Goal: Information Seeking & Learning: Learn about a topic

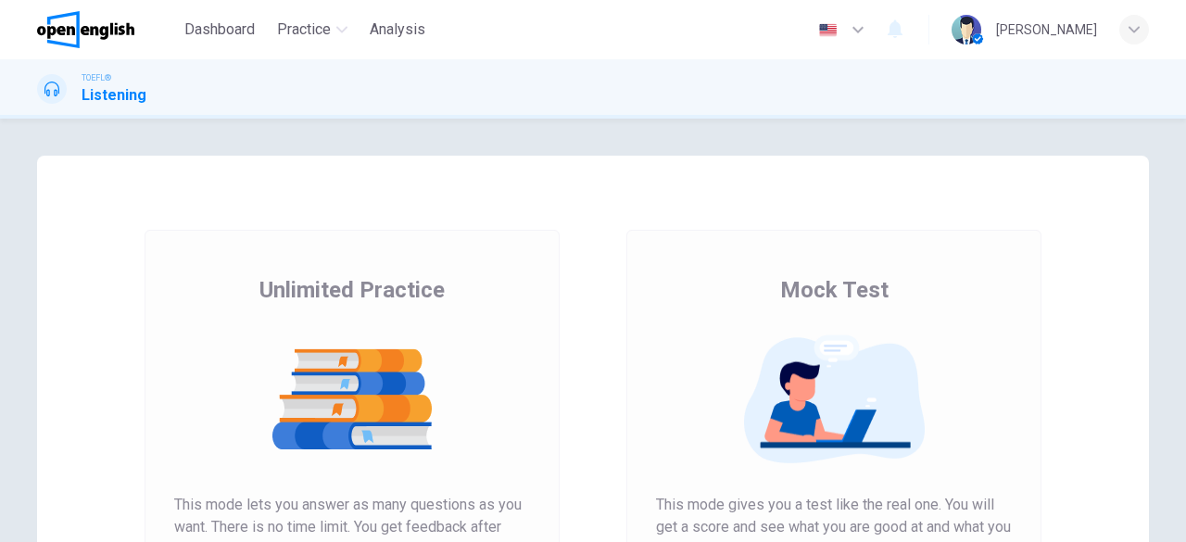
scroll to position [354, 0]
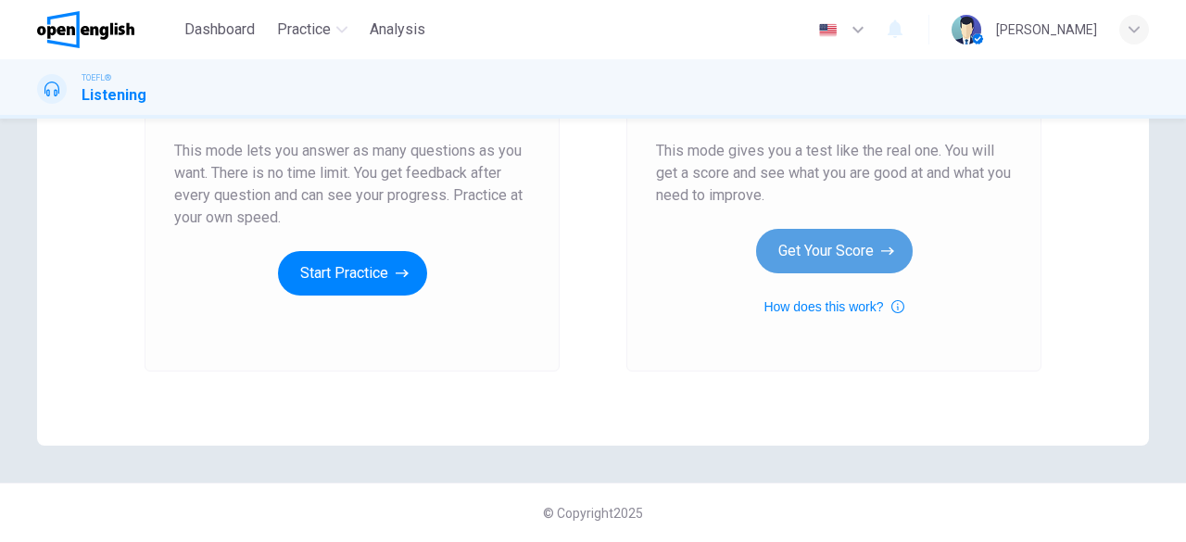
click at [885, 242] on icon "button" at bounding box center [887, 251] width 13 height 19
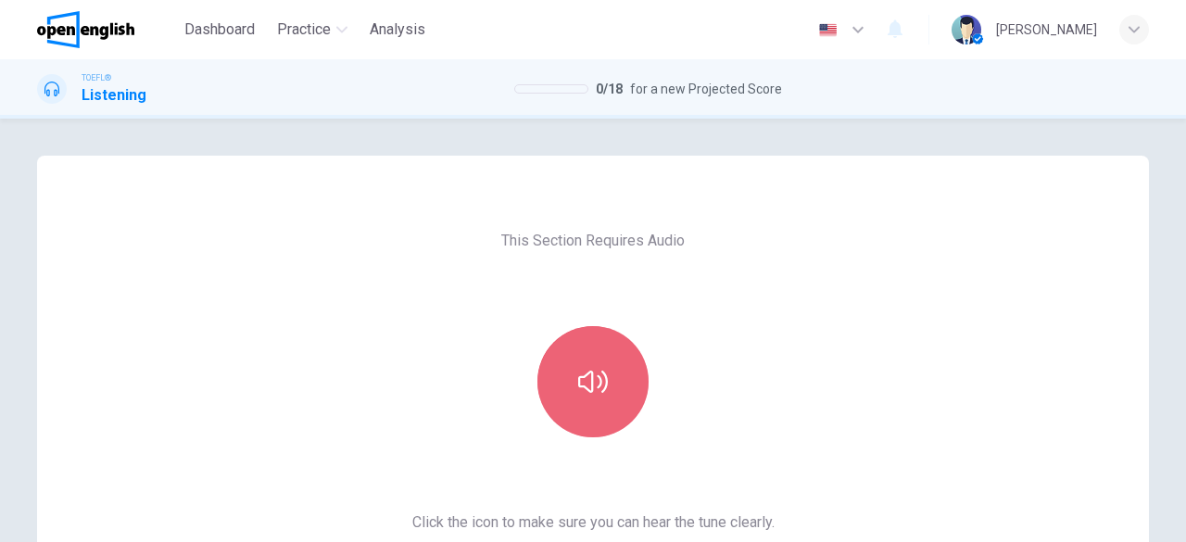
click at [587, 374] on icon "button" at bounding box center [593, 382] width 30 height 22
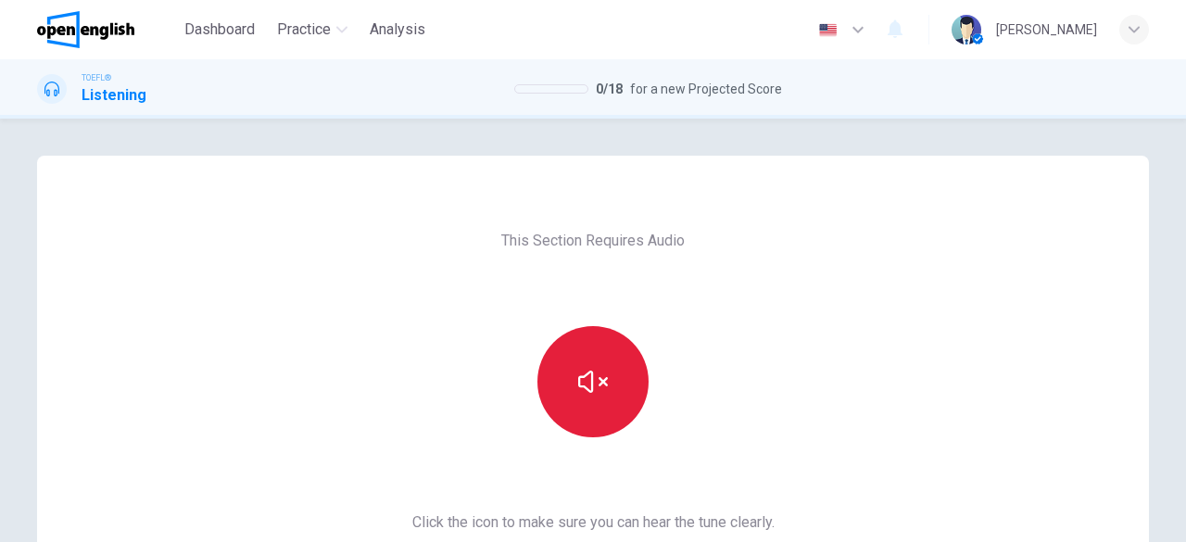
scroll to position [354, 0]
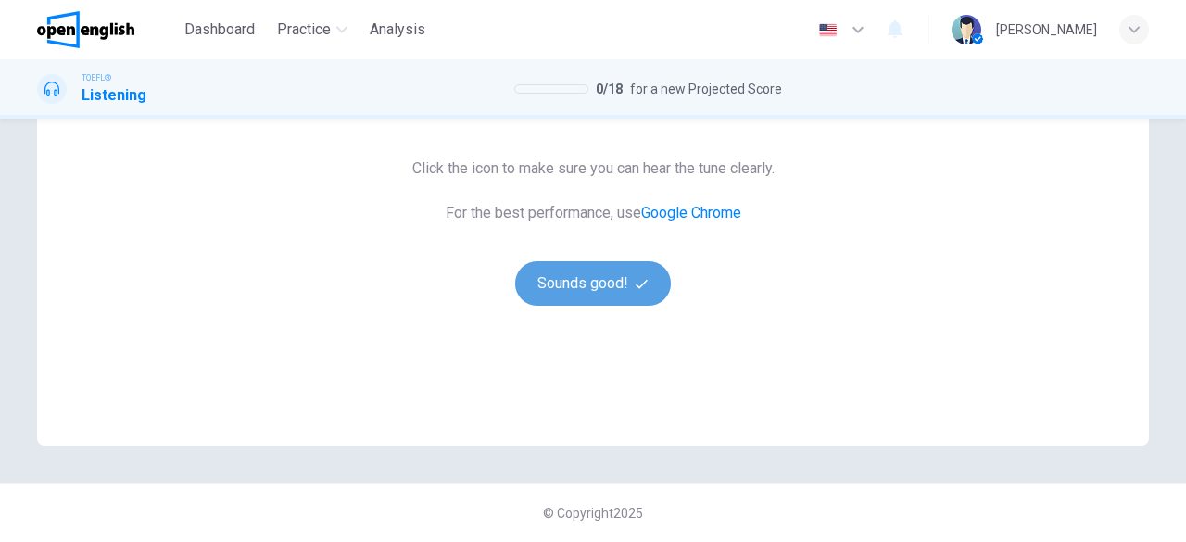
click at [617, 279] on button "Sounds good!" at bounding box center [593, 283] width 156 height 44
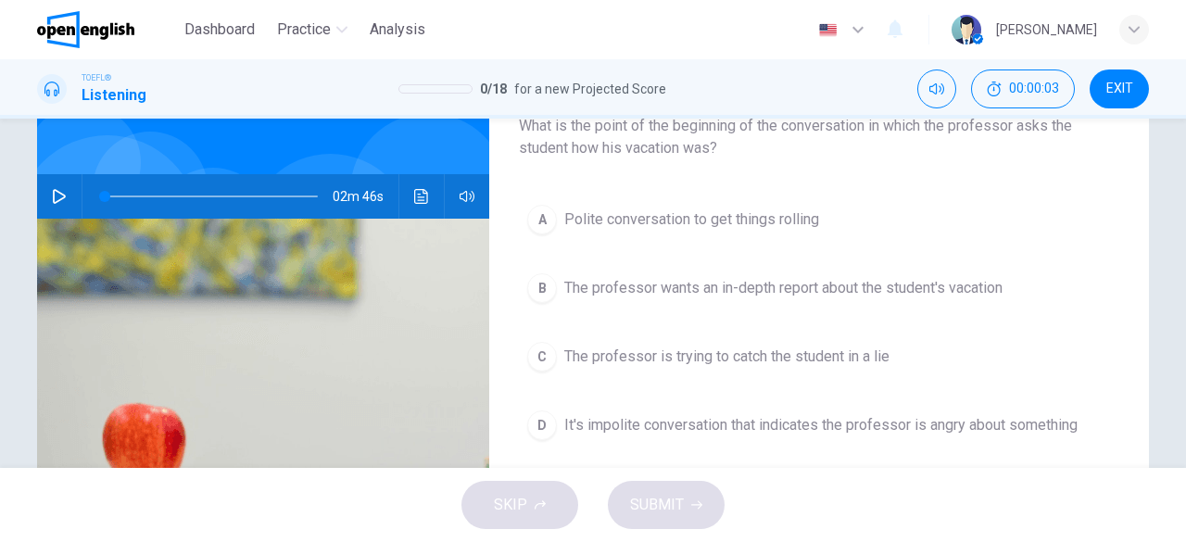
scroll to position [131, 0]
click at [45, 193] on button "button" at bounding box center [59, 195] width 30 height 44
click at [688, 297] on button "B The professor wants an in-depth report about the student's vacation" at bounding box center [819, 287] width 600 height 46
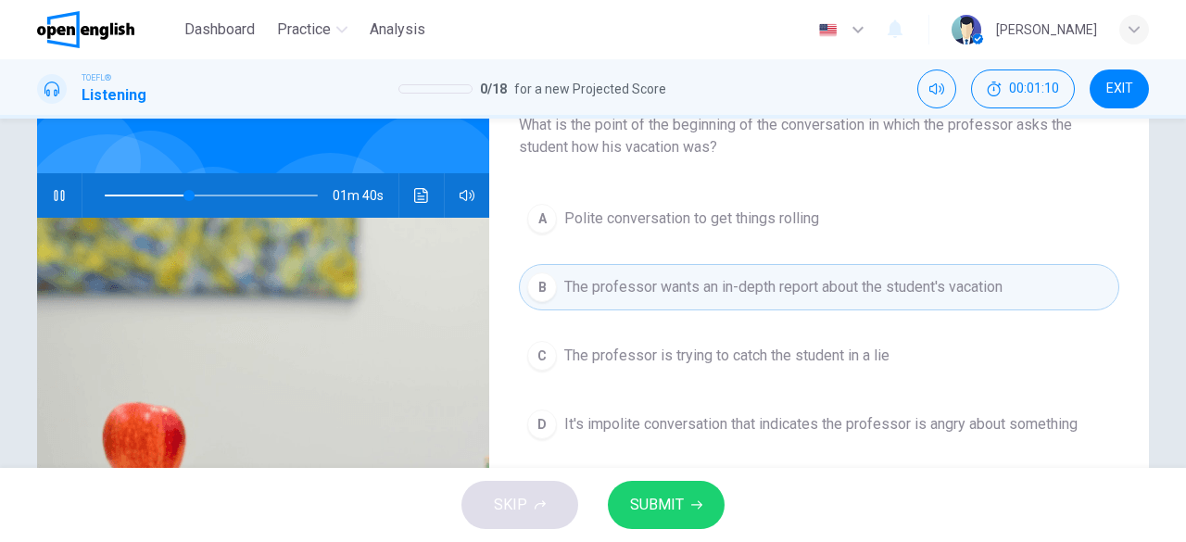
click at [655, 515] on span "SUBMIT" at bounding box center [657, 505] width 54 height 26
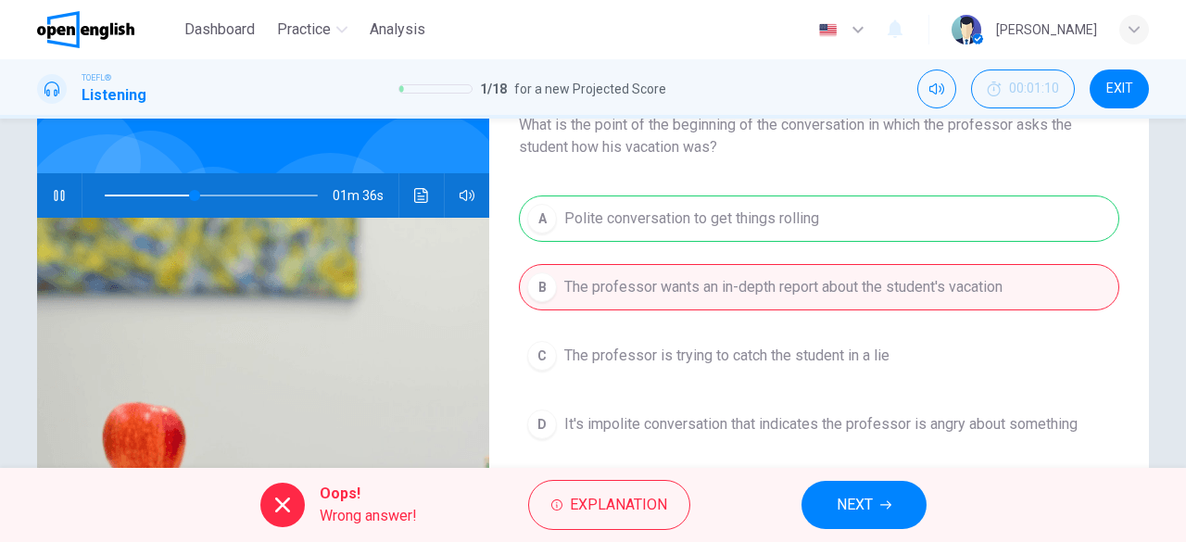
click at [876, 513] on button "NEXT" at bounding box center [863, 505] width 125 height 48
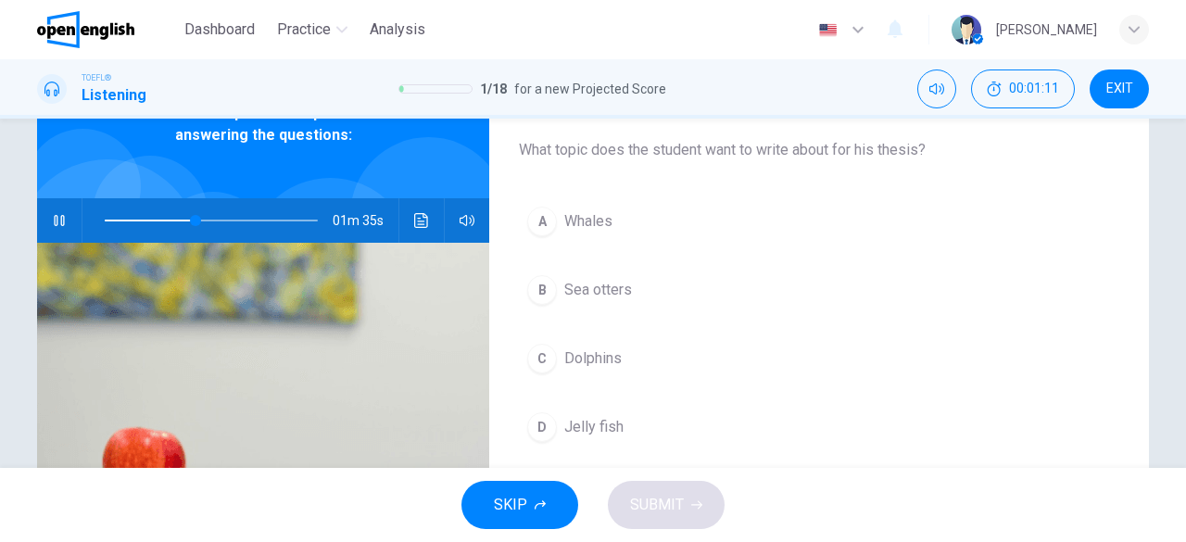
scroll to position [89, 0]
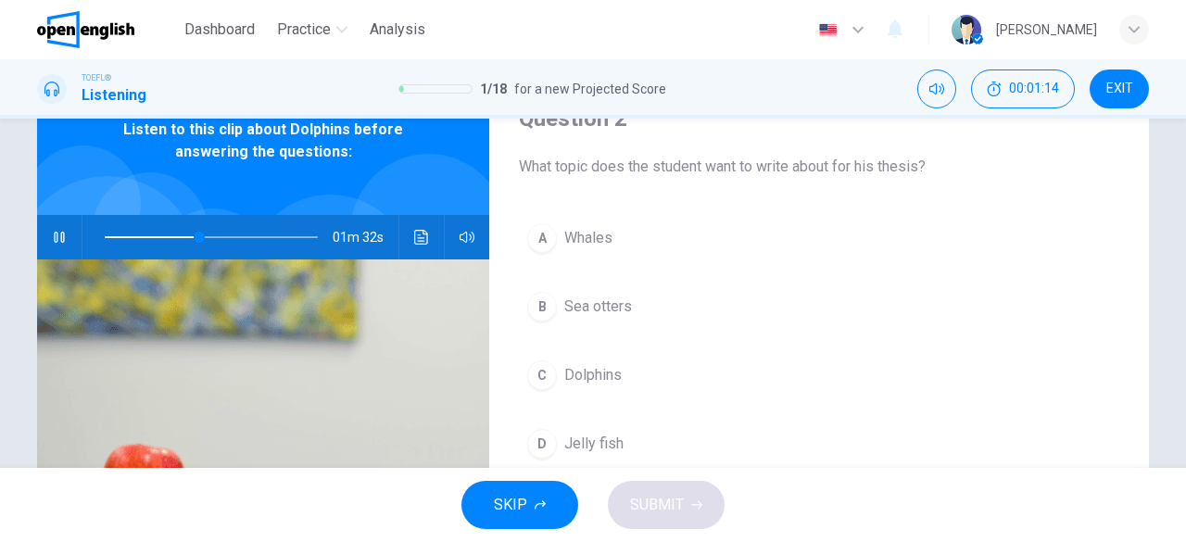
click at [588, 382] on span "Dolphins" at bounding box center [592, 375] width 57 height 22
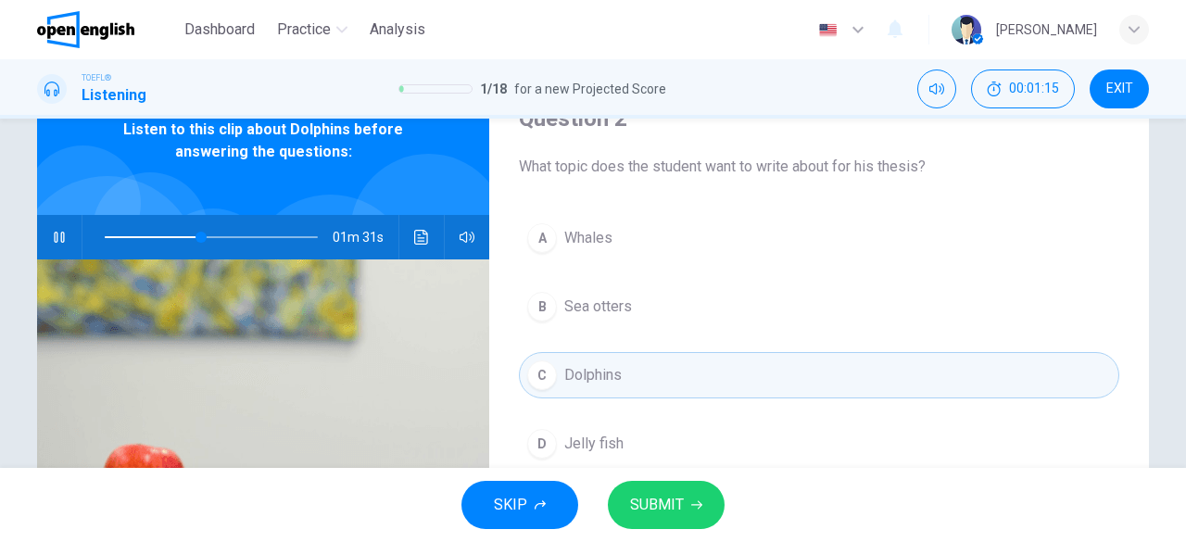
click at [660, 508] on span "SUBMIT" at bounding box center [657, 505] width 54 height 26
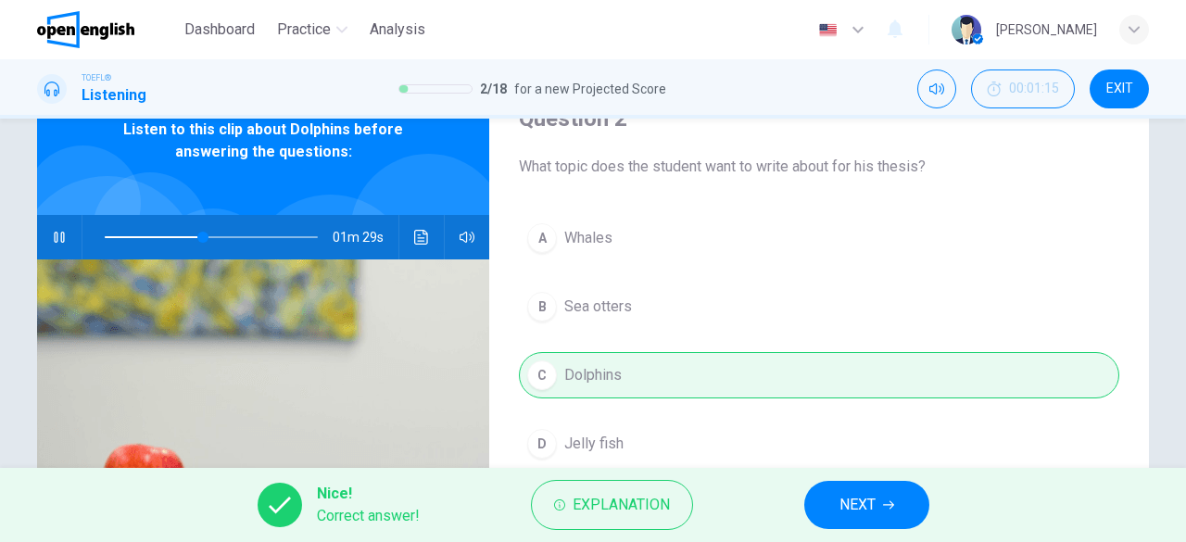
click at [853, 515] on span "NEXT" at bounding box center [857, 505] width 36 height 26
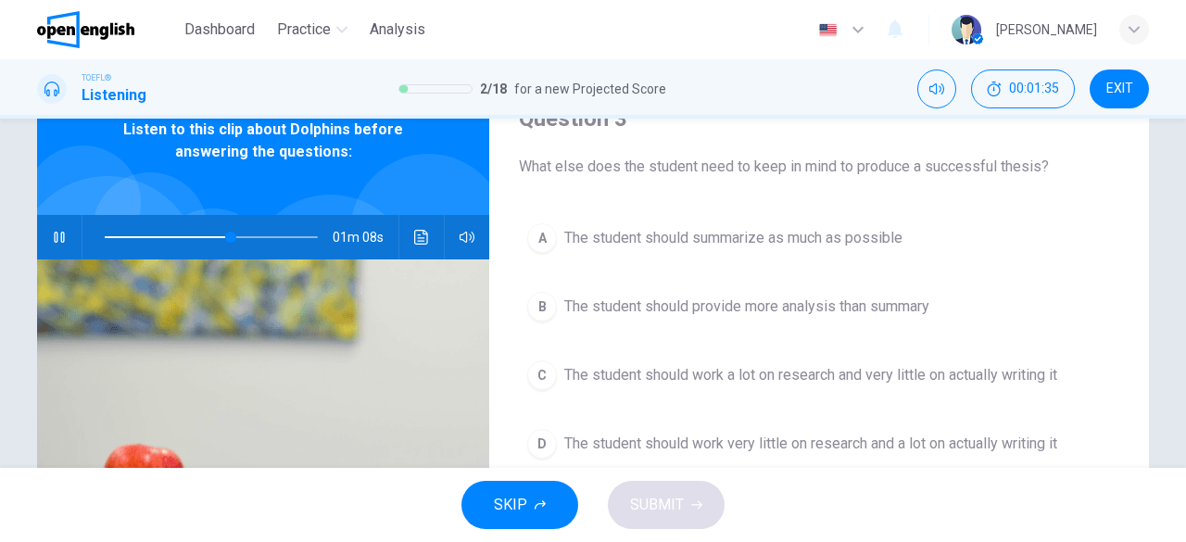
click at [739, 447] on span "The student should work very little on research and a lot on actually writing it" at bounding box center [810, 444] width 493 height 22
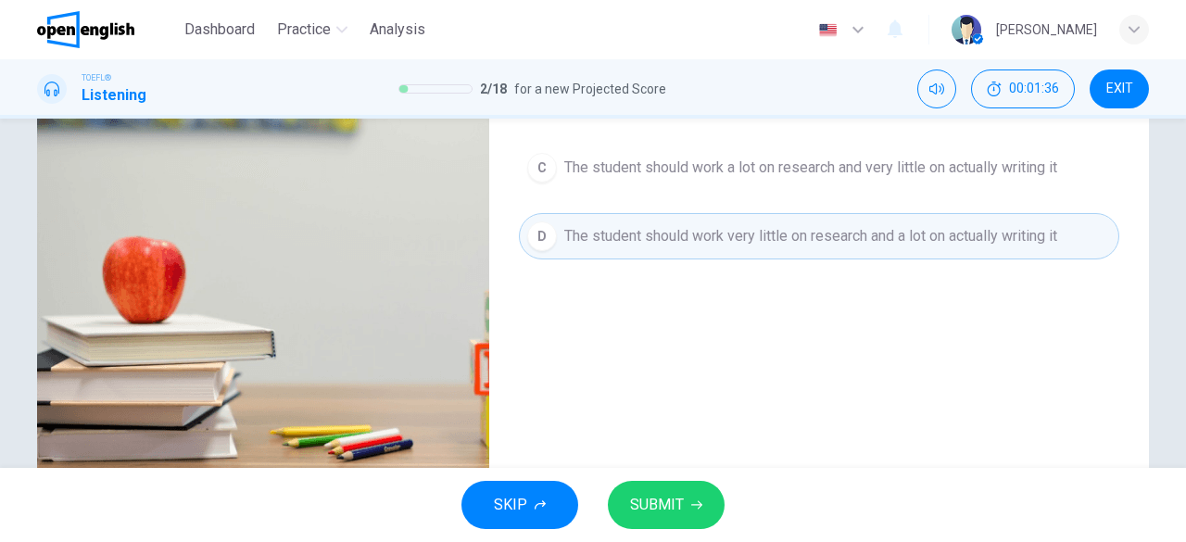
scroll to position [296, 0]
click at [672, 502] on span "SUBMIT" at bounding box center [657, 505] width 54 height 26
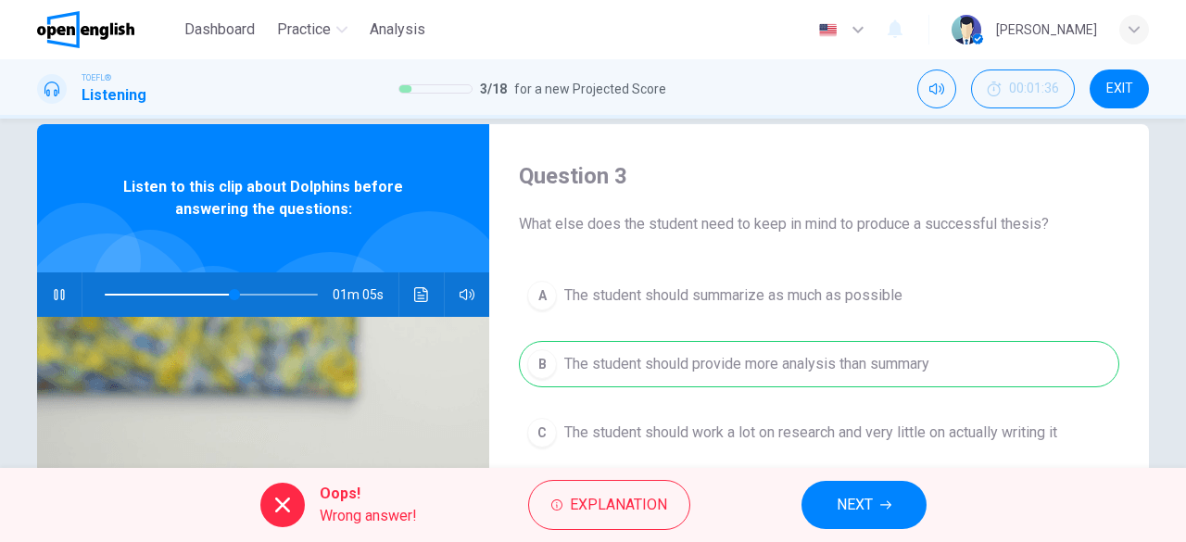
scroll to position [26, 0]
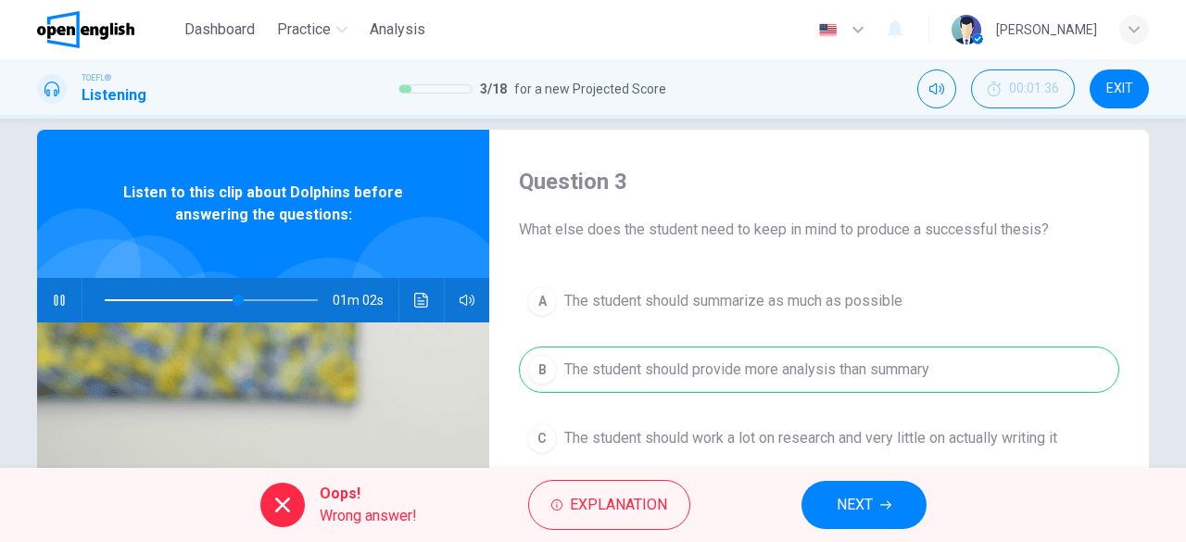
click at [860, 505] on span "NEXT" at bounding box center [855, 505] width 36 height 26
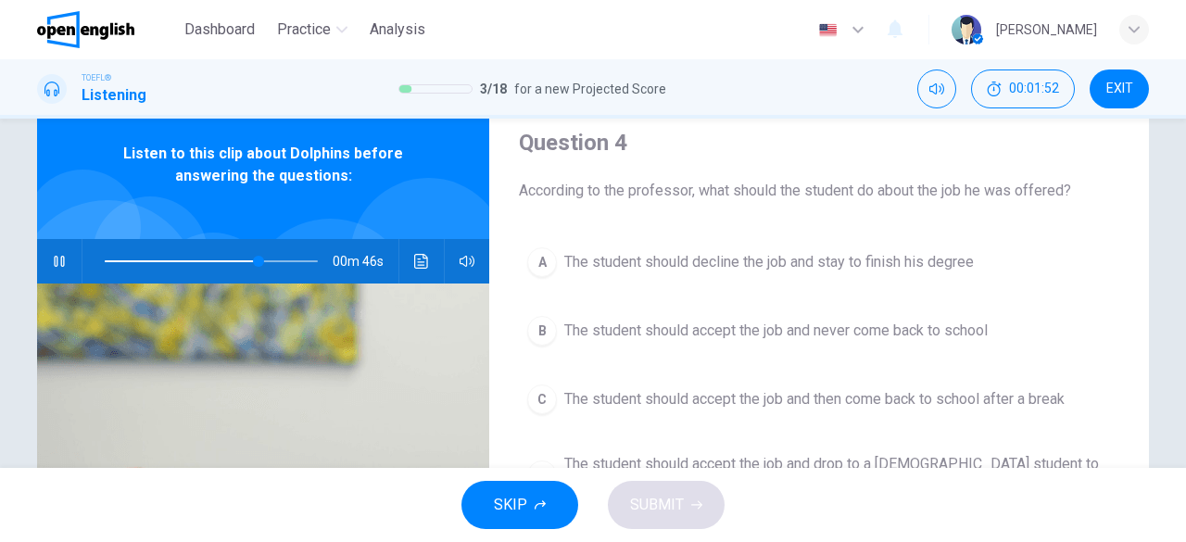
scroll to position [65, 0]
click at [743, 400] on span "The student should accept the job and then come back to school after a break" at bounding box center [814, 399] width 500 height 22
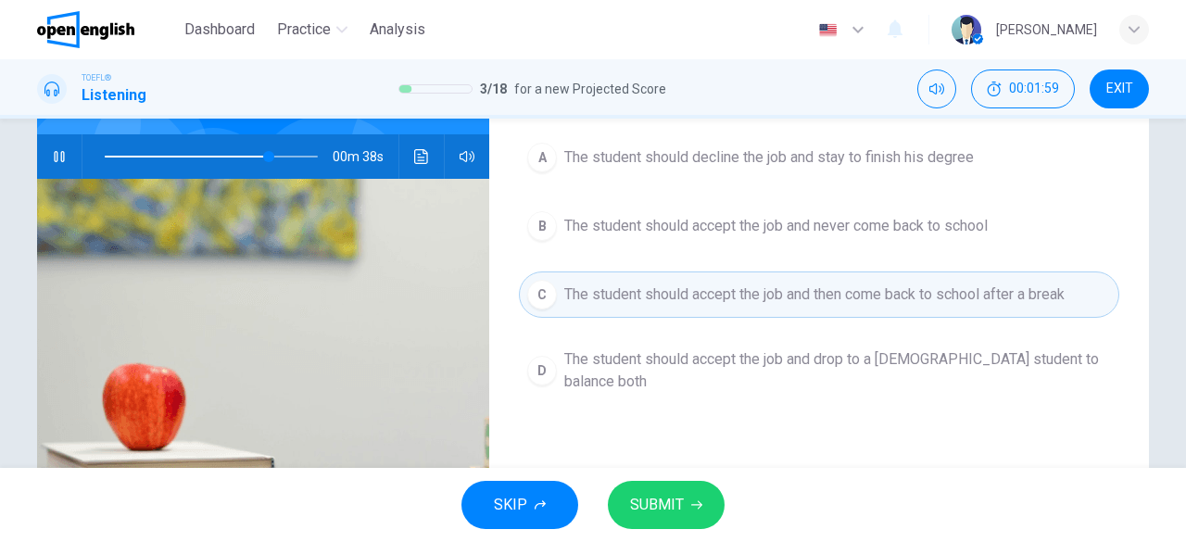
scroll to position [172, 0]
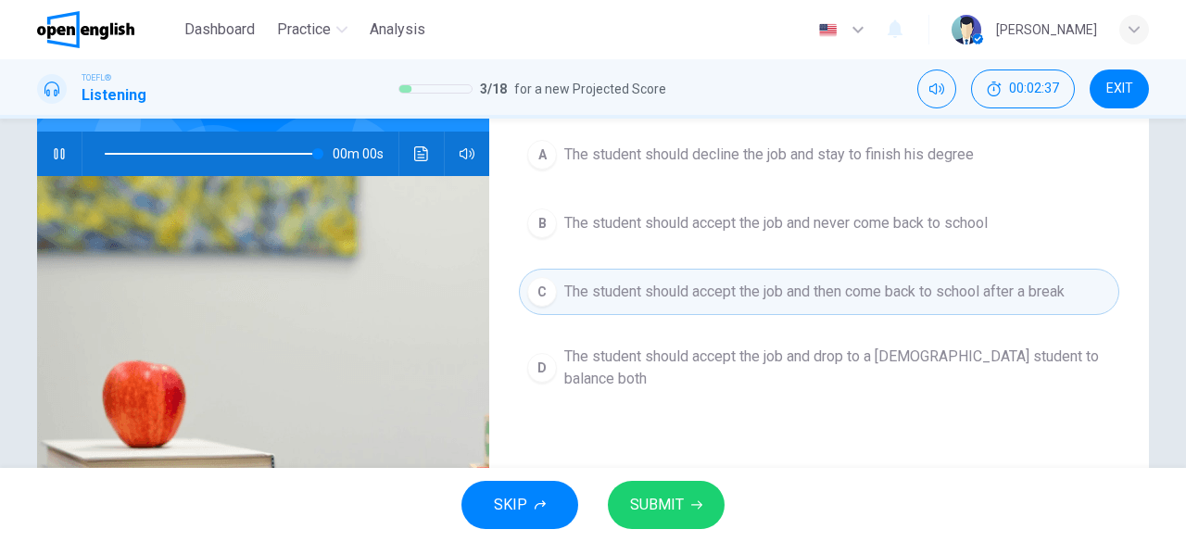
type input "*"
click at [674, 504] on span "SUBMIT" at bounding box center [657, 505] width 54 height 26
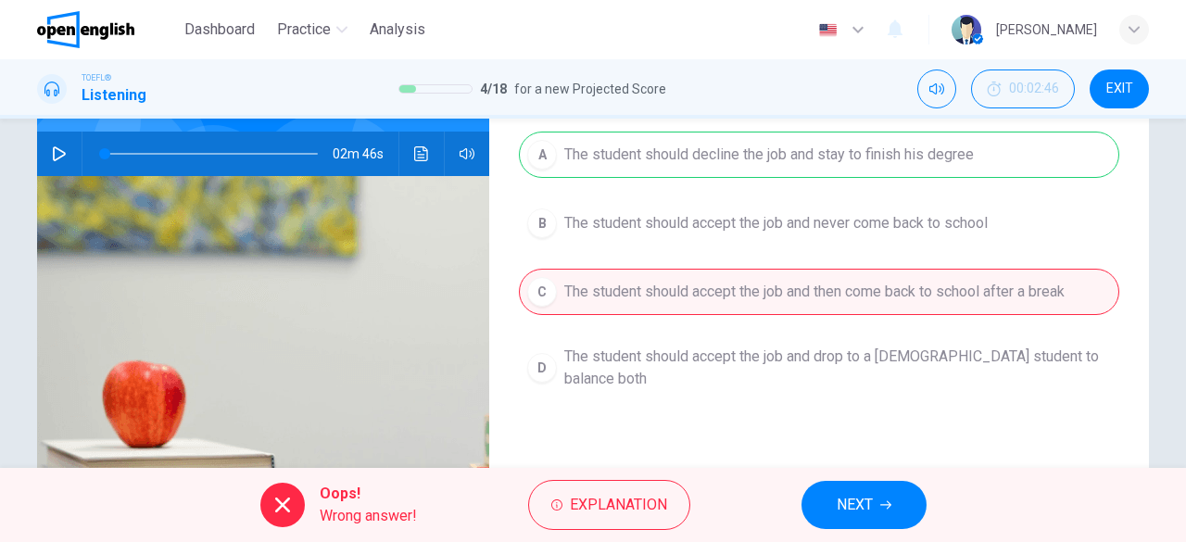
click at [881, 508] on icon "button" at bounding box center [885, 504] width 11 height 11
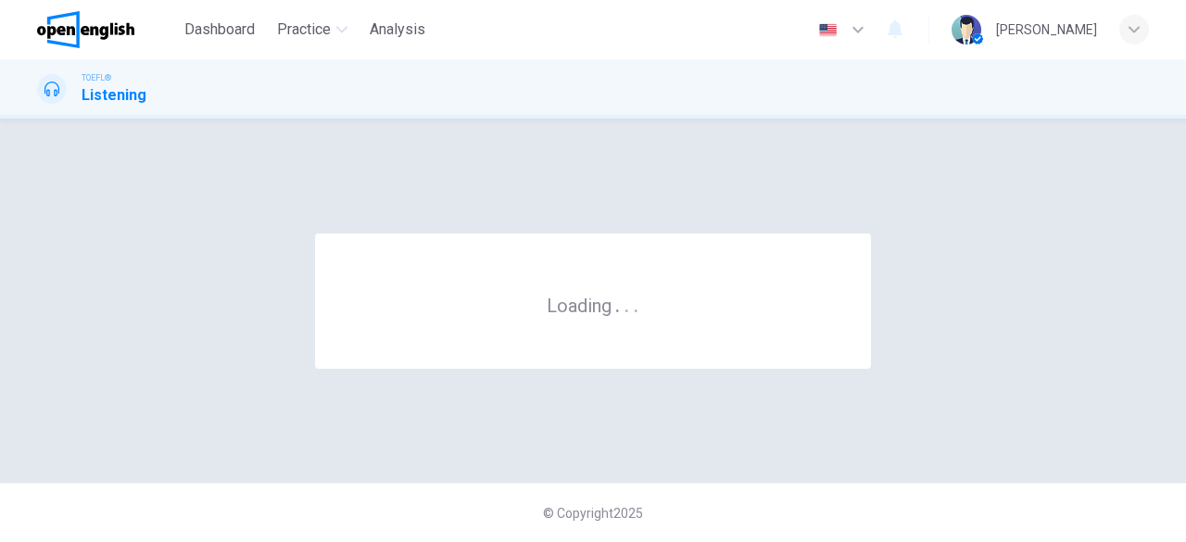
scroll to position [0, 0]
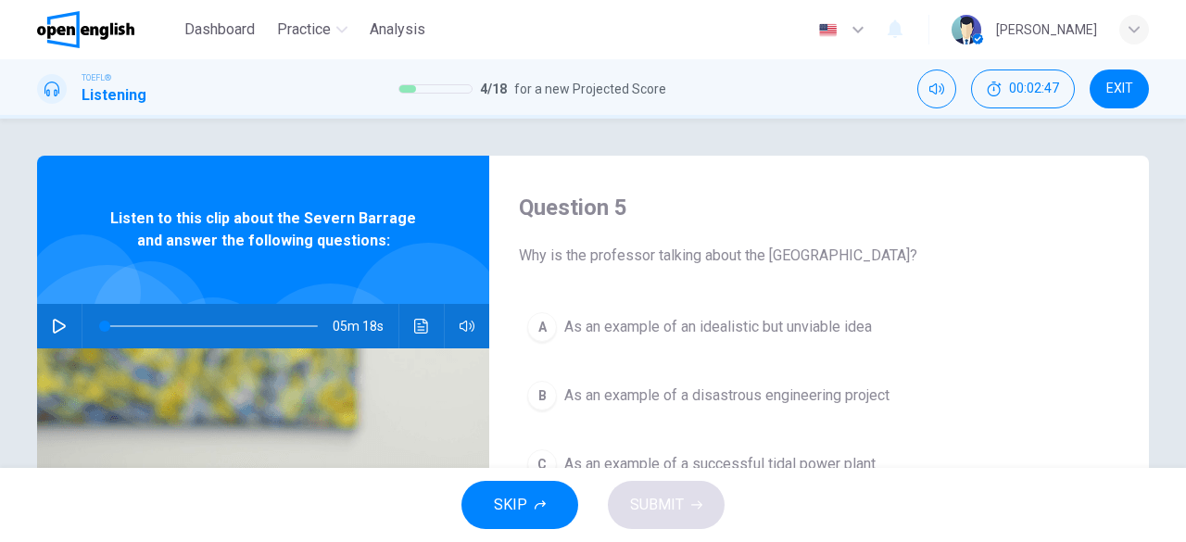
click at [56, 316] on button "button" at bounding box center [59, 326] width 30 height 44
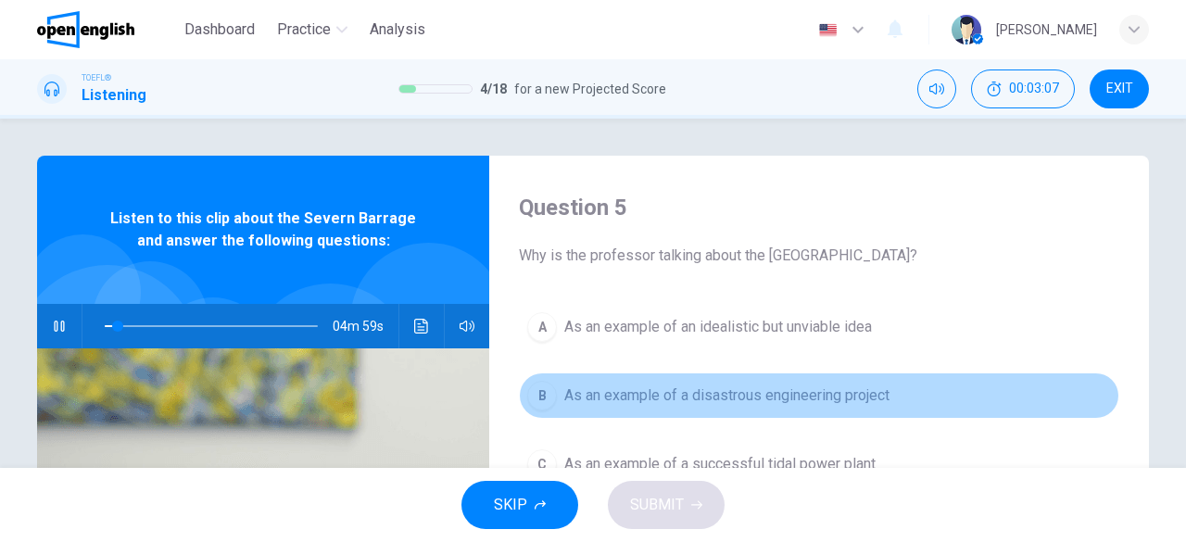
click at [670, 392] on span "As an example of a disastrous engineering project" at bounding box center [726, 395] width 325 height 22
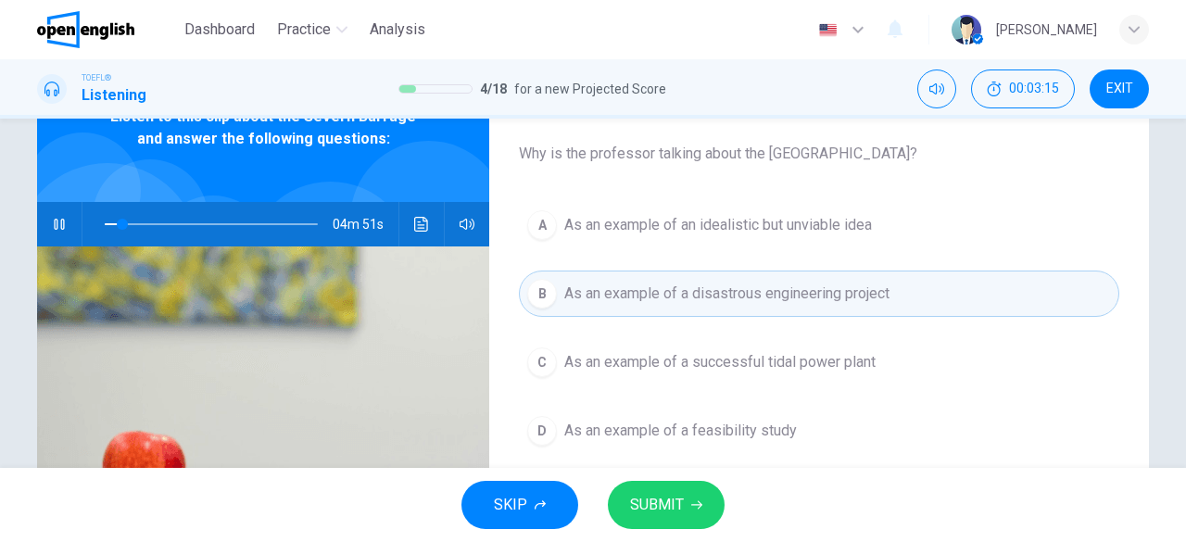
scroll to position [103, 0]
click at [672, 497] on span "SUBMIT" at bounding box center [657, 505] width 54 height 26
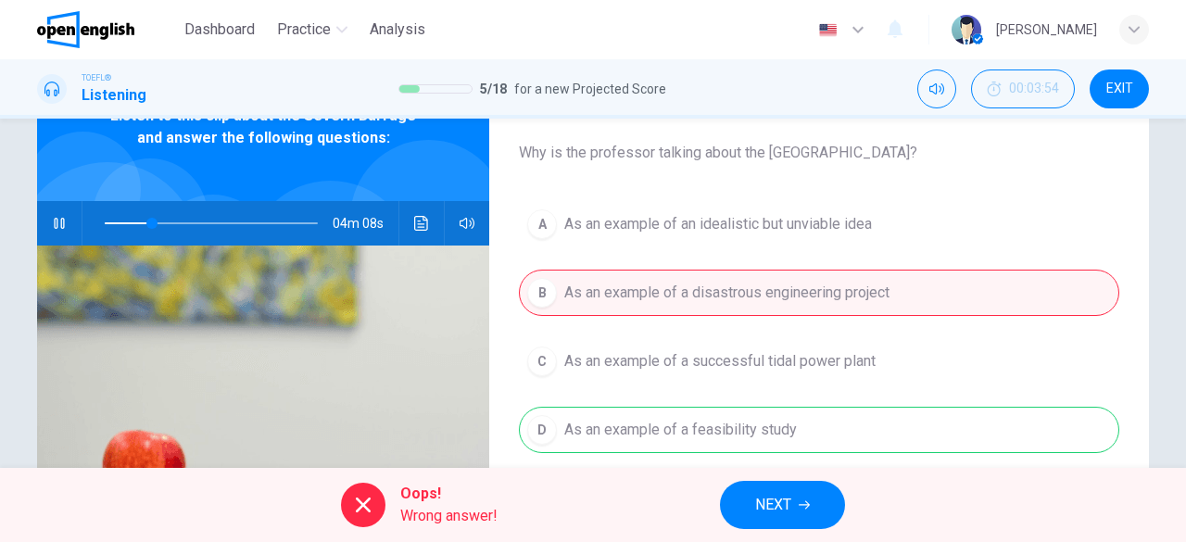
click at [784, 501] on span "NEXT" at bounding box center [773, 505] width 36 height 26
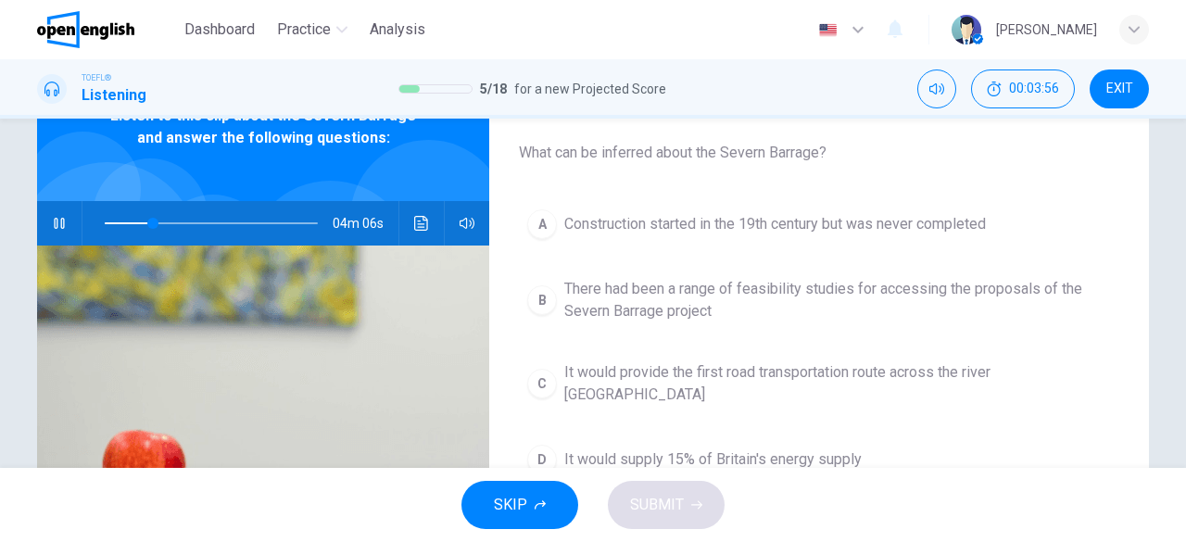
click at [44, 218] on button "button" at bounding box center [59, 223] width 30 height 44
click at [66, 220] on button "button" at bounding box center [59, 223] width 30 height 44
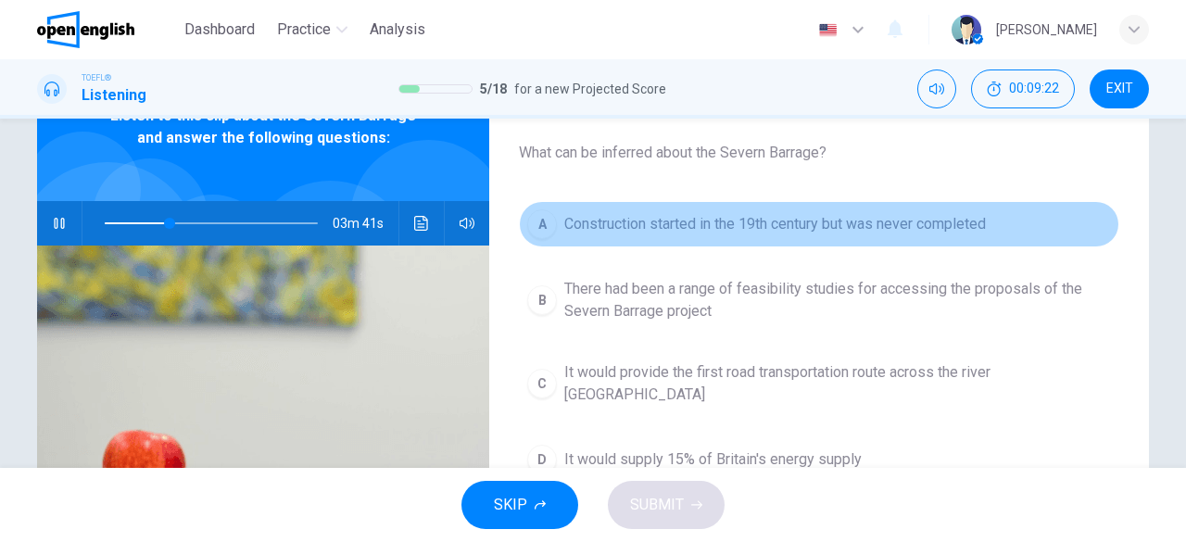
click at [707, 210] on button "A Construction started in the 19th century but was never completed" at bounding box center [819, 224] width 600 height 46
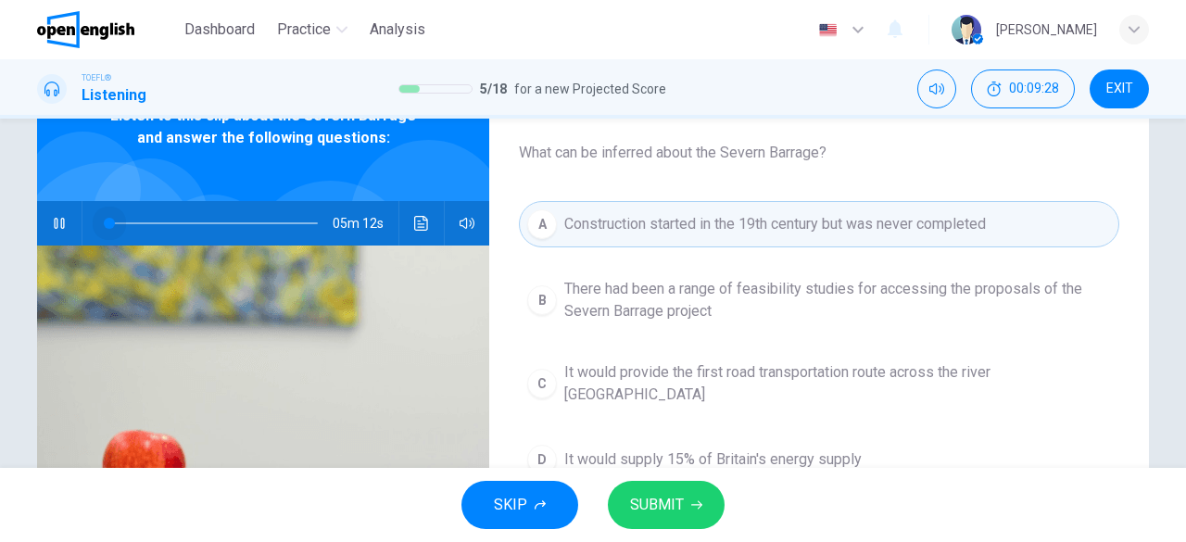
click at [105, 219] on span at bounding box center [211, 223] width 213 height 26
type input "*"
click at [1123, 95] on span "EXIT" at bounding box center [1119, 89] width 27 height 15
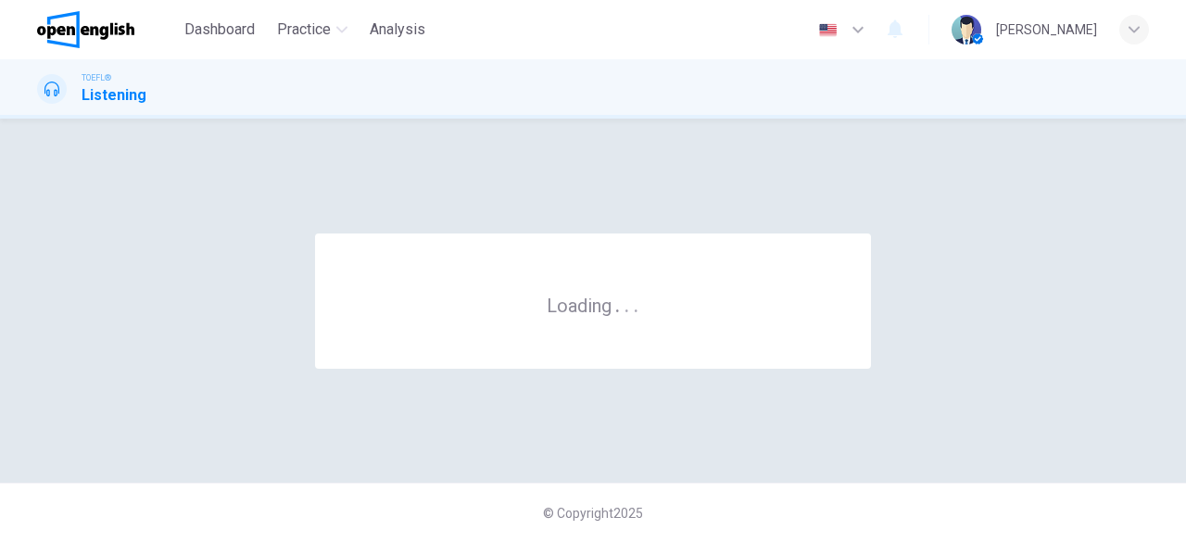
scroll to position [0, 0]
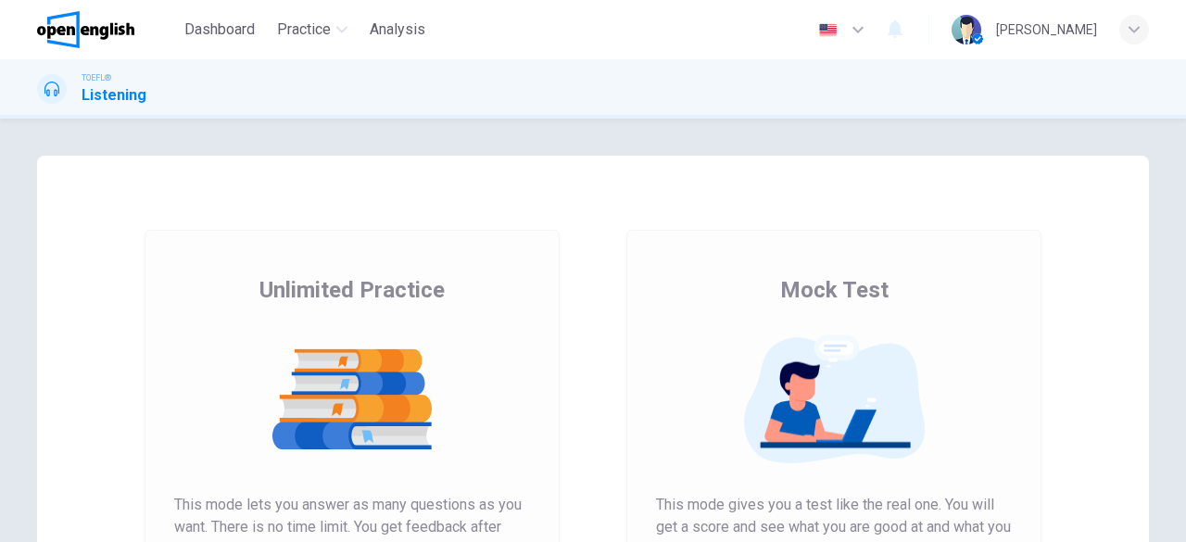
scroll to position [354, 0]
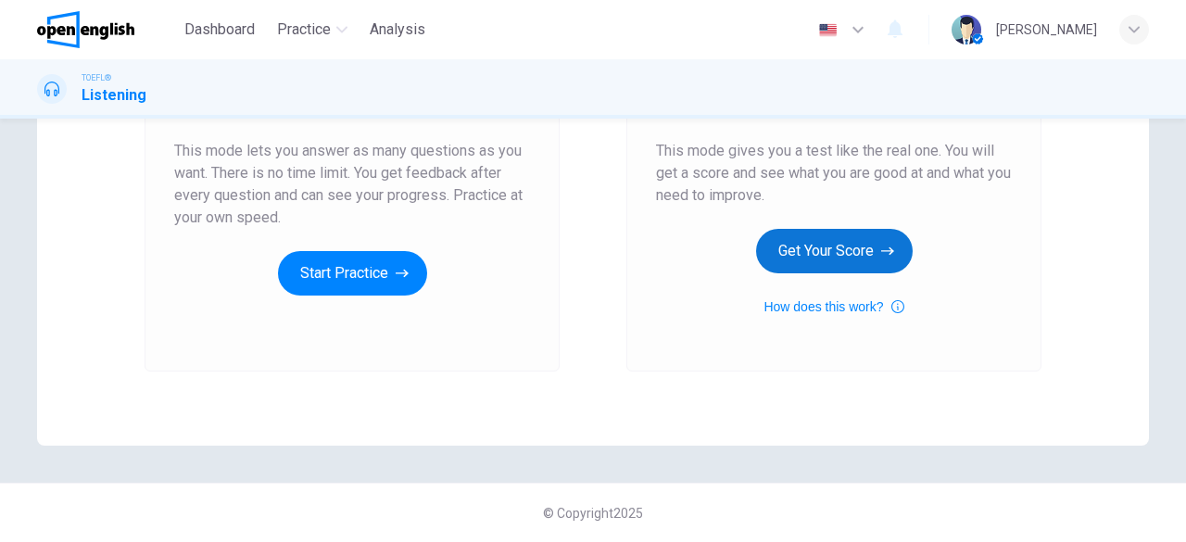
click at [866, 246] on button "Get Your Score" at bounding box center [834, 251] width 157 height 44
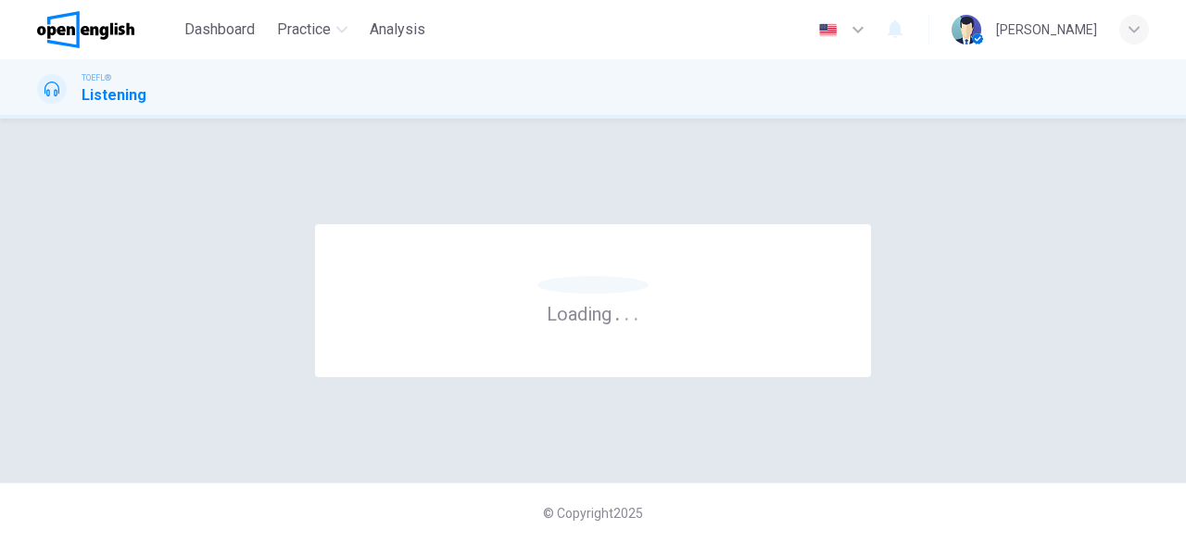
scroll to position [0, 0]
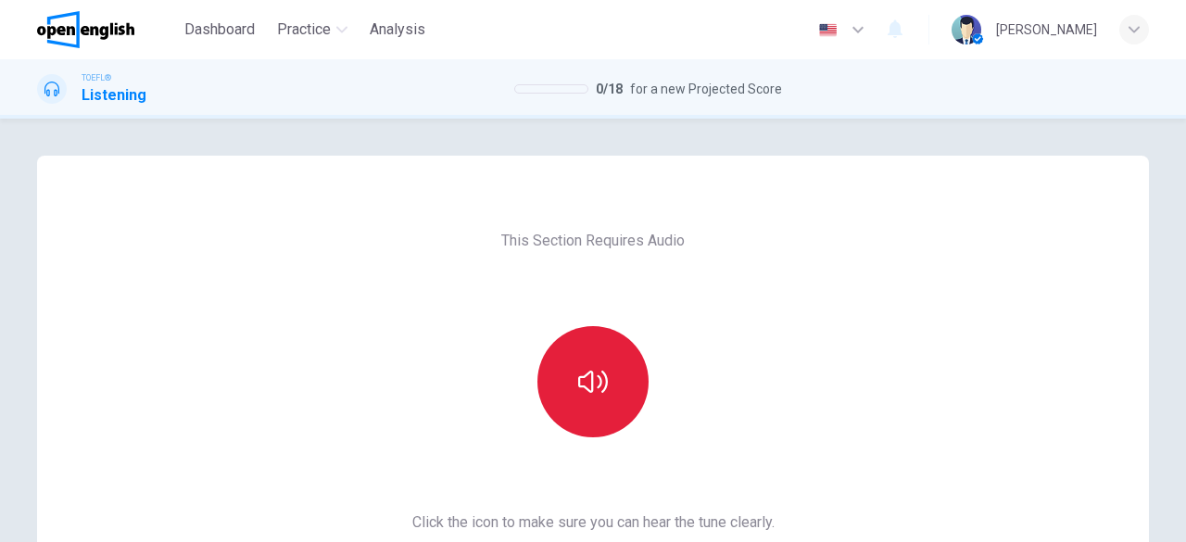
click at [617, 380] on button "button" at bounding box center [592, 381] width 111 height 111
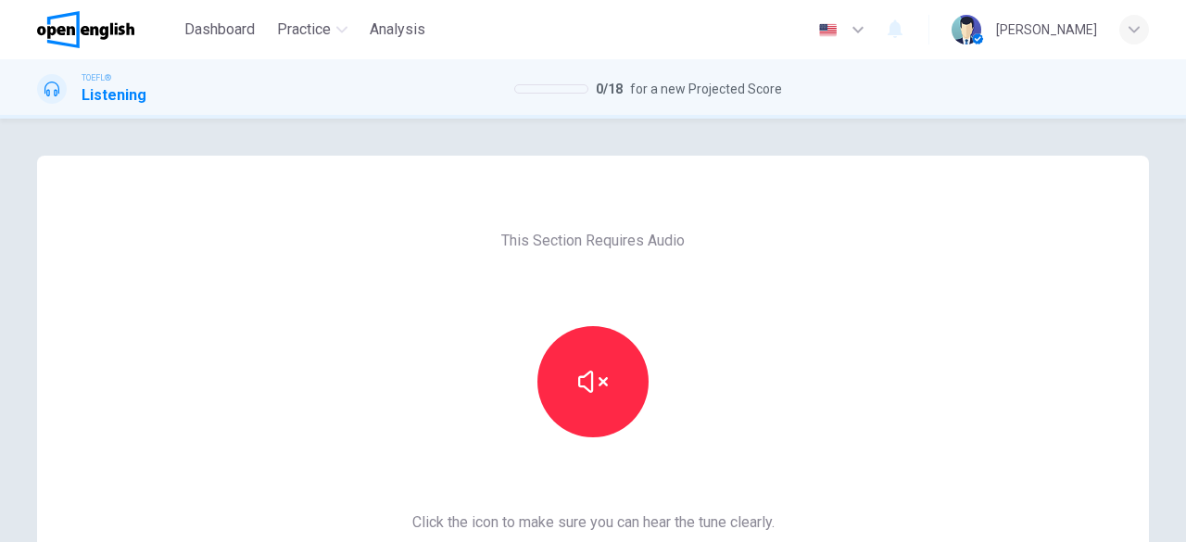
scroll to position [354, 0]
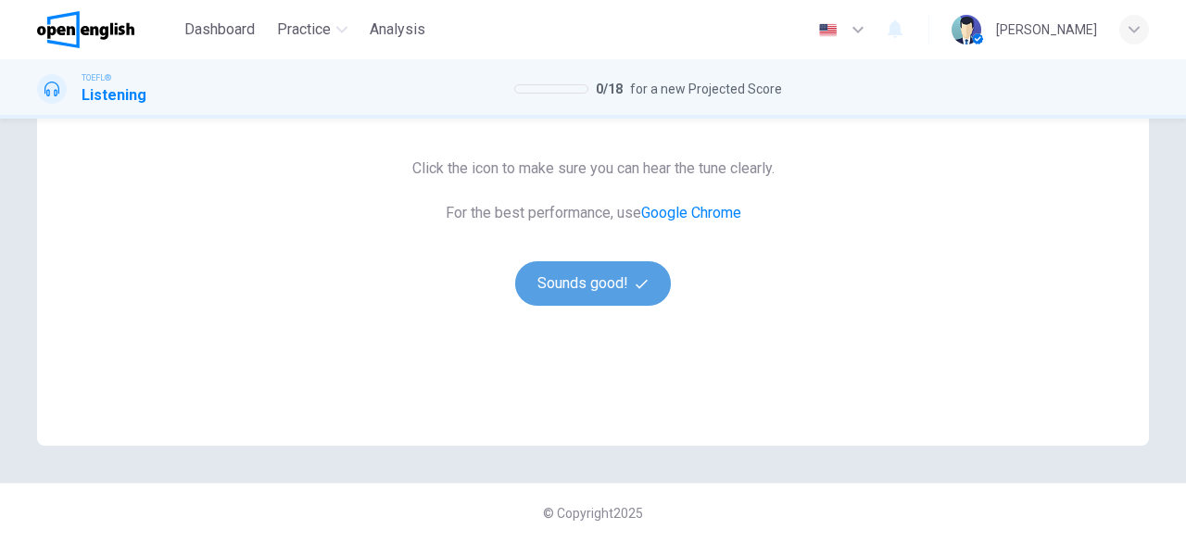
click at [574, 284] on button "Sounds good!" at bounding box center [593, 283] width 156 height 44
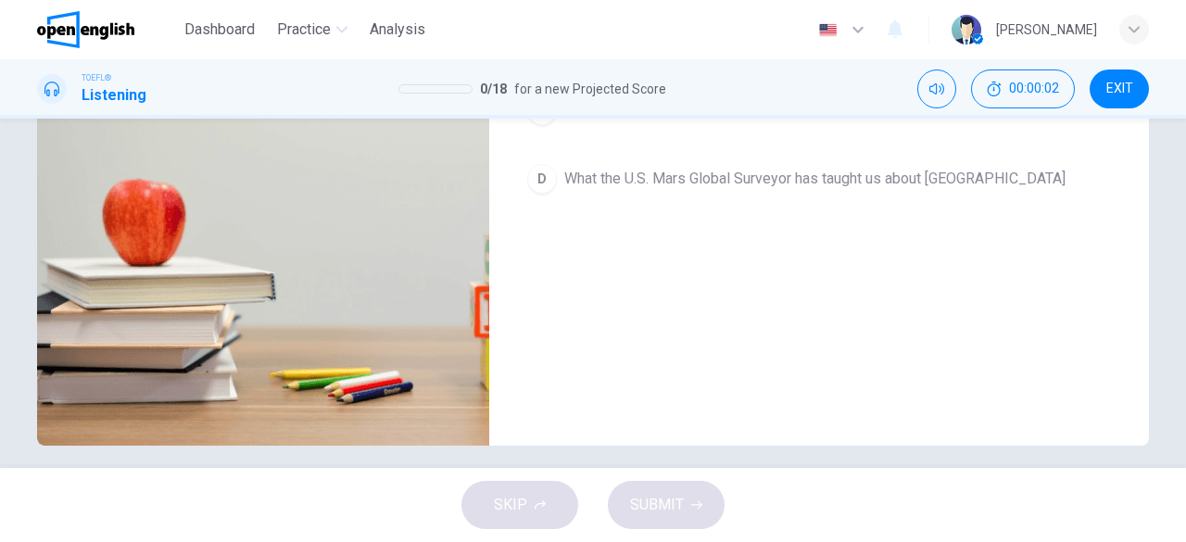
scroll to position [48, 0]
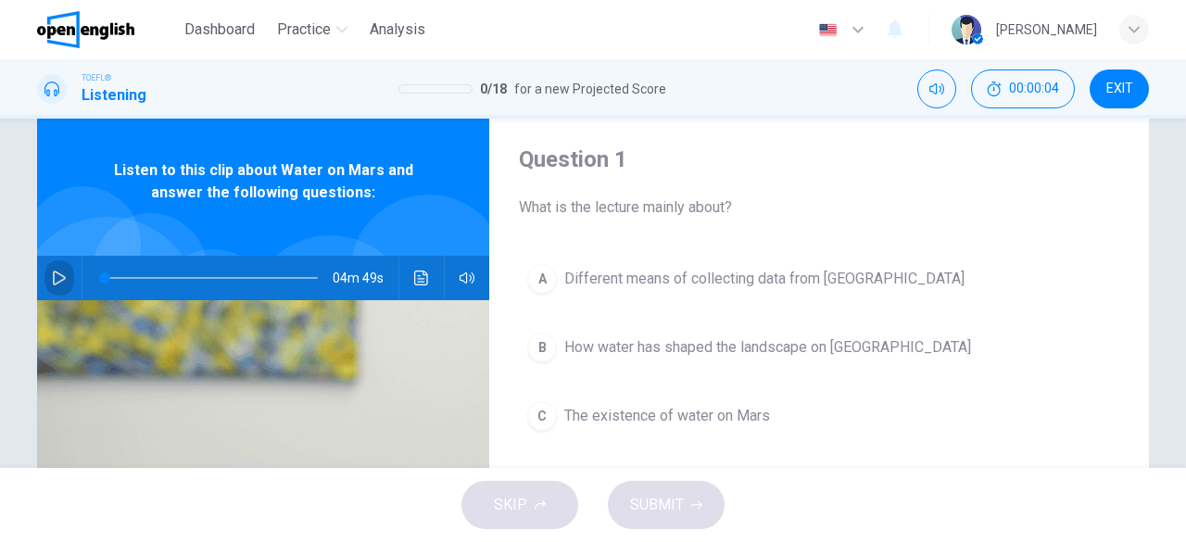
click at [53, 277] on icon "button" at bounding box center [59, 278] width 15 height 15
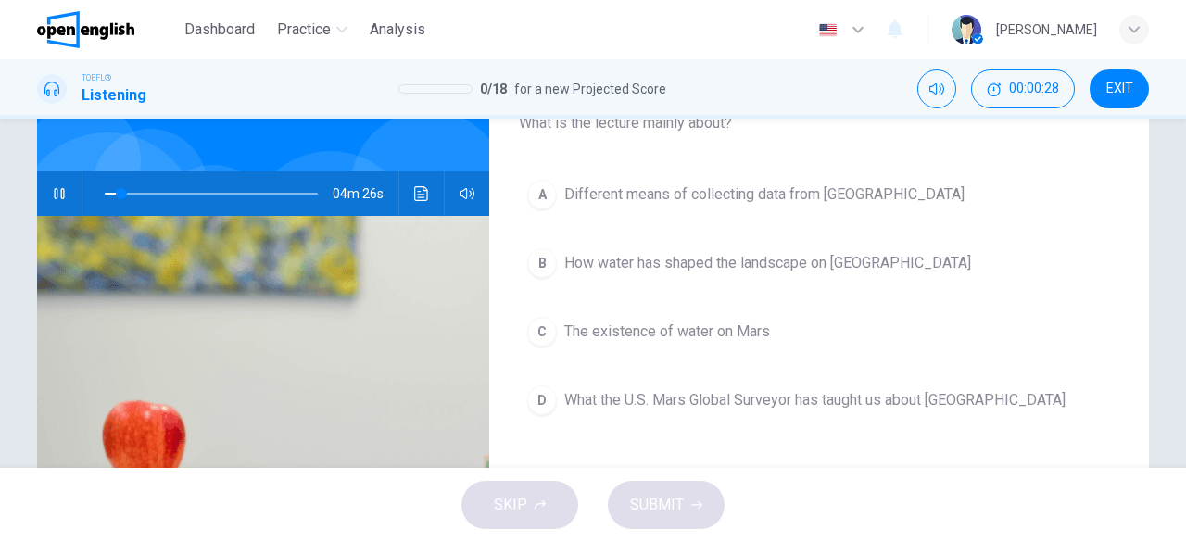
scroll to position [133, 0]
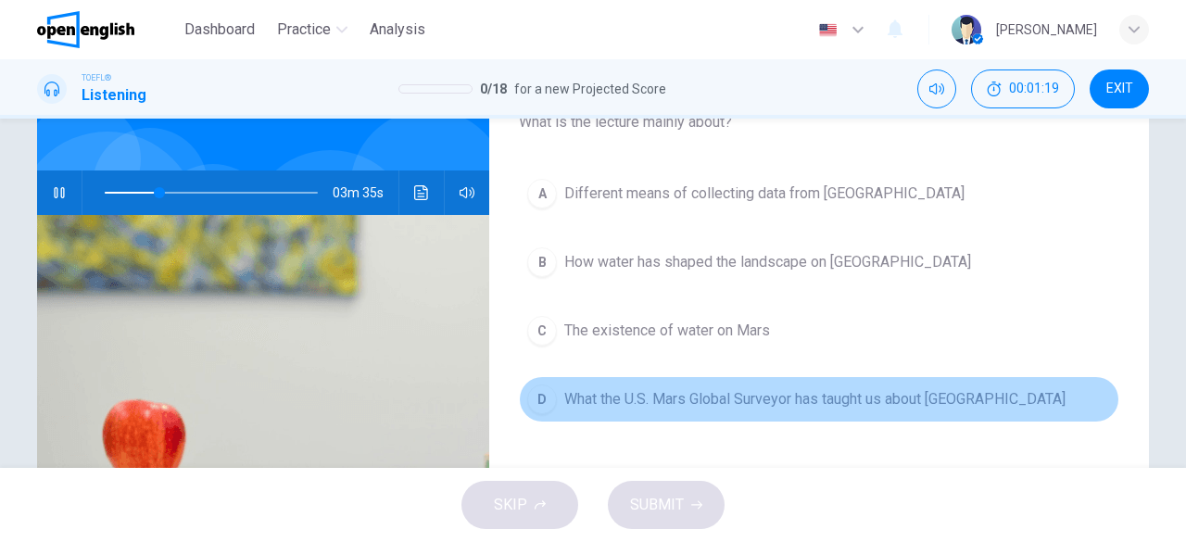
click at [842, 396] on span "What the U.S. Mars Global Surveyor has taught us about Mars" at bounding box center [814, 399] width 501 height 22
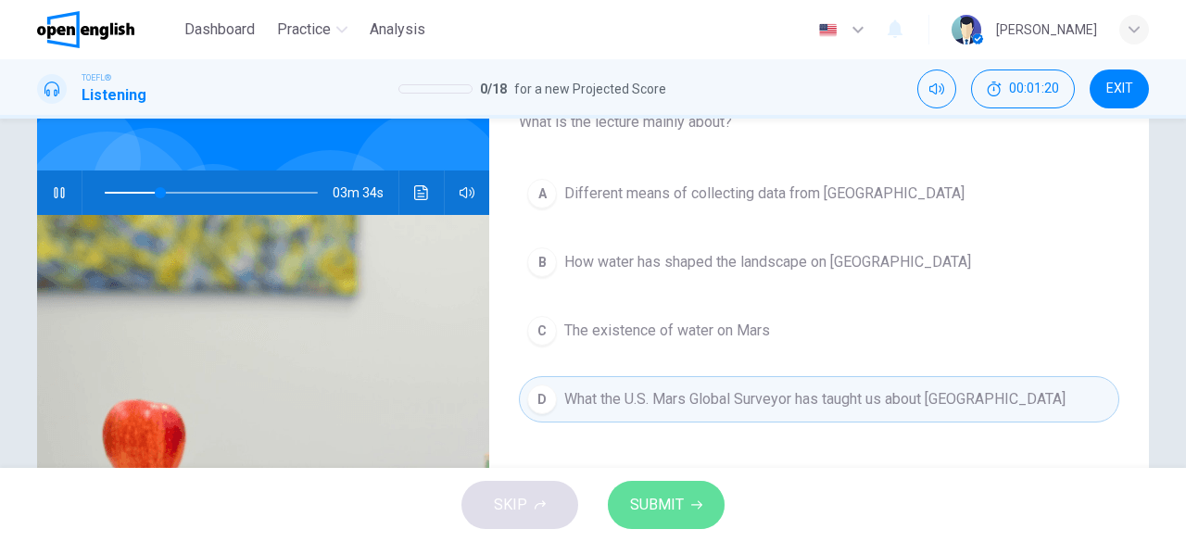
click at [677, 486] on button "SUBMIT" at bounding box center [666, 505] width 117 height 48
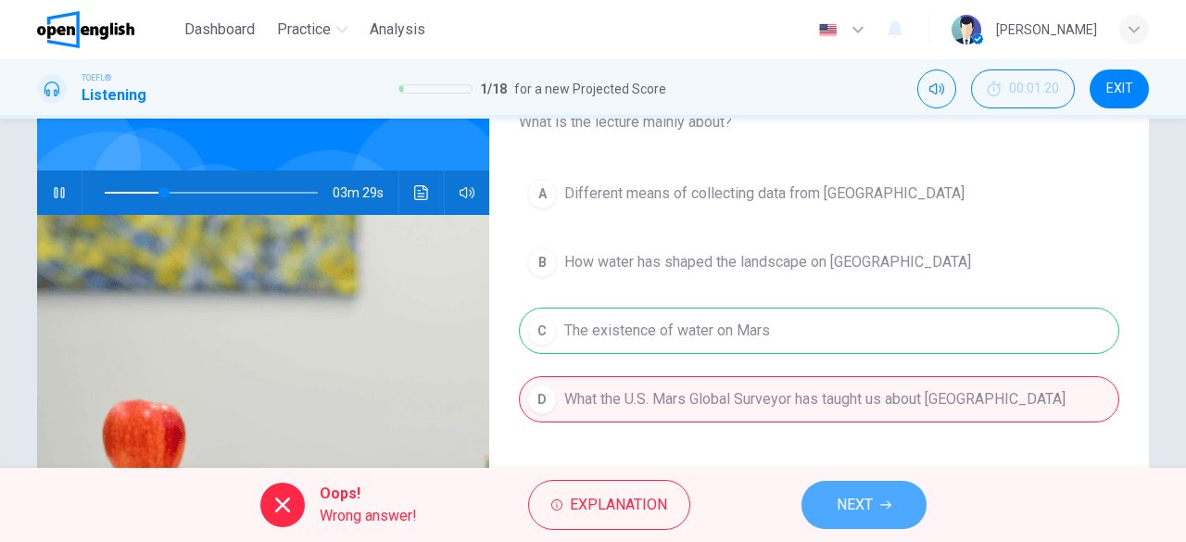
click at [845, 503] on span "NEXT" at bounding box center [855, 505] width 36 height 26
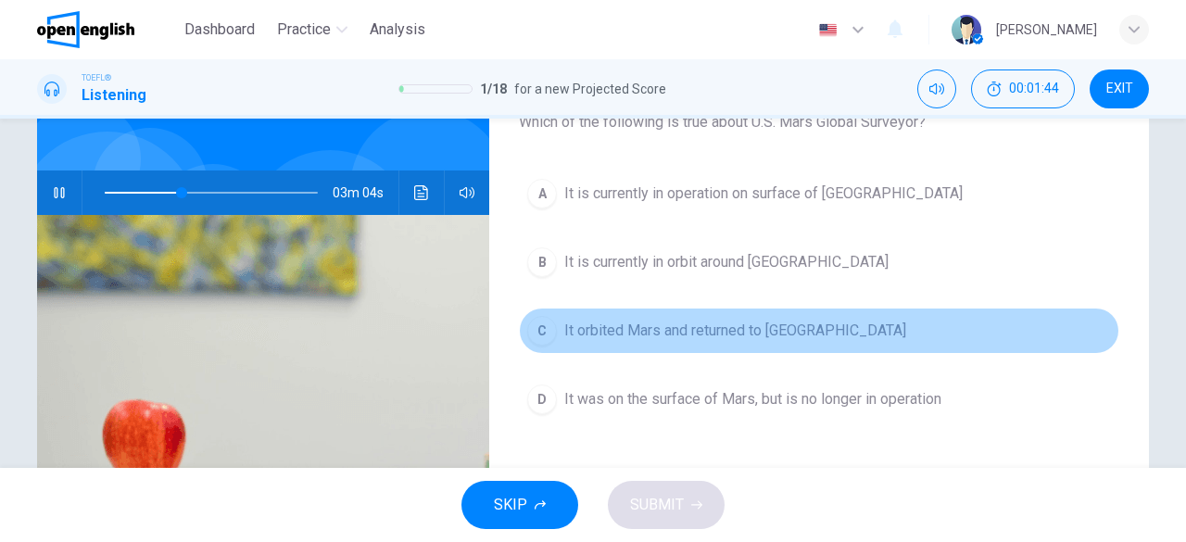
click at [760, 334] on span "It orbited Mars and returned to Earth" at bounding box center [735, 331] width 342 height 22
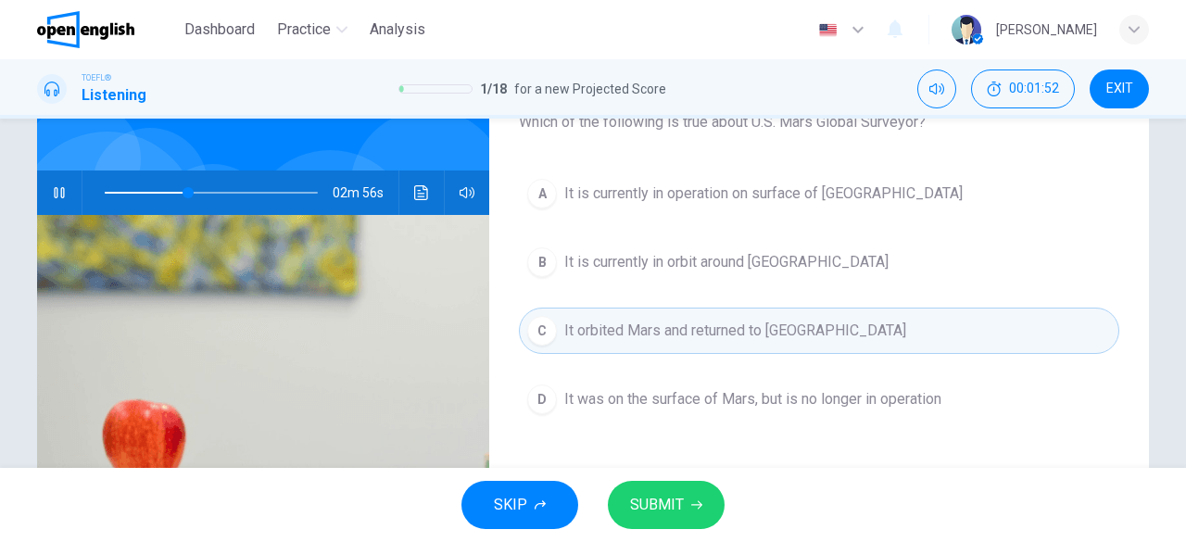
click at [680, 506] on span "SUBMIT" at bounding box center [657, 505] width 54 height 26
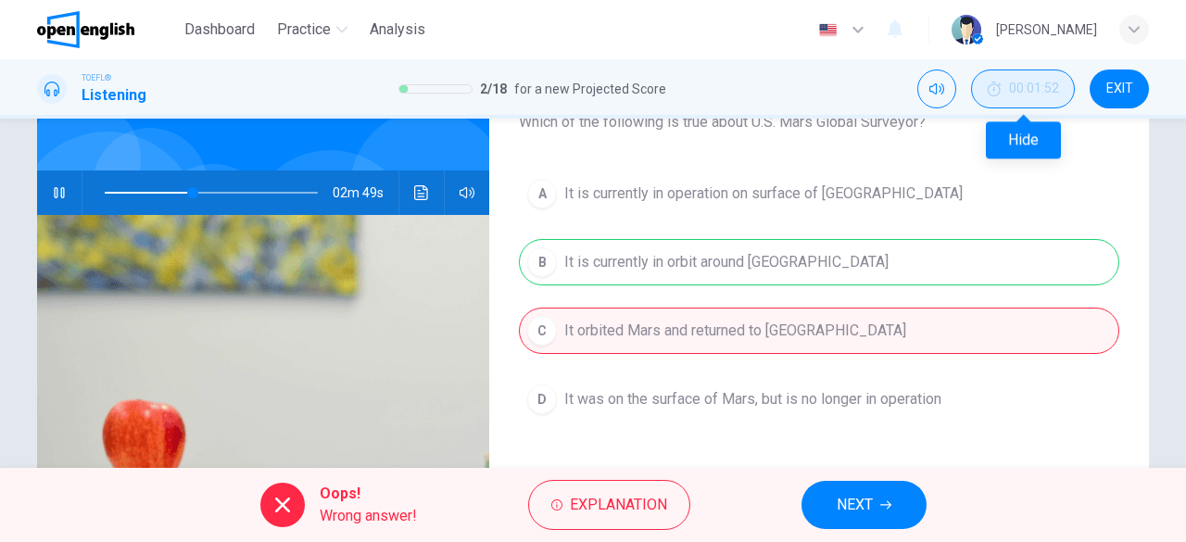
type input "**"
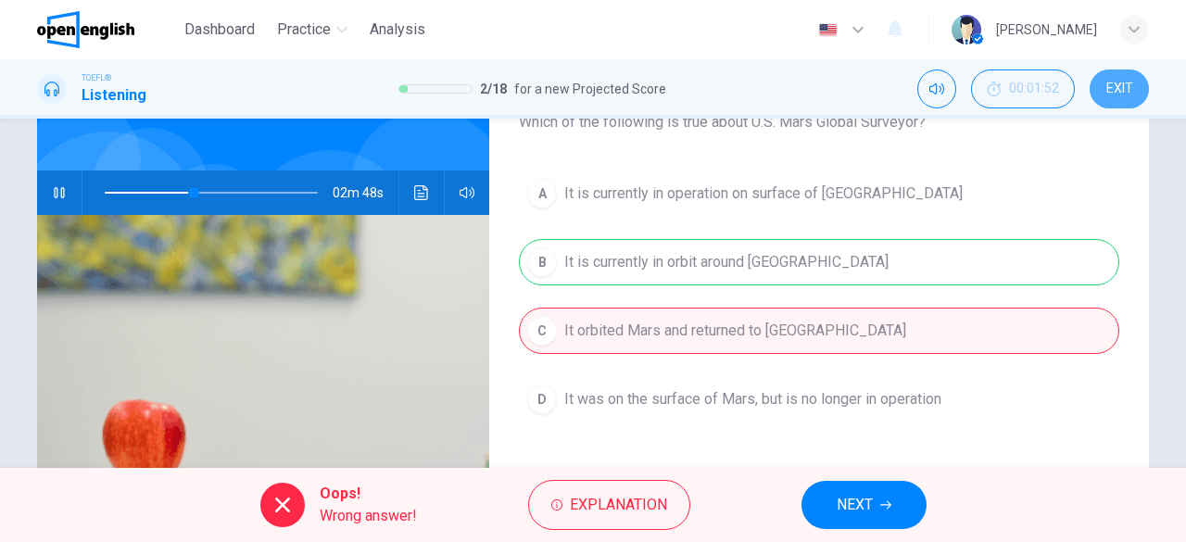
click at [1114, 79] on button "EXIT" at bounding box center [1119, 88] width 59 height 39
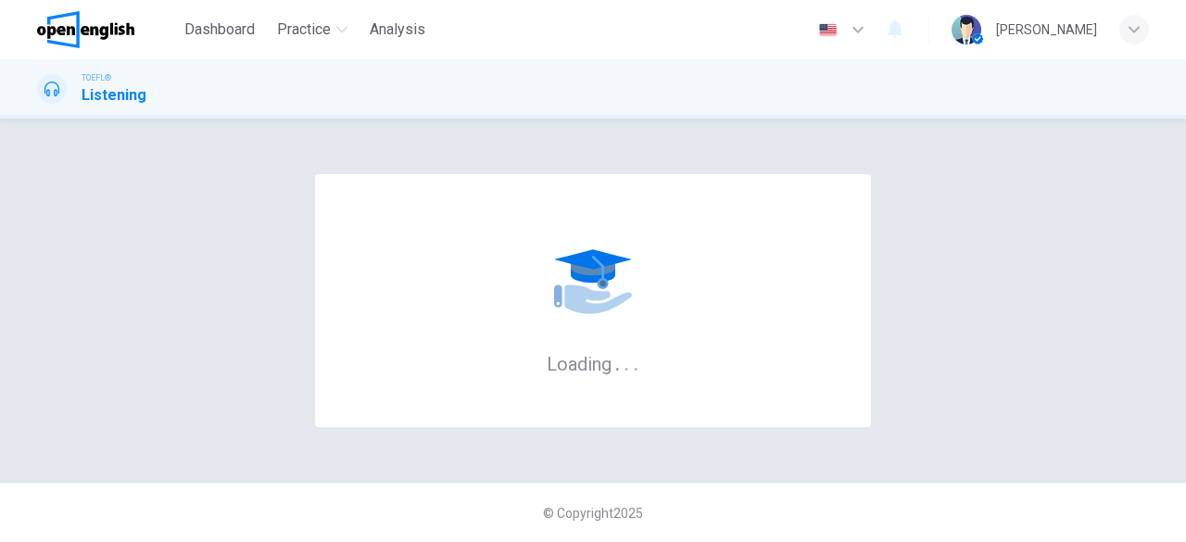
scroll to position [0, 0]
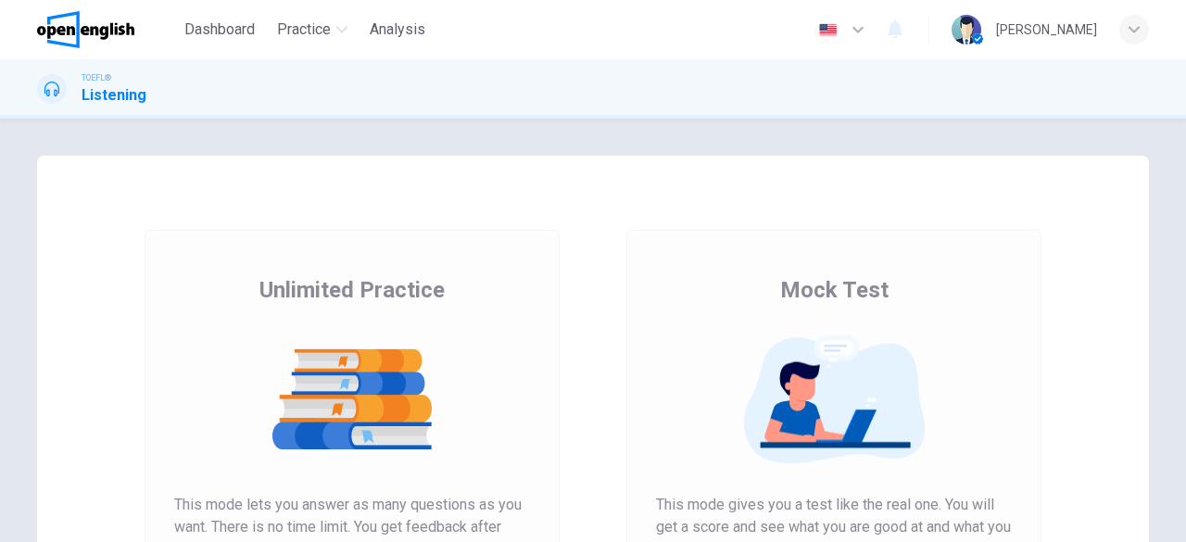
scroll to position [354, 0]
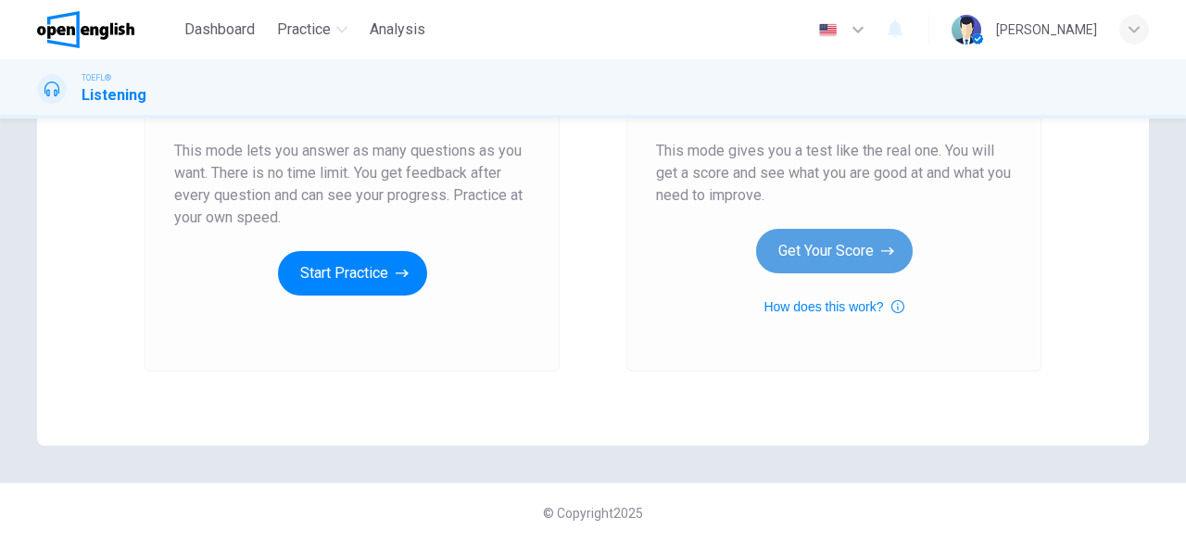
click at [831, 263] on button "Get Your Score" at bounding box center [834, 251] width 157 height 44
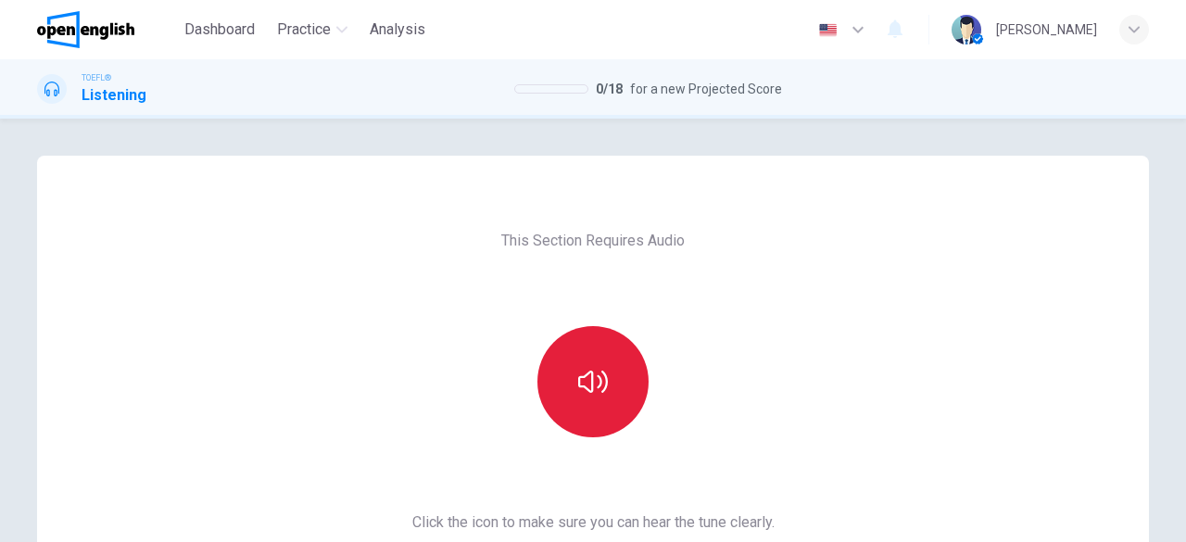
click at [563, 395] on button "button" at bounding box center [592, 381] width 111 height 111
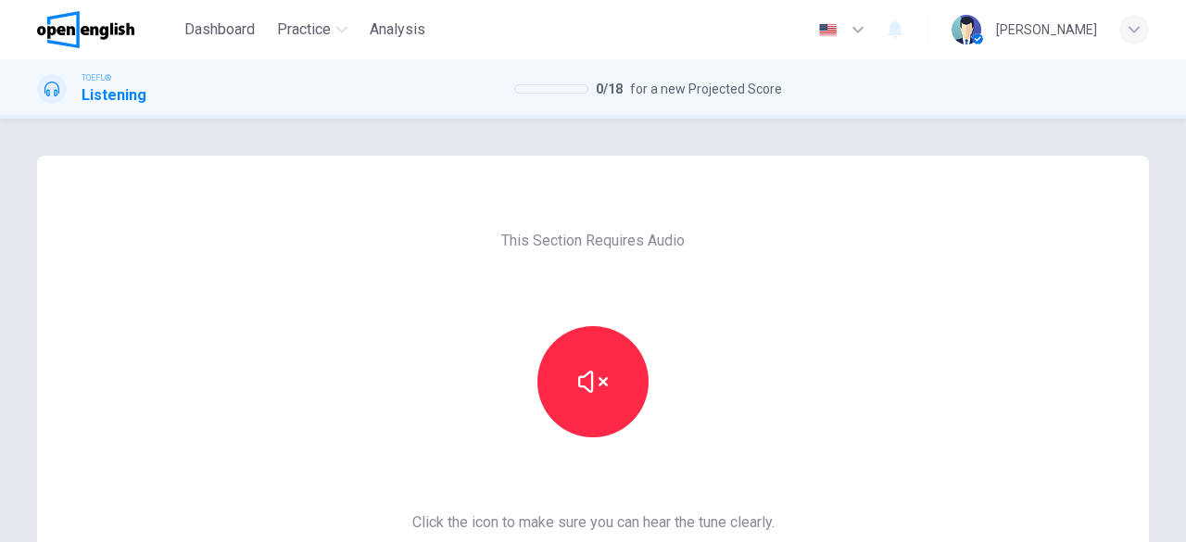
scroll to position [354, 0]
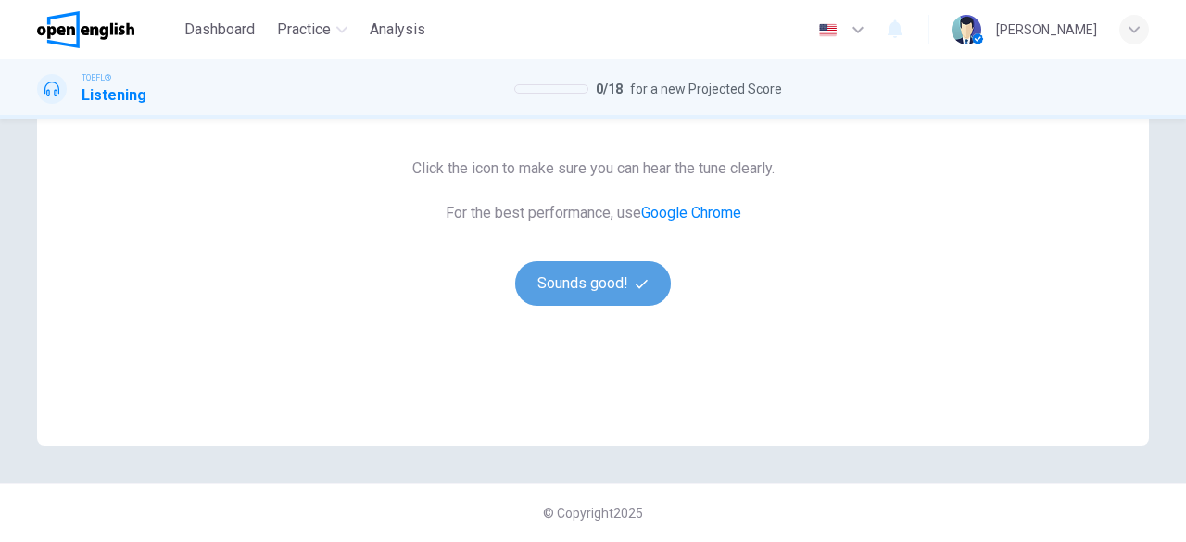
click at [630, 292] on button "Sounds good!" at bounding box center [593, 283] width 156 height 44
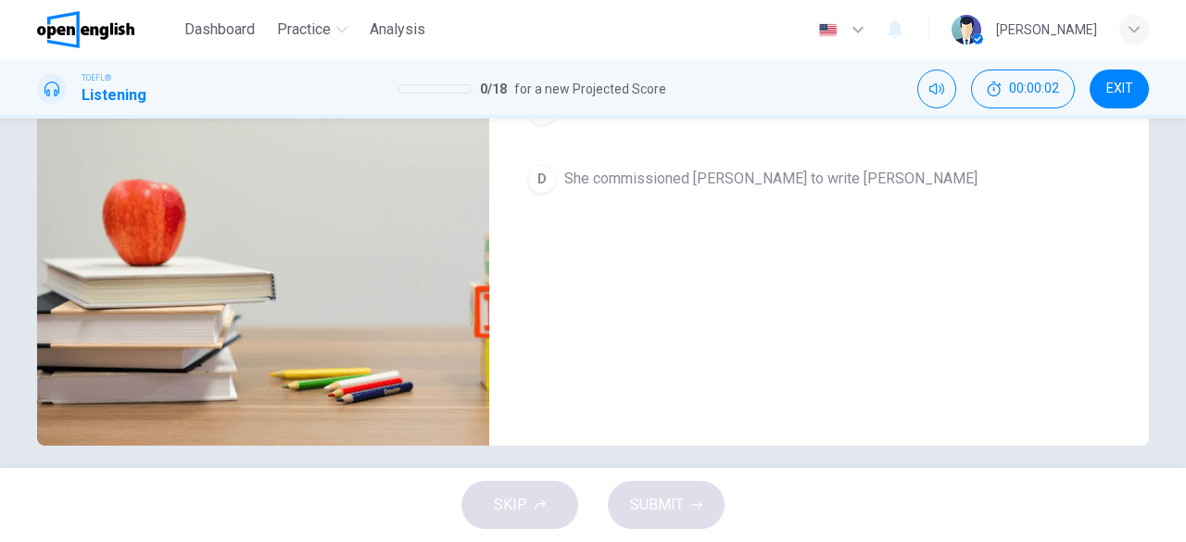
scroll to position [48, 0]
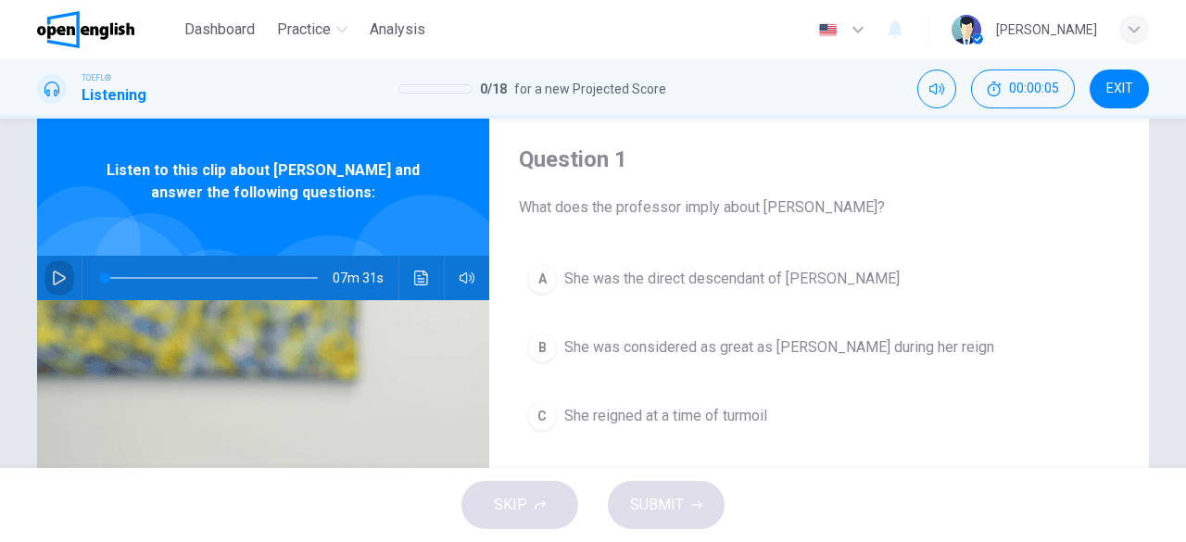
click at [44, 270] on button "button" at bounding box center [59, 278] width 30 height 44
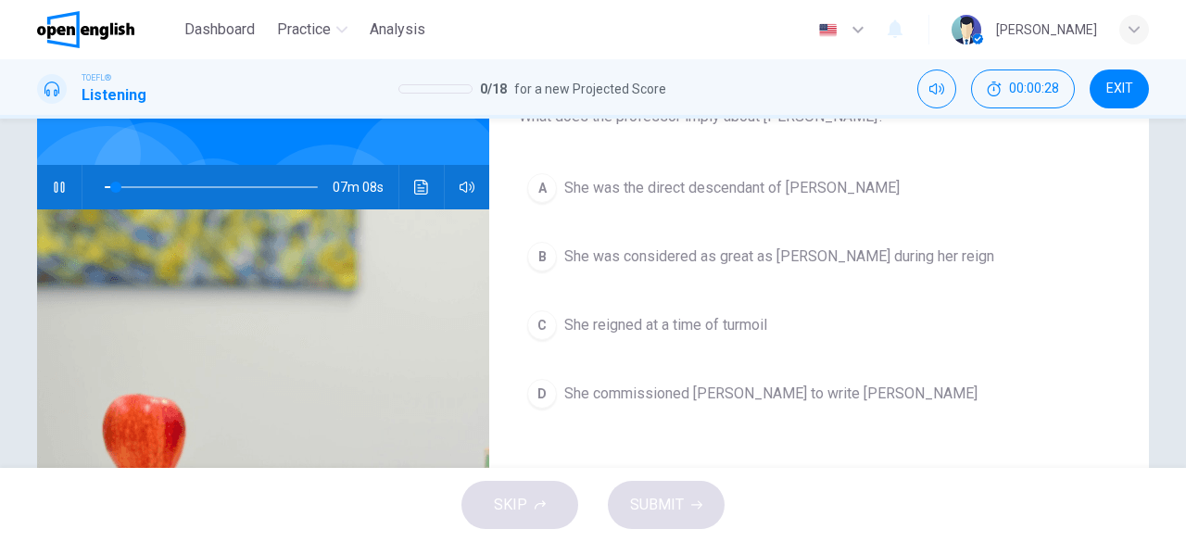
scroll to position [141, 0]
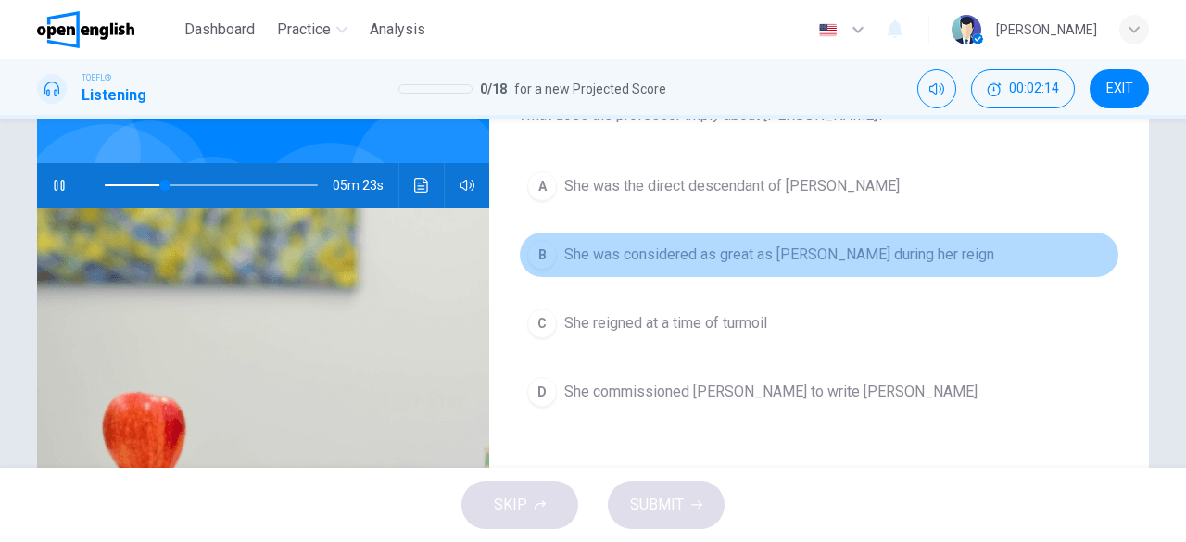
click at [770, 258] on span "She was considered as great as [PERSON_NAME] during her reign" at bounding box center [779, 255] width 430 height 22
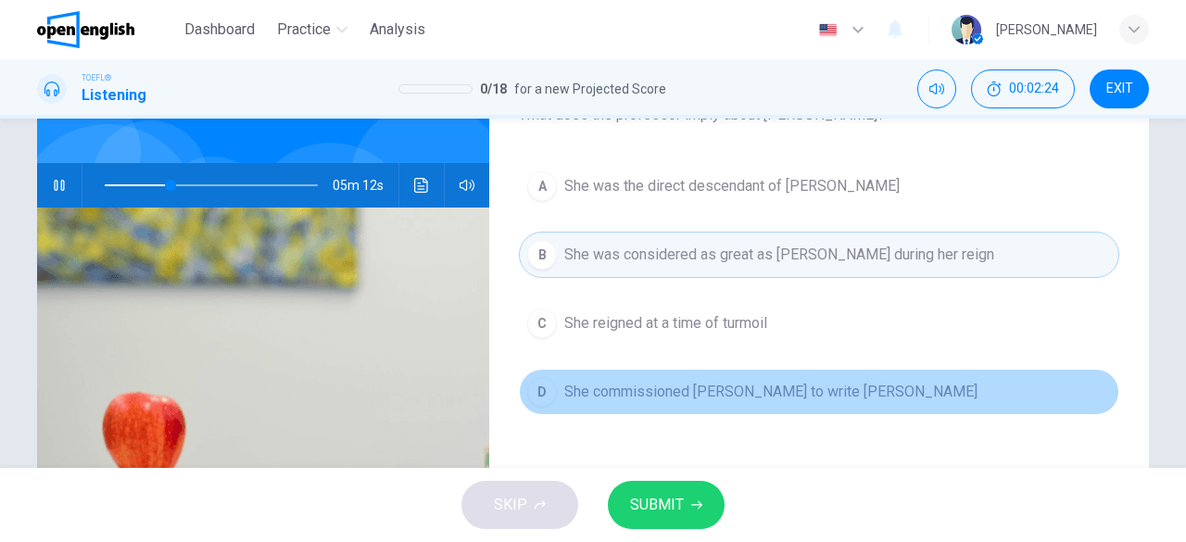
click at [750, 385] on span "She commissioned [PERSON_NAME] to write [PERSON_NAME]" at bounding box center [770, 392] width 413 height 22
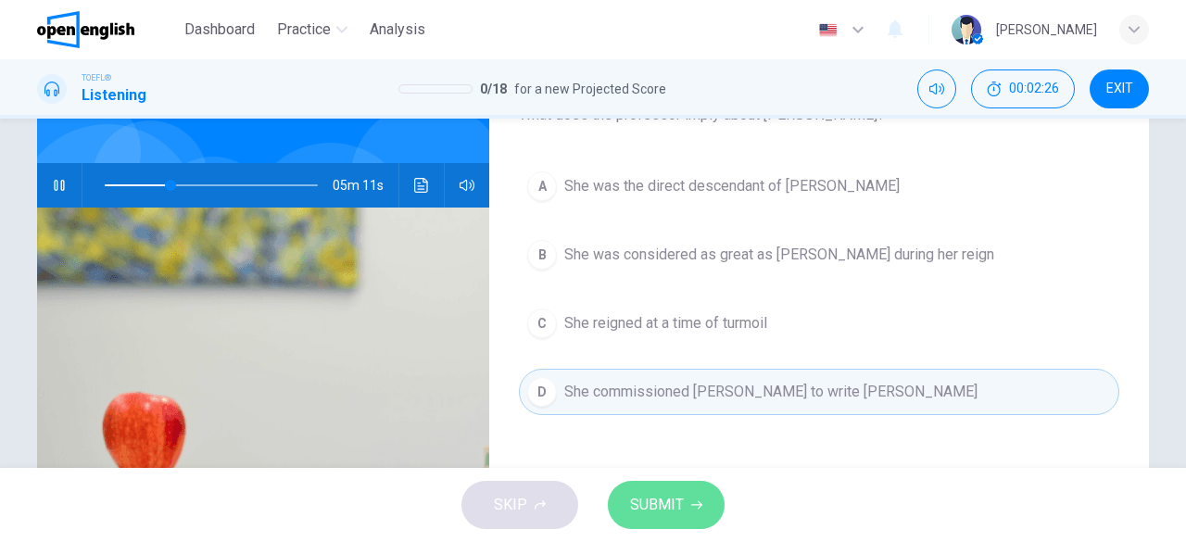
click at [679, 512] on span "SUBMIT" at bounding box center [657, 505] width 54 height 26
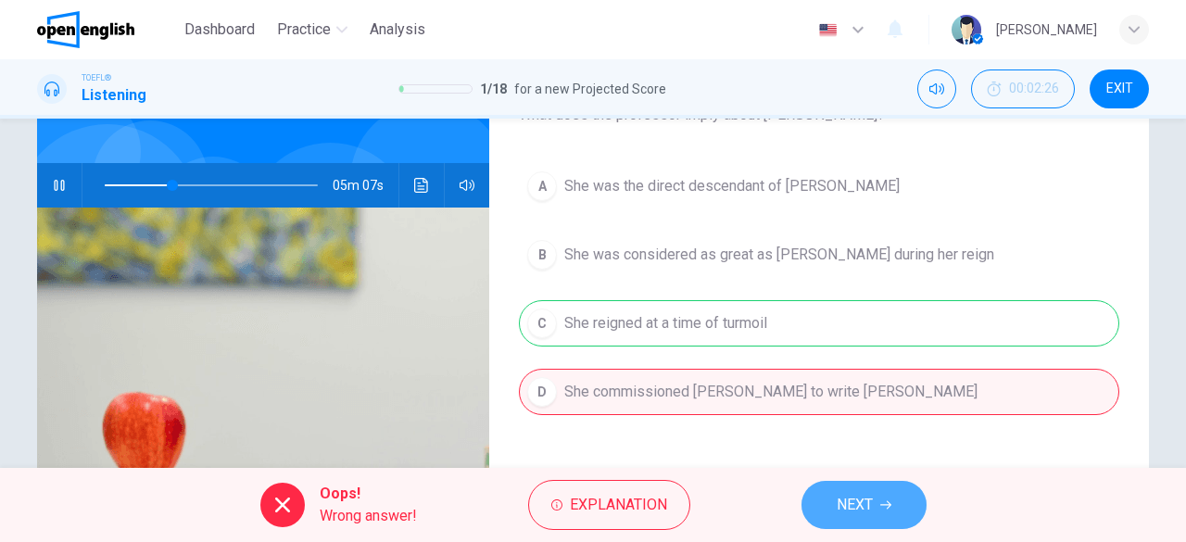
click at [870, 500] on span "NEXT" at bounding box center [855, 505] width 36 height 26
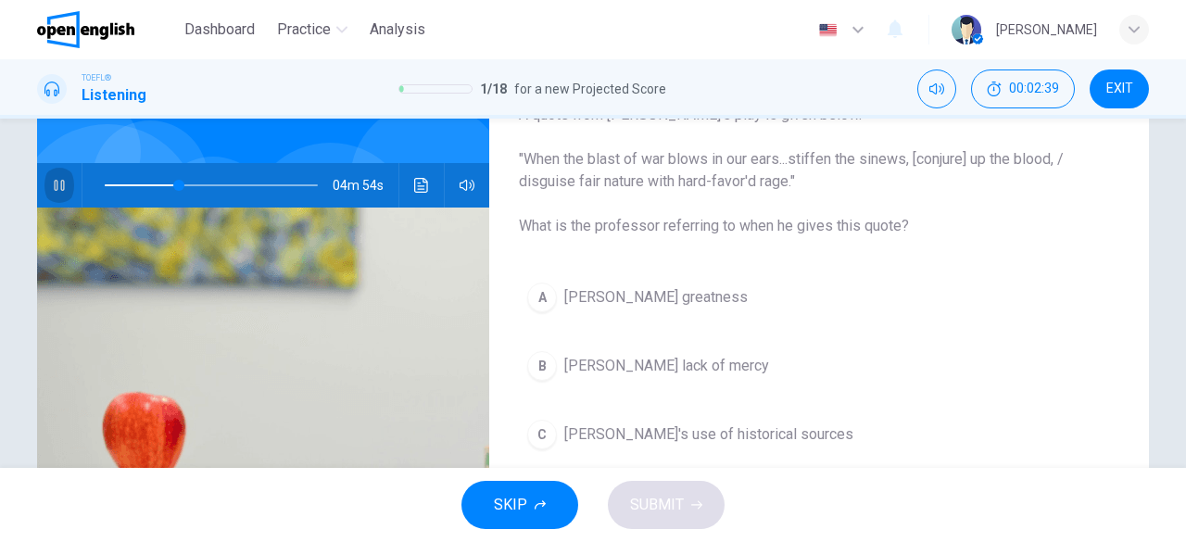
click at [61, 181] on icon "button" at bounding box center [59, 185] width 15 height 15
click at [111, 185] on span at bounding box center [211, 185] width 213 height 26
click at [104, 186] on span at bounding box center [109, 185] width 11 height 11
click at [58, 186] on icon "button" at bounding box center [59, 185] width 13 height 15
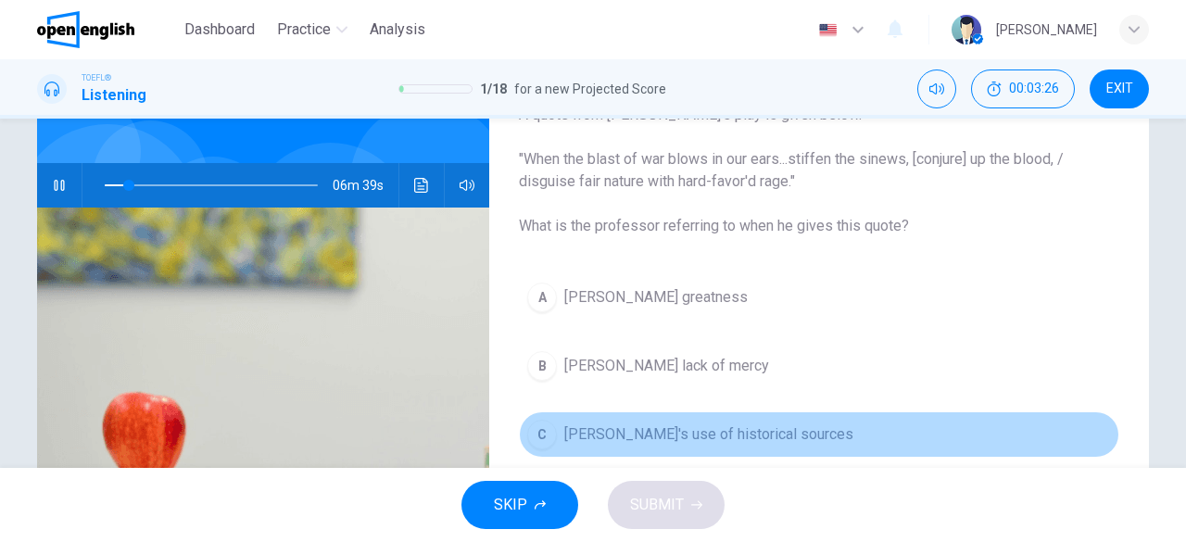
click at [602, 447] on button "C Shakespeare's use of historical sources" at bounding box center [819, 434] width 600 height 46
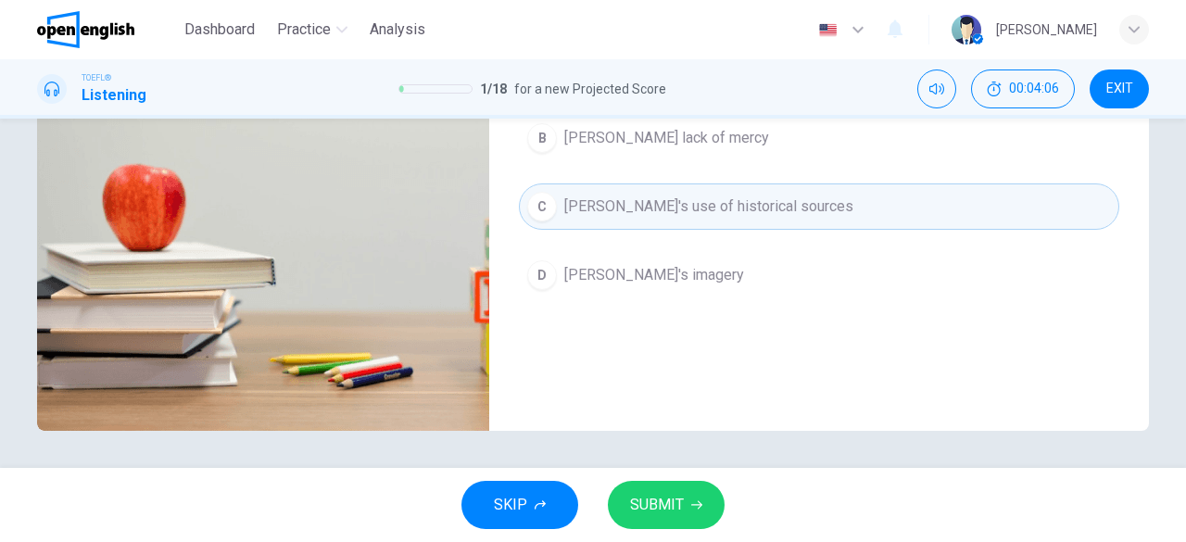
scroll to position [63, 0]
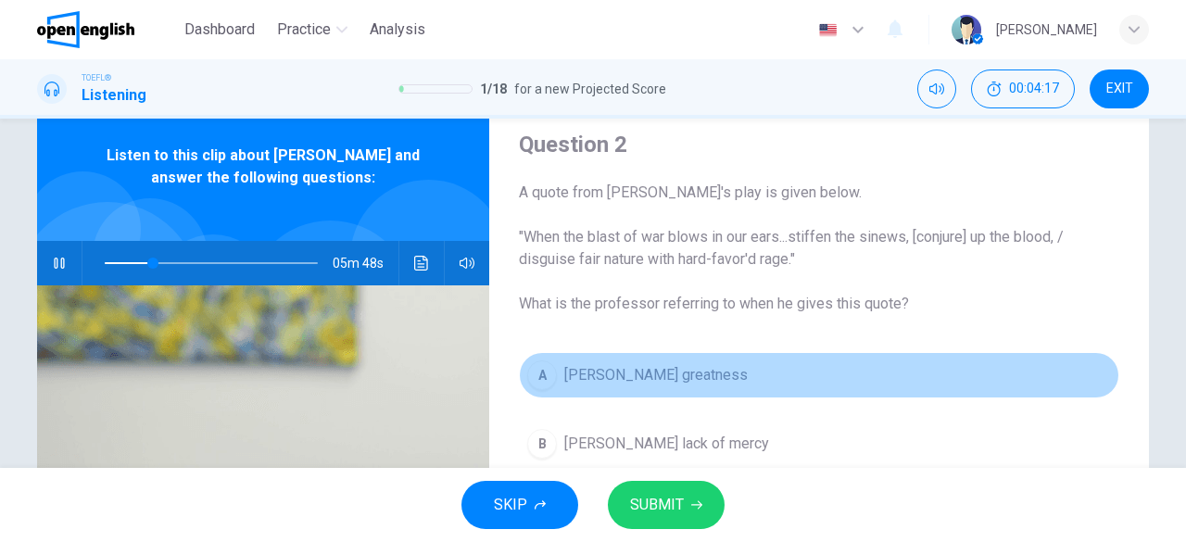
click at [636, 372] on span "Henry's greatness" at bounding box center [655, 375] width 183 height 22
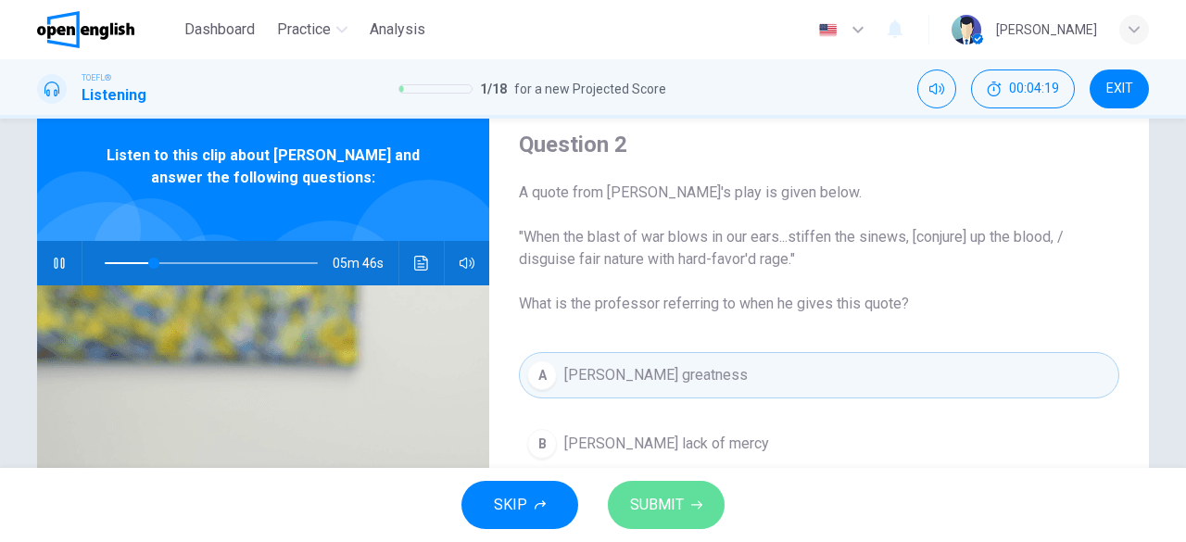
click at [656, 481] on button "SUBMIT" at bounding box center [666, 505] width 117 height 48
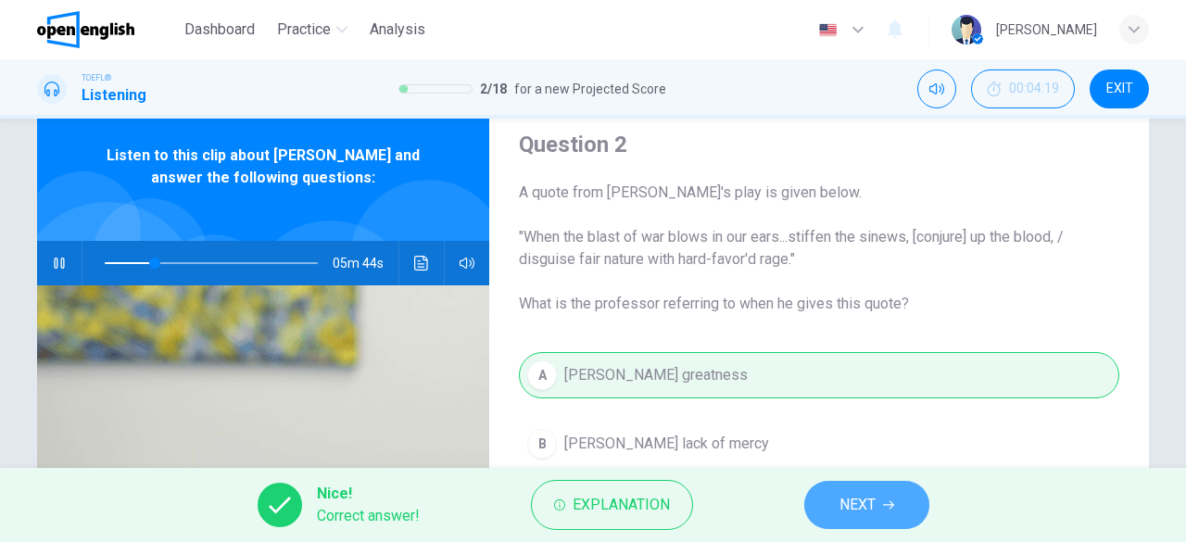
click at [847, 504] on span "NEXT" at bounding box center [857, 505] width 36 height 26
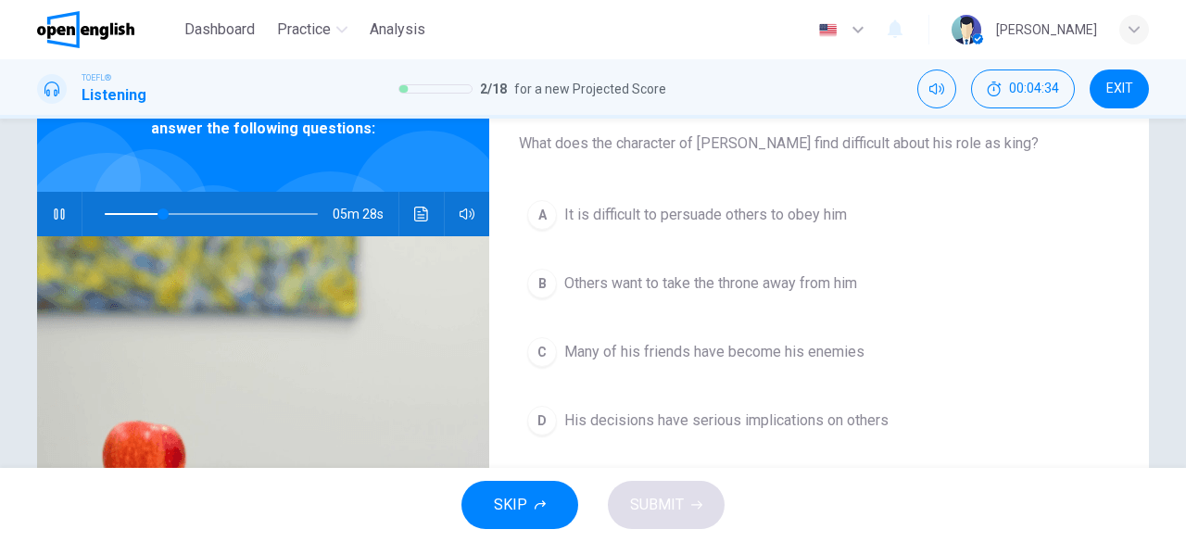
scroll to position [115, 0]
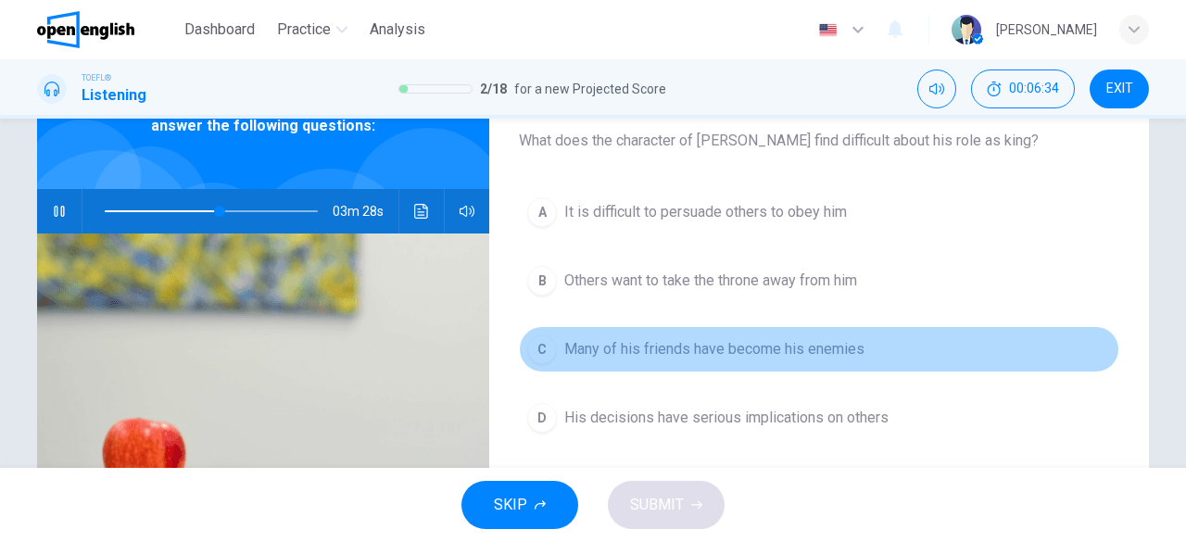
click at [828, 334] on button "C Many of his friends have become his enemies" at bounding box center [819, 349] width 600 height 46
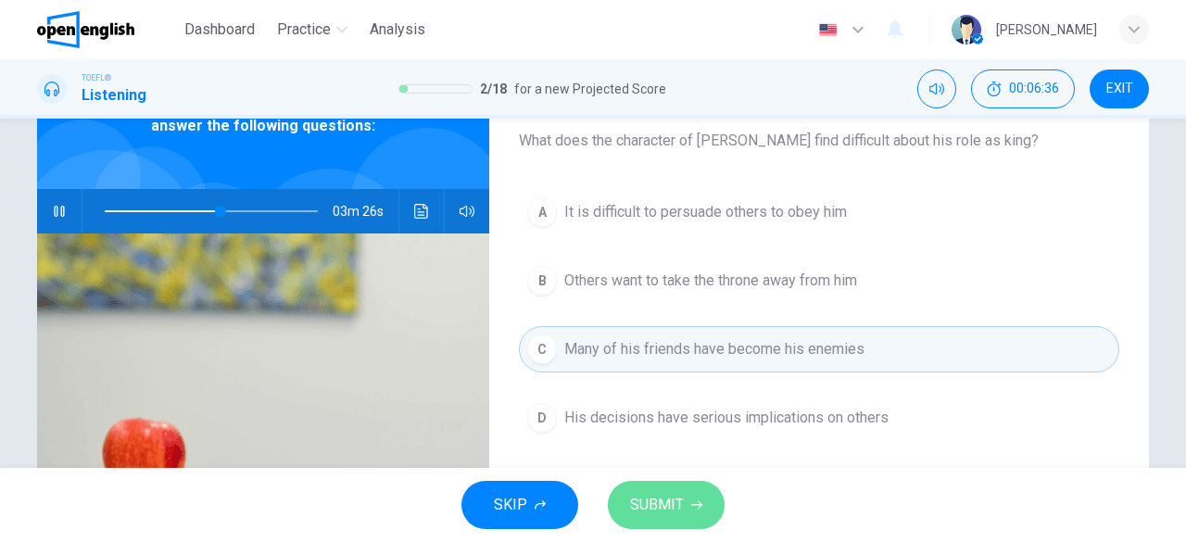
click at [689, 514] on button "SUBMIT" at bounding box center [666, 505] width 117 height 48
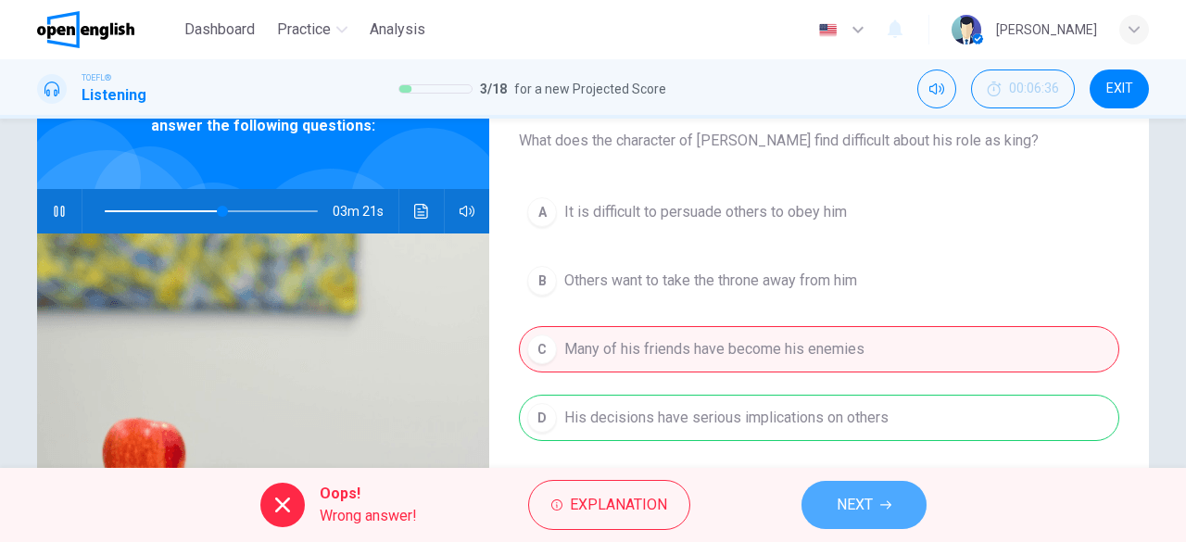
click at [854, 505] on span "NEXT" at bounding box center [855, 505] width 36 height 26
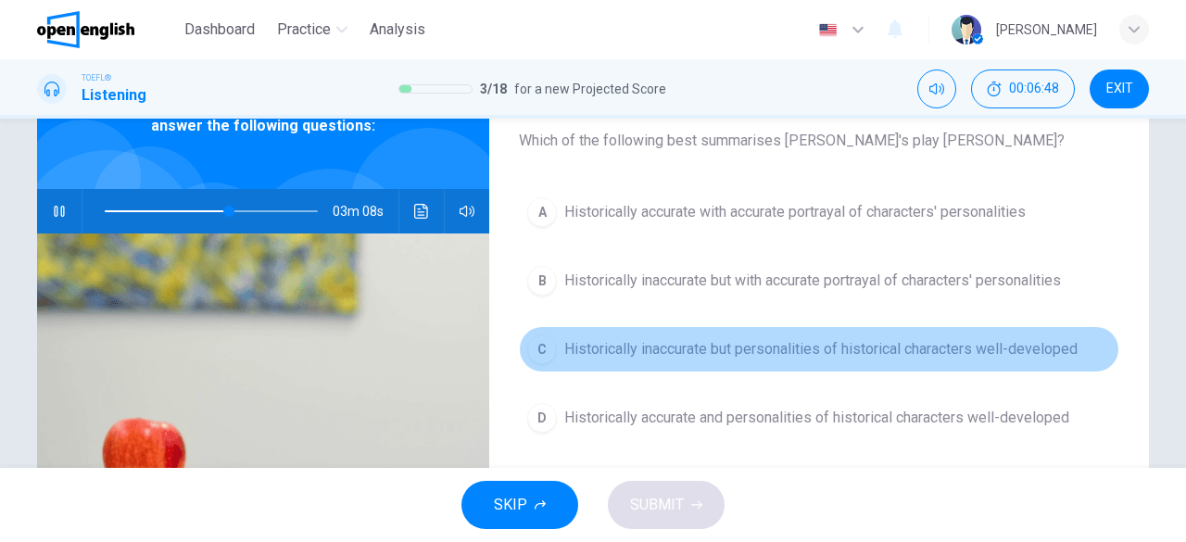
click at [884, 357] on span "Historically inaccurate but personalities of historical characters well-develop…" at bounding box center [820, 349] width 513 height 22
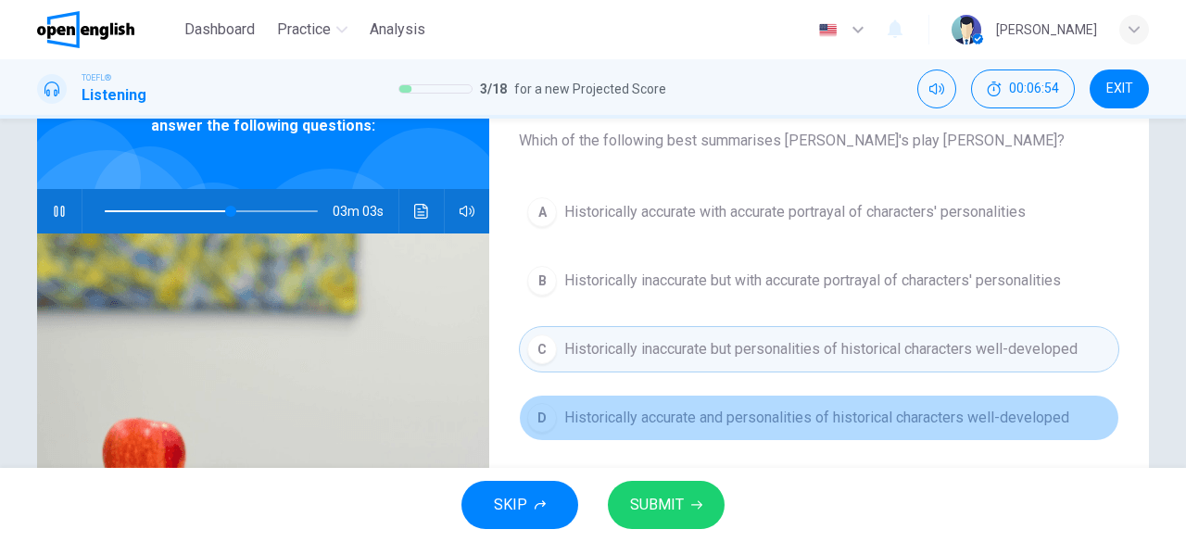
click at [819, 409] on span "Historically accurate and personalities of historical characters well-developed" at bounding box center [816, 418] width 505 height 22
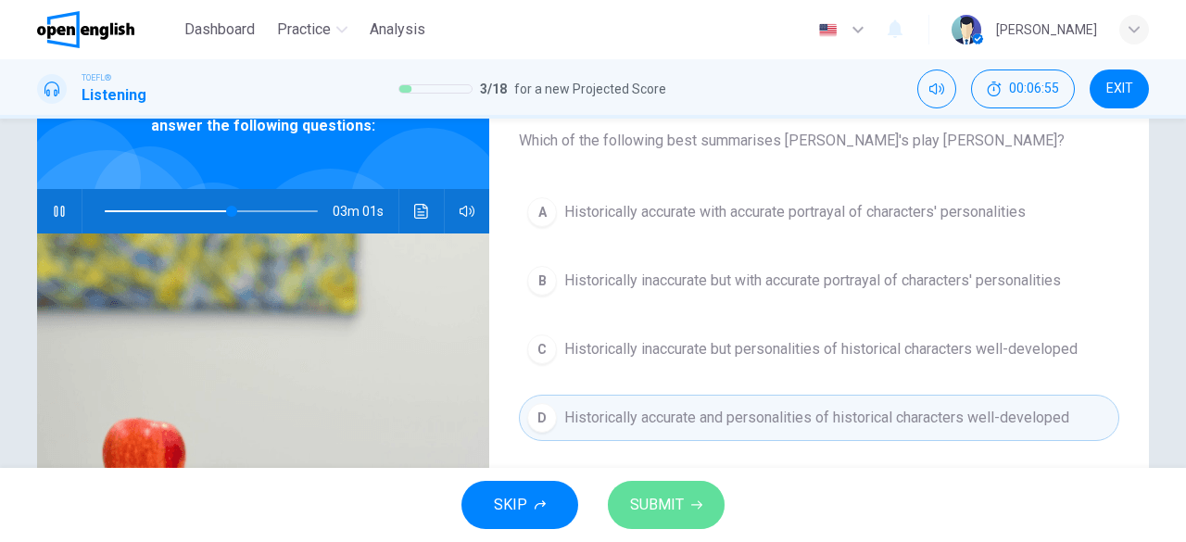
click at [682, 511] on span "SUBMIT" at bounding box center [657, 505] width 54 height 26
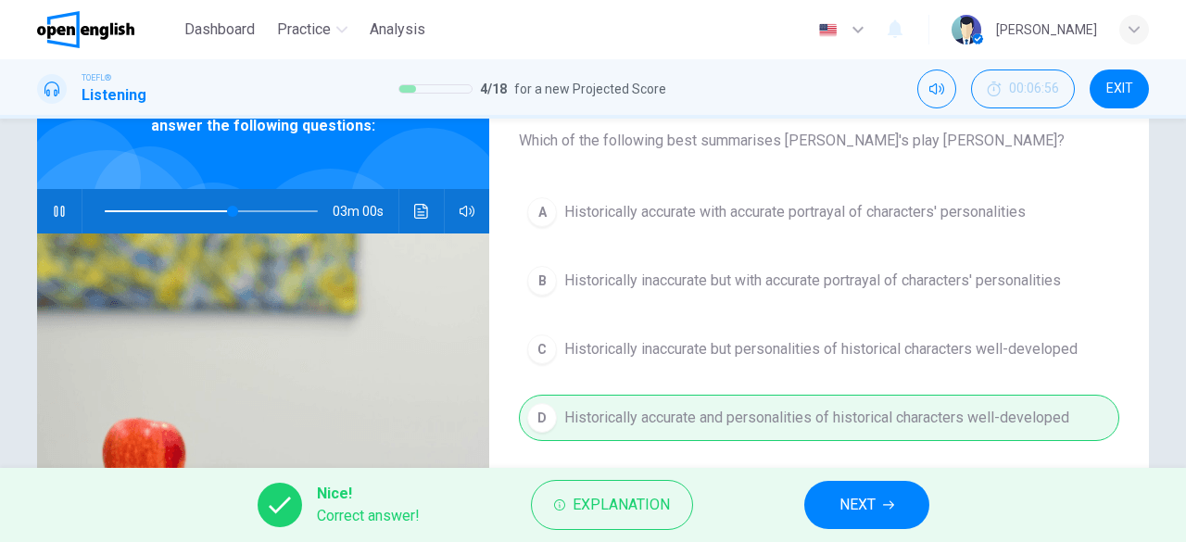
type input "**"
click at [855, 503] on span "NEXT" at bounding box center [857, 505] width 36 height 26
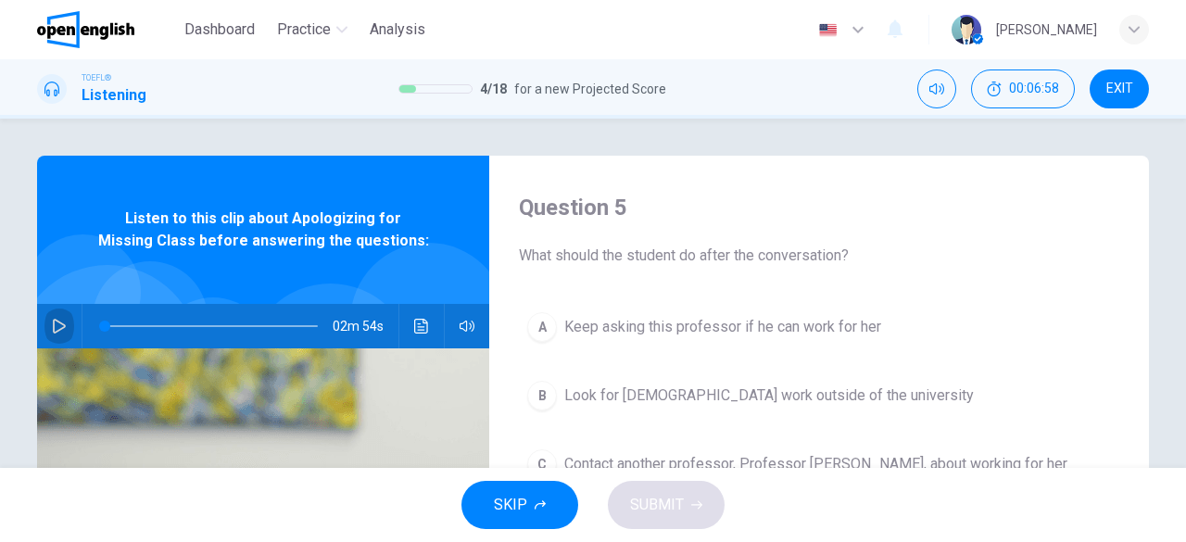
click at [48, 314] on button "button" at bounding box center [59, 326] width 30 height 44
click at [61, 338] on button "button" at bounding box center [59, 326] width 30 height 44
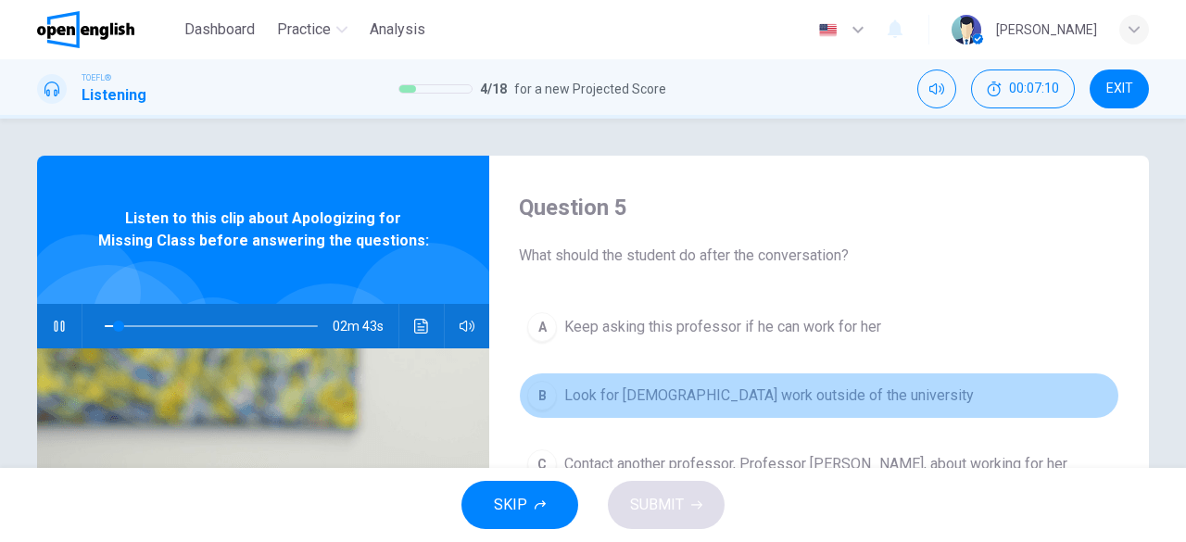
click at [724, 372] on button "B Look for part-time work outside of the university" at bounding box center [819, 395] width 600 height 46
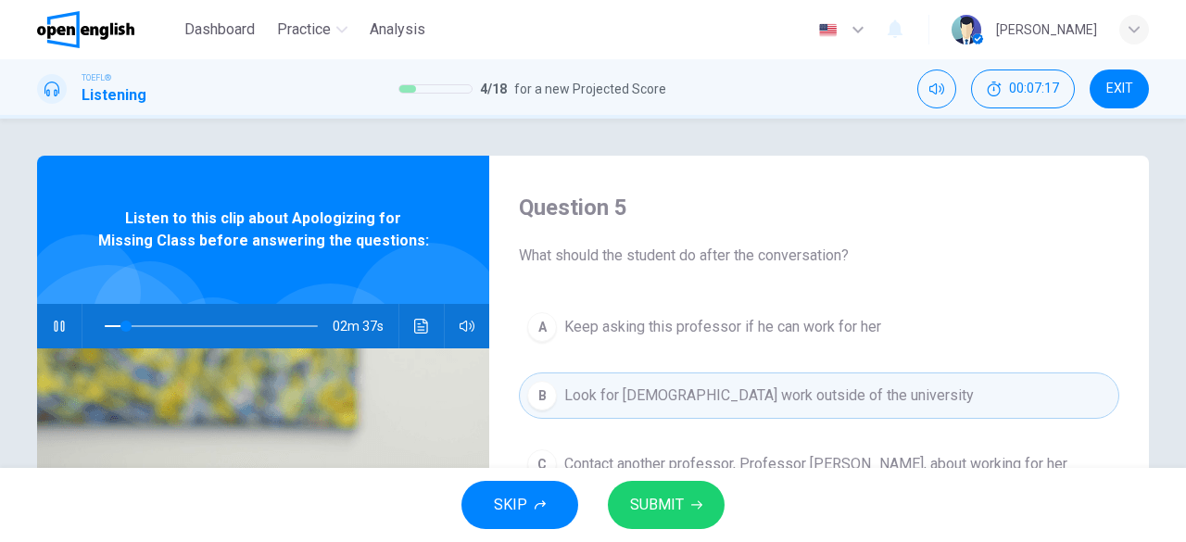
click at [642, 359] on div "A Keep asking this professor if he can work for her B Look for part-time work o…" at bounding box center [819, 448] width 600 height 289
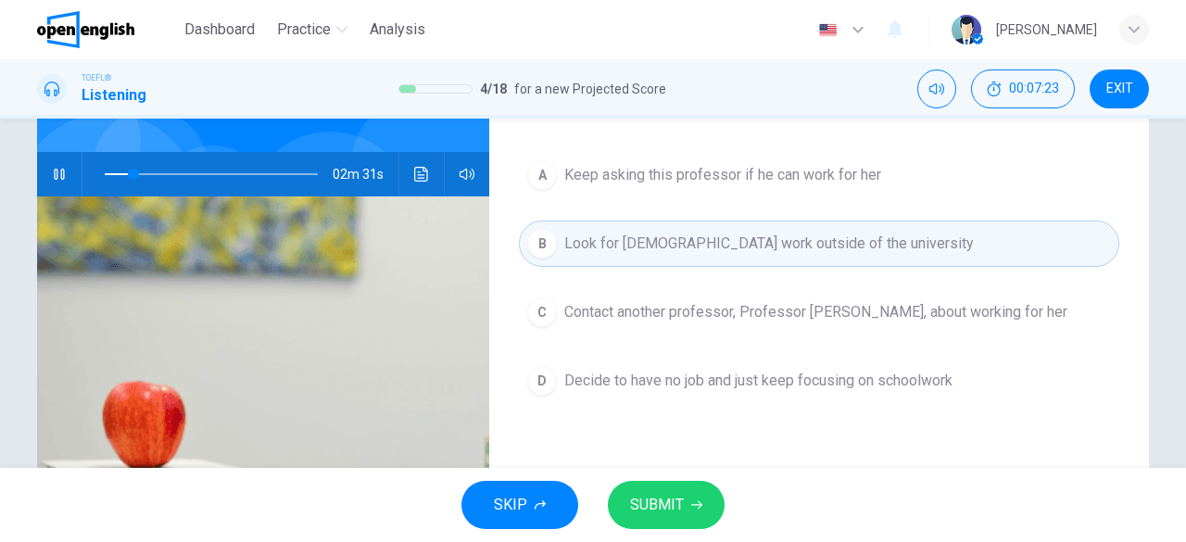
scroll to position [153, 0]
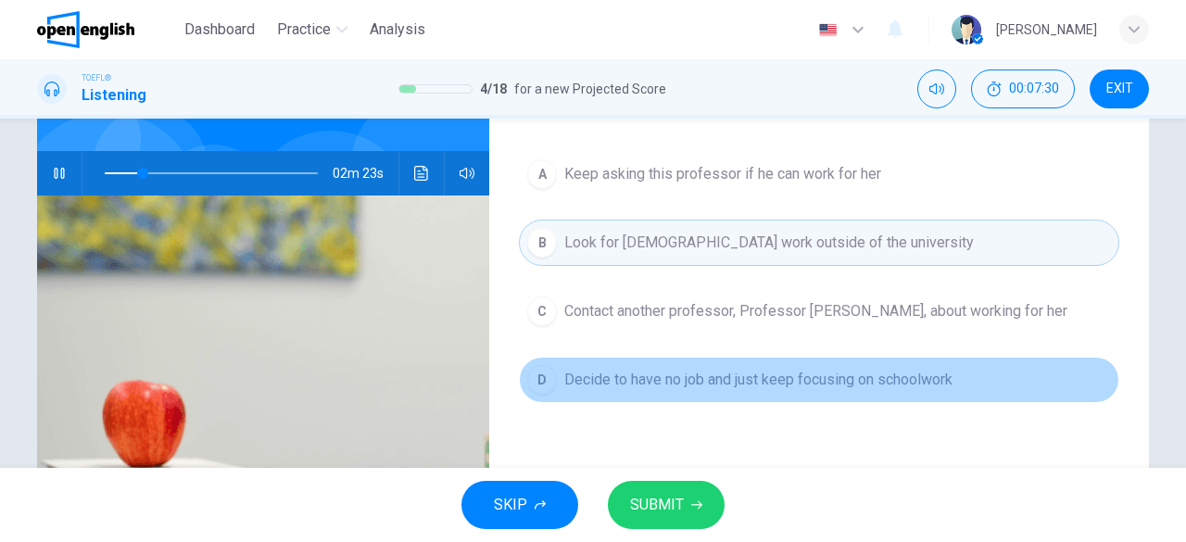
click at [654, 378] on span "Decide to have no job and just keep focusing on schoolwork" at bounding box center [758, 380] width 388 height 22
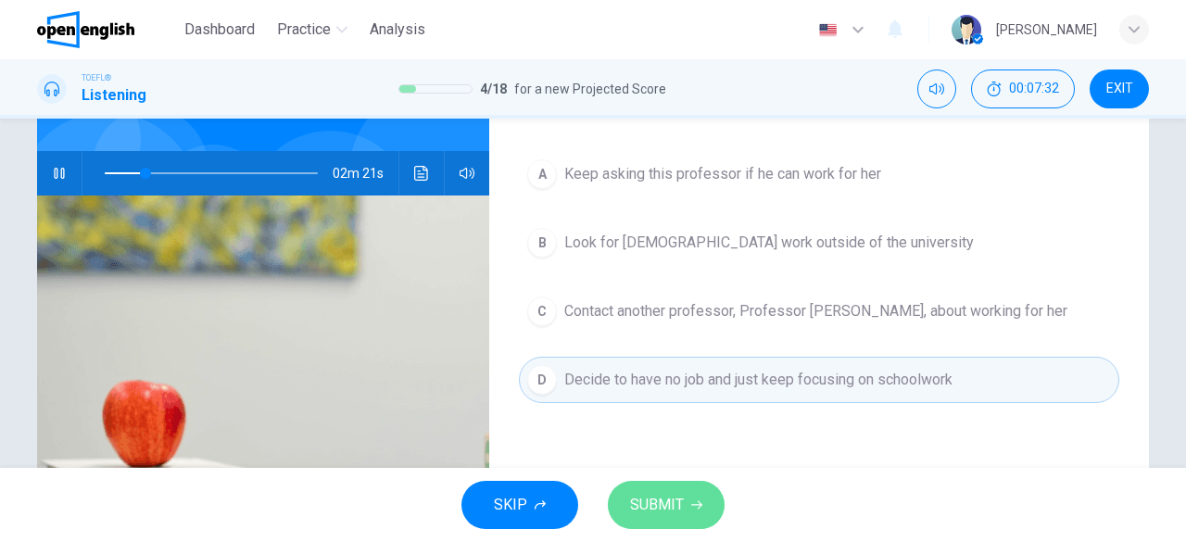
click at [667, 498] on span "SUBMIT" at bounding box center [657, 505] width 54 height 26
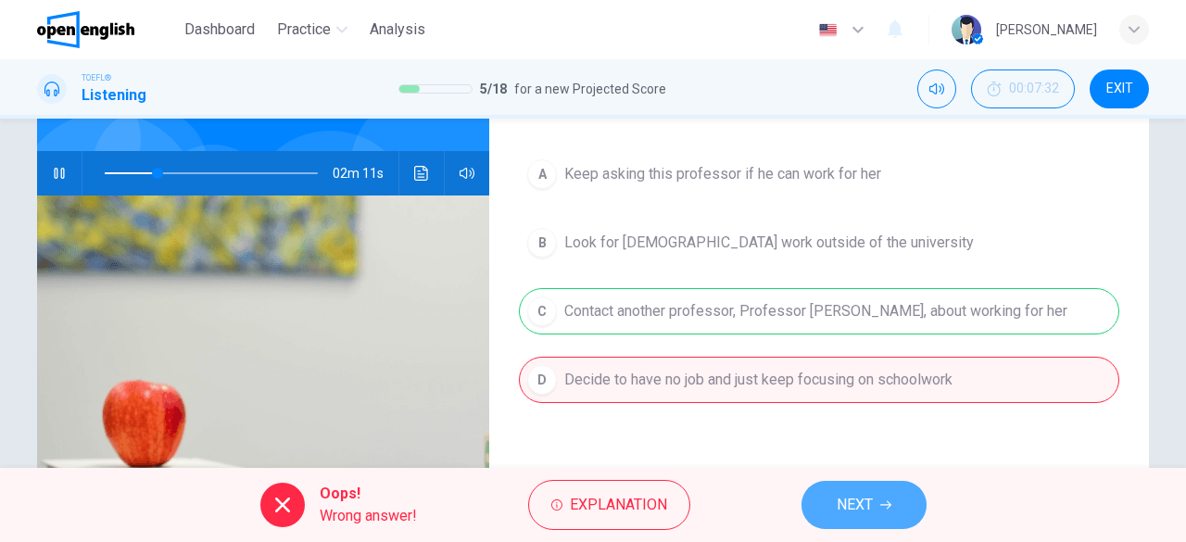
click at [873, 501] on span "NEXT" at bounding box center [855, 505] width 36 height 26
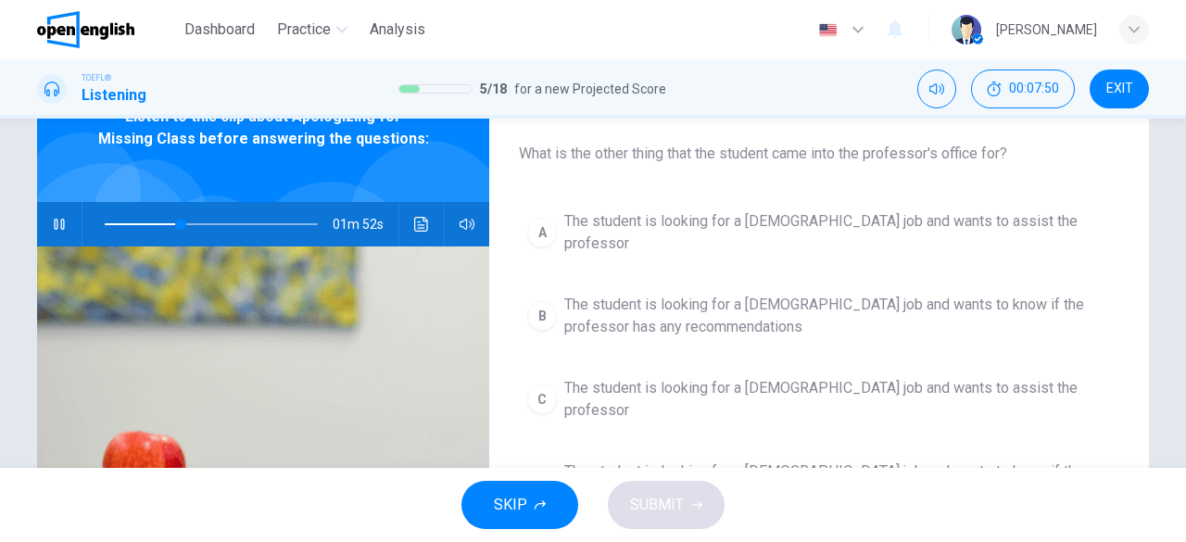
scroll to position [107, 0]
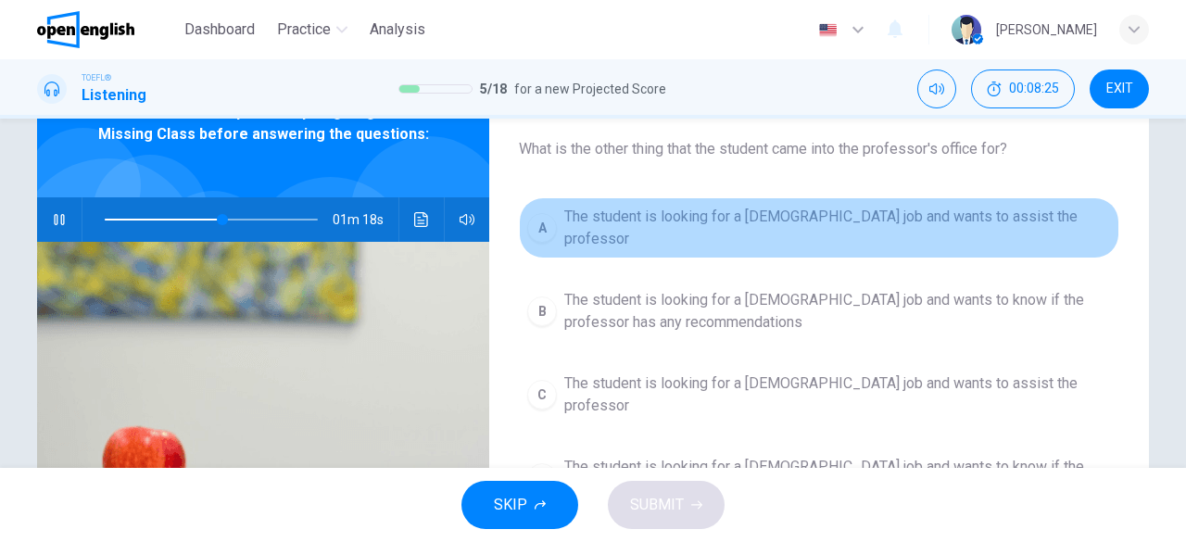
click at [736, 229] on span "The student is looking for a part-time job and wants to assist the professor" at bounding box center [837, 228] width 547 height 44
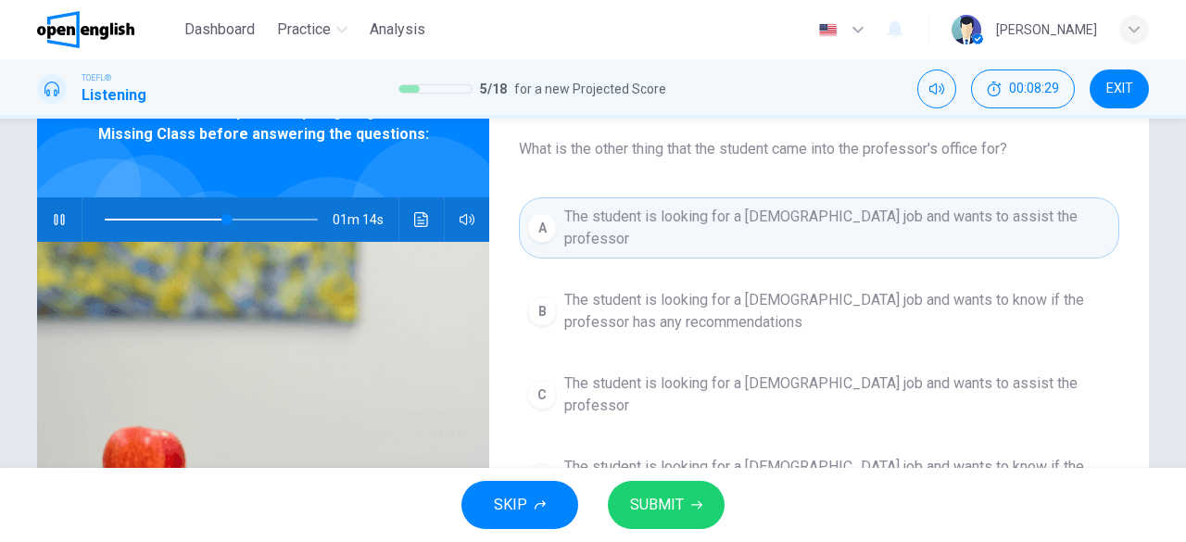
click at [682, 504] on span "SUBMIT" at bounding box center [657, 505] width 54 height 26
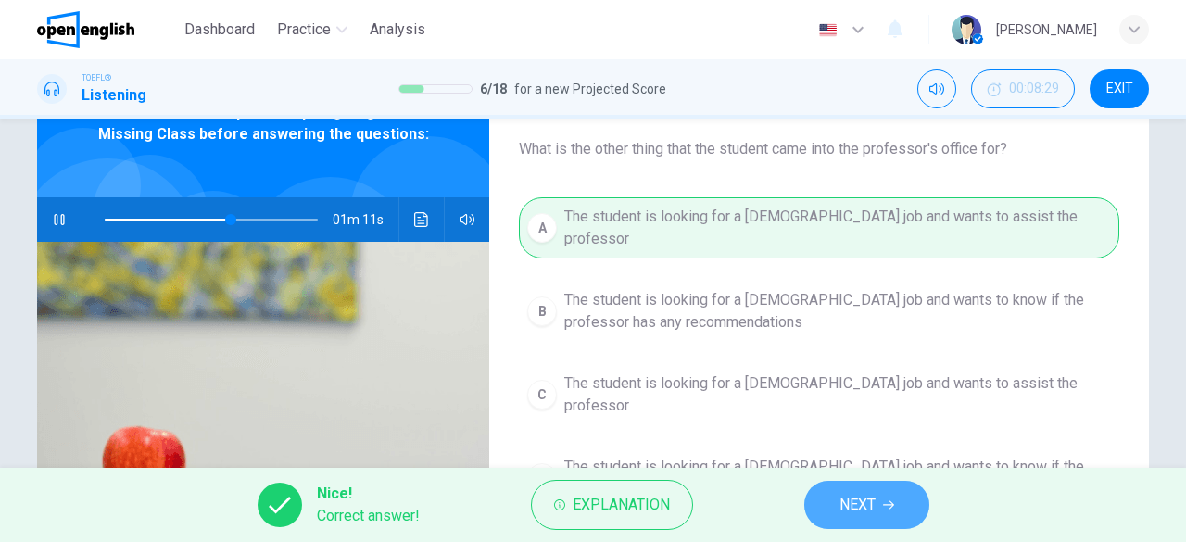
click at [848, 502] on span "NEXT" at bounding box center [857, 505] width 36 height 26
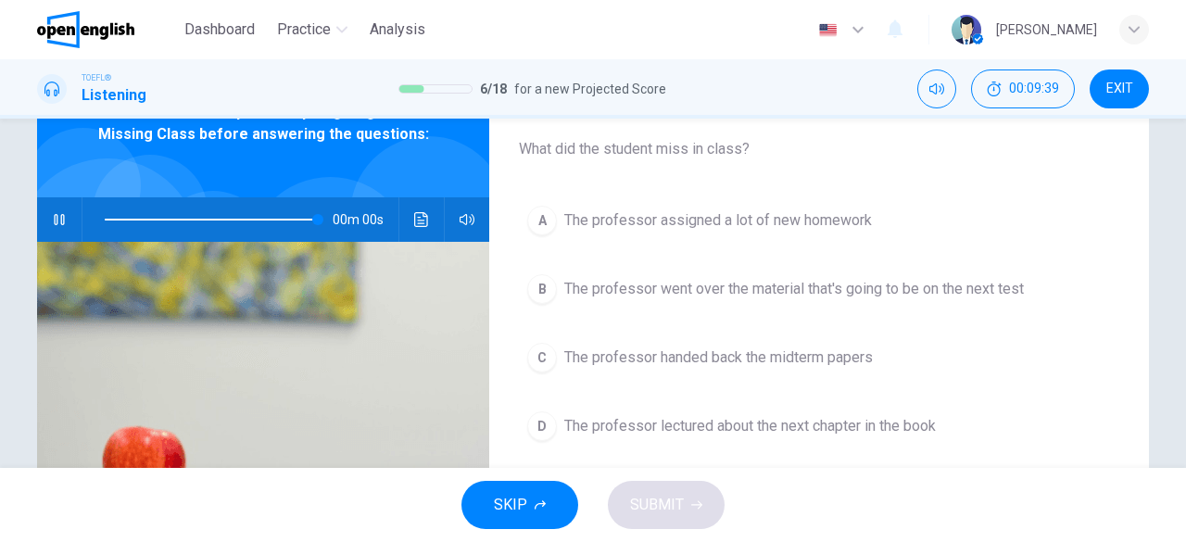
type input "*"
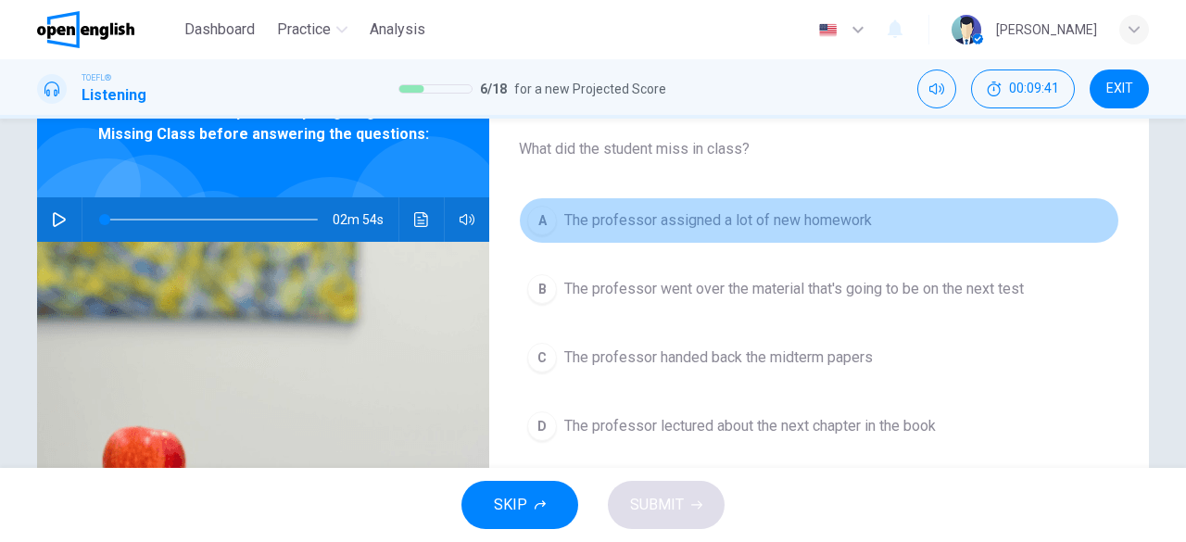
click at [732, 233] on button "A The professor assigned a lot of new homework" at bounding box center [819, 220] width 600 height 46
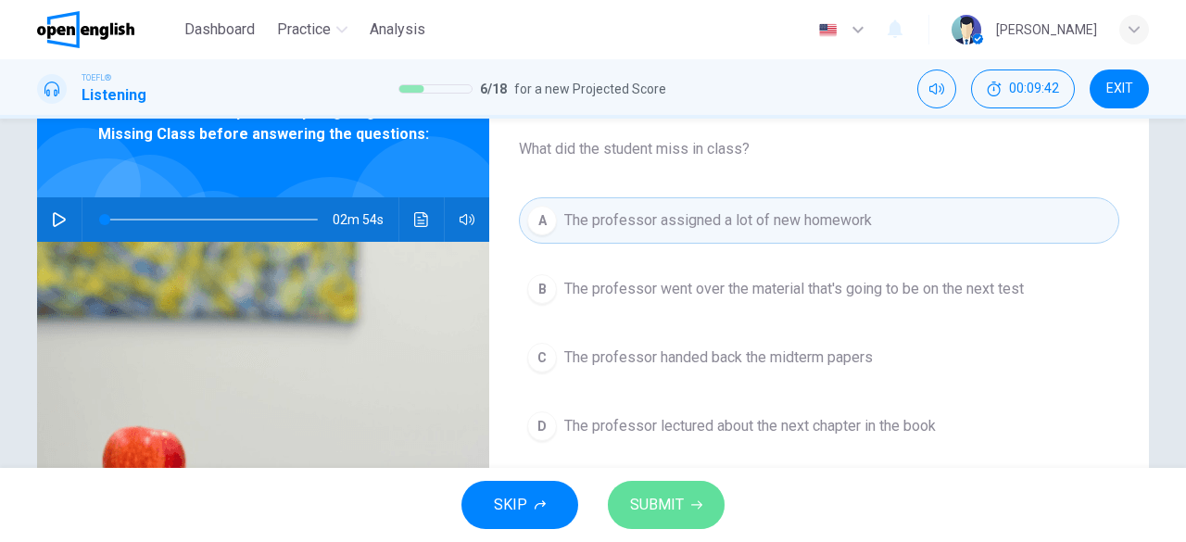
click at [691, 515] on button "SUBMIT" at bounding box center [666, 505] width 117 height 48
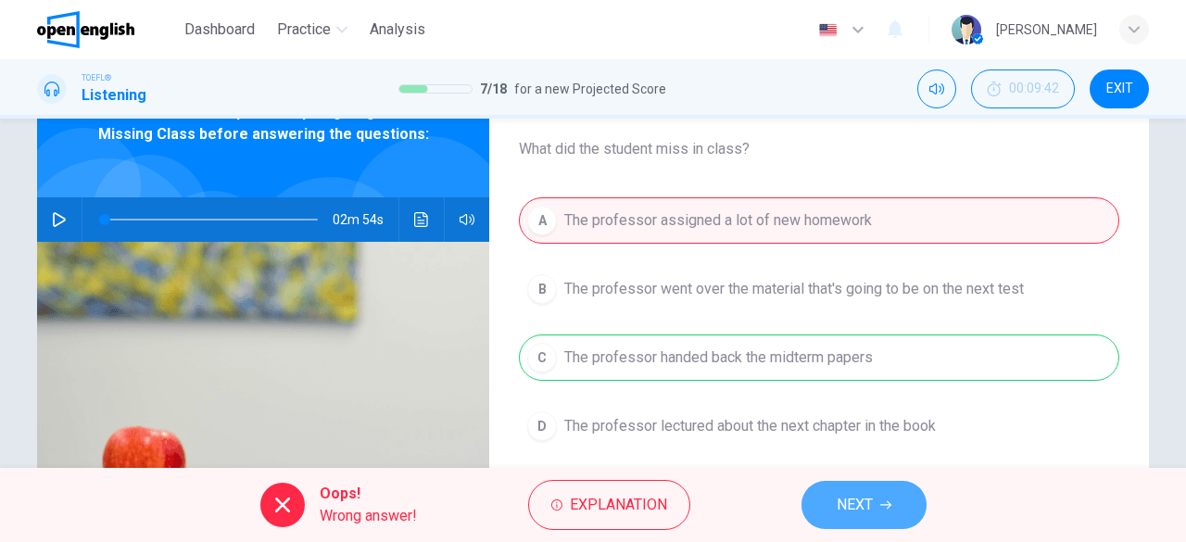
click at [860, 503] on span "NEXT" at bounding box center [855, 505] width 36 height 26
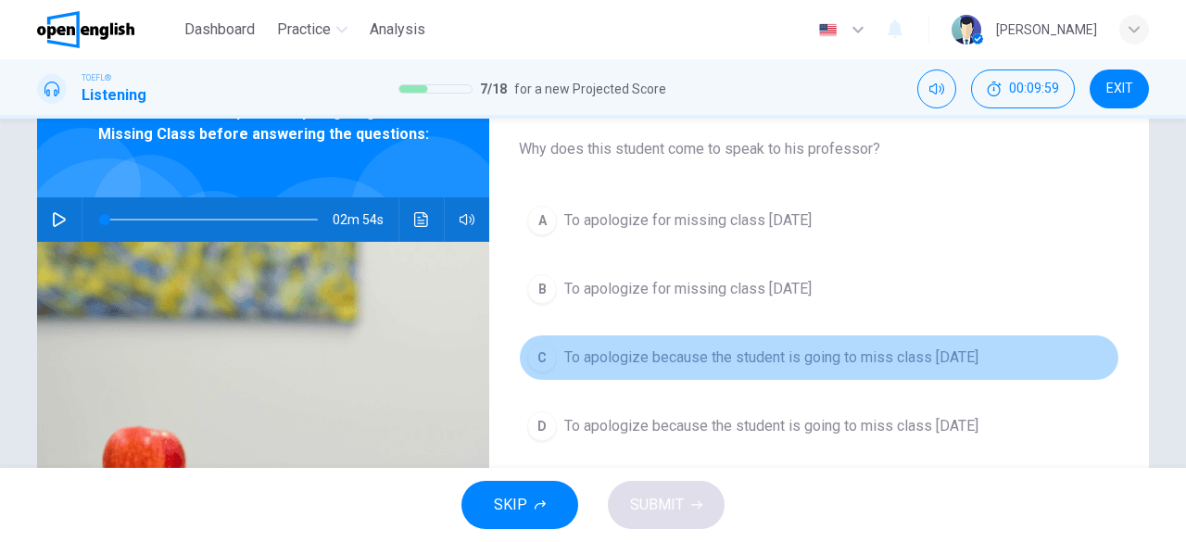
click at [880, 373] on button "C To apologize because the student is going to miss class next Monday" at bounding box center [819, 357] width 600 height 46
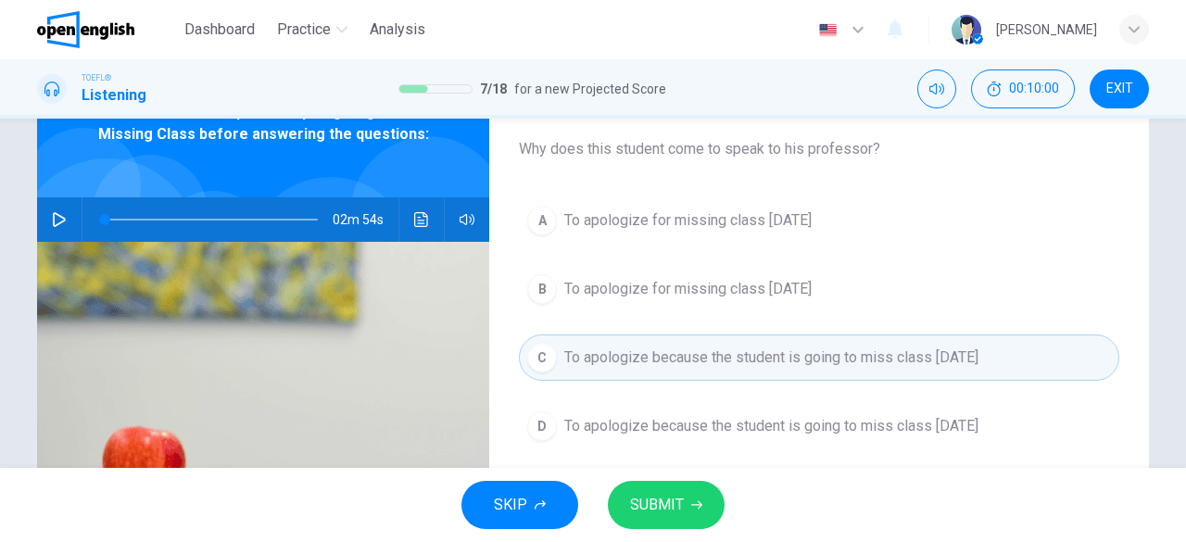
click at [811, 240] on button "A To apologize for missing class last Monday" at bounding box center [819, 220] width 600 height 46
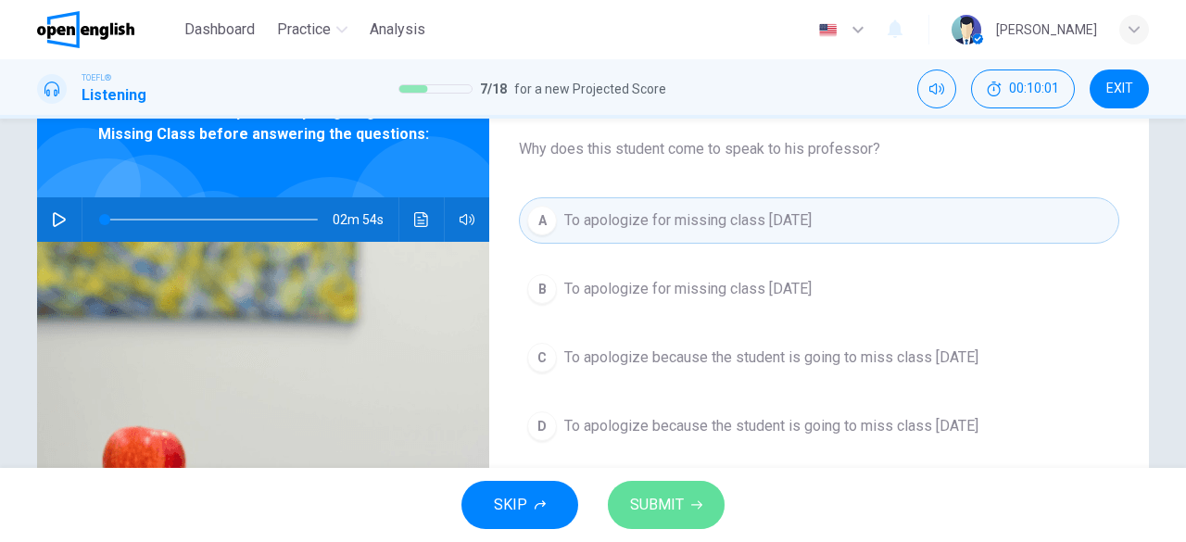
click at [695, 511] on button "SUBMIT" at bounding box center [666, 505] width 117 height 48
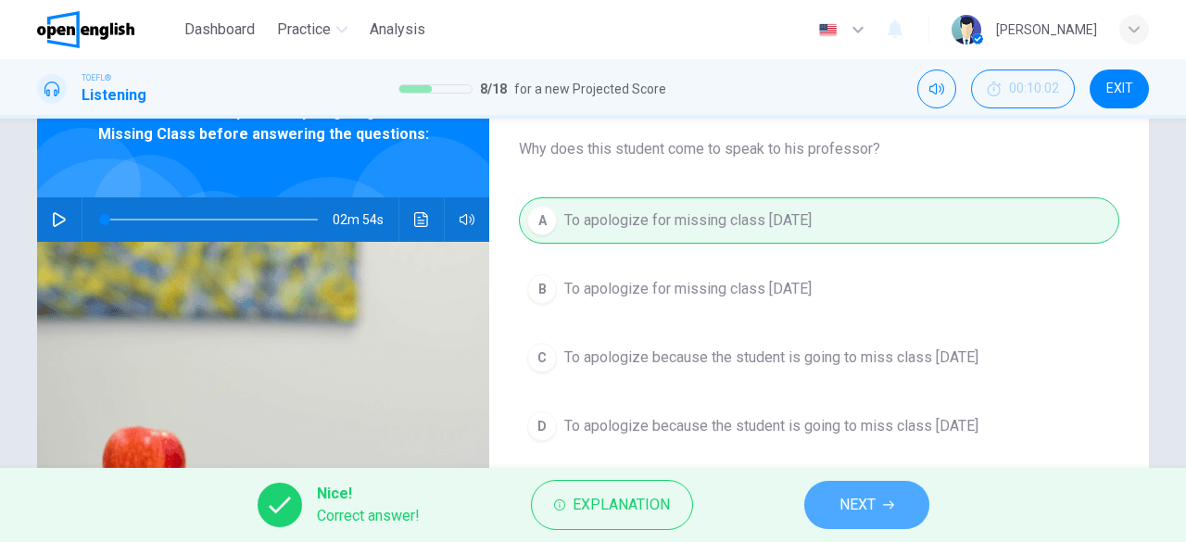
click at [896, 517] on button "NEXT" at bounding box center [866, 505] width 125 height 48
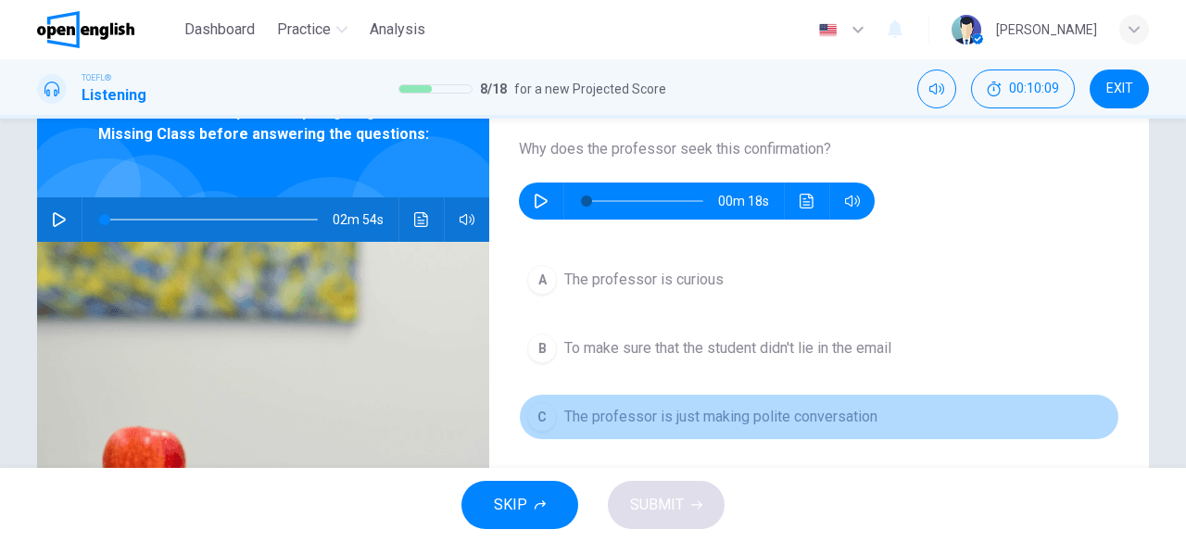
click at [710, 414] on span "The professor is just making polite conversation" at bounding box center [720, 417] width 313 height 22
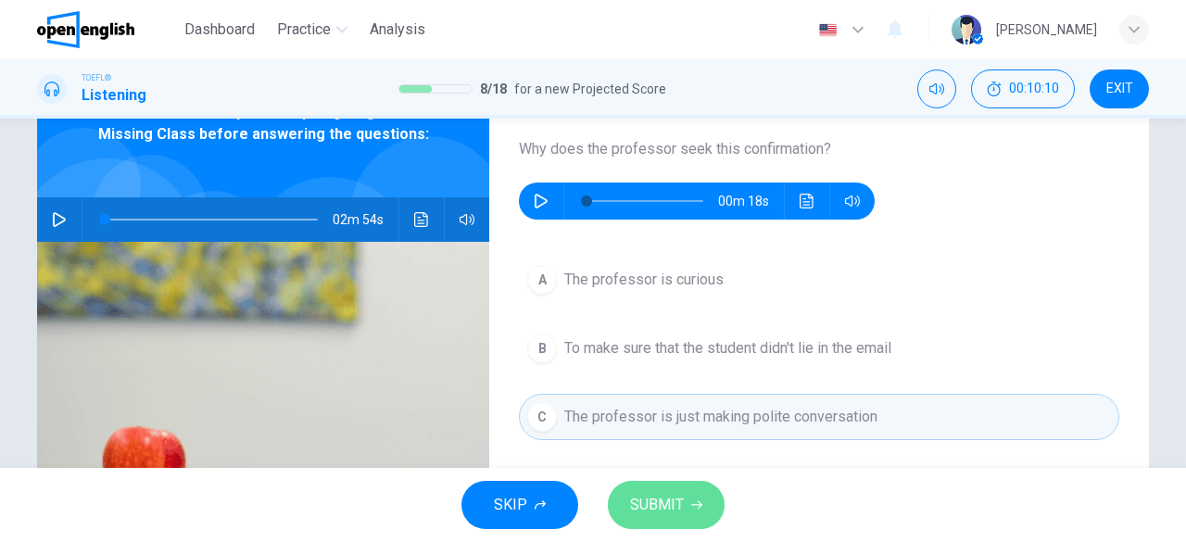
click at [659, 499] on span "SUBMIT" at bounding box center [657, 505] width 54 height 26
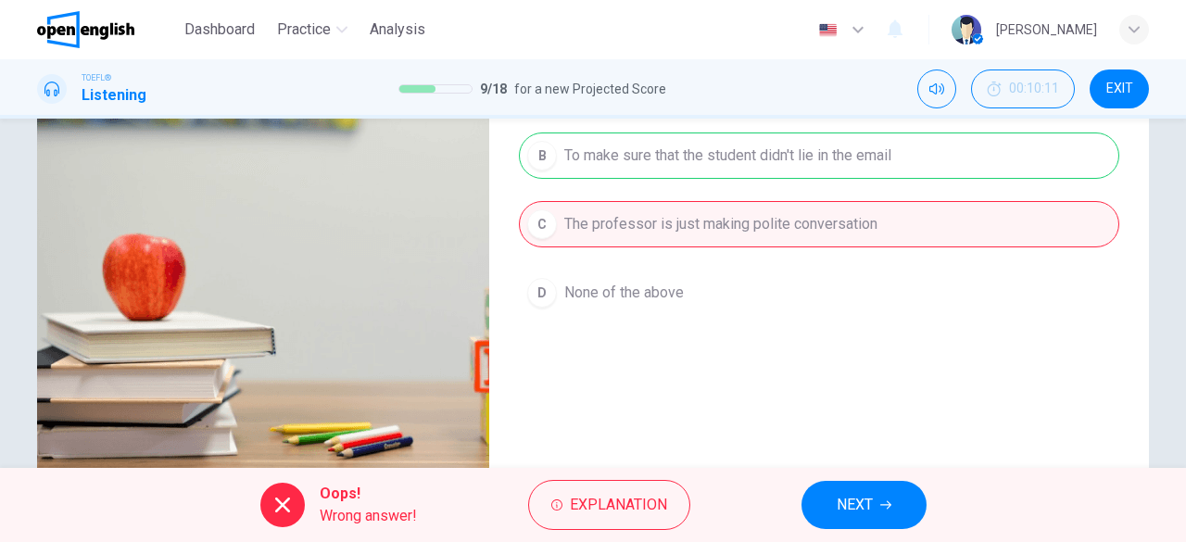
scroll to position [302, 0]
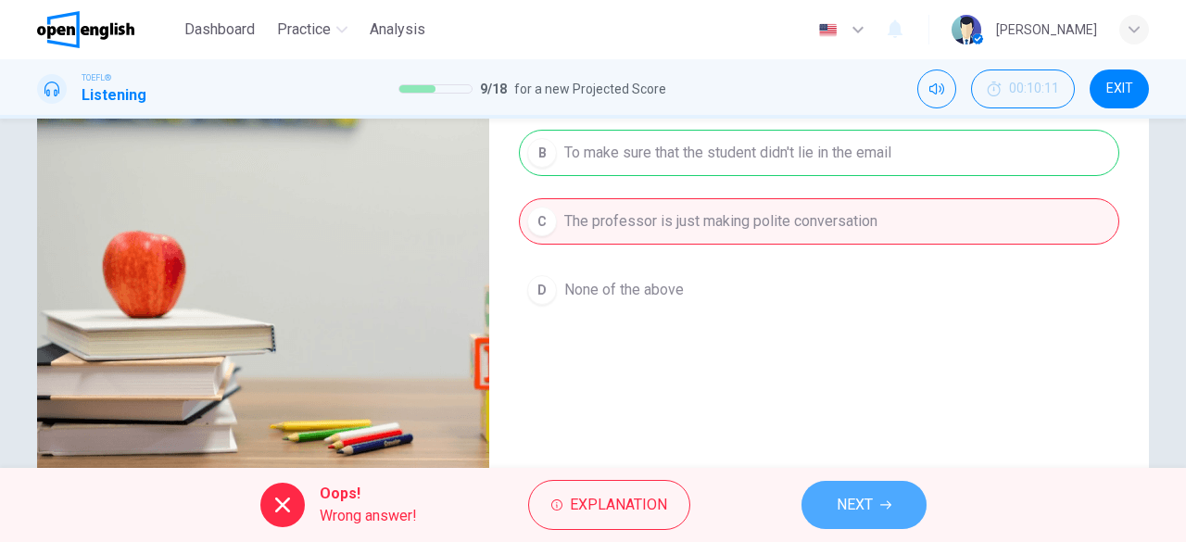
click at [843, 510] on span "NEXT" at bounding box center [855, 505] width 36 height 26
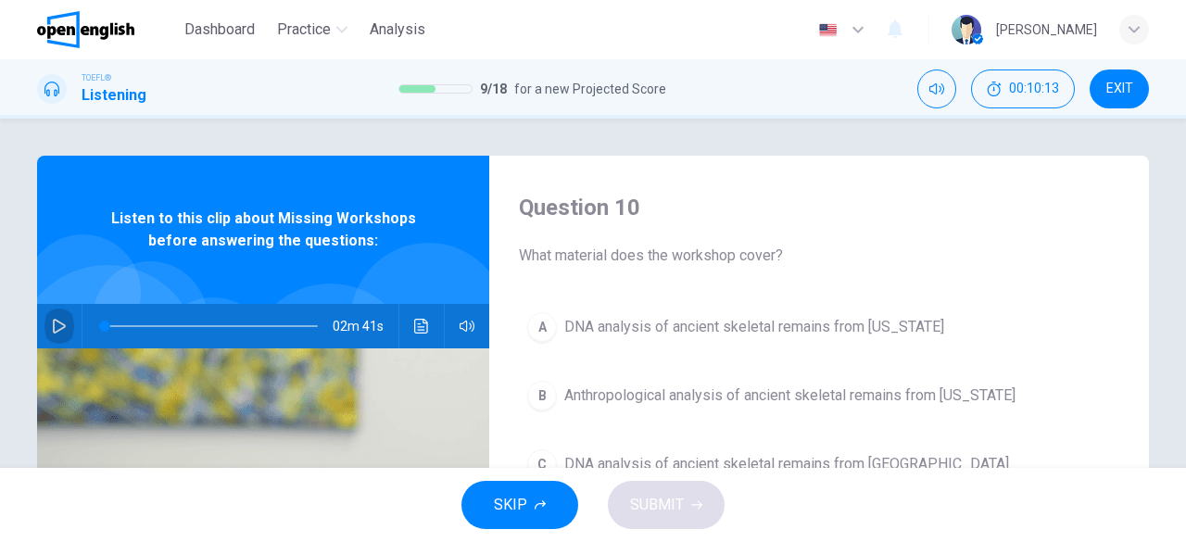
click at [47, 318] on button "button" at bounding box center [59, 326] width 30 height 44
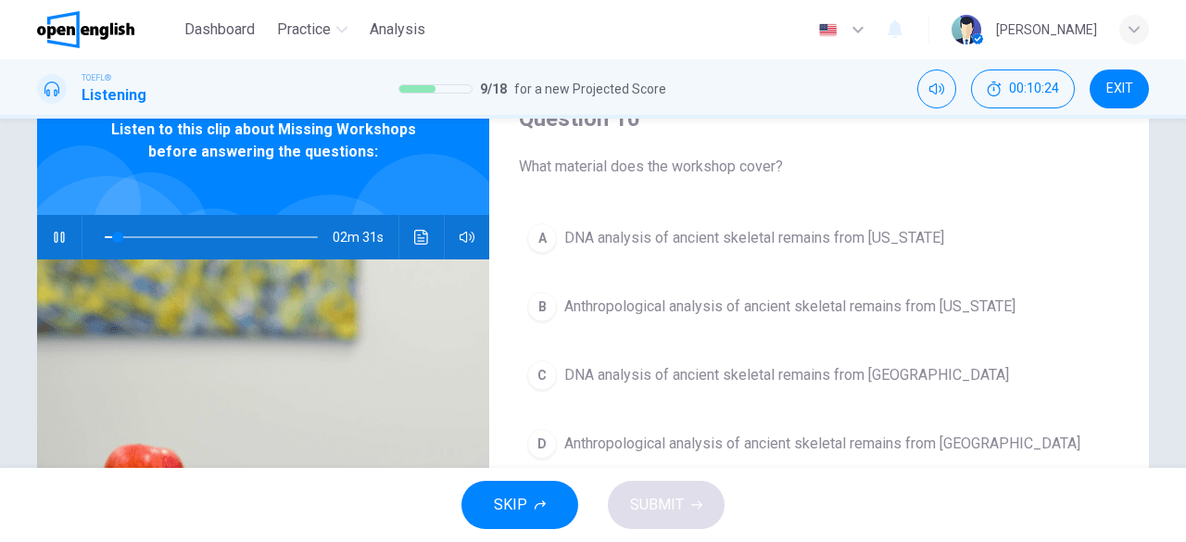
scroll to position [88, 0]
click at [663, 3] on div "Dashboard Practice Analysis English ** ​ Sheridan G." at bounding box center [593, 29] width 1112 height 59
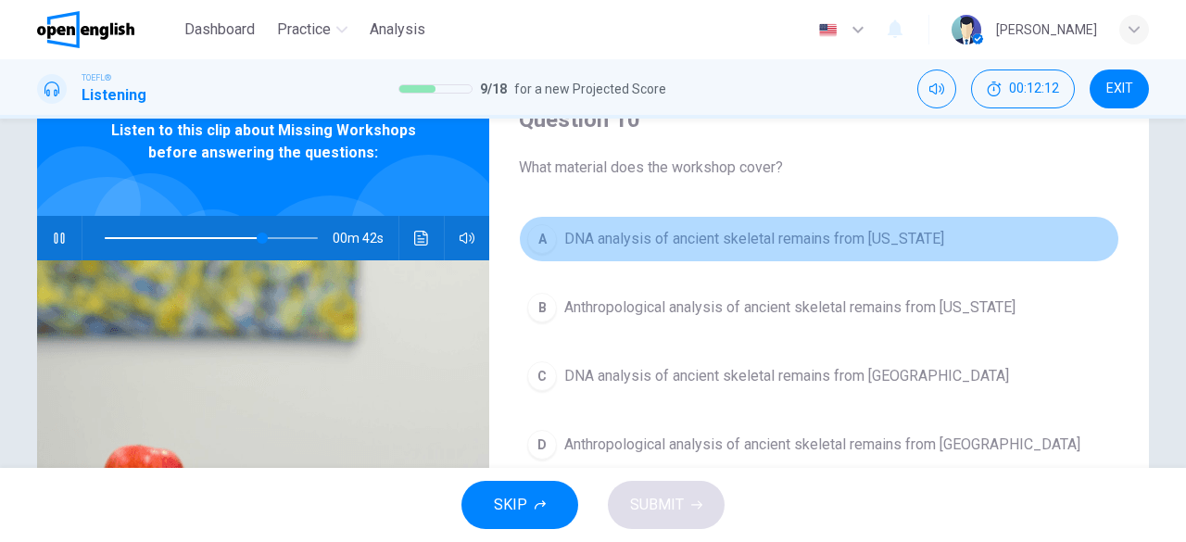
click at [846, 225] on button "A DNA analysis of ancient skeletal remains from Alaska" at bounding box center [819, 239] width 600 height 46
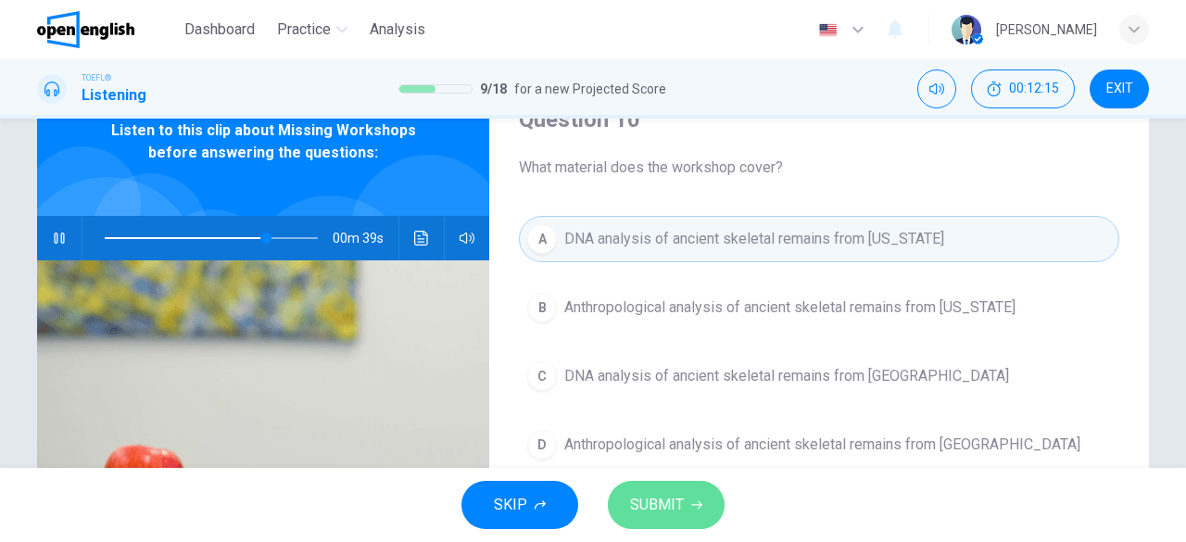
click at [680, 521] on button "SUBMIT" at bounding box center [666, 505] width 117 height 48
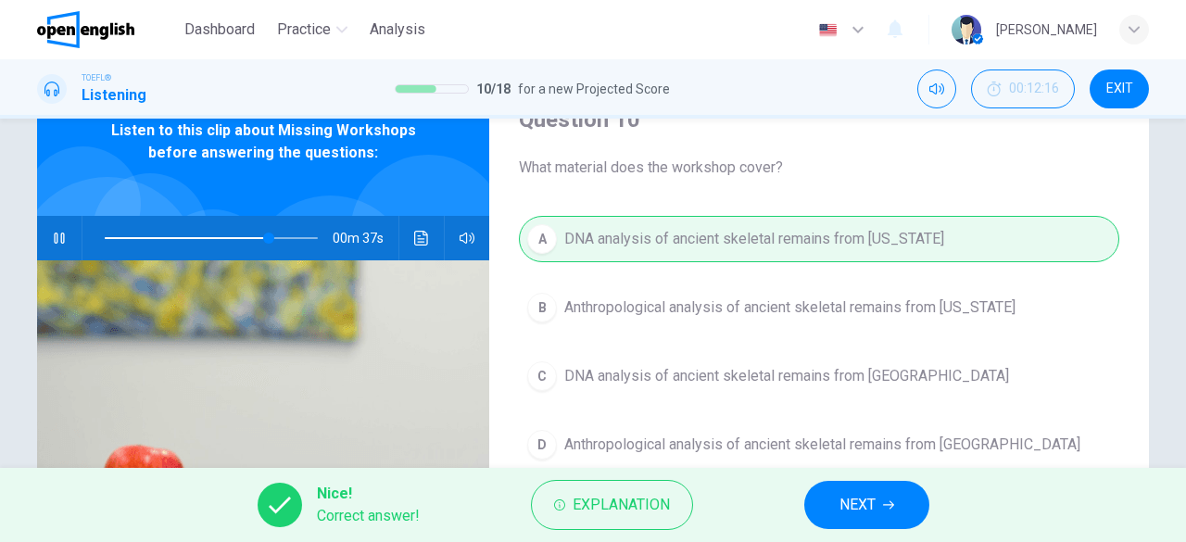
click at [839, 510] on span "NEXT" at bounding box center [857, 505] width 36 height 26
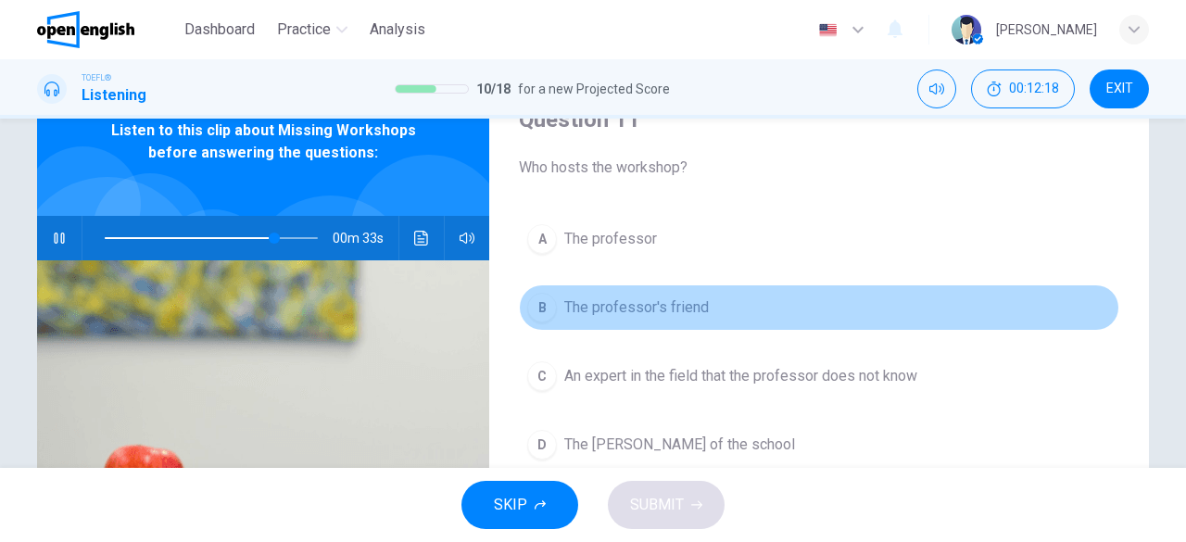
click at [648, 318] on button "B The professor's friend" at bounding box center [819, 307] width 600 height 46
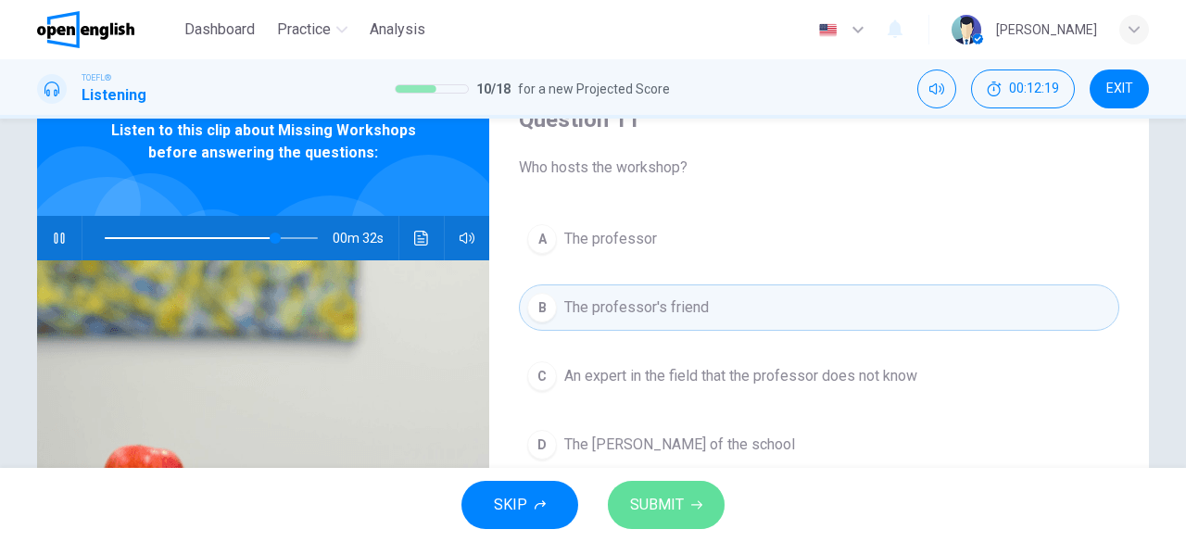
click at [671, 496] on span "SUBMIT" at bounding box center [657, 505] width 54 height 26
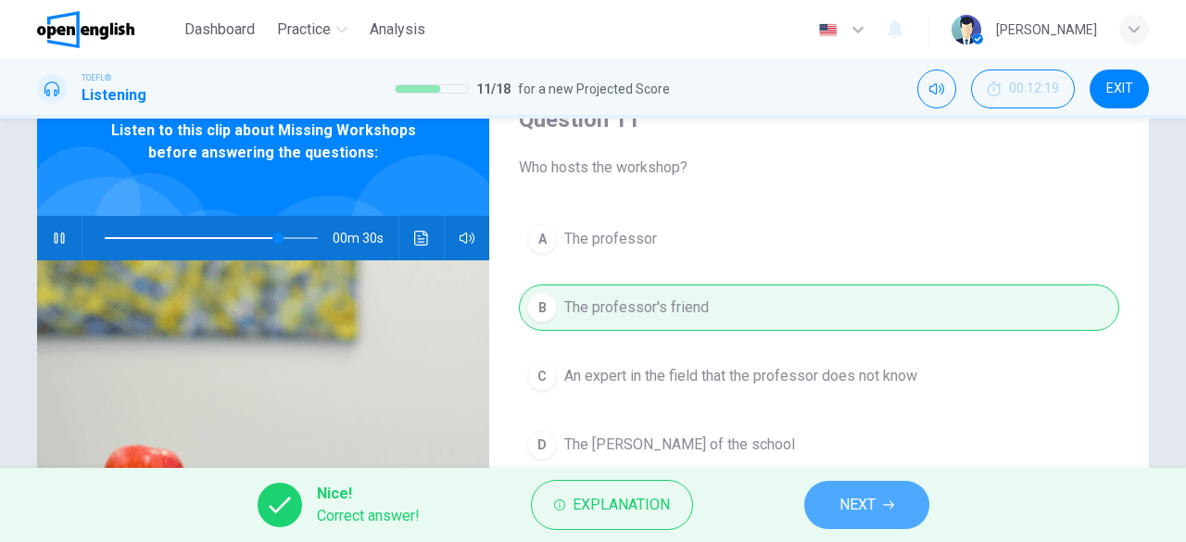
click at [845, 495] on span "NEXT" at bounding box center [857, 505] width 36 height 26
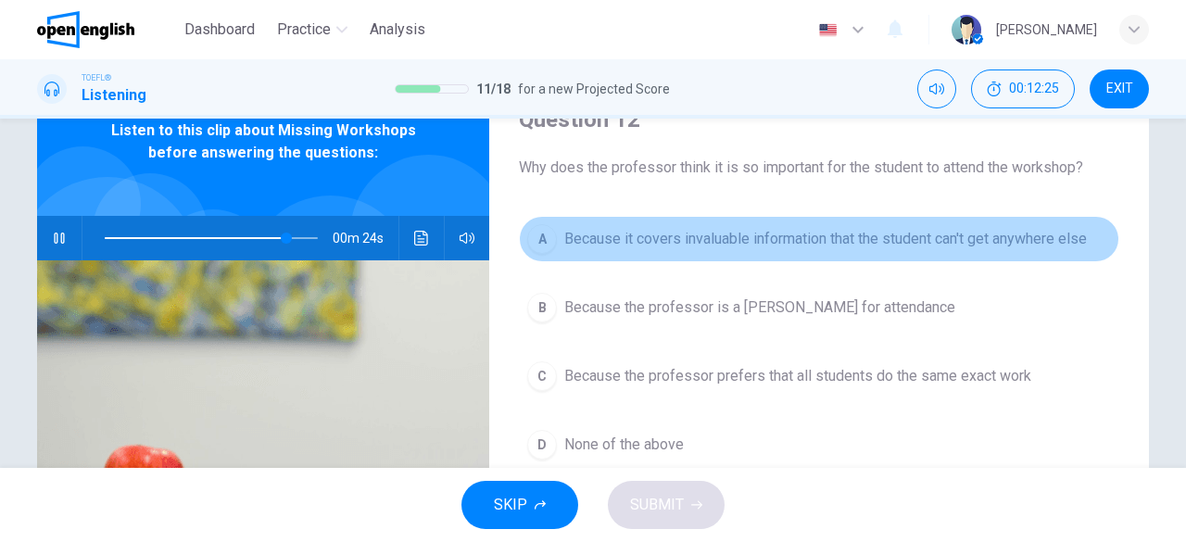
click at [883, 233] on span "Because it covers invaluable information that the student can't get anywhere el…" at bounding box center [825, 239] width 523 height 22
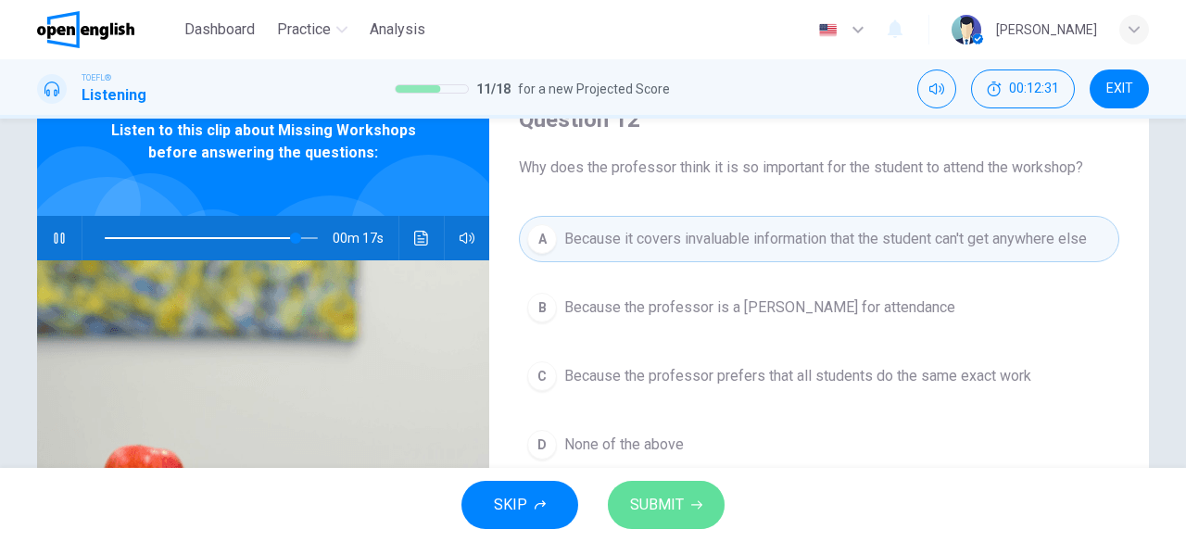
click at [698, 499] on icon "button" at bounding box center [696, 504] width 11 height 11
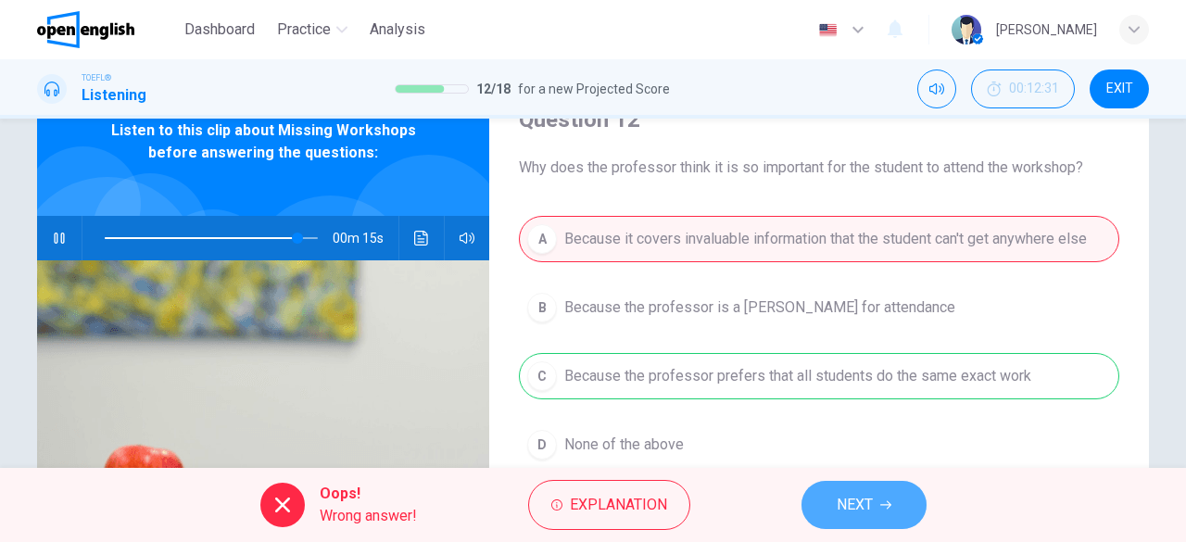
click at [844, 507] on span "NEXT" at bounding box center [855, 505] width 36 height 26
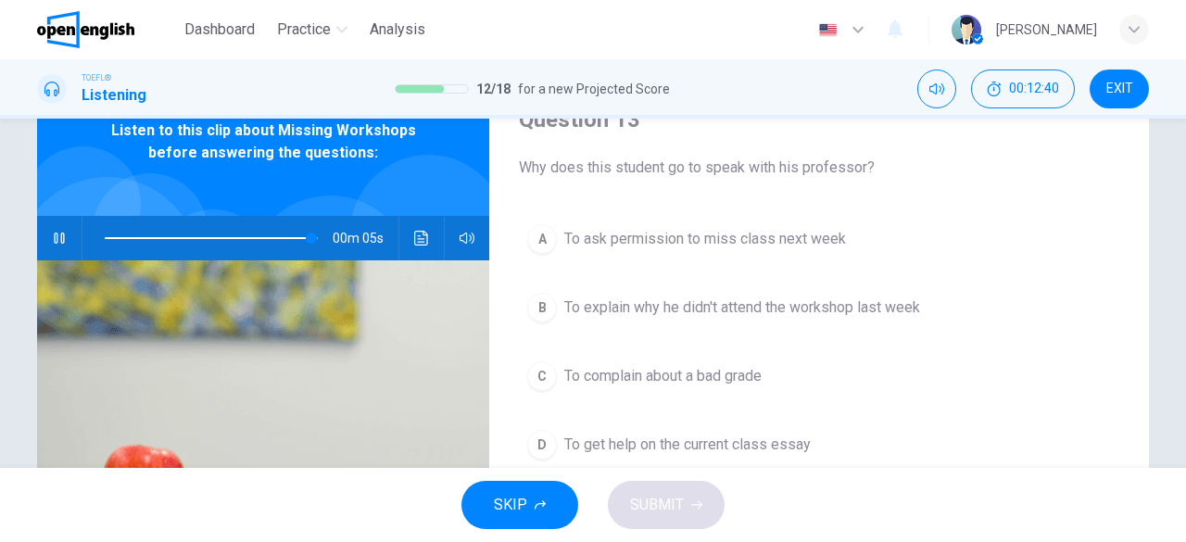
click at [838, 305] on span "To explain why he didn't attend the workshop last week" at bounding box center [742, 307] width 356 height 22
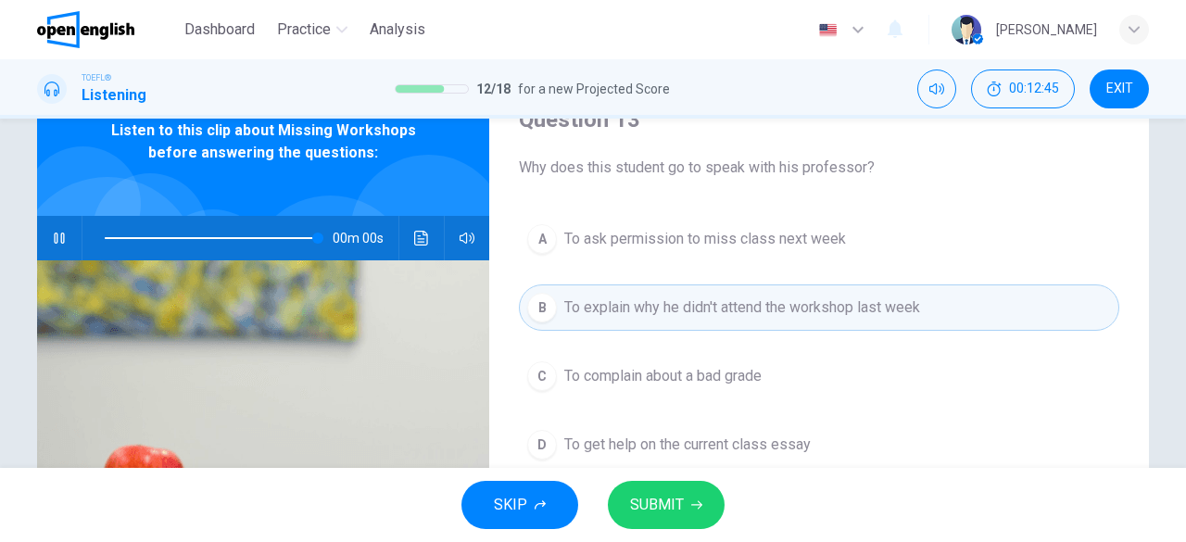
type input "*"
click at [706, 507] on button "SUBMIT" at bounding box center [666, 505] width 117 height 48
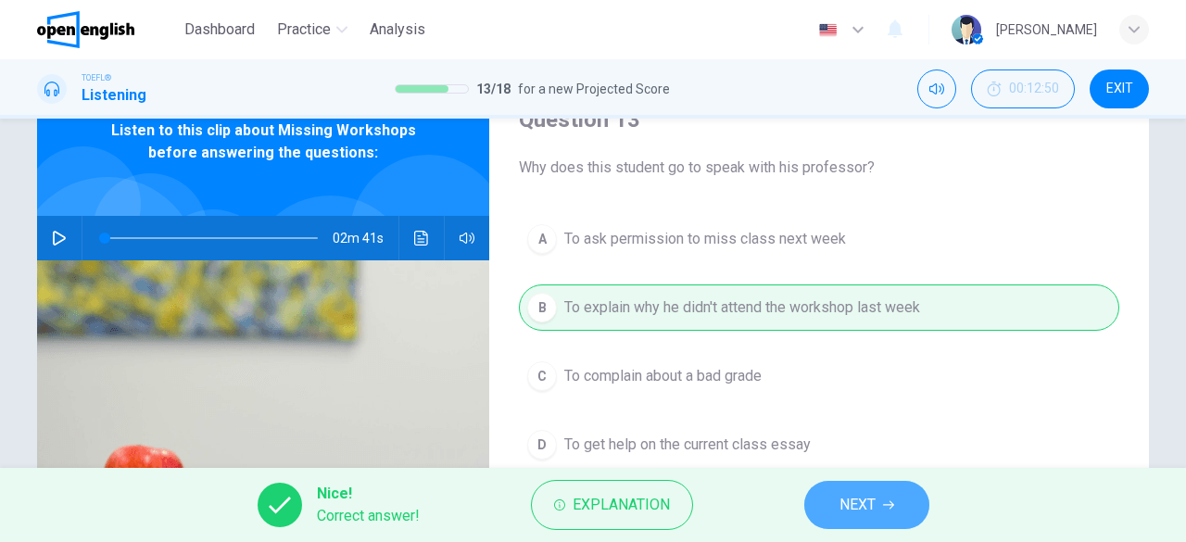
click at [862, 501] on span "NEXT" at bounding box center [857, 505] width 36 height 26
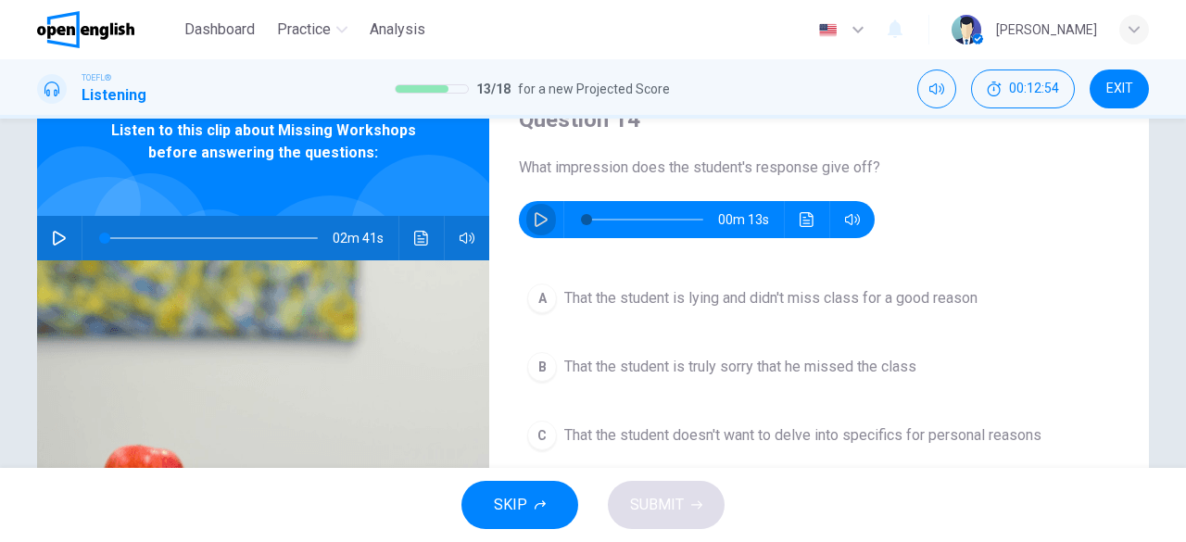
click at [535, 225] on icon "button" at bounding box center [541, 219] width 13 height 15
type input "*"
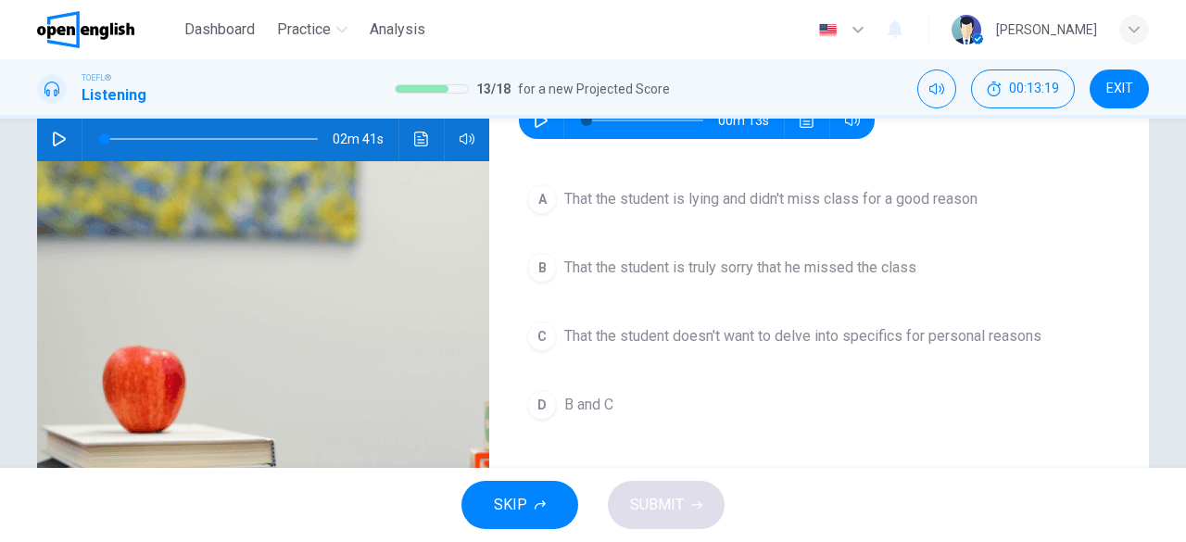
scroll to position [189, 0]
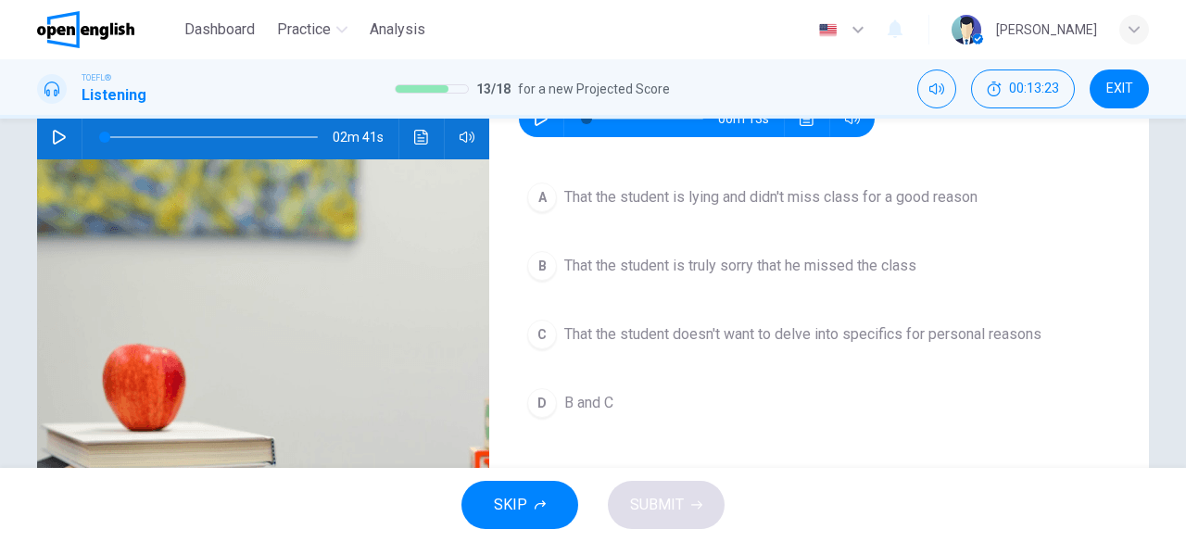
click at [552, 410] on button "D B and C" at bounding box center [819, 403] width 600 height 46
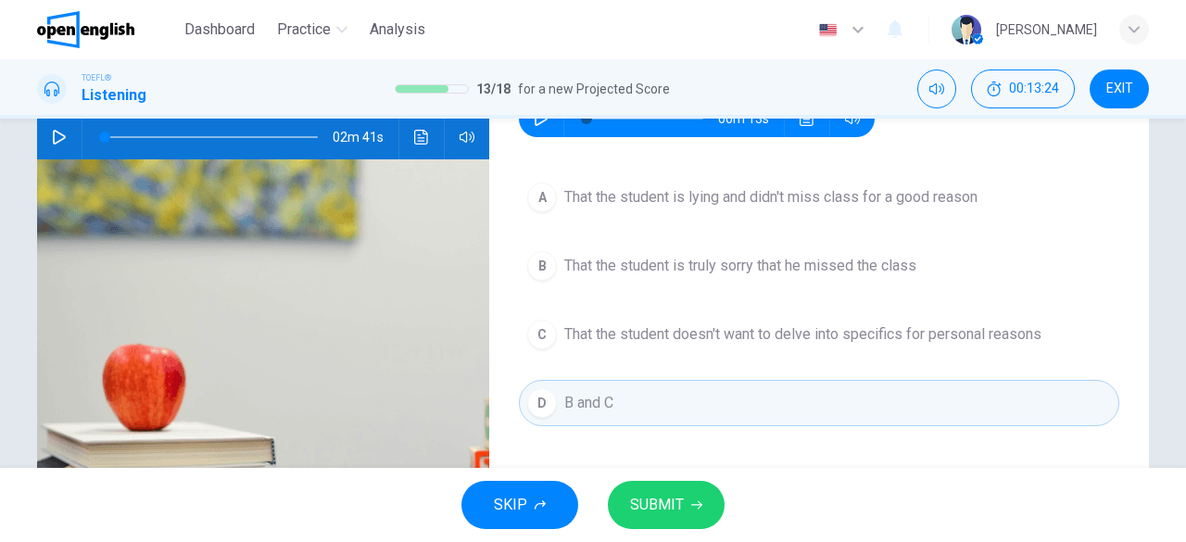
click at [667, 494] on span "SUBMIT" at bounding box center [657, 505] width 54 height 26
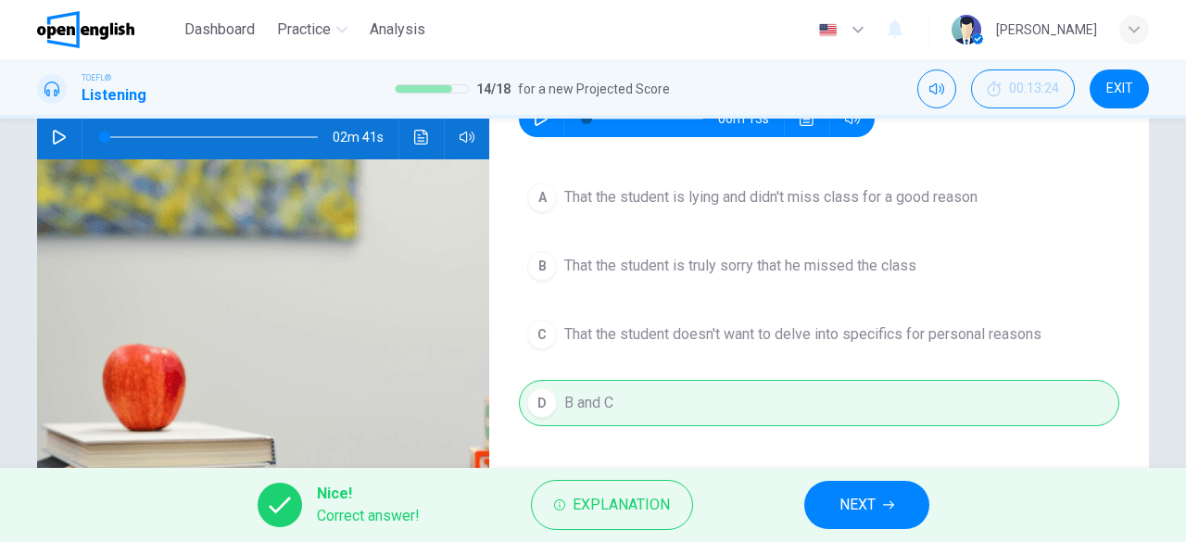
click at [897, 500] on button "NEXT" at bounding box center [866, 505] width 125 height 48
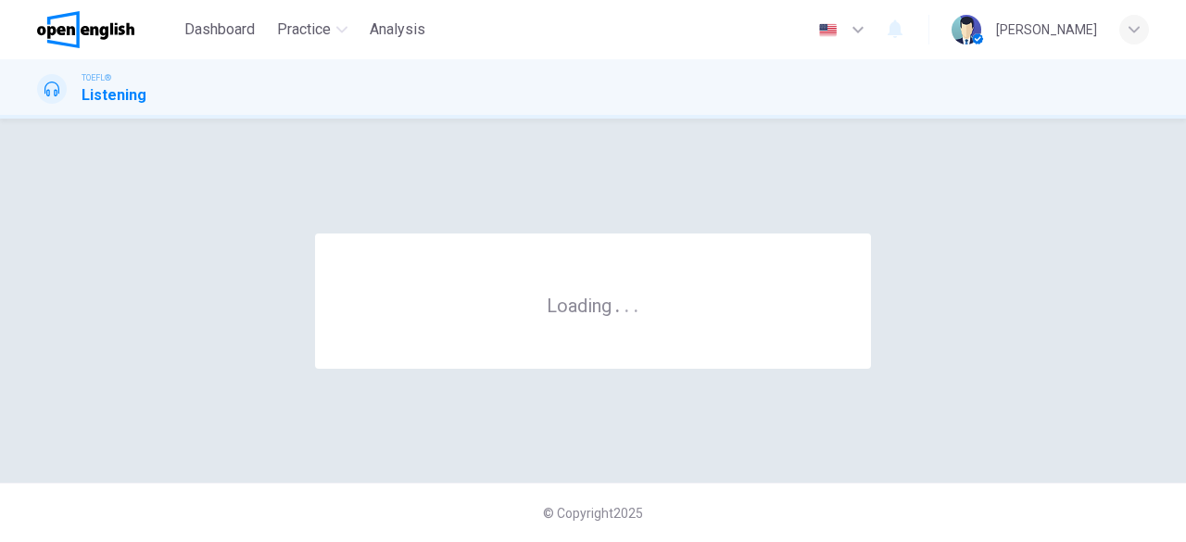
scroll to position [0, 0]
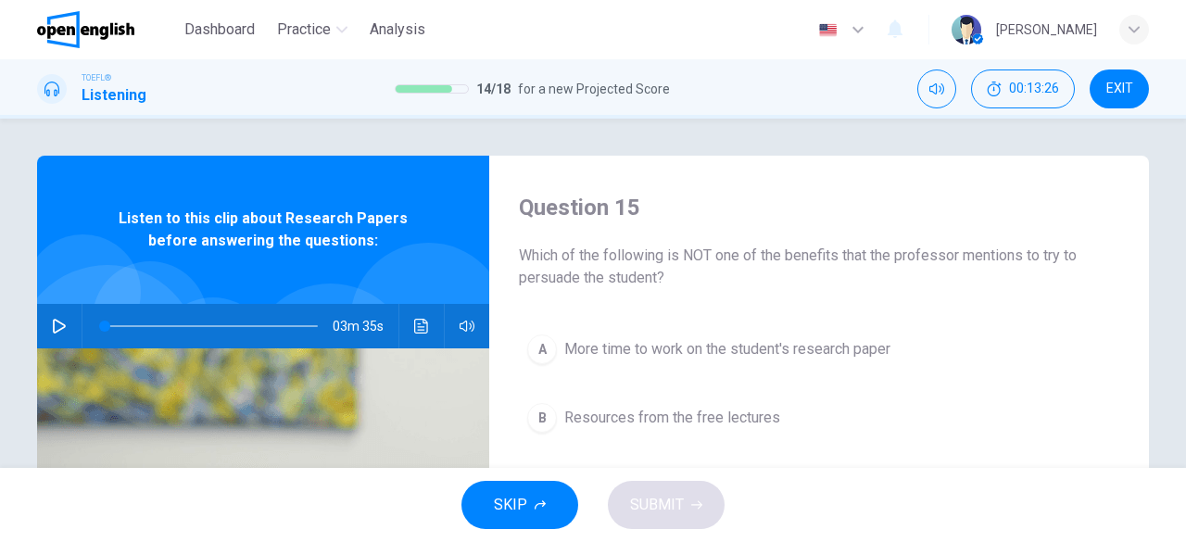
click at [54, 319] on icon "button" at bounding box center [59, 326] width 15 height 15
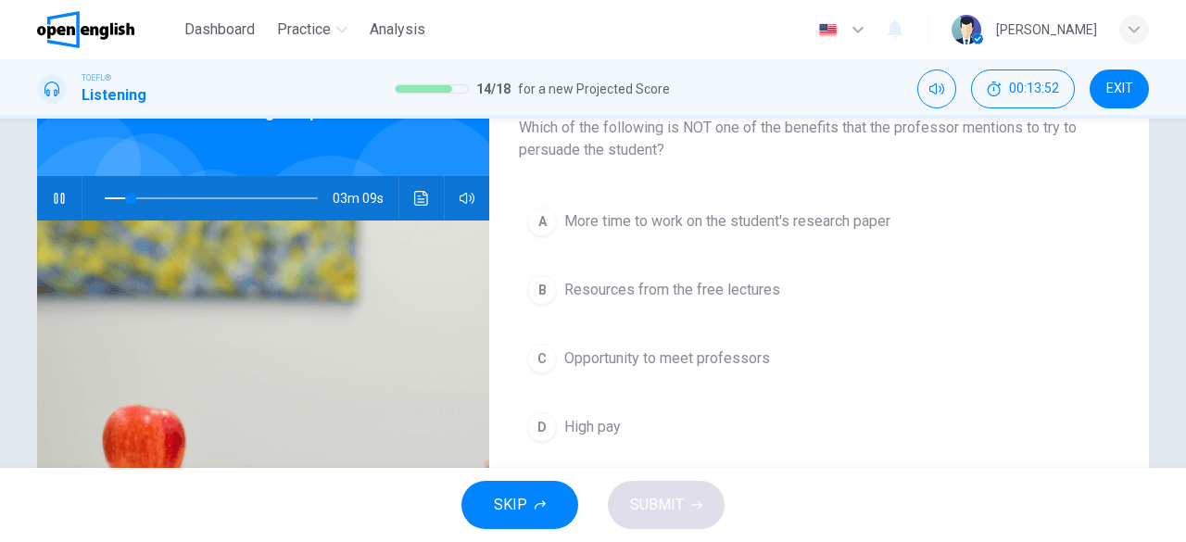
scroll to position [130, 0]
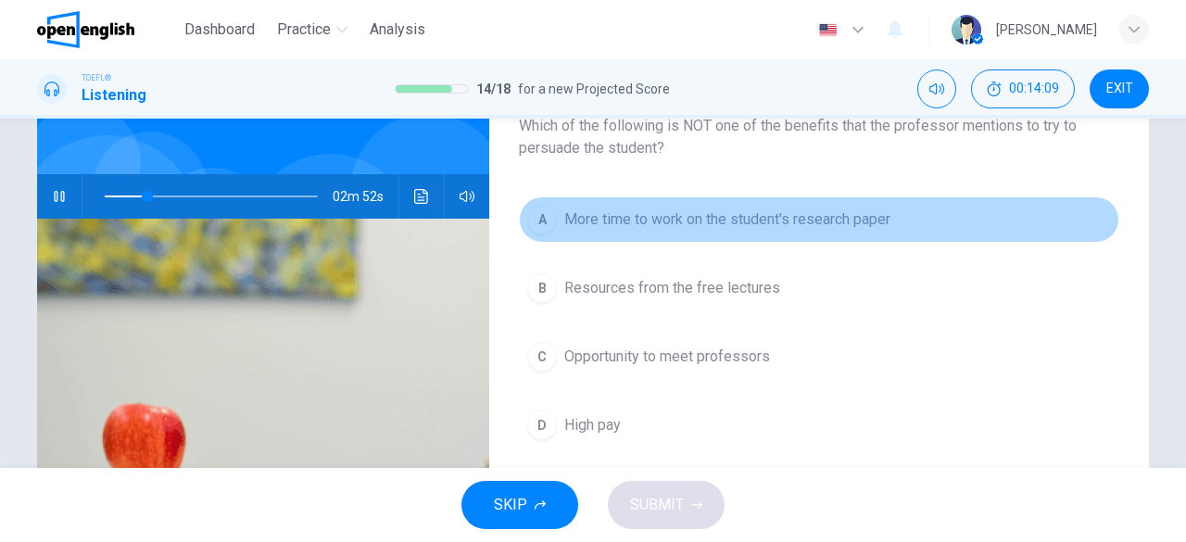
click at [746, 220] on span "More time to work on the student's research paper" at bounding box center [727, 219] width 326 height 22
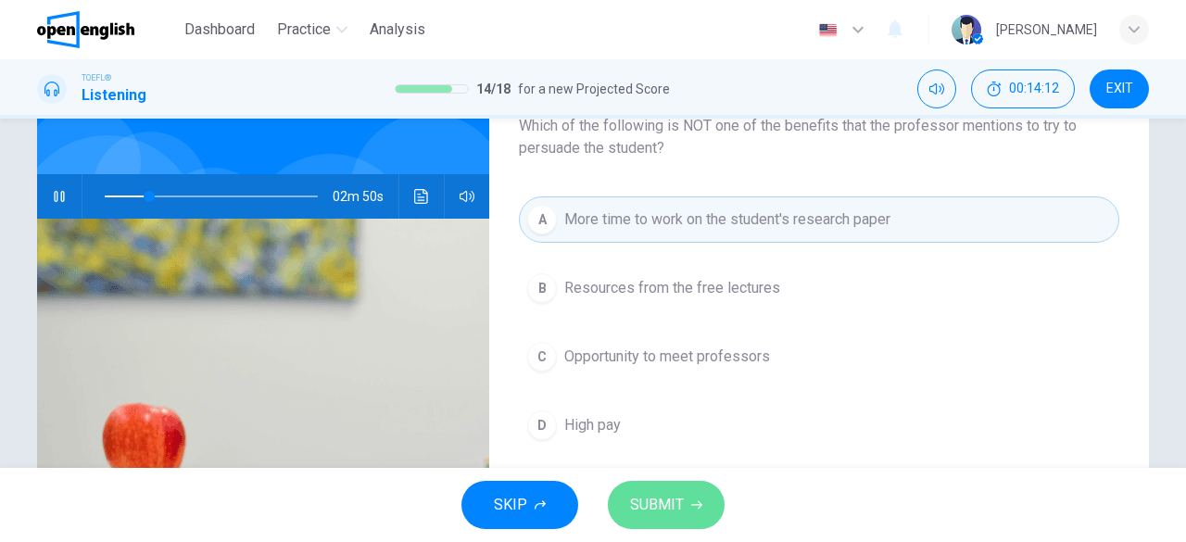
click at [678, 500] on span "SUBMIT" at bounding box center [657, 505] width 54 height 26
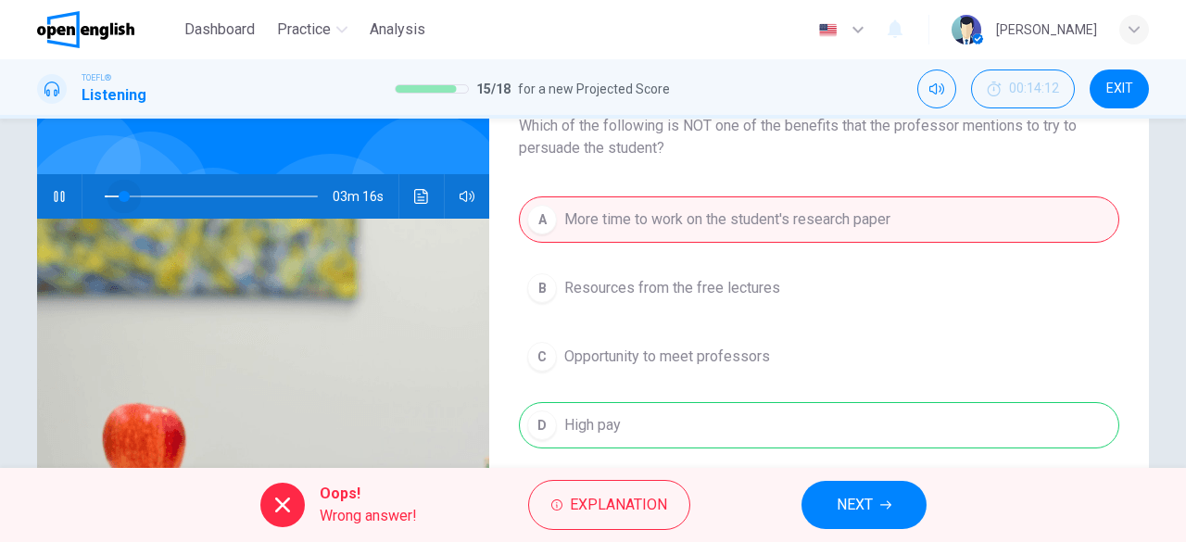
click at [119, 196] on span at bounding box center [211, 196] width 213 height 26
click at [64, 195] on button "button" at bounding box center [59, 196] width 30 height 44
click at [885, 514] on button "NEXT" at bounding box center [863, 505] width 125 height 48
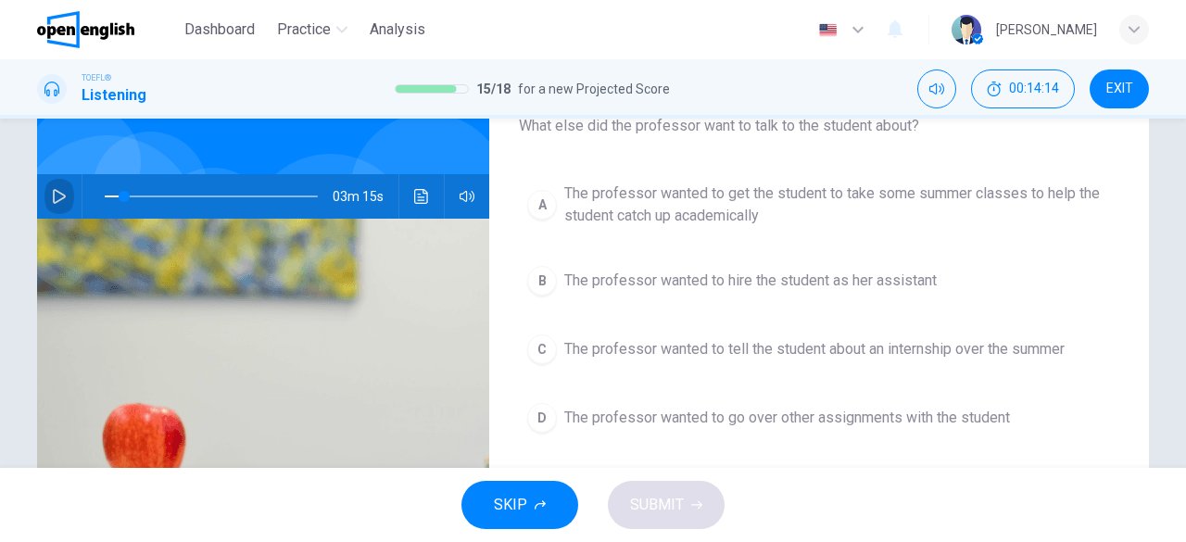
click at [57, 193] on icon "button" at bounding box center [59, 196] width 15 height 15
type input "**"
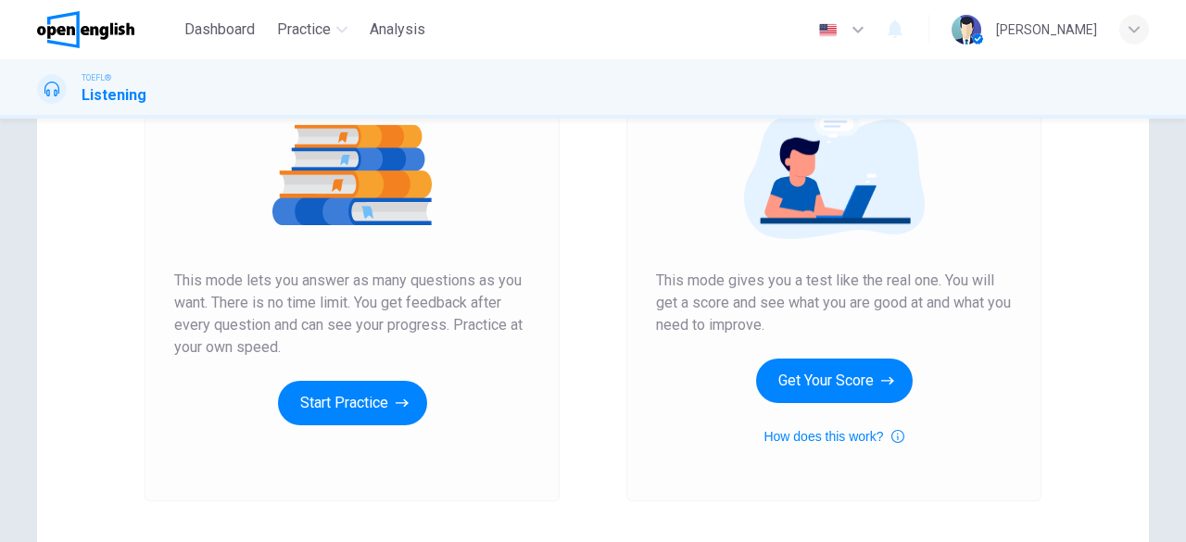
scroll to position [226, 0]
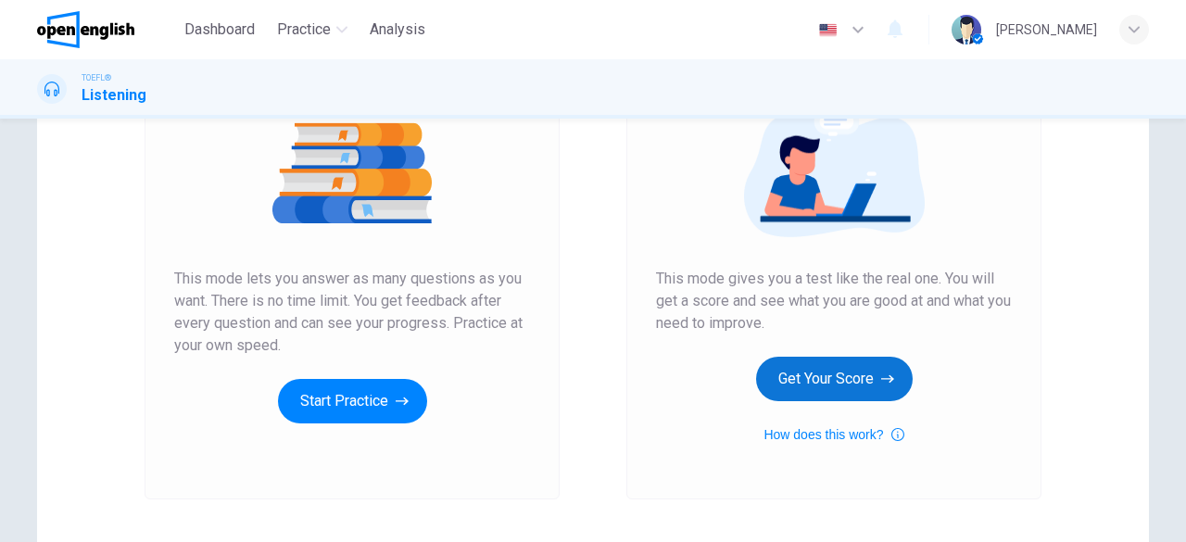
click at [832, 376] on button "Get Your Score" at bounding box center [834, 379] width 157 height 44
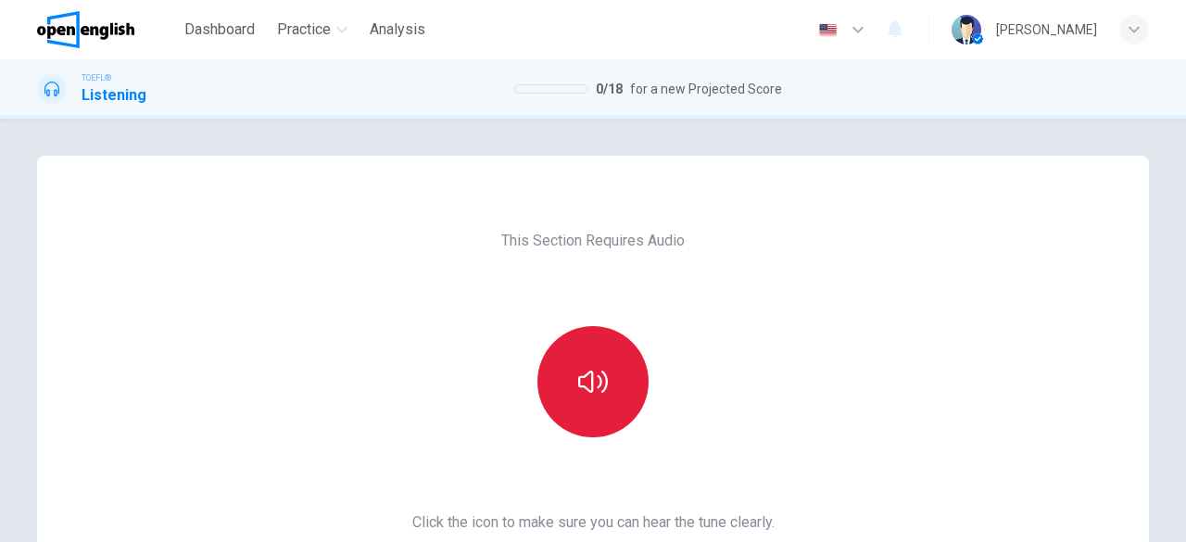
click at [594, 383] on icon "button" at bounding box center [593, 382] width 30 height 30
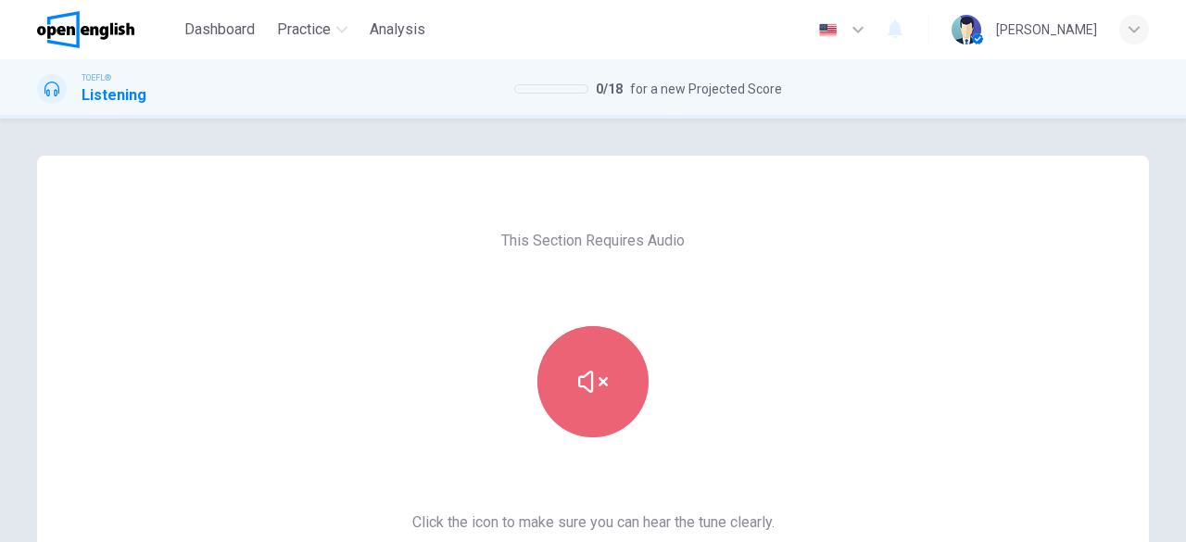
click at [594, 383] on icon "button" at bounding box center [593, 382] width 30 height 30
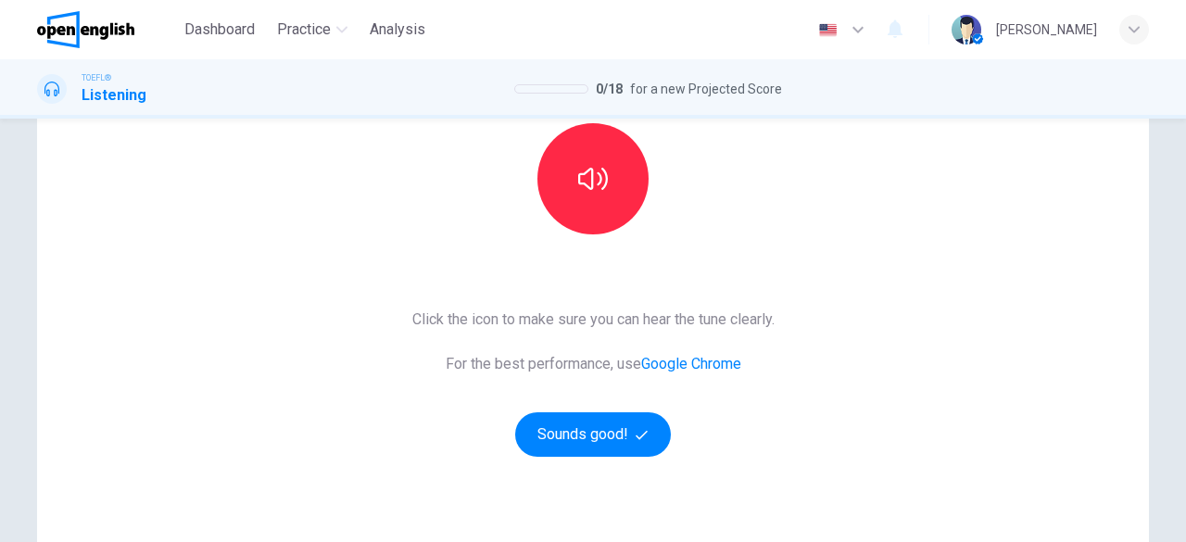
scroll to position [210, 0]
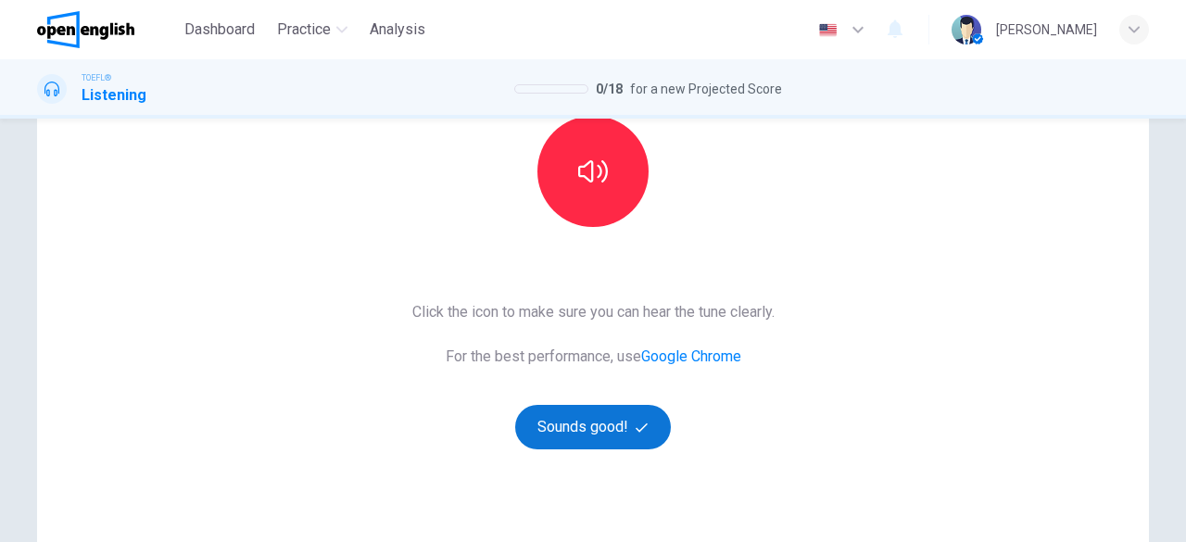
click at [627, 435] on button "Sounds good!" at bounding box center [593, 427] width 156 height 44
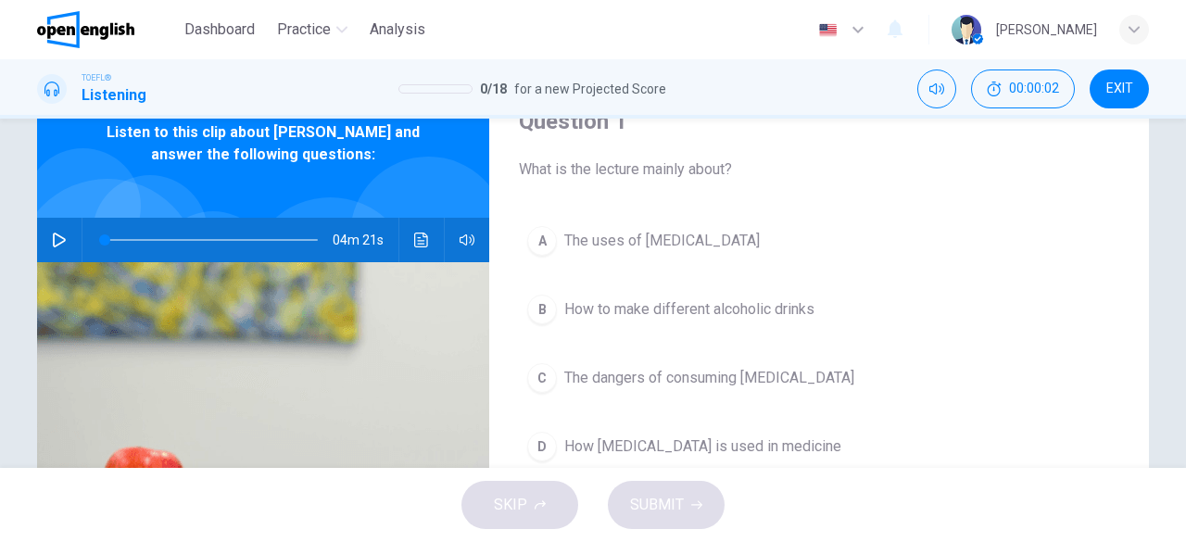
scroll to position [80, 0]
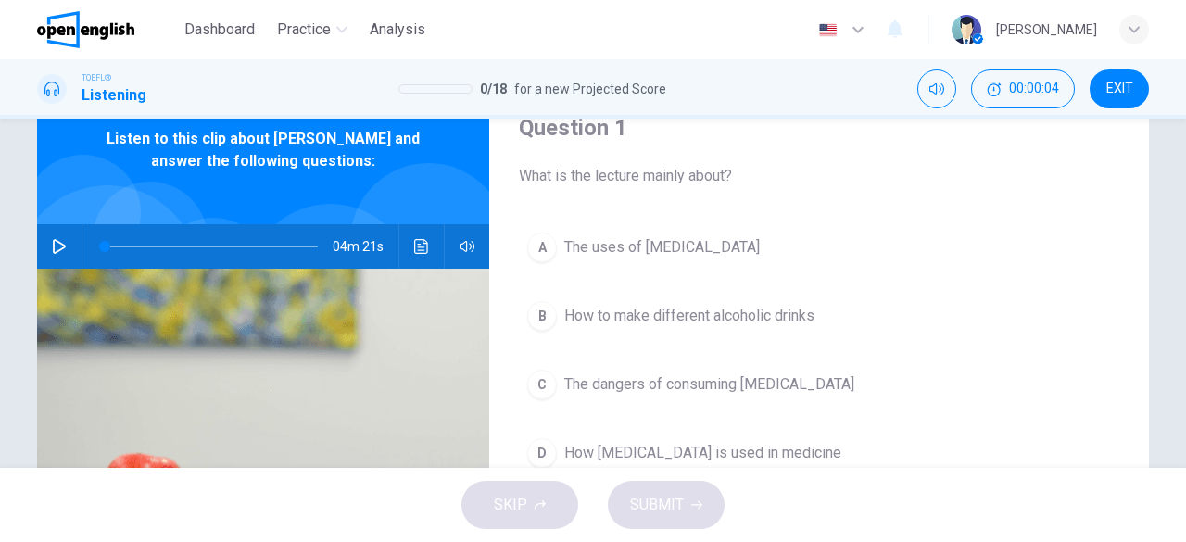
click at [37, 249] on div "04m 21s" at bounding box center [263, 246] width 452 height 44
click at [52, 249] on icon "button" at bounding box center [59, 246] width 15 height 15
click at [54, 246] on icon "button" at bounding box center [59, 246] width 15 height 15
click at [628, 395] on button "C The dangers of consuming ethanol" at bounding box center [819, 384] width 600 height 46
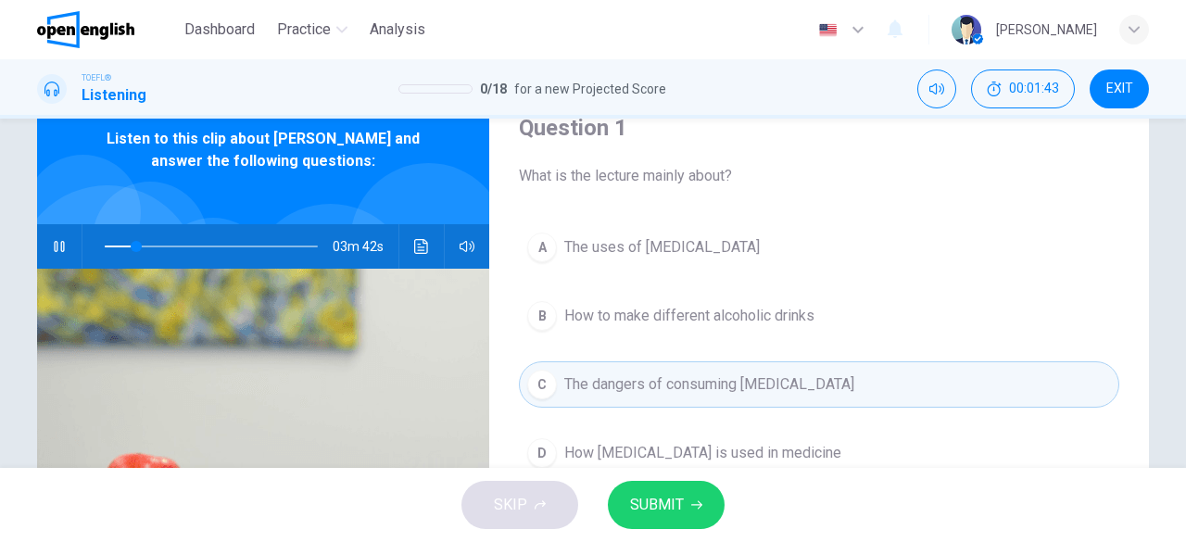
scroll to position [118, 0]
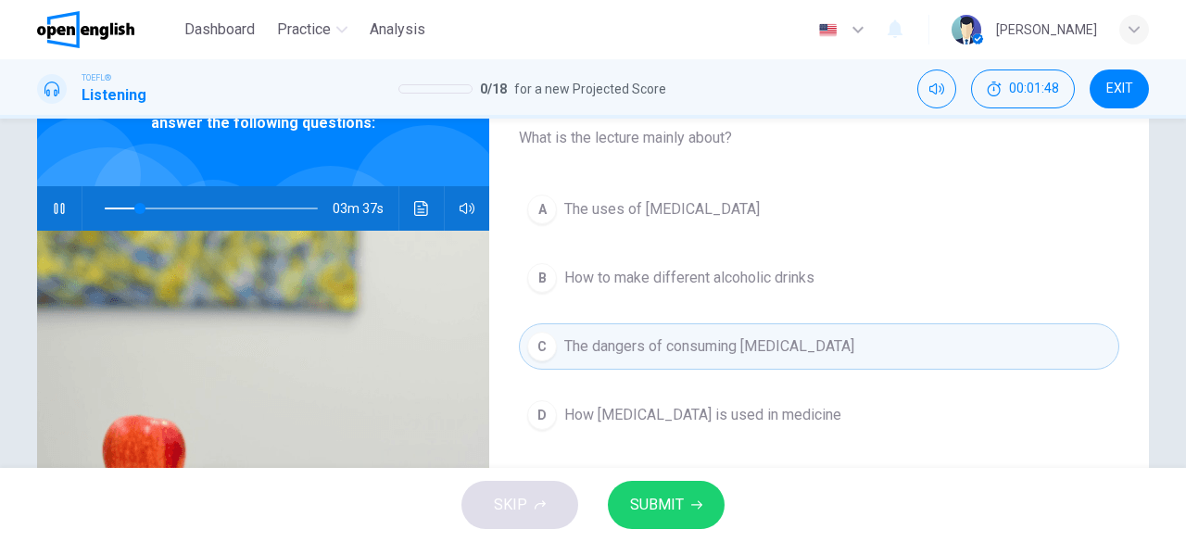
click at [691, 504] on icon "button" at bounding box center [696, 504] width 11 height 11
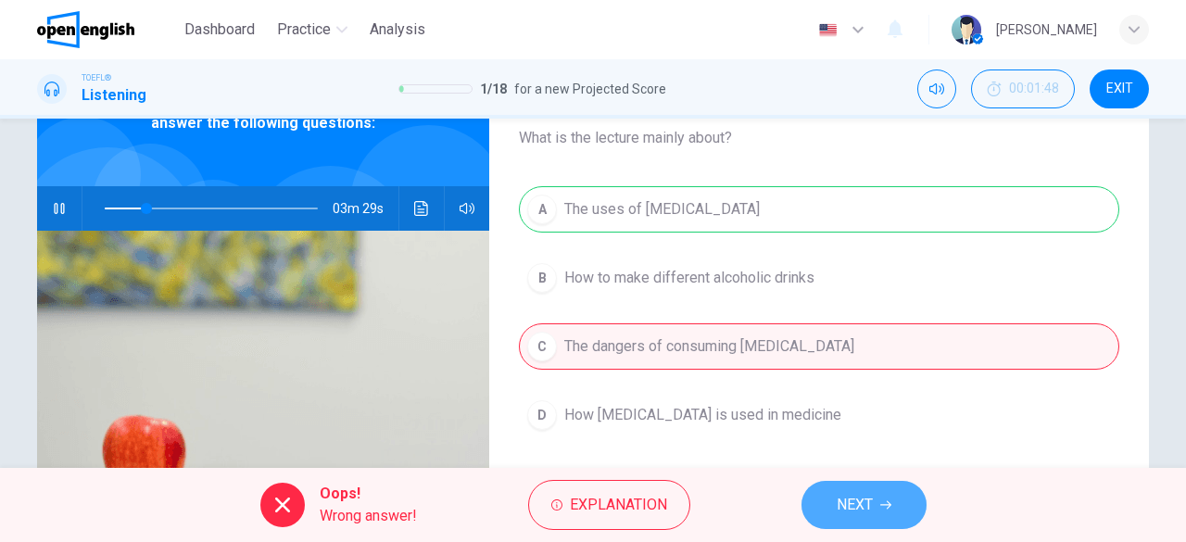
click at [880, 495] on button "NEXT" at bounding box center [863, 505] width 125 height 48
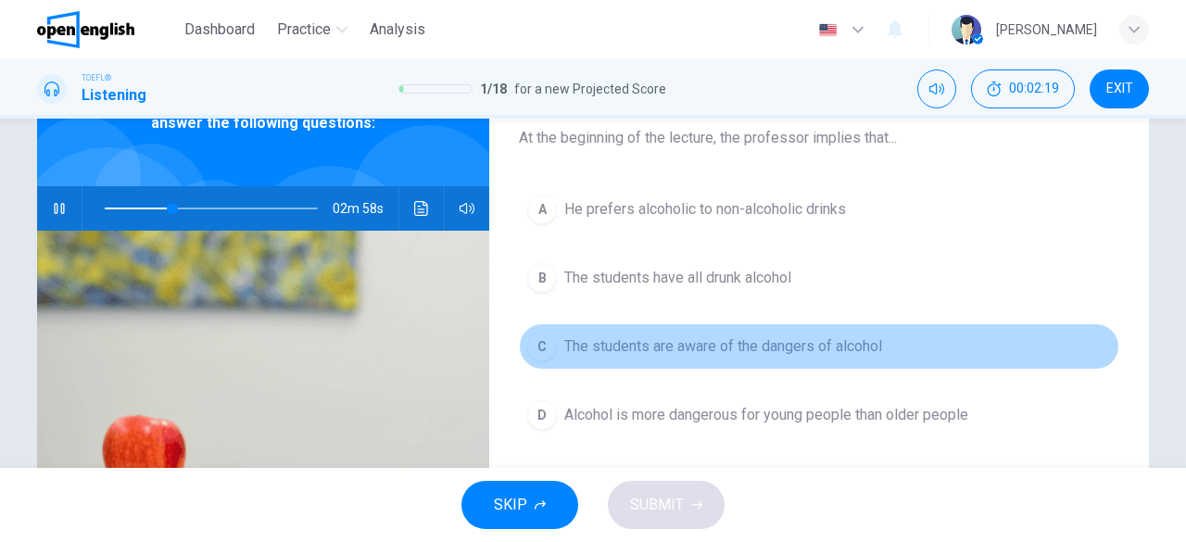
click at [826, 351] on span "The students are aware of the dangers of alcohol" at bounding box center [723, 346] width 318 height 22
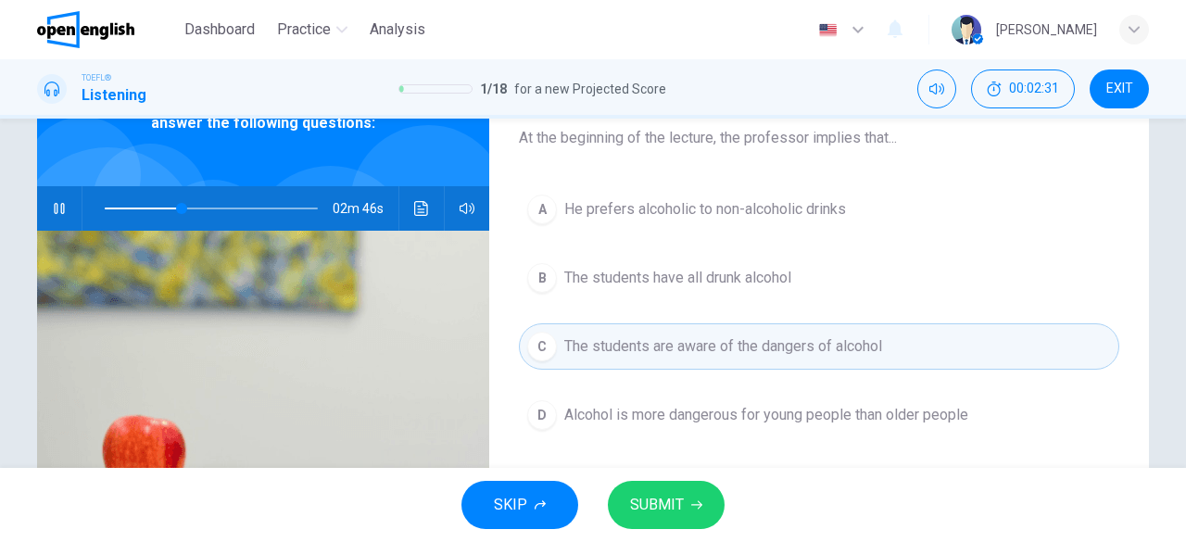
click at [693, 483] on button "SUBMIT" at bounding box center [666, 505] width 117 height 48
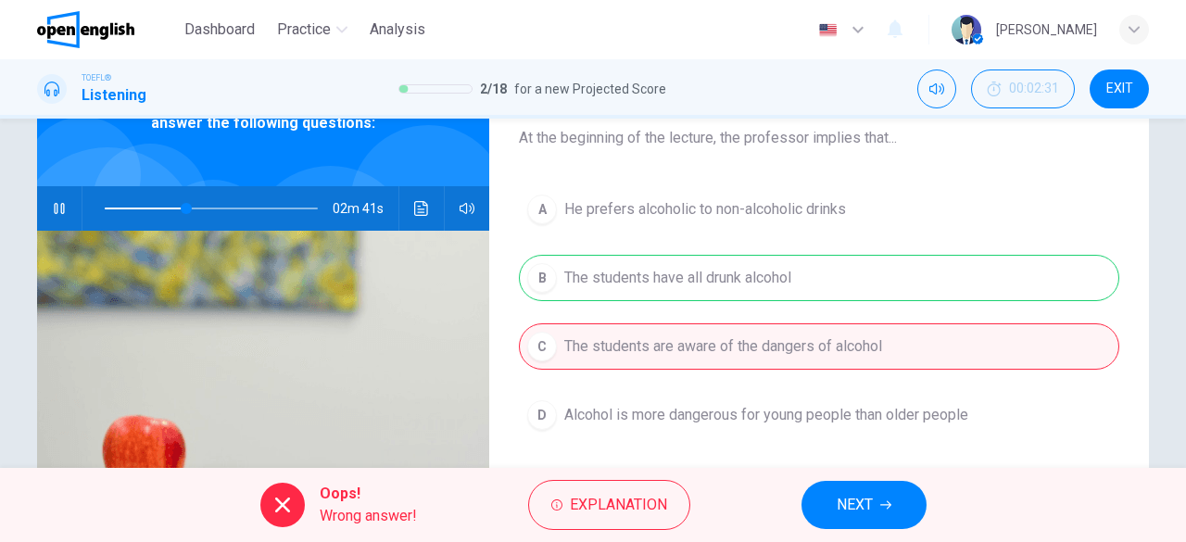
click at [867, 493] on span "NEXT" at bounding box center [855, 505] width 36 height 26
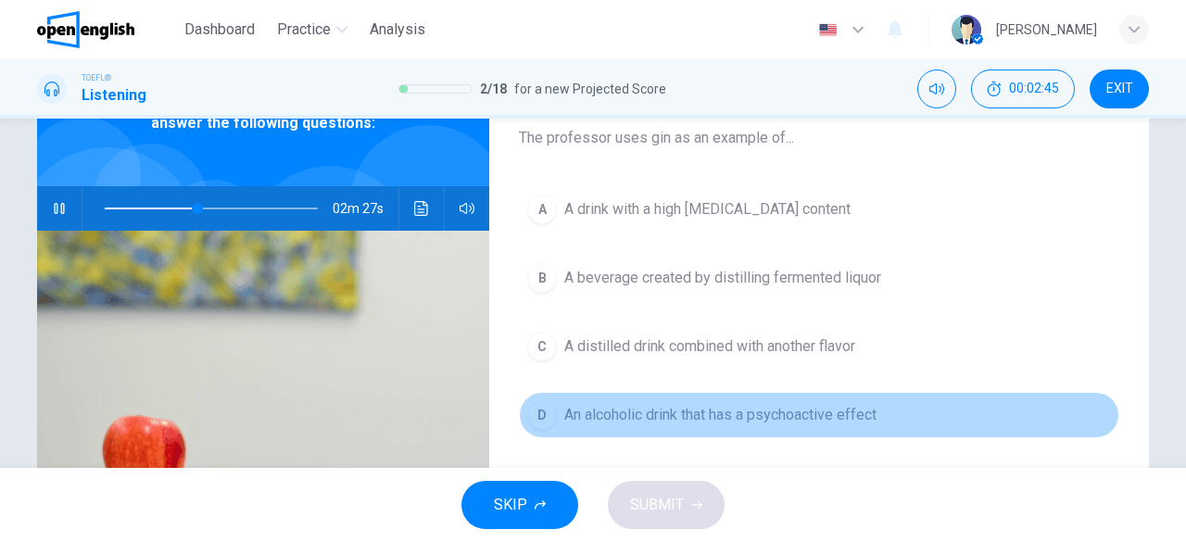
click at [754, 424] on button "D An alcoholic drink that has a psychoactive effect" at bounding box center [819, 415] width 600 height 46
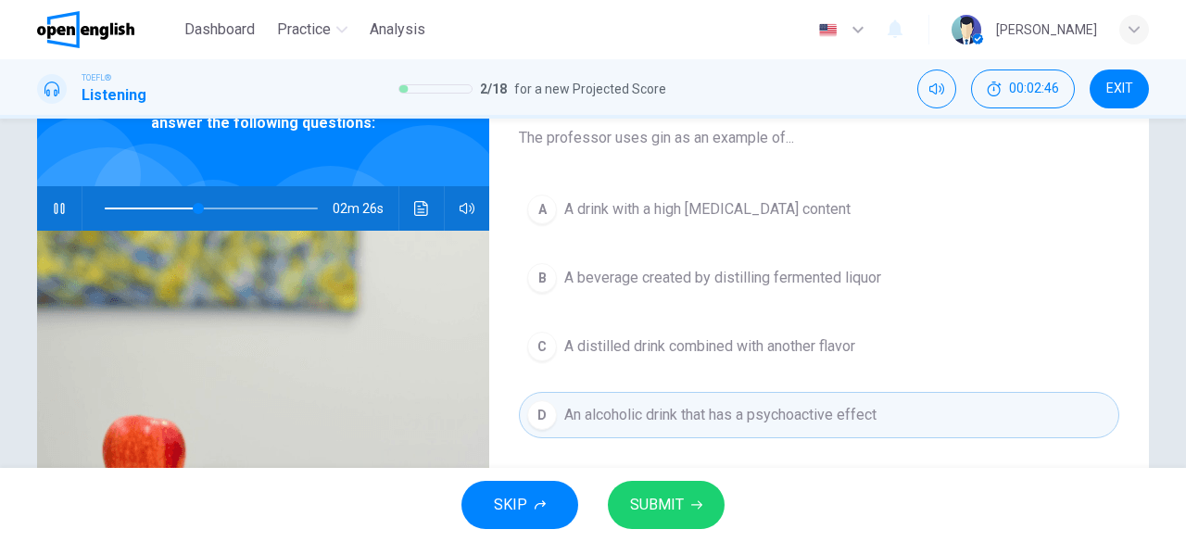
click at [687, 494] on button "SUBMIT" at bounding box center [666, 505] width 117 height 48
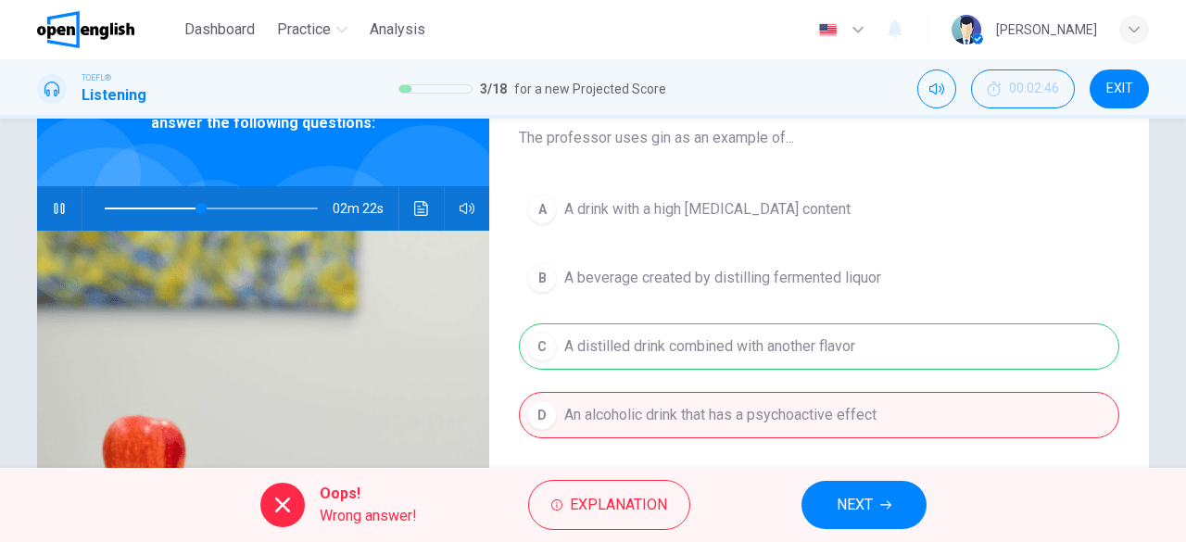
click at [876, 517] on button "NEXT" at bounding box center [863, 505] width 125 height 48
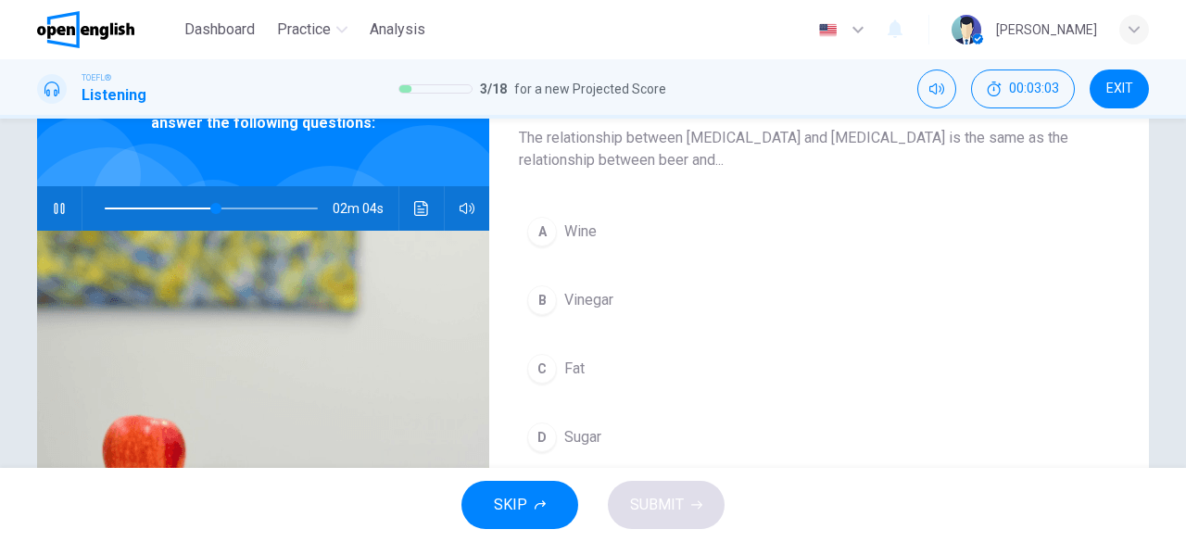
click at [605, 236] on button "A Wine" at bounding box center [819, 231] width 600 height 46
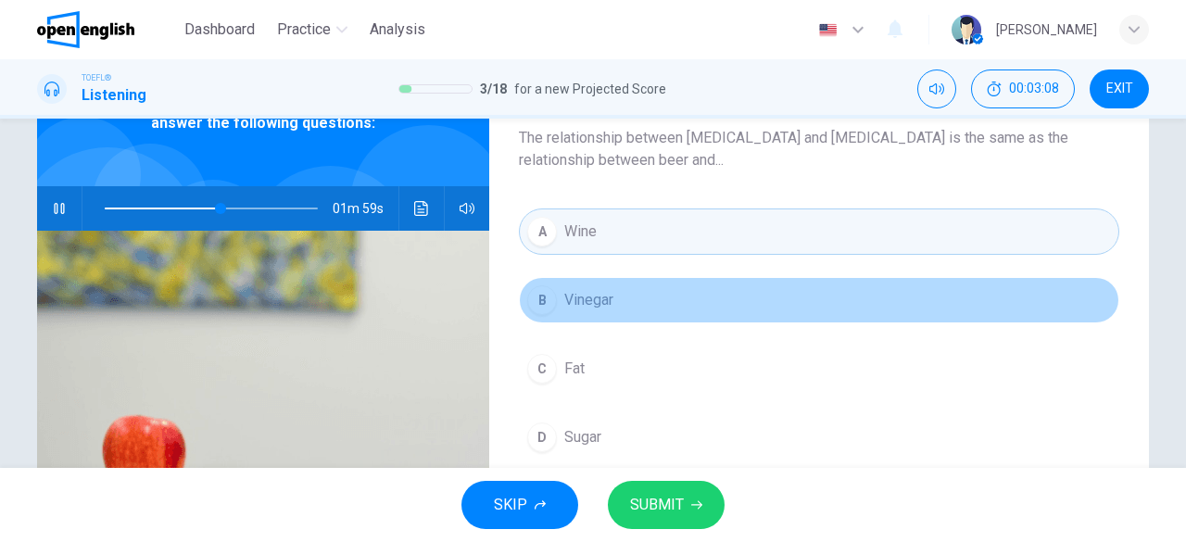
click at [612, 299] on button "B Vinegar" at bounding box center [819, 300] width 600 height 46
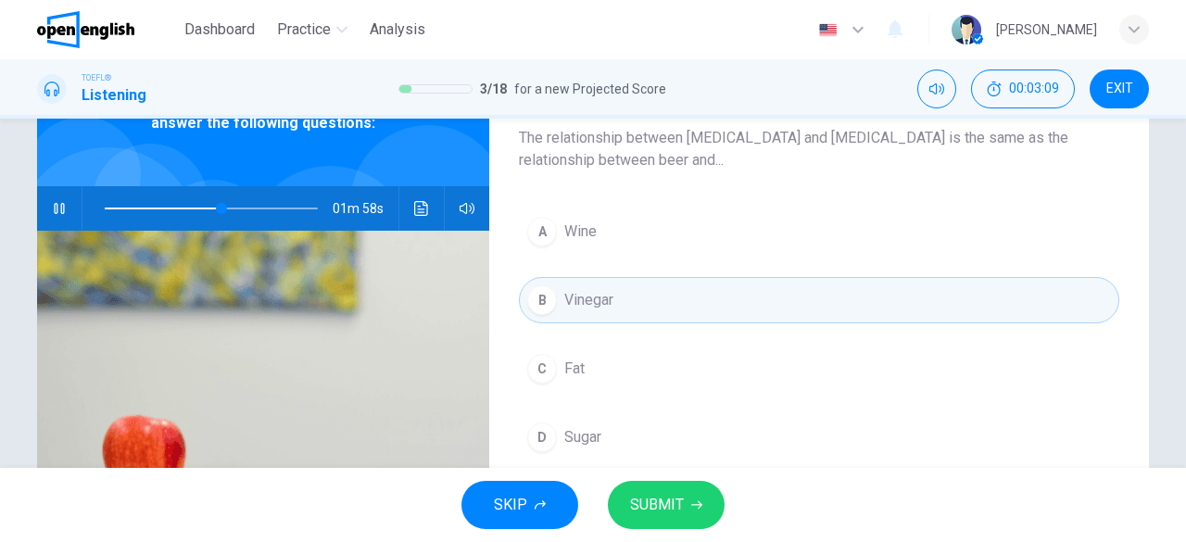
click at [655, 507] on span "SUBMIT" at bounding box center [657, 505] width 54 height 26
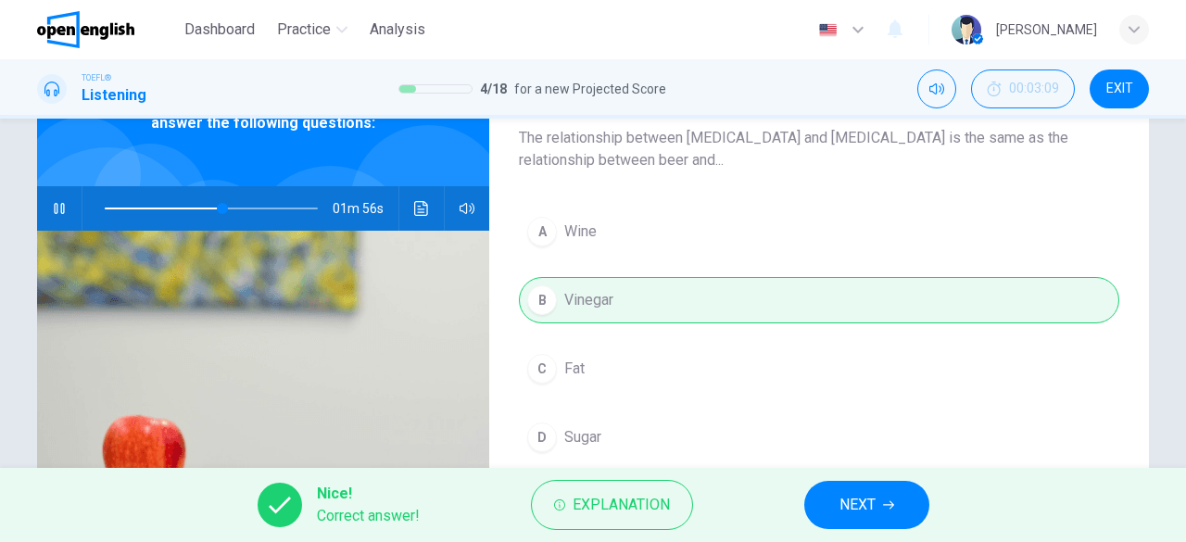
click at [876, 514] on span "NEXT" at bounding box center [857, 505] width 36 height 26
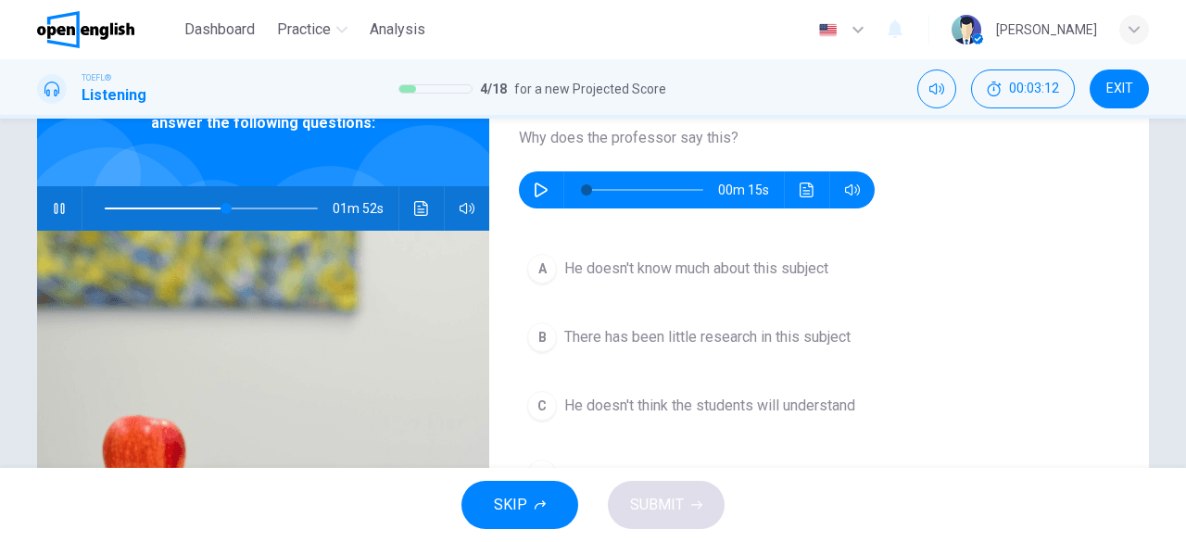
click at [54, 203] on icon "button" at bounding box center [59, 208] width 10 height 11
type input "**"
click at [1123, 77] on button "EXIT" at bounding box center [1119, 88] width 59 height 39
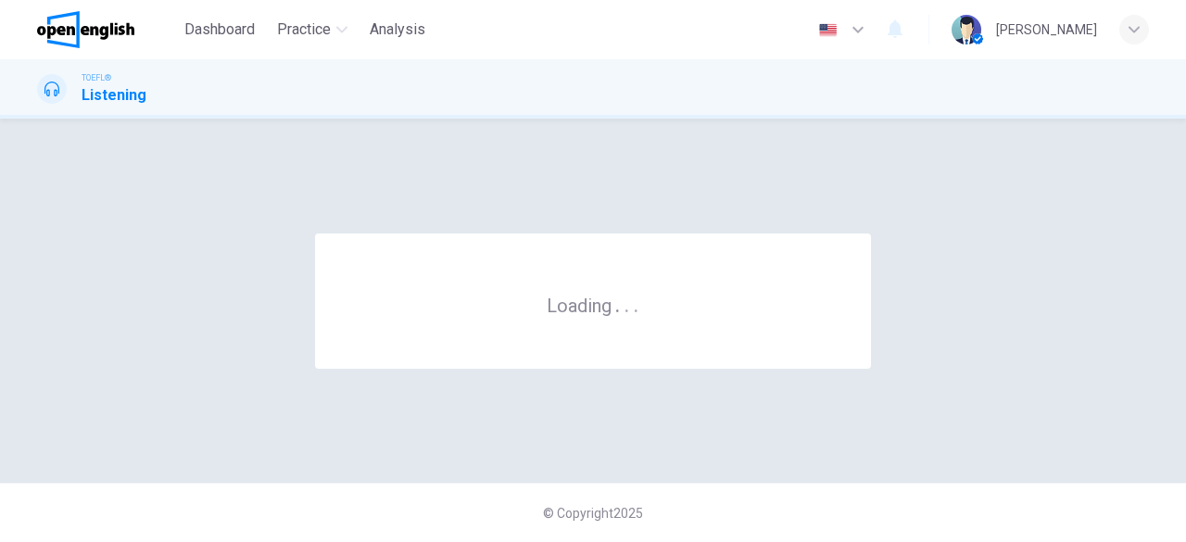
scroll to position [0, 0]
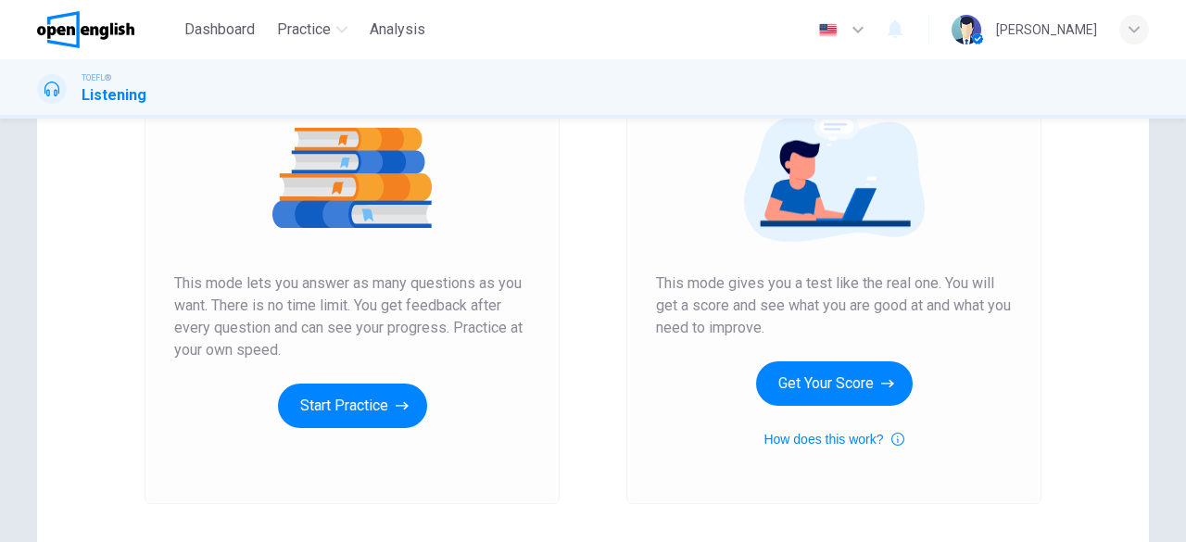
scroll to position [225, 0]
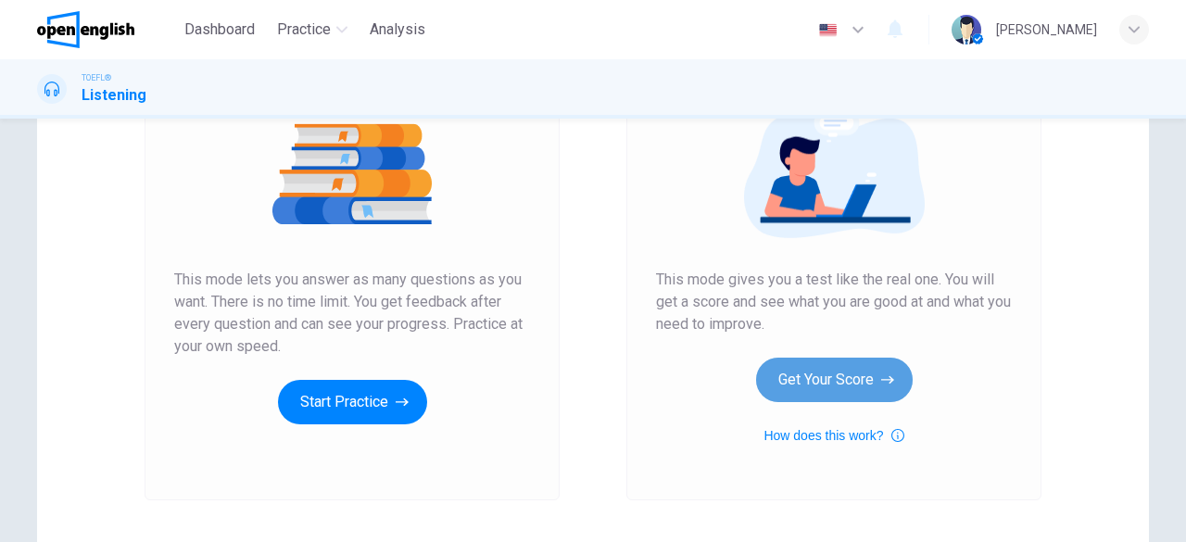
click at [856, 382] on button "Get Your Score" at bounding box center [834, 380] width 157 height 44
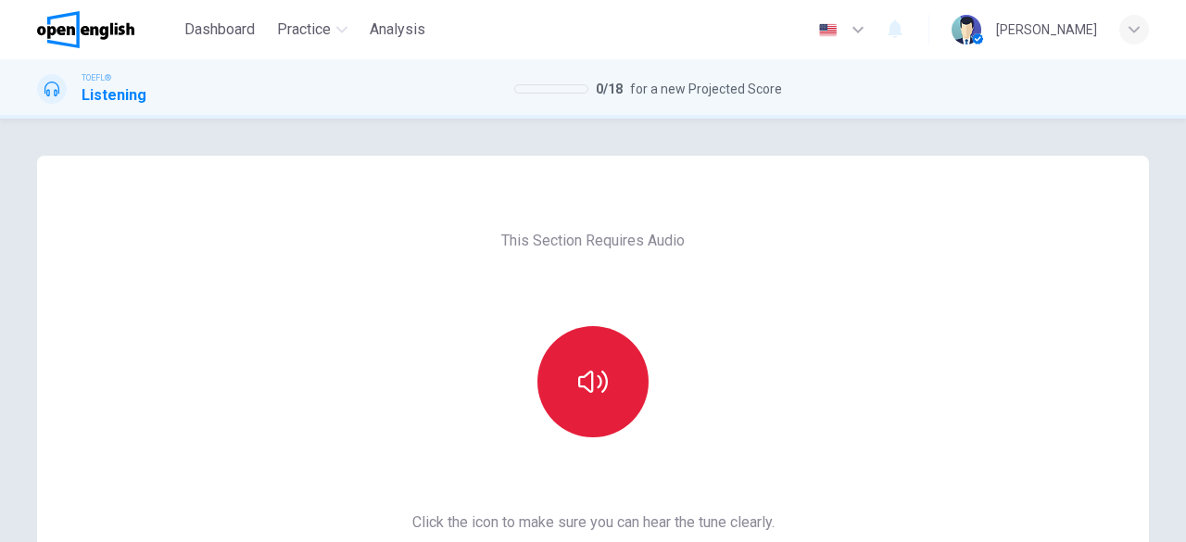
click at [616, 386] on button "button" at bounding box center [592, 381] width 111 height 111
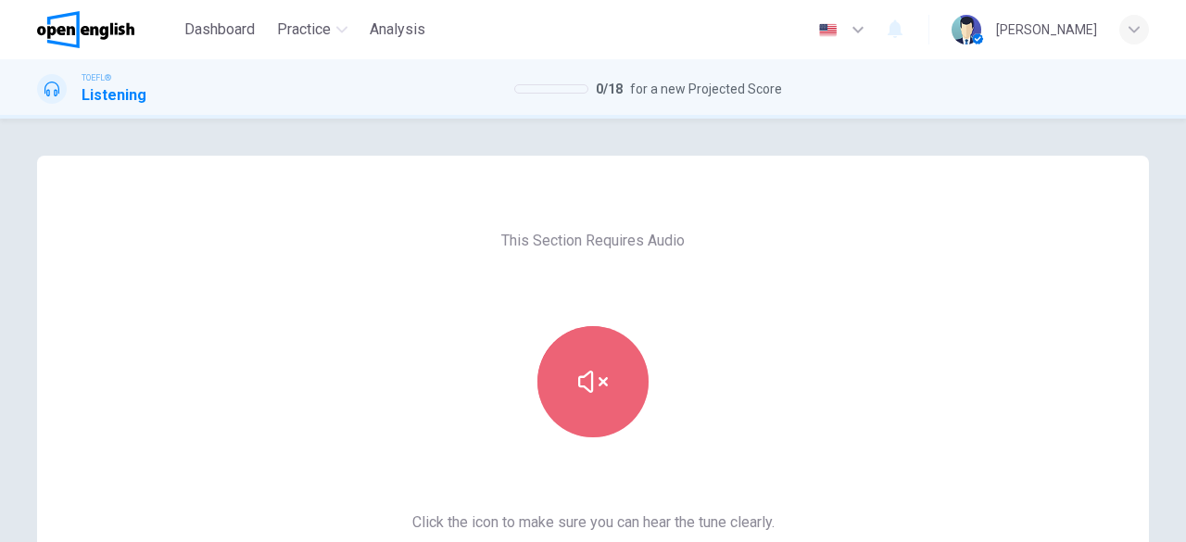
click at [616, 386] on button "button" at bounding box center [592, 381] width 111 height 111
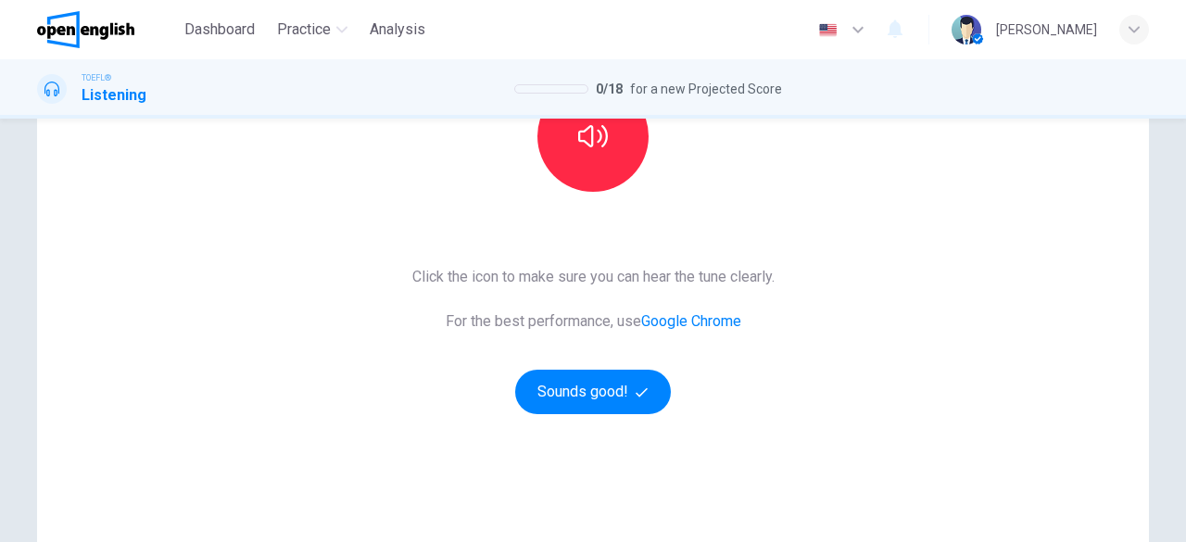
scroll to position [272, 0]
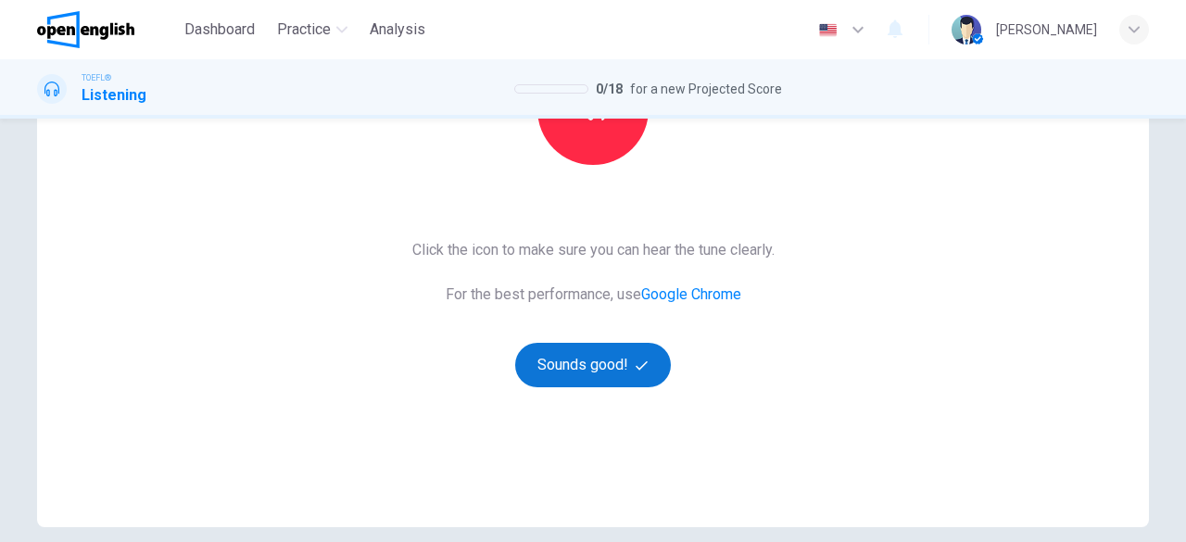
click at [604, 366] on button "Sounds good!" at bounding box center [593, 365] width 156 height 44
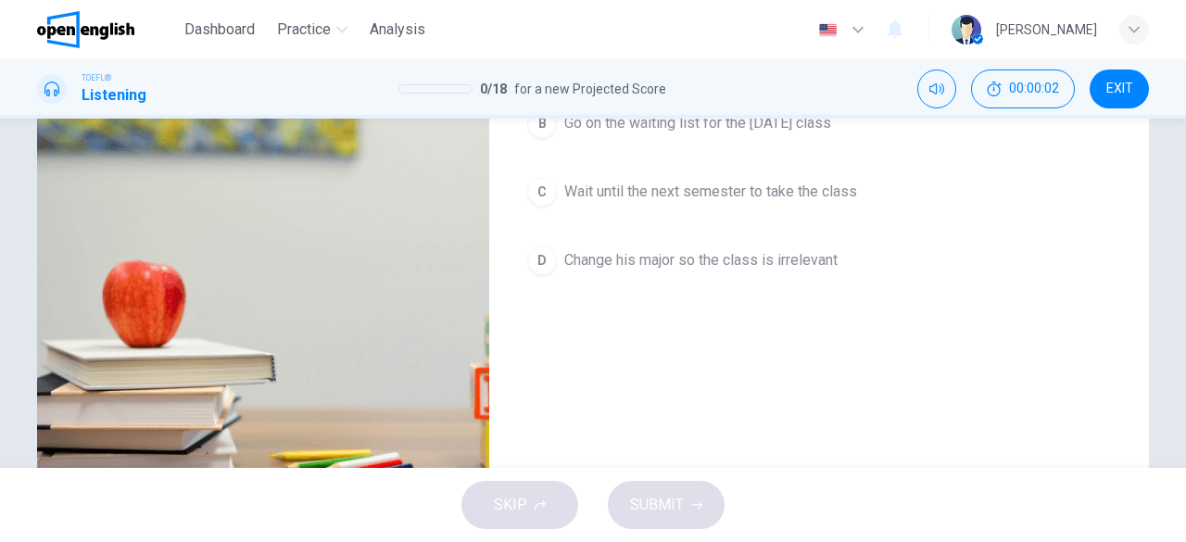
click at [1173, 255] on div "Question 1 What does the student decide to do at the end of the conversation? A…" at bounding box center [592, 205] width 1171 height 644
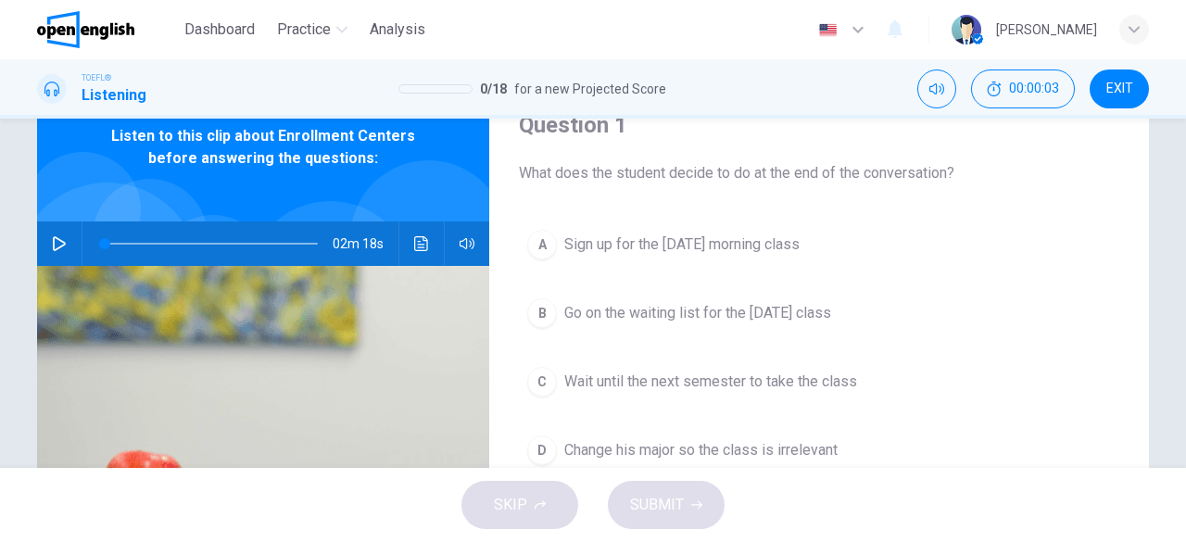
scroll to position [82, 0]
click at [47, 252] on button "button" at bounding box center [59, 244] width 30 height 44
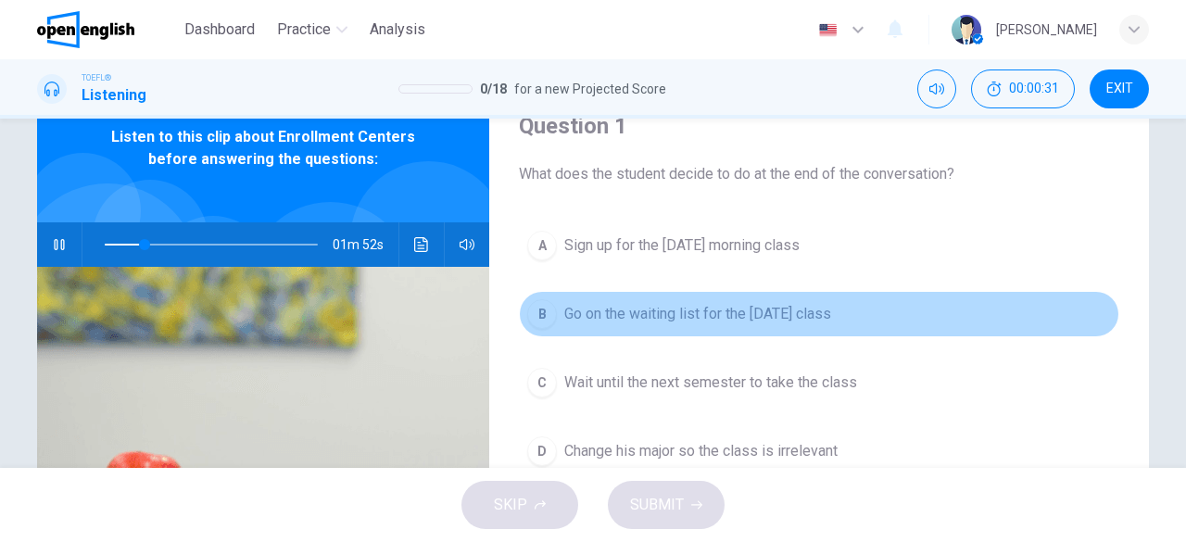
click at [636, 320] on span "Go on the waiting list for the [DATE] class" at bounding box center [697, 314] width 267 height 22
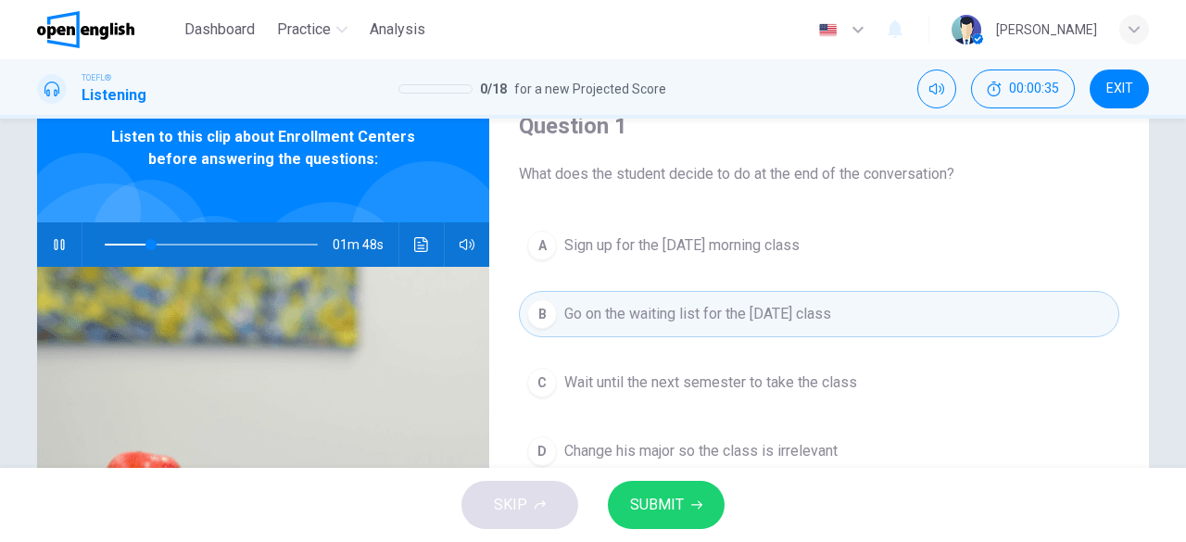
click at [704, 506] on button "SUBMIT" at bounding box center [666, 505] width 117 height 48
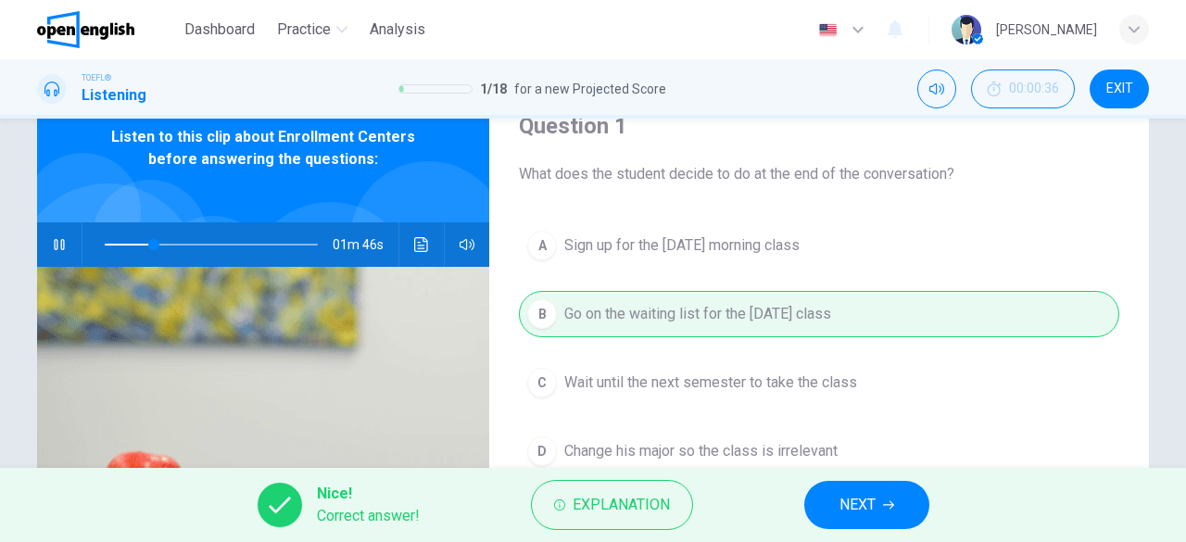
click at [871, 504] on span "NEXT" at bounding box center [857, 505] width 36 height 26
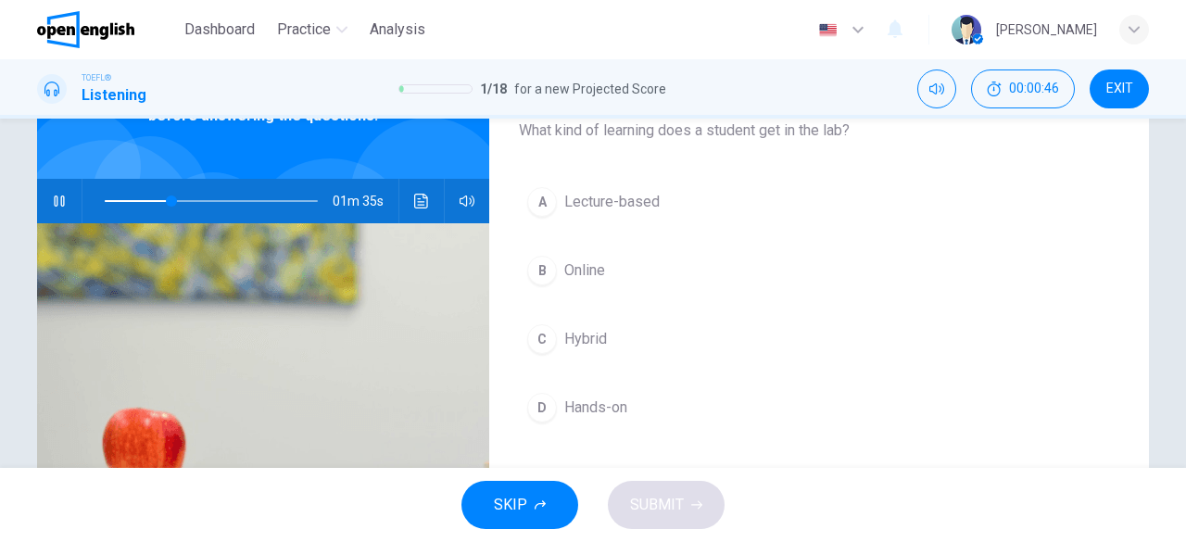
scroll to position [124, 0]
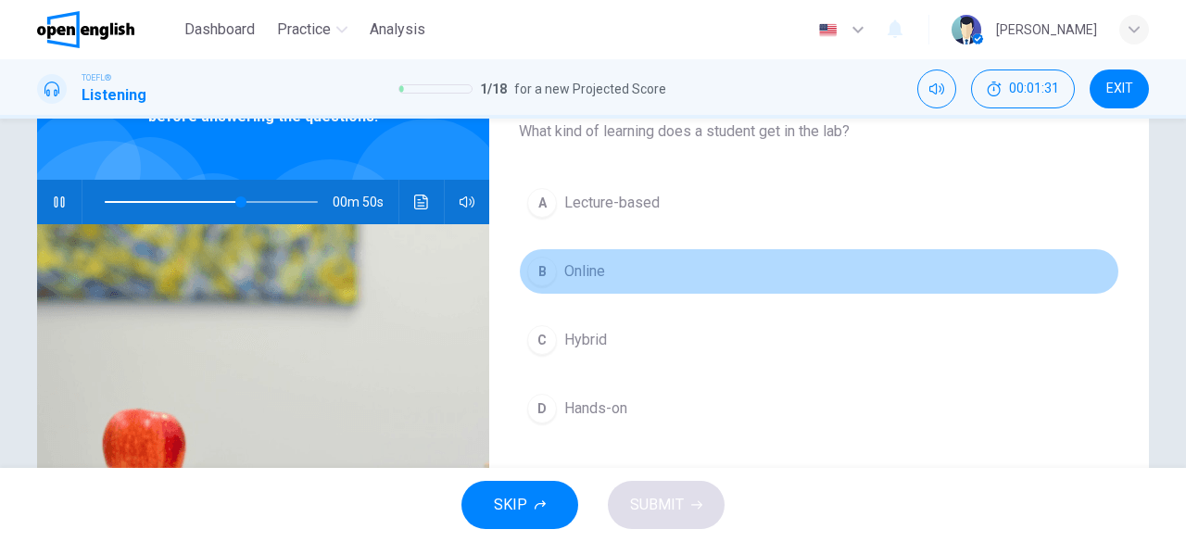
click at [578, 271] on span "Online" at bounding box center [584, 271] width 41 height 22
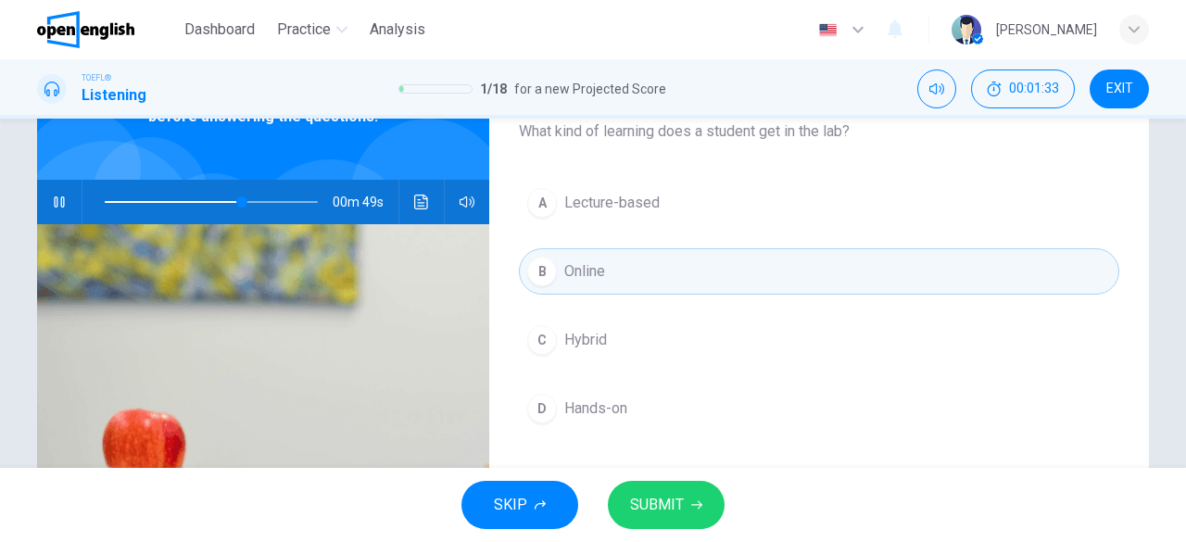
click at [649, 510] on span "SUBMIT" at bounding box center [657, 505] width 54 height 26
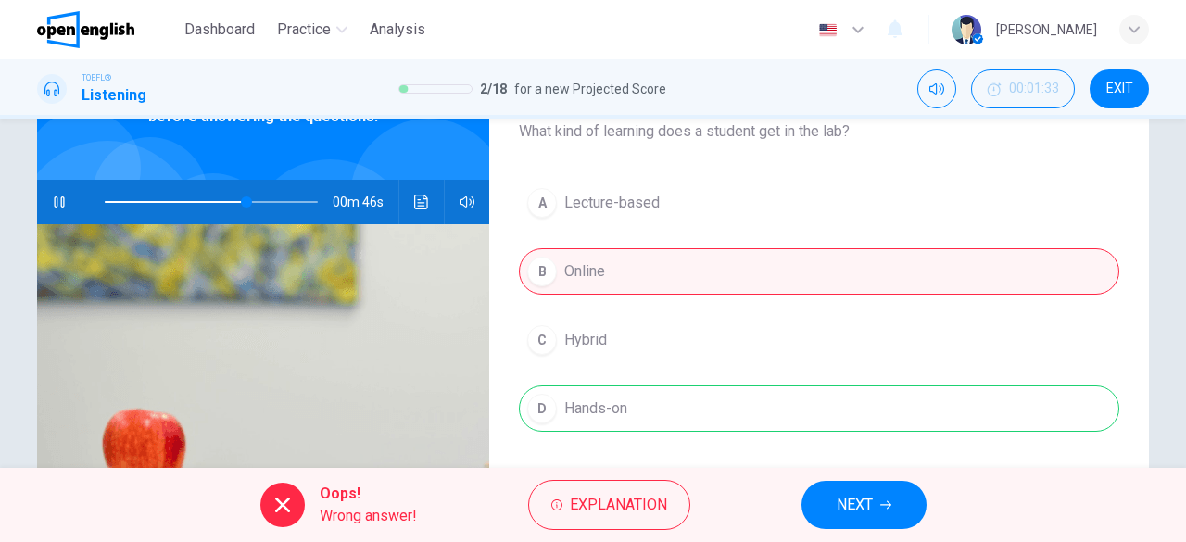
click at [858, 510] on span "NEXT" at bounding box center [855, 505] width 36 height 26
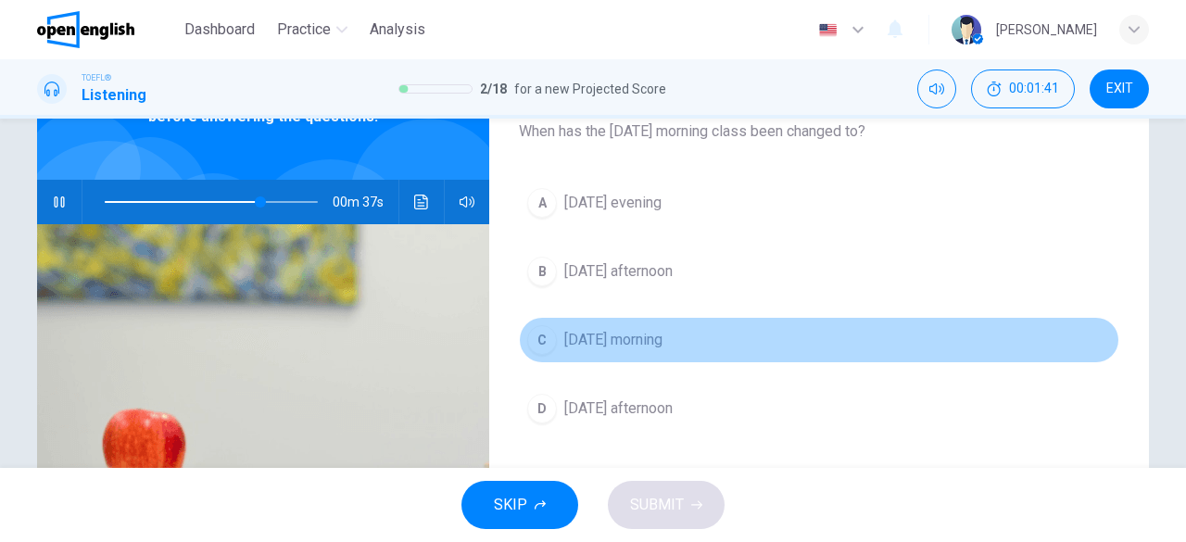
click at [622, 333] on span "Friday morning" at bounding box center [613, 340] width 98 height 22
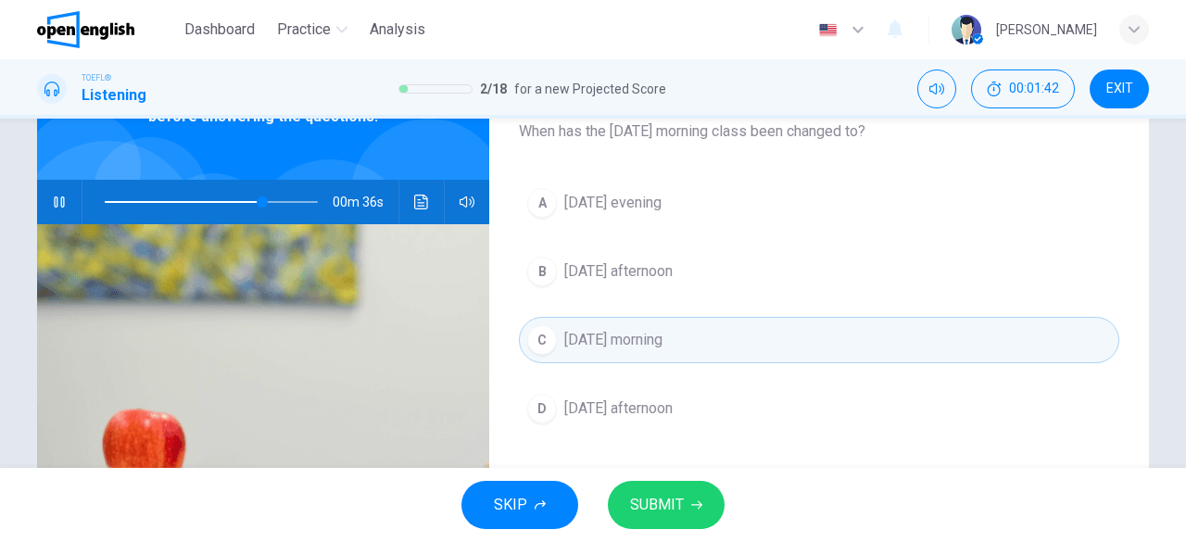
click at [678, 492] on span "SUBMIT" at bounding box center [657, 505] width 54 height 26
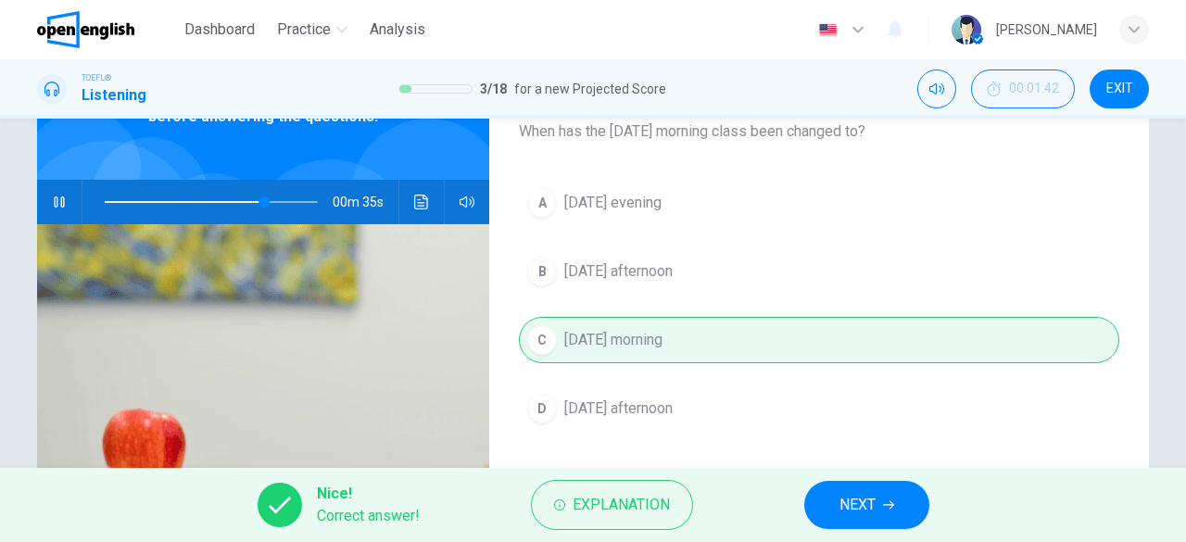
click at [863, 498] on span "NEXT" at bounding box center [857, 505] width 36 height 26
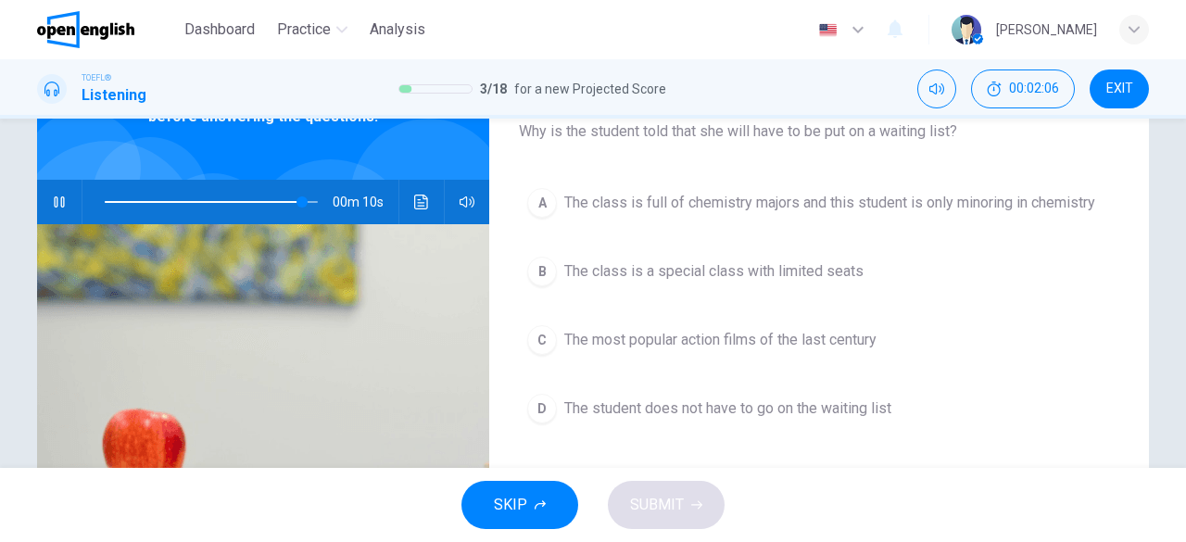
click at [836, 210] on span "The class is full of chemistry majors and this student is only minoring in chem…" at bounding box center [829, 203] width 531 height 22
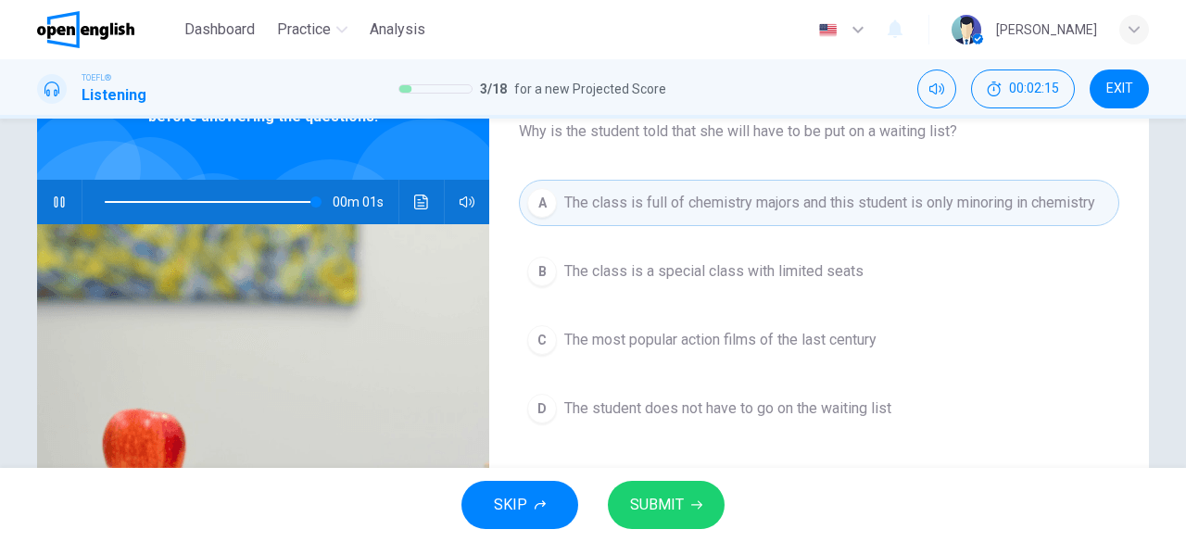
type input "*"
click at [786, 272] on span "The class is a special class with limited seats" at bounding box center [713, 271] width 299 height 22
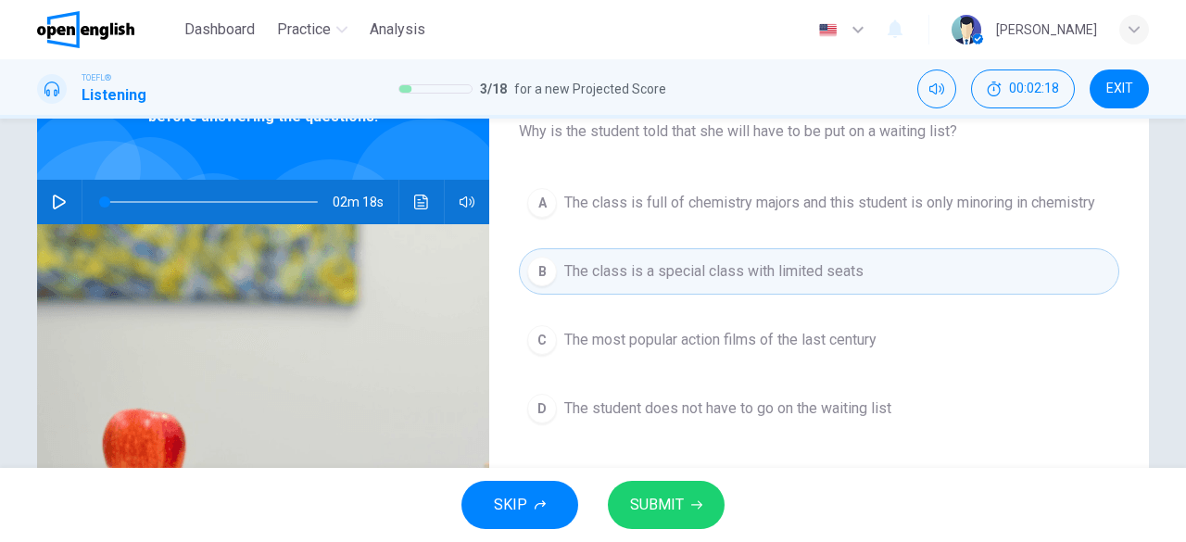
click at [687, 501] on button "SUBMIT" at bounding box center [666, 505] width 117 height 48
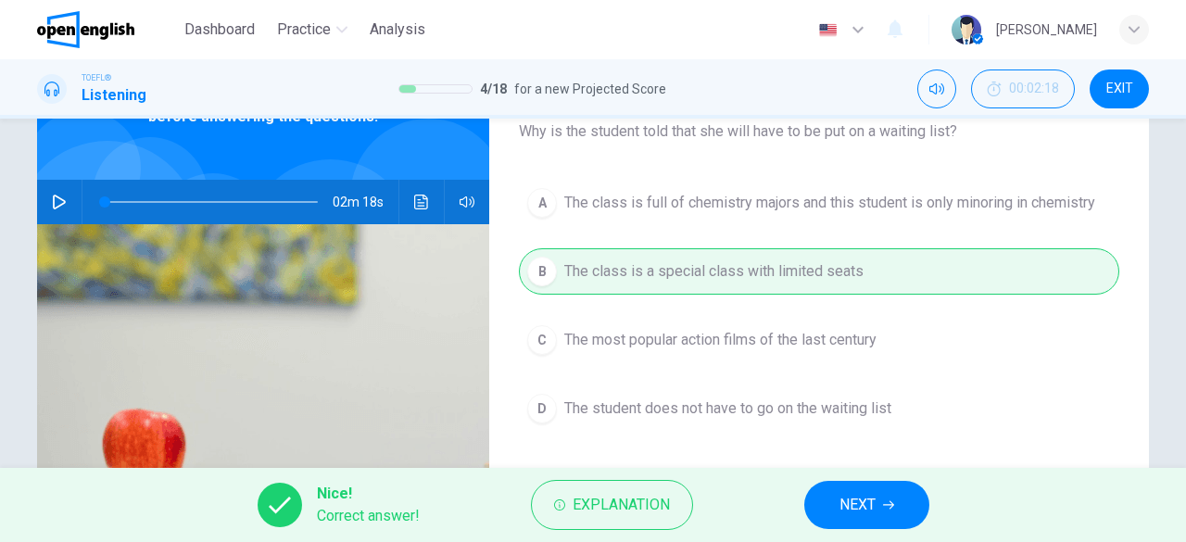
click at [873, 521] on button "NEXT" at bounding box center [866, 505] width 125 height 48
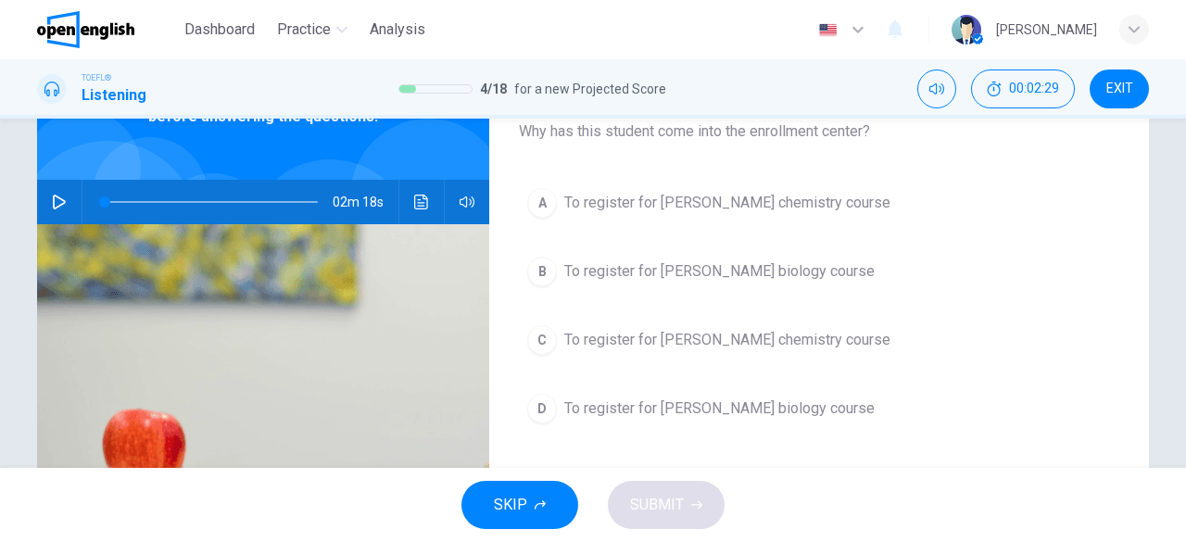
click at [832, 269] on span "To register for Professor Taylor's biology course" at bounding box center [719, 271] width 310 height 22
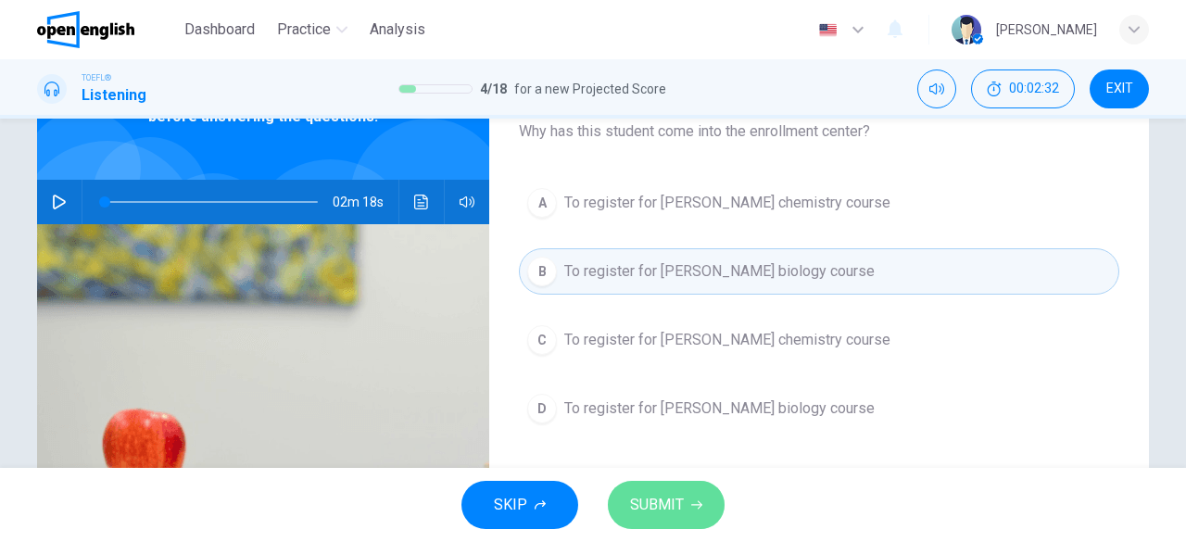
click at [690, 492] on button "SUBMIT" at bounding box center [666, 505] width 117 height 48
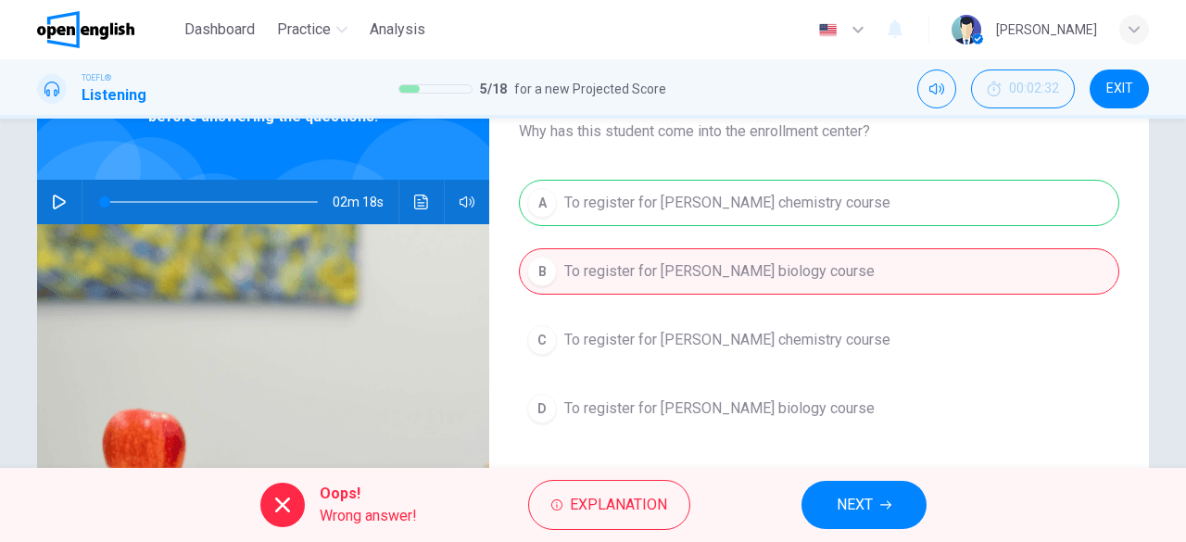
click at [903, 510] on button "NEXT" at bounding box center [863, 505] width 125 height 48
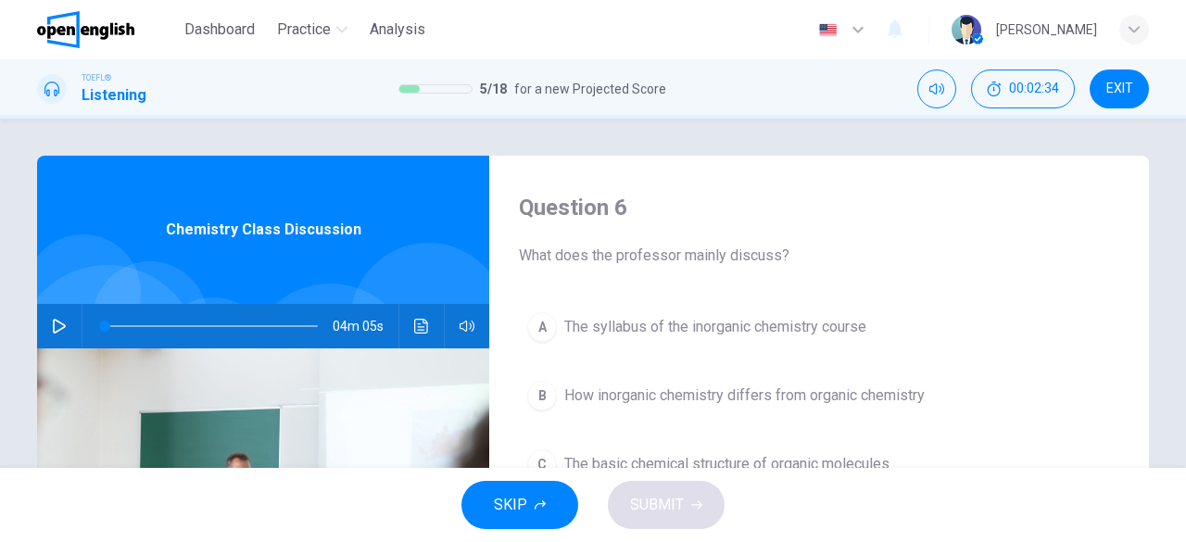
click at [57, 326] on icon "button" at bounding box center [59, 326] width 15 height 15
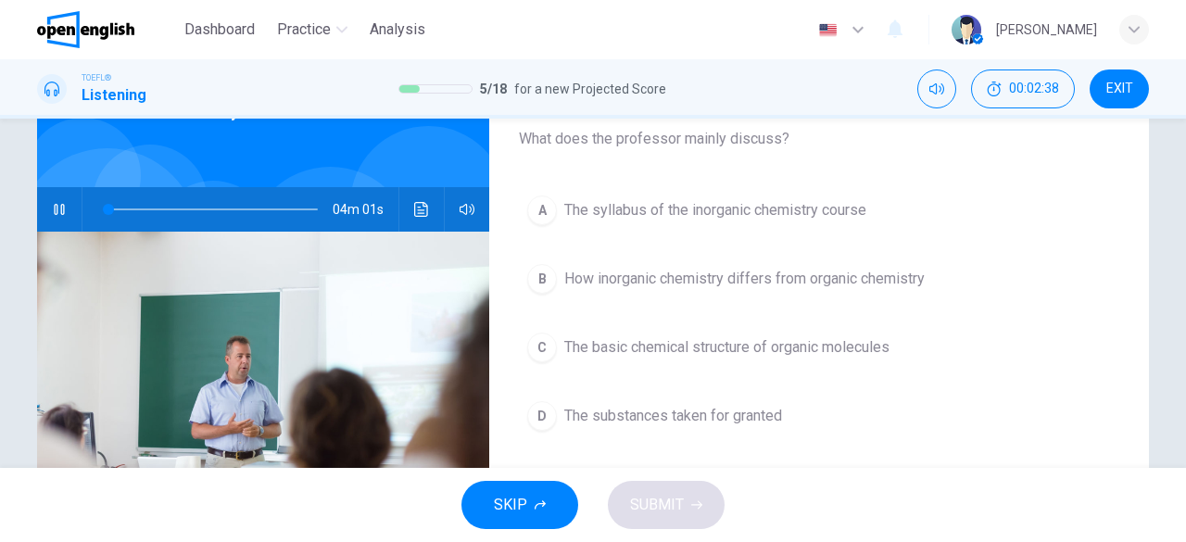
scroll to position [119, 0]
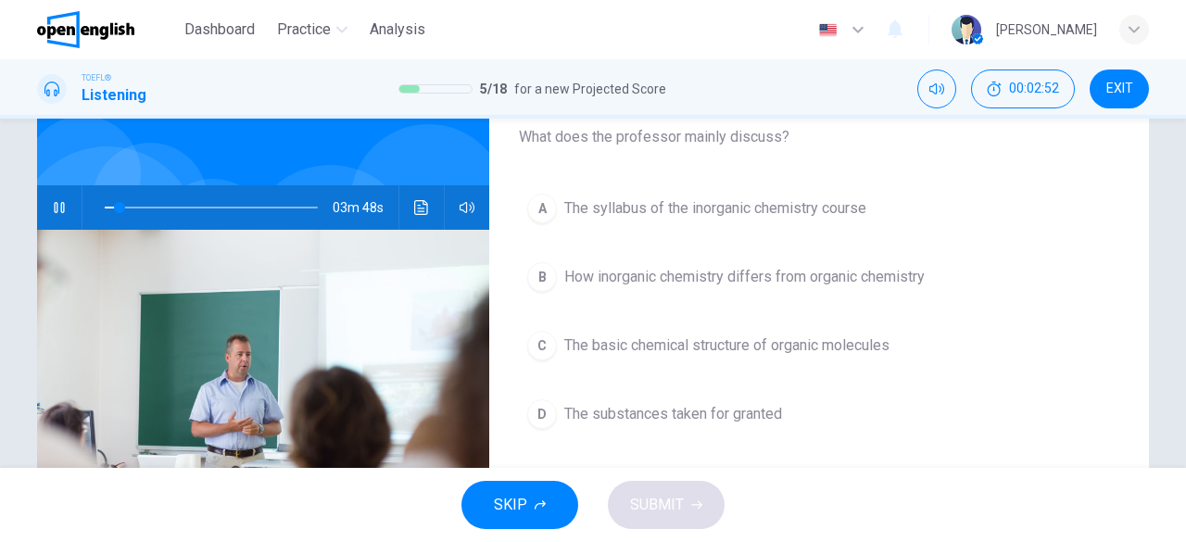
click at [738, 346] on span "The basic chemical structure of organic molecules" at bounding box center [726, 345] width 325 height 22
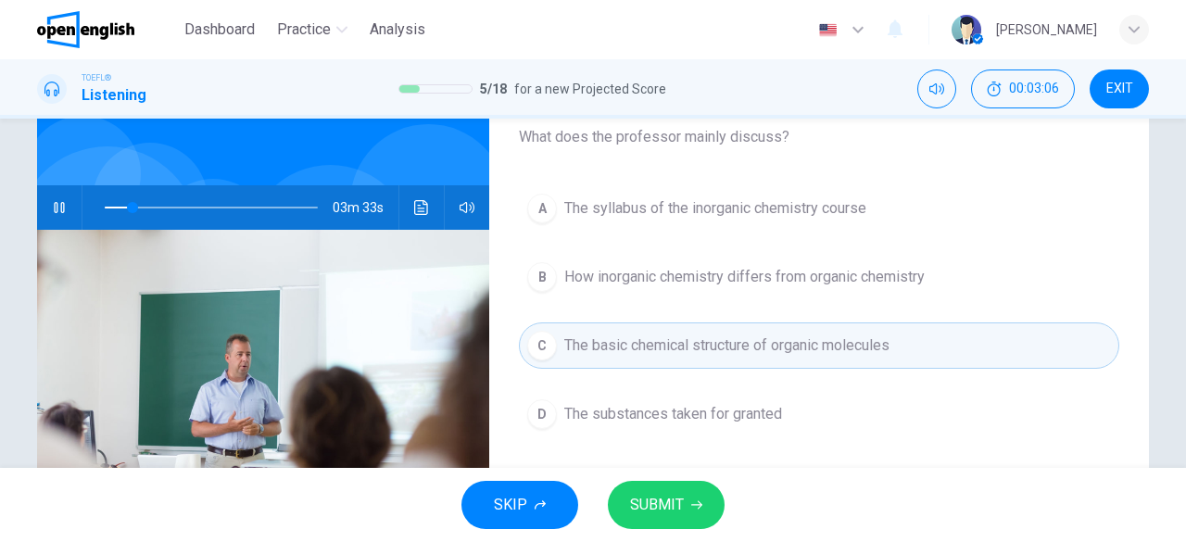
click at [659, 506] on span "SUBMIT" at bounding box center [657, 505] width 54 height 26
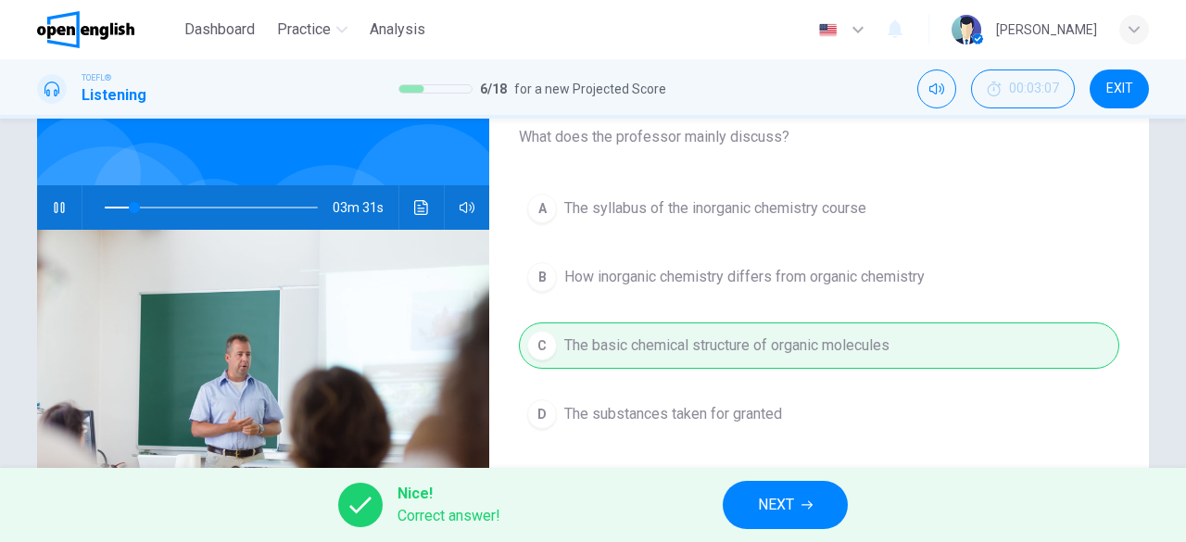
click at [778, 507] on span "NEXT" at bounding box center [776, 505] width 36 height 26
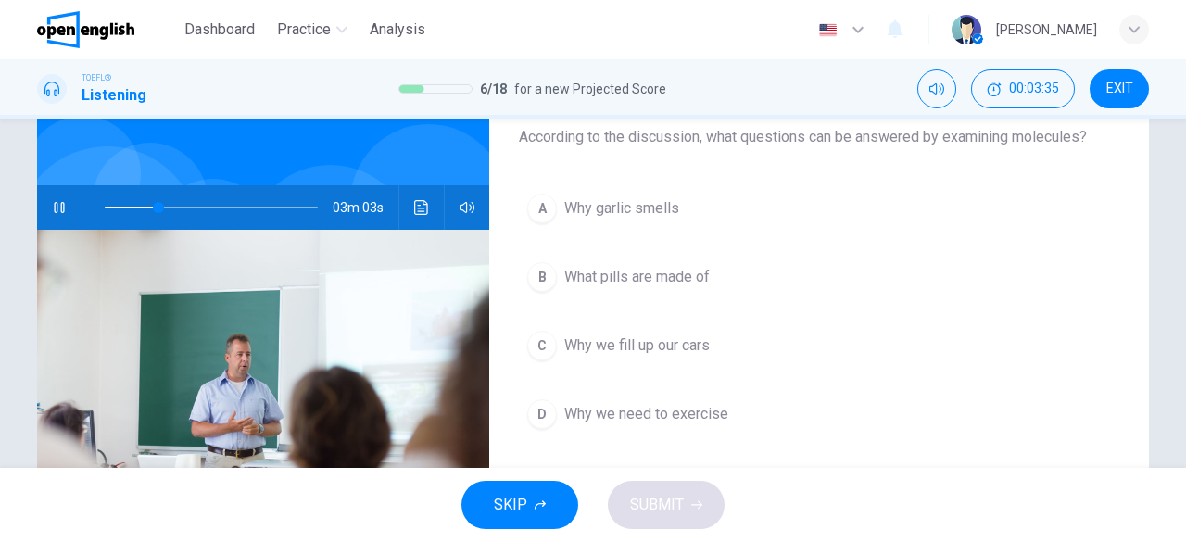
click at [638, 347] on span "Why we fill up our cars" at bounding box center [636, 345] width 145 height 22
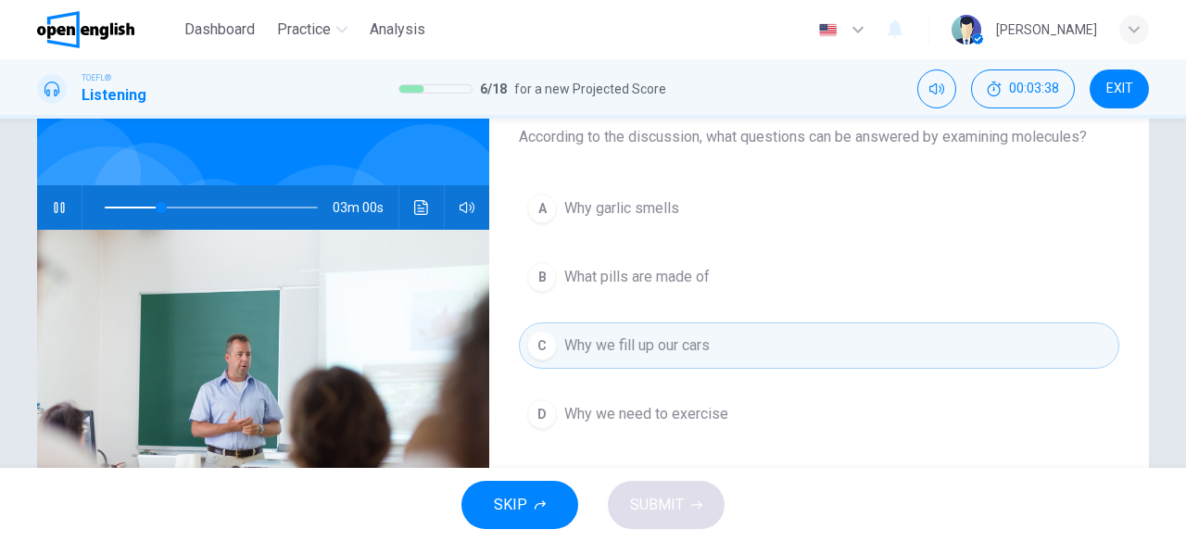
click at [621, 200] on span "Why garlic smells" at bounding box center [621, 208] width 115 height 22
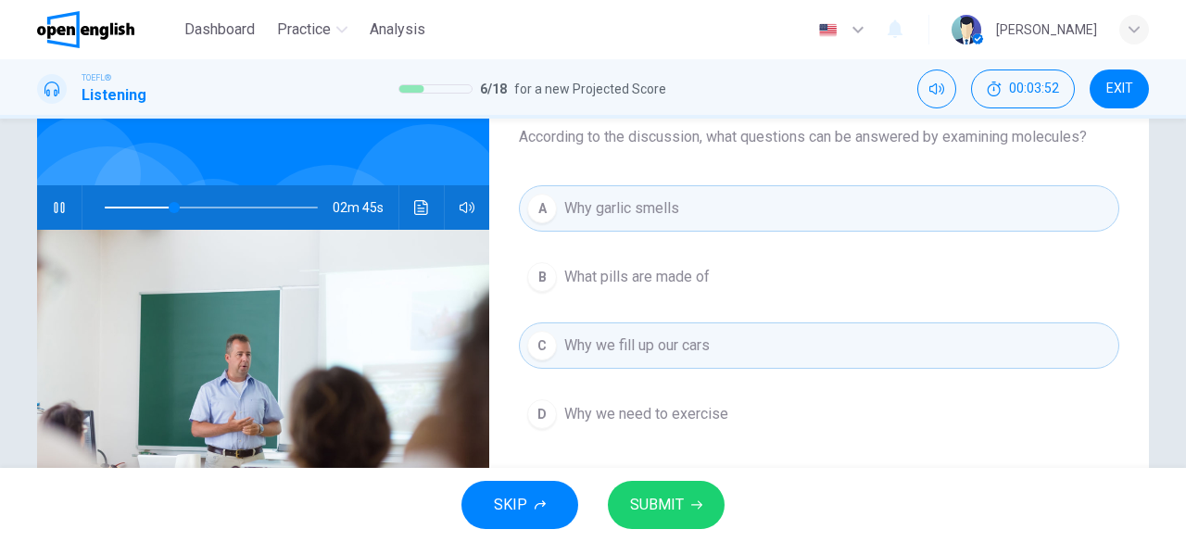
click at [641, 507] on span "SUBMIT" at bounding box center [657, 505] width 54 height 26
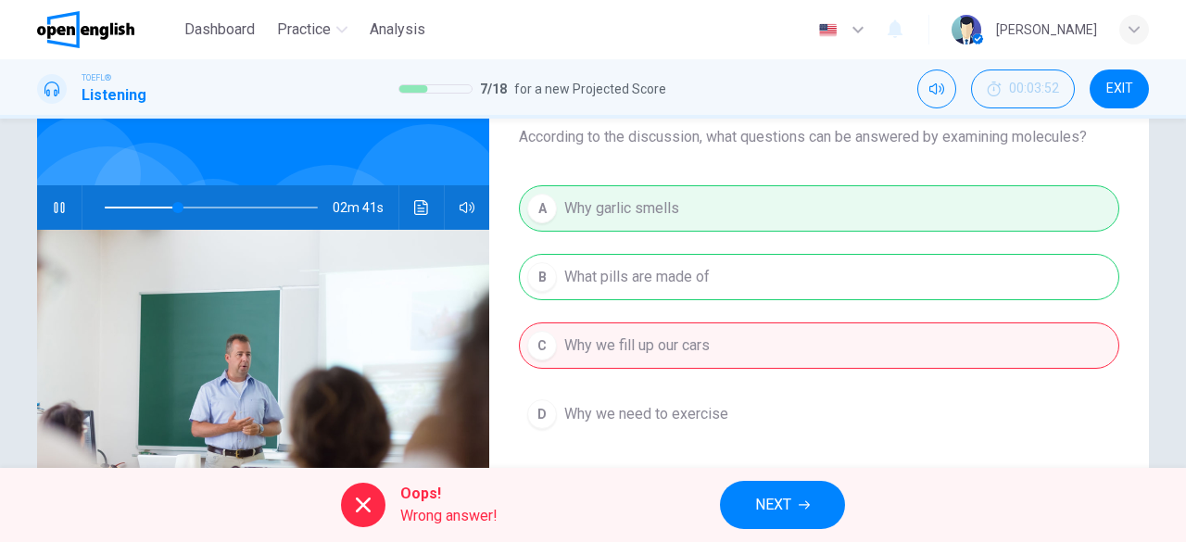
click at [809, 518] on button "NEXT" at bounding box center [782, 505] width 125 height 48
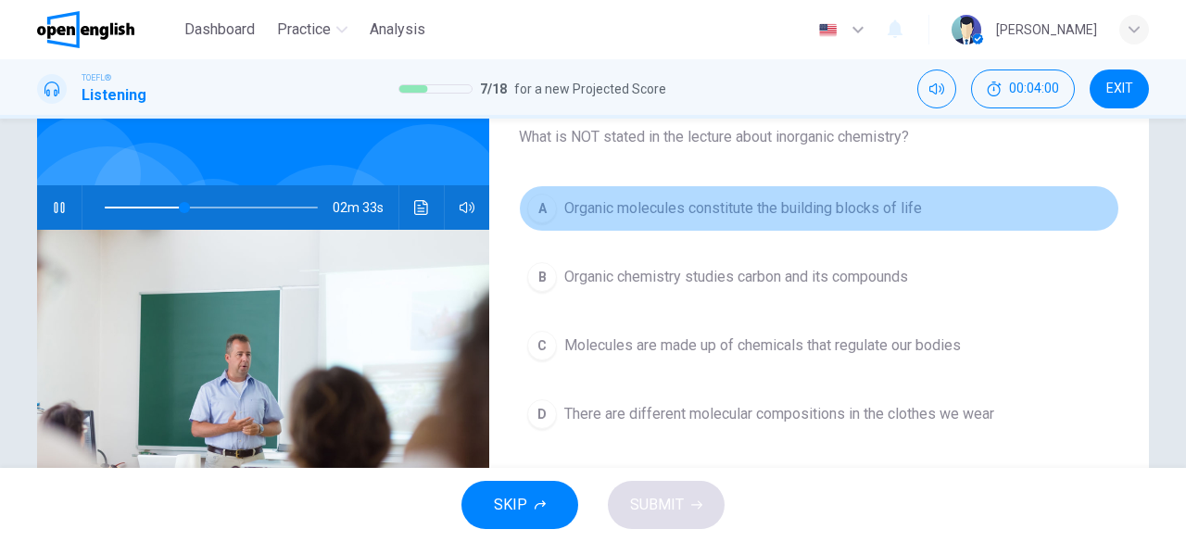
click at [839, 216] on span "Organic molecules constitute the building blocks of life" at bounding box center [743, 208] width 358 height 22
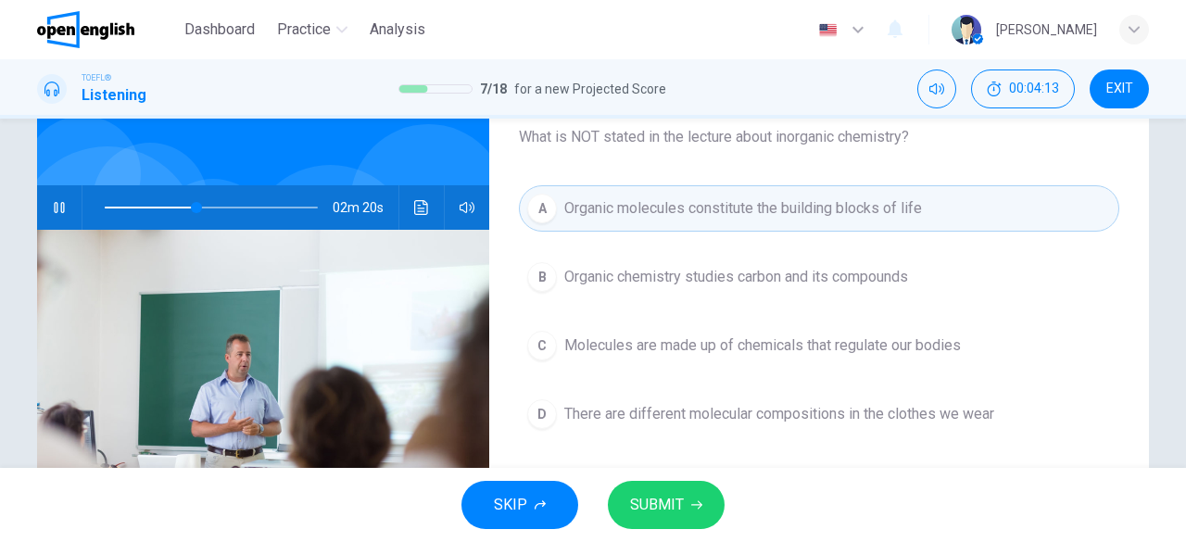
click at [659, 507] on span "SUBMIT" at bounding box center [657, 505] width 54 height 26
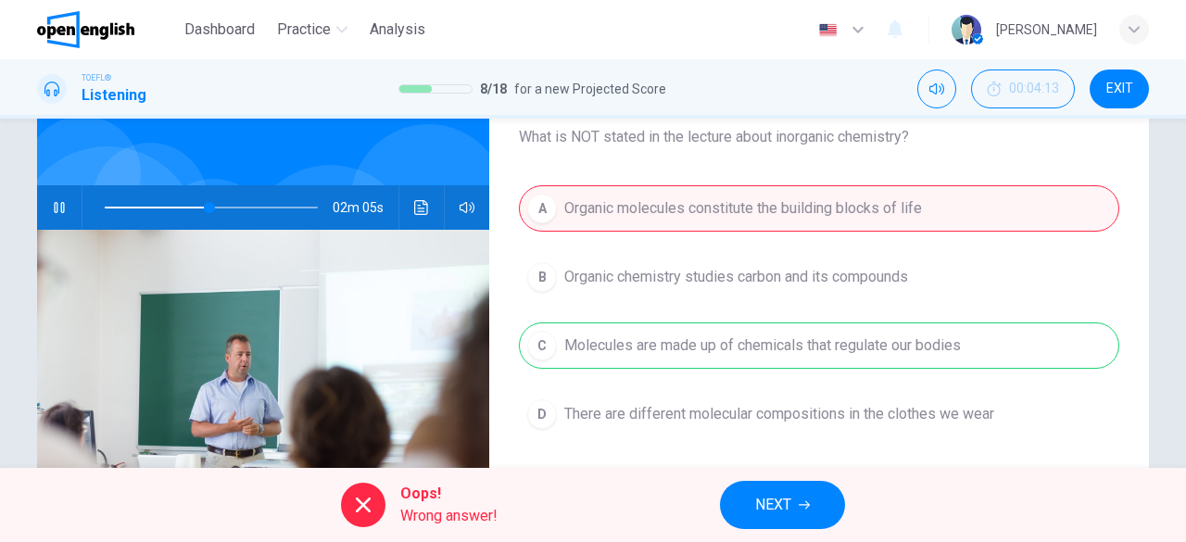
click at [823, 490] on button "NEXT" at bounding box center [782, 505] width 125 height 48
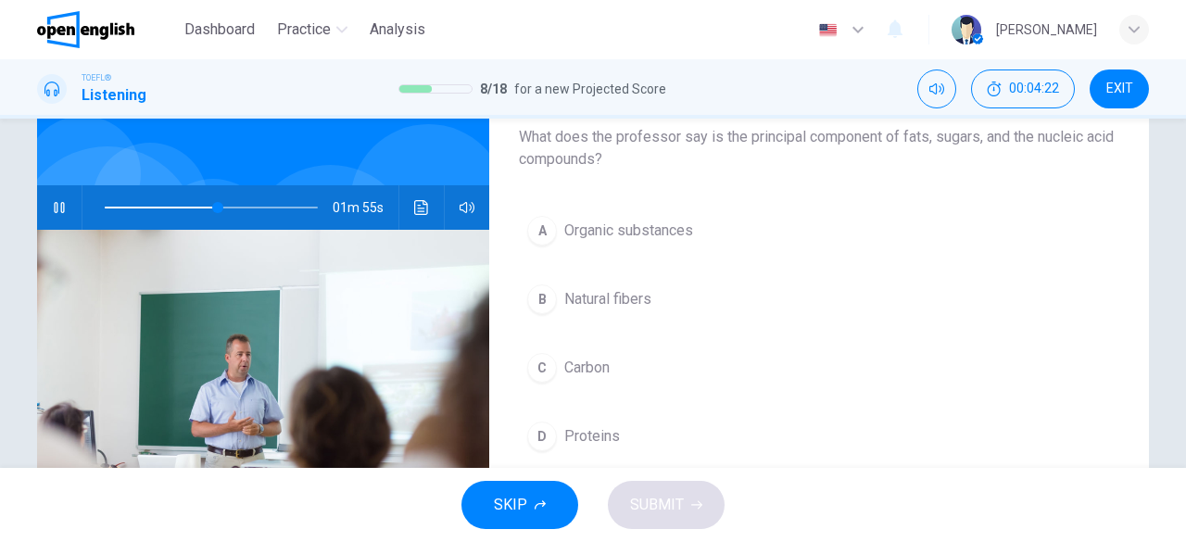
click at [582, 375] on span "Carbon" at bounding box center [586, 368] width 45 height 22
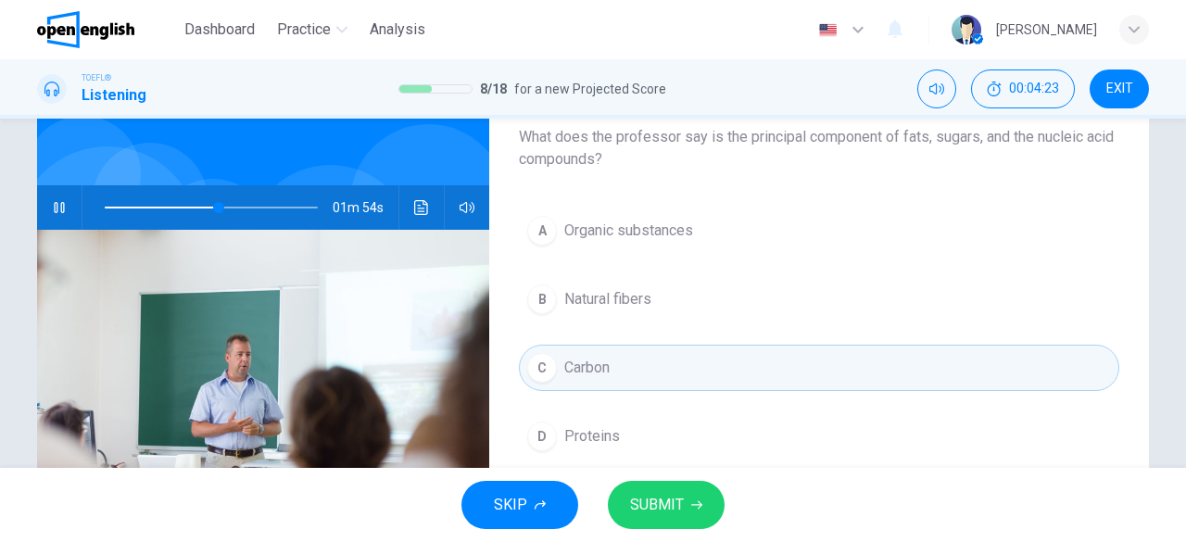
click at [665, 510] on span "SUBMIT" at bounding box center [657, 505] width 54 height 26
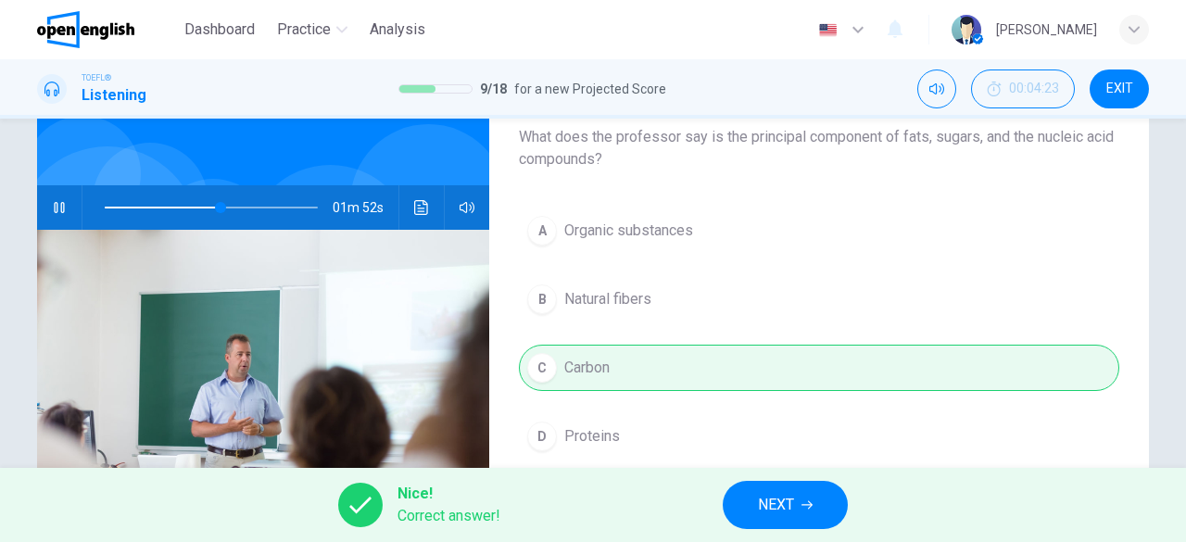
click at [777, 523] on button "NEXT" at bounding box center [785, 505] width 125 height 48
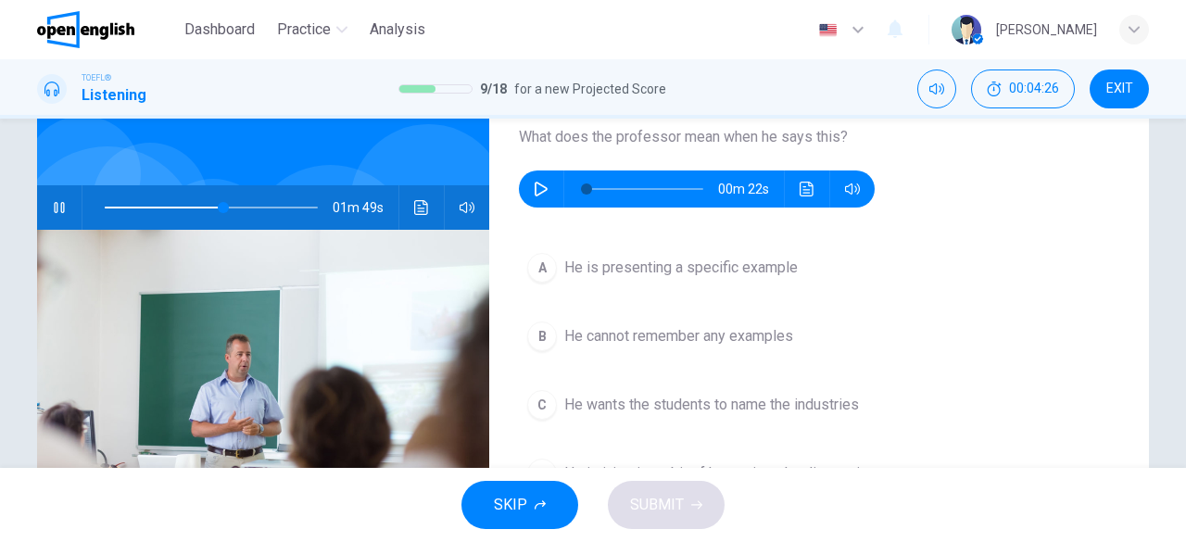
click at [44, 205] on button "button" at bounding box center [59, 207] width 30 height 44
type input "**"
click at [545, 186] on button "button" at bounding box center [541, 188] width 30 height 37
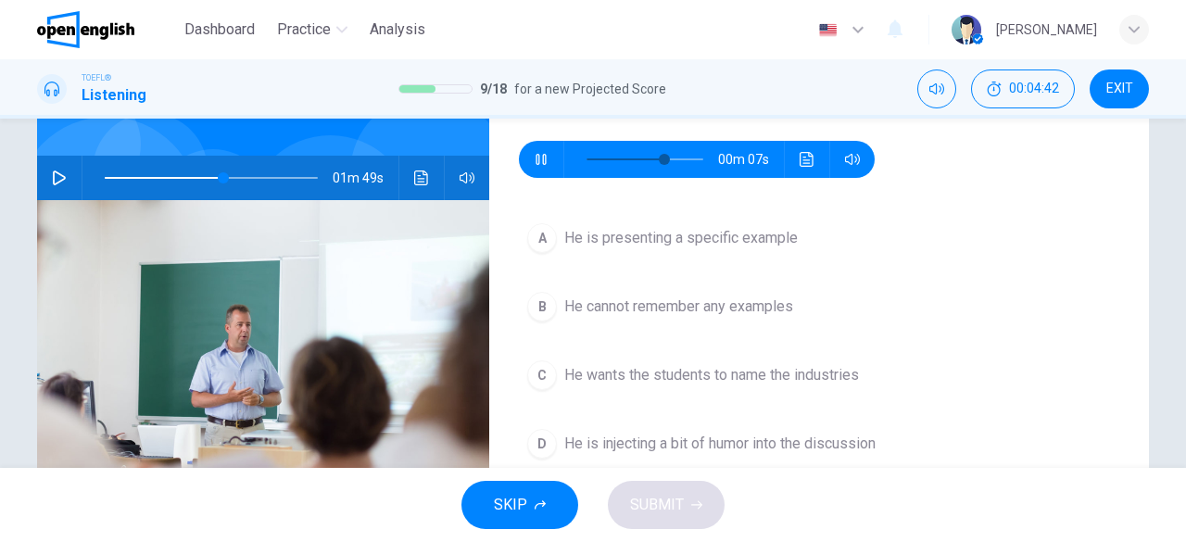
scroll to position [147, 0]
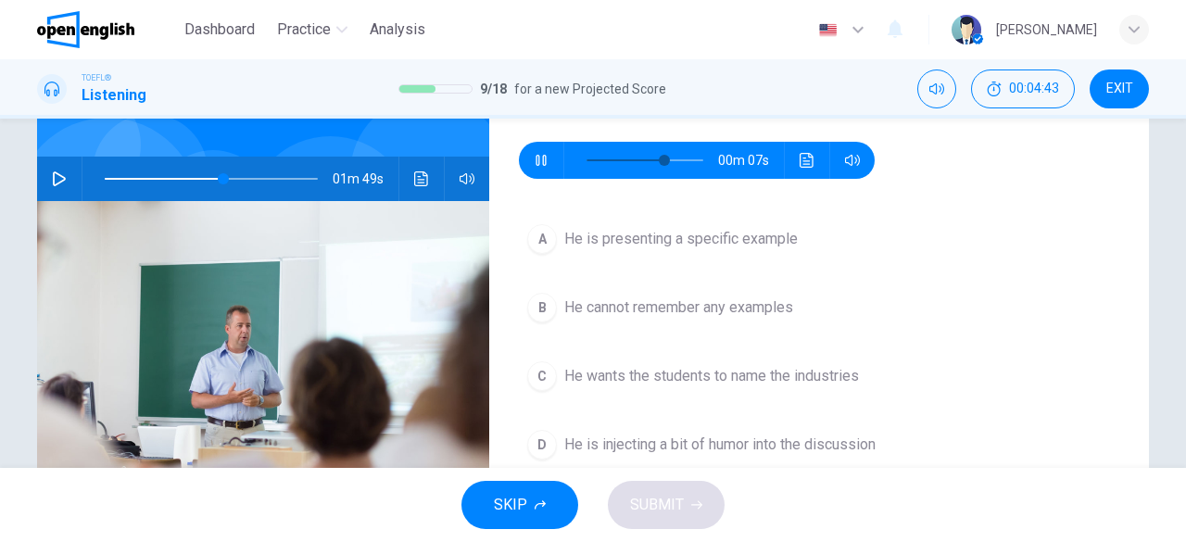
type input "**"
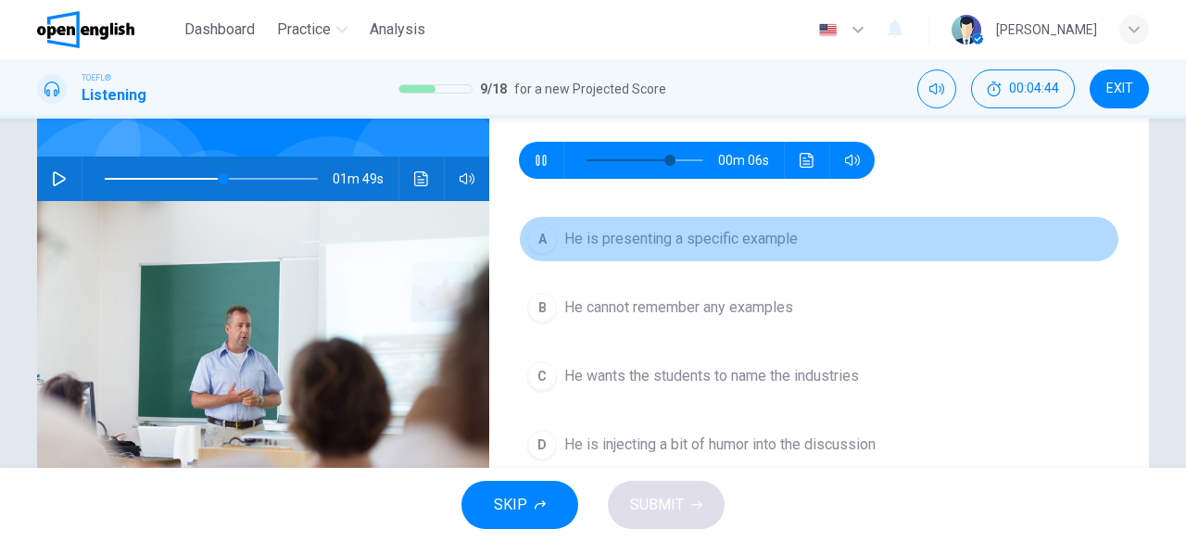
click at [730, 239] on span "He is presenting a specific example" at bounding box center [680, 239] width 233 height 22
type input "**"
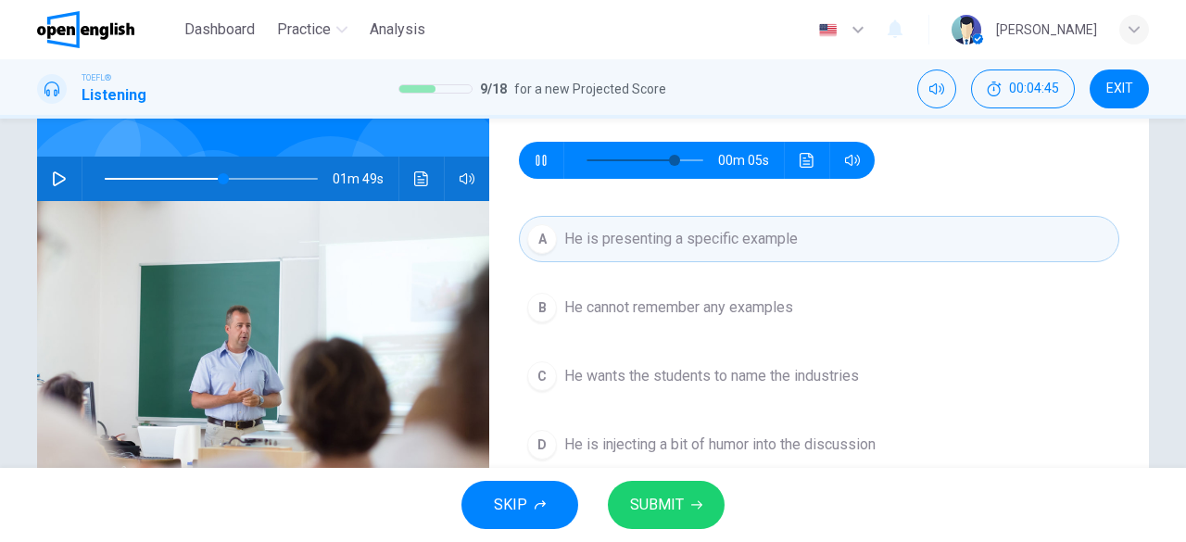
type input "**"
click at [669, 514] on span "SUBMIT" at bounding box center [657, 505] width 54 height 26
type input "**"
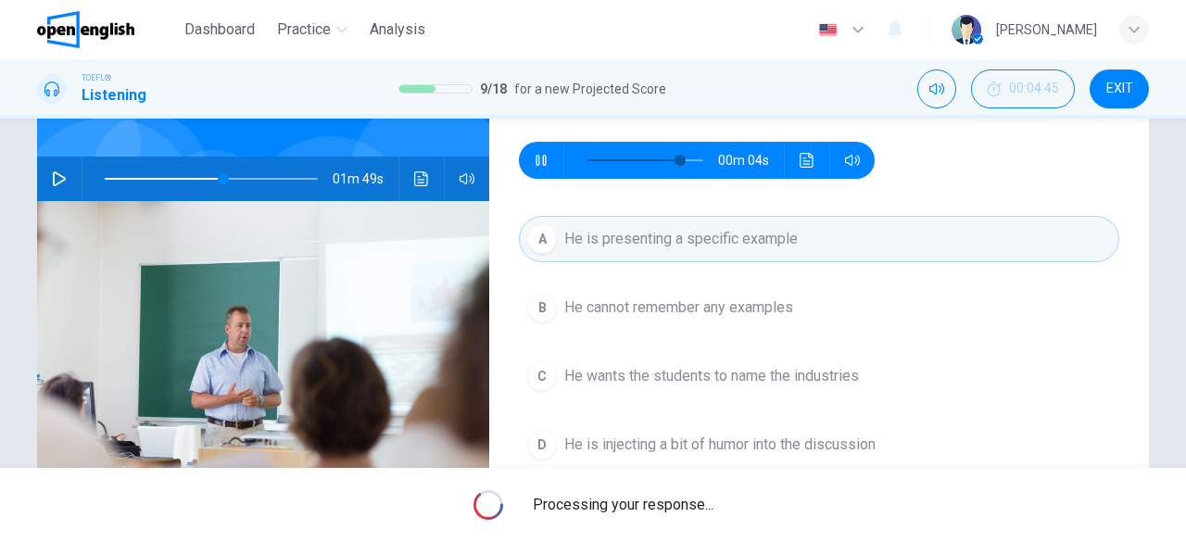
type input "**"
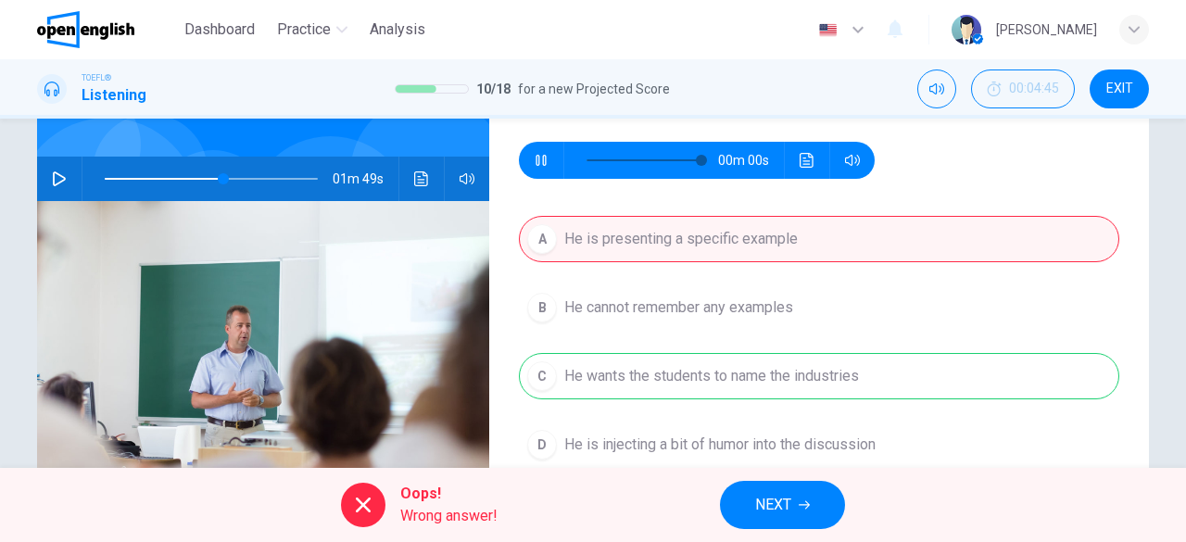
type input "*"
click at [788, 517] on span "NEXT" at bounding box center [773, 505] width 36 height 26
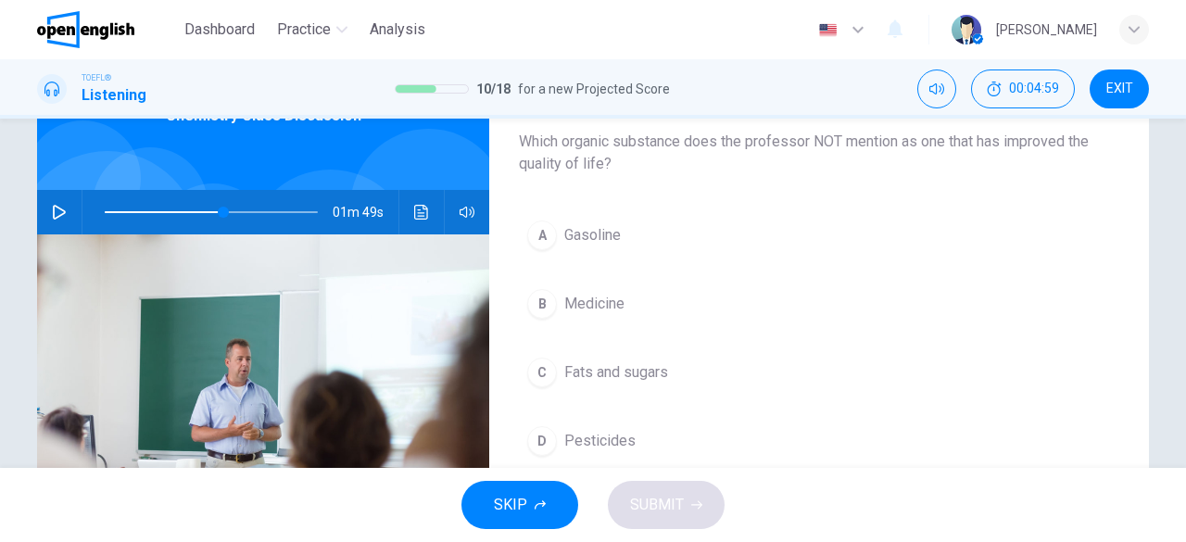
scroll to position [137, 0]
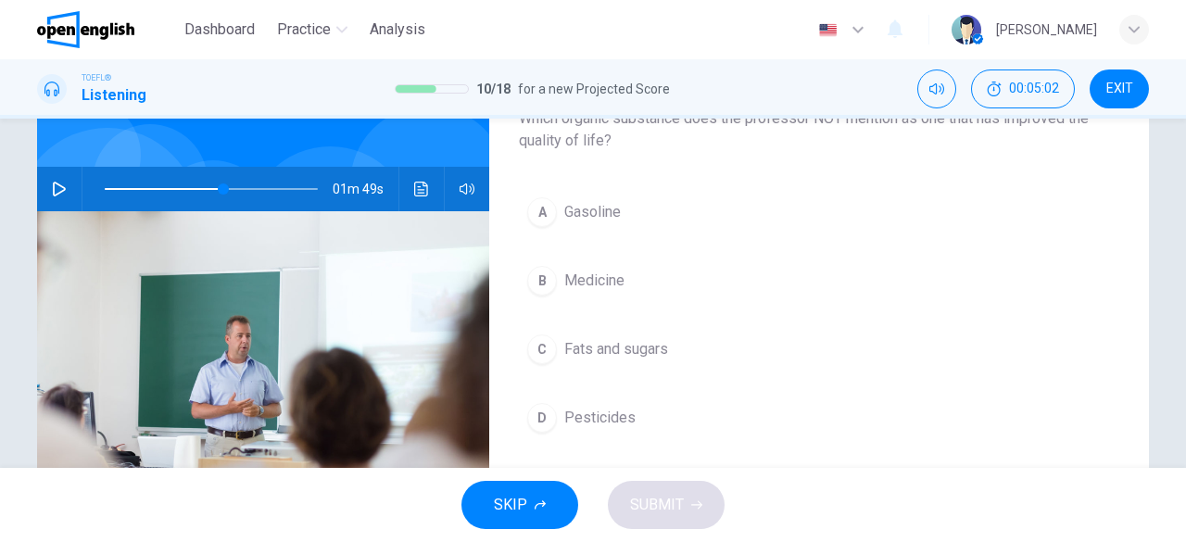
click at [587, 412] on span "Pesticides" at bounding box center [599, 418] width 71 height 22
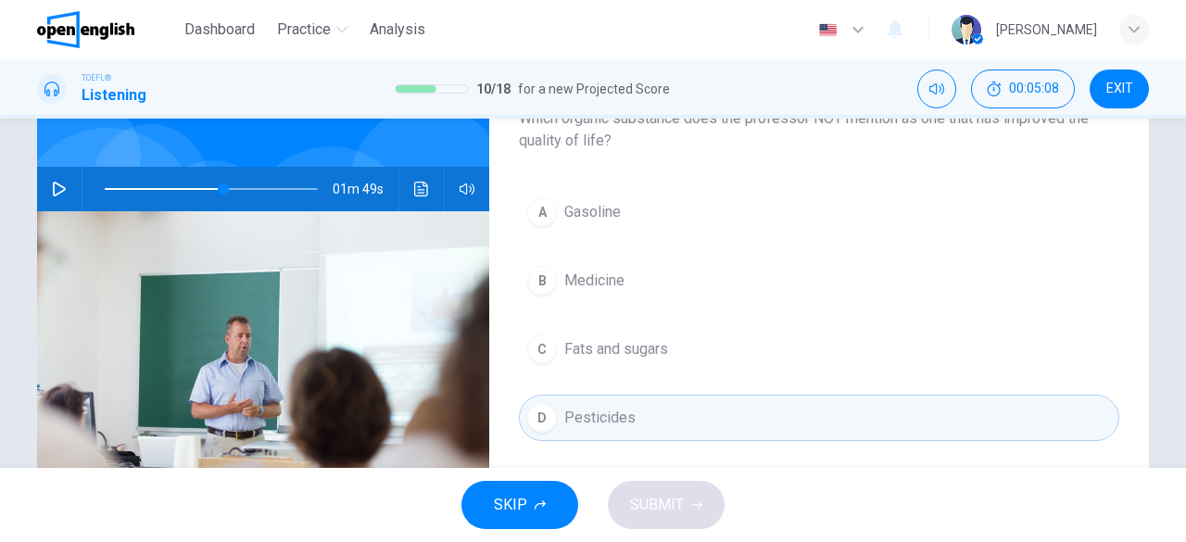
click at [609, 273] on span "Medicine" at bounding box center [594, 281] width 60 height 22
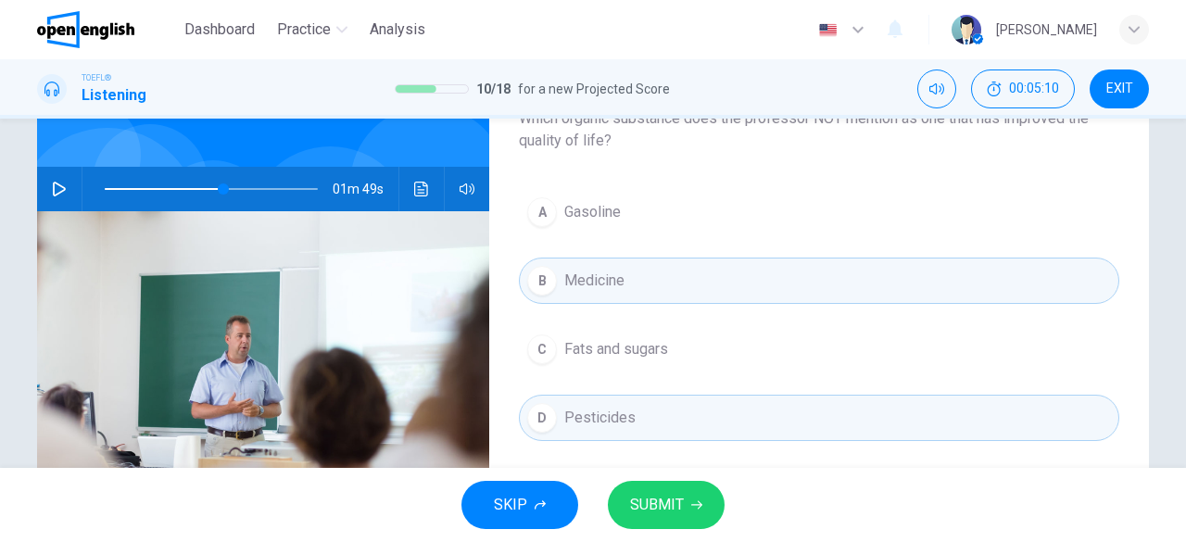
click at [652, 506] on span "SUBMIT" at bounding box center [657, 505] width 54 height 26
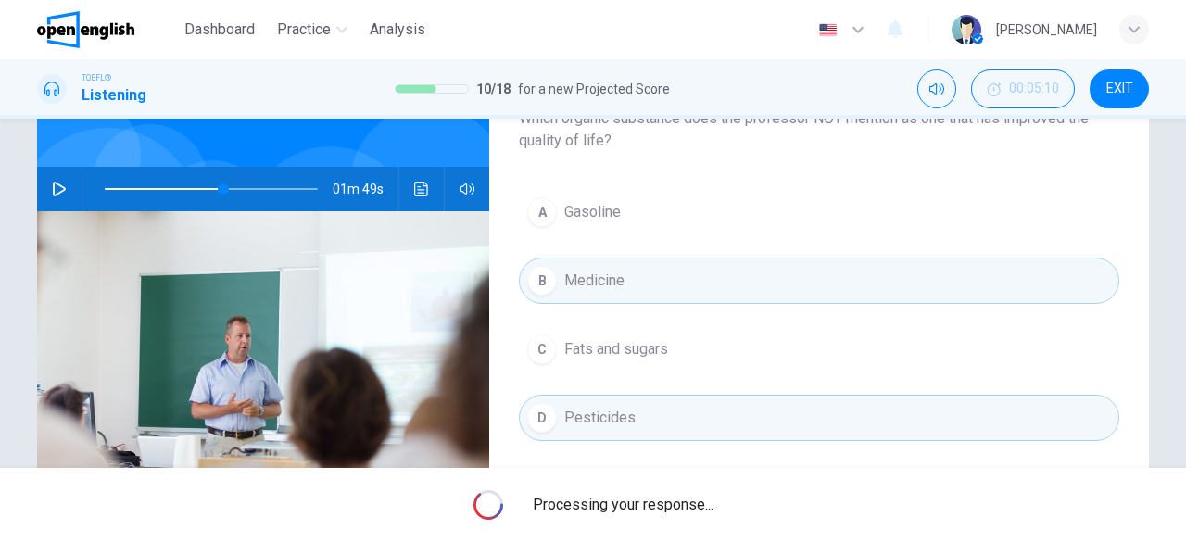
type input "**"
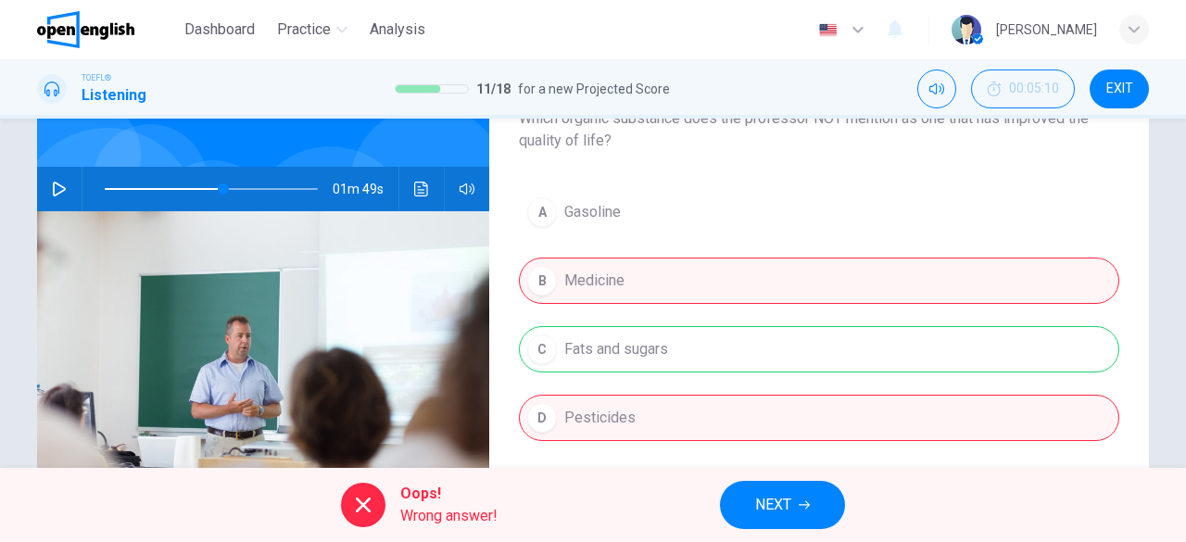
click at [793, 499] on button "NEXT" at bounding box center [782, 505] width 125 height 48
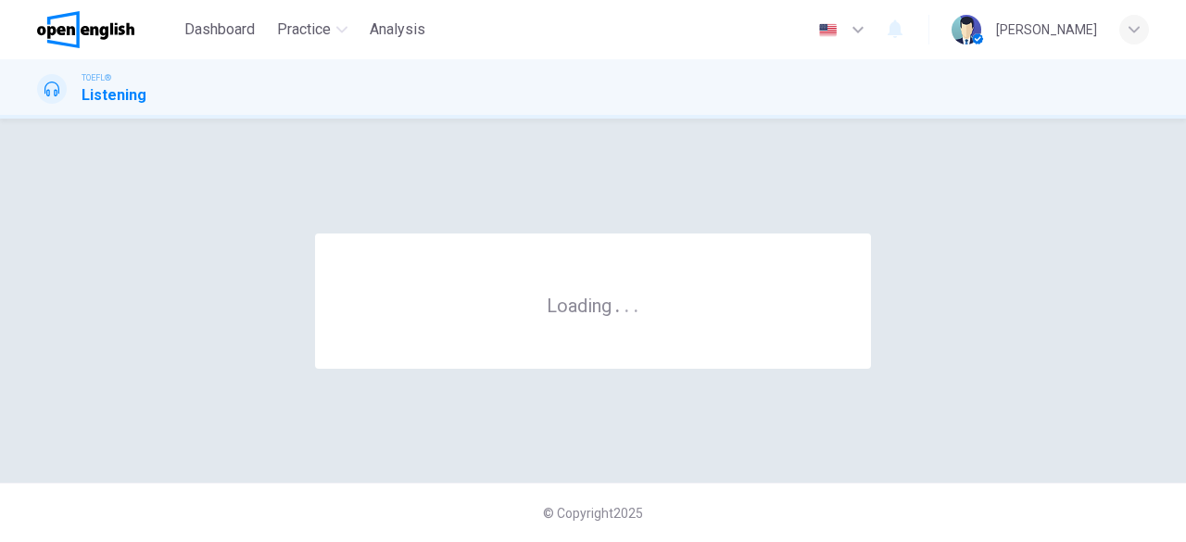
scroll to position [0, 0]
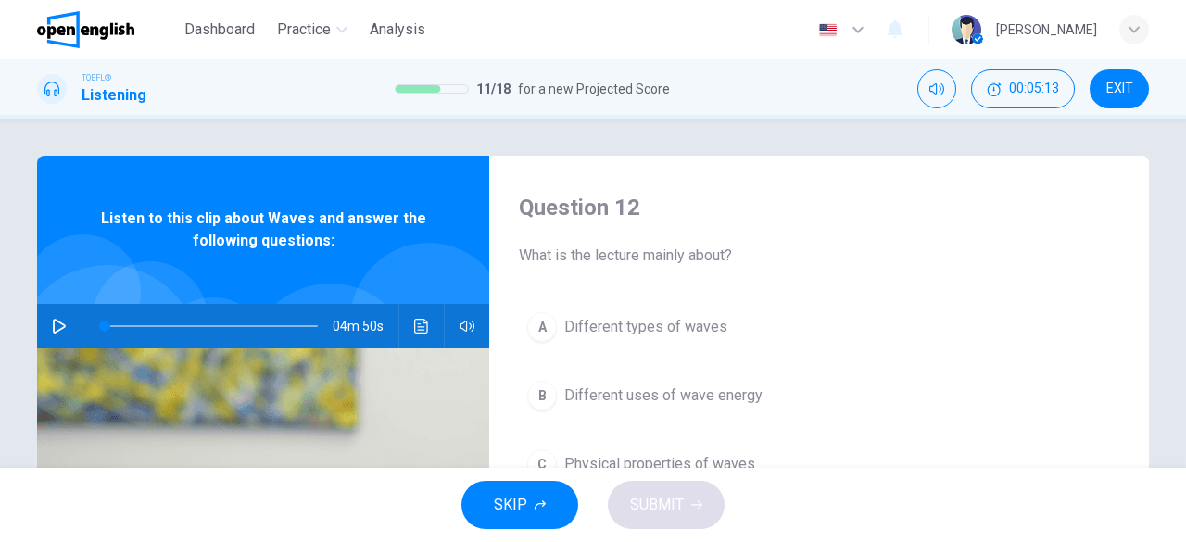
click at [1108, 83] on span "EXIT" at bounding box center [1119, 89] width 27 height 15
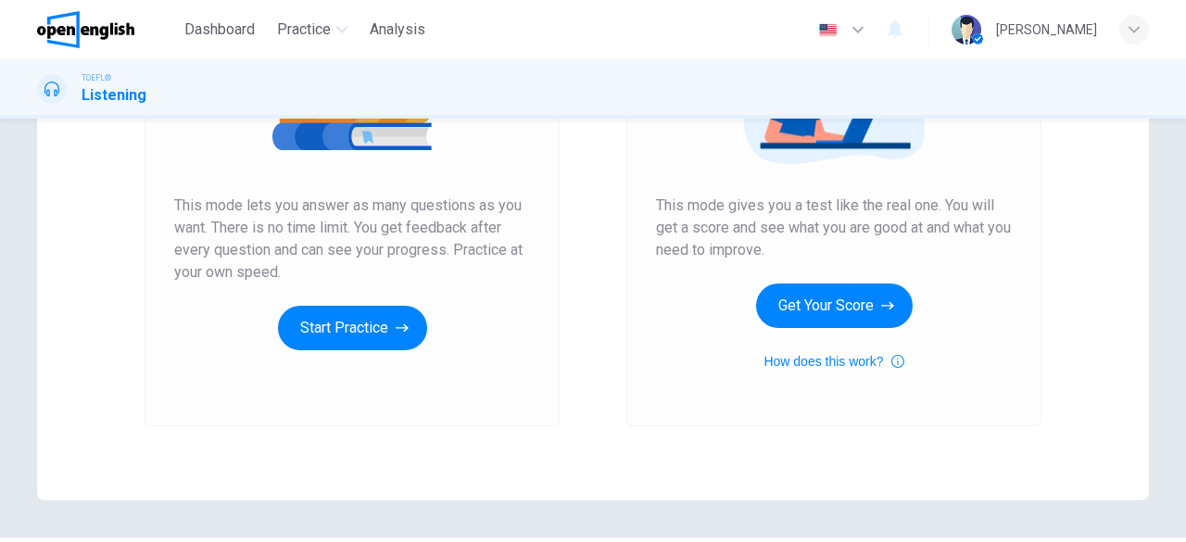
scroll to position [312, 0]
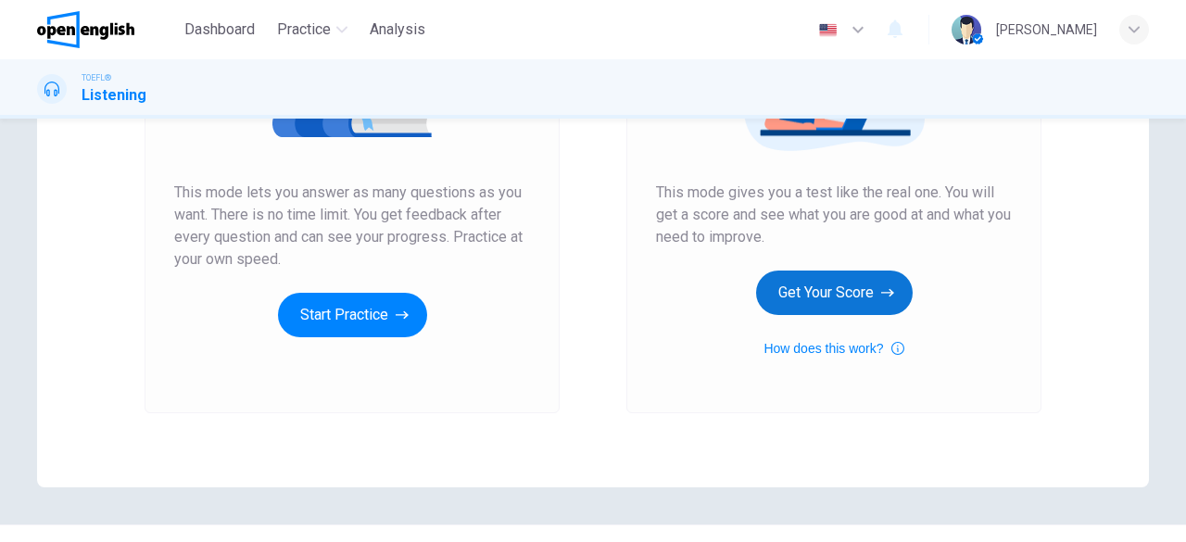
click at [847, 300] on button "Get Your Score" at bounding box center [834, 293] width 157 height 44
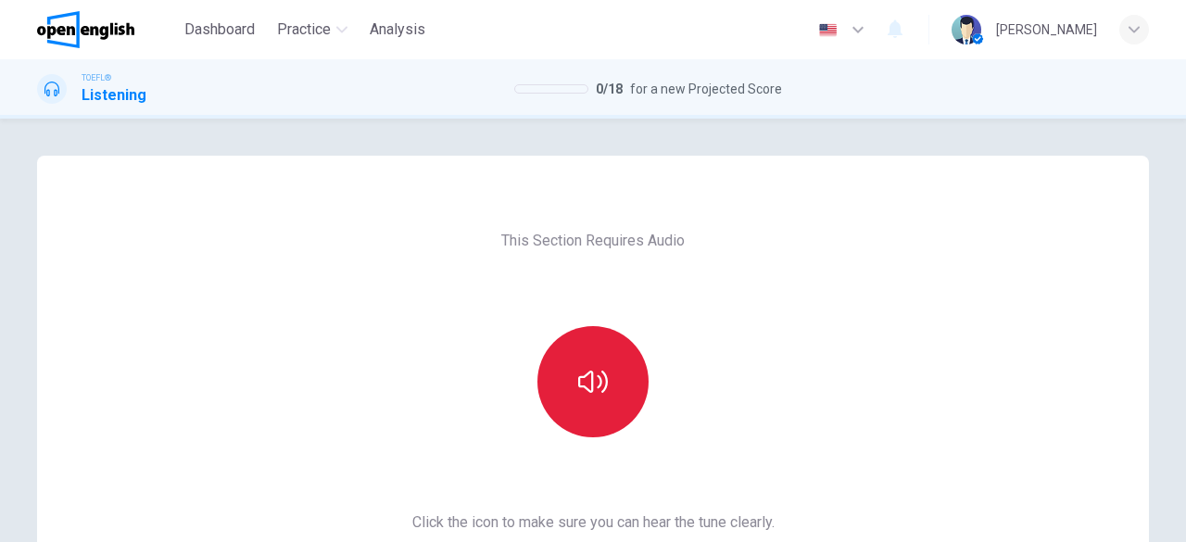
click at [596, 410] on button "button" at bounding box center [592, 381] width 111 height 111
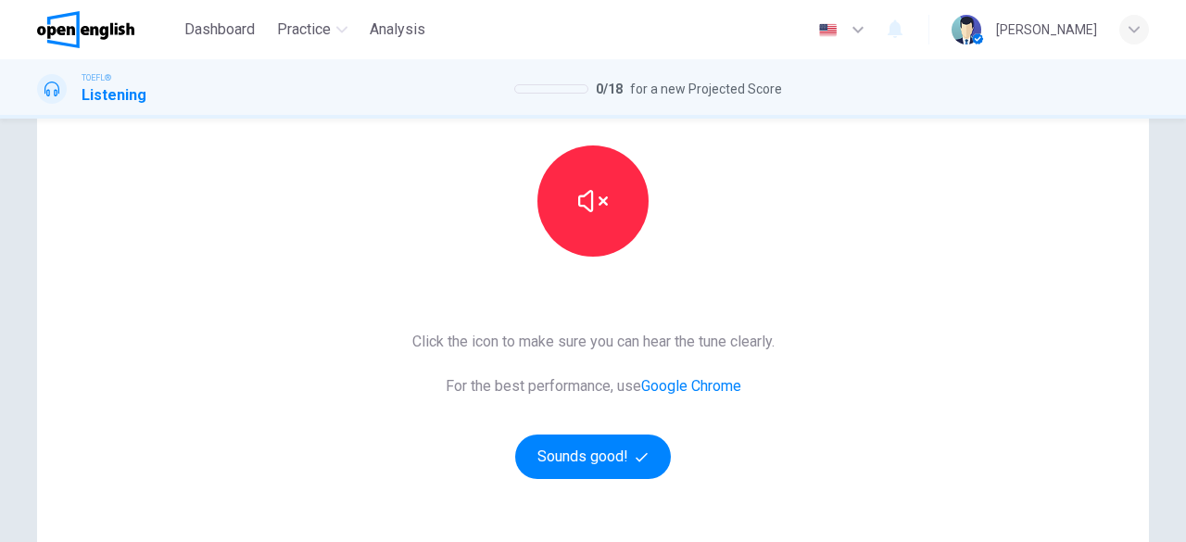
scroll to position [185, 0]
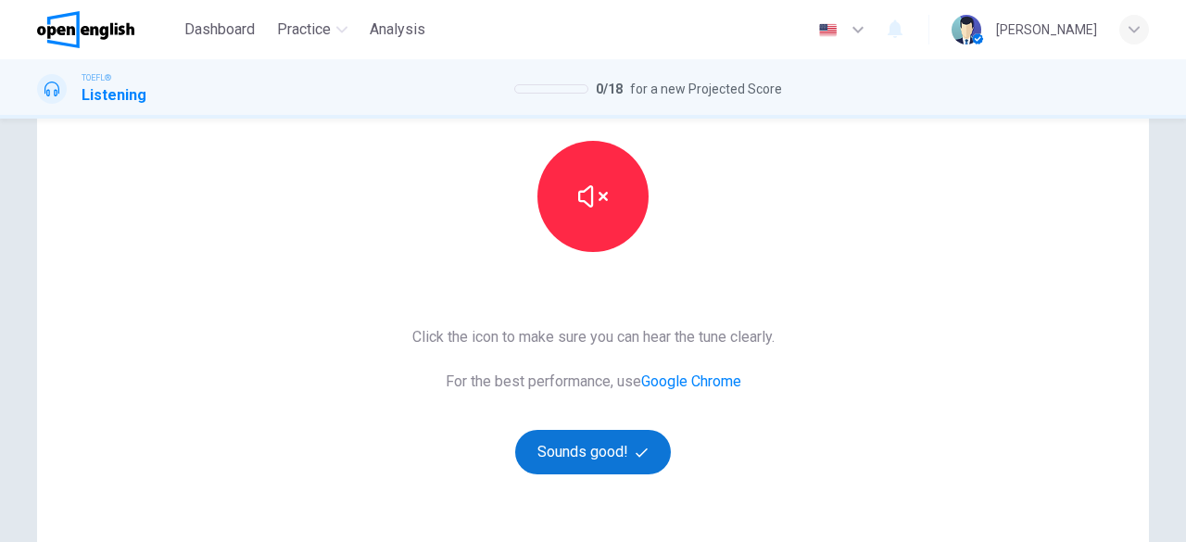
click at [608, 456] on button "Sounds good!" at bounding box center [593, 452] width 156 height 44
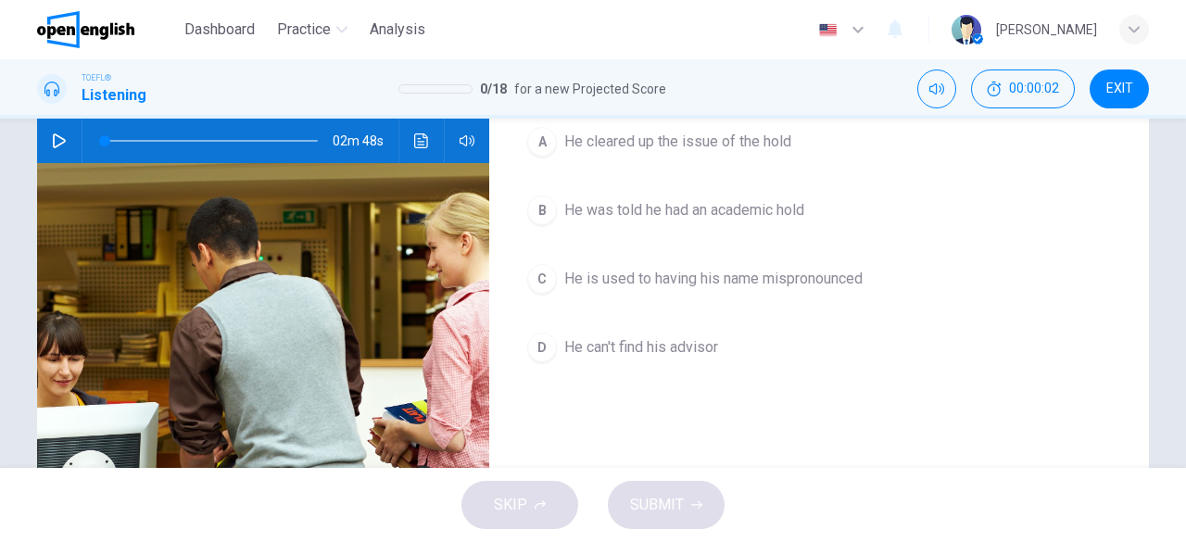
click at [57, 147] on button "button" at bounding box center [59, 141] width 30 height 44
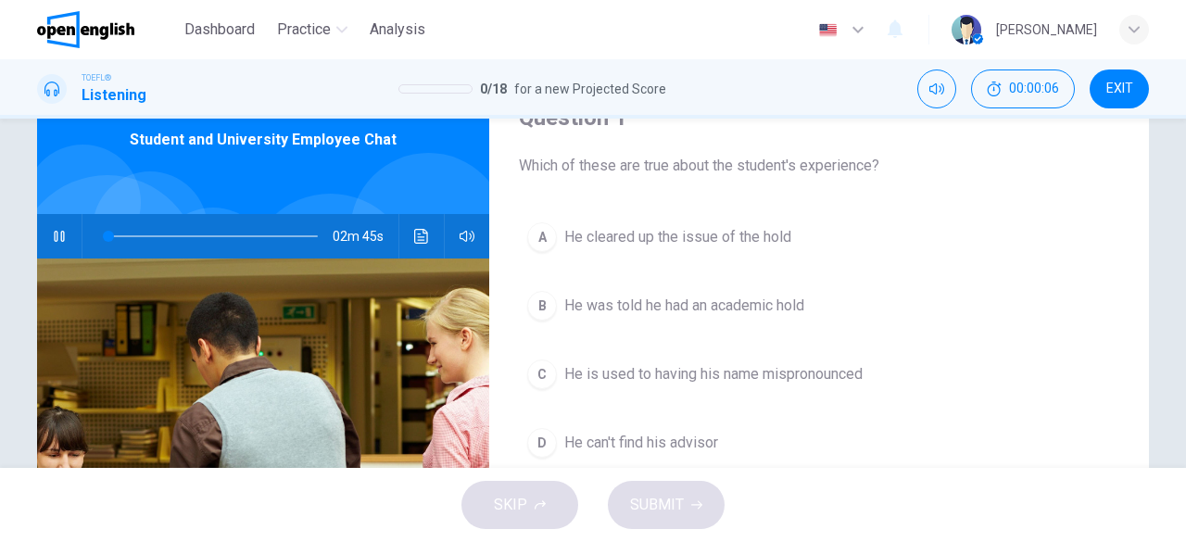
scroll to position [87, 0]
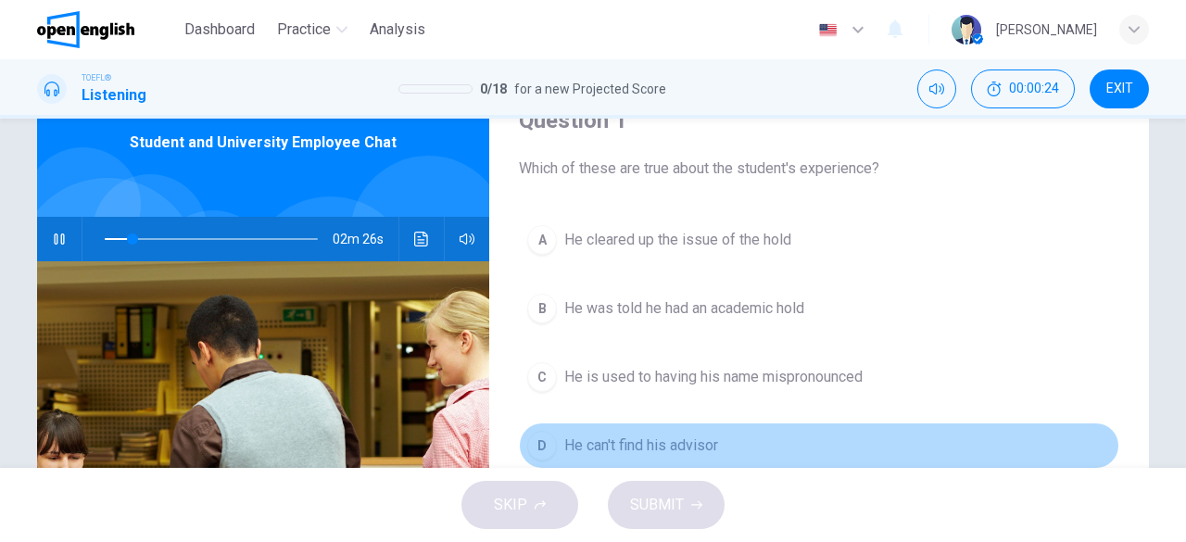
click at [638, 442] on span "He can't find his advisor" at bounding box center [641, 446] width 154 height 22
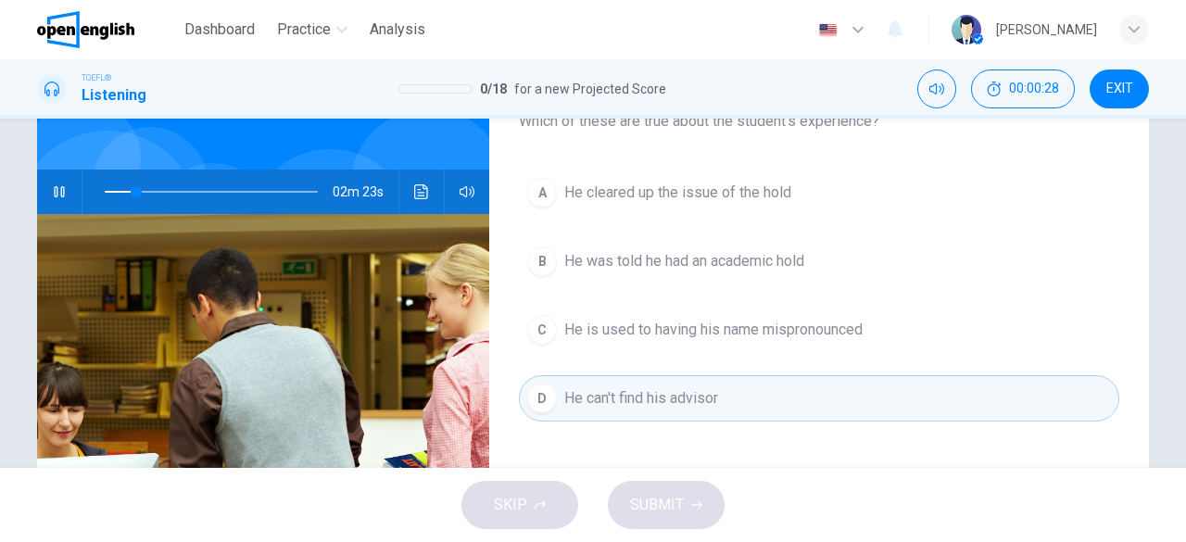
scroll to position [155, 0]
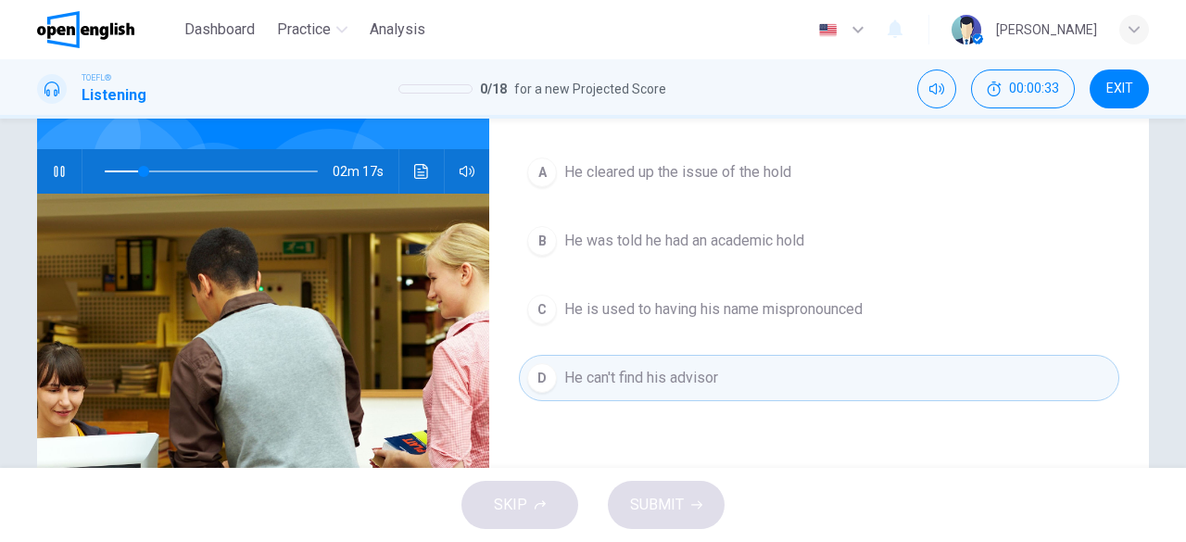
click at [684, 247] on span "He was told he had an academic hold" at bounding box center [684, 241] width 240 height 22
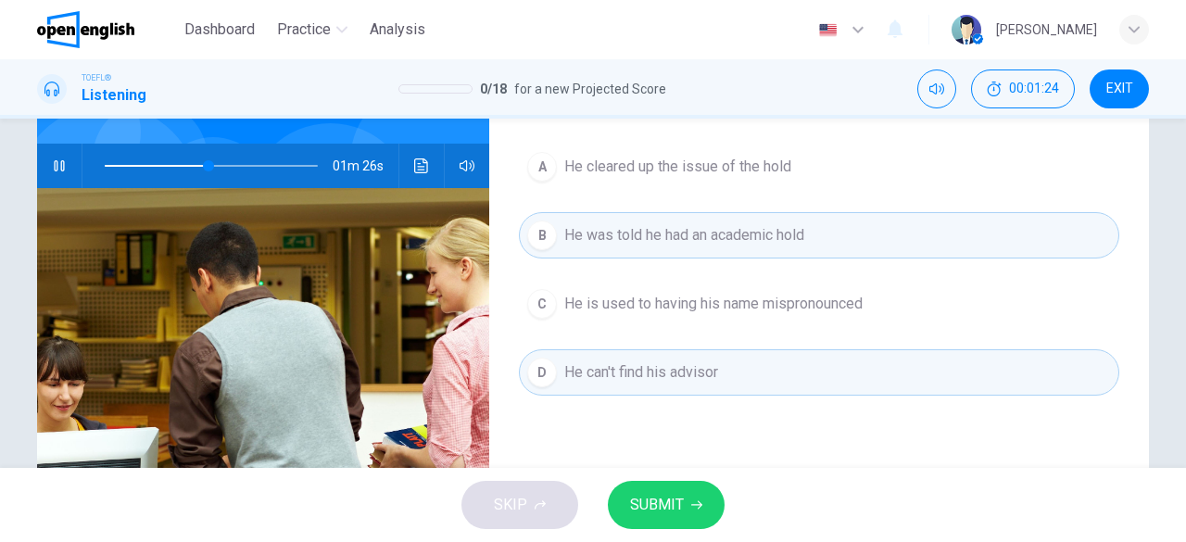
scroll to position [162, 0]
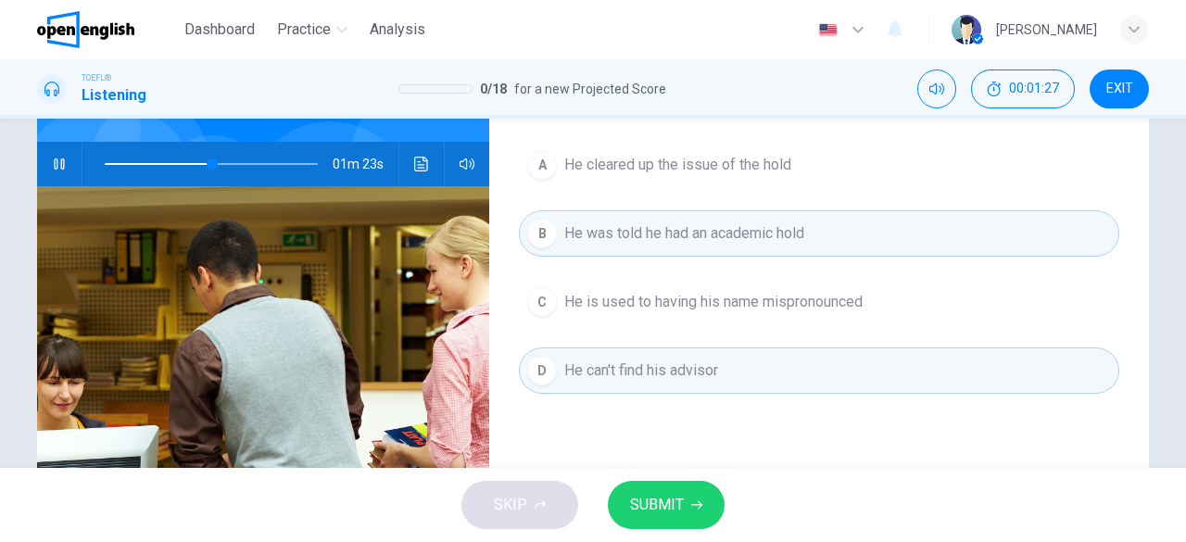
click at [710, 484] on button "SUBMIT" at bounding box center [666, 505] width 117 height 48
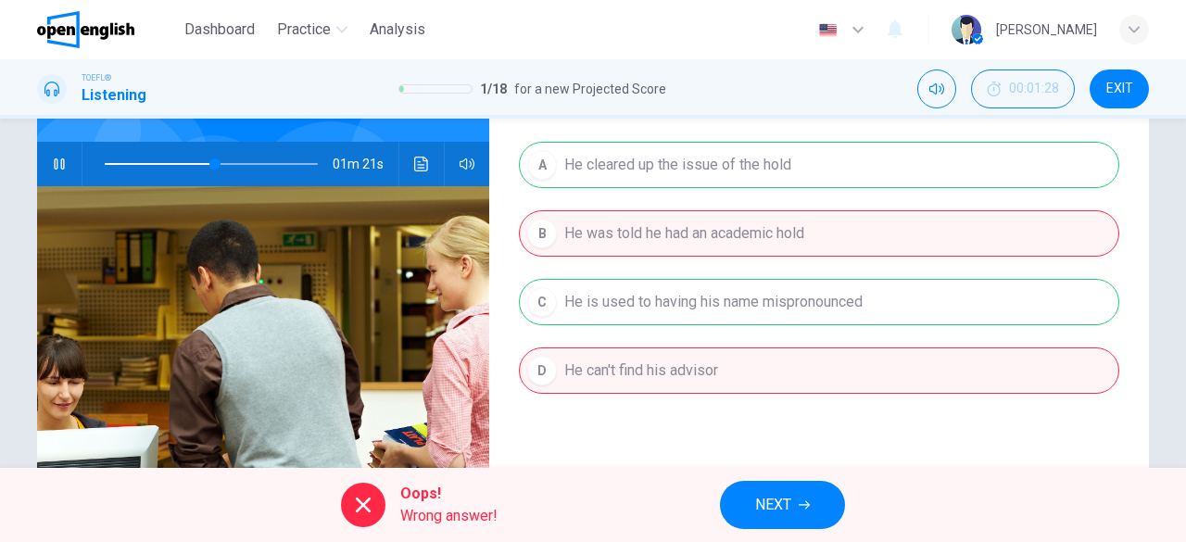
click at [770, 503] on span "NEXT" at bounding box center [773, 505] width 36 height 26
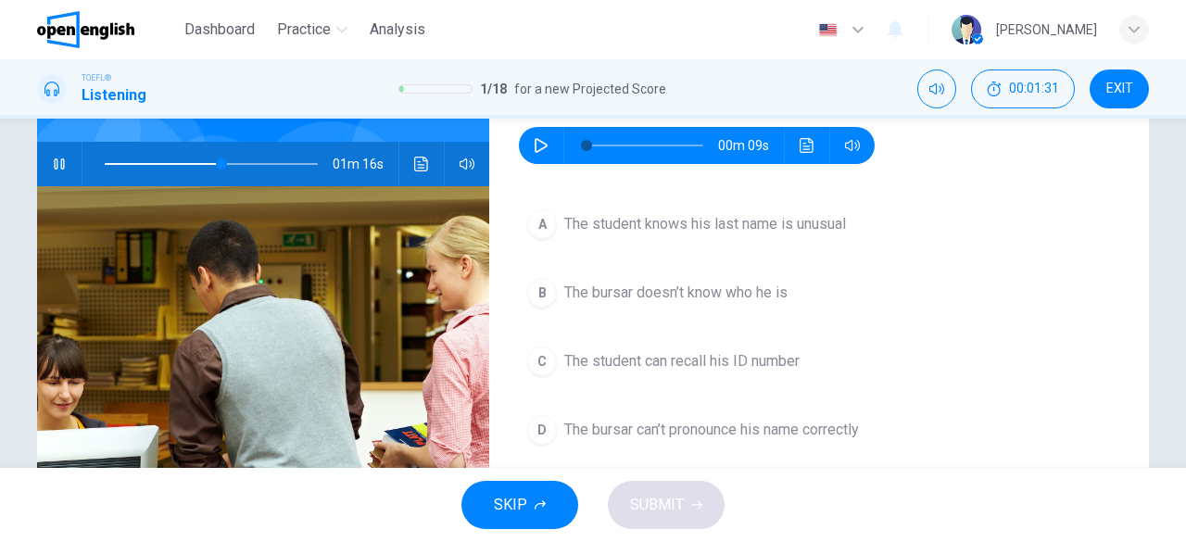
click at [52, 165] on icon "button" at bounding box center [59, 164] width 15 height 15
type input "**"
click at [536, 148] on icon "button" at bounding box center [541, 145] width 15 height 15
type input "**"
click at [712, 225] on span "The student knows his last name is unusual" at bounding box center [705, 224] width 282 height 22
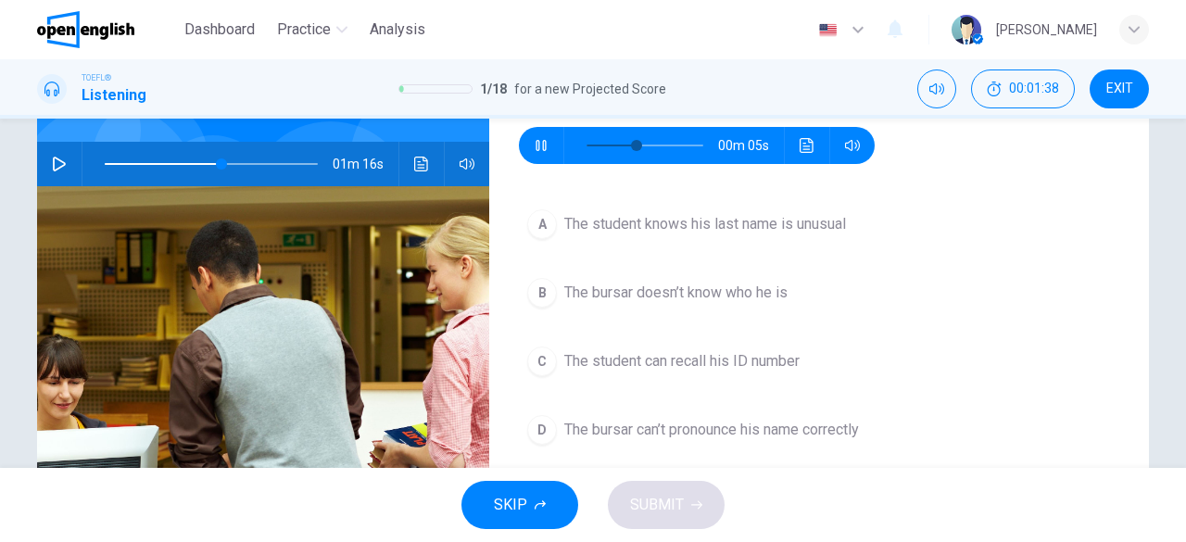
type input "**"
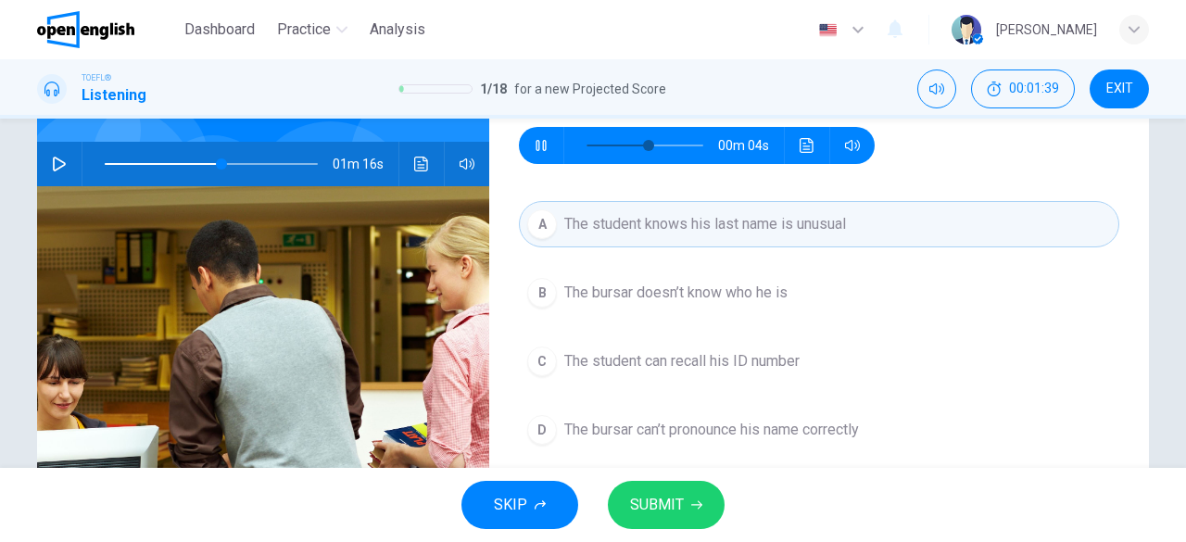
type input "**"
click at [651, 513] on span "SUBMIT" at bounding box center [657, 505] width 54 height 26
type input "**"
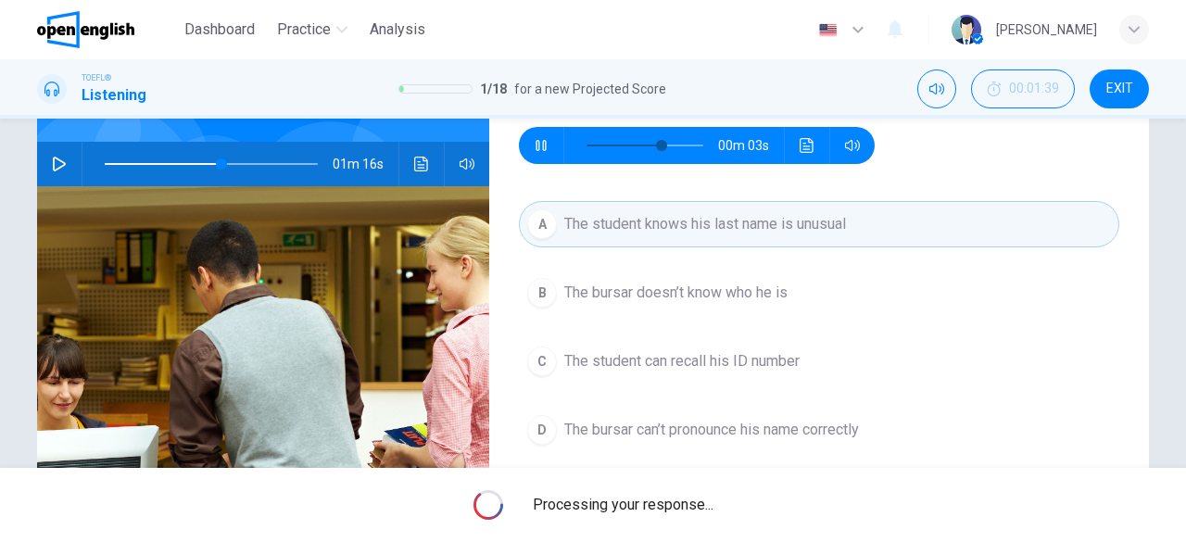
type input "**"
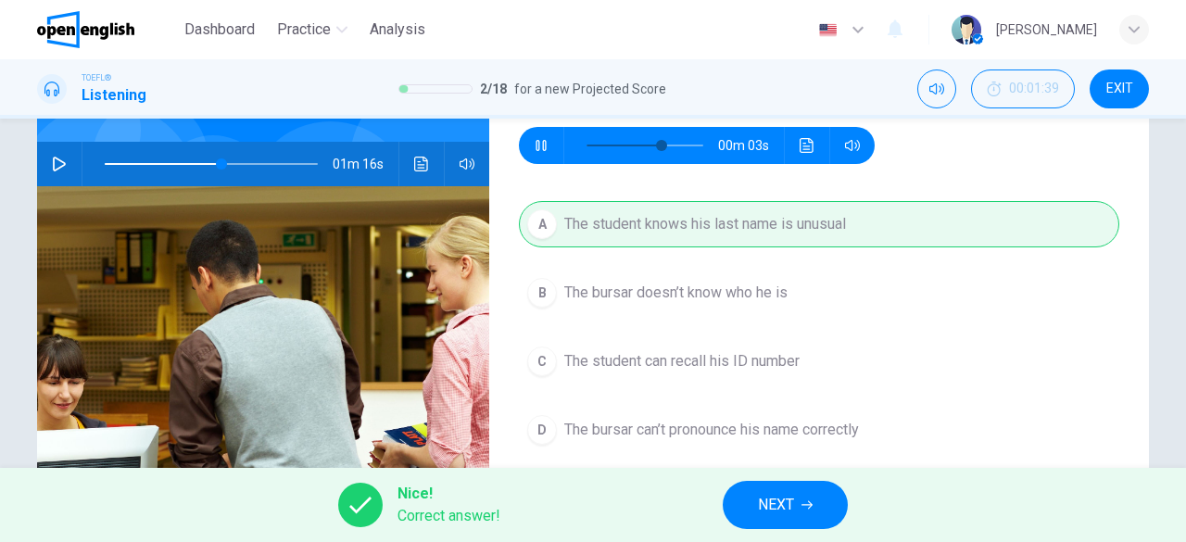
type input "**"
click at [821, 510] on button "NEXT" at bounding box center [785, 505] width 125 height 48
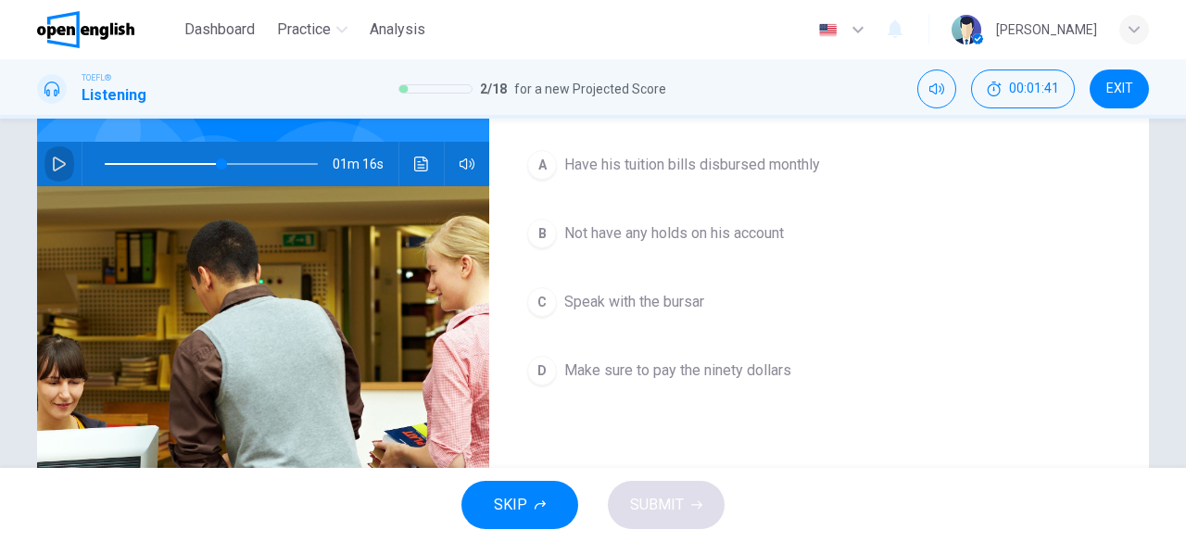
click at [44, 161] on button "button" at bounding box center [59, 164] width 30 height 44
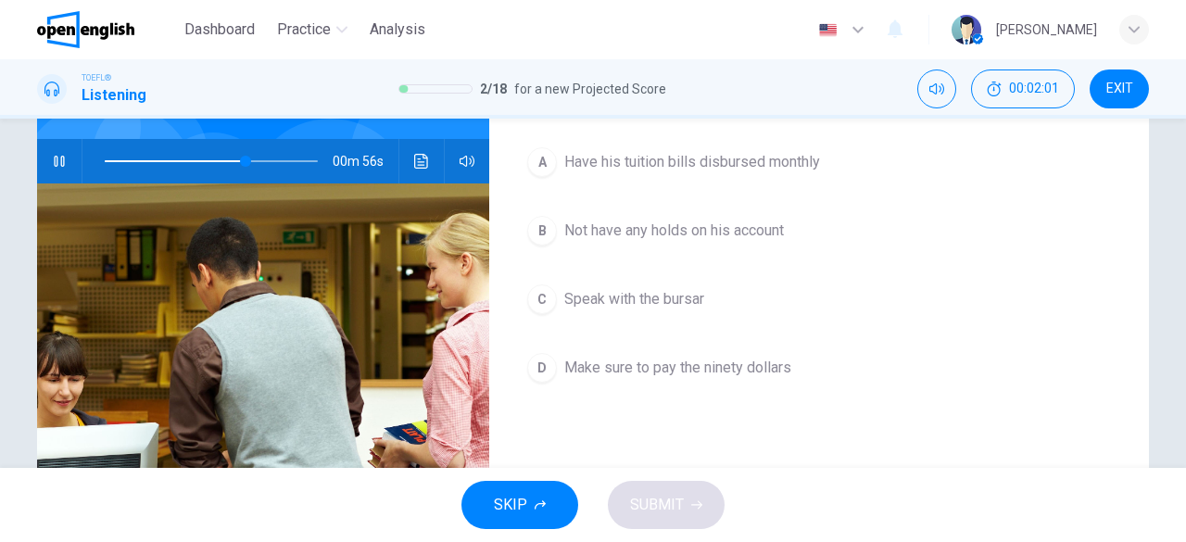
click at [671, 233] on span "Not have any holds on his account" at bounding box center [674, 231] width 220 height 22
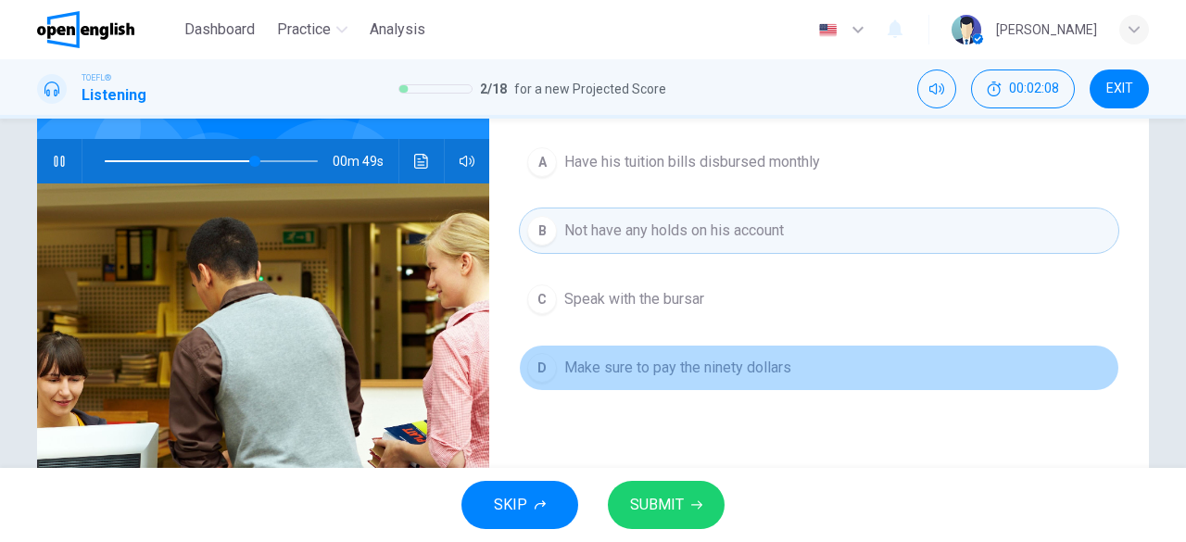
click at [691, 372] on span "Make sure to pay the ninety dollars" at bounding box center [677, 368] width 227 height 22
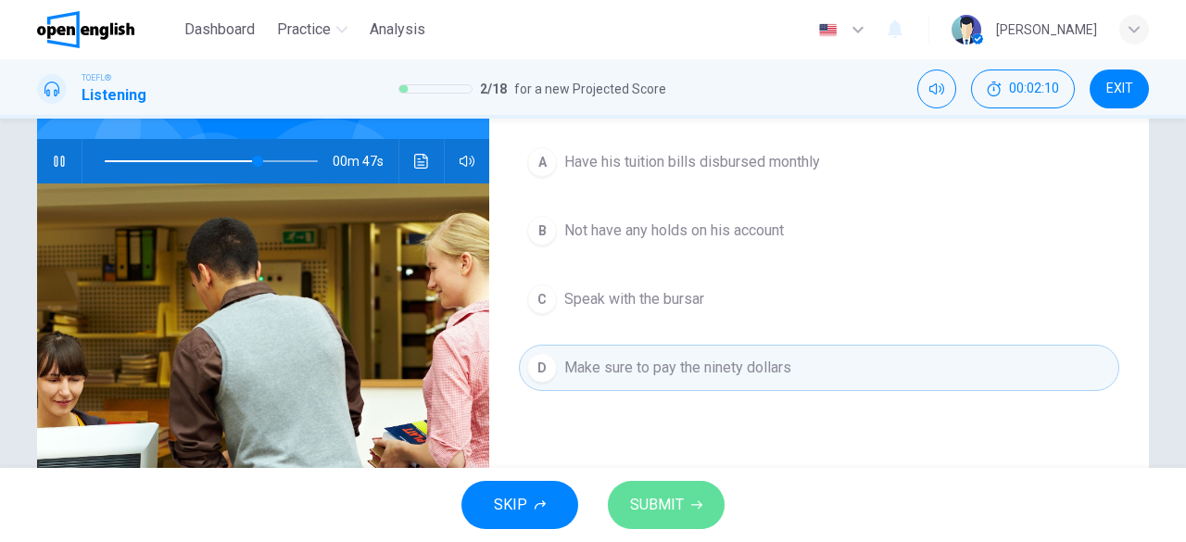
click at [661, 522] on button "SUBMIT" at bounding box center [666, 505] width 117 height 48
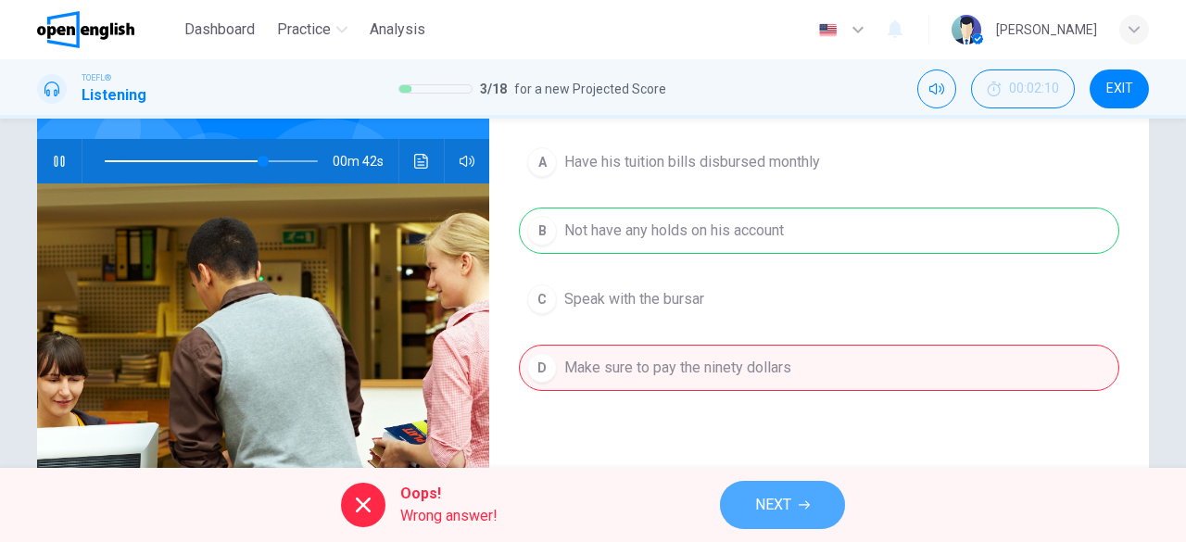
click at [786, 513] on span "NEXT" at bounding box center [773, 505] width 36 height 26
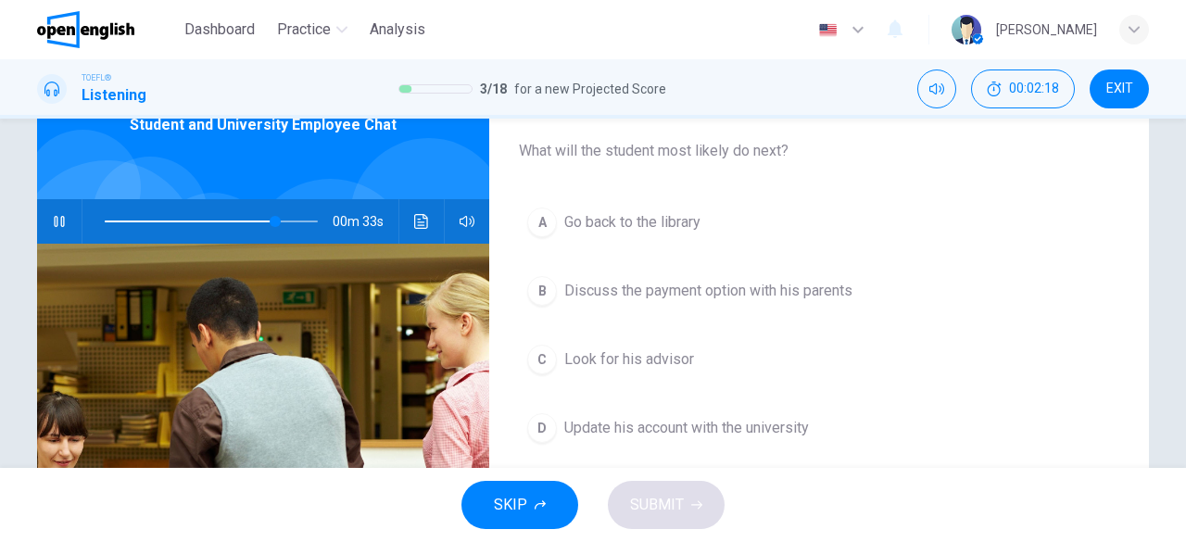
scroll to position [150, 0]
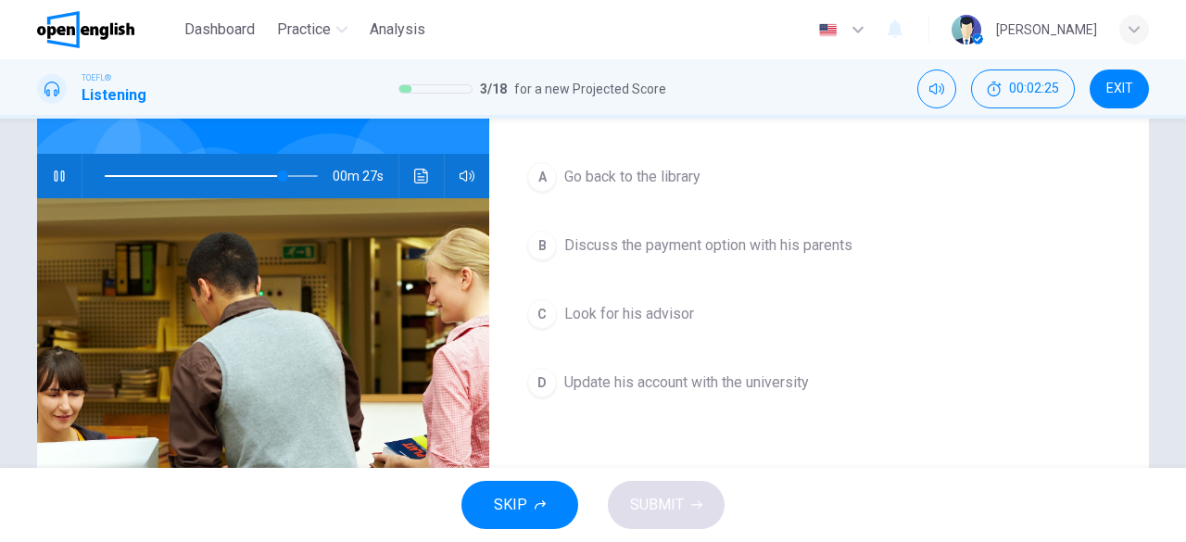
click at [799, 252] on span "Discuss the payment option with his parents" at bounding box center [708, 245] width 288 height 22
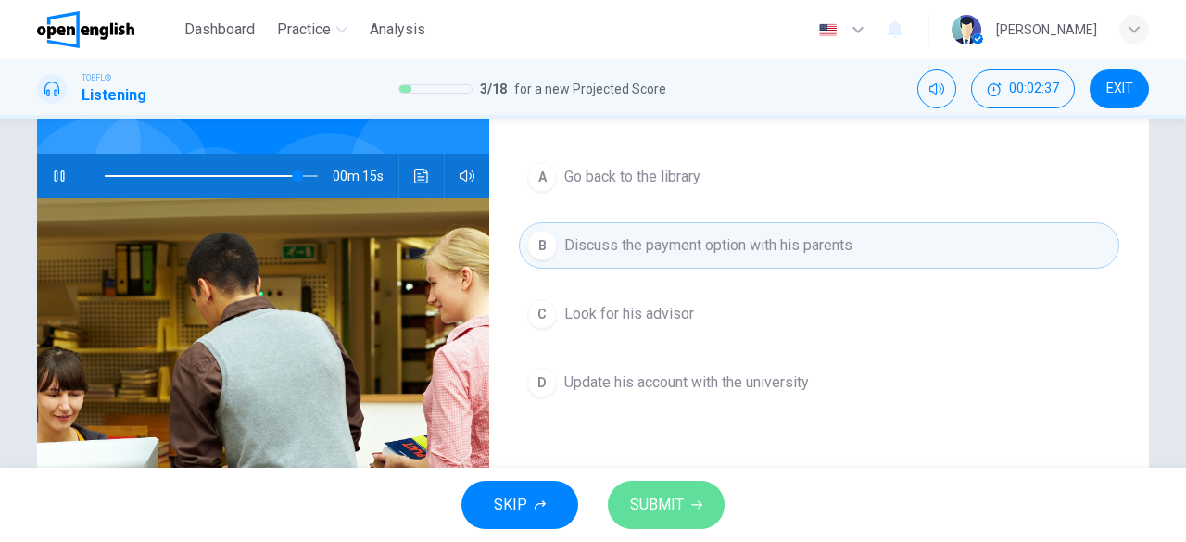
click at [664, 516] on span "SUBMIT" at bounding box center [657, 505] width 54 height 26
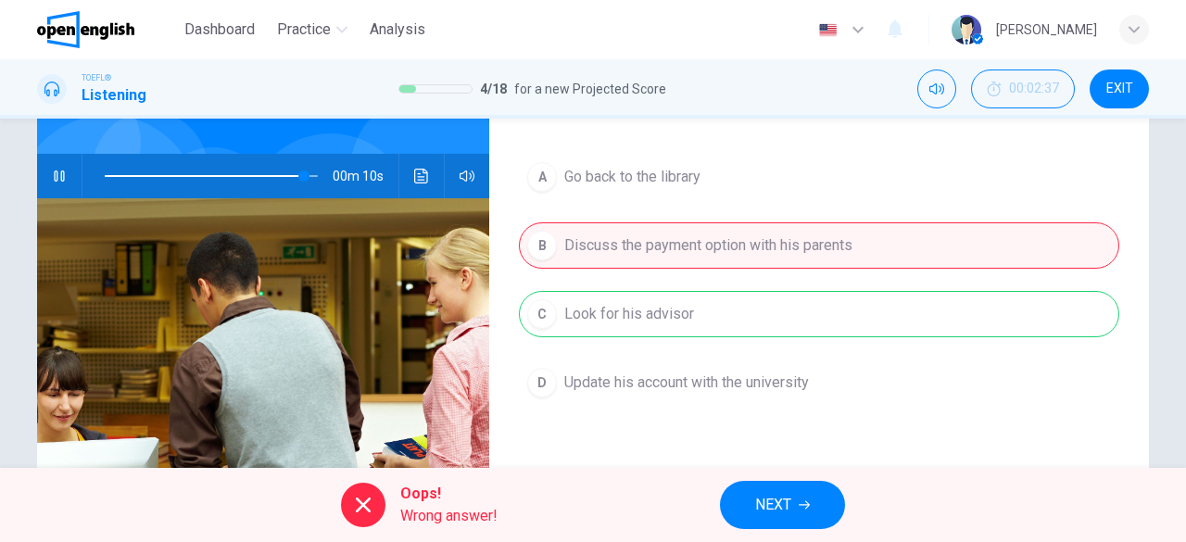
click at [805, 502] on icon "button" at bounding box center [804, 504] width 11 height 11
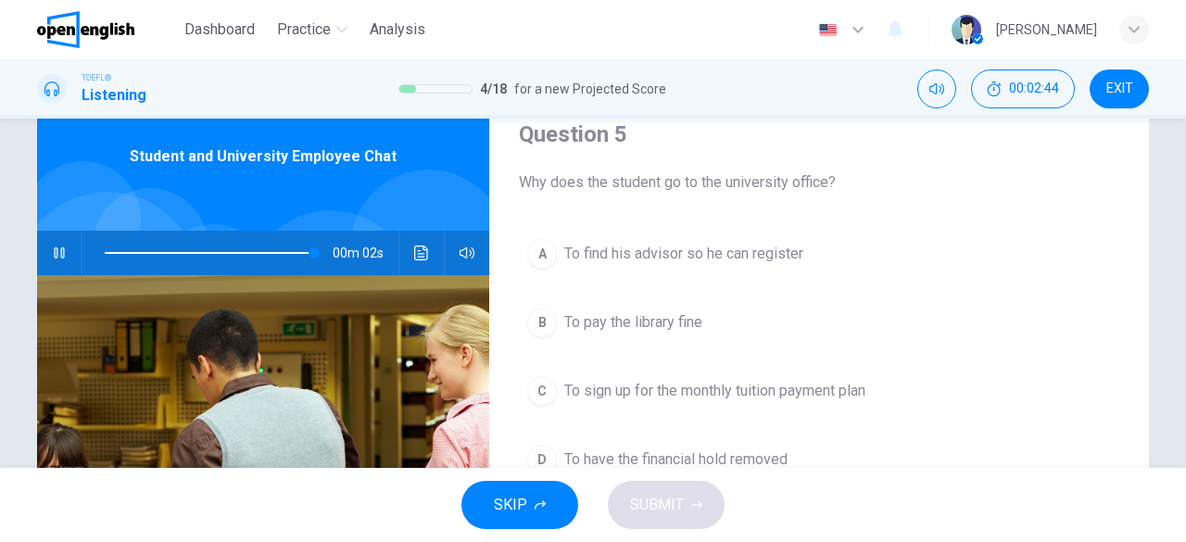
scroll to position [93, 0]
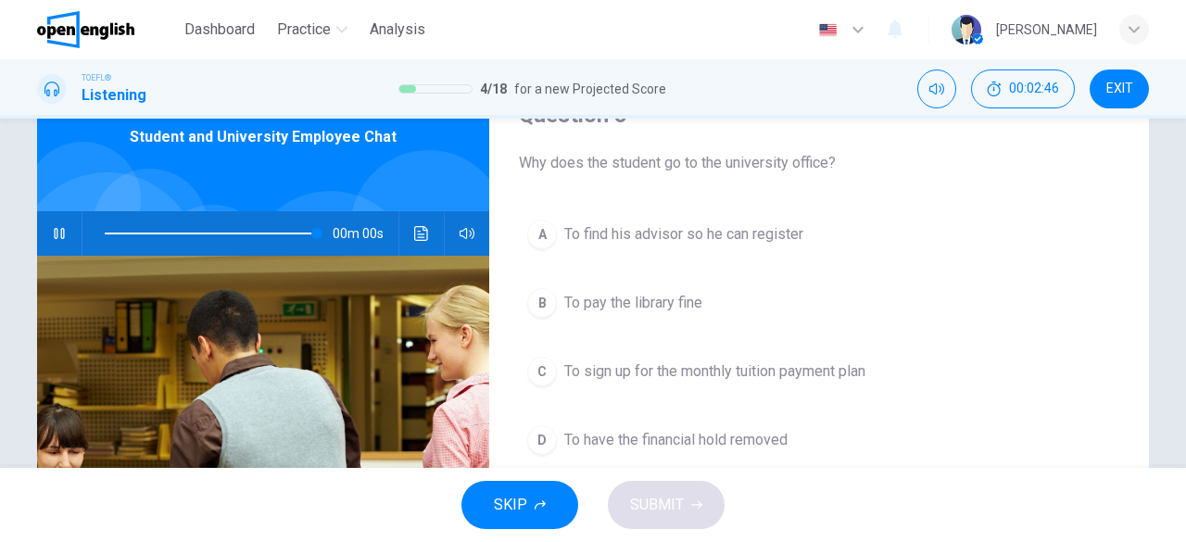
click at [679, 233] on span "To find his advisor so he can register" at bounding box center [683, 234] width 239 height 22
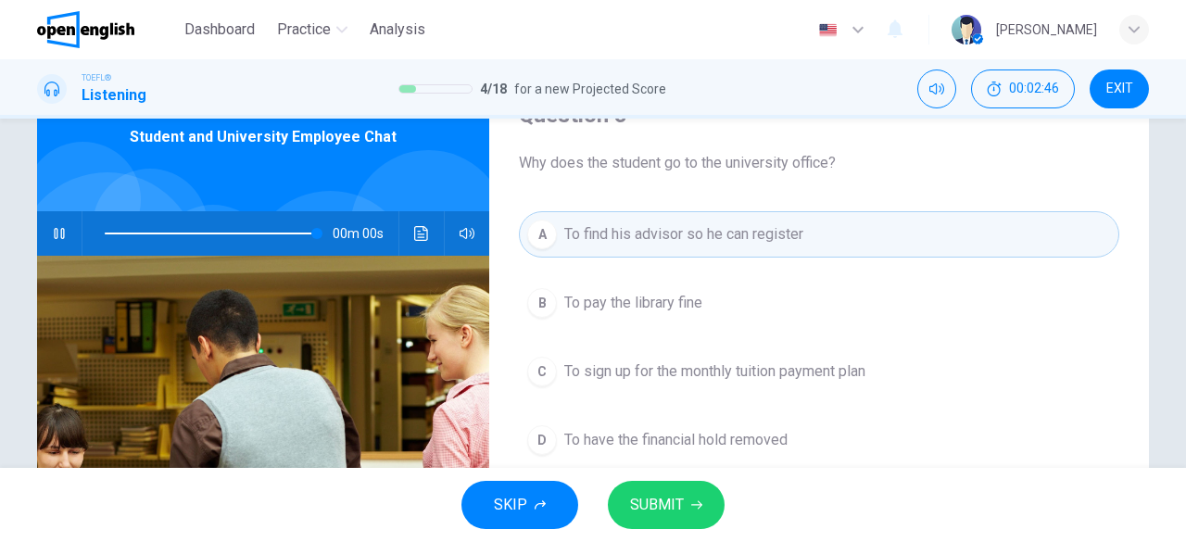
type input "*"
click at [674, 501] on span "SUBMIT" at bounding box center [657, 505] width 54 height 26
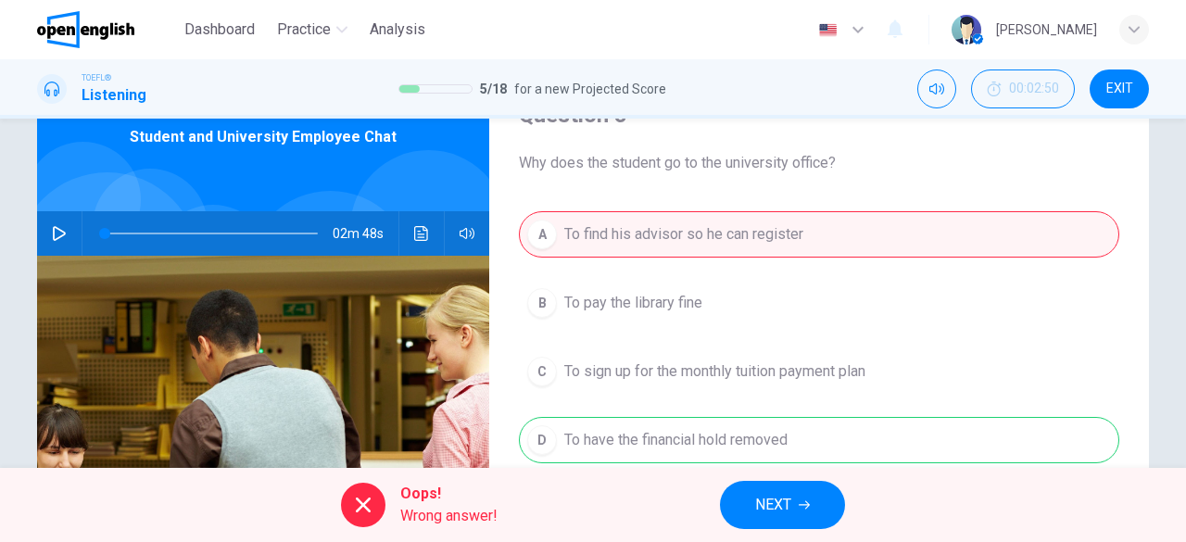
click at [1130, 94] on span "EXIT" at bounding box center [1119, 89] width 27 height 15
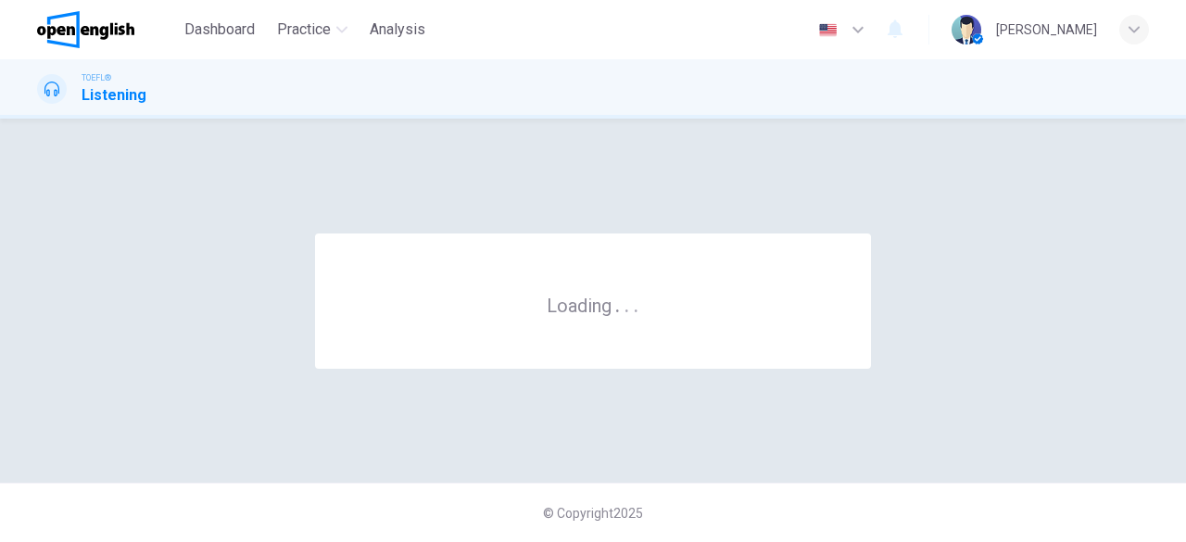
scroll to position [0, 0]
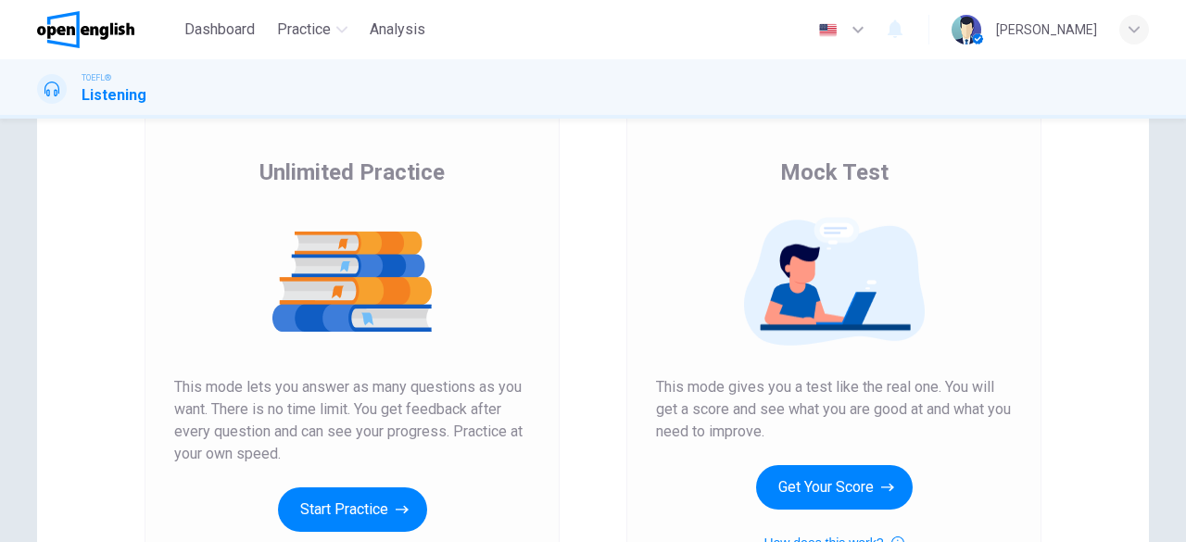
scroll to position [266, 0]
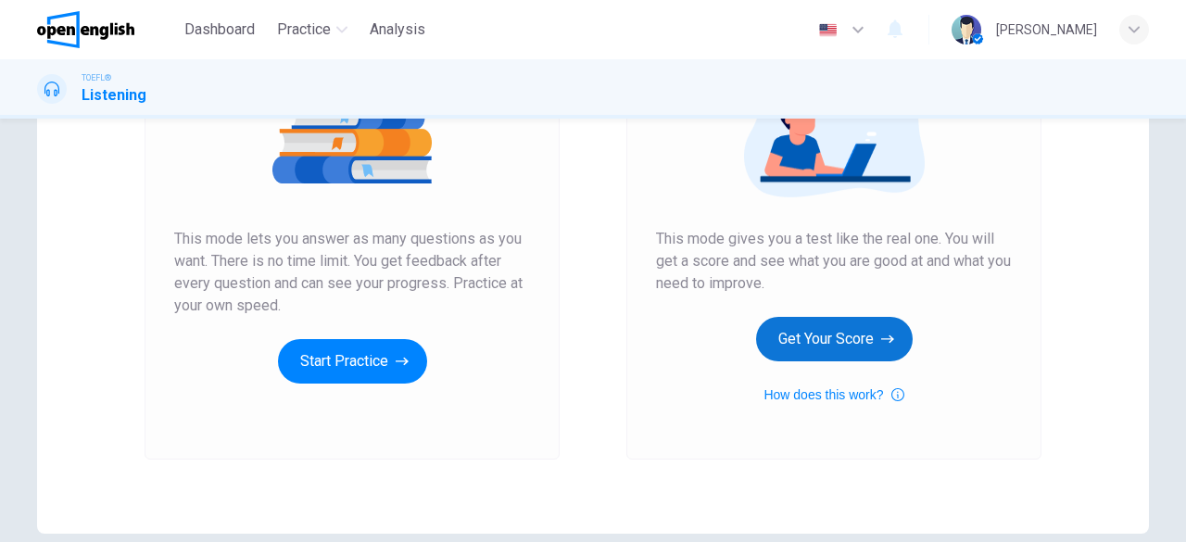
click at [810, 339] on button "Get Your Score" at bounding box center [834, 339] width 157 height 44
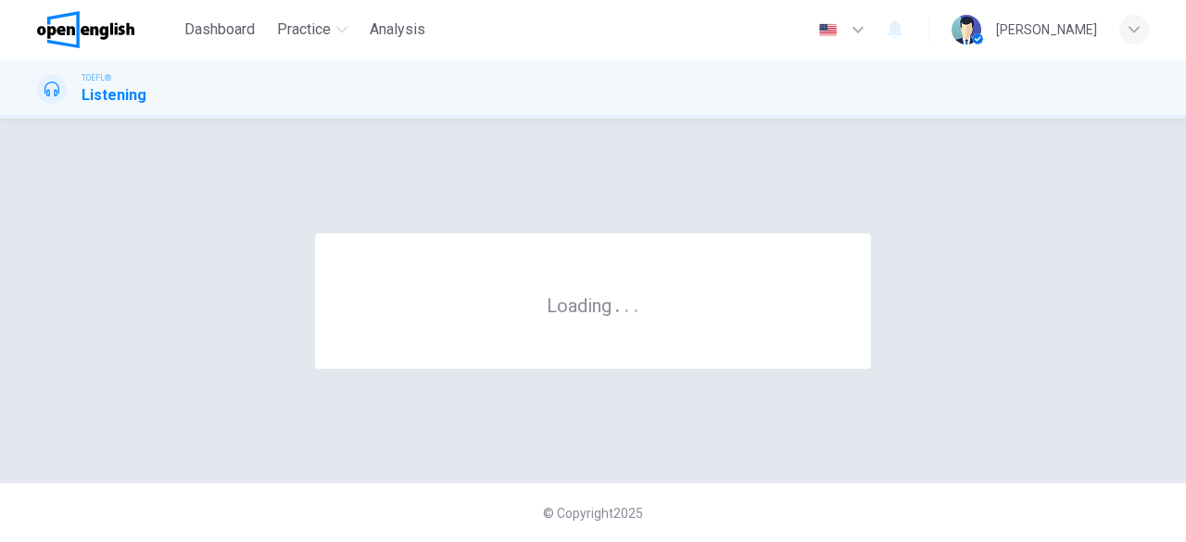
scroll to position [0, 0]
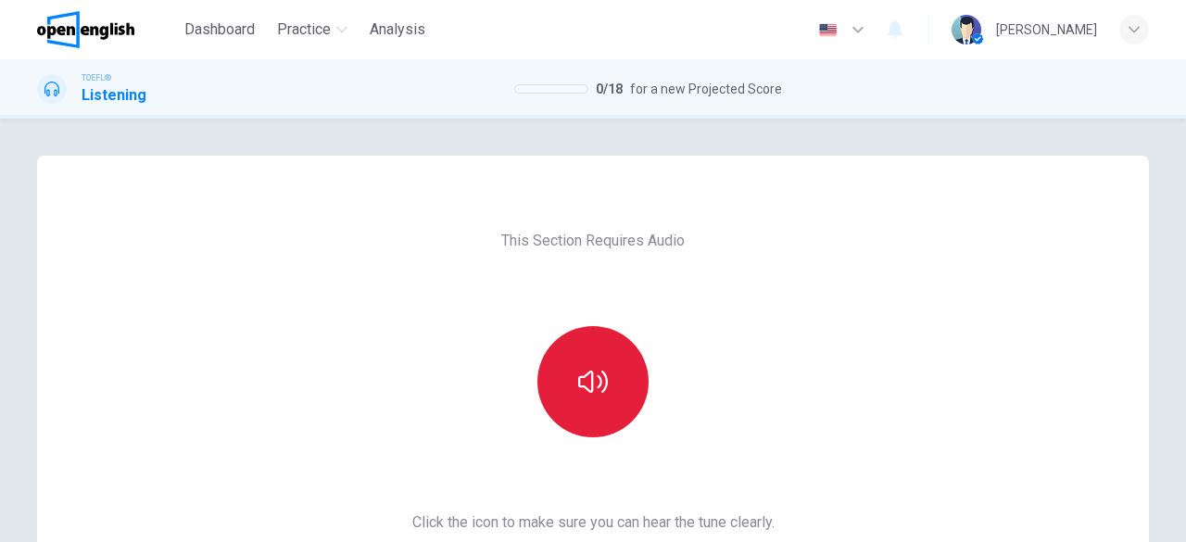
click at [618, 396] on button "button" at bounding box center [592, 381] width 111 height 111
click at [617, 401] on button "button" at bounding box center [592, 381] width 111 height 111
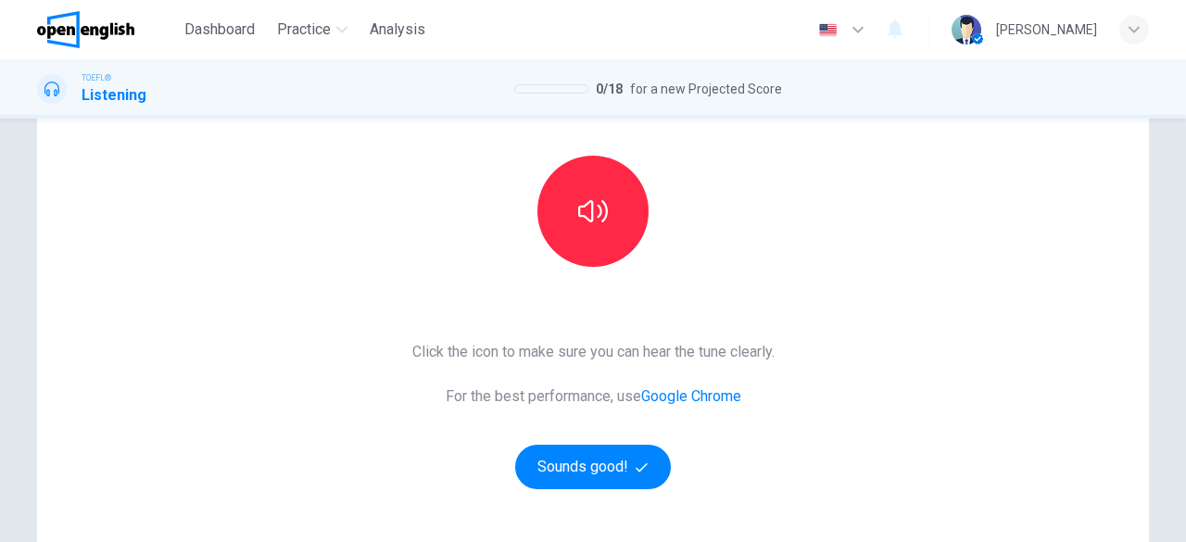
scroll to position [178, 0]
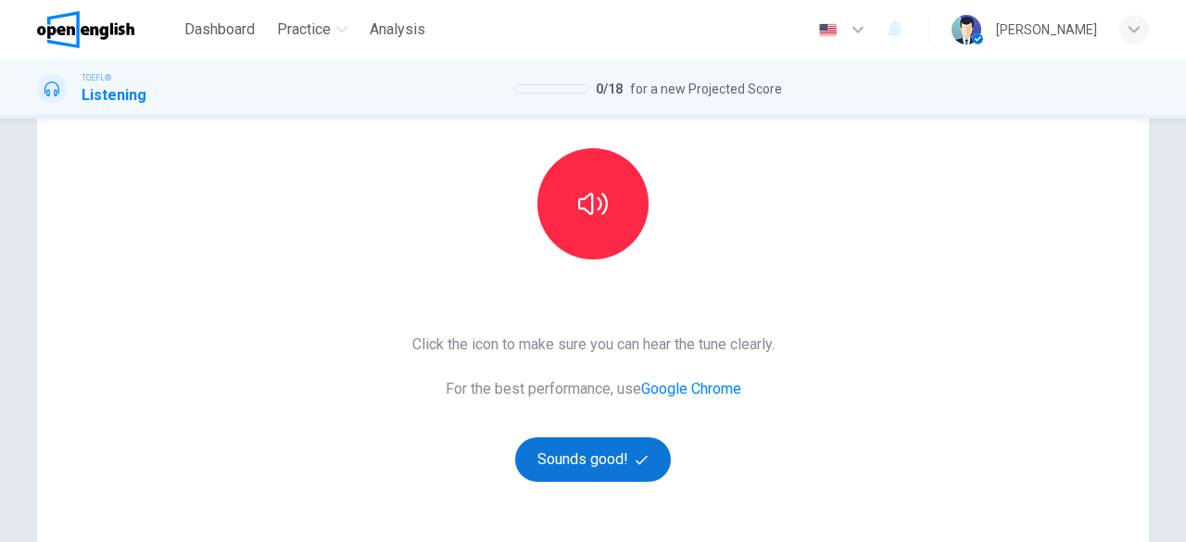
click at [581, 462] on button "Sounds good!" at bounding box center [593, 459] width 156 height 44
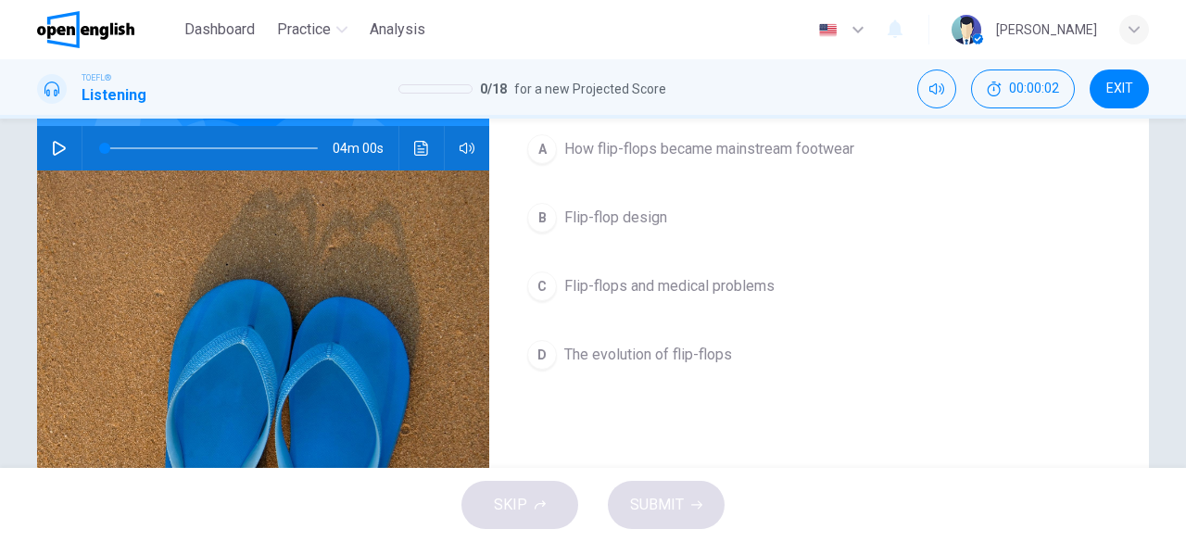
click at [56, 164] on button "button" at bounding box center [59, 148] width 30 height 44
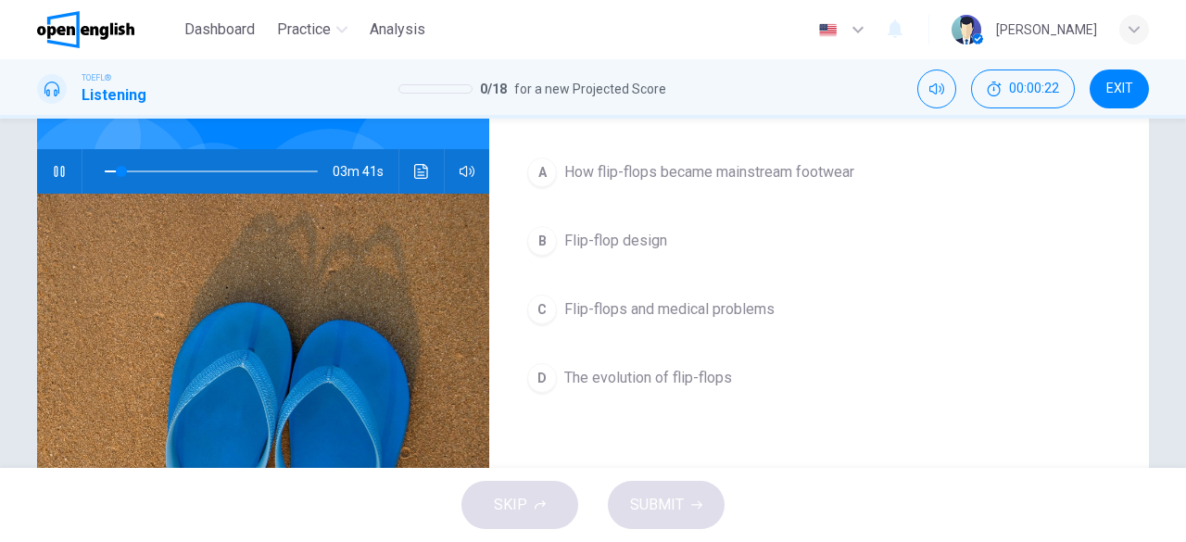
scroll to position [156, 0]
click at [661, 378] on span "The evolution of flip-flops" at bounding box center [648, 377] width 168 height 22
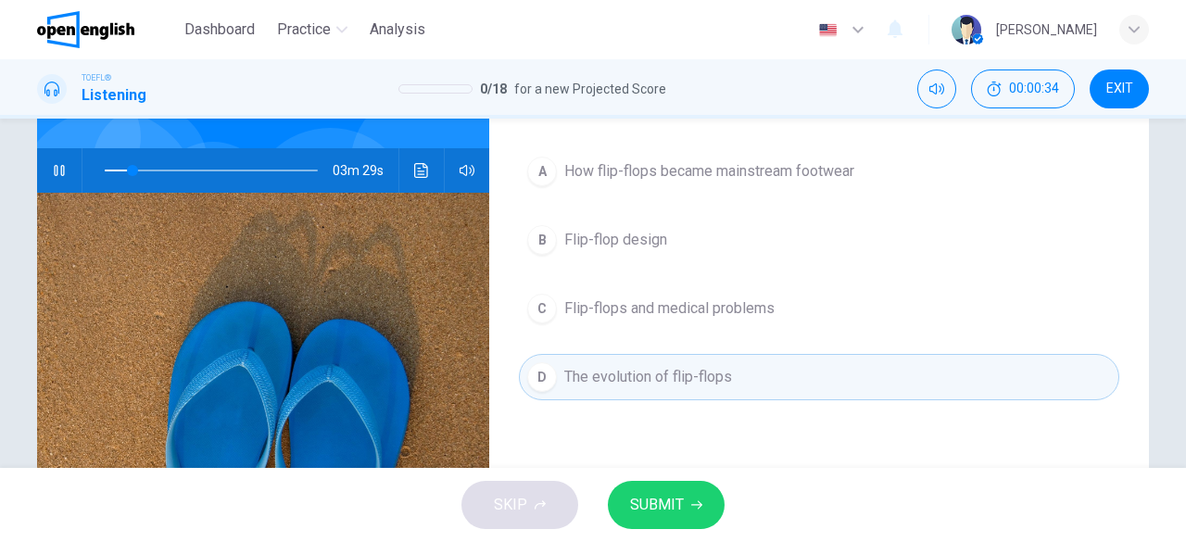
click at [681, 498] on span "SUBMIT" at bounding box center [657, 505] width 54 height 26
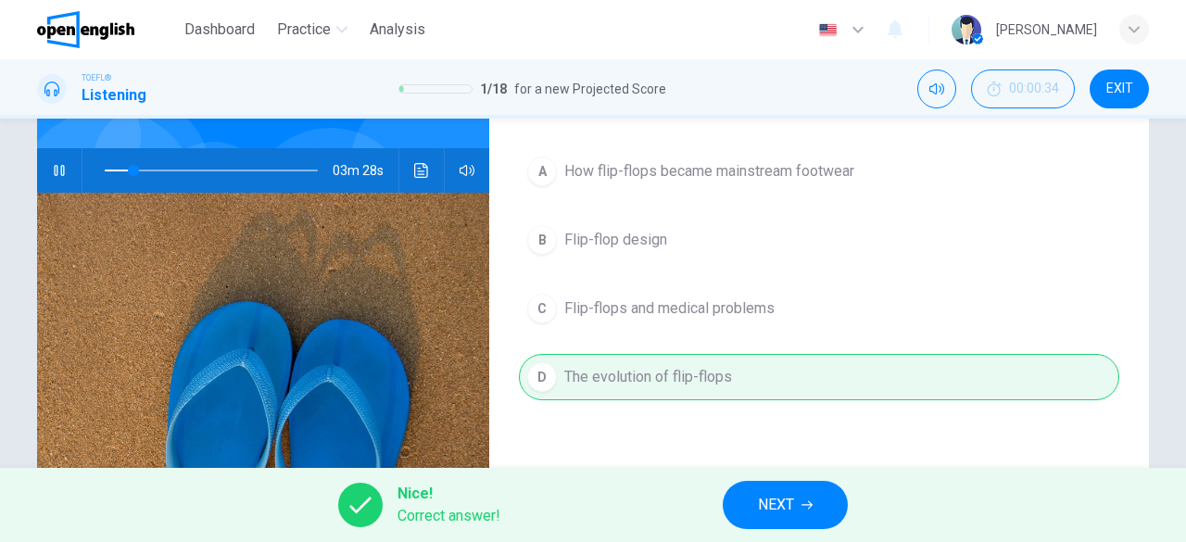
click at [791, 508] on span "NEXT" at bounding box center [776, 505] width 36 height 26
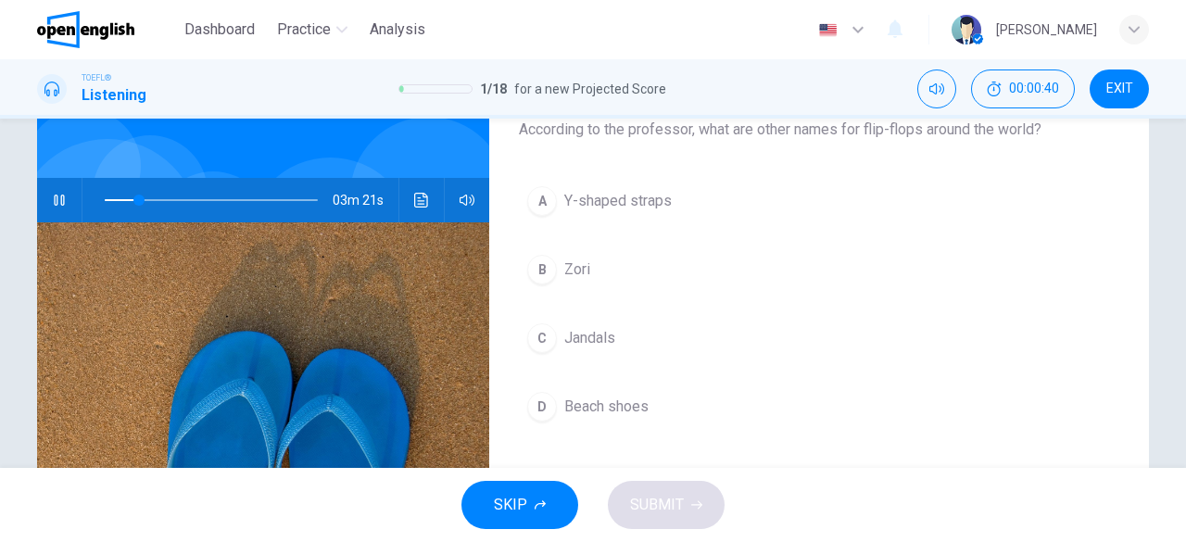
scroll to position [127, 0]
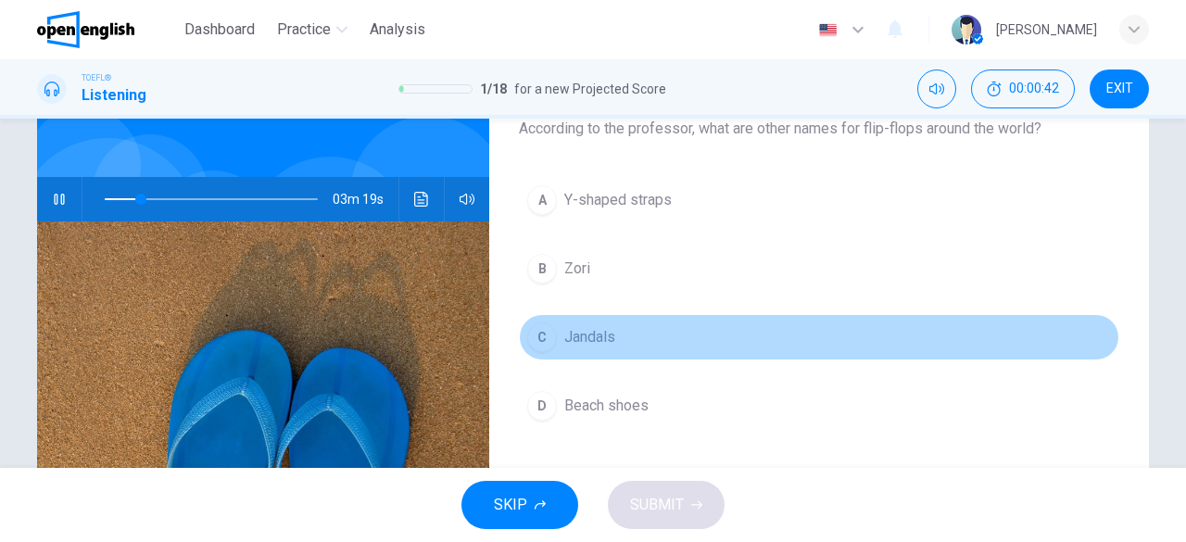
click at [609, 338] on span "Jandals" at bounding box center [589, 337] width 51 height 22
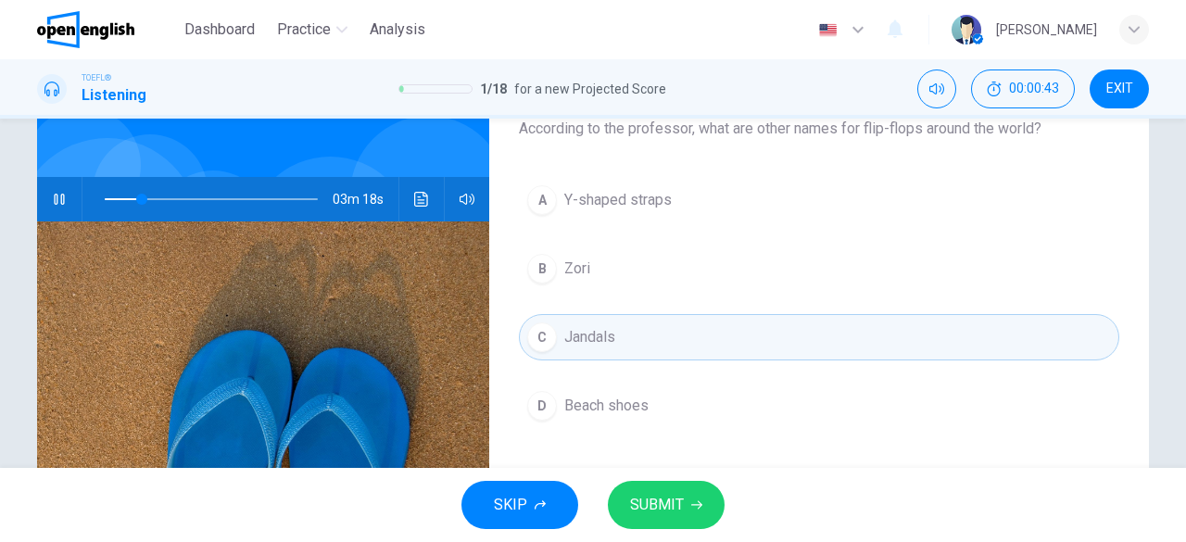
click at [671, 516] on span "SUBMIT" at bounding box center [657, 505] width 54 height 26
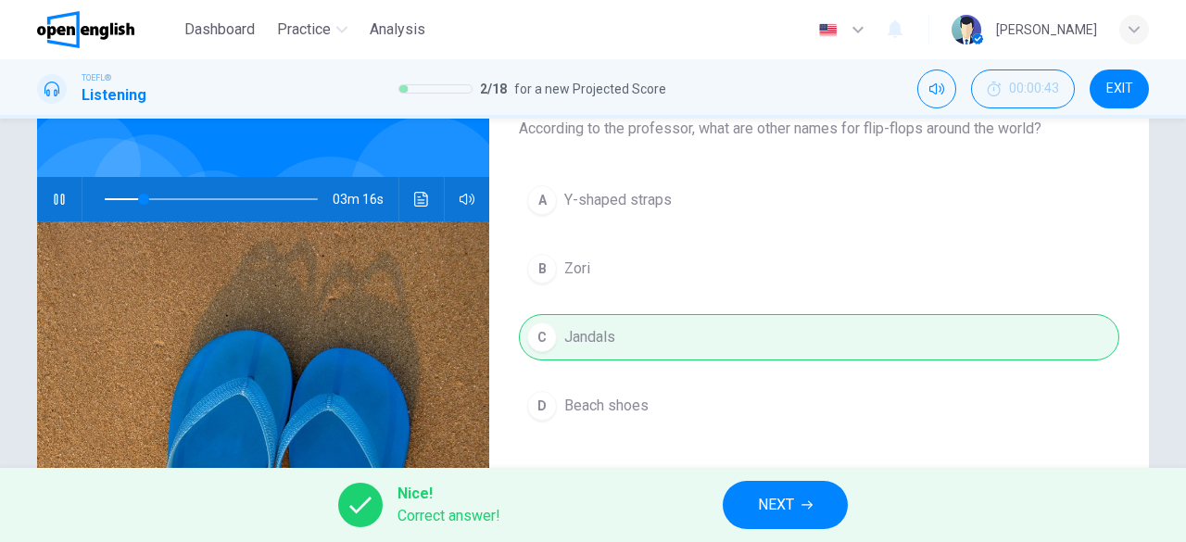
click at [745, 517] on button "NEXT" at bounding box center [785, 505] width 125 height 48
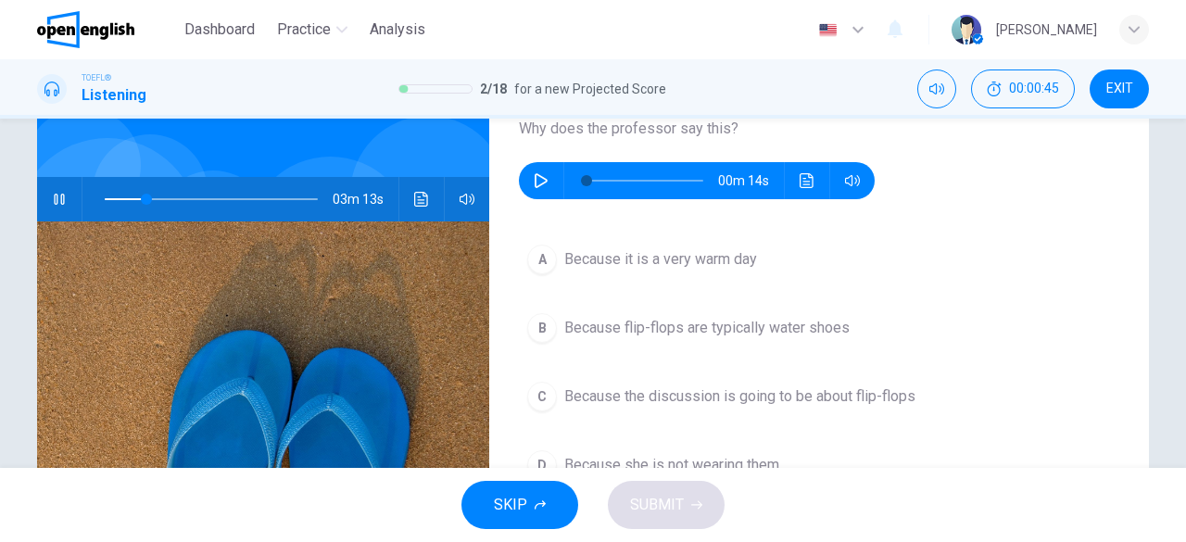
click at [56, 192] on icon "button" at bounding box center [59, 199] width 15 height 15
type input "**"
click at [542, 170] on button "button" at bounding box center [541, 180] width 30 height 37
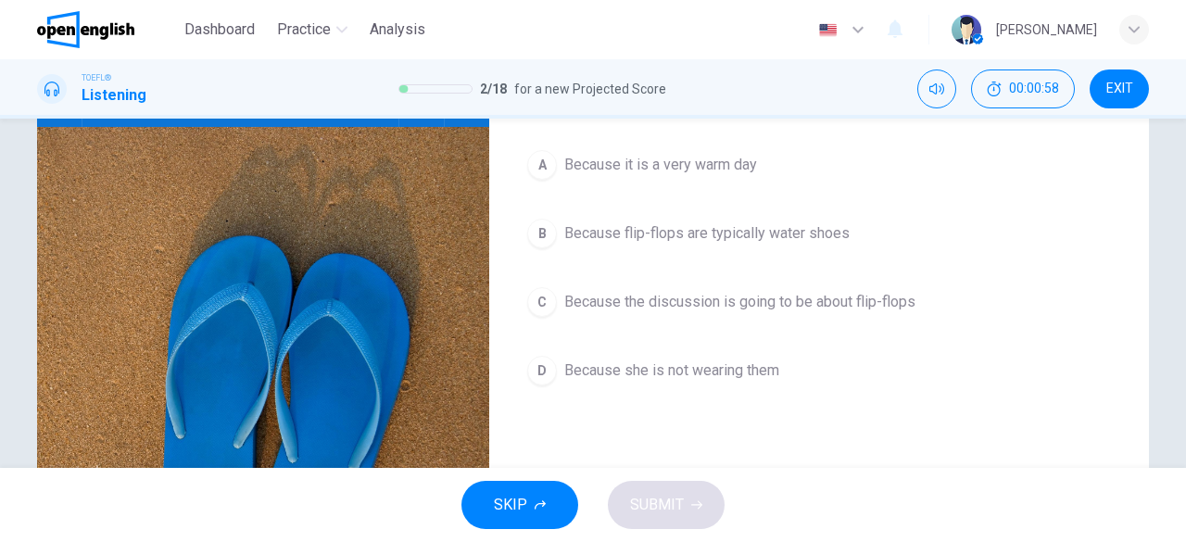
scroll to position [224, 0]
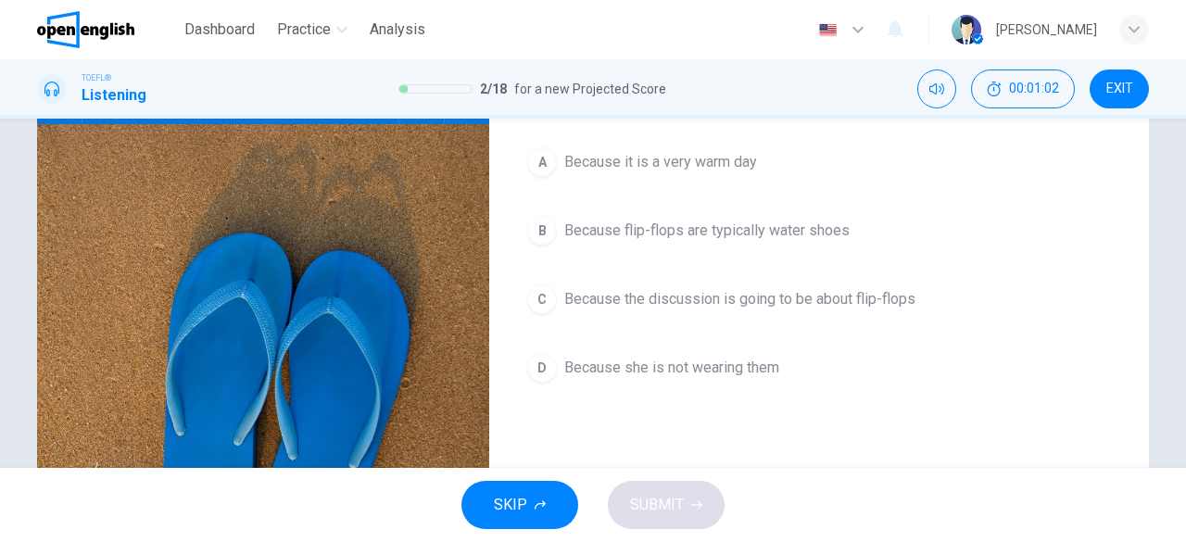
type input "*"
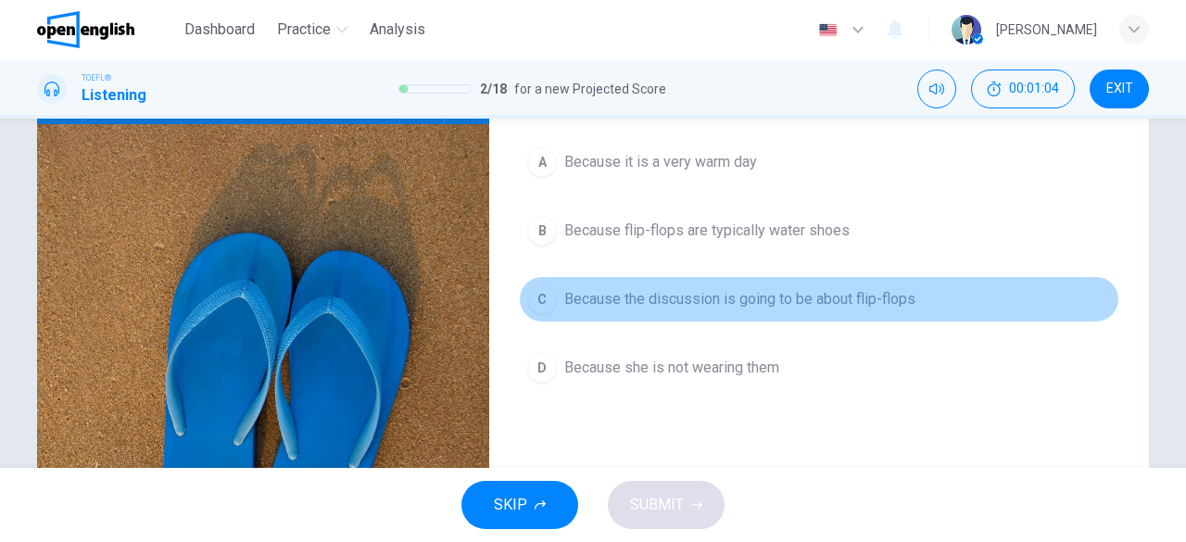
click at [769, 297] on span "Because the discussion is going to be about flip-flops" at bounding box center [739, 299] width 351 height 22
type input "**"
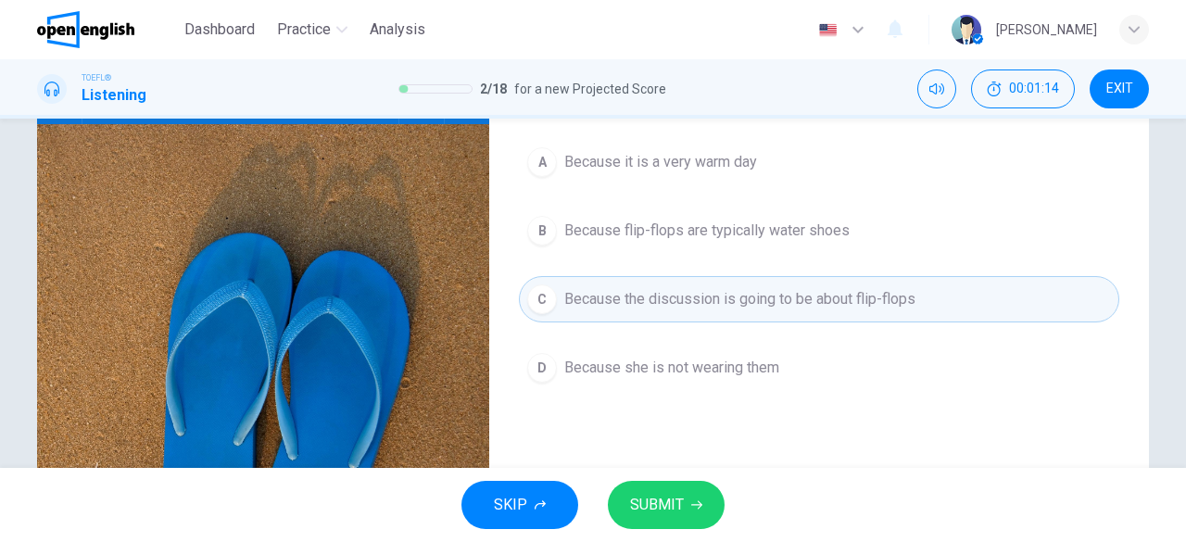
drag, startPoint x: 1175, startPoint y: 253, endPoint x: 1178, endPoint y: 227, distance: 26.1
click at [1178, 227] on div "Question 3 Why does the professor say this? 00m 14s A Because it is a very warm…" at bounding box center [593, 293] width 1186 height 349
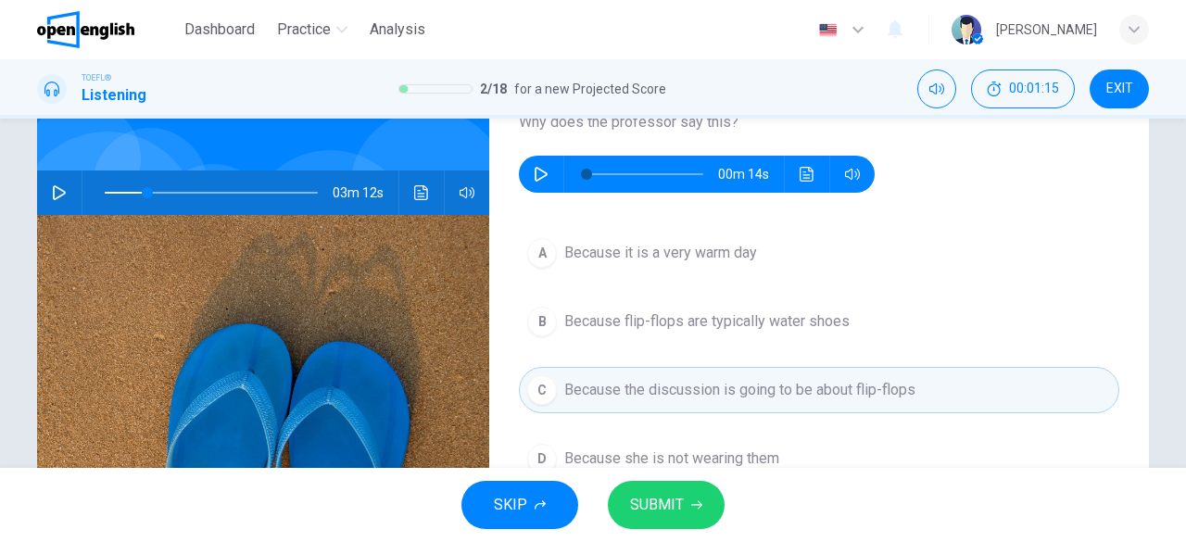
scroll to position [132, 0]
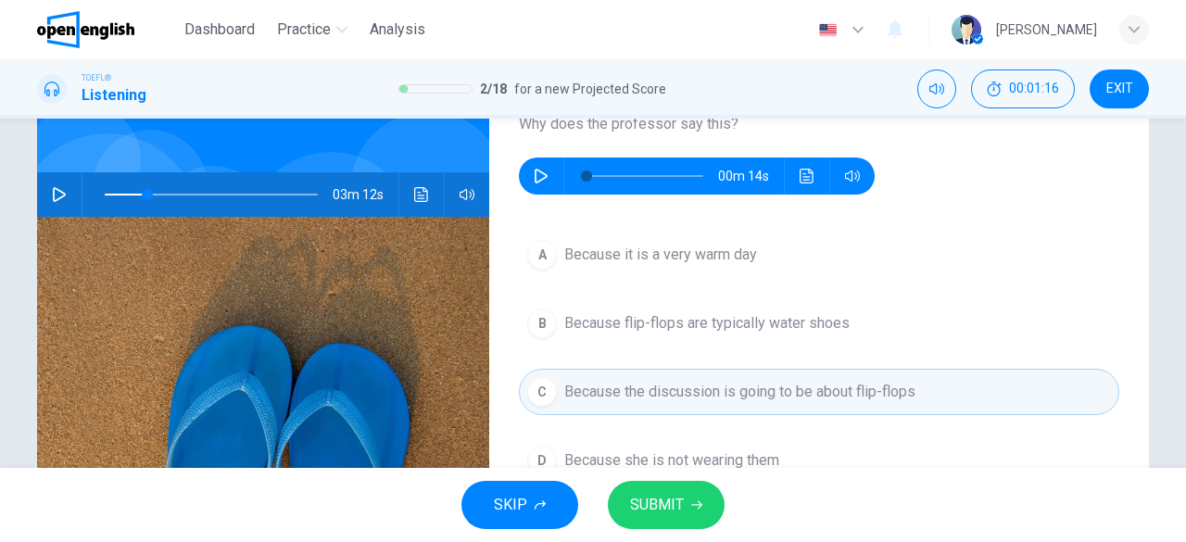
click at [534, 179] on icon "button" at bounding box center [541, 176] width 15 height 15
type input "**"
click at [745, 314] on span "Because flip-flops are typically water shoes" at bounding box center [706, 323] width 285 height 22
type input "**"
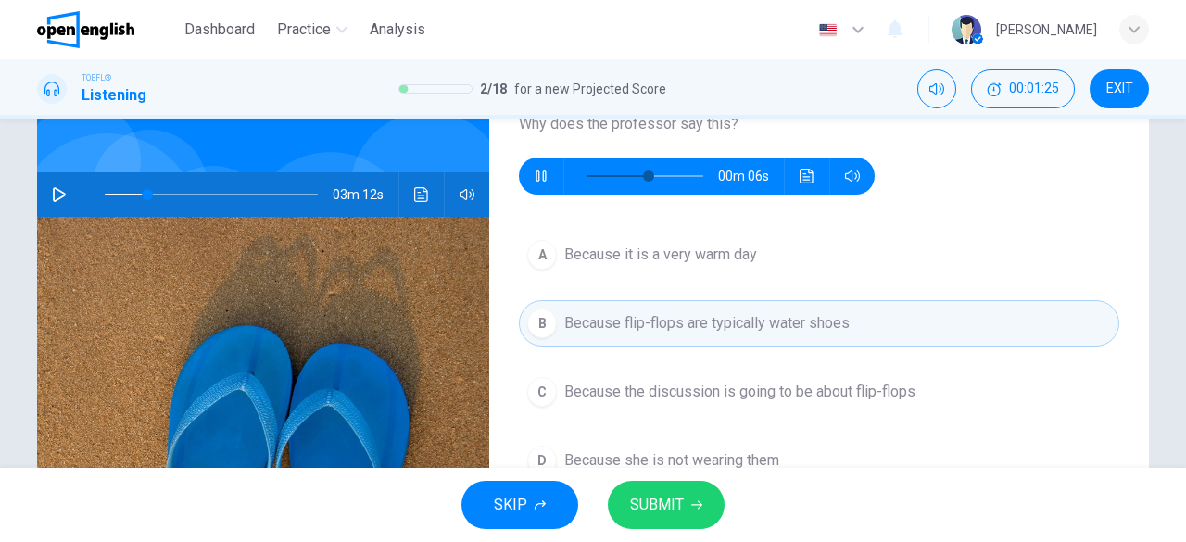
type input "**"
click at [657, 510] on span "SUBMIT" at bounding box center [657, 505] width 54 height 26
type input "**"
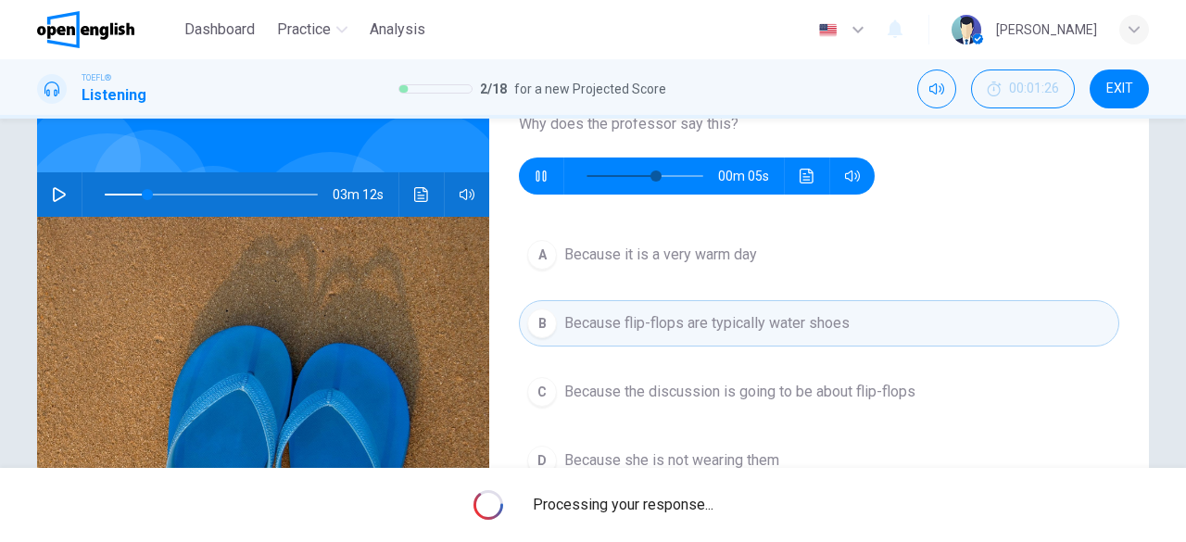
type input "**"
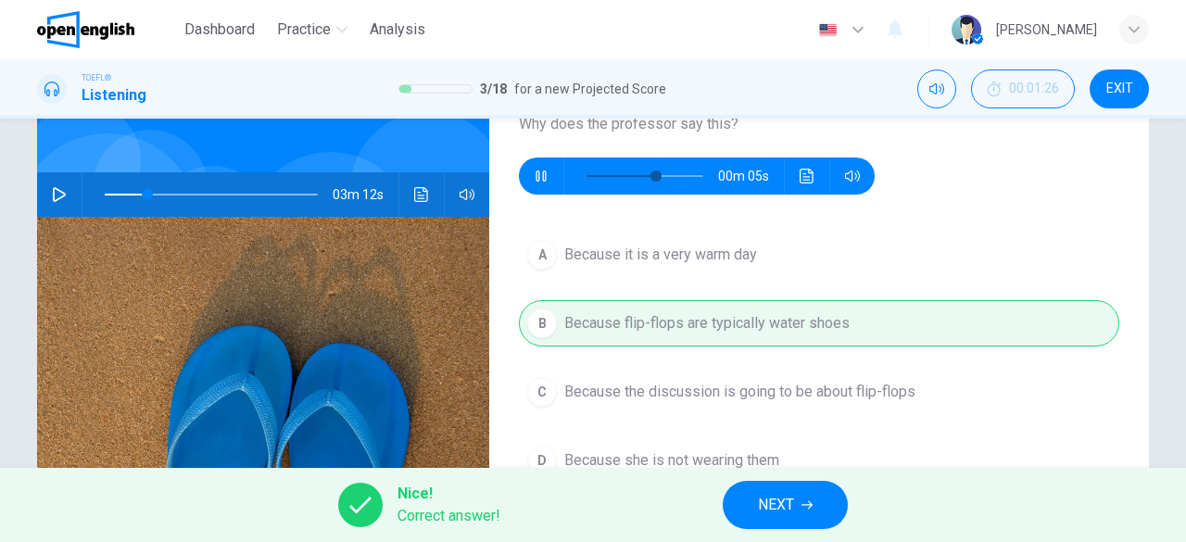
type input "**"
click at [772, 501] on span "NEXT" at bounding box center [776, 505] width 36 height 26
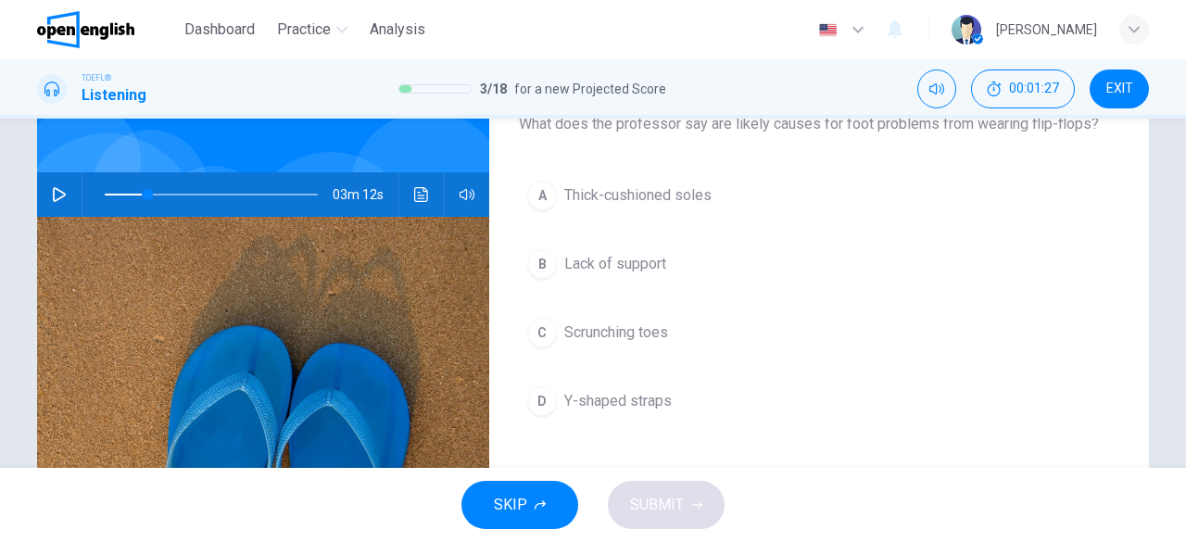
click at [54, 195] on icon "button" at bounding box center [59, 194] width 15 height 15
click at [52, 194] on icon "button" at bounding box center [59, 194] width 15 height 15
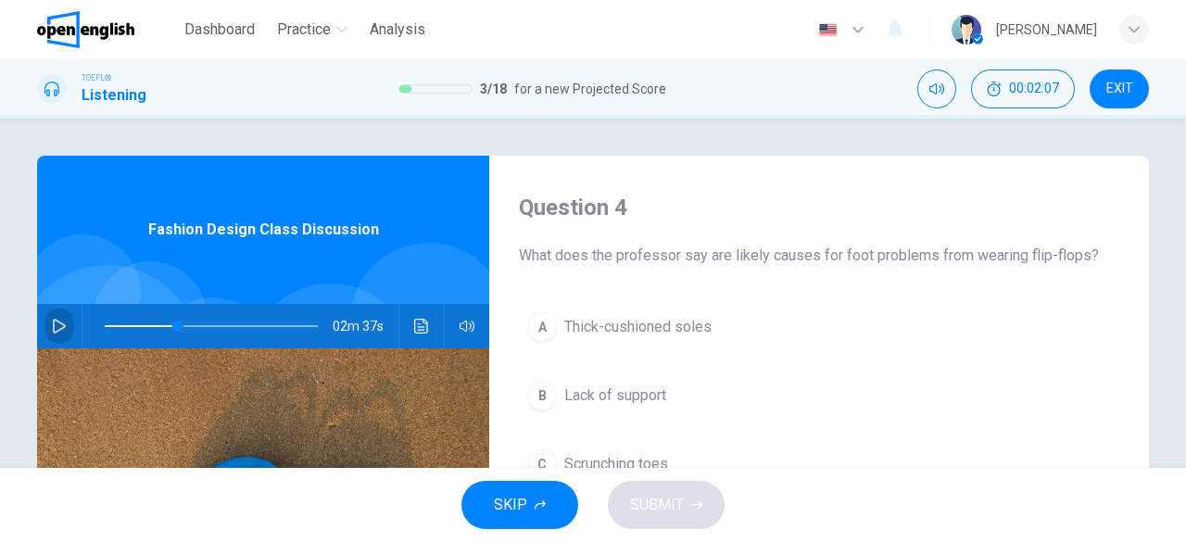
click at [52, 326] on icon "button" at bounding box center [59, 326] width 15 height 15
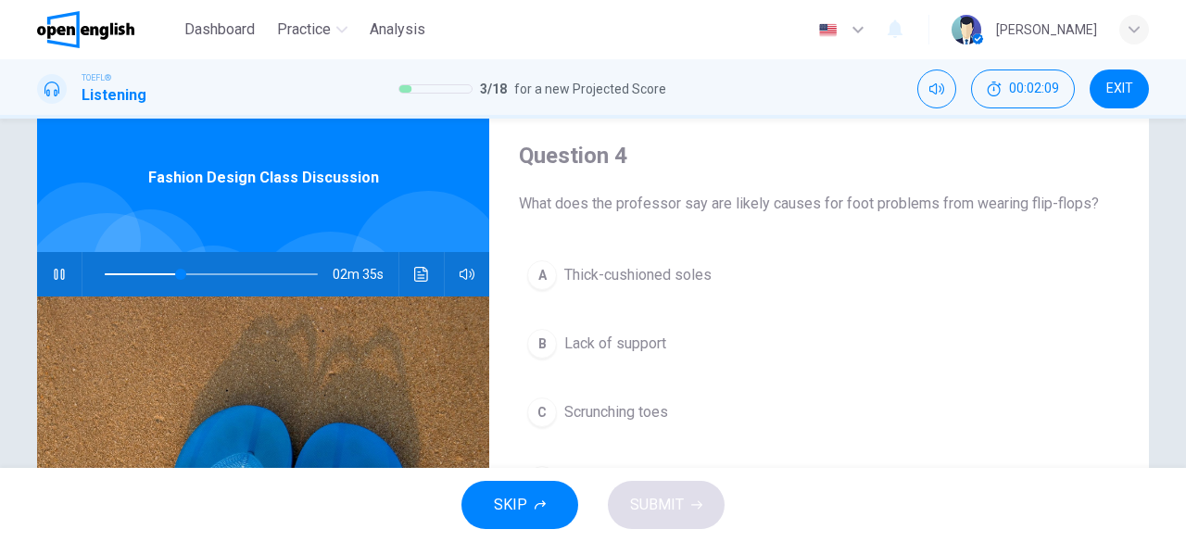
scroll to position [104, 0]
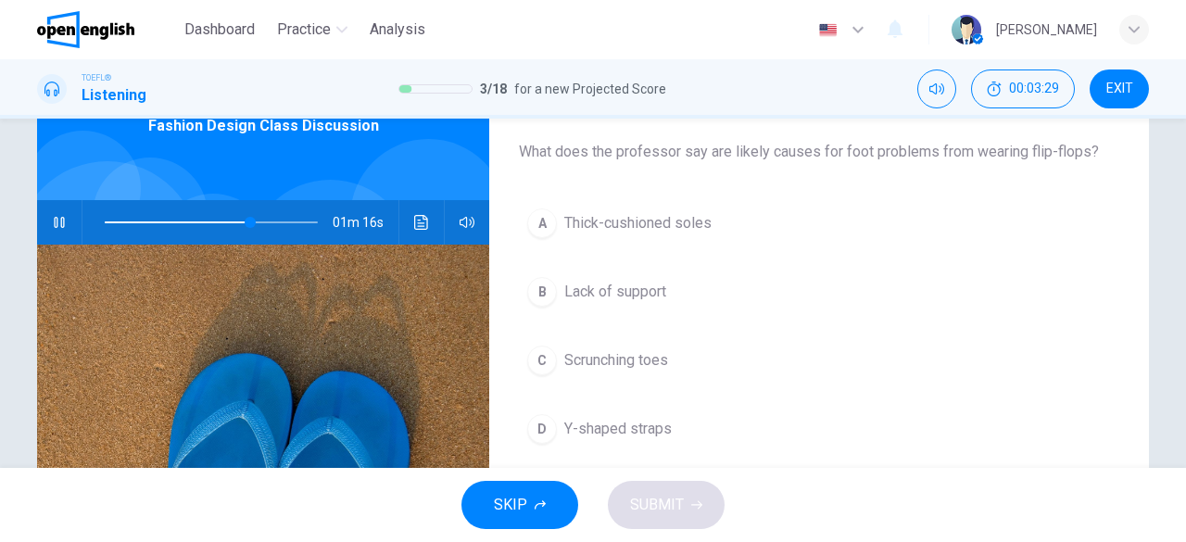
click at [650, 275] on button "B Lack of support" at bounding box center [819, 292] width 600 height 46
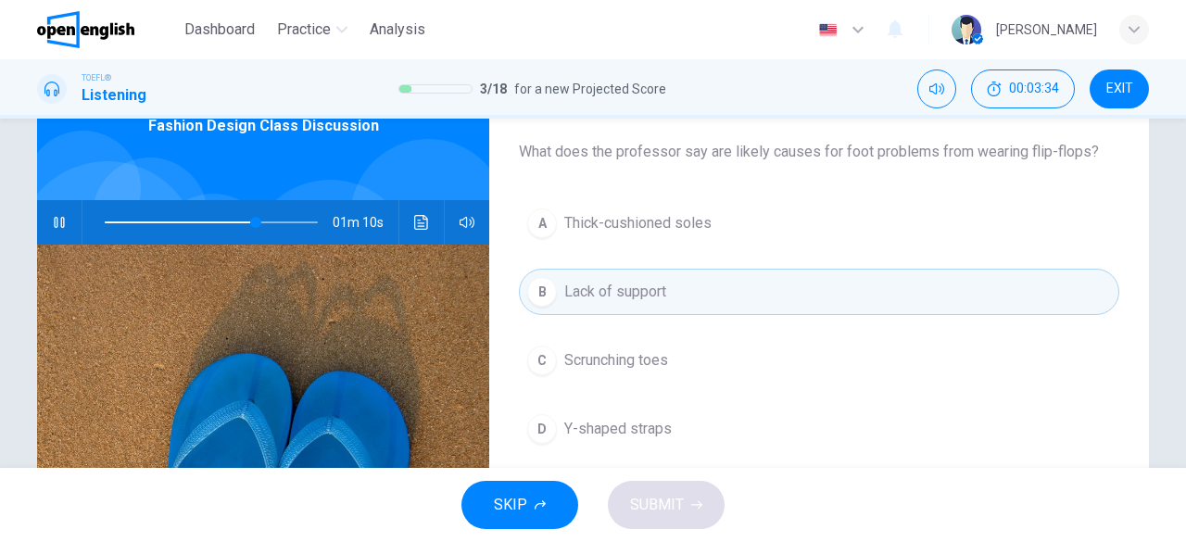
click at [643, 361] on span "Scrunching toes" at bounding box center [616, 360] width 104 height 22
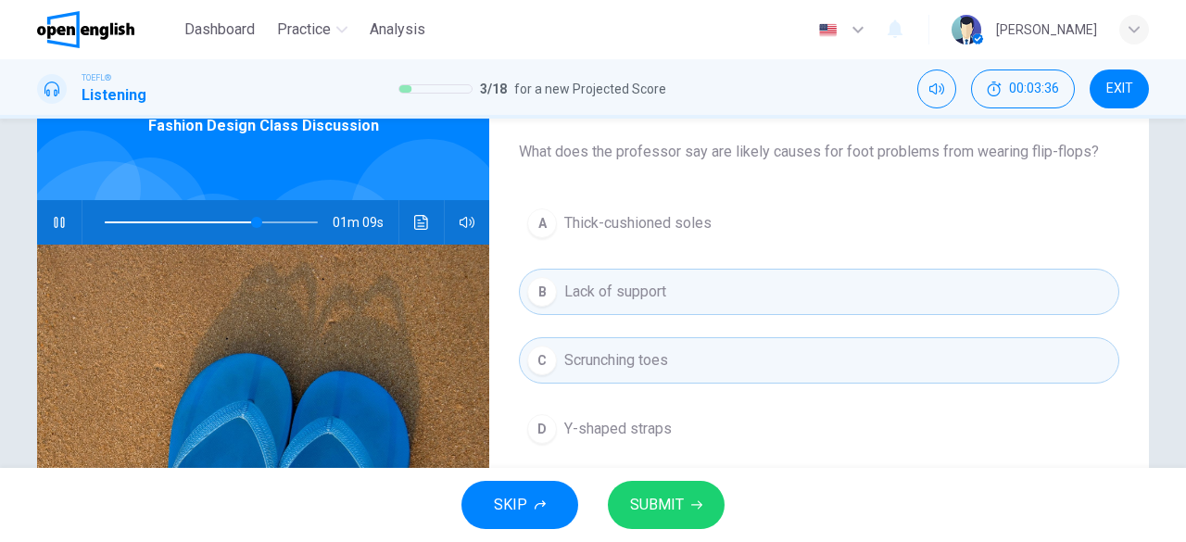
click at [663, 502] on span "SUBMIT" at bounding box center [657, 505] width 54 height 26
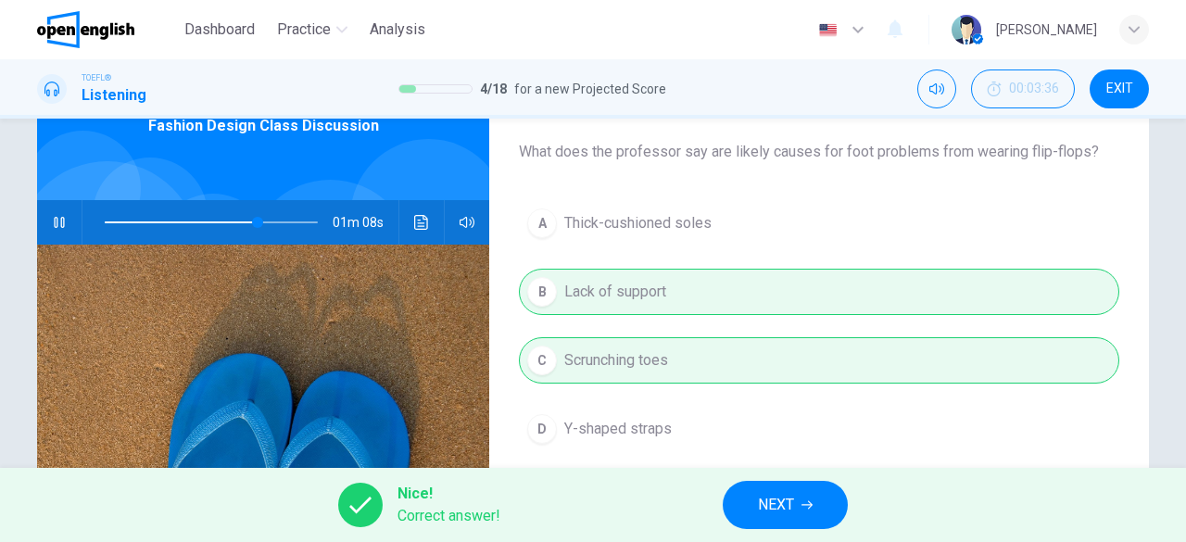
type input "**"
click at [782, 521] on button "NEXT" at bounding box center [785, 505] width 125 height 48
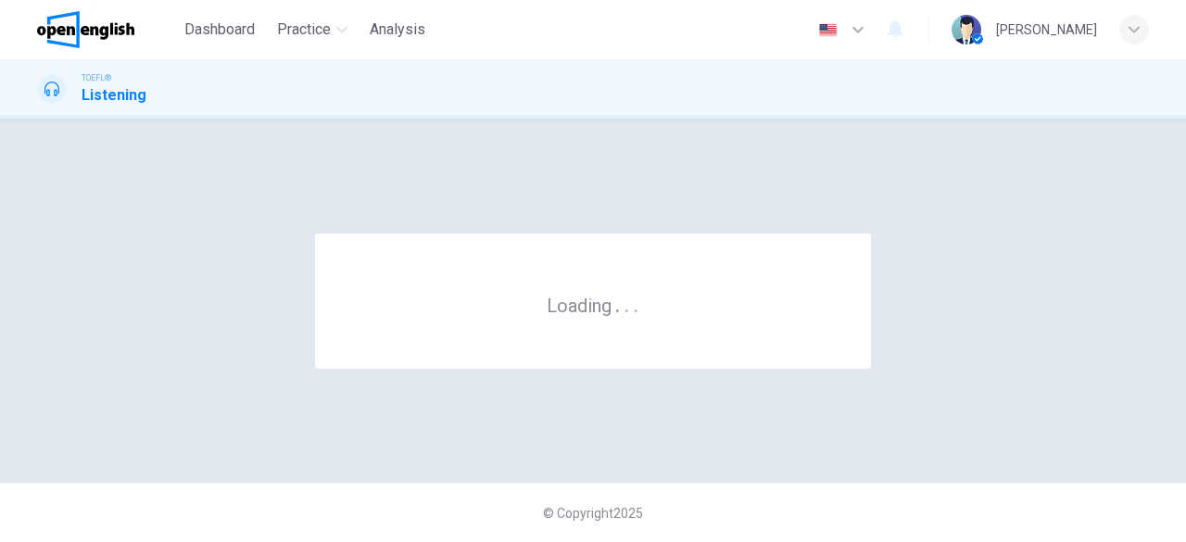
scroll to position [0, 0]
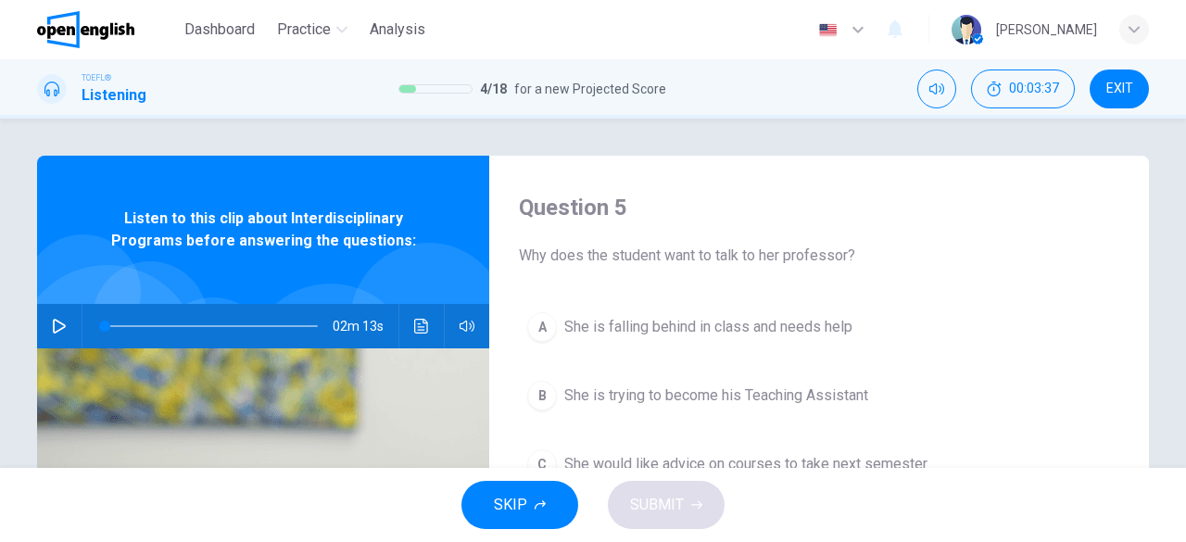
click at [54, 324] on icon "button" at bounding box center [59, 326] width 15 height 15
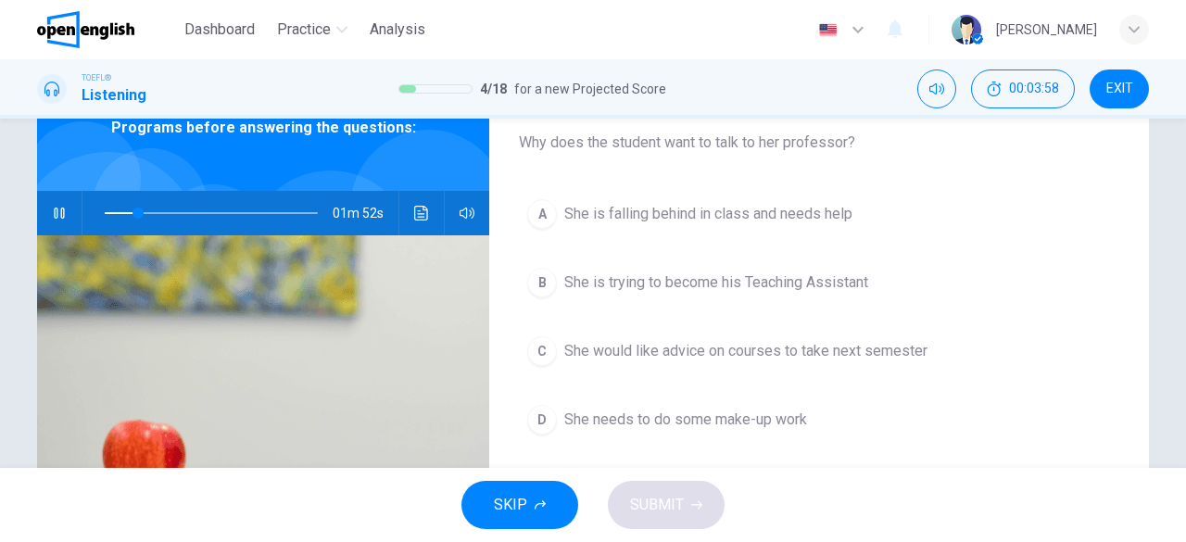
scroll to position [117, 0]
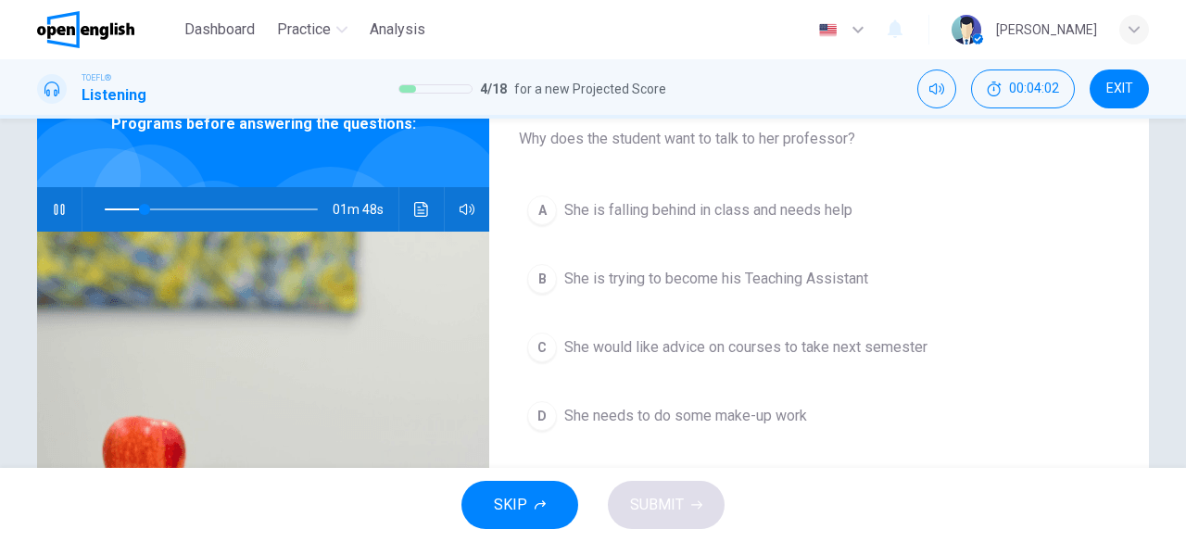
click at [838, 347] on span "She would like advice on courses to take next semester" at bounding box center [745, 347] width 363 height 22
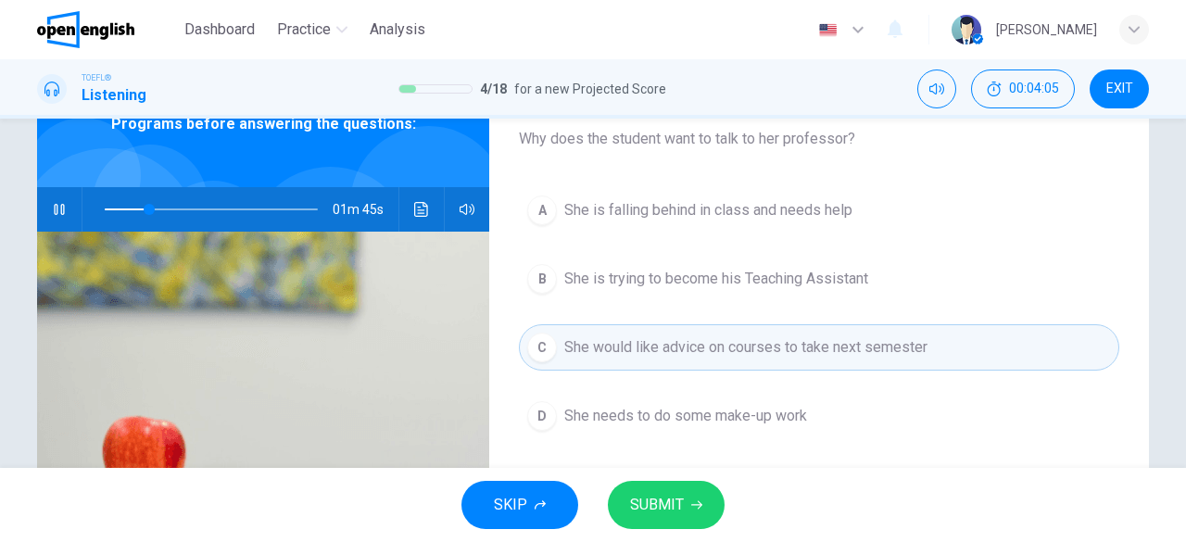
click at [653, 515] on span "SUBMIT" at bounding box center [657, 505] width 54 height 26
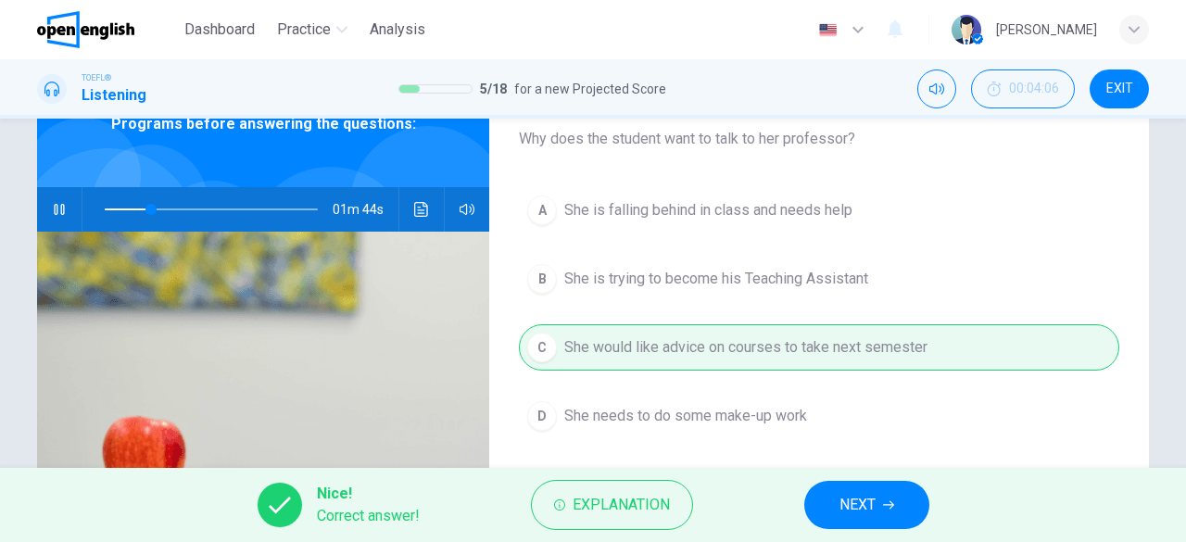
click at [849, 509] on span "NEXT" at bounding box center [857, 505] width 36 height 26
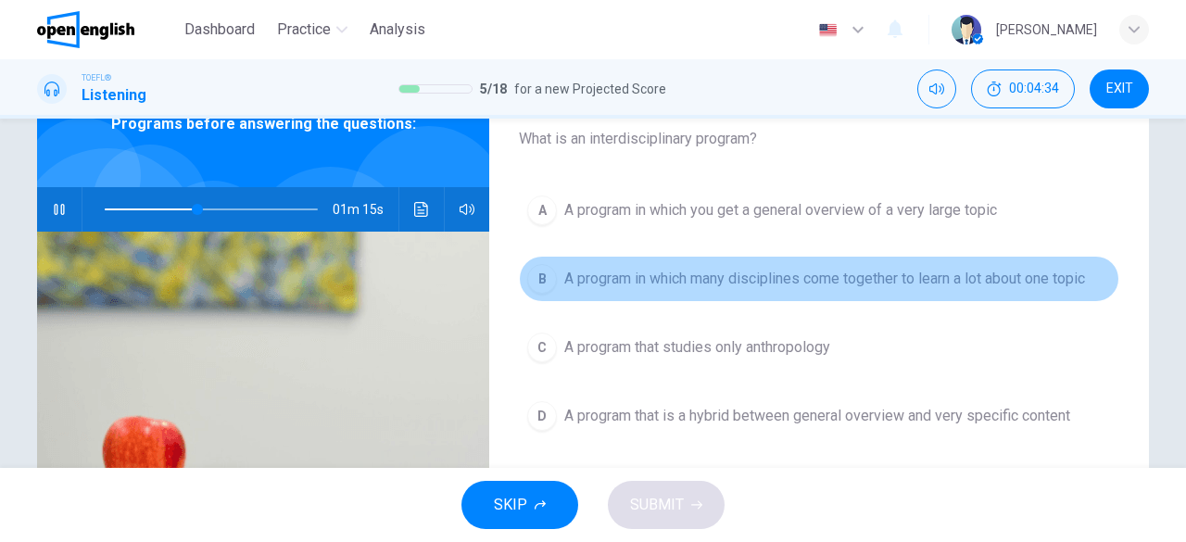
click at [882, 283] on span "A program in which many disciplines come together to learn a lot about one topic" at bounding box center [824, 279] width 521 height 22
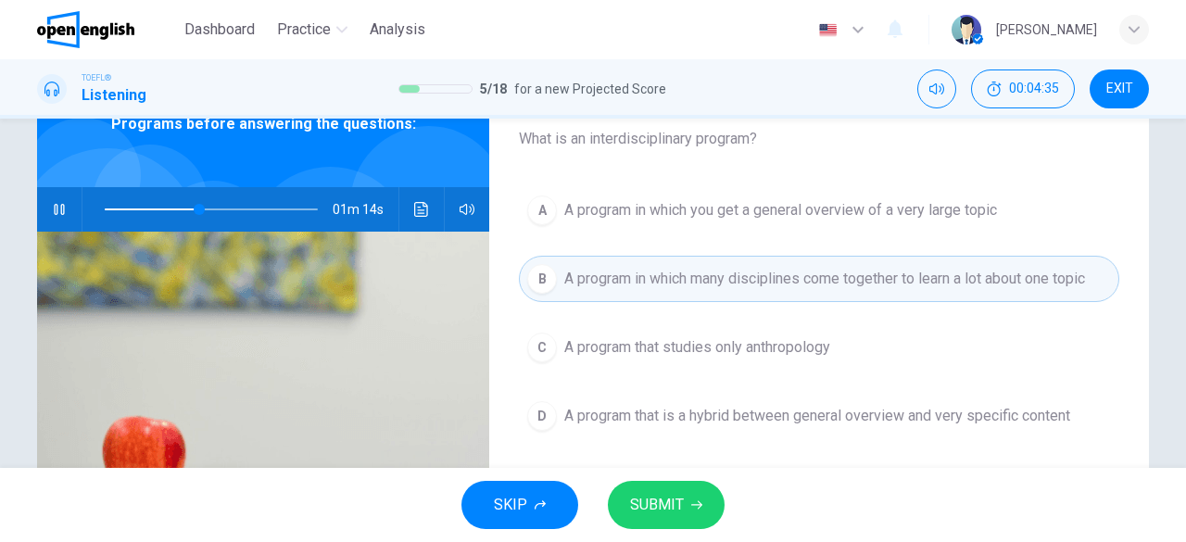
click at [672, 512] on span "SUBMIT" at bounding box center [657, 505] width 54 height 26
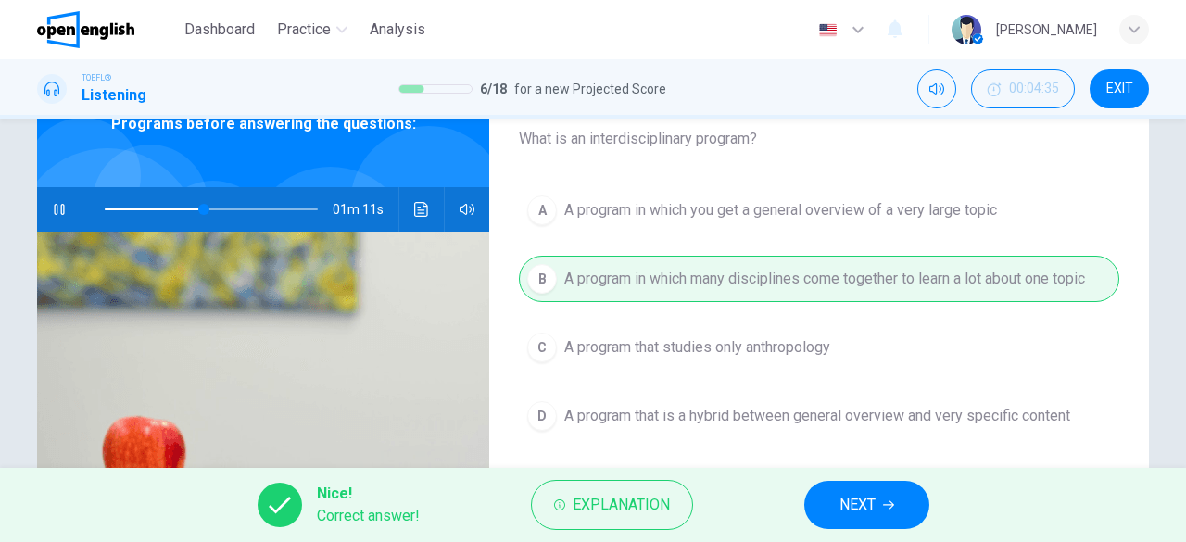
click at [879, 507] on button "NEXT" at bounding box center [866, 505] width 125 height 48
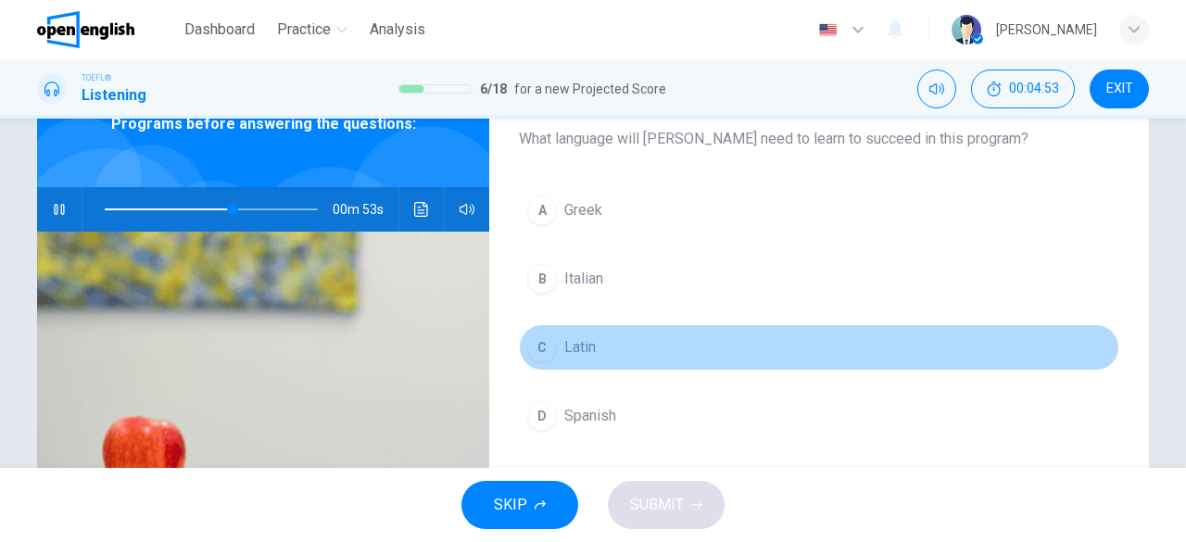
click at [576, 351] on span "Latin" at bounding box center [580, 347] width 32 height 22
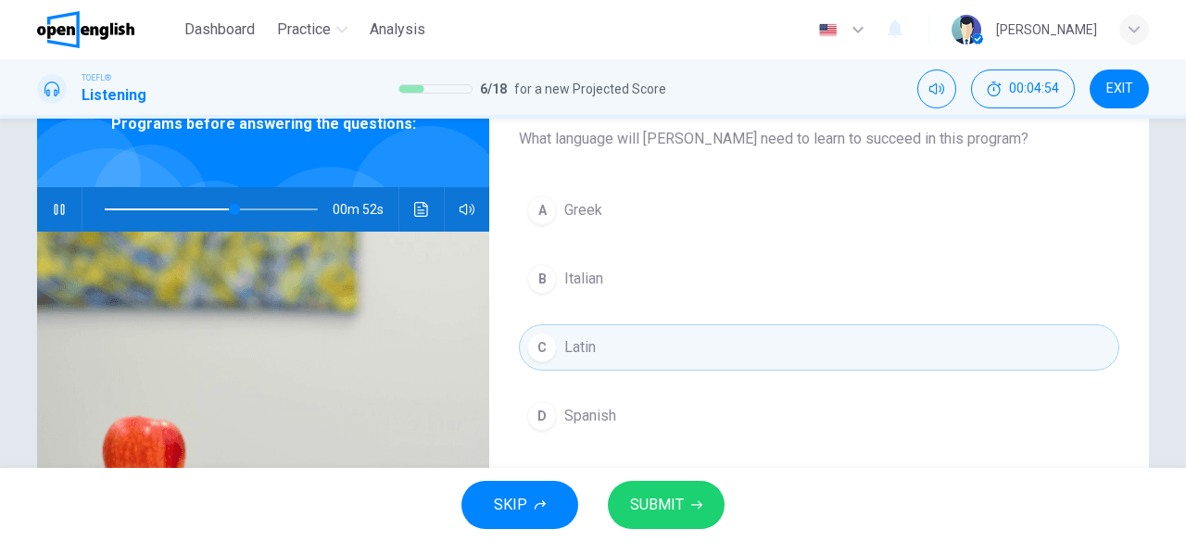
click at [664, 505] on span "SUBMIT" at bounding box center [657, 505] width 54 height 26
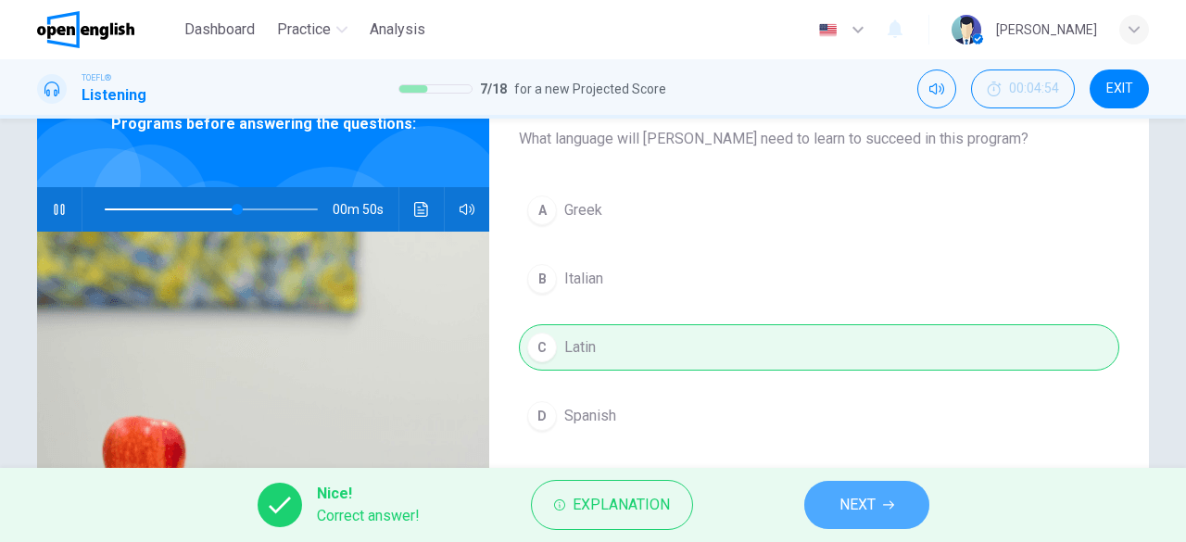
click at [870, 509] on span "NEXT" at bounding box center [857, 505] width 36 height 26
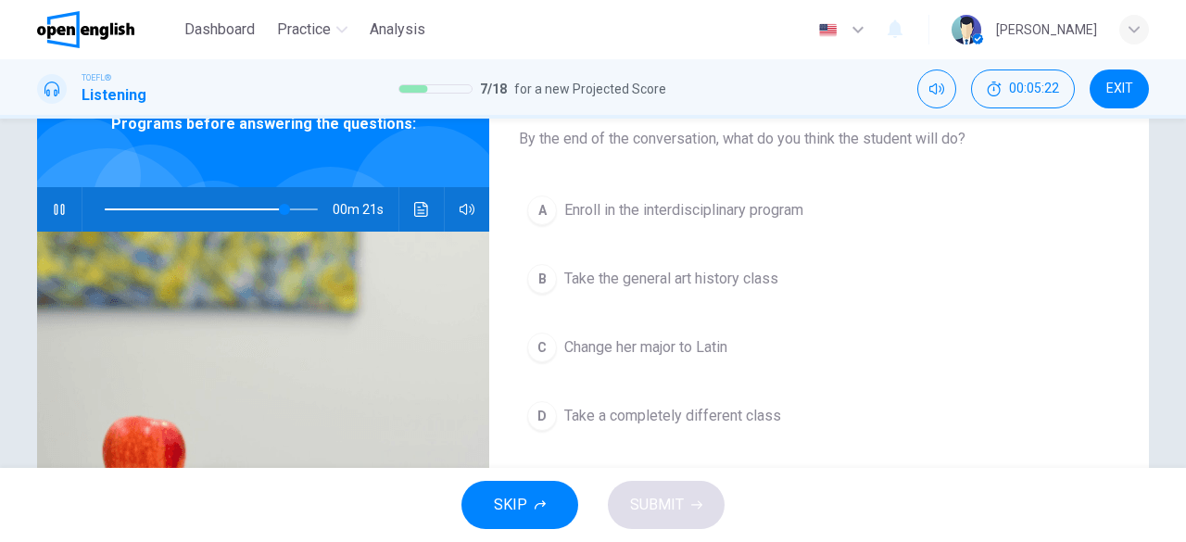
click at [721, 210] on span "Enroll in the interdisciplinary program" at bounding box center [683, 210] width 239 height 22
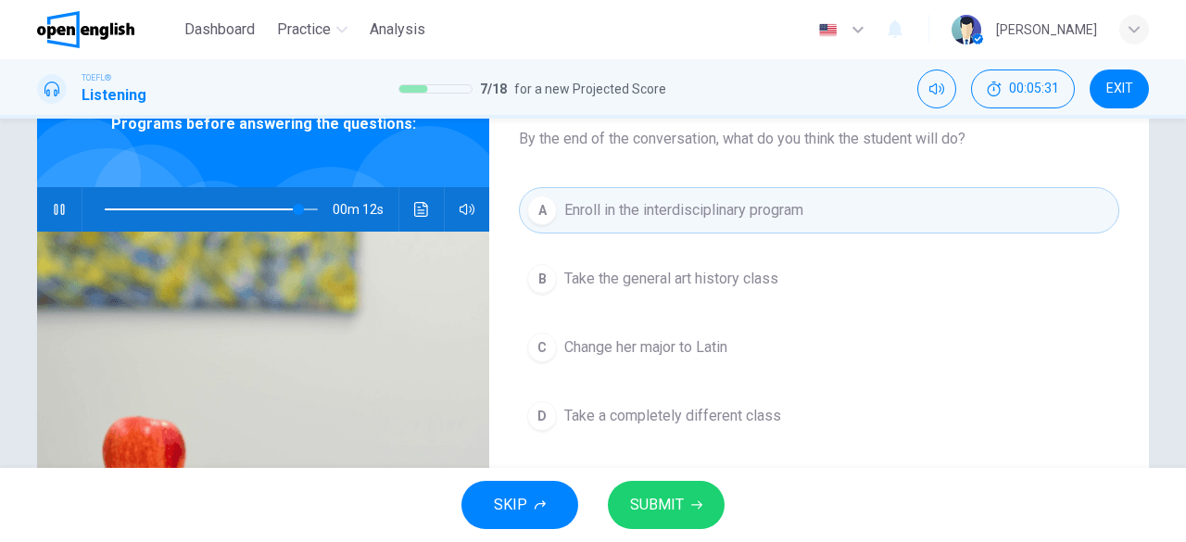
click at [689, 511] on button "SUBMIT" at bounding box center [666, 505] width 117 height 48
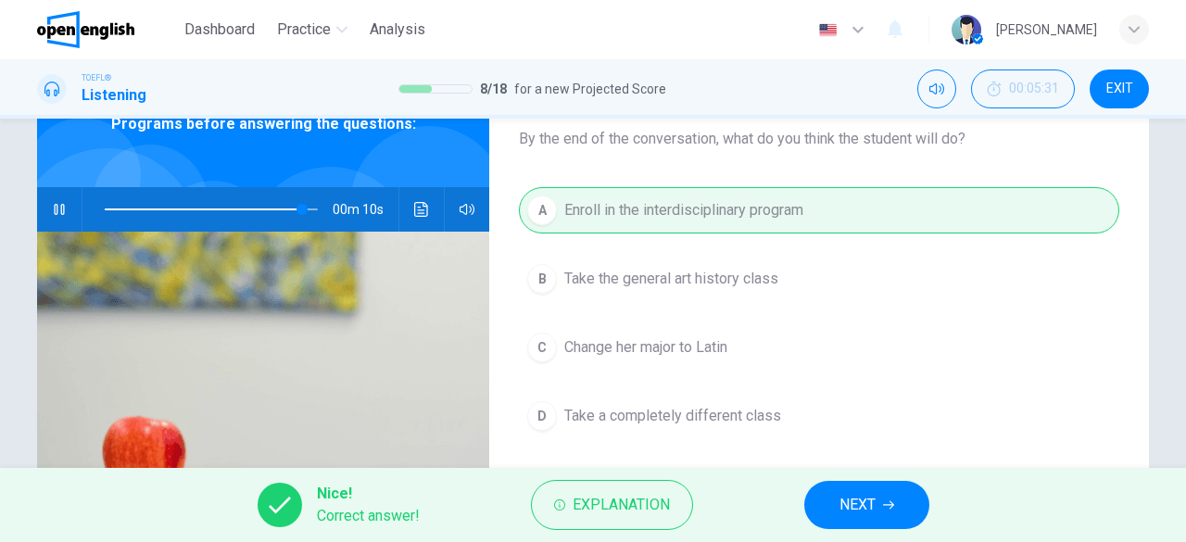
click at [876, 507] on span "NEXT" at bounding box center [857, 505] width 36 height 26
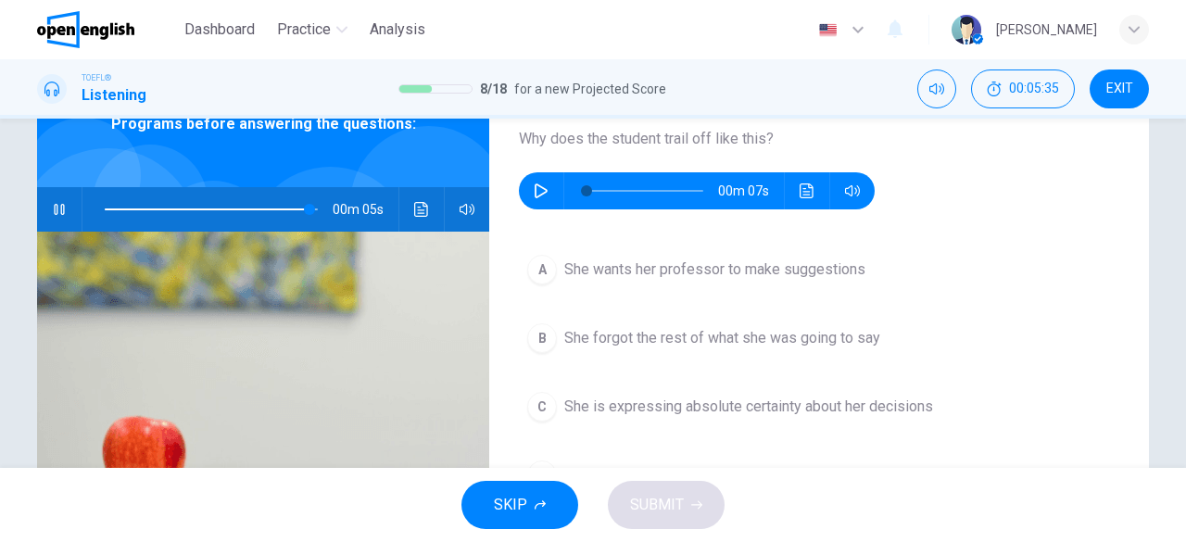
click at [61, 208] on icon "button" at bounding box center [59, 209] width 15 height 15
type input "**"
click at [534, 186] on icon "button" at bounding box center [541, 190] width 15 height 15
type input "*"
click at [611, 266] on span "She wants her professor to make suggestions" at bounding box center [714, 269] width 301 height 22
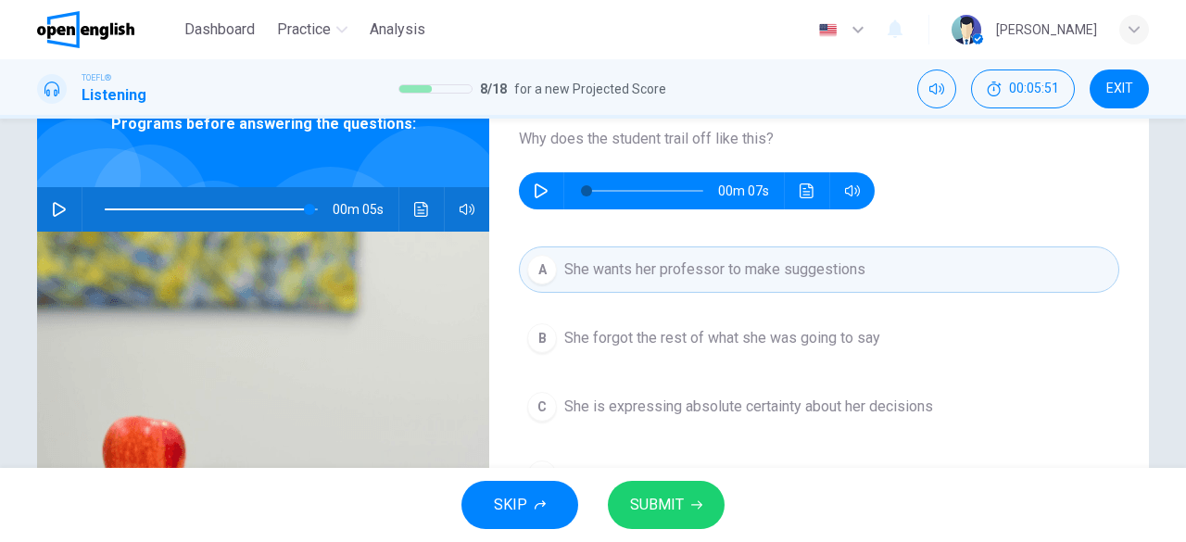
scroll to position [200, 0]
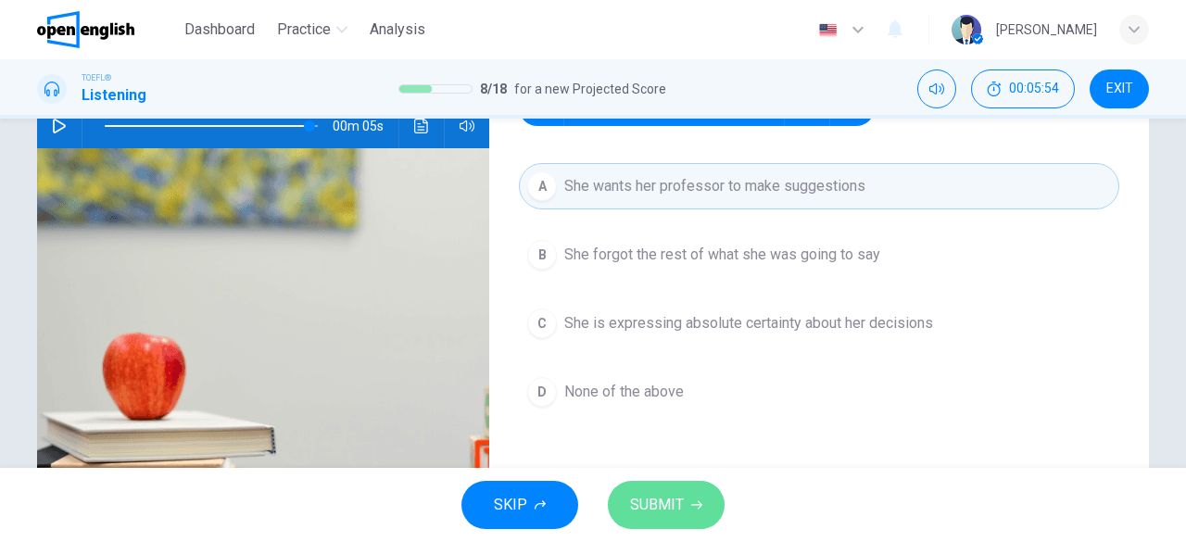
click at [687, 497] on button "SUBMIT" at bounding box center [666, 505] width 117 height 48
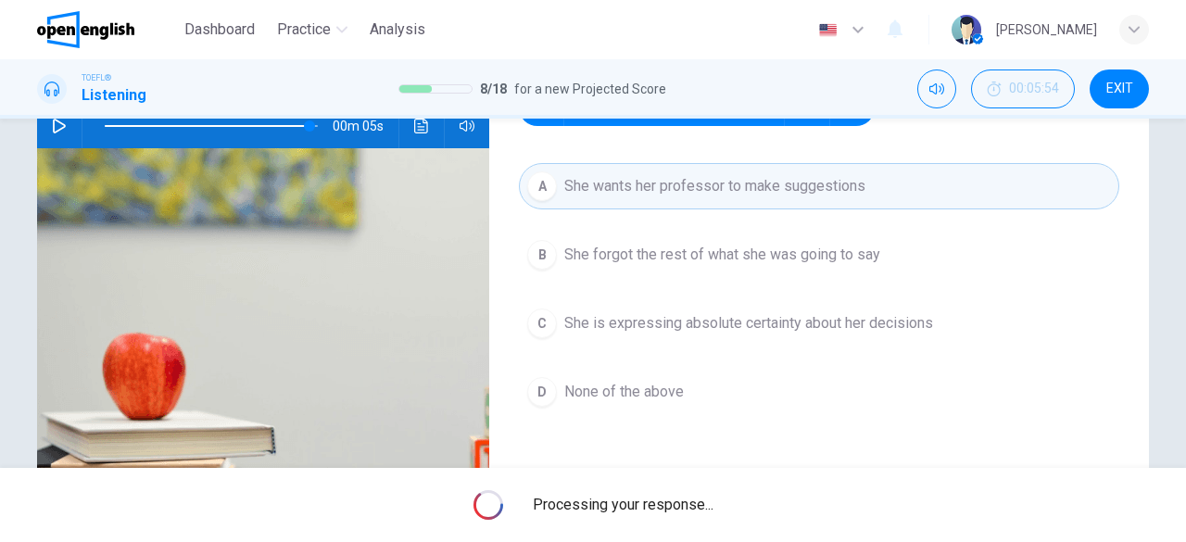
type input "**"
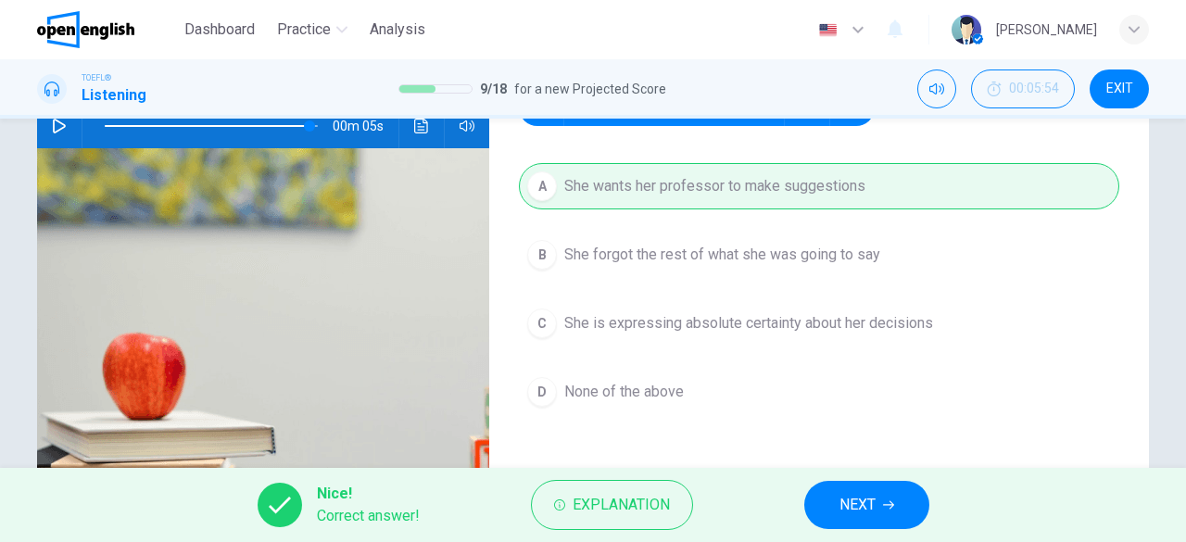
click at [854, 488] on button "NEXT" at bounding box center [866, 505] width 125 height 48
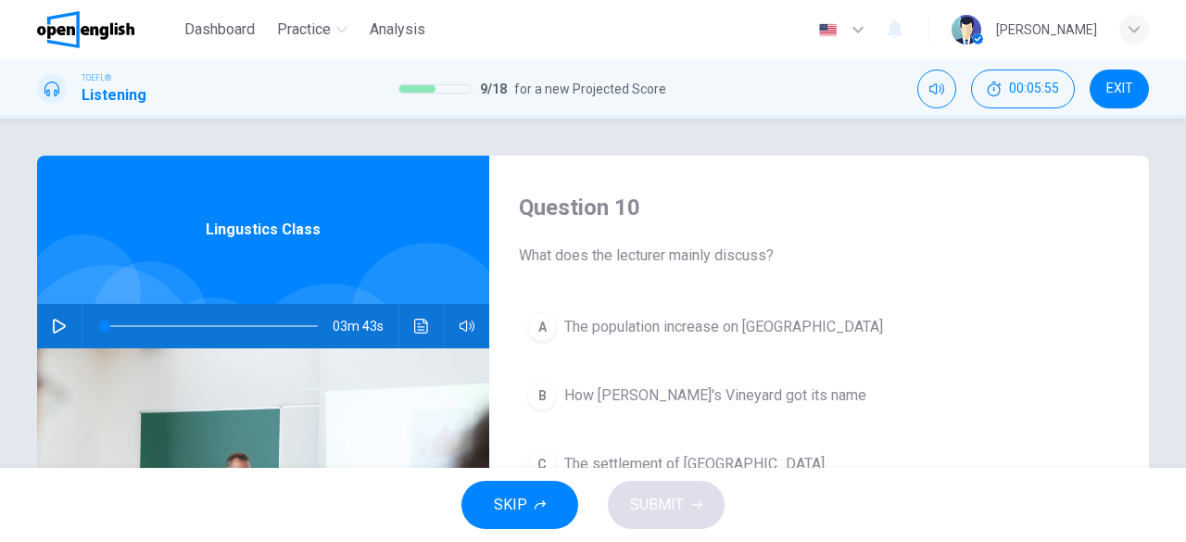
click at [56, 327] on icon "button" at bounding box center [59, 326] width 15 height 15
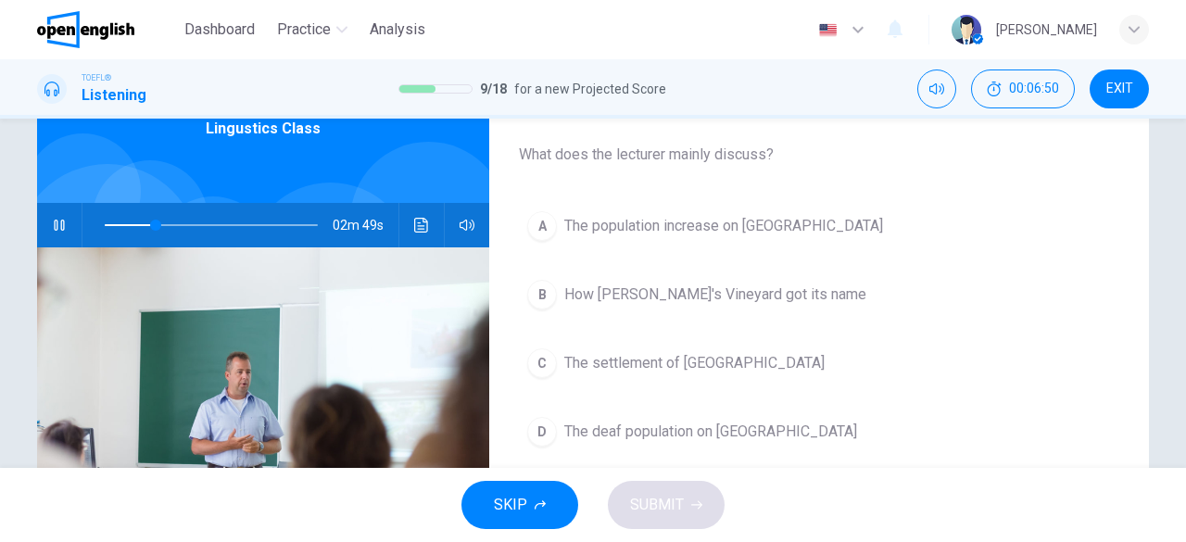
scroll to position [117, 0]
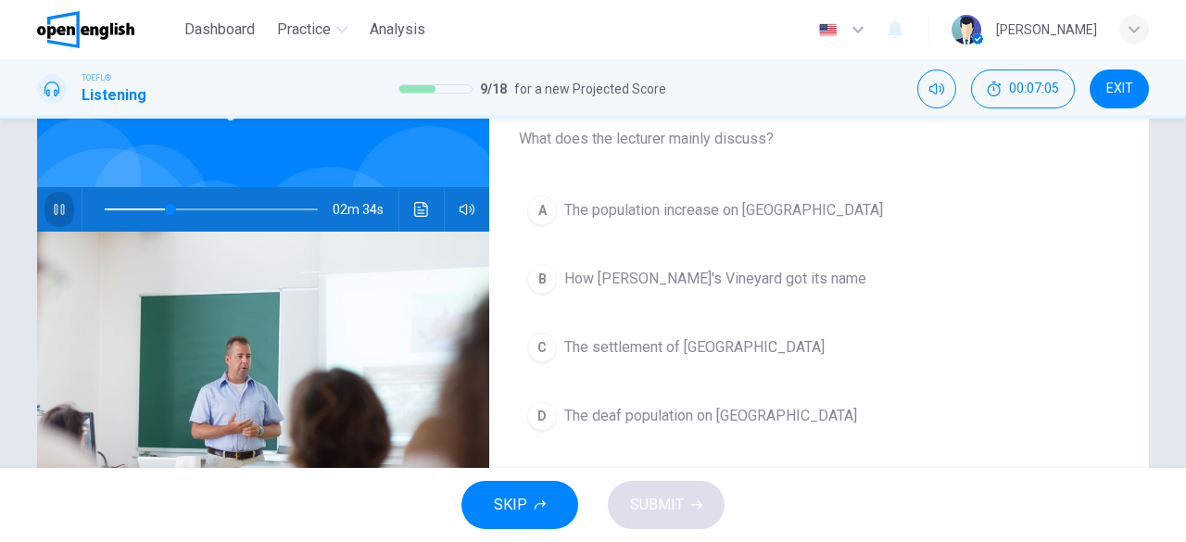
click at [57, 212] on icon "button" at bounding box center [59, 209] width 15 height 15
click at [97, 212] on div at bounding box center [207, 209] width 250 height 44
click at [105, 212] on span at bounding box center [211, 209] width 213 height 26
click at [52, 210] on icon "button" at bounding box center [59, 209] width 15 height 15
click at [61, 210] on icon "button" at bounding box center [59, 209] width 15 height 15
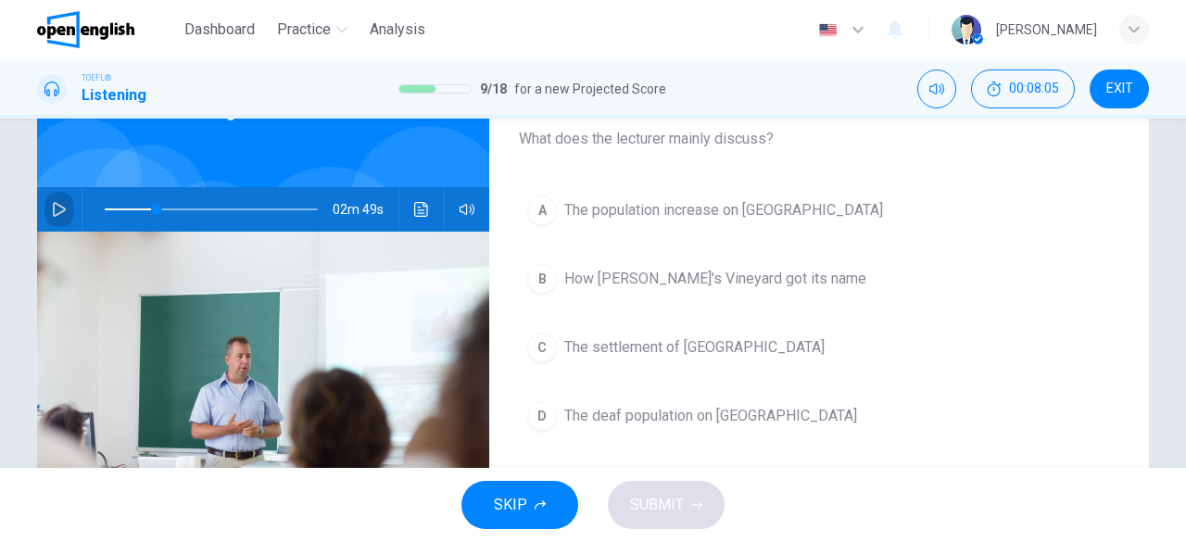
click at [53, 210] on icon "button" at bounding box center [59, 209] width 13 height 15
click at [54, 210] on icon "button" at bounding box center [59, 209] width 10 height 11
click at [109, 207] on span at bounding box center [211, 209] width 213 height 26
click at [63, 207] on button "button" at bounding box center [59, 209] width 30 height 44
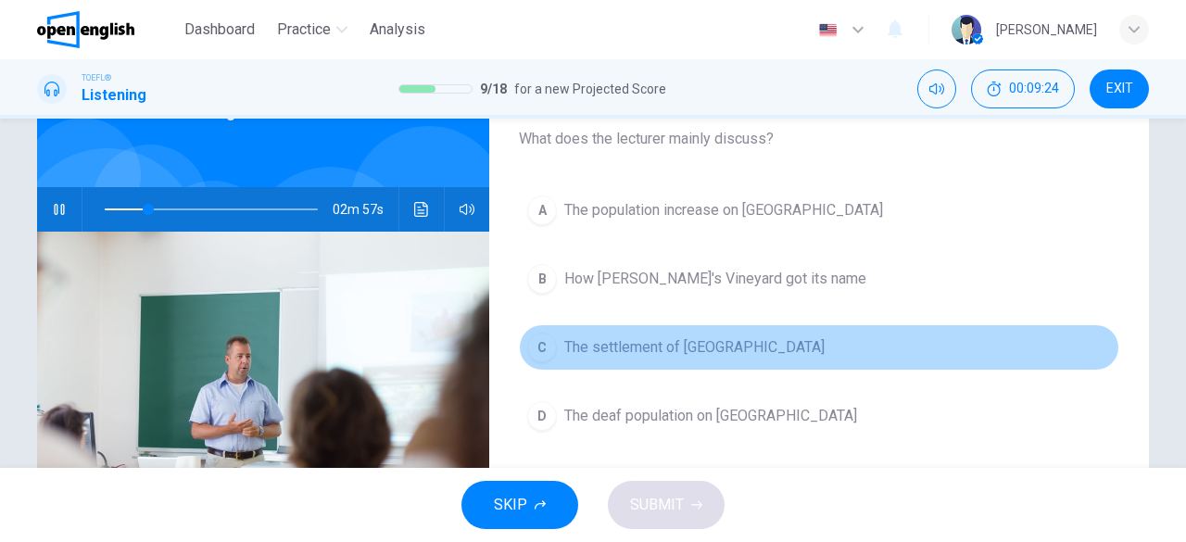
click at [669, 346] on span "The settlement of Martha's Vineyard" at bounding box center [694, 347] width 260 height 22
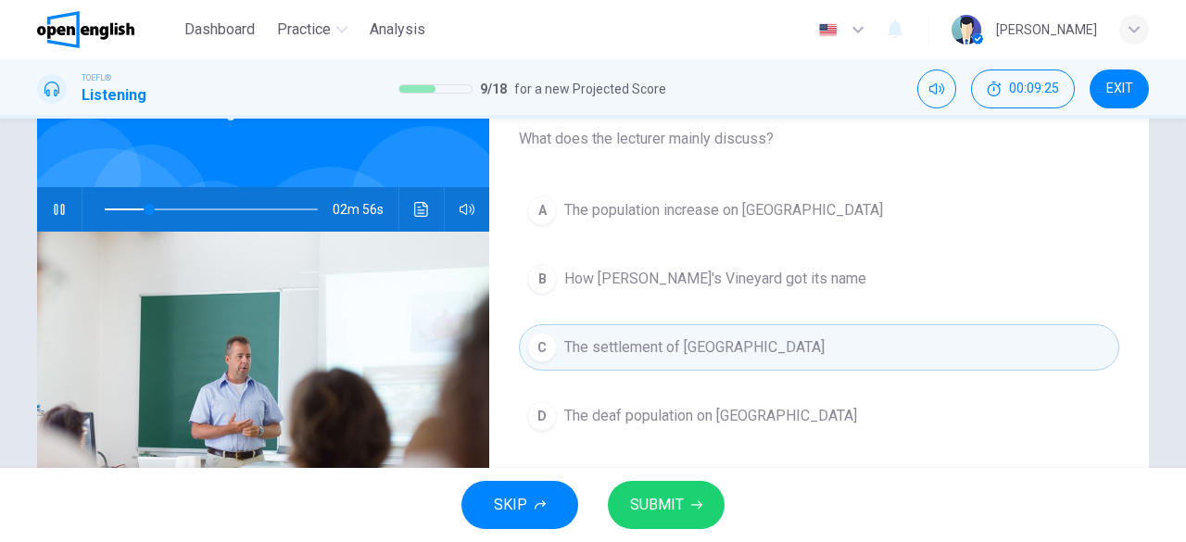
click at [673, 510] on span "SUBMIT" at bounding box center [657, 505] width 54 height 26
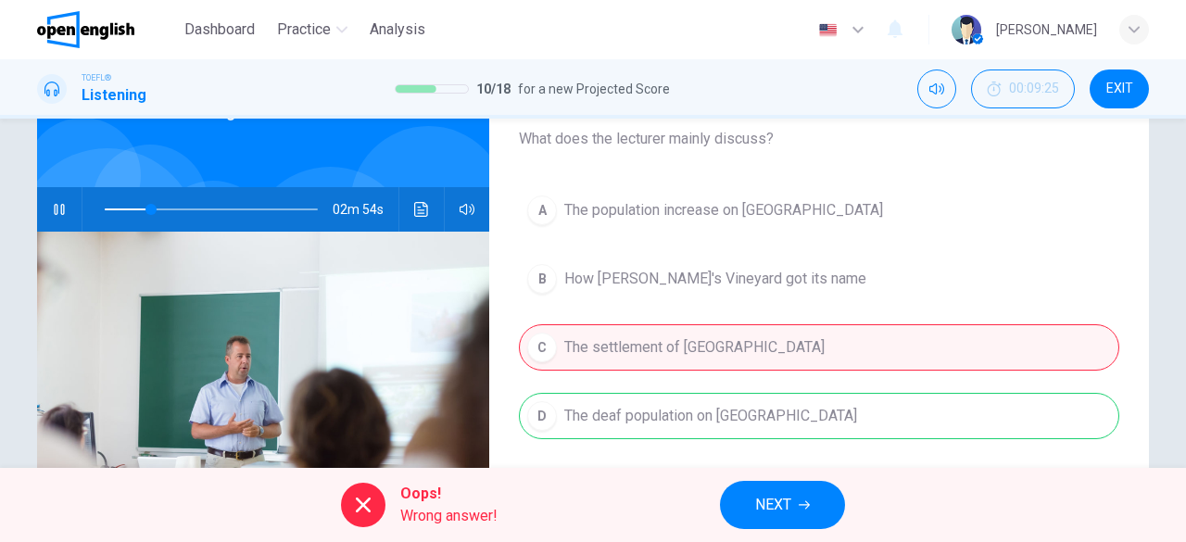
click at [780, 506] on span "NEXT" at bounding box center [773, 505] width 36 height 26
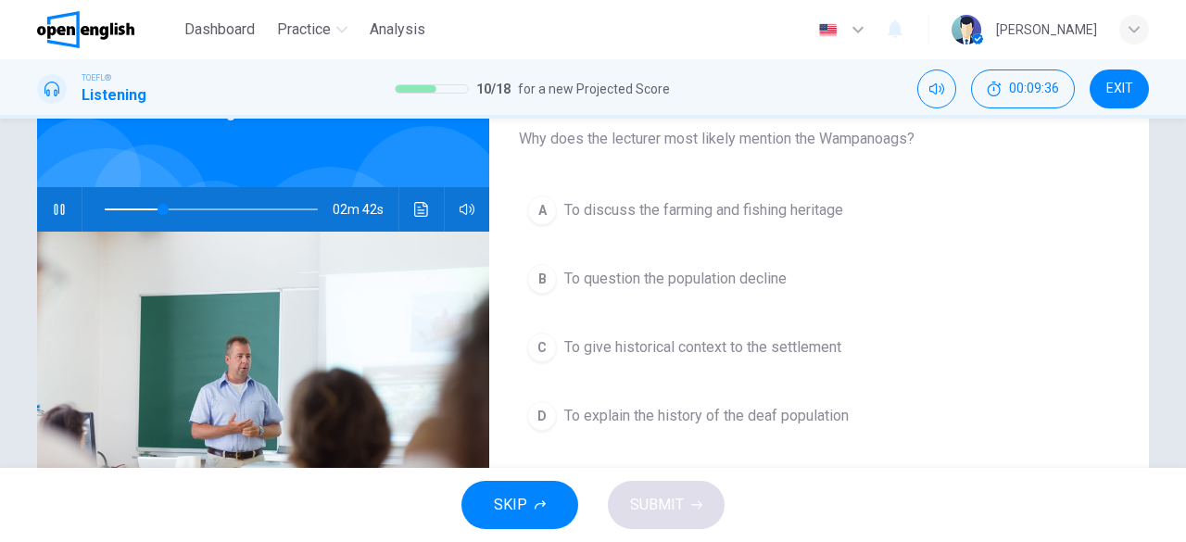
click at [789, 347] on span "To give historical context to the settlement" at bounding box center [702, 347] width 277 height 22
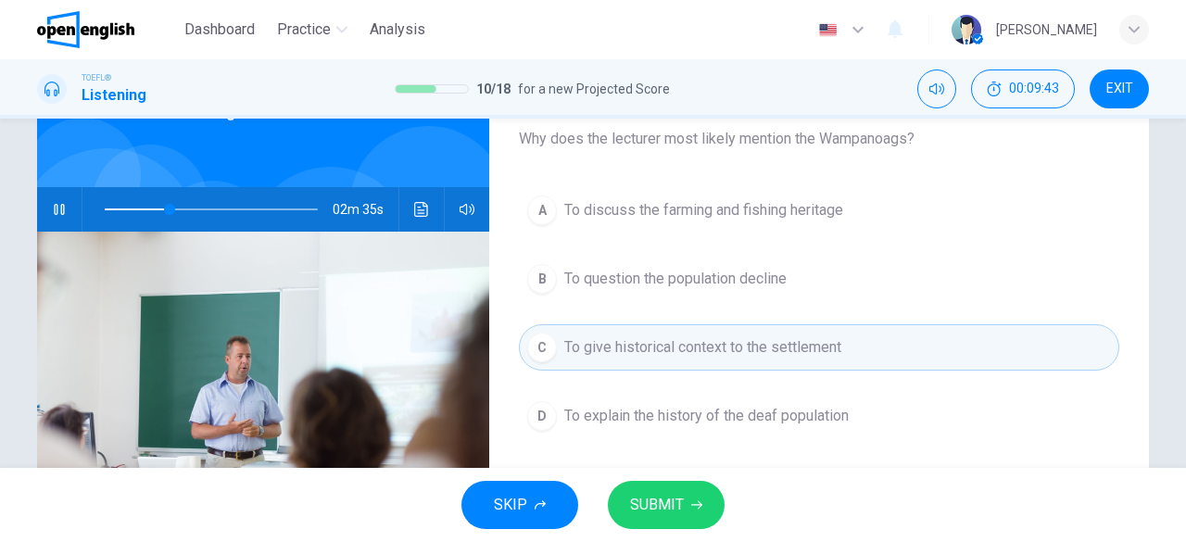
click at [654, 495] on span "SUBMIT" at bounding box center [657, 505] width 54 height 26
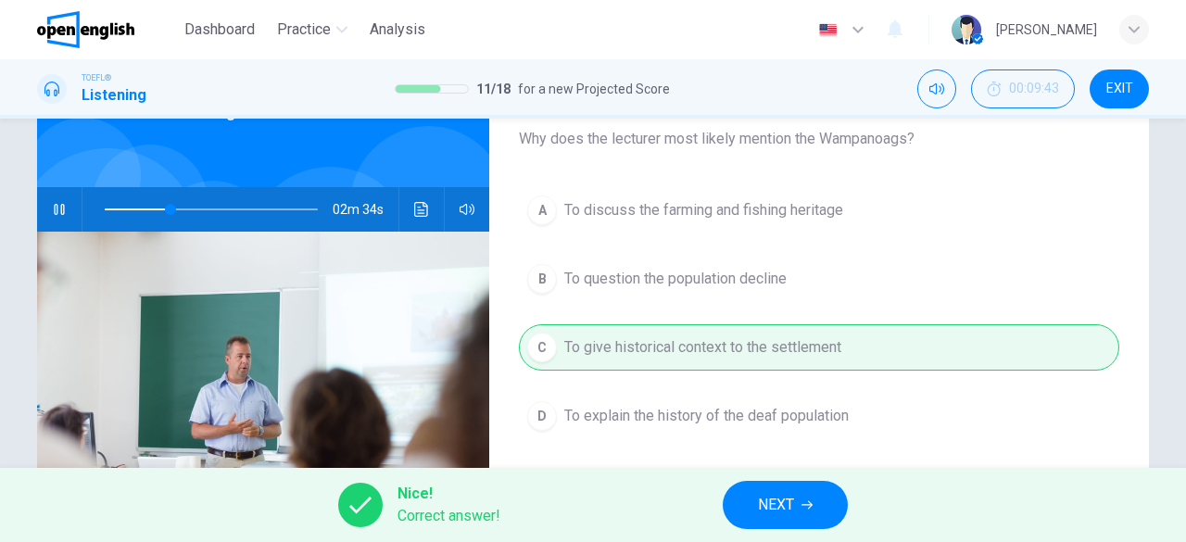
click at [775, 515] on span "NEXT" at bounding box center [776, 505] width 36 height 26
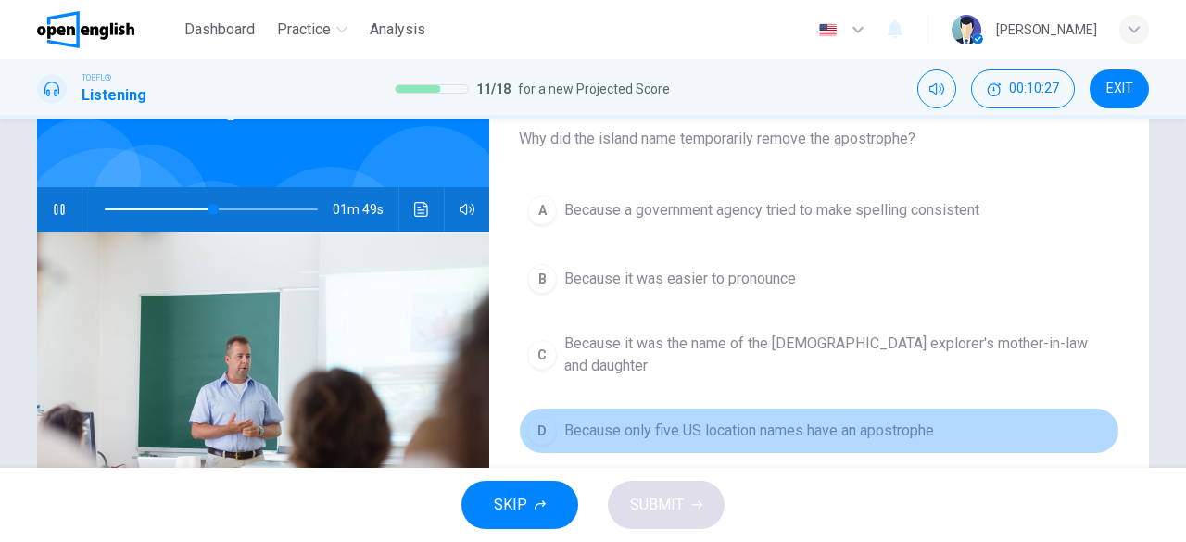
click at [694, 420] on span "Because only five US location names have an apostrophe" at bounding box center [749, 431] width 370 height 22
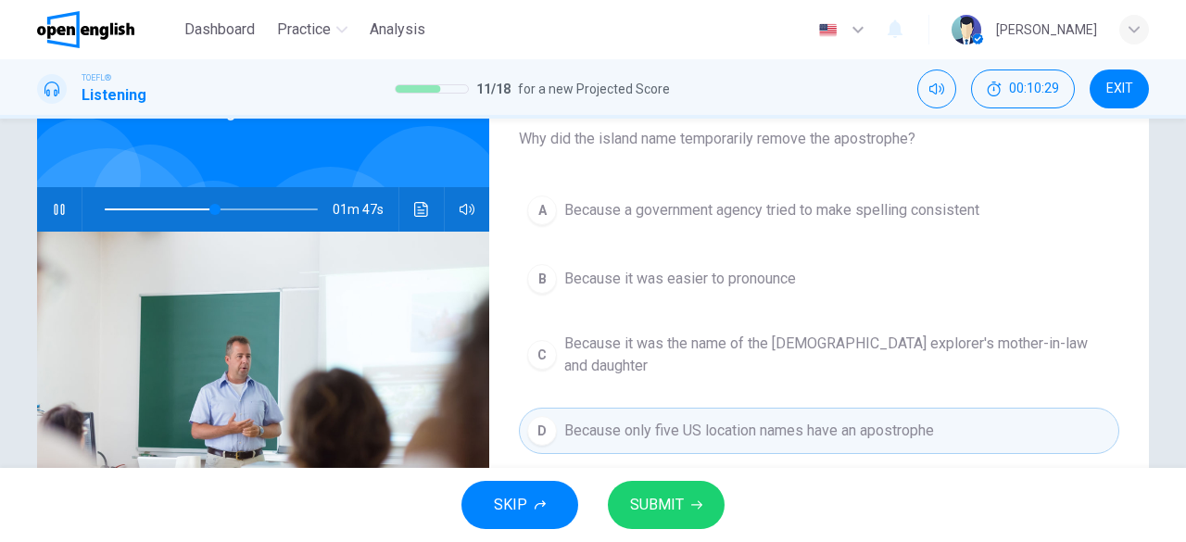
click at [688, 501] on button "SUBMIT" at bounding box center [666, 505] width 117 height 48
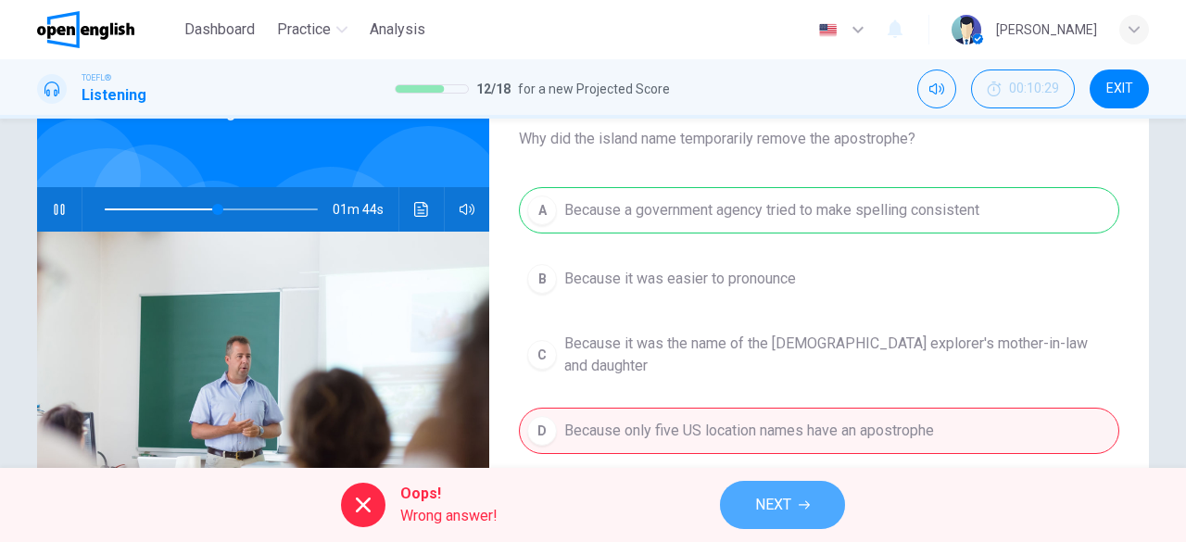
click at [782, 514] on span "NEXT" at bounding box center [773, 505] width 36 height 26
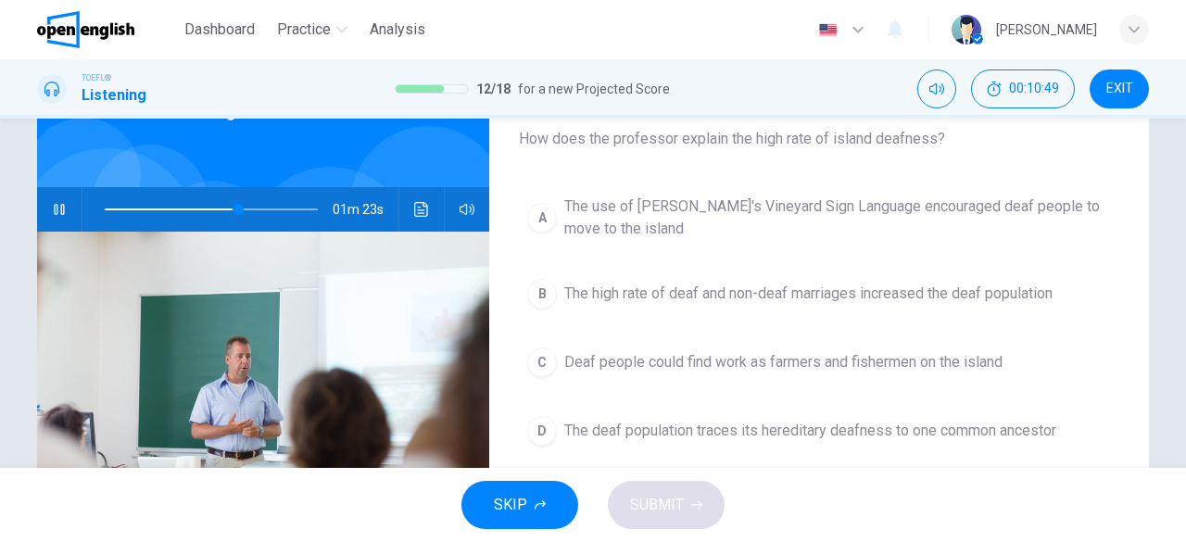
click at [969, 433] on span "The deaf population traces its hereditary deafness to one common ancestor" at bounding box center [810, 431] width 492 height 22
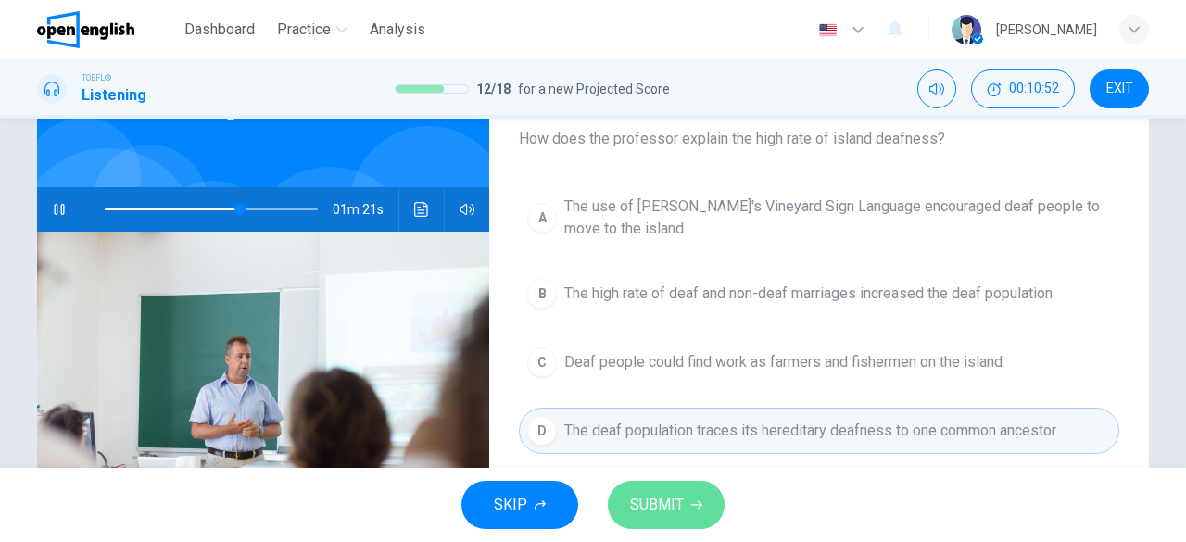
click at [659, 507] on span "SUBMIT" at bounding box center [657, 505] width 54 height 26
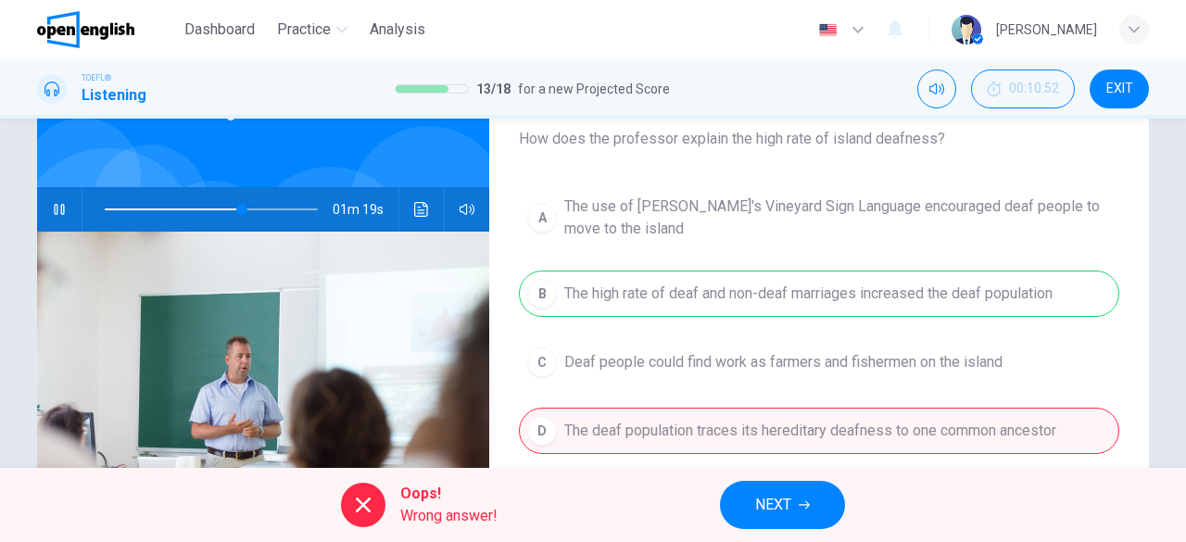
click at [767, 507] on span "NEXT" at bounding box center [773, 505] width 36 height 26
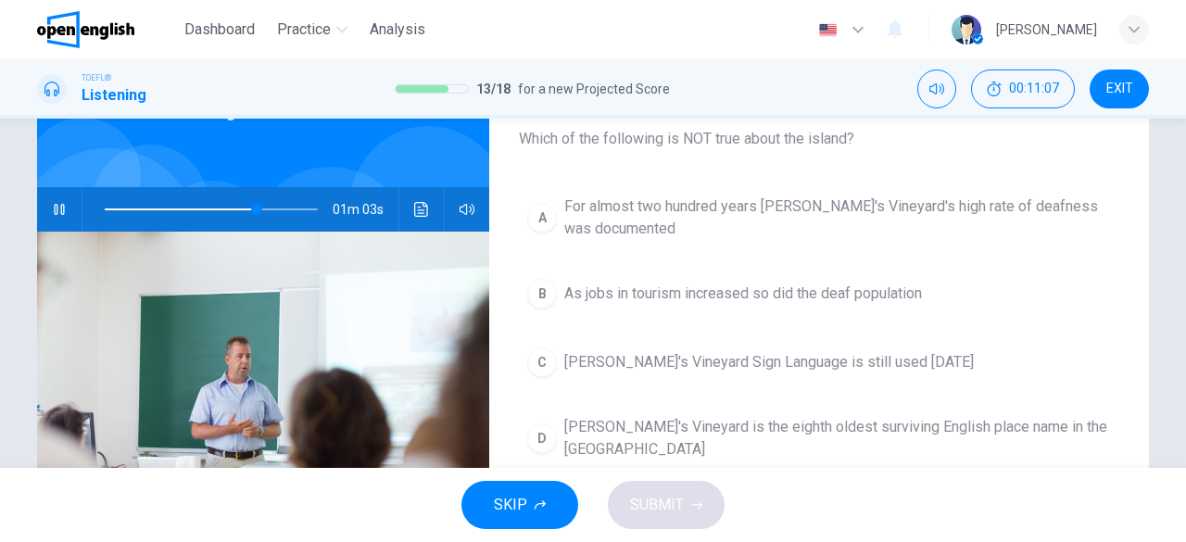
click at [849, 290] on span "As jobs in tourism increased so did the deaf population" at bounding box center [743, 294] width 358 height 22
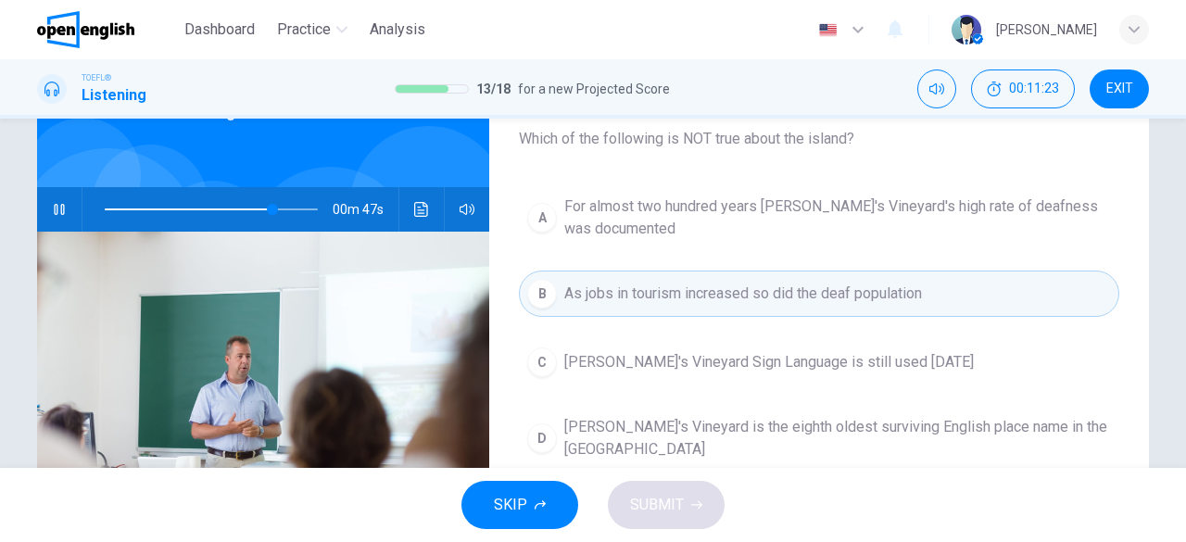
click at [696, 216] on span "For almost two hundred years Martha's Vineyard's high rate of deafness was docu…" at bounding box center [837, 217] width 547 height 44
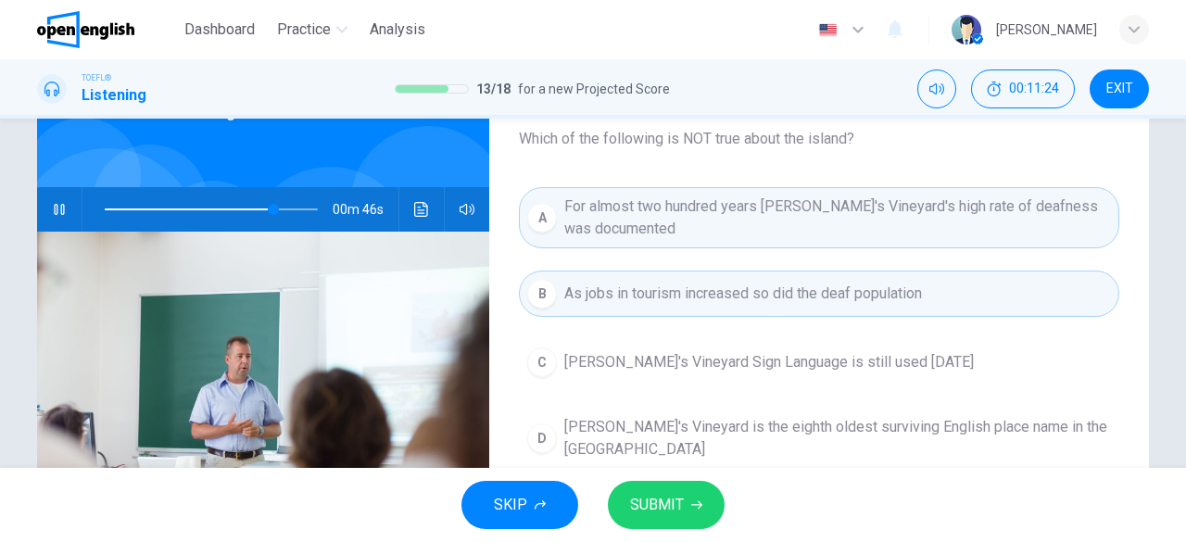
click at [677, 497] on span "SUBMIT" at bounding box center [657, 505] width 54 height 26
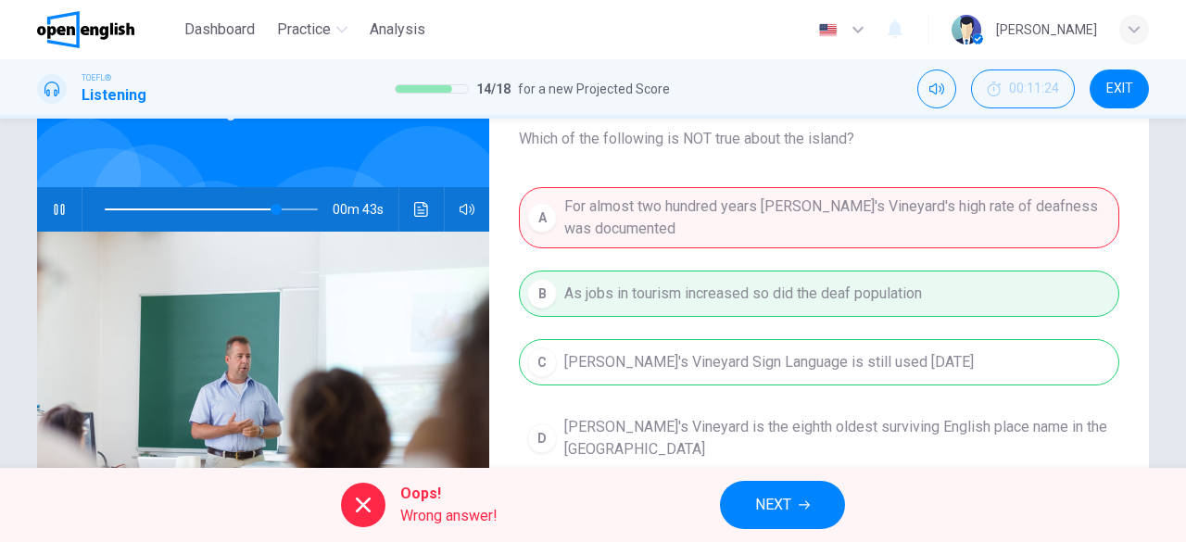
type input "**"
click at [807, 512] on button "NEXT" at bounding box center [782, 505] width 125 height 48
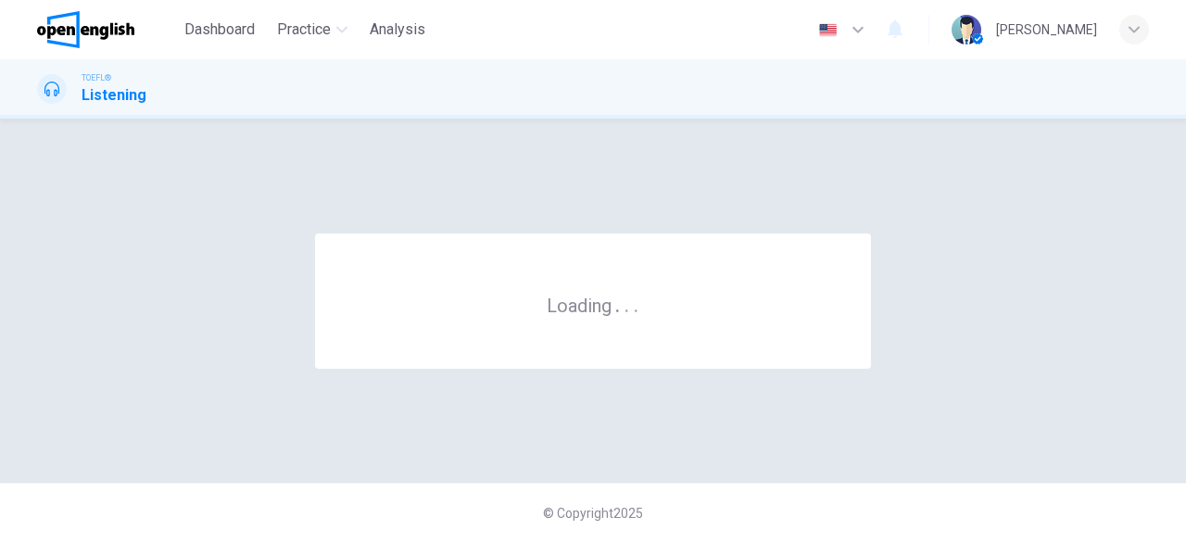
scroll to position [0, 0]
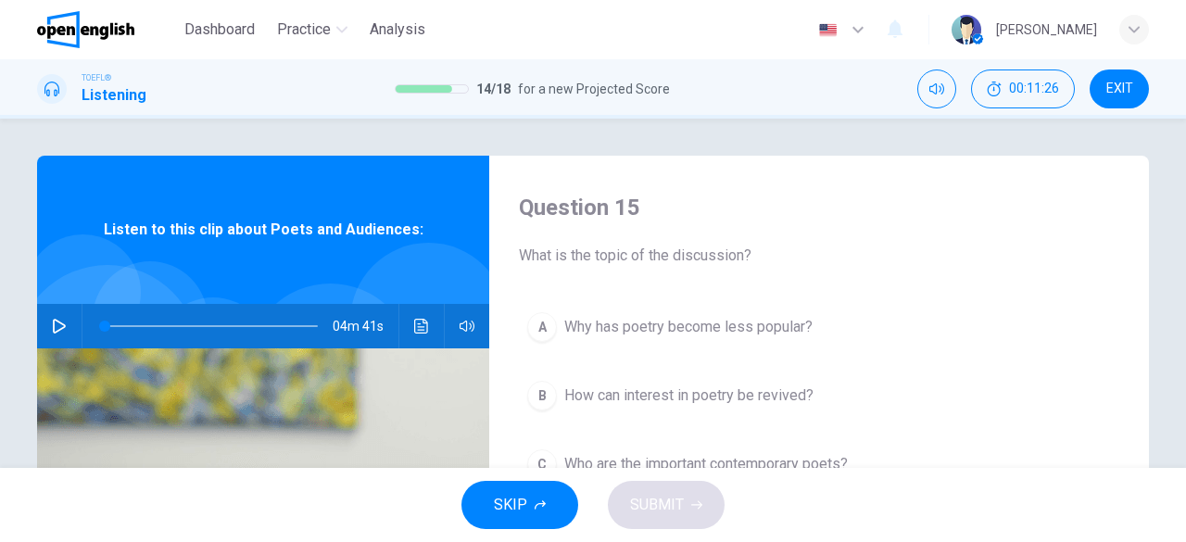
click at [56, 323] on icon "button" at bounding box center [59, 326] width 13 height 15
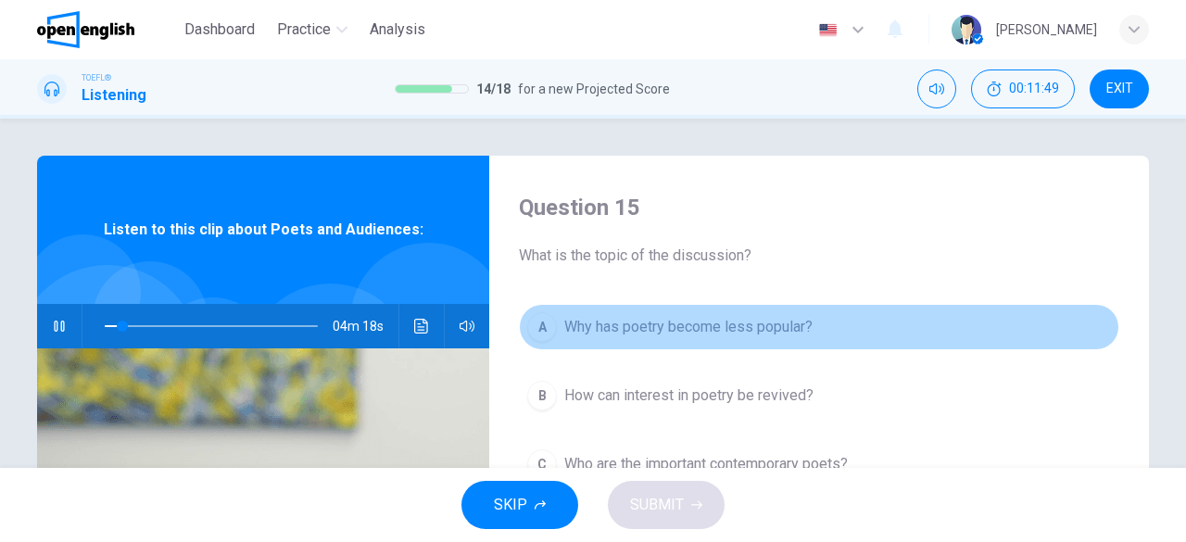
click at [614, 344] on button "A Why has poetry become less popular?" at bounding box center [819, 327] width 600 height 46
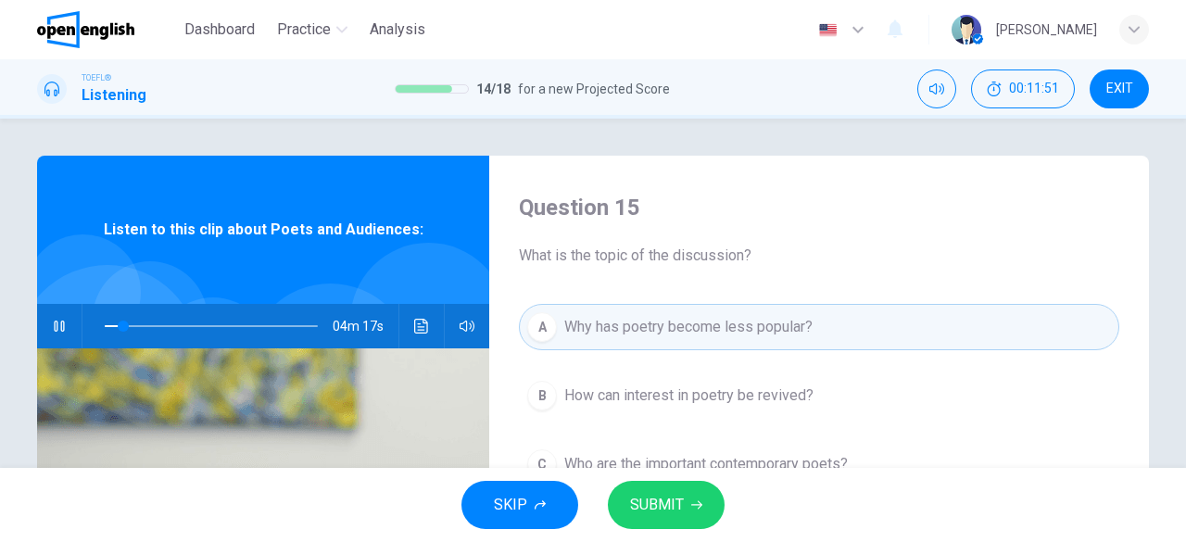
click at [674, 514] on span "SUBMIT" at bounding box center [657, 505] width 54 height 26
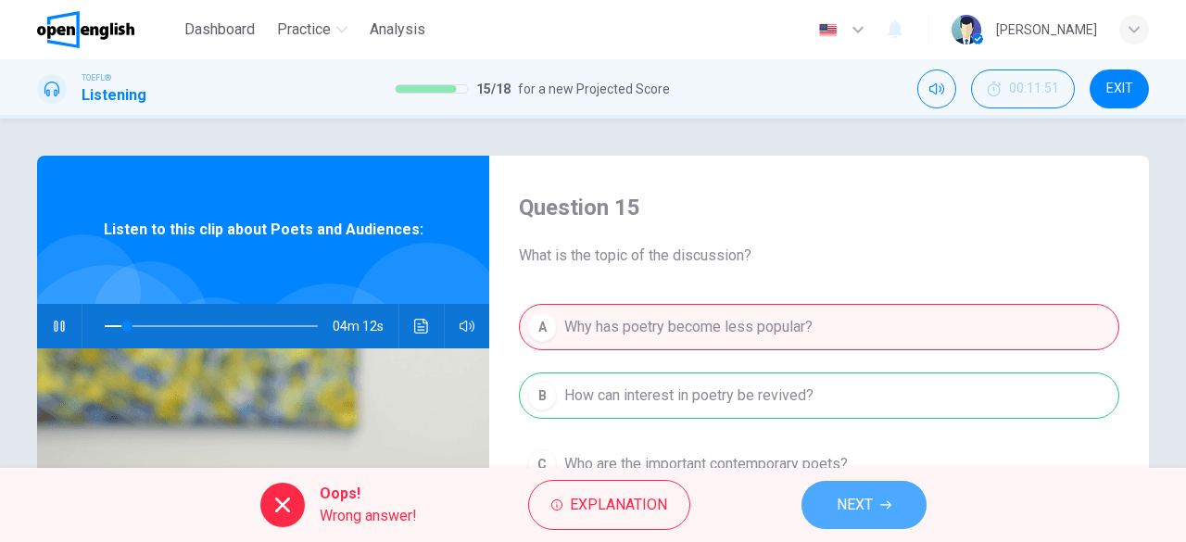
click at [848, 504] on span "NEXT" at bounding box center [855, 505] width 36 height 26
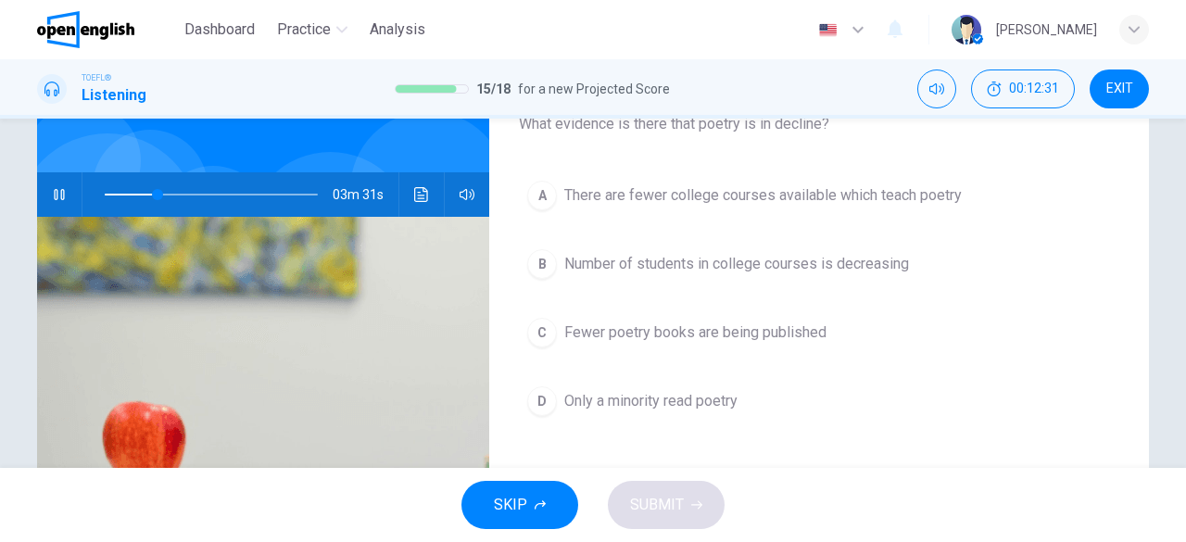
scroll to position [115, 0]
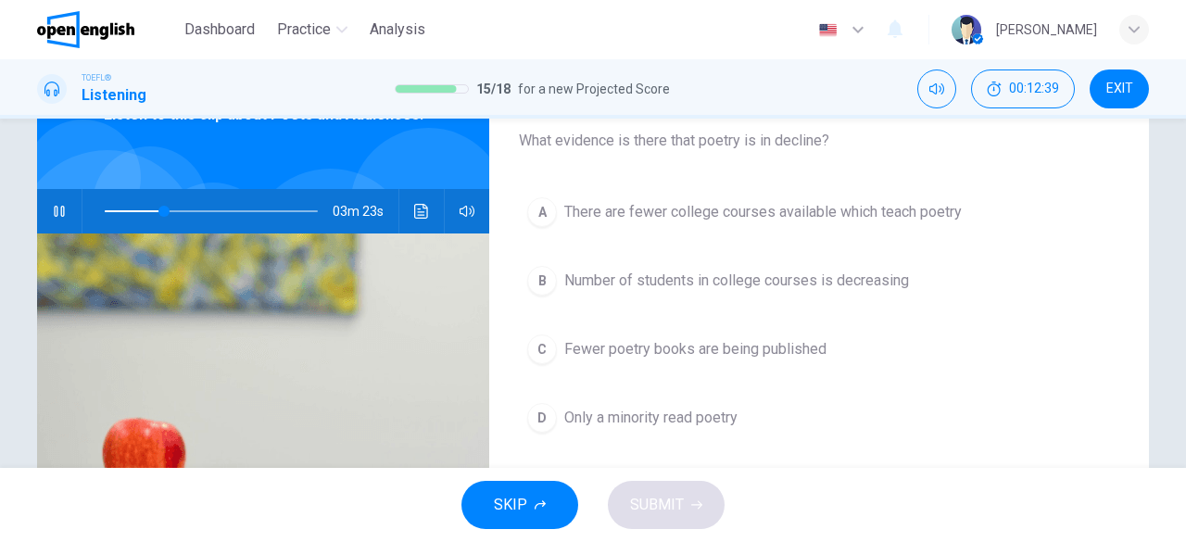
click at [838, 205] on span "There are fewer college courses available which teach poetry" at bounding box center [762, 212] width 397 height 22
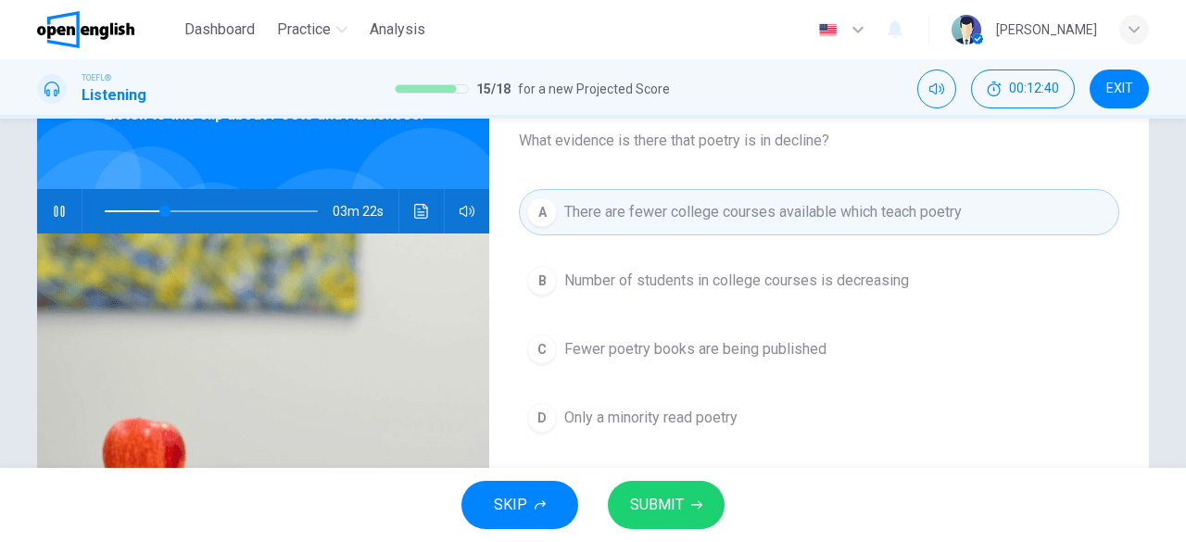
click at [662, 509] on span "SUBMIT" at bounding box center [657, 505] width 54 height 26
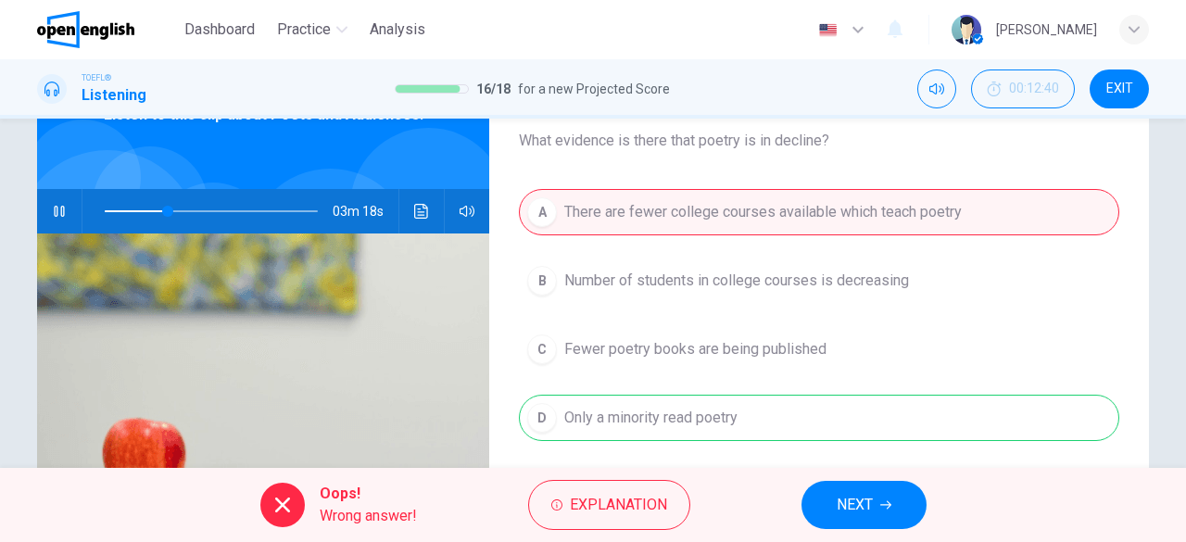
click at [841, 514] on span "NEXT" at bounding box center [855, 505] width 36 height 26
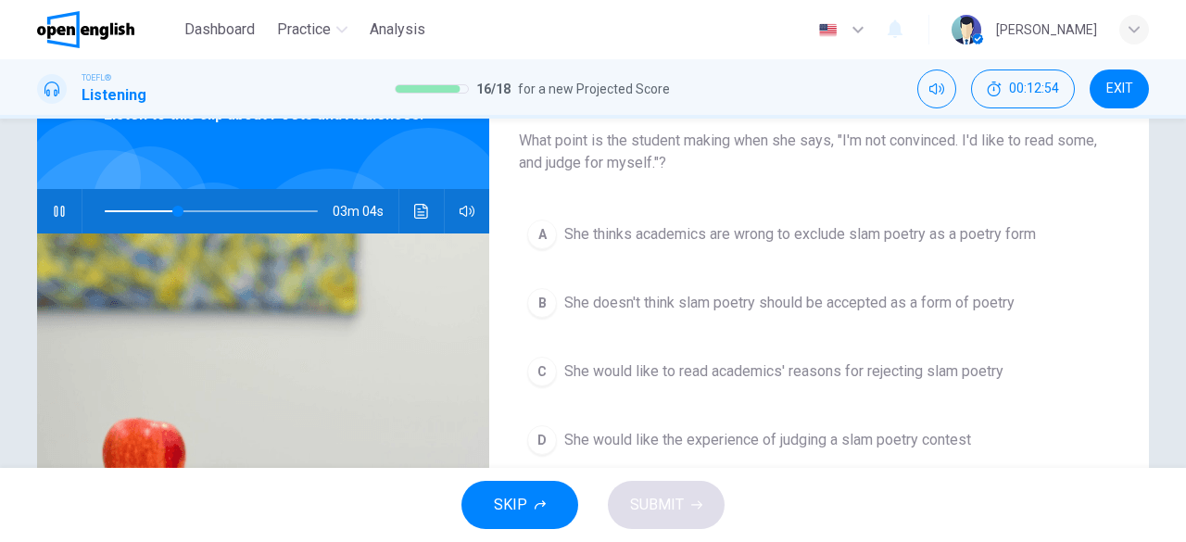
type input "**"
click at [1125, 82] on span "EXIT" at bounding box center [1119, 89] width 27 height 15
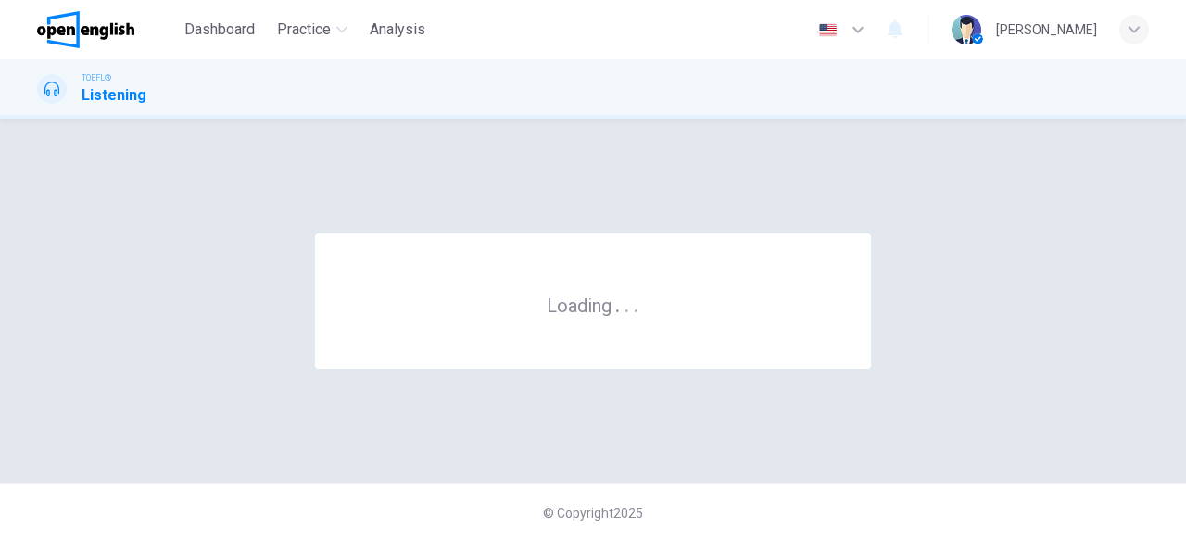
scroll to position [0, 0]
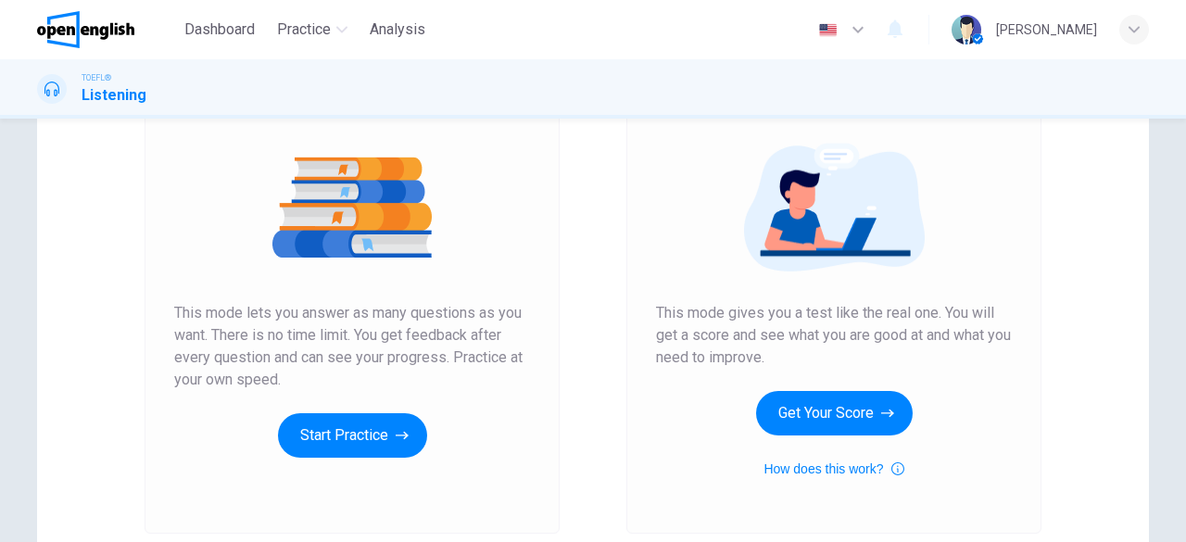
scroll to position [213, 0]
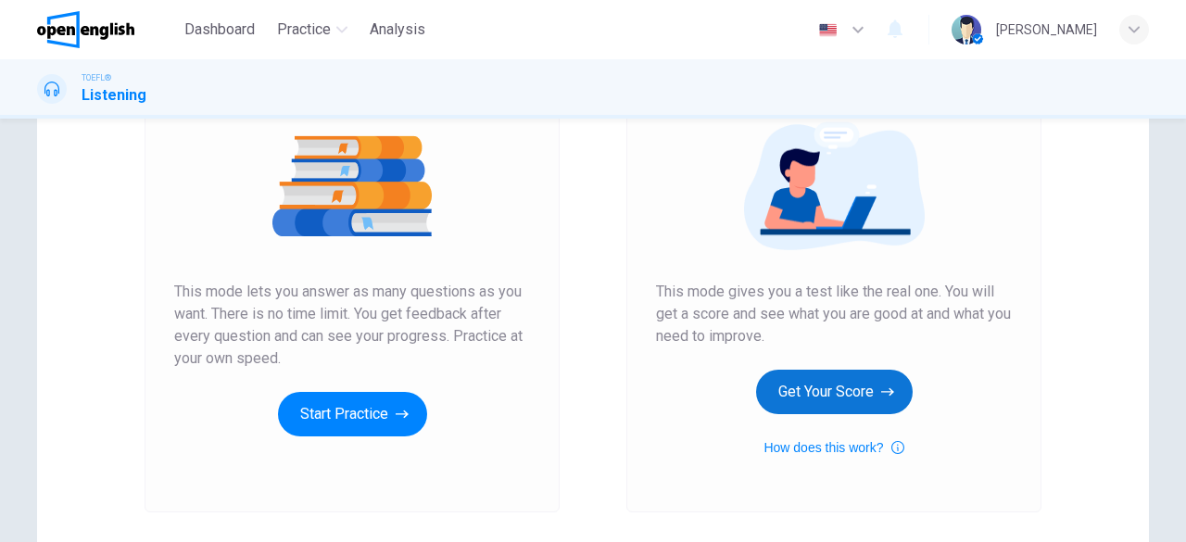
click at [851, 388] on button "Get Your Score" at bounding box center [834, 392] width 157 height 44
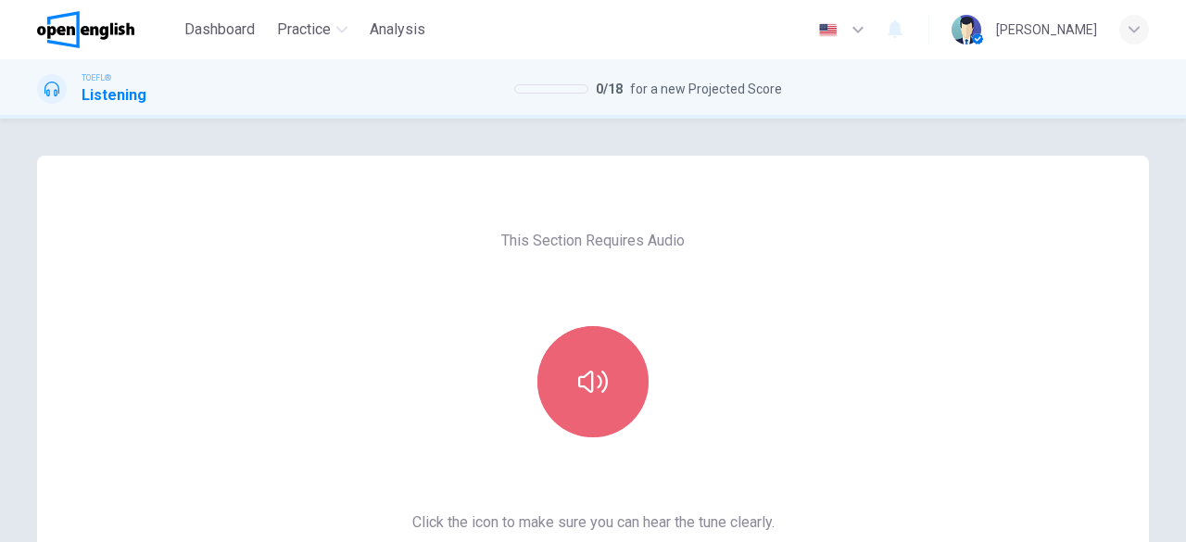
click at [564, 390] on button "button" at bounding box center [592, 381] width 111 height 111
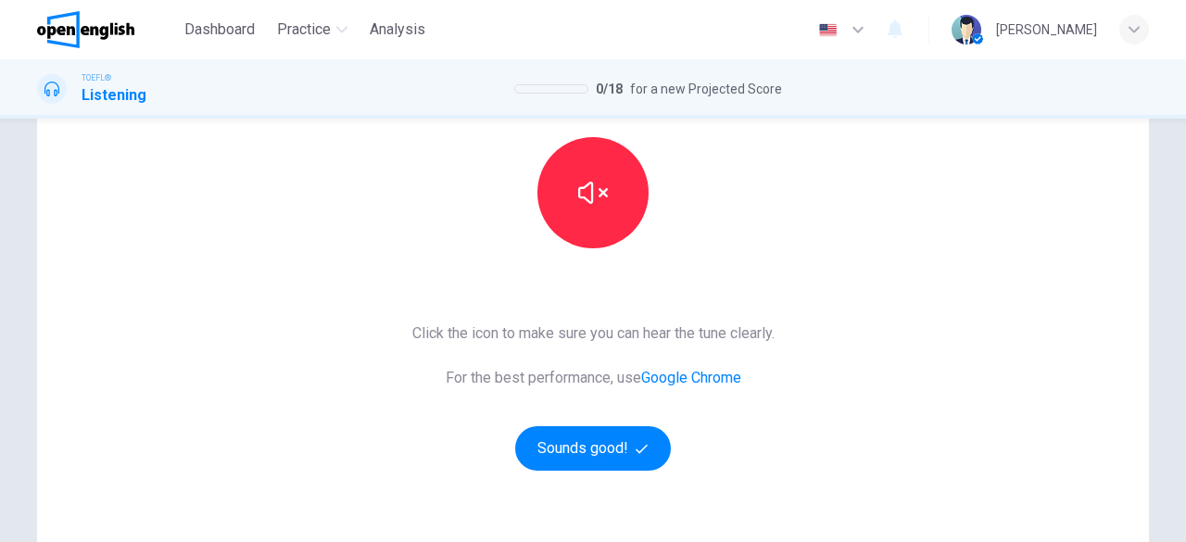
scroll to position [308, 0]
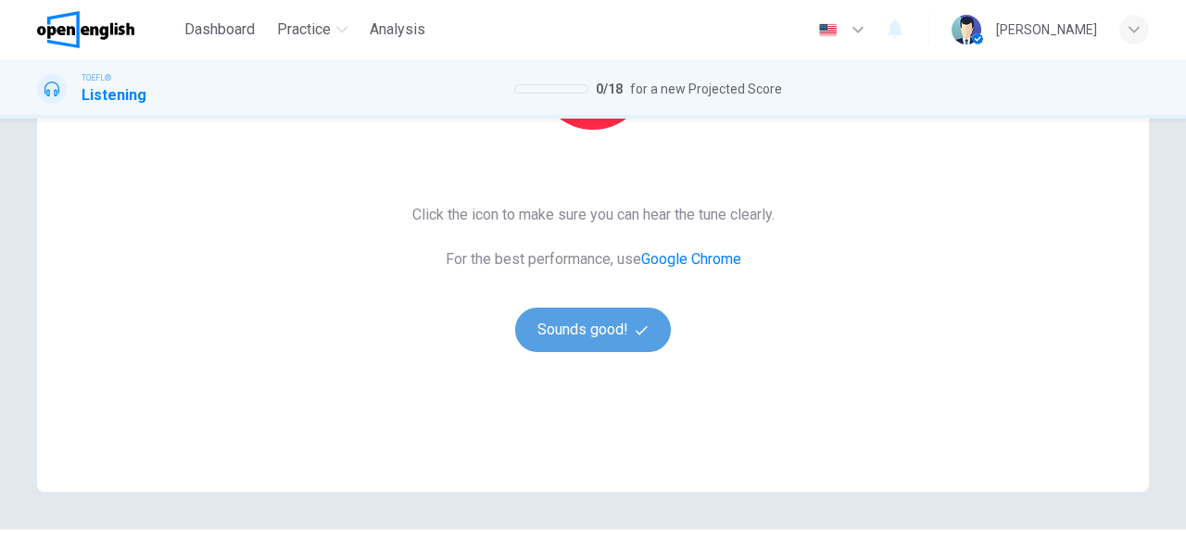
click at [608, 334] on button "Sounds good!" at bounding box center [593, 330] width 156 height 44
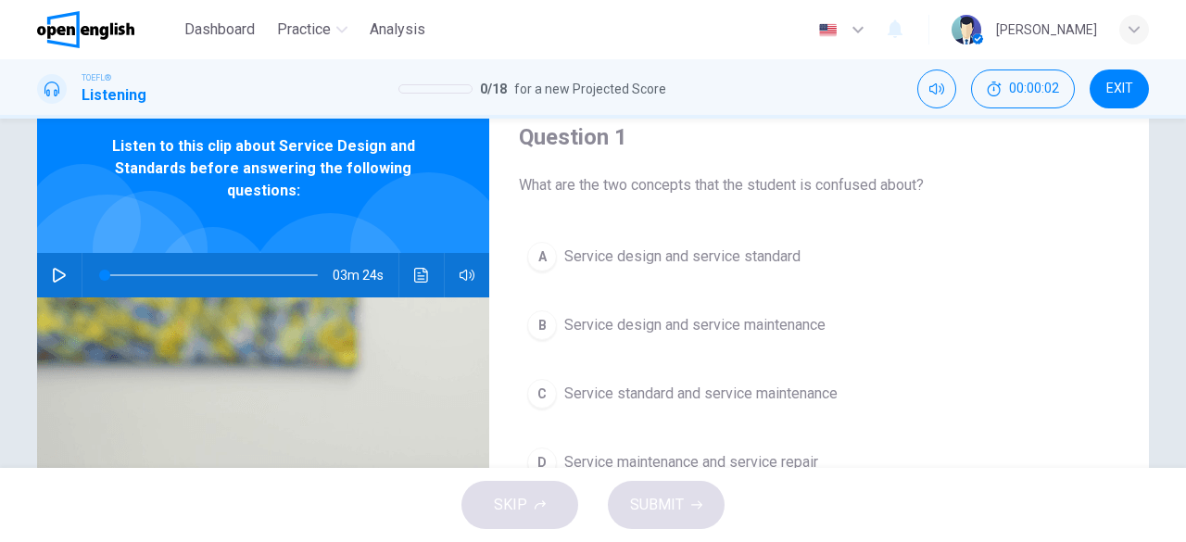
scroll to position [19, 0]
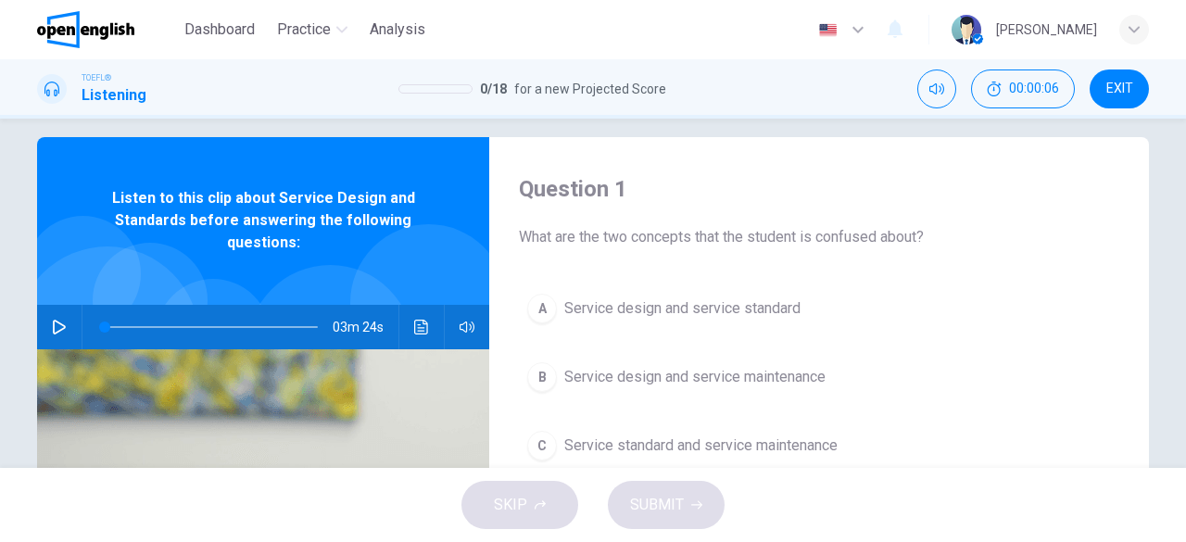
click at [59, 321] on icon "button" at bounding box center [59, 327] width 15 height 15
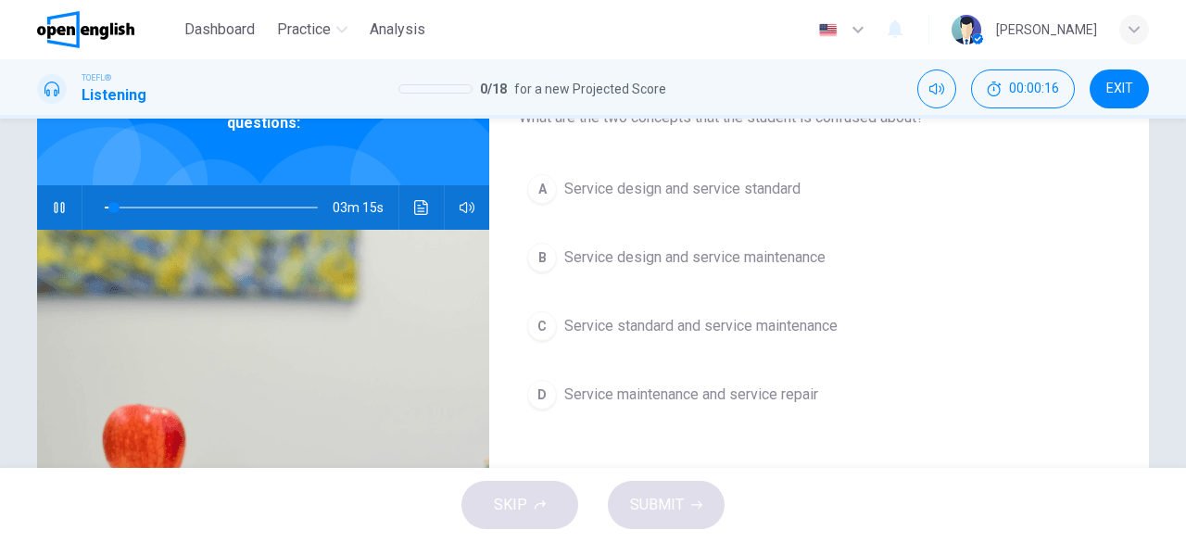
scroll to position [149, 0]
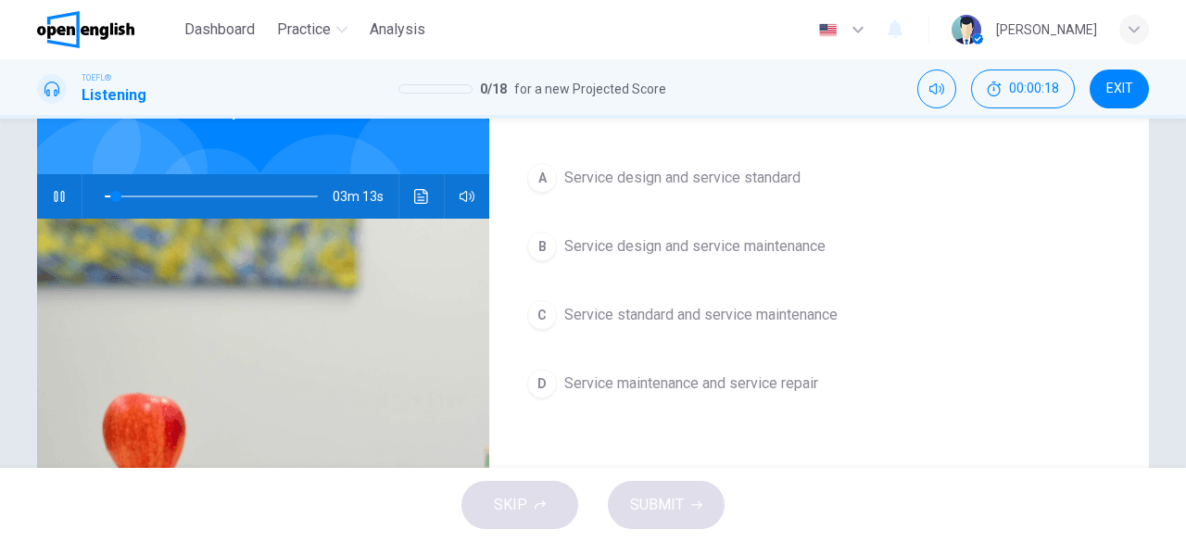
click at [723, 183] on span "Service design and service standard" at bounding box center [682, 178] width 236 height 22
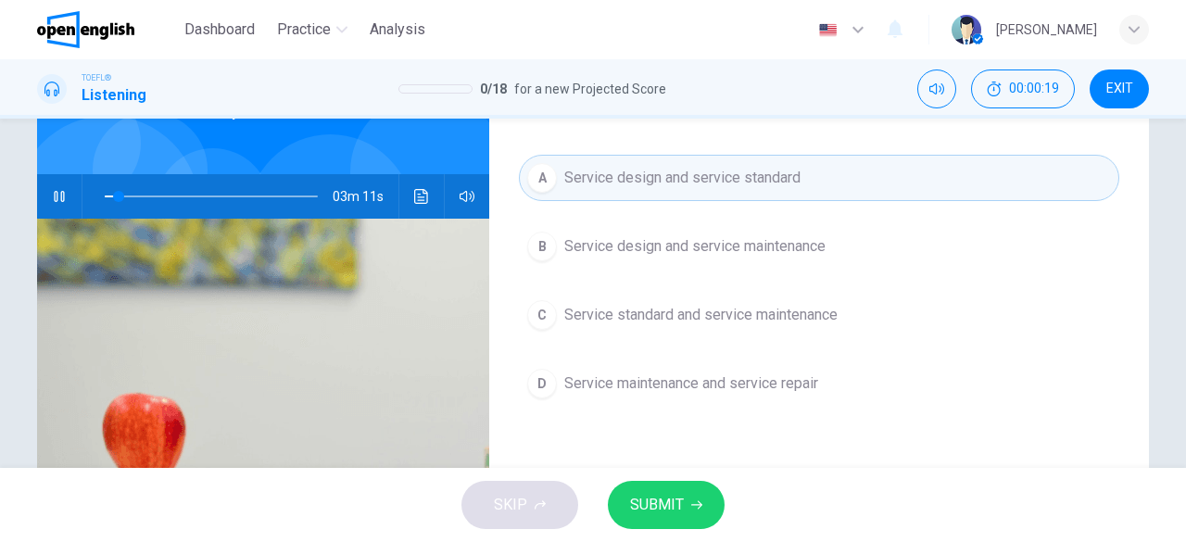
click at [668, 498] on span "SUBMIT" at bounding box center [657, 505] width 54 height 26
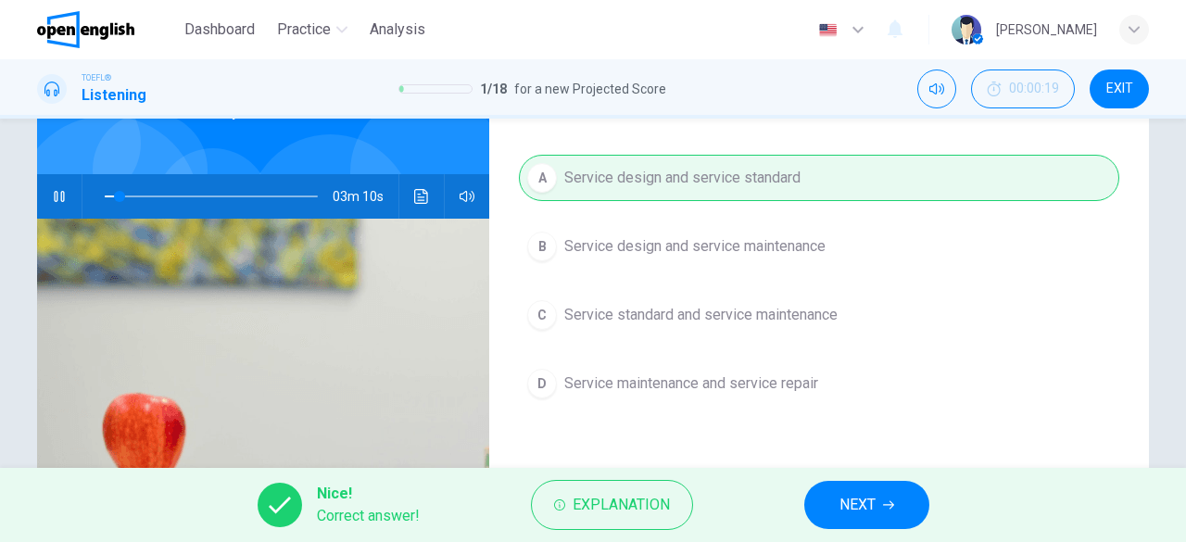
click at [863, 510] on span "NEXT" at bounding box center [857, 505] width 36 height 26
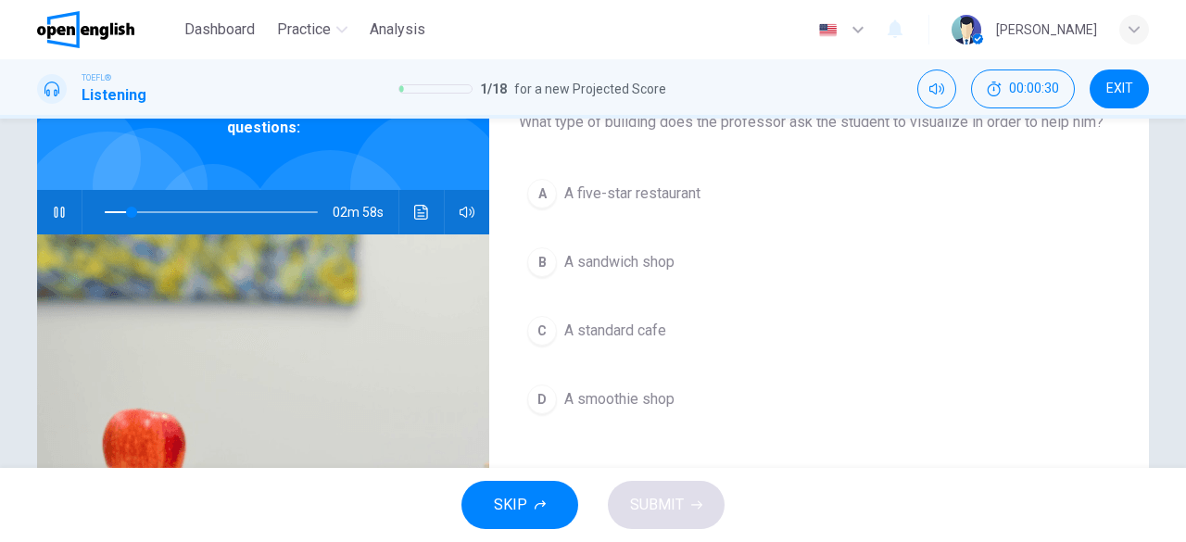
scroll to position [135, 0]
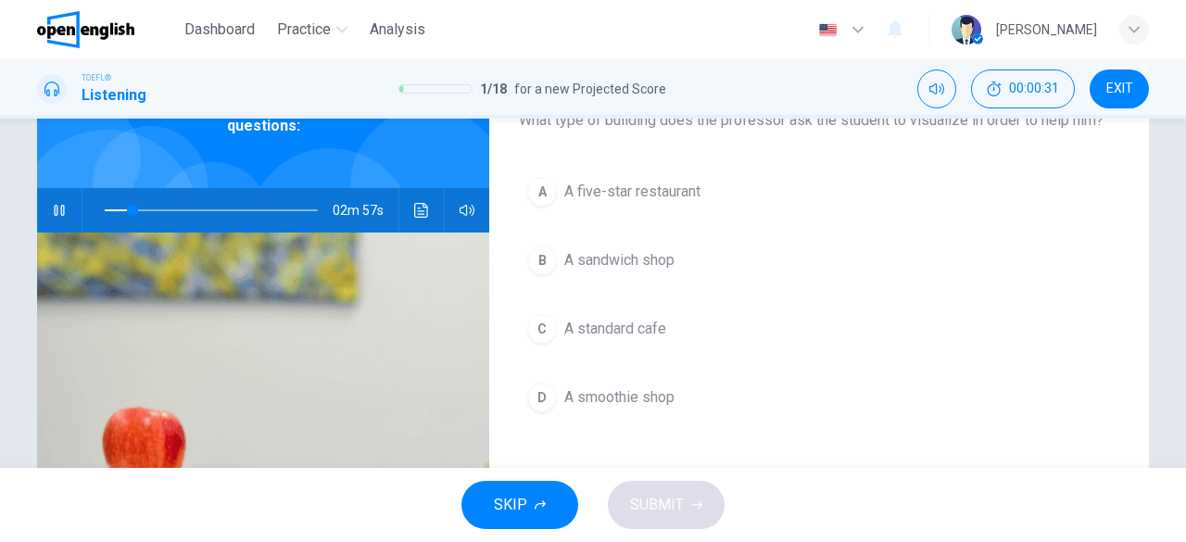
click at [633, 325] on span "A standard cafe" at bounding box center [615, 329] width 102 height 22
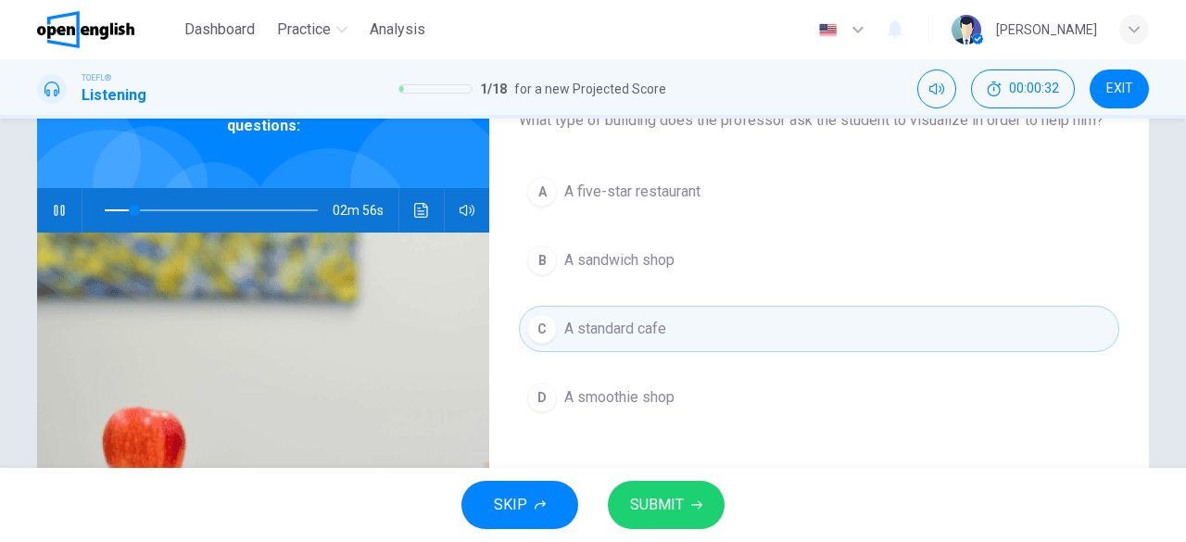
click at [679, 514] on span "SUBMIT" at bounding box center [657, 505] width 54 height 26
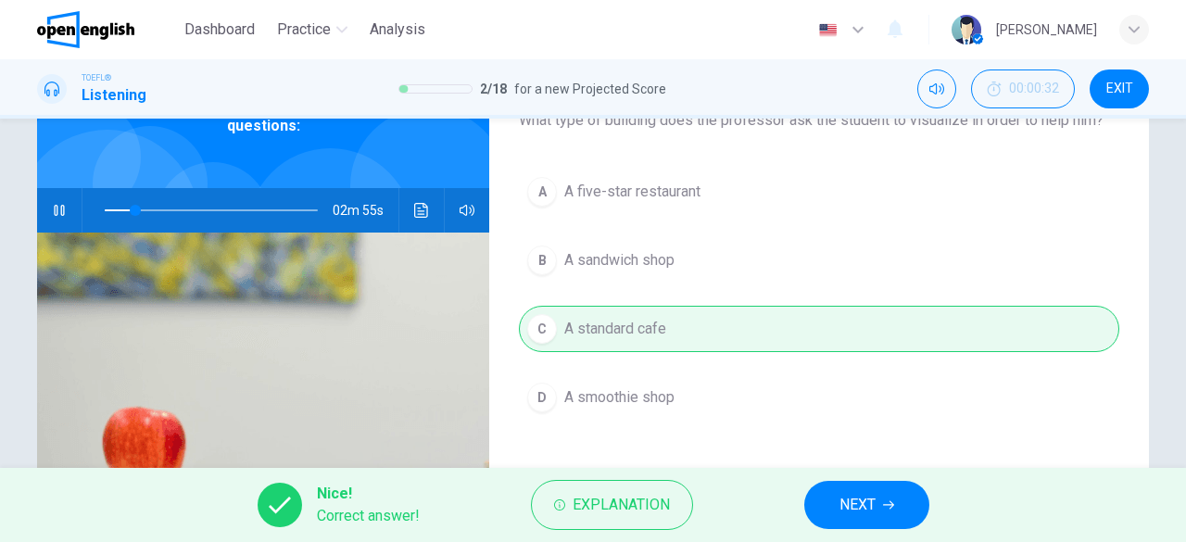
click at [889, 509] on icon "button" at bounding box center [888, 504] width 11 height 11
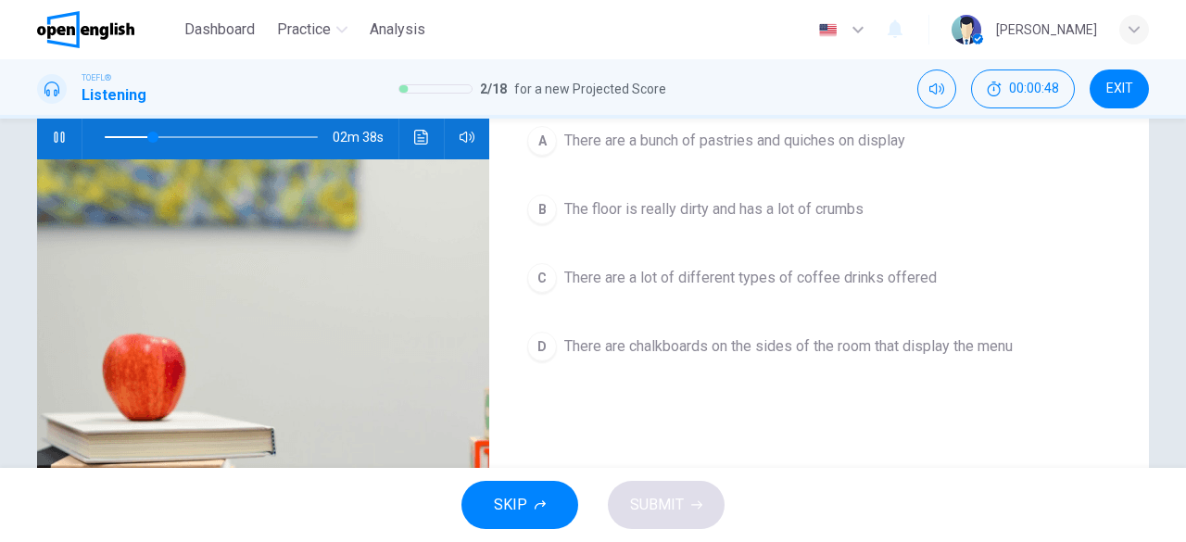
scroll to position [206, 0]
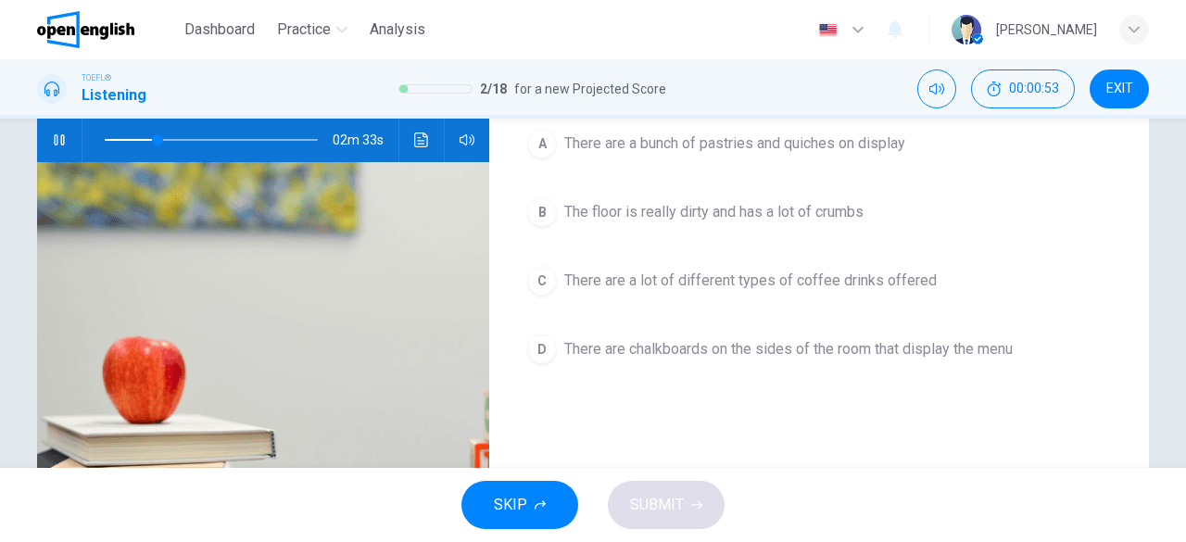
click at [835, 274] on span "There are a lot of different types of coffee drinks offered" at bounding box center [750, 281] width 372 height 22
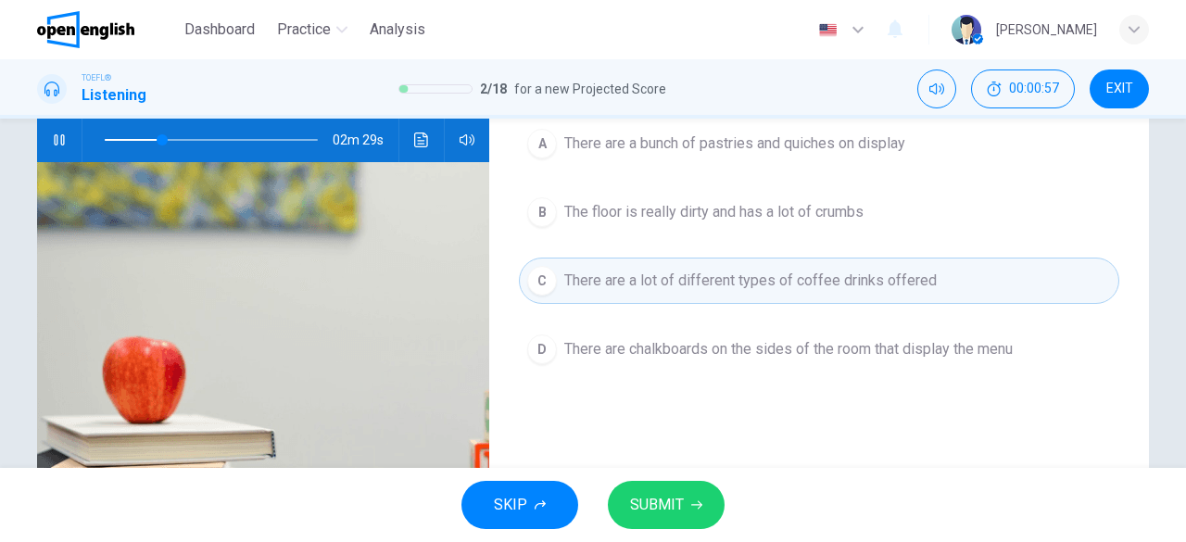
click at [657, 501] on span "SUBMIT" at bounding box center [657, 505] width 54 height 26
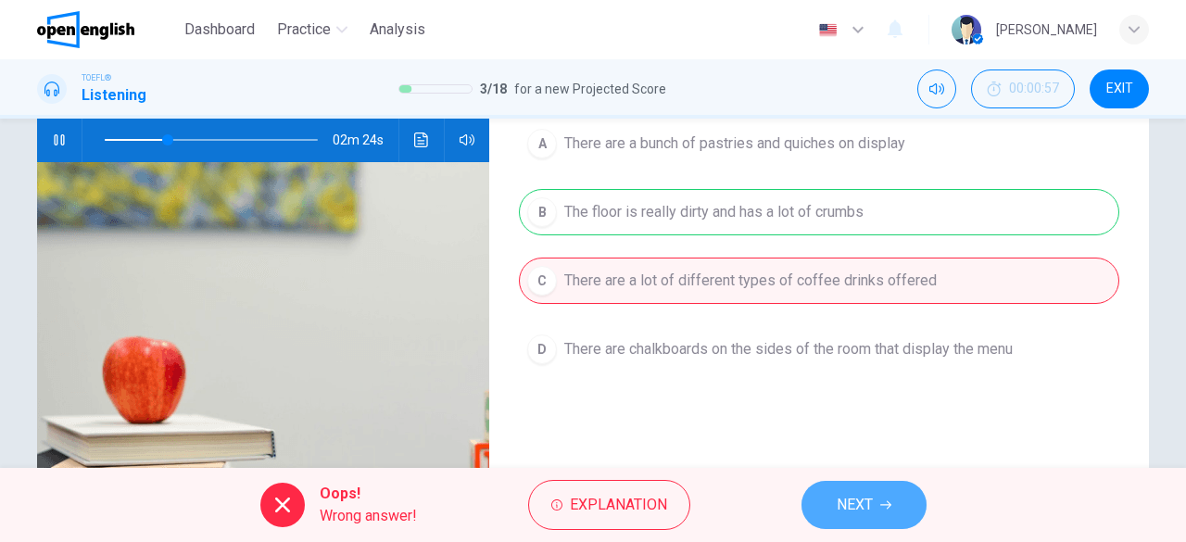
click at [879, 516] on button "NEXT" at bounding box center [863, 505] width 125 height 48
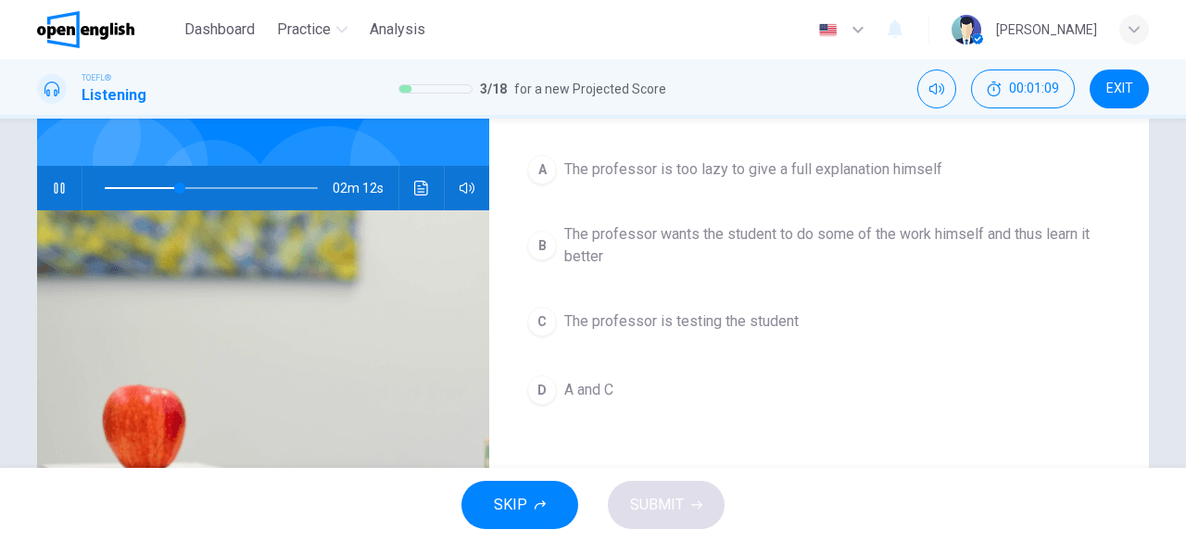
scroll to position [158, 0]
click at [564, 392] on span "A and C" at bounding box center [588, 389] width 49 height 22
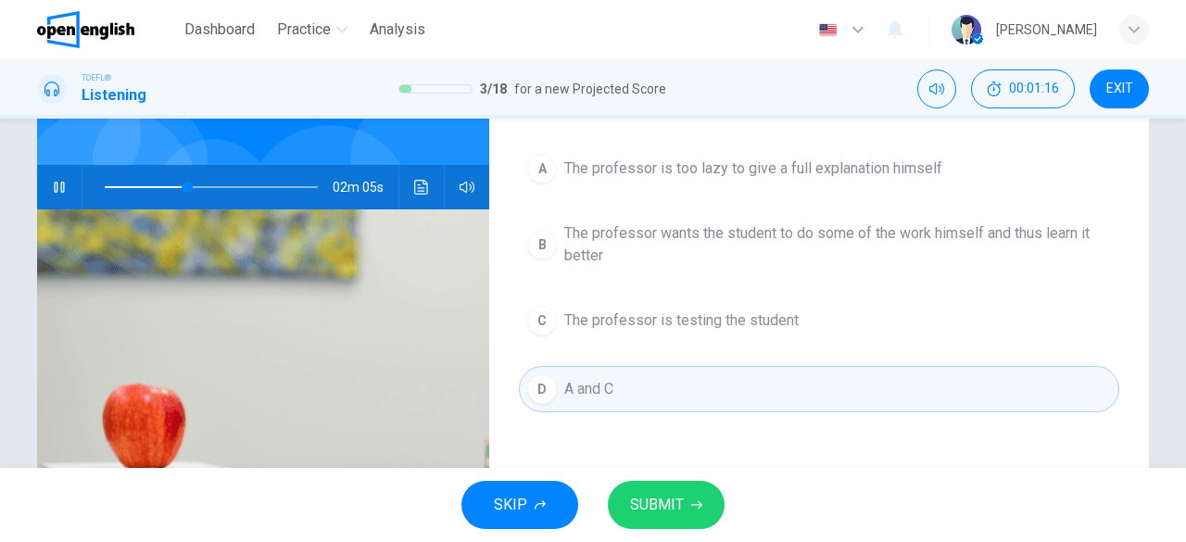
click at [682, 507] on span "SUBMIT" at bounding box center [657, 505] width 54 height 26
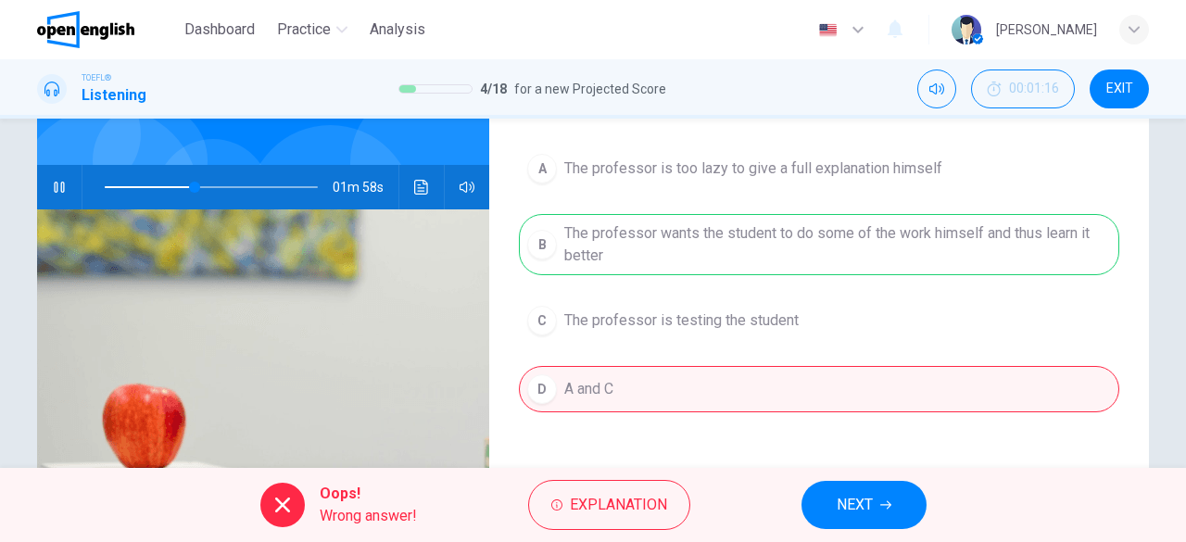
scroll to position [54, 0]
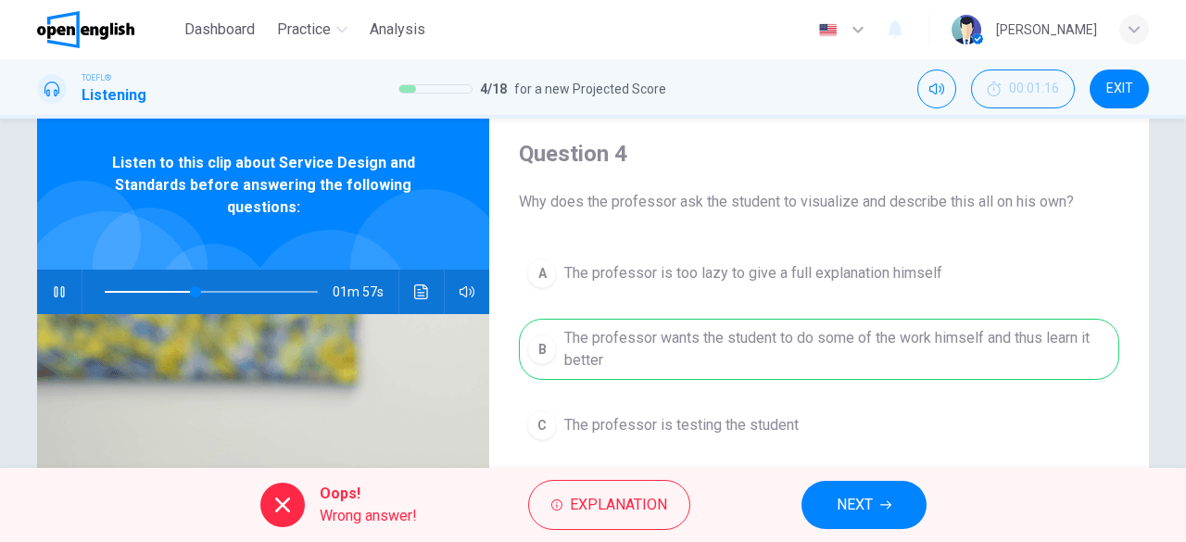
type input "**"
click at [1121, 88] on span "EXIT" at bounding box center [1119, 89] width 27 height 15
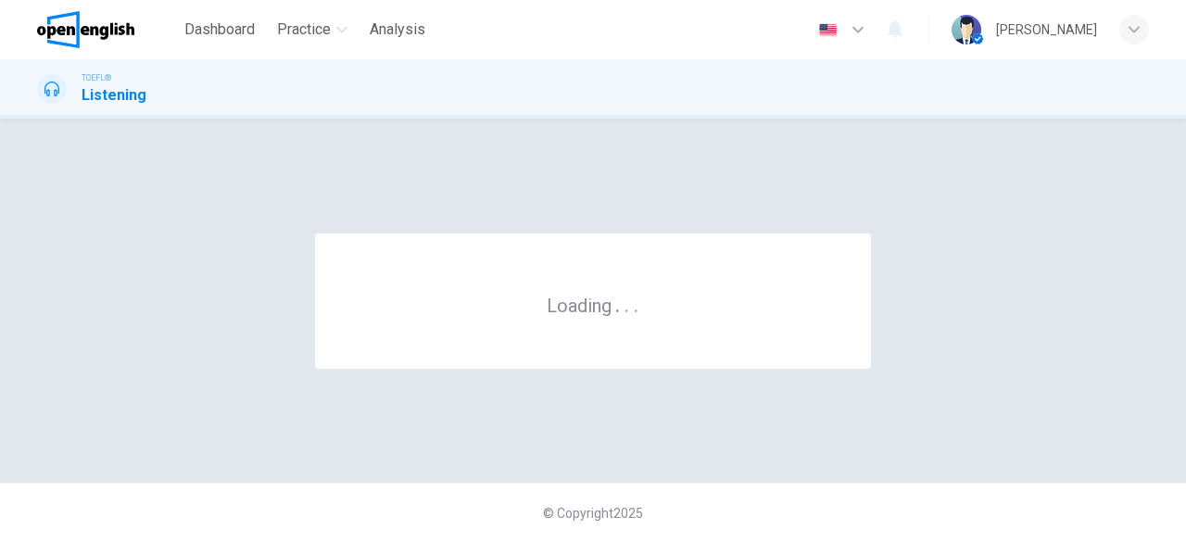
scroll to position [0, 0]
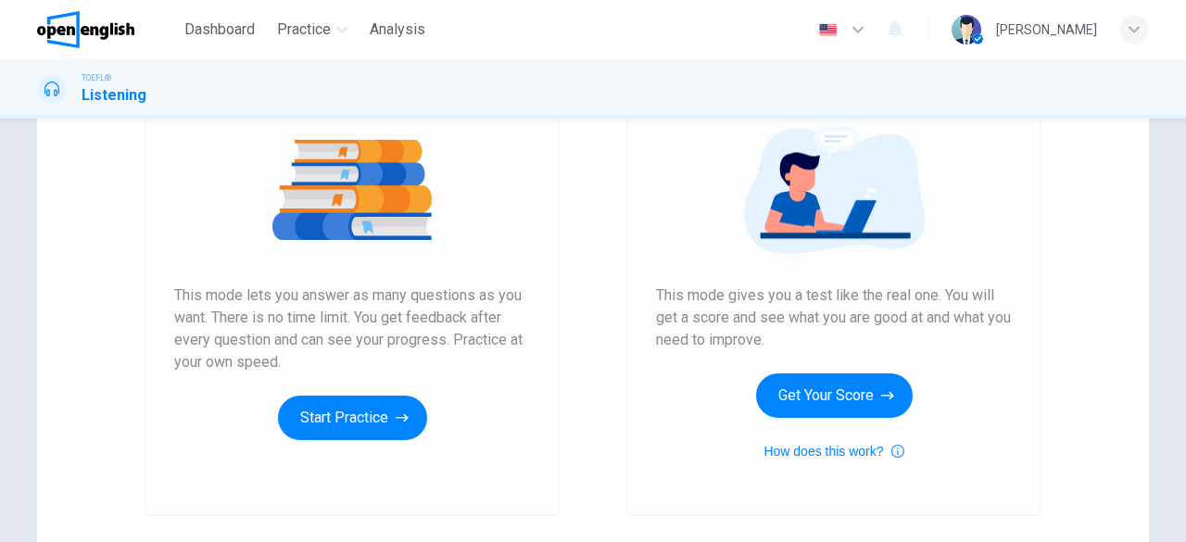
scroll to position [221, 0]
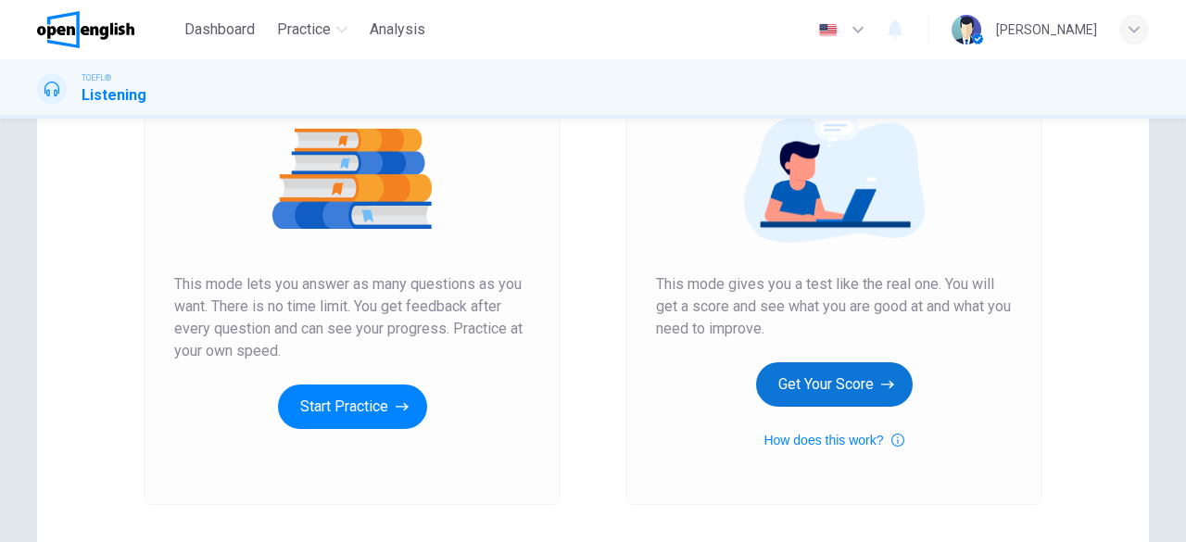
click at [875, 390] on button "Get Your Score" at bounding box center [834, 384] width 157 height 44
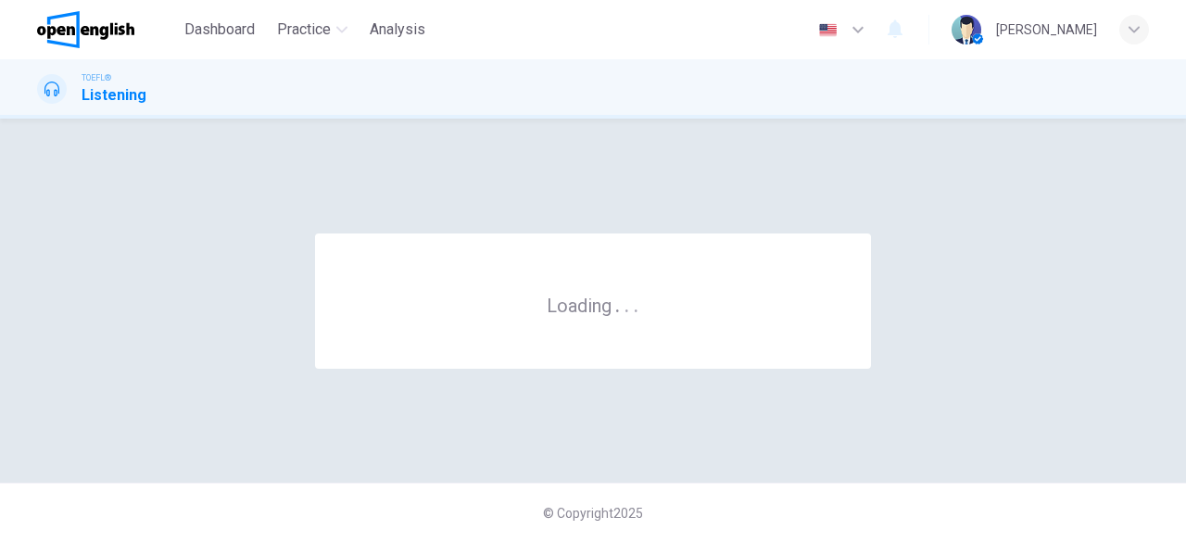
scroll to position [0, 0]
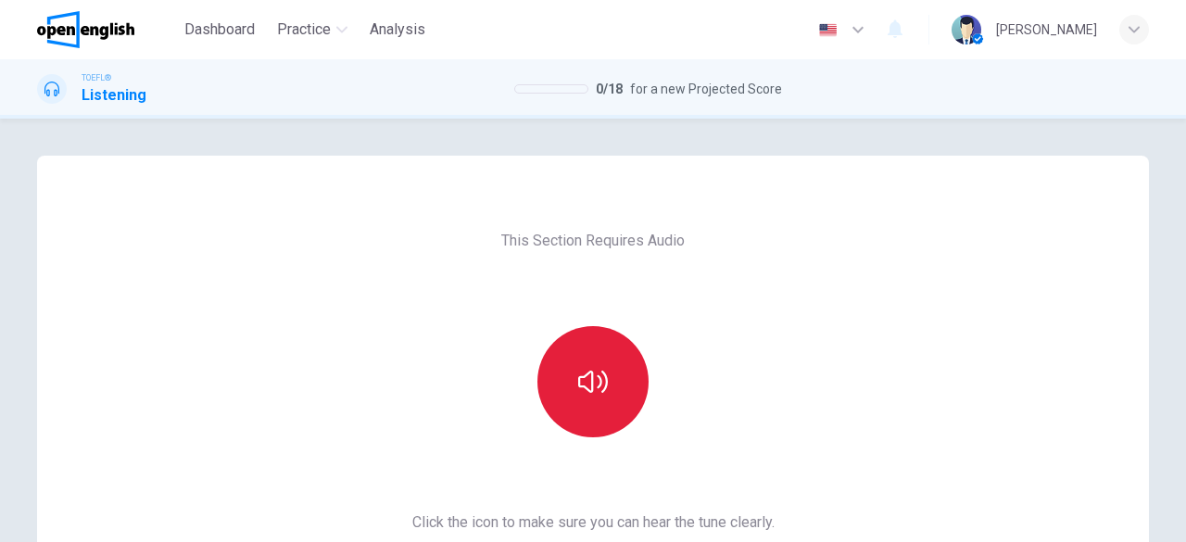
click at [556, 406] on button "button" at bounding box center [592, 381] width 111 height 111
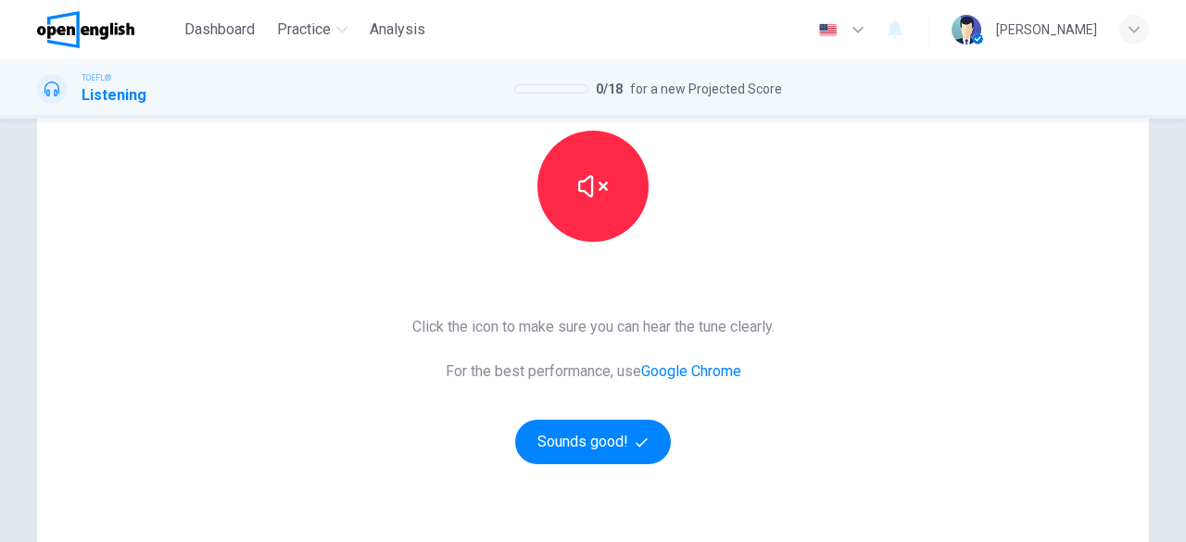
scroll to position [200, 0]
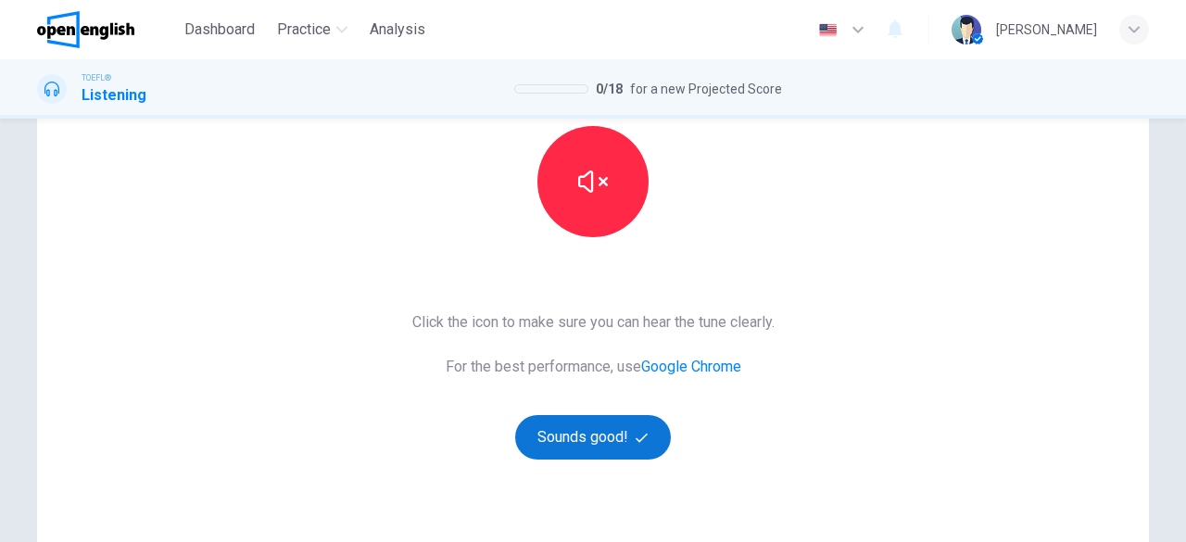
click at [596, 438] on button "Sounds good!" at bounding box center [593, 437] width 156 height 44
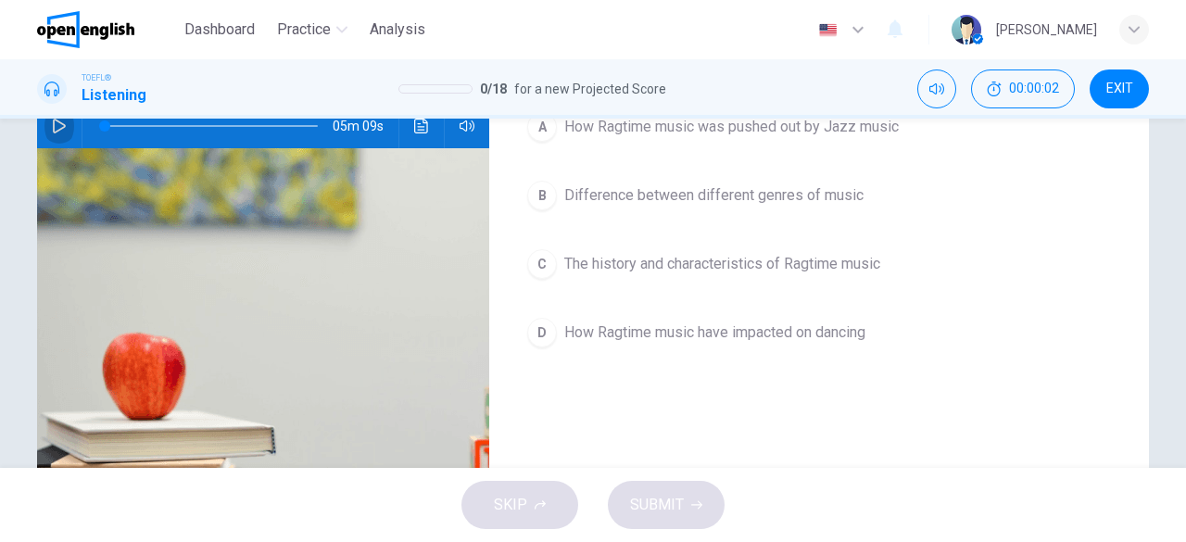
click at [56, 125] on icon "button" at bounding box center [59, 126] width 15 height 15
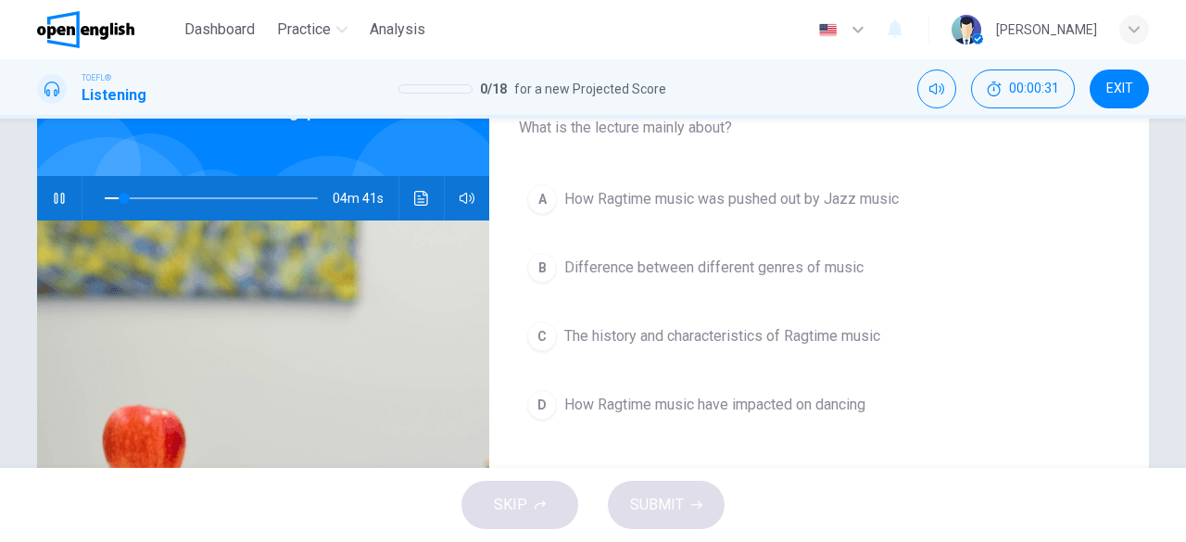
scroll to position [130, 0]
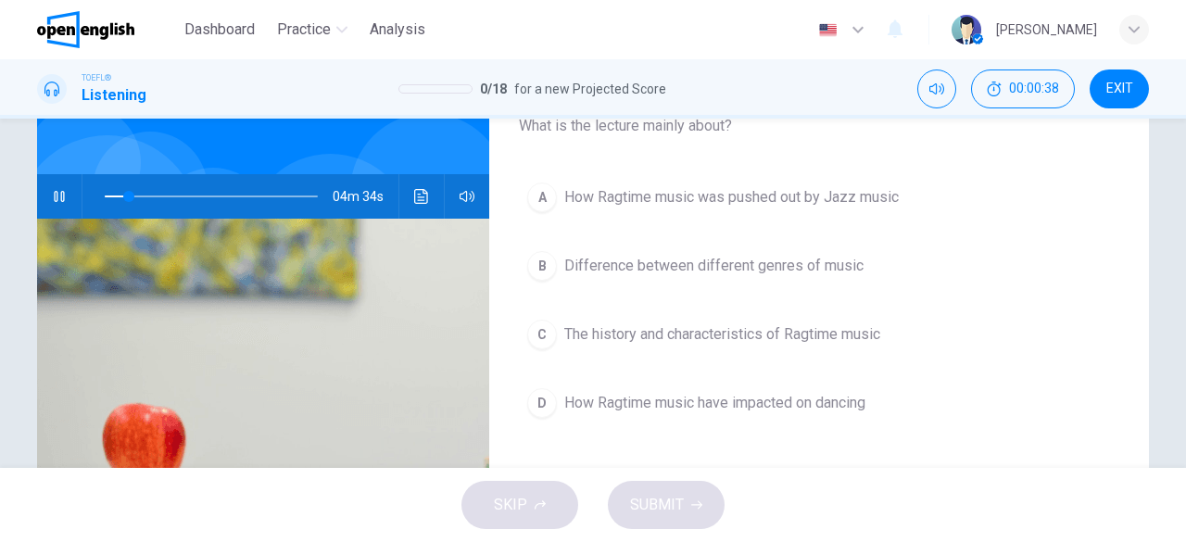
click at [739, 260] on span "Difference between different genres of music" at bounding box center [713, 266] width 299 height 22
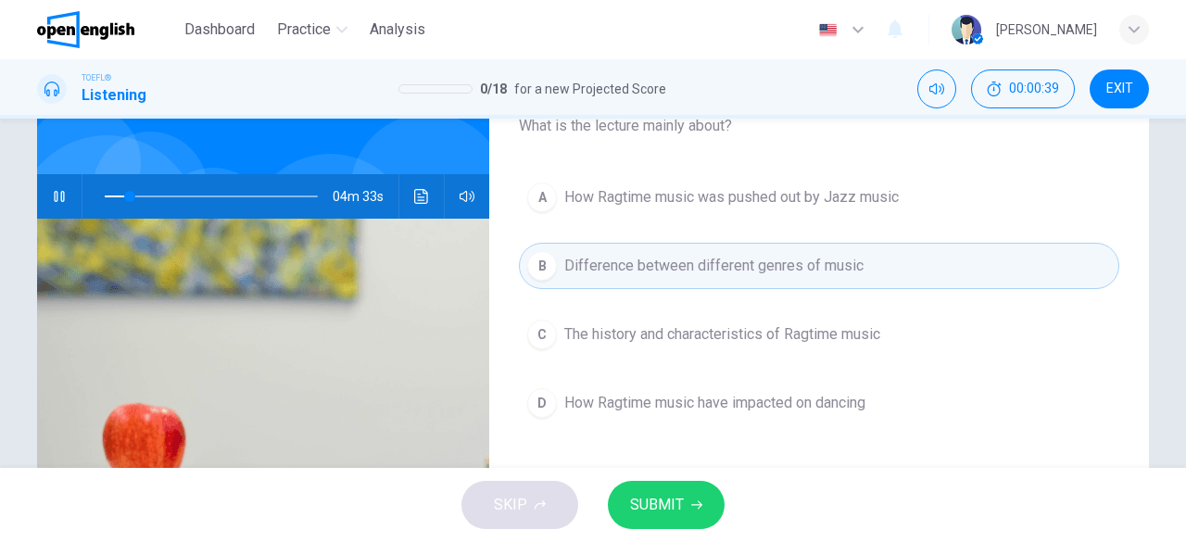
click at [658, 510] on span "SUBMIT" at bounding box center [657, 505] width 54 height 26
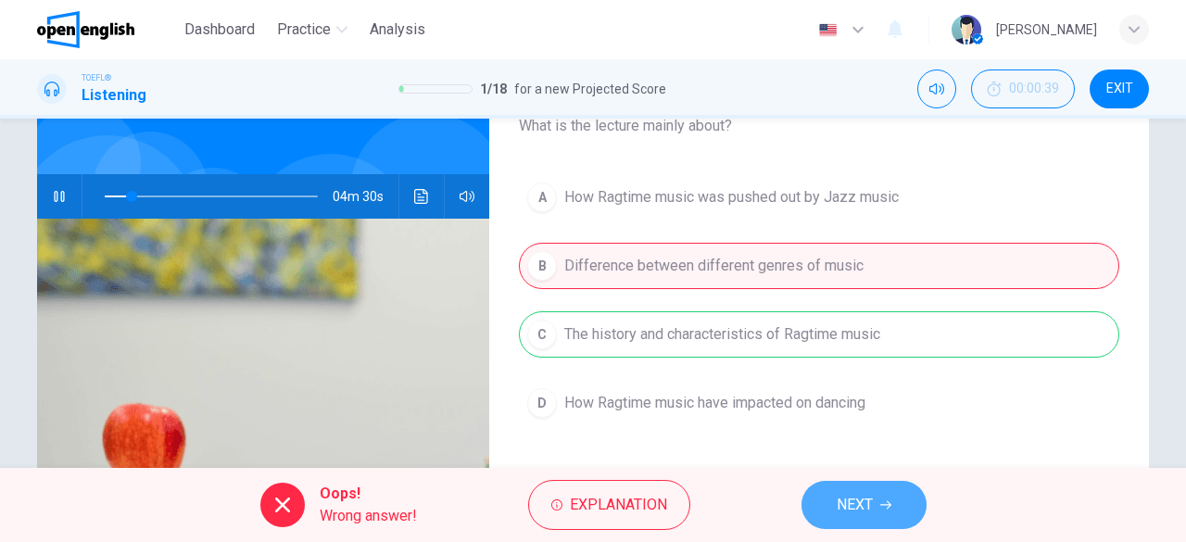
click at [878, 494] on button "NEXT" at bounding box center [863, 505] width 125 height 48
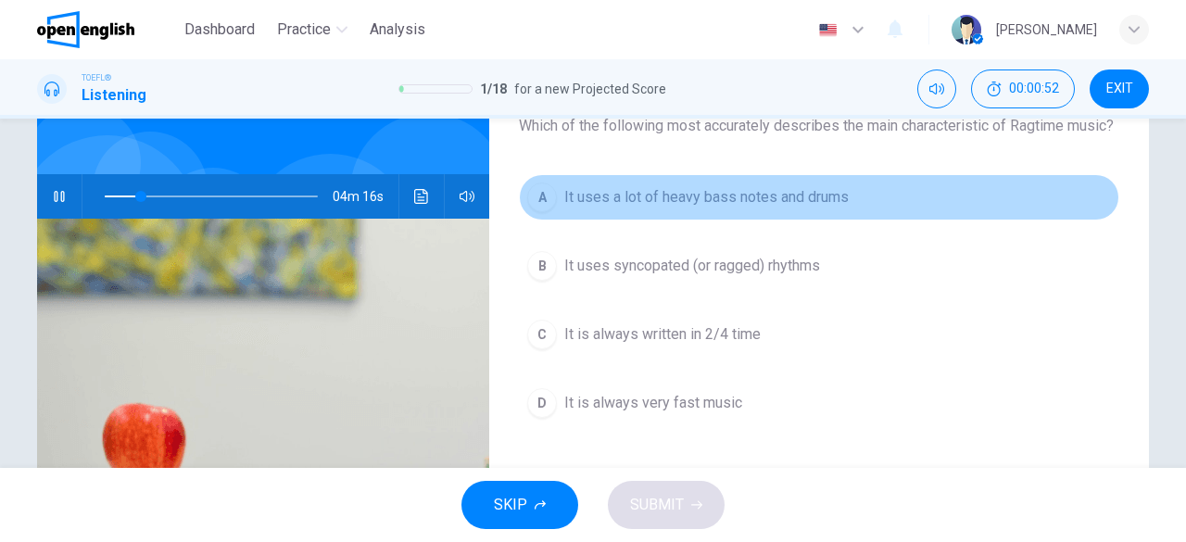
click at [775, 208] on span "It uses a lot of heavy bass notes and drums" at bounding box center [706, 197] width 284 height 22
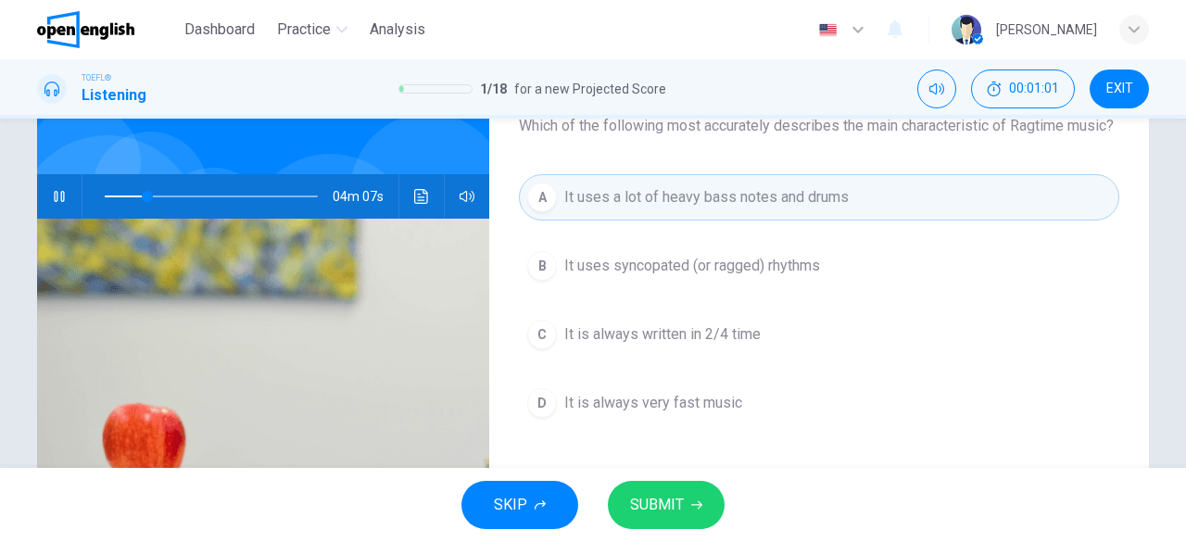
click at [680, 497] on span "SUBMIT" at bounding box center [657, 505] width 54 height 26
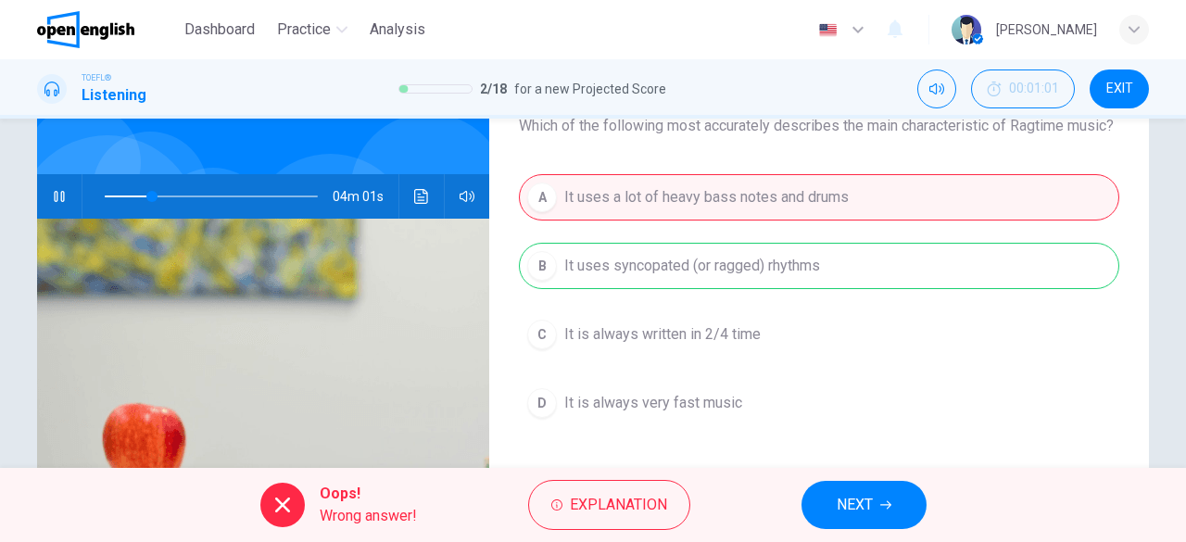
click at [868, 509] on span "NEXT" at bounding box center [855, 505] width 36 height 26
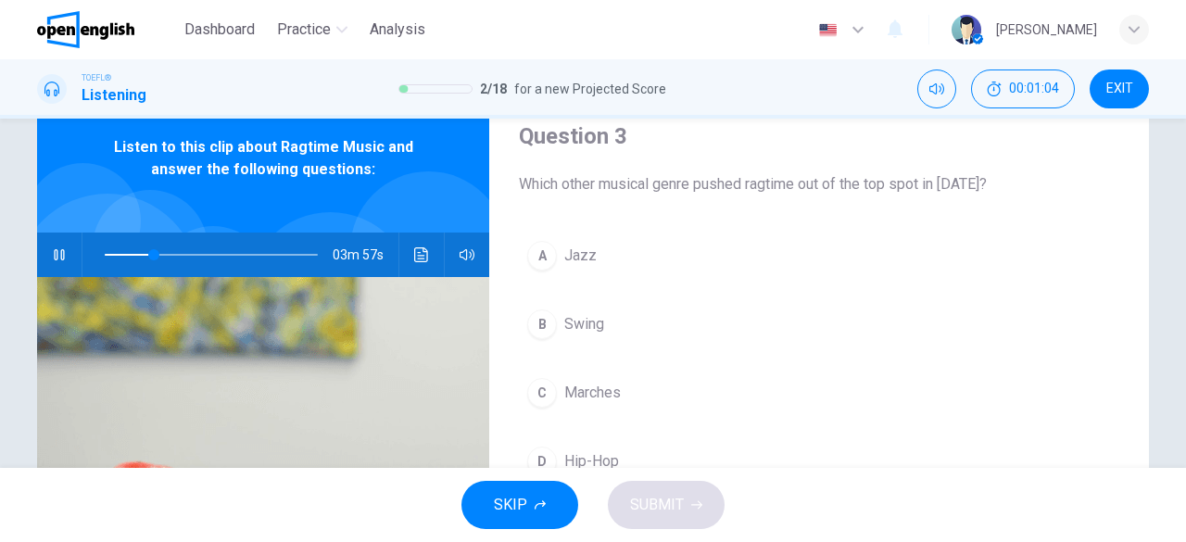
scroll to position [50, 0]
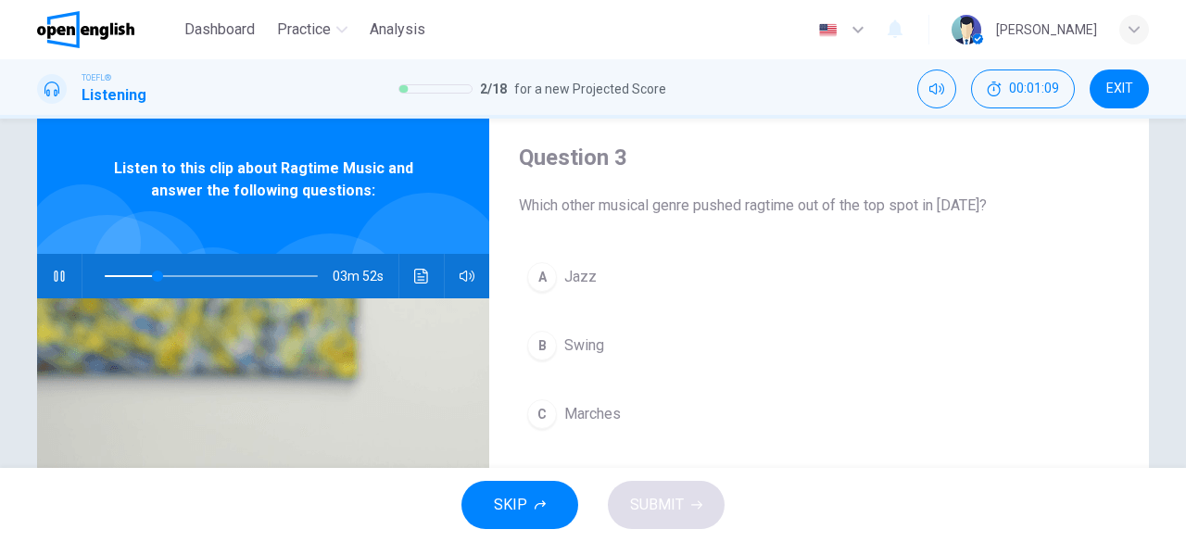
click at [65, 277] on button "button" at bounding box center [59, 276] width 30 height 44
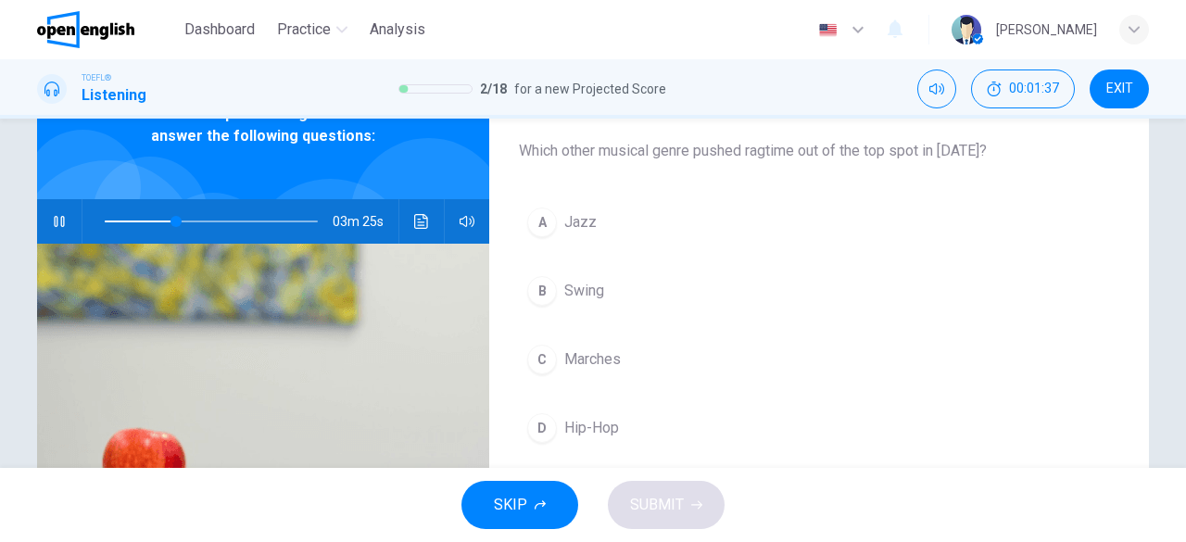
scroll to position [106, 0]
click at [57, 227] on button "button" at bounding box center [59, 220] width 30 height 44
click at [114, 222] on span at bounding box center [211, 221] width 213 height 26
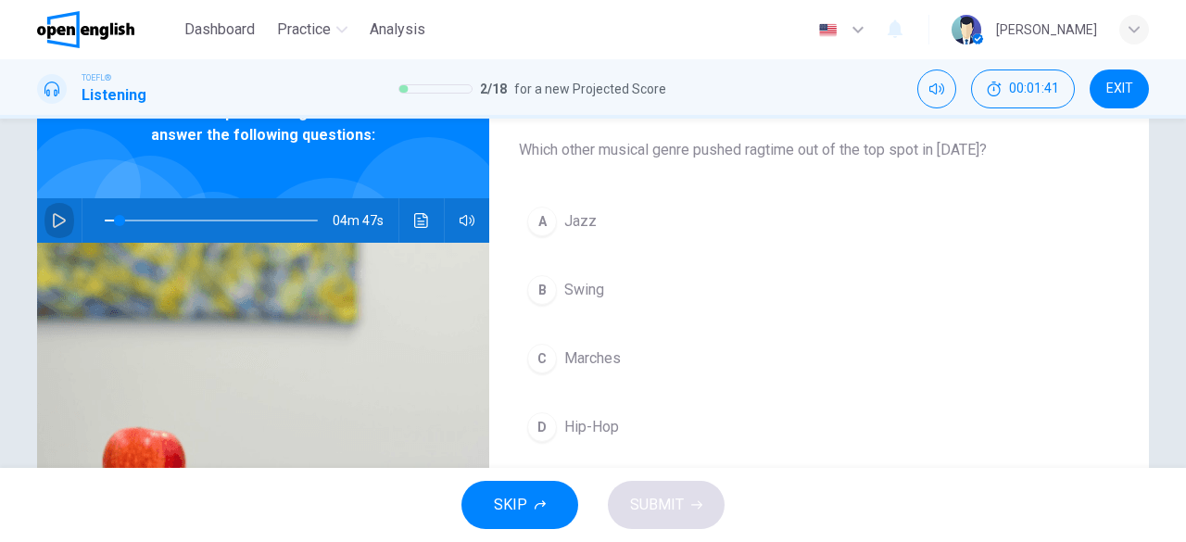
click at [56, 220] on icon "button" at bounding box center [59, 220] width 15 height 15
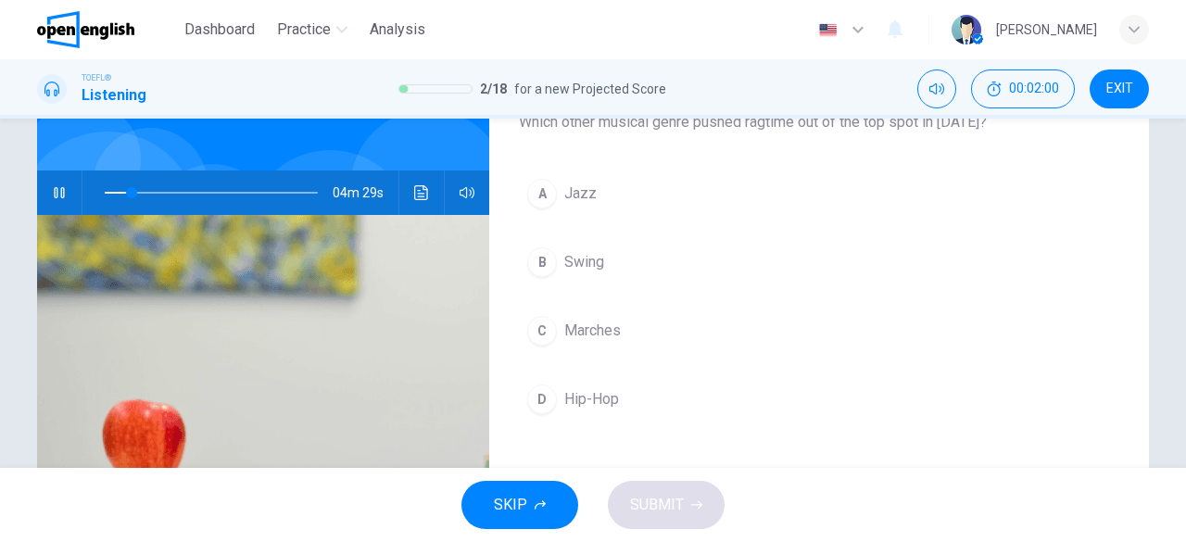
scroll to position [135, 0]
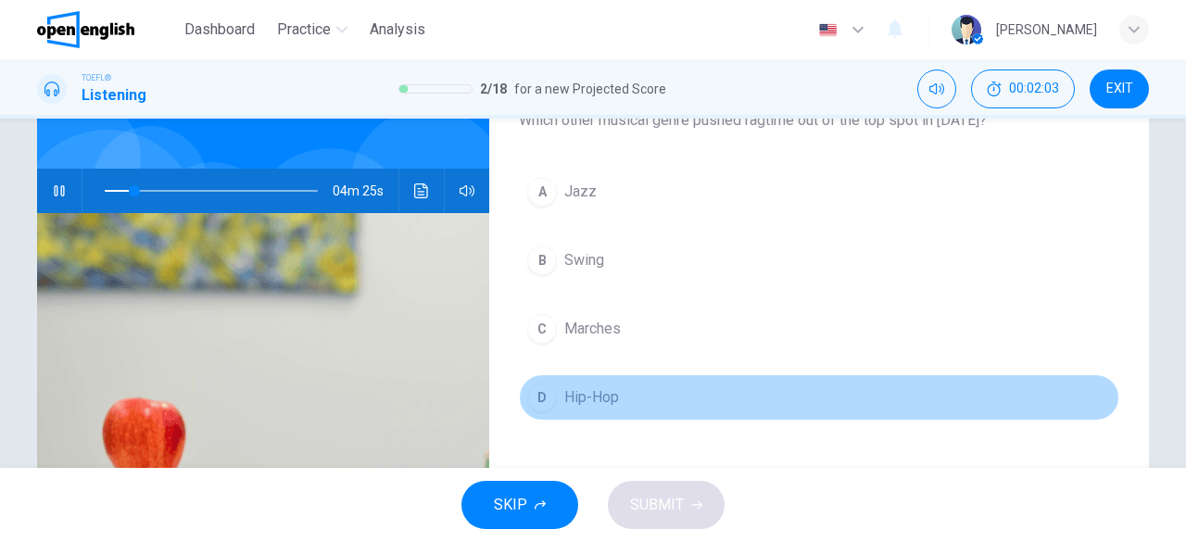
click at [583, 397] on span "Hip-Hop" at bounding box center [591, 397] width 55 height 22
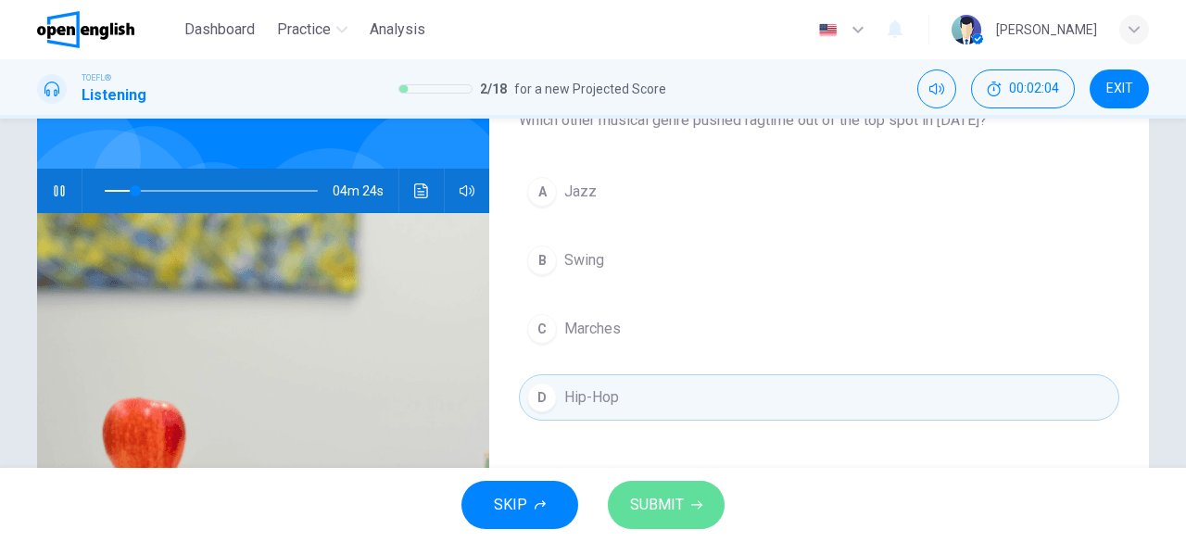
click at [687, 486] on button "SUBMIT" at bounding box center [666, 505] width 117 height 48
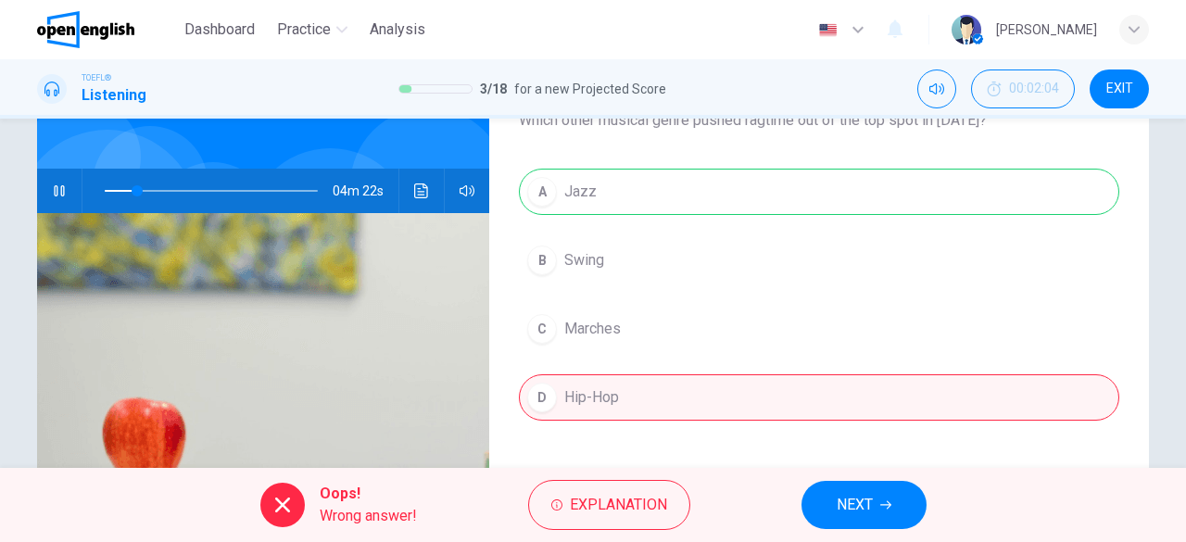
click at [884, 506] on icon "button" at bounding box center [885, 504] width 11 height 11
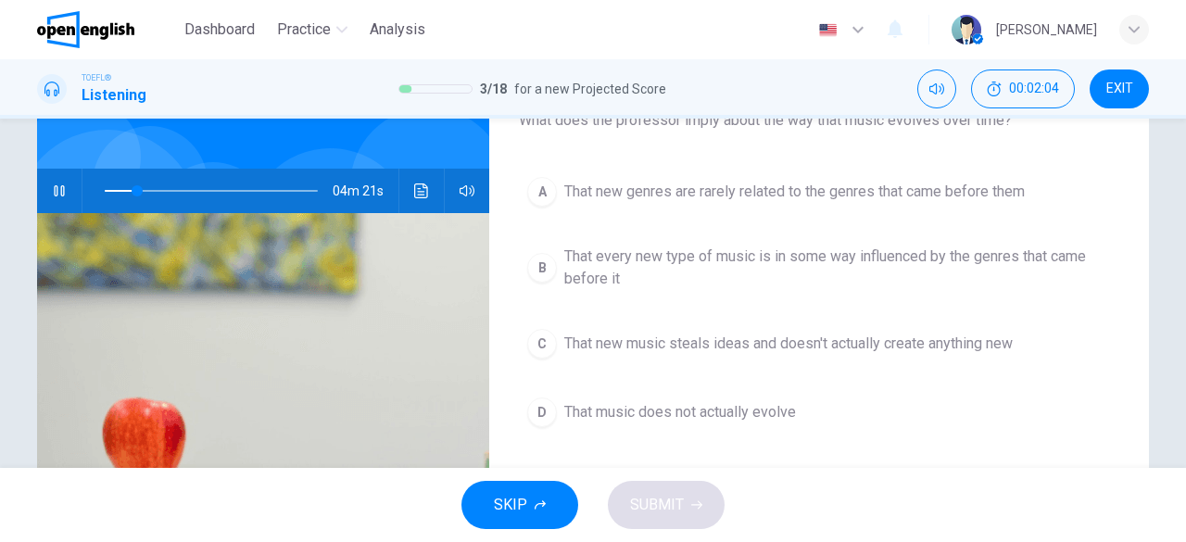
type input "**"
click at [1123, 82] on span "EXIT" at bounding box center [1119, 89] width 27 height 15
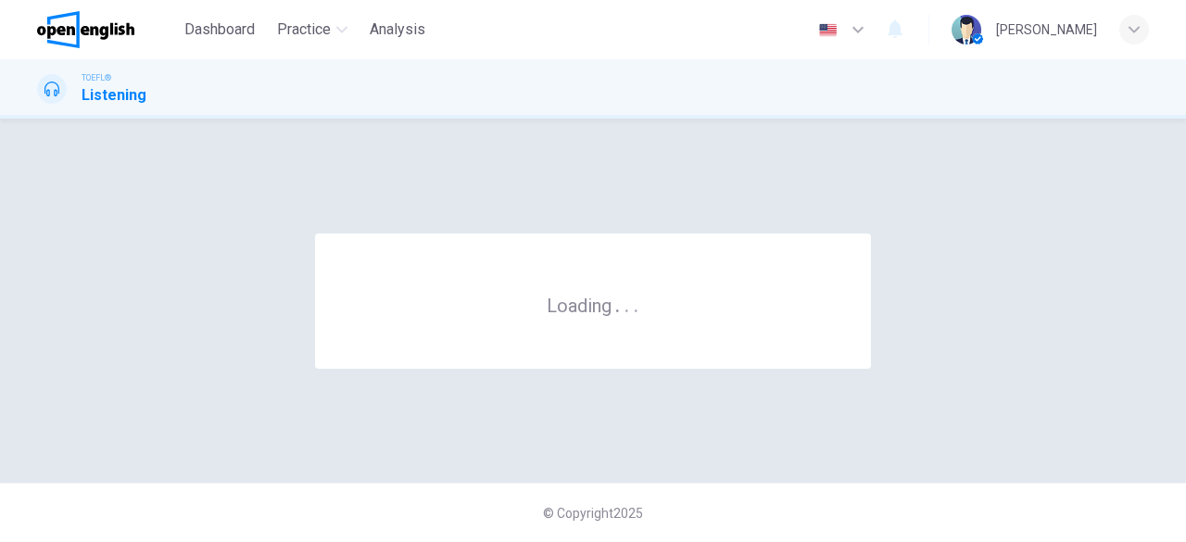
scroll to position [0, 0]
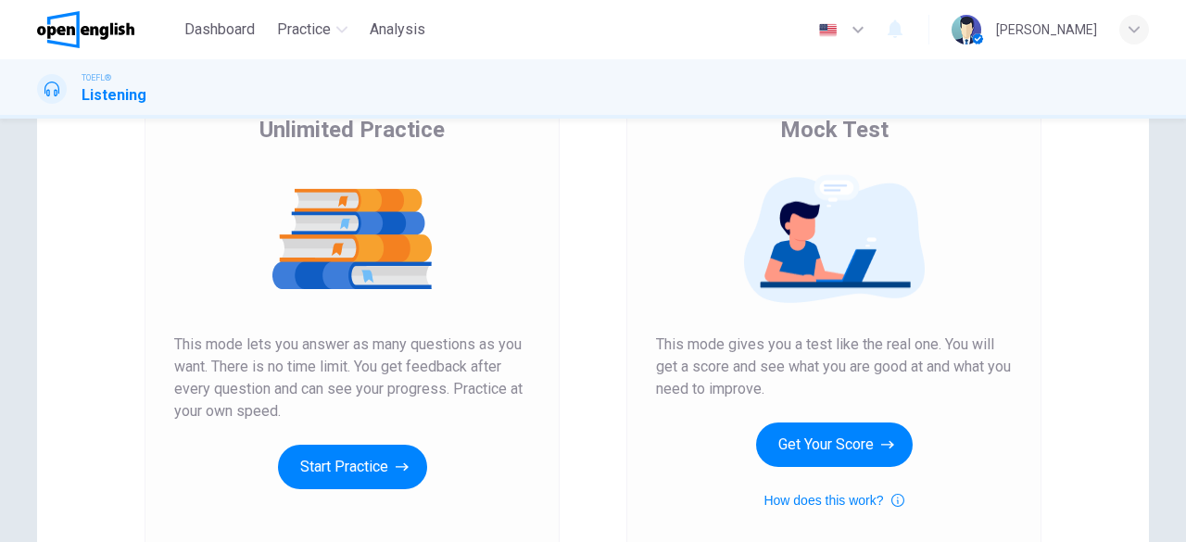
scroll to position [192, 0]
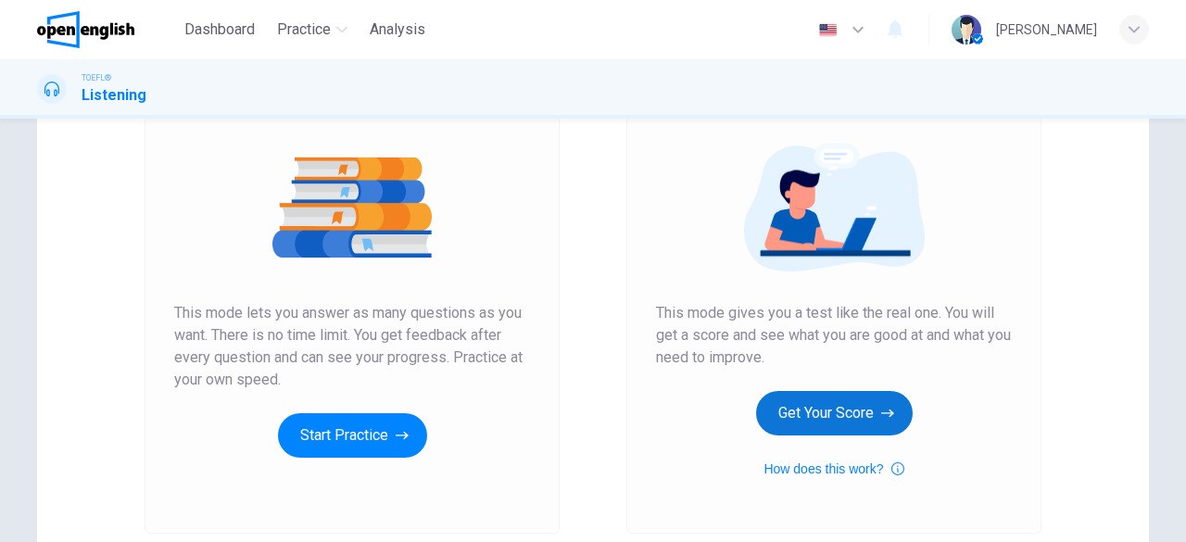
click at [819, 414] on button "Get Your Score" at bounding box center [834, 413] width 157 height 44
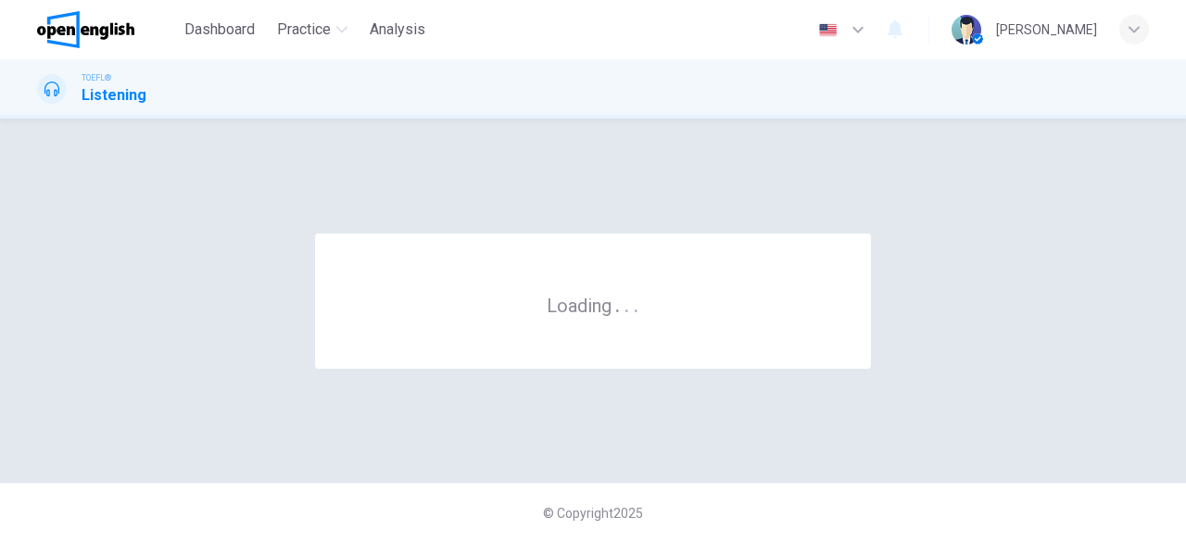
scroll to position [0, 0]
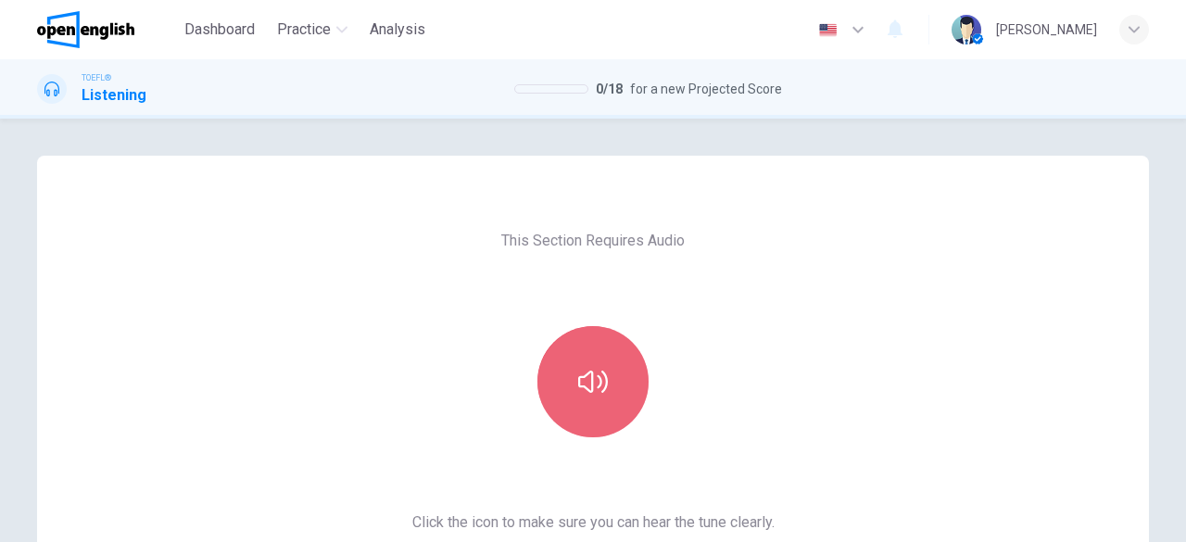
click at [595, 401] on button "button" at bounding box center [592, 381] width 111 height 111
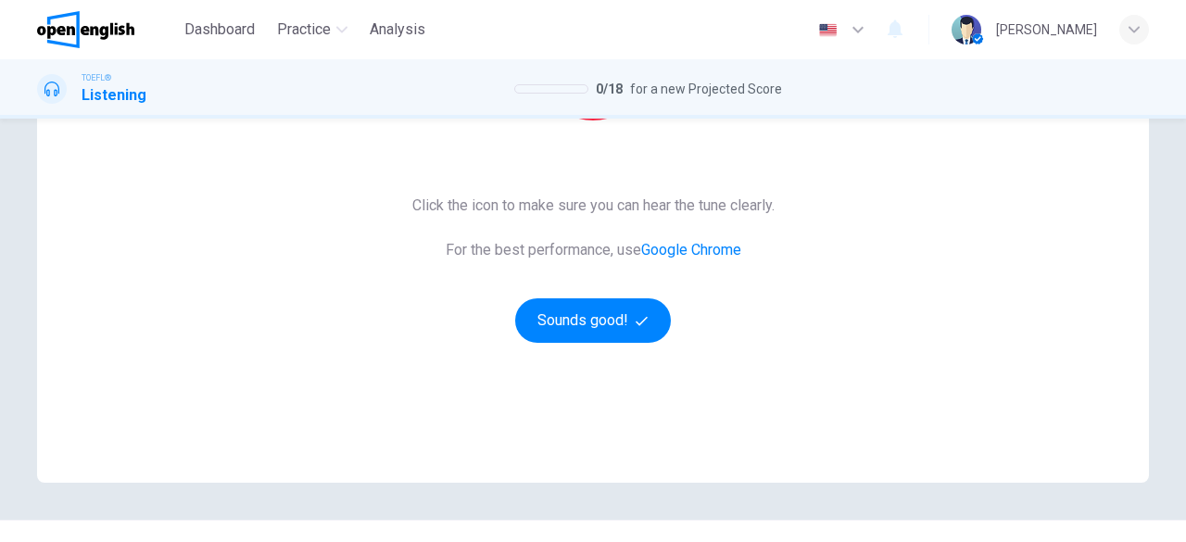
scroll to position [321, 0]
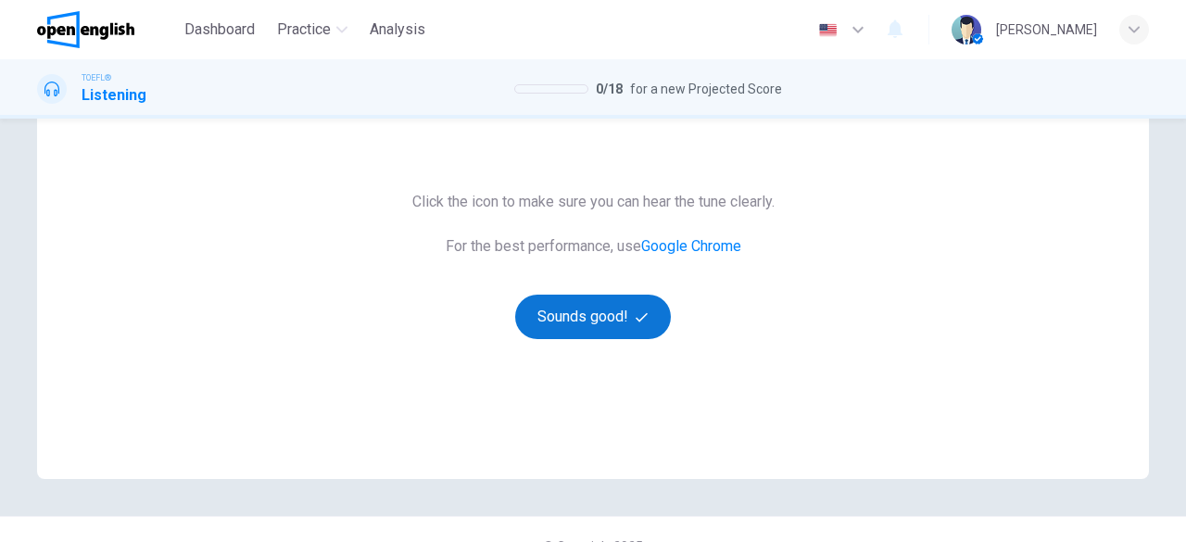
click at [593, 321] on button "Sounds good!" at bounding box center [593, 317] width 156 height 44
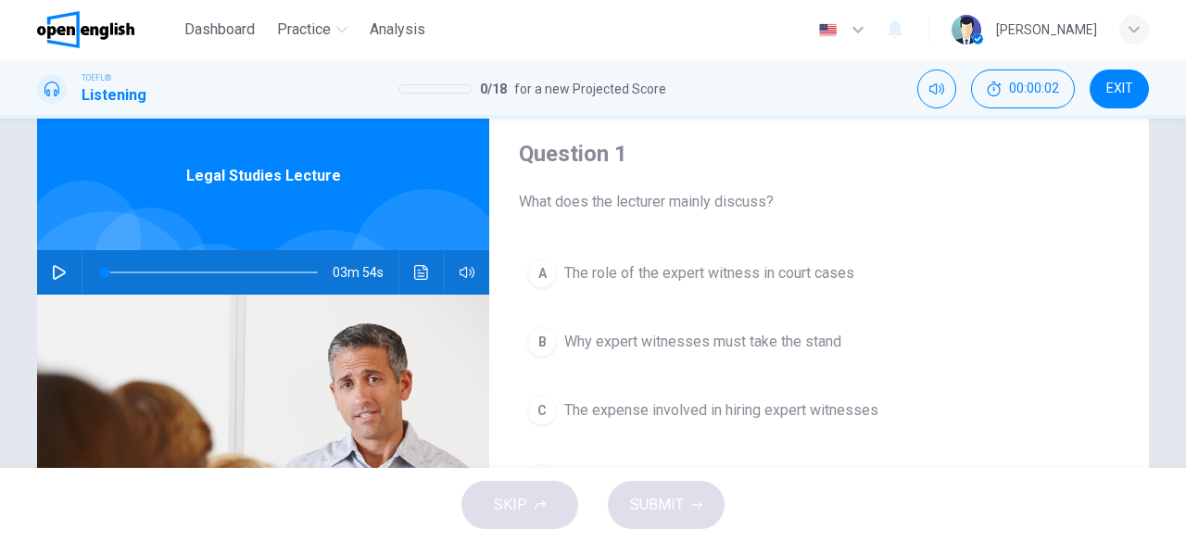
scroll to position [23, 0]
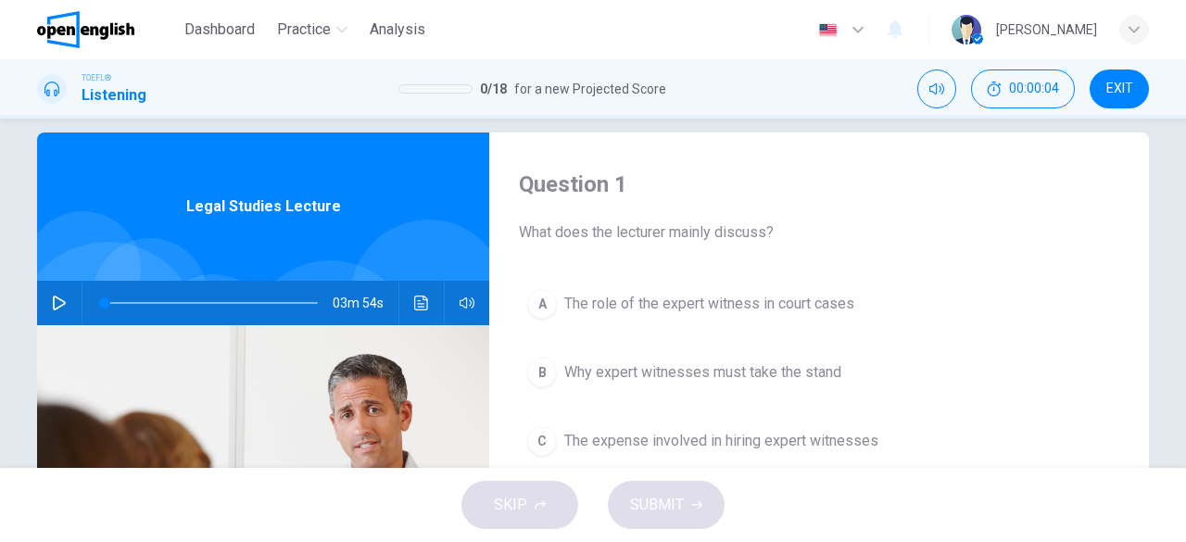
click at [56, 296] on icon "button" at bounding box center [59, 303] width 15 height 15
click at [725, 303] on span "The role of the expert witness in court cases" at bounding box center [709, 304] width 290 height 22
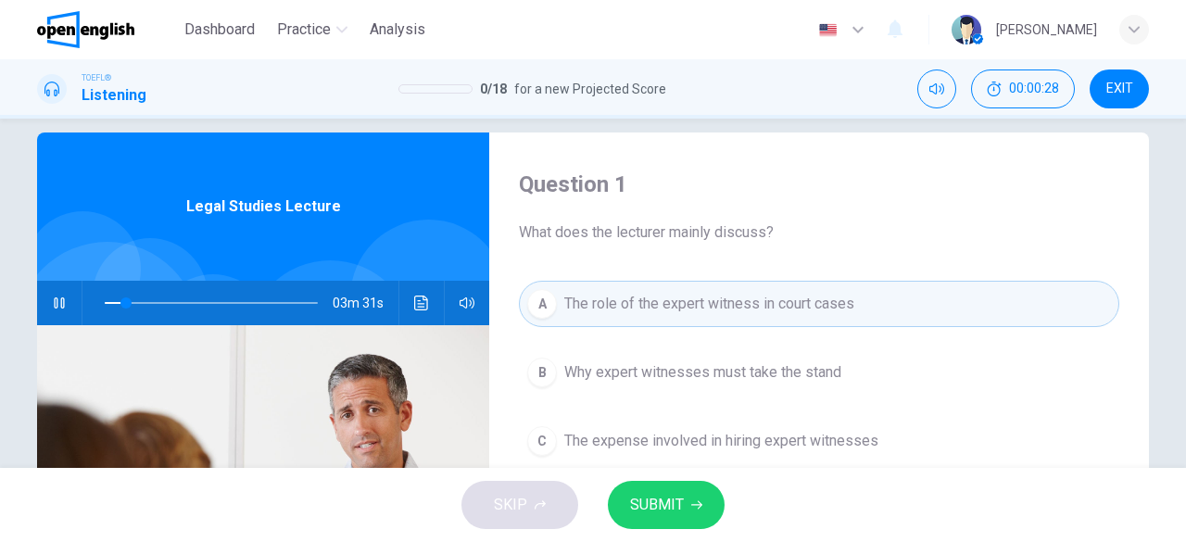
click at [717, 384] on button "B Why expert witnesses must take the stand" at bounding box center [819, 372] width 600 height 46
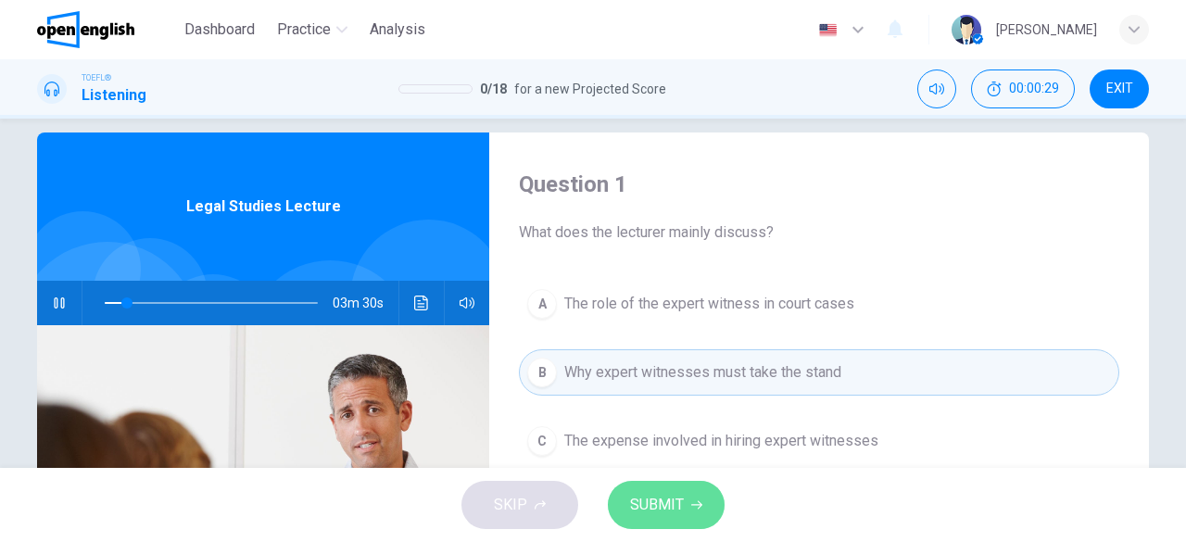
click at [683, 487] on button "SUBMIT" at bounding box center [666, 505] width 117 height 48
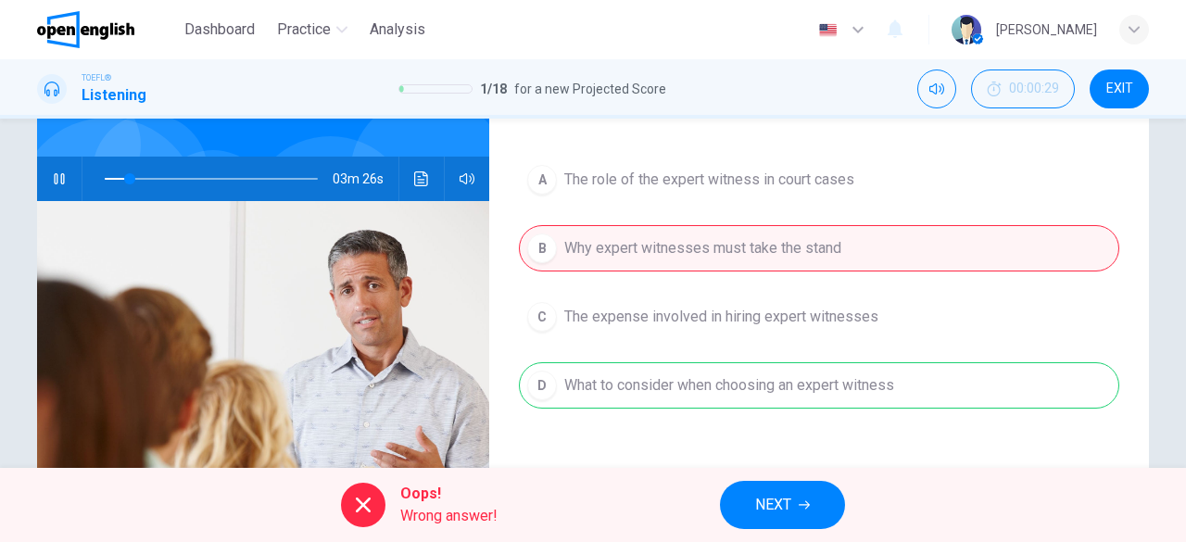
scroll to position [148, 0]
click at [780, 501] on span "NEXT" at bounding box center [773, 505] width 36 height 26
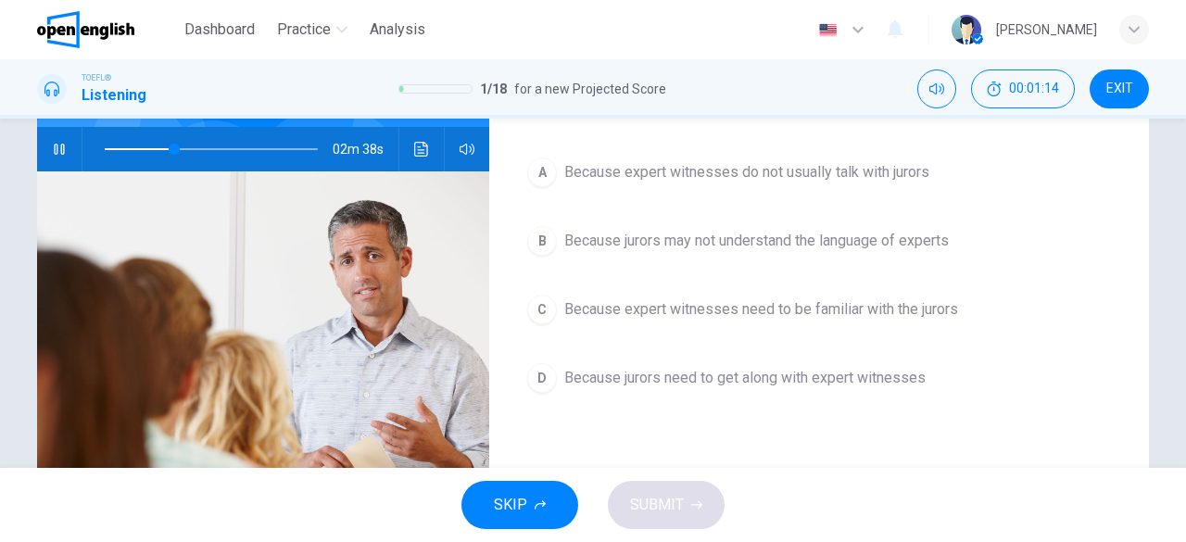
scroll to position [178, 0]
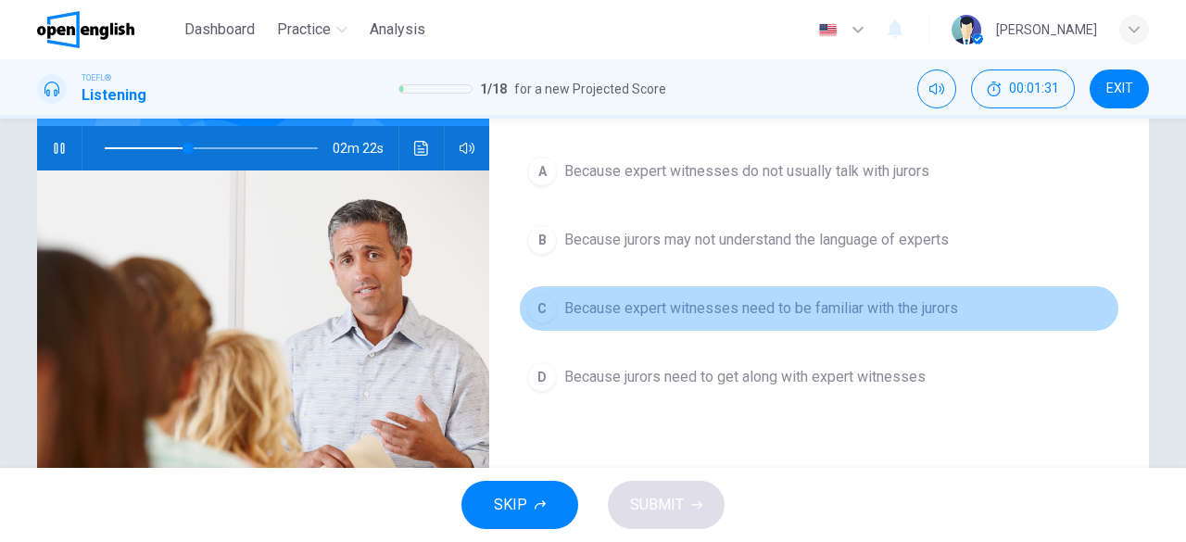
click at [748, 310] on span "Because expert witnesses need to be familiar with the jurors" at bounding box center [761, 308] width 394 height 22
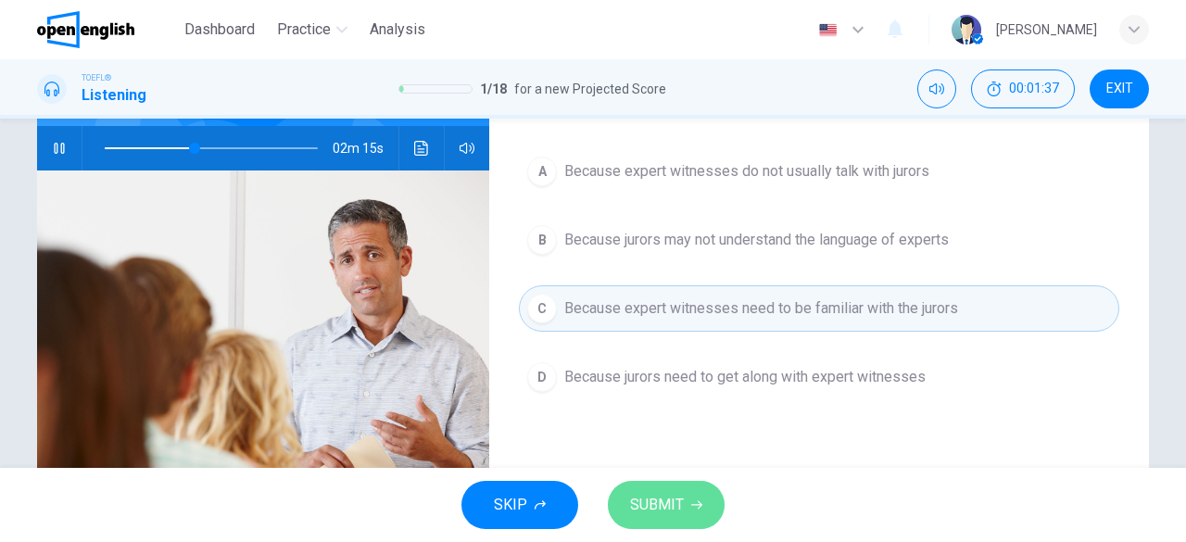
click at [637, 509] on span "SUBMIT" at bounding box center [657, 505] width 54 height 26
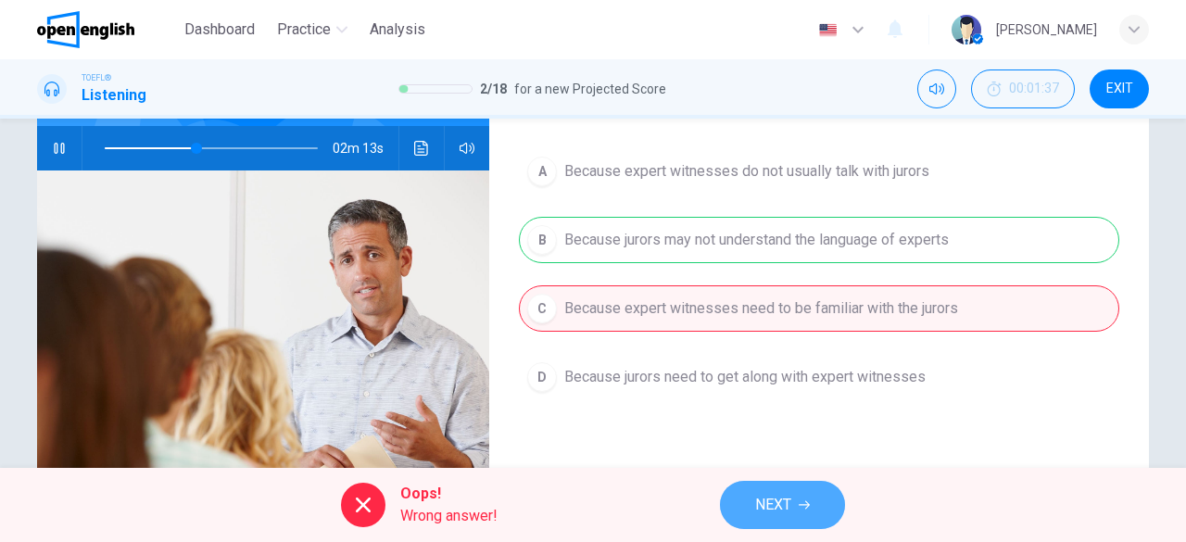
click at [798, 519] on button "NEXT" at bounding box center [782, 505] width 125 height 48
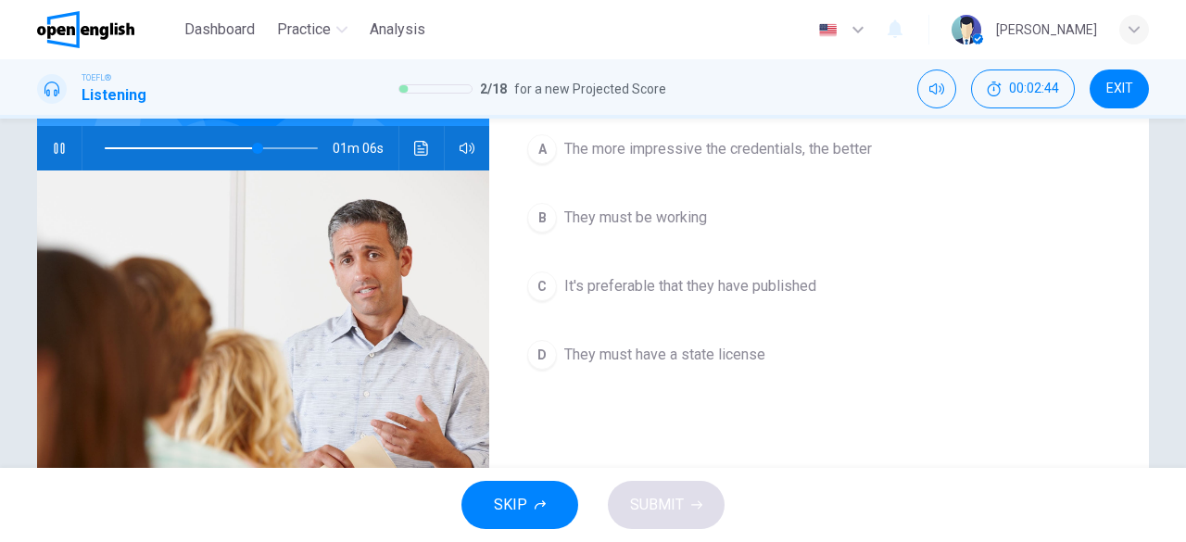
click at [737, 357] on span "They must have a state license" at bounding box center [664, 355] width 201 height 22
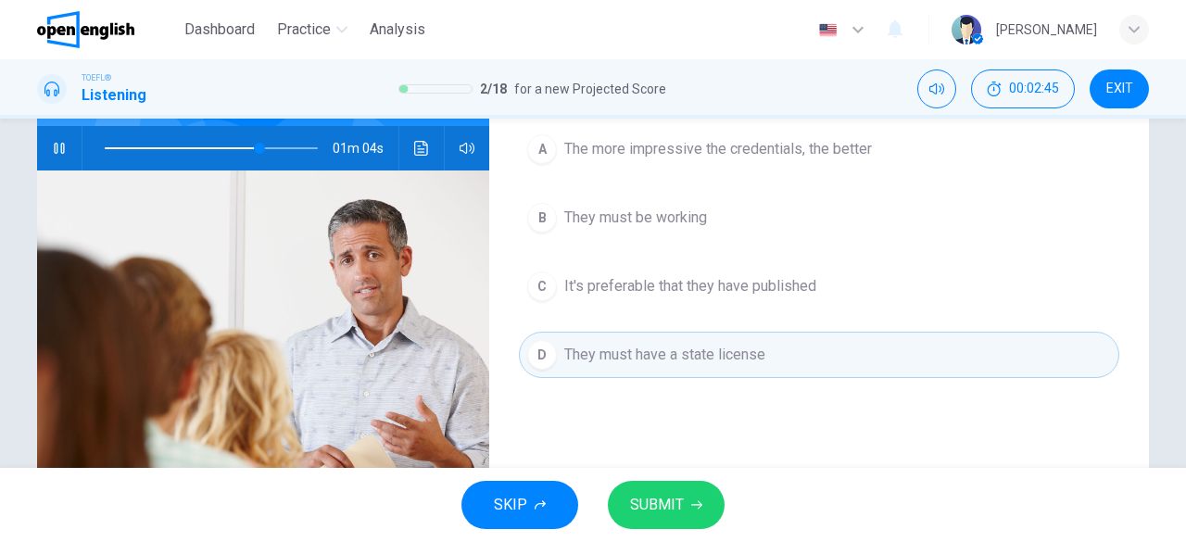
click at [680, 510] on span "SUBMIT" at bounding box center [657, 505] width 54 height 26
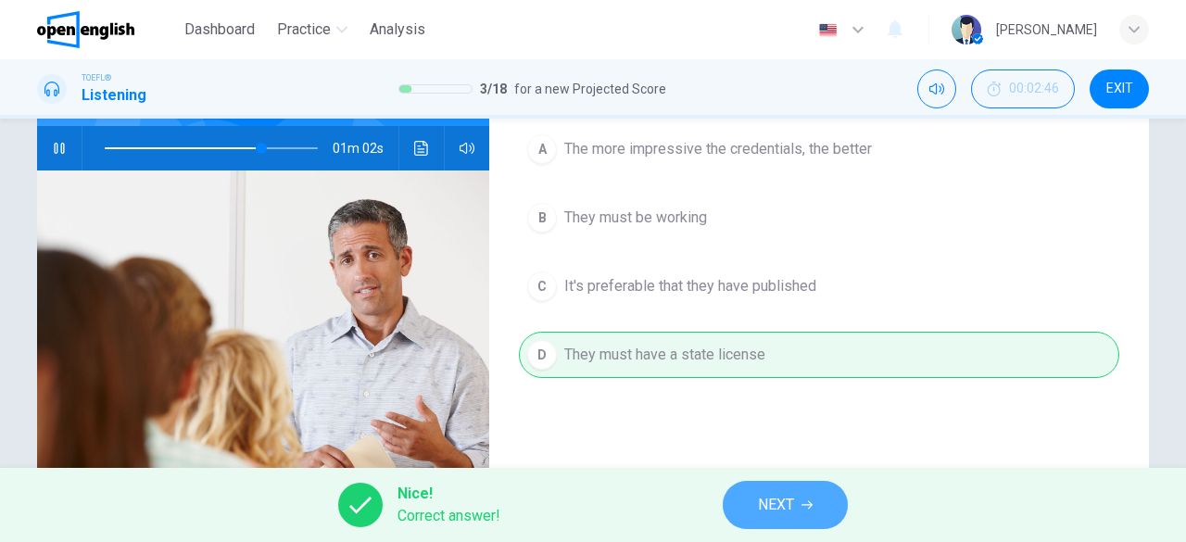
click at [783, 525] on button "NEXT" at bounding box center [785, 505] width 125 height 48
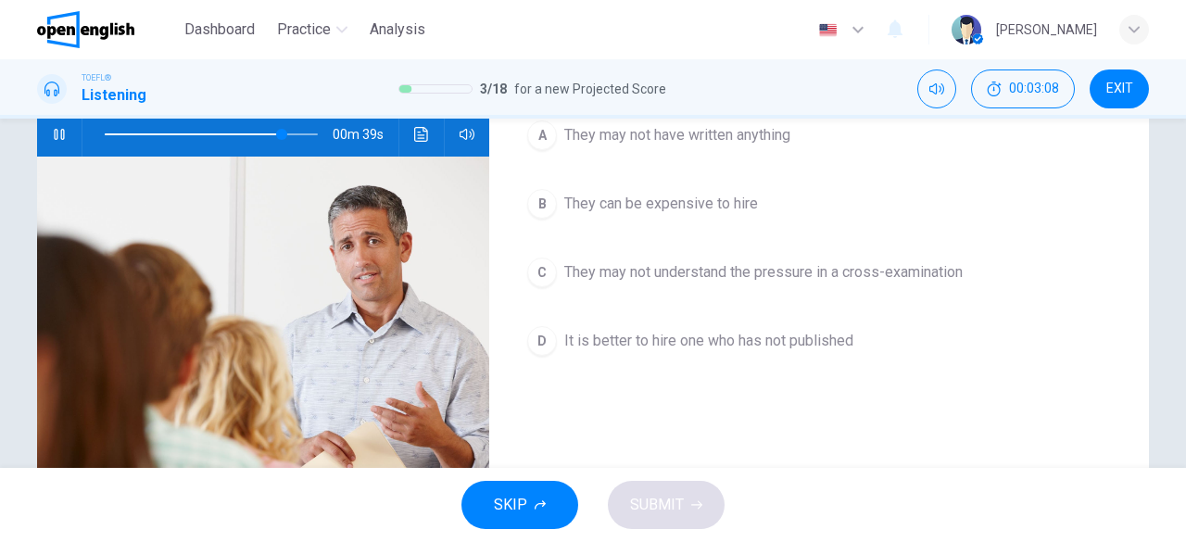
scroll to position [193, 0]
click at [719, 207] on span "They can be expensive to hire" at bounding box center [661, 203] width 194 height 22
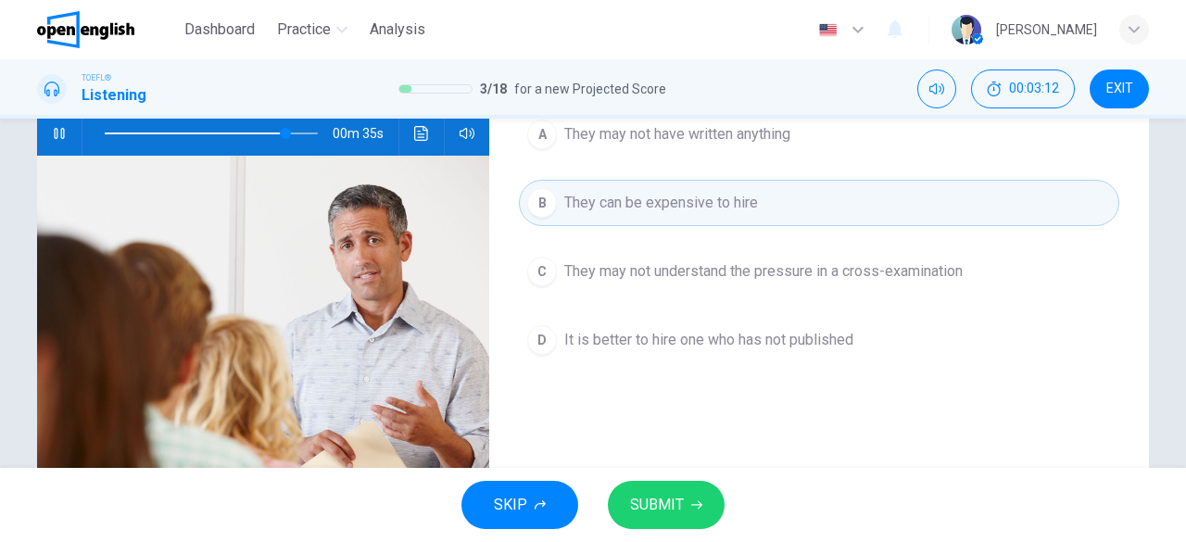
click at [688, 516] on button "SUBMIT" at bounding box center [666, 505] width 117 height 48
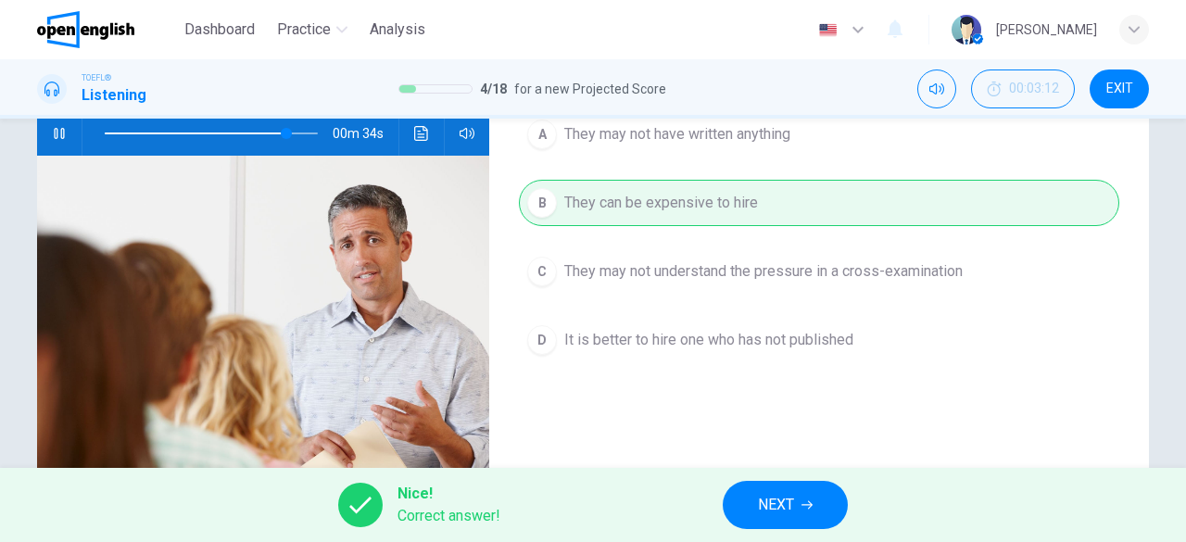
click at [790, 499] on span "NEXT" at bounding box center [776, 505] width 36 height 26
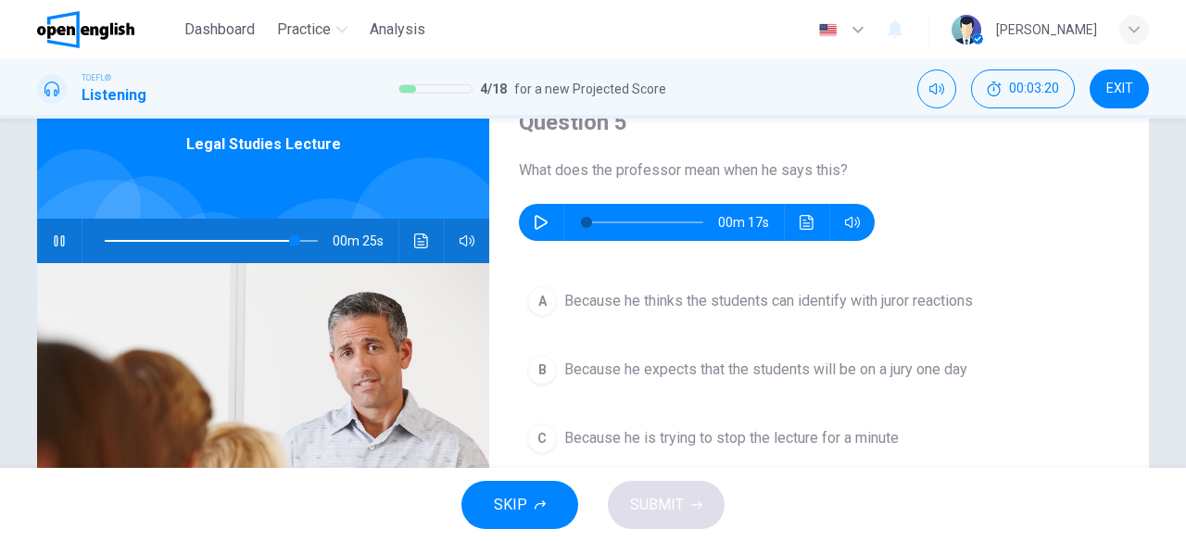
scroll to position [87, 0]
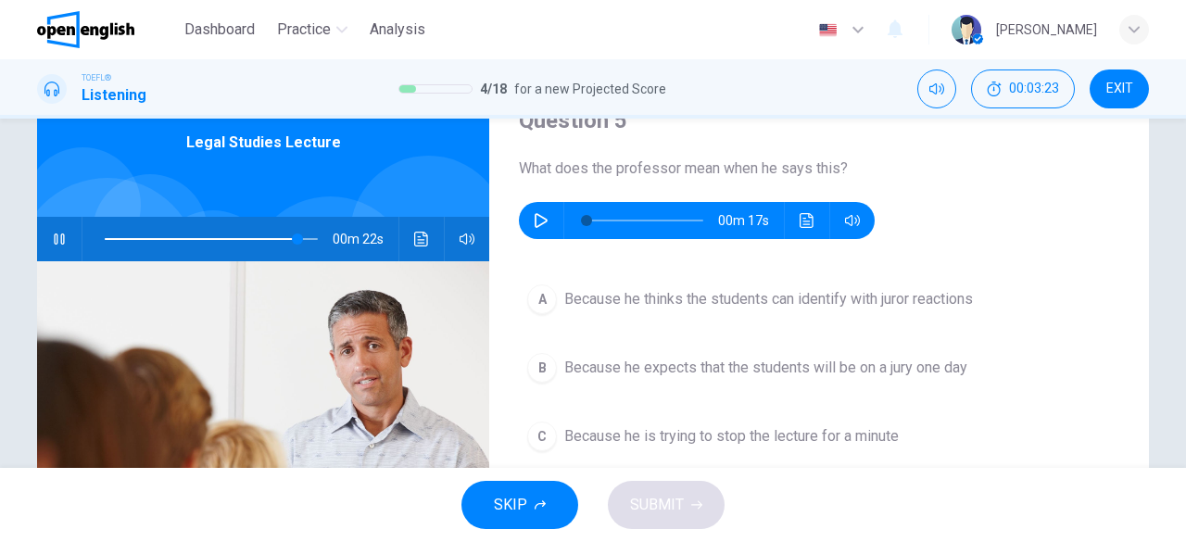
click at [52, 237] on icon "button" at bounding box center [59, 239] width 15 height 15
type input "**"
click at [537, 233] on button "button" at bounding box center [541, 220] width 30 height 37
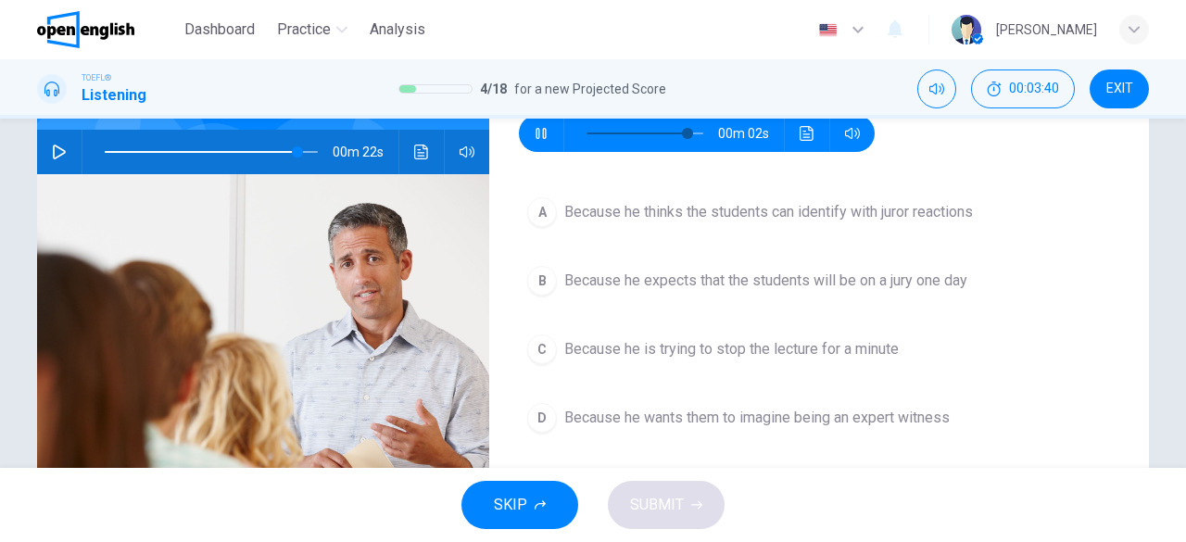
scroll to position [192, 0]
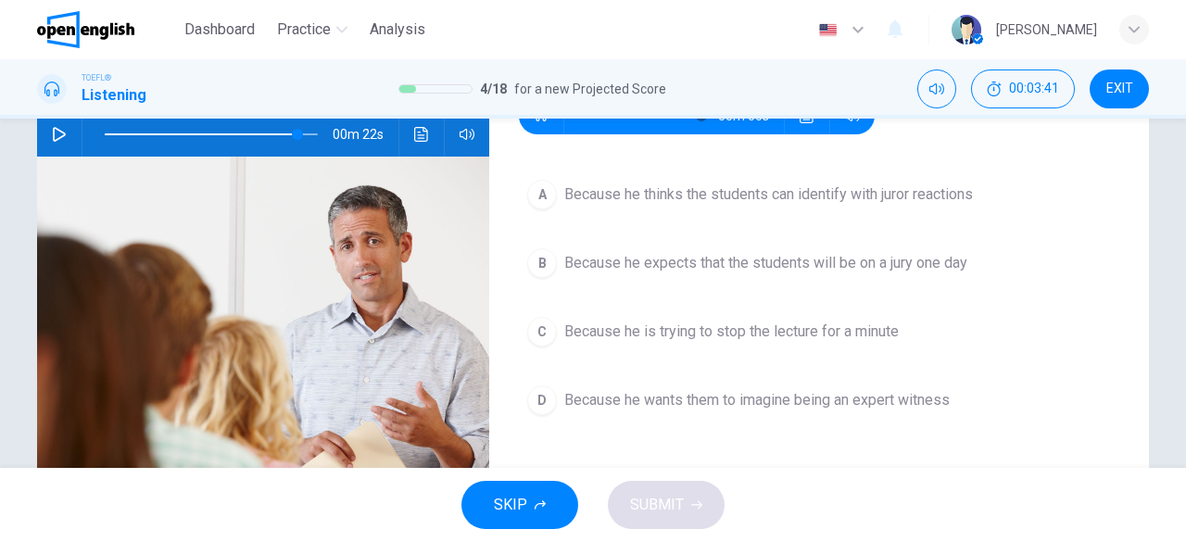
type input "*"
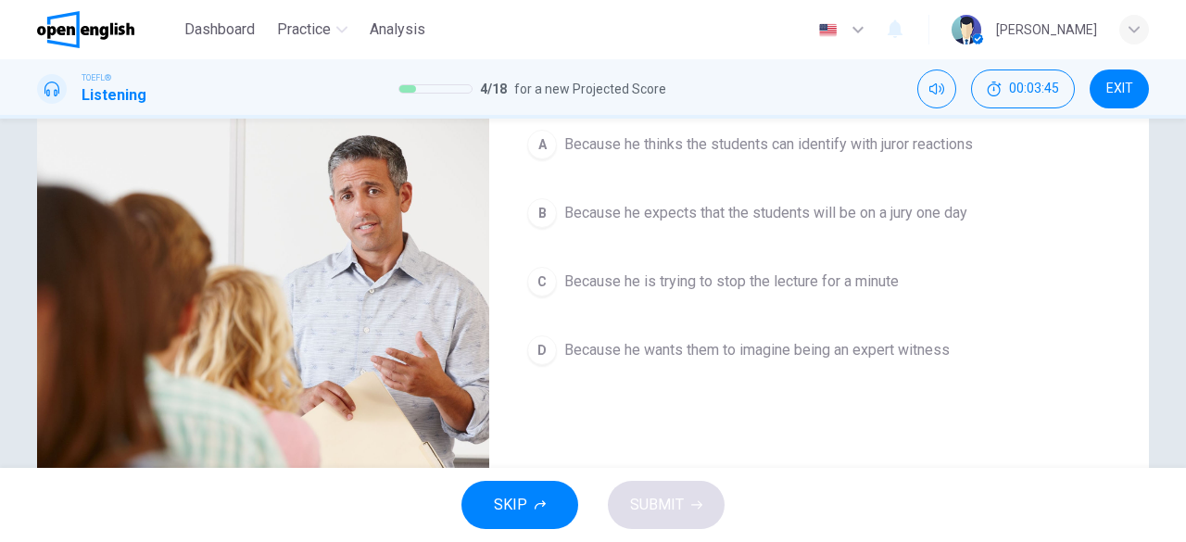
scroll to position [245, 0]
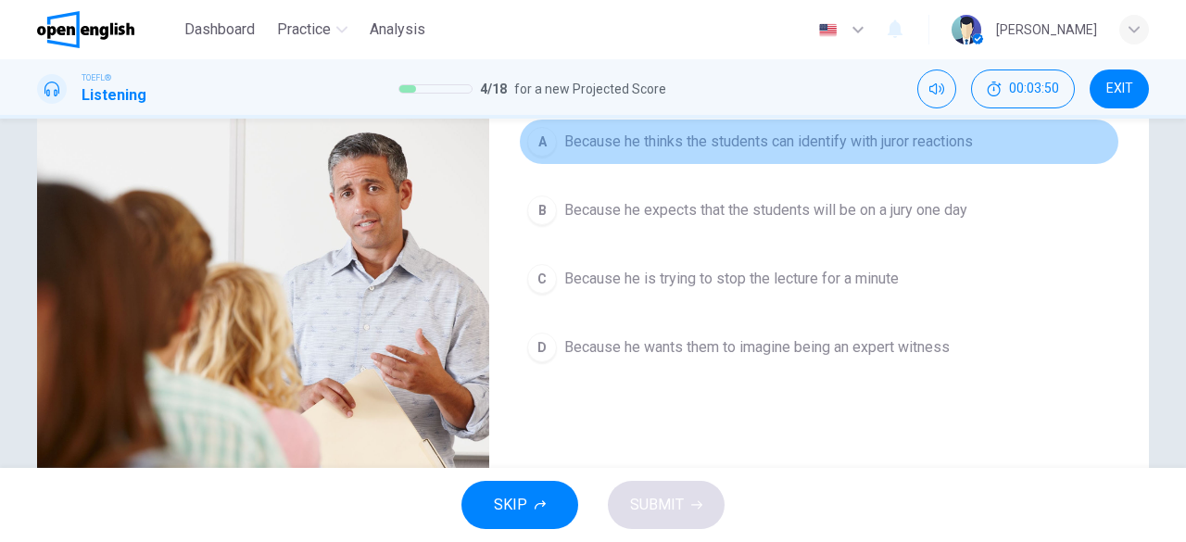
click at [856, 145] on span "Because he thinks the students can identify with juror reactions" at bounding box center [768, 142] width 409 height 22
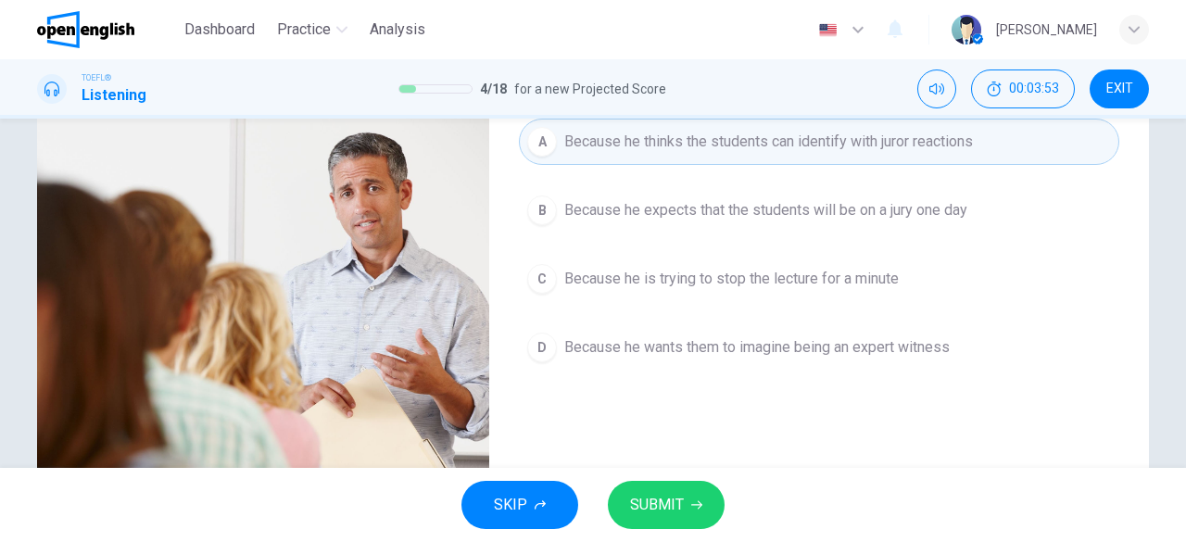
click at [708, 498] on button "SUBMIT" at bounding box center [666, 505] width 117 height 48
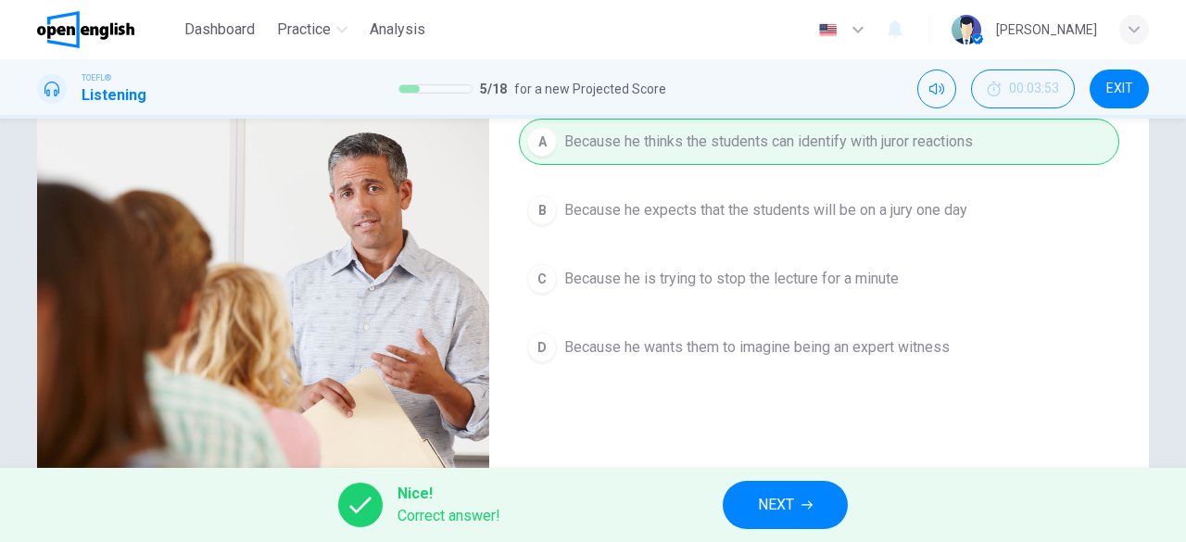
click at [767, 496] on span "NEXT" at bounding box center [776, 505] width 36 height 26
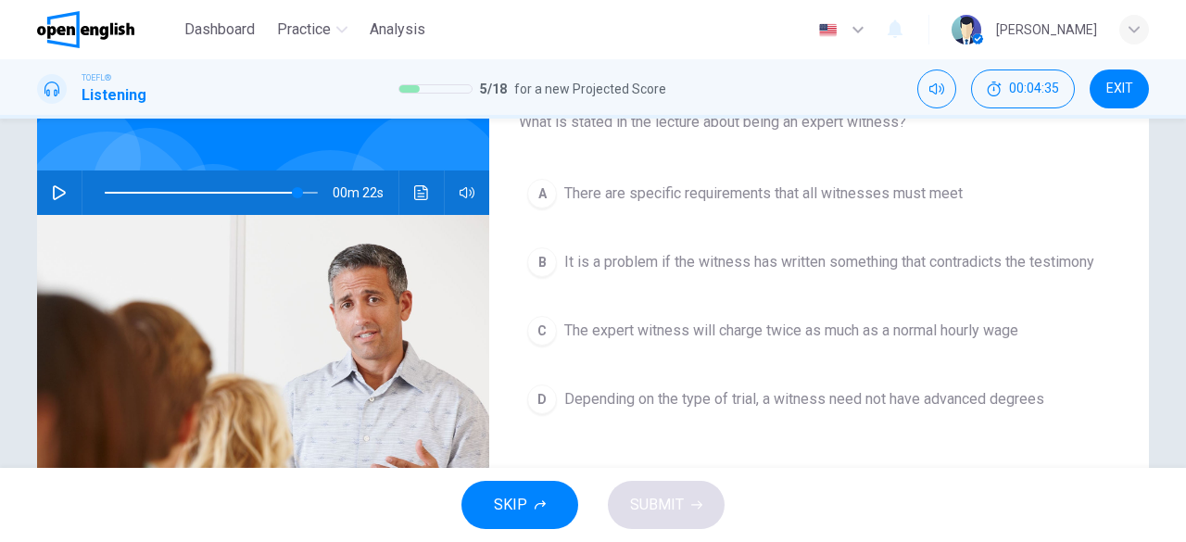
scroll to position [135, 0]
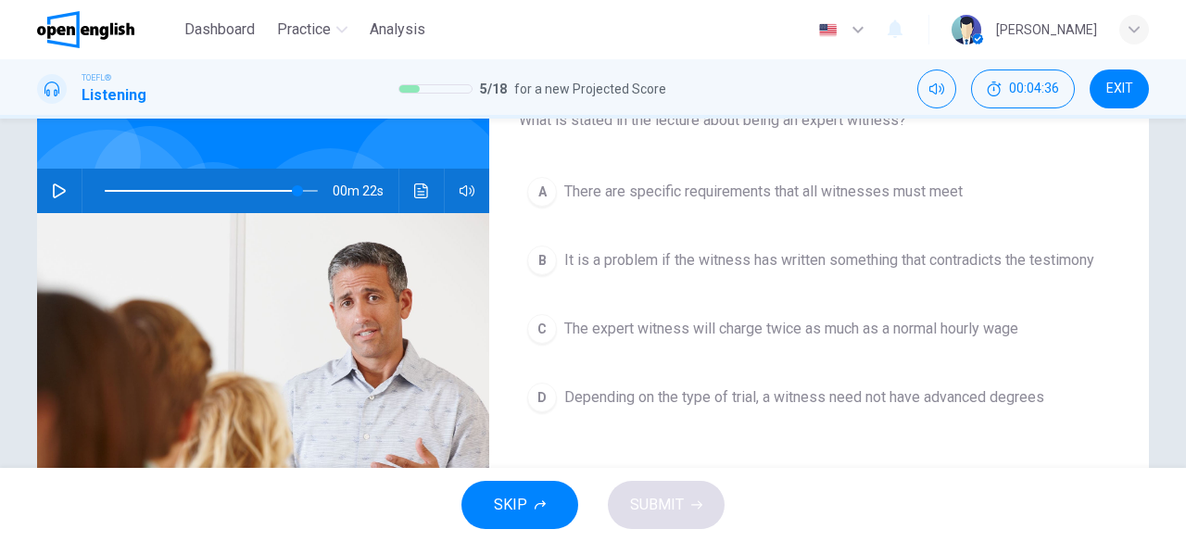
click at [826, 192] on span "There are specific requirements that all witnesses must meet" at bounding box center [763, 192] width 398 height 22
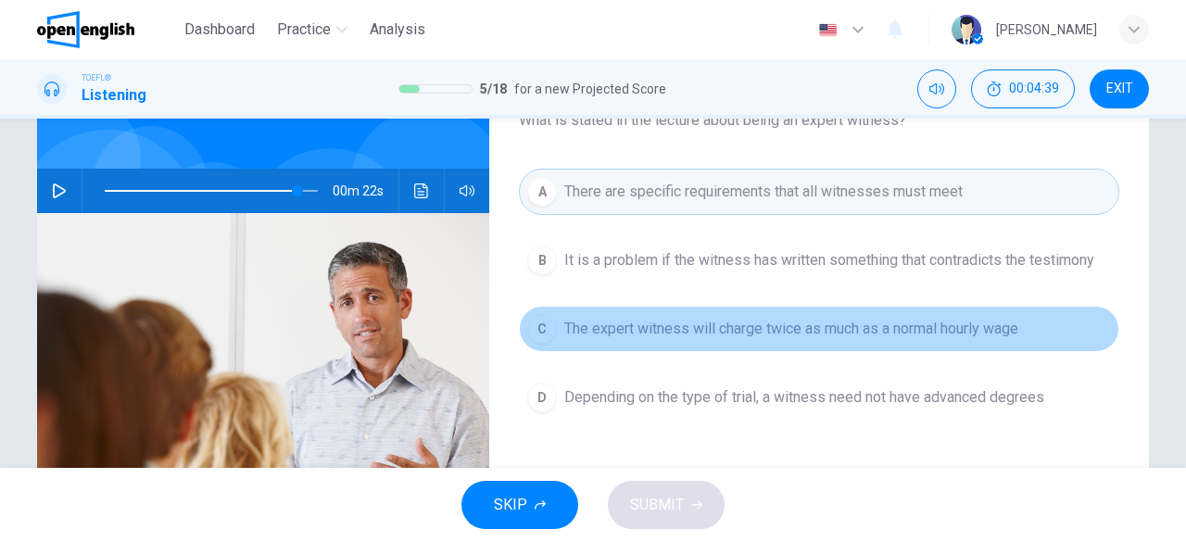
click at [726, 334] on span "The expert witness will charge twice as much as a normal hourly wage" at bounding box center [791, 329] width 454 height 22
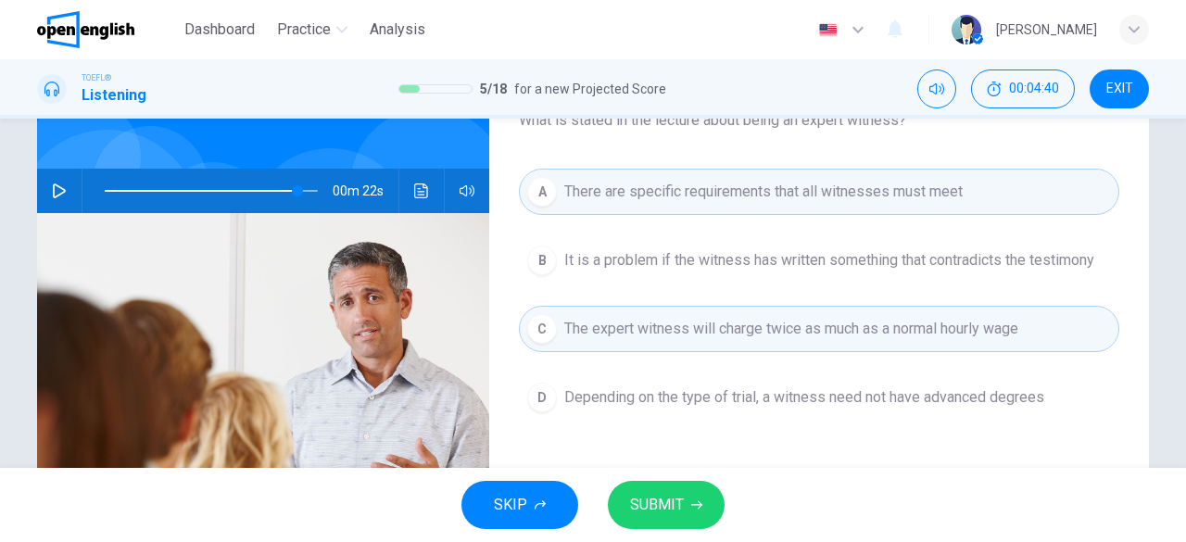
click at [660, 493] on span "SUBMIT" at bounding box center [657, 505] width 54 height 26
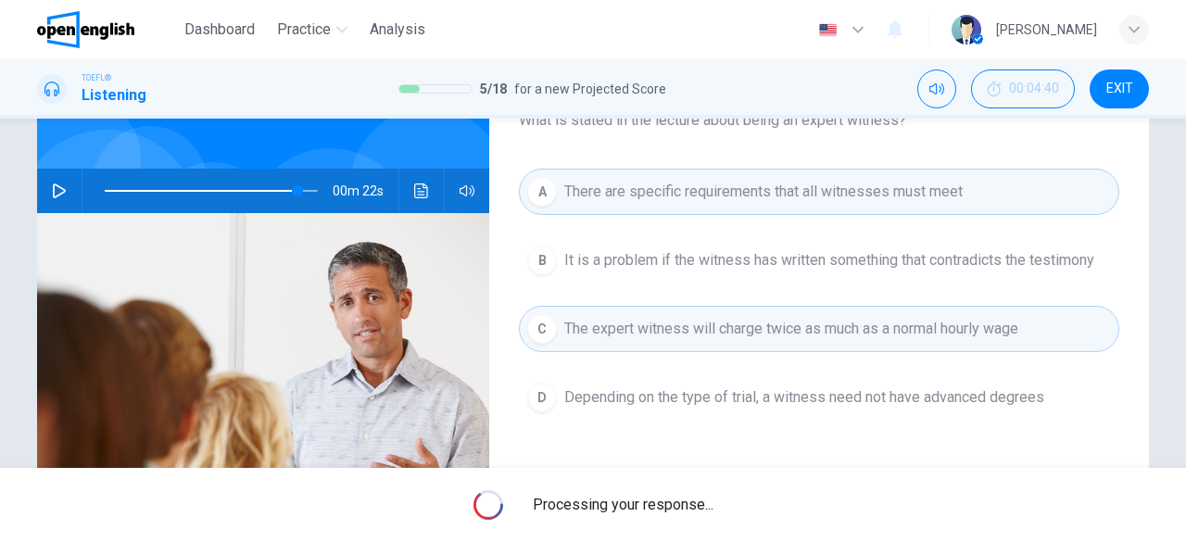
type input "**"
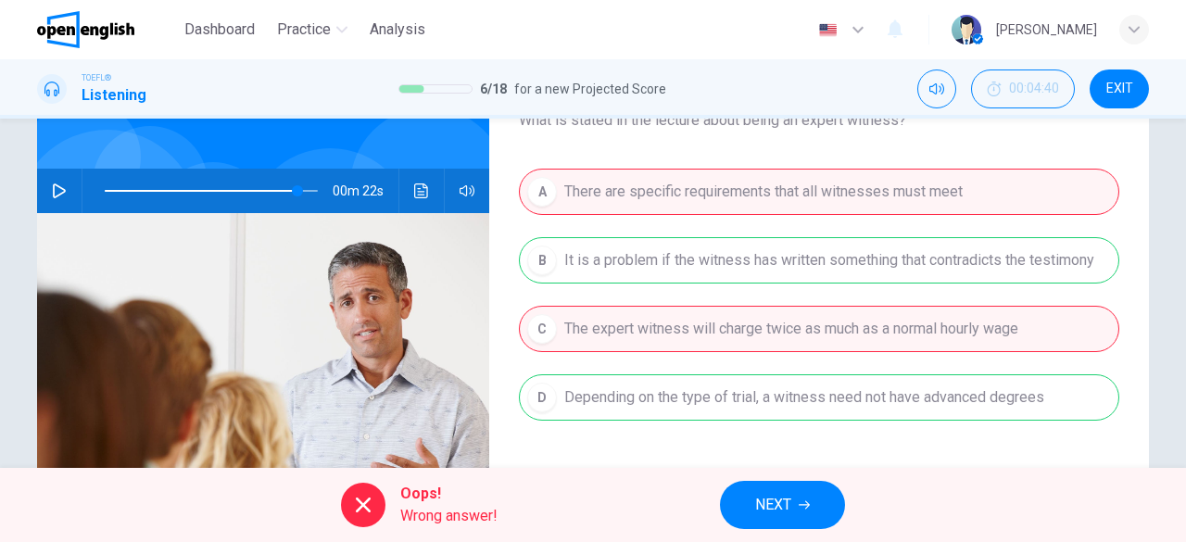
click at [800, 510] on button "NEXT" at bounding box center [782, 505] width 125 height 48
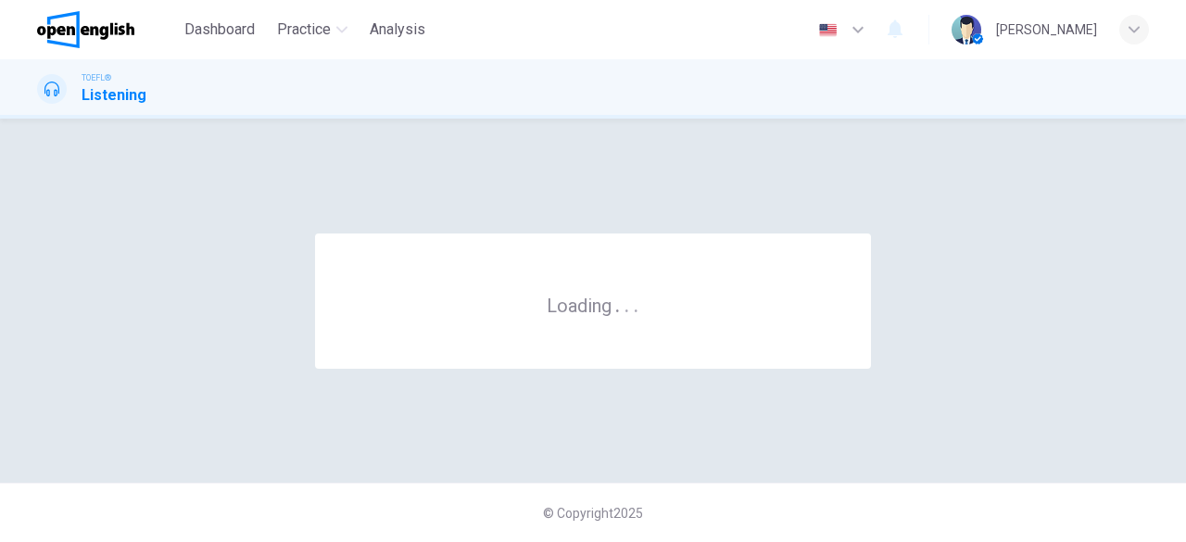
scroll to position [0, 0]
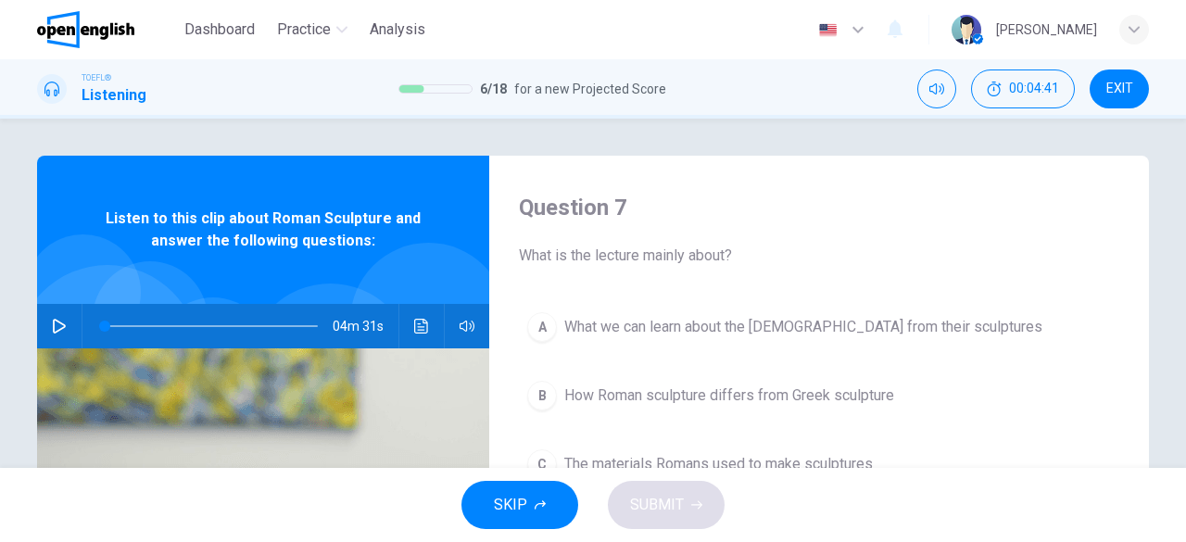
click at [56, 327] on icon "button" at bounding box center [59, 326] width 15 height 15
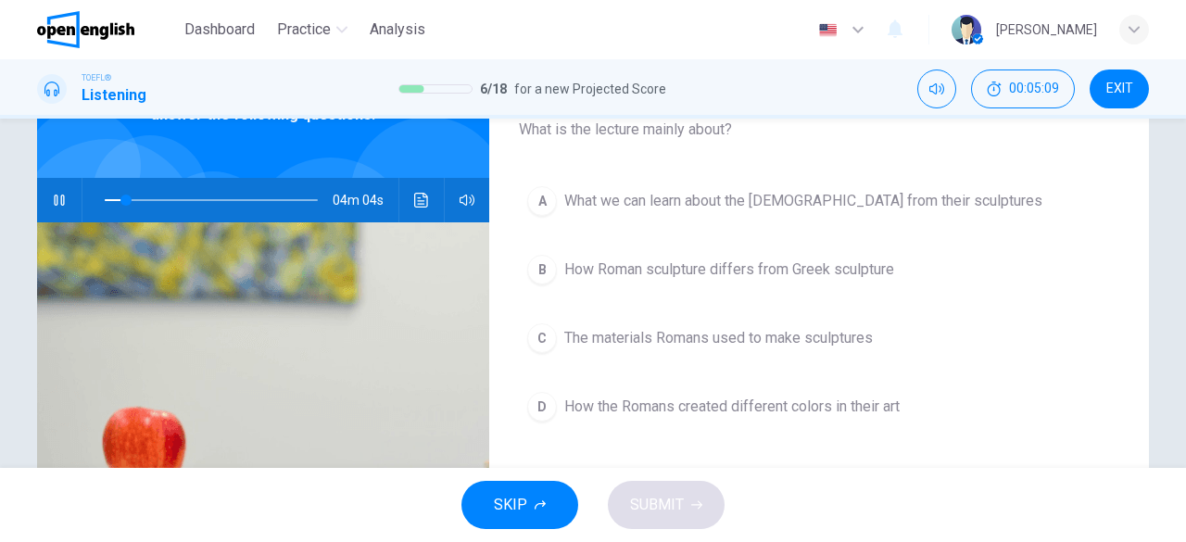
scroll to position [127, 0]
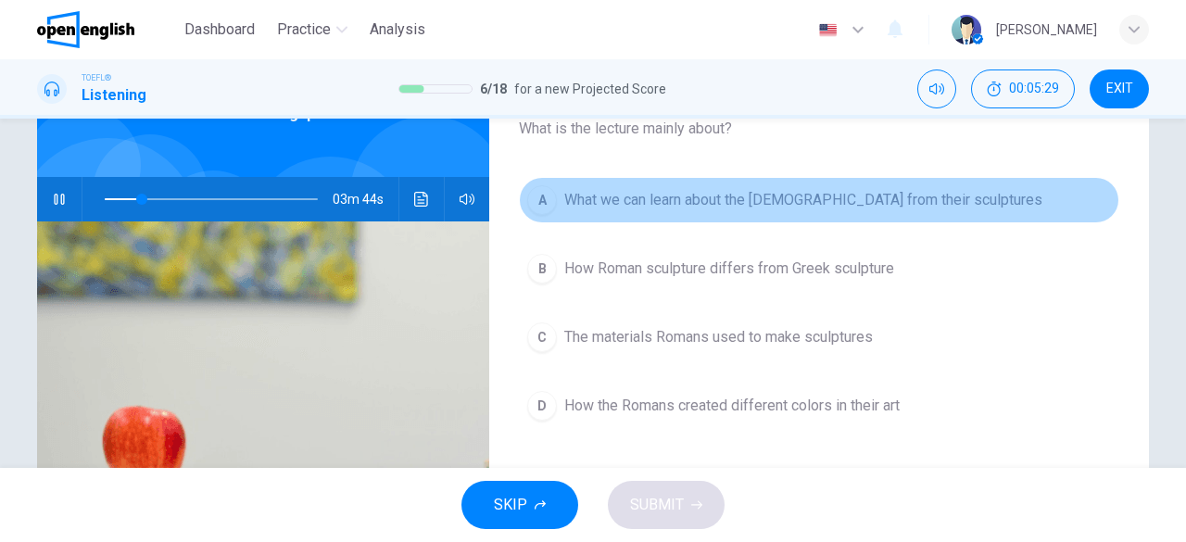
click at [841, 208] on span "What we can learn about the [DEMOGRAPHIC_DATA] from their sculptures" at bounding box center [803, 200] width 478 height 22
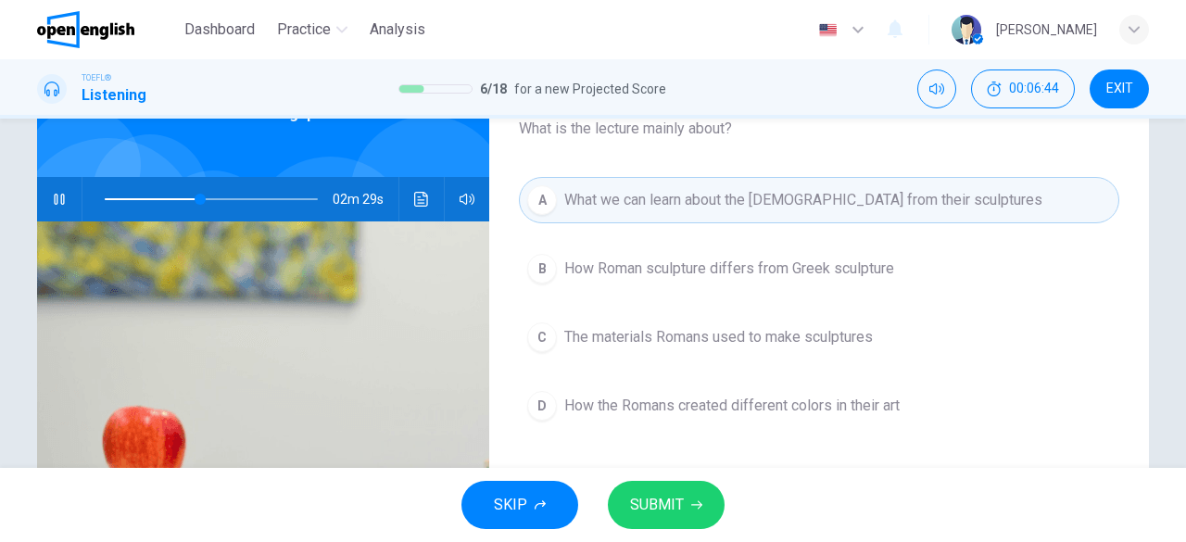
click at [734, 268] on span "How Roman sculpture differs from Greek sculpture" at bounding box center [729, 269] width 330 height 22
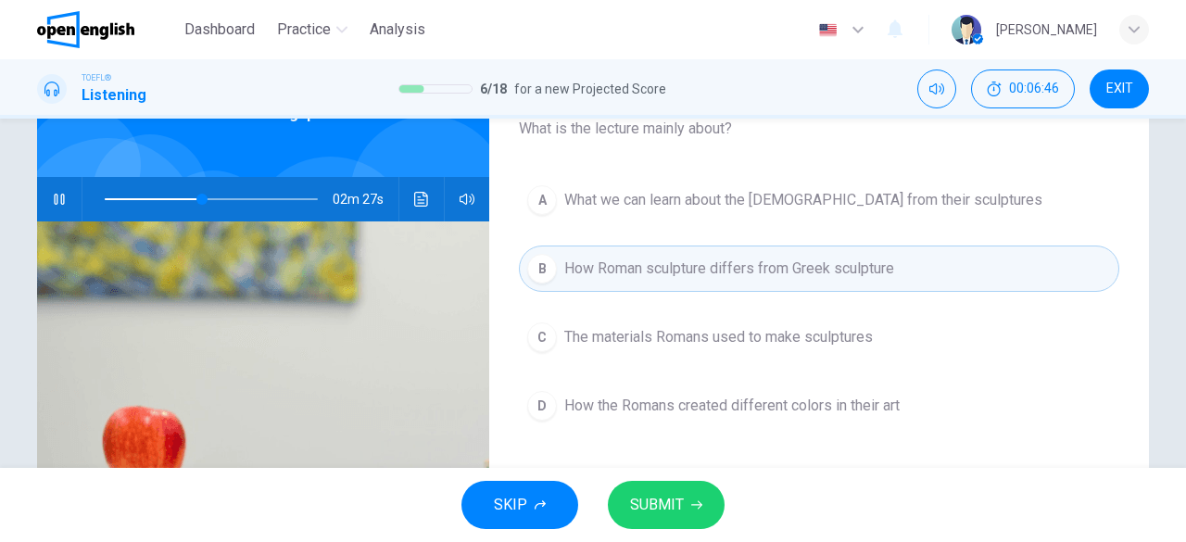
click at [678, 498] on span "SUBMIT" at bounding box center [657, 505] width 54 height 26
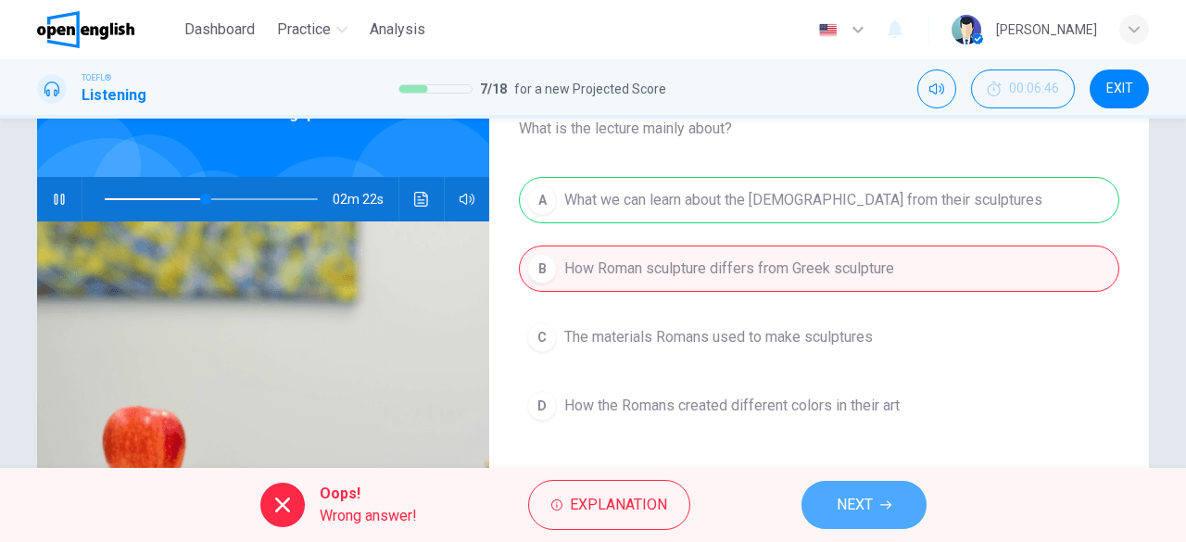
click at [841, 509] on span "NEXT" at bounding box center [855, 505] width 36 height 26
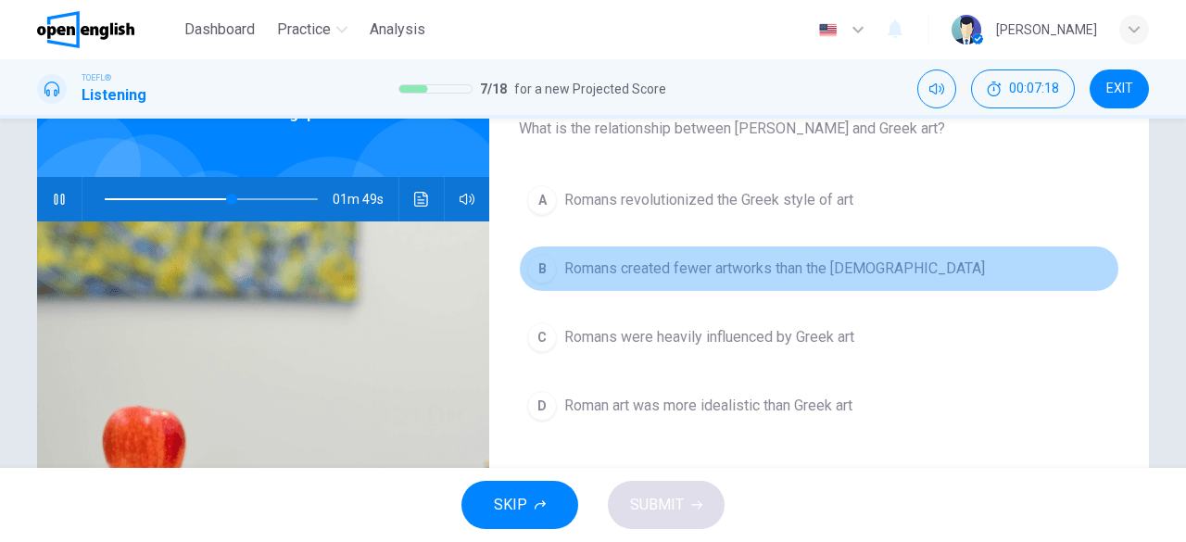
click at [698, 264] on span "Romans created fewer artworks than the [DEMOGRAPHIC_DATA]" at bounding box center [774, 269] width 421 height 22
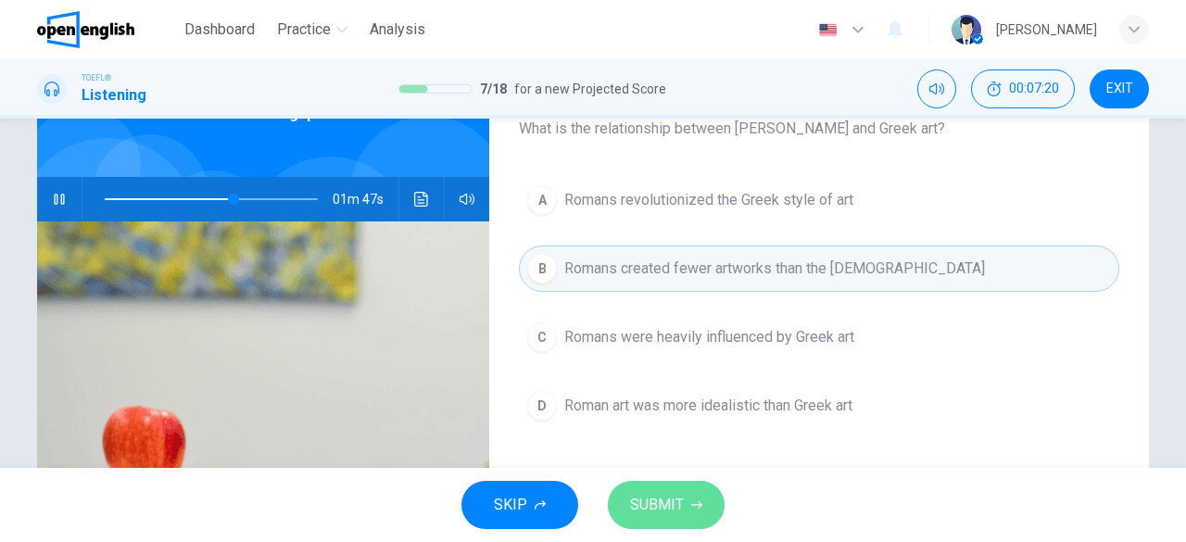
click at [695, 499] on icon "button" at bounding box center [696, 504] width 11 height 11
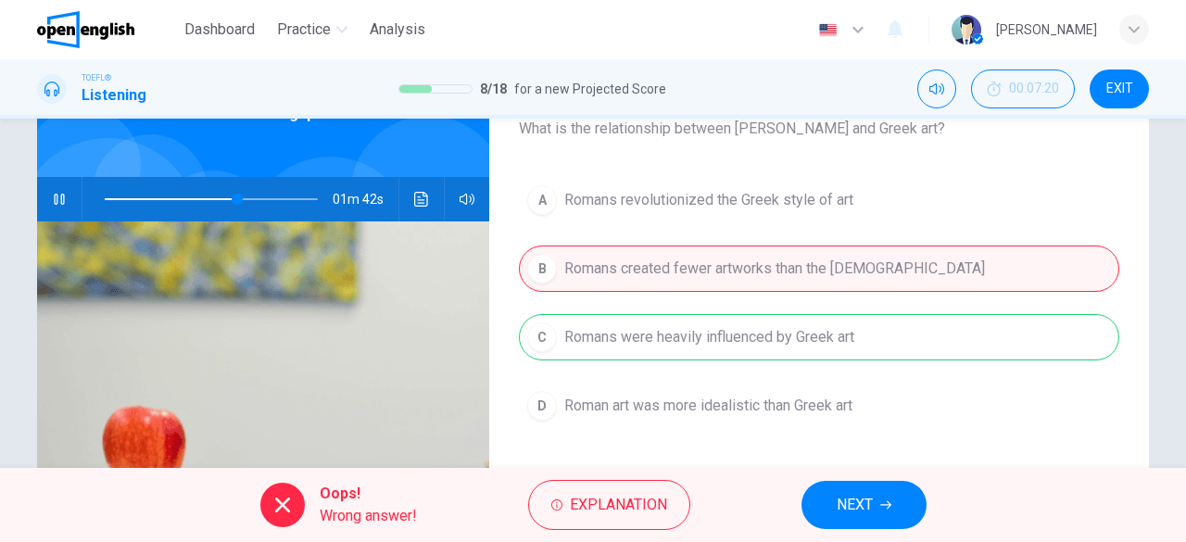
click at [871, 510] on span "NEXT" at bounding box center [855, 505] width 36 height 26
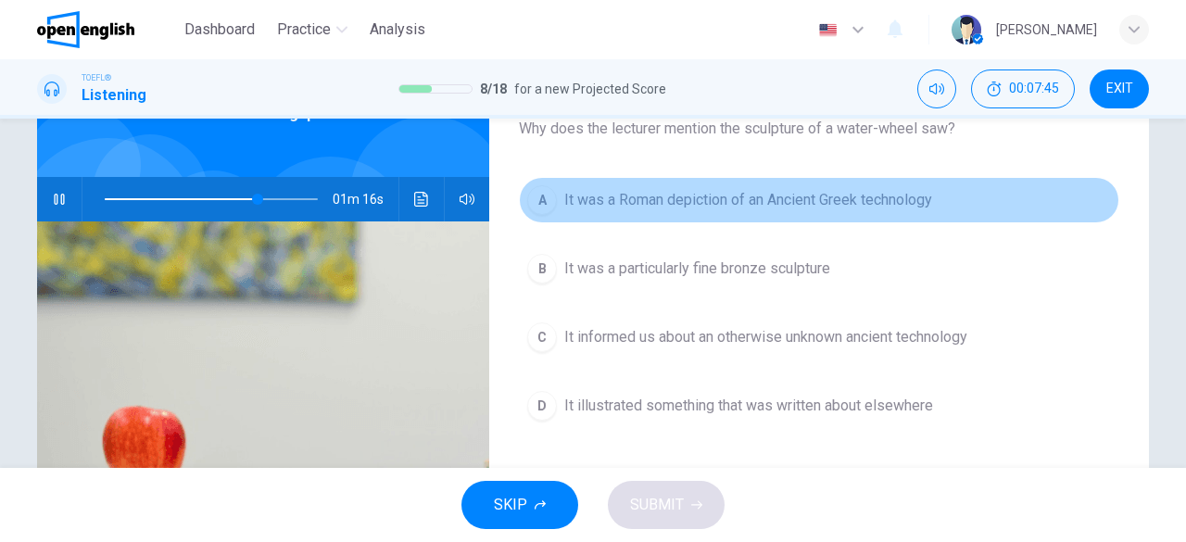
click at [701, 208] on span "It was a Roman depiction of an Ancient Greek technology" at bounding box center [748, 200] width 368 height 22
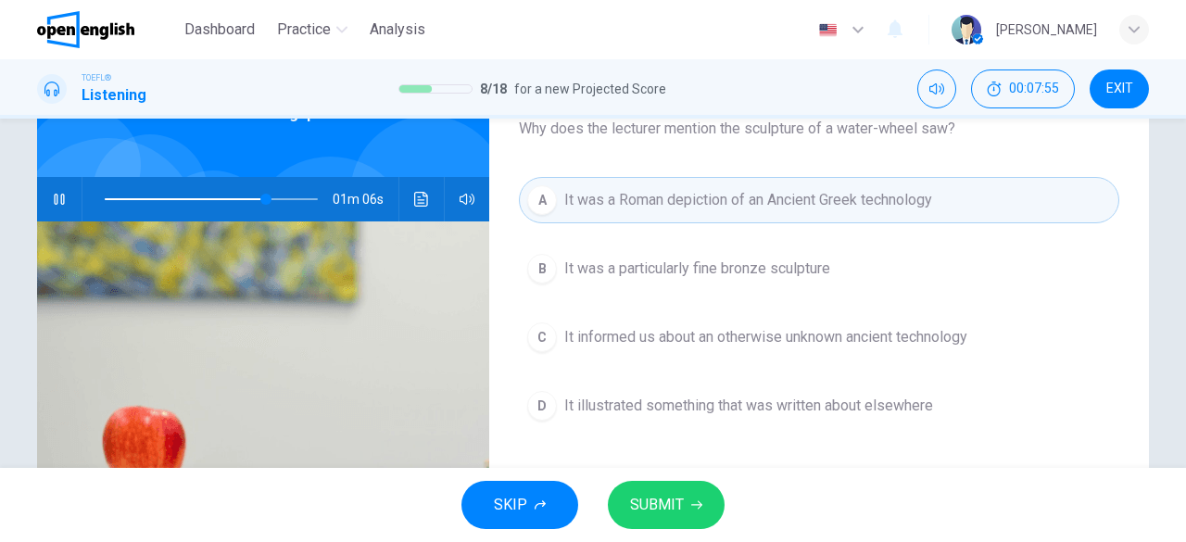
click at [668, 334] on span "It informed us about an otherwise unknown ancient technology" at bounding box center [765, 337] width 403 height 22
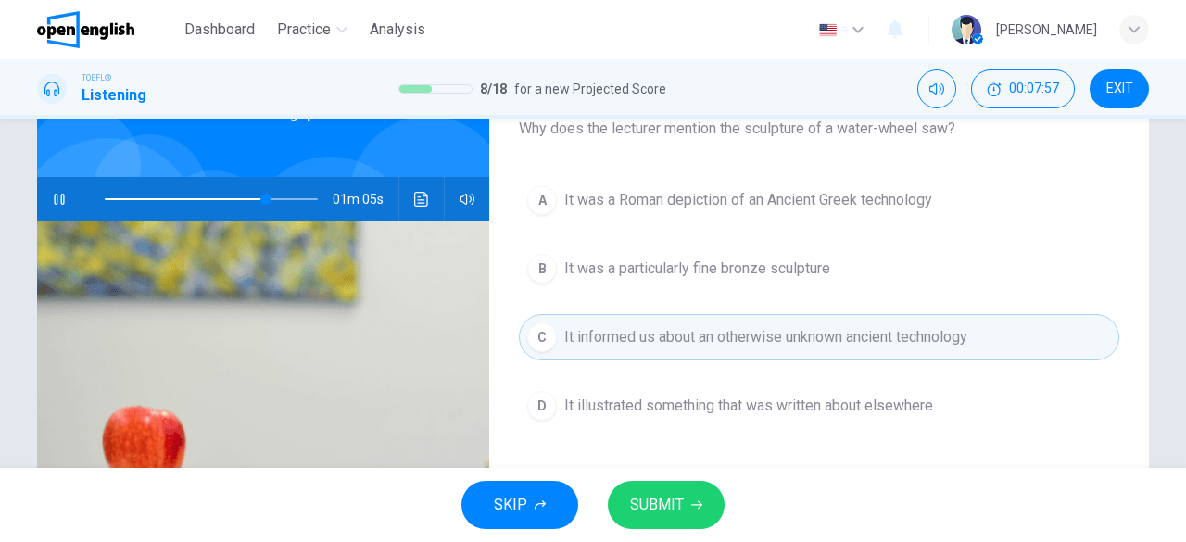
click at [662, 489] on button "SUBMIT" at bounding box center [666, 505] width 117 height 48
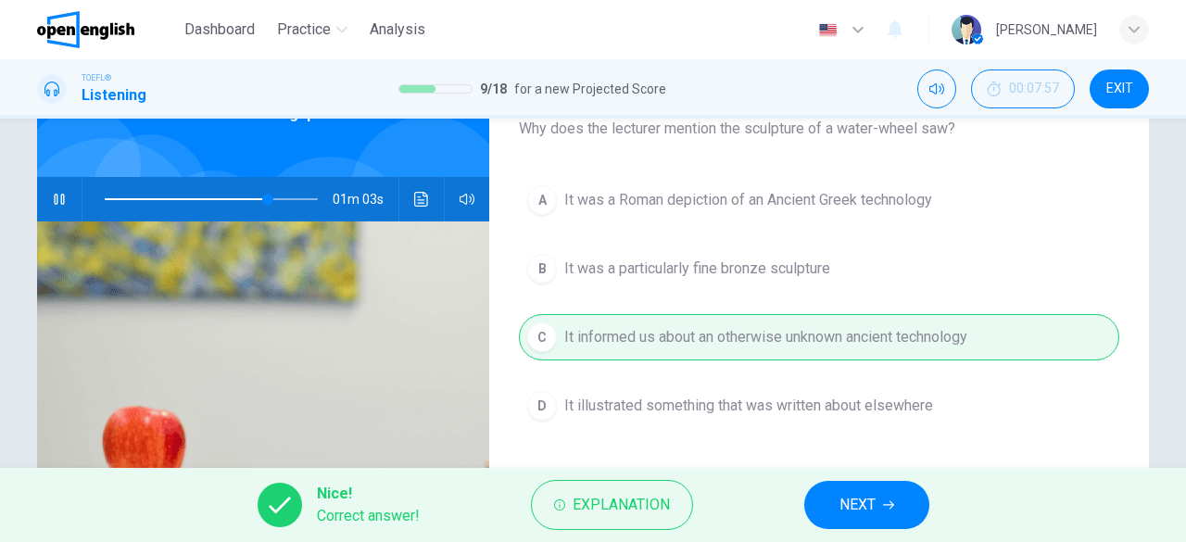
click at [839, 502] on span "NEXT" at bounding box center [857, 505] width 36 height 26
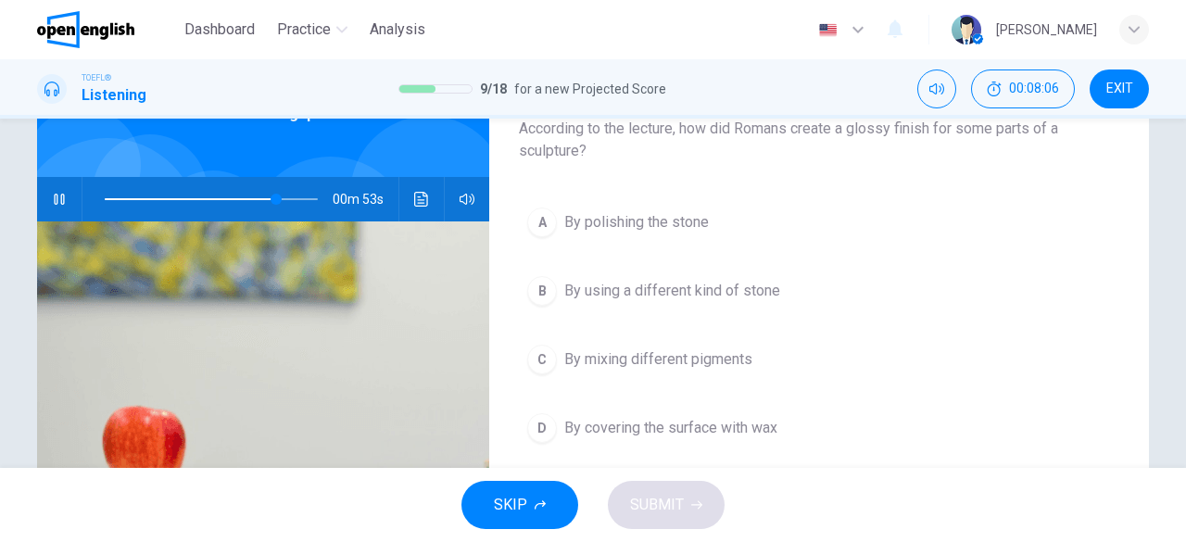
click at [653, 280] on span "By using a different kind of stone" at bounding box center [672, 291] width 216 height 22
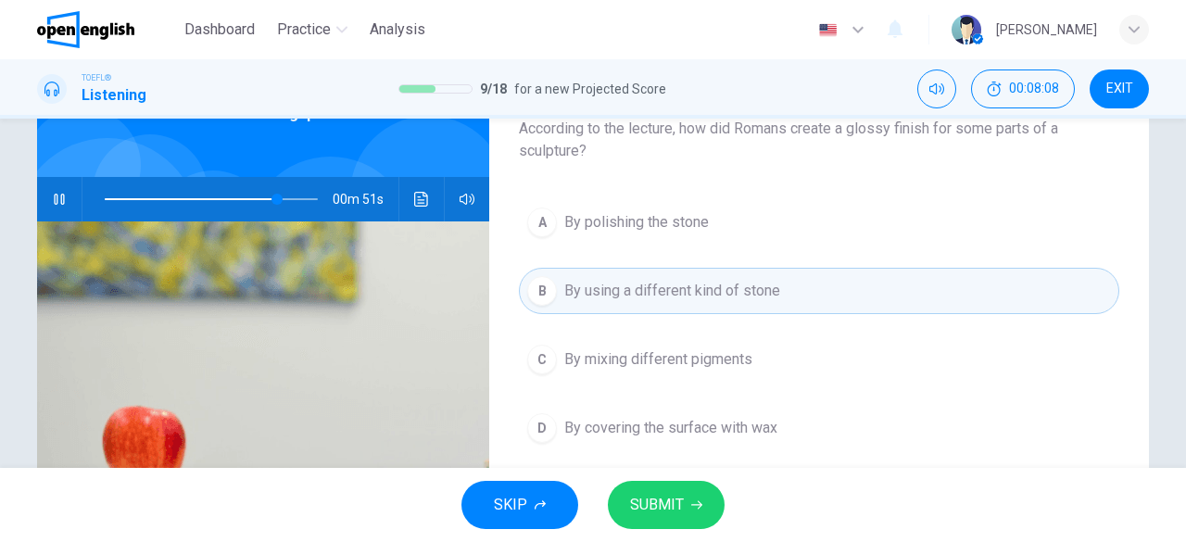
click at [691, 518] on button "SUBMIT" at bounding box center [666, 505] width 117 height 48
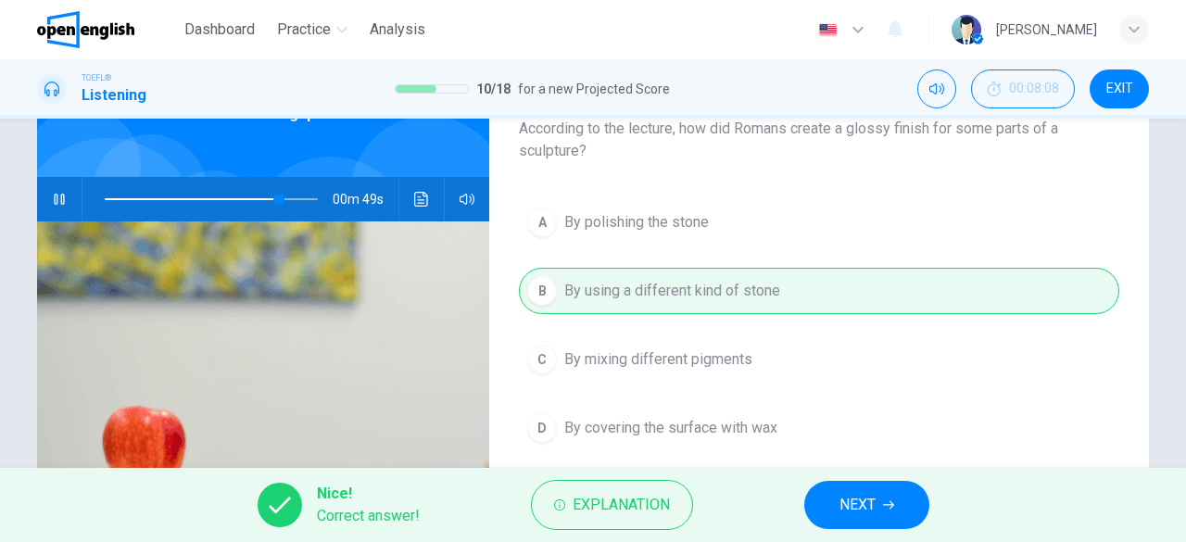
click at [867, 510] on span "NEXT" at bounding box center [857, 505] width 36 height 26
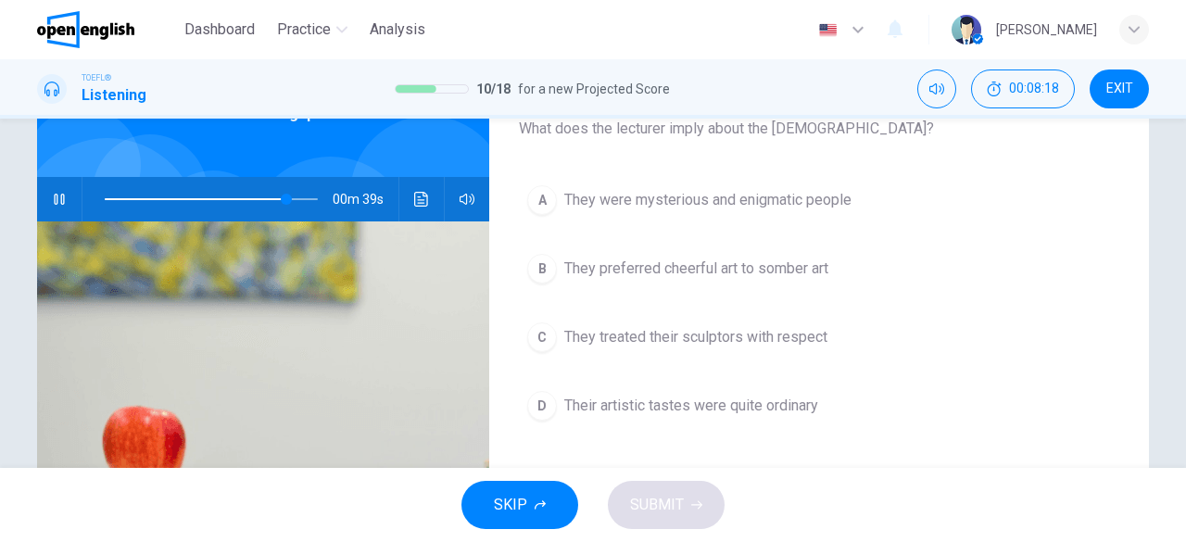
click at [759, 342] on span "They treated their sculptors with respect" at bounding box center [695, 337] width 263 height 22
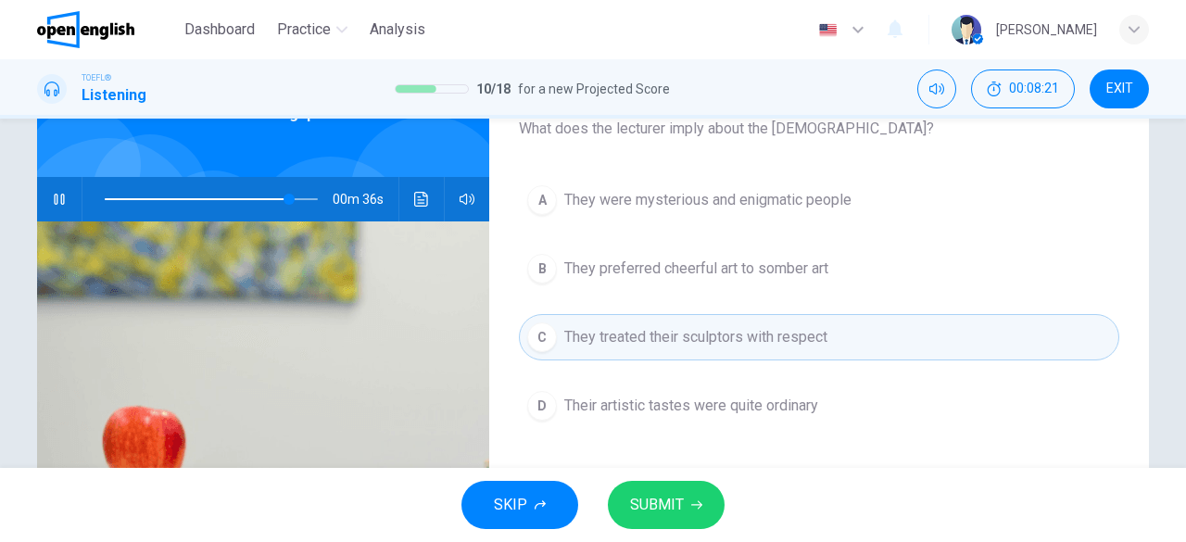
click at [676, 510] on span "SUBMIT" at bounding box center [657, 505] width 54 height 26
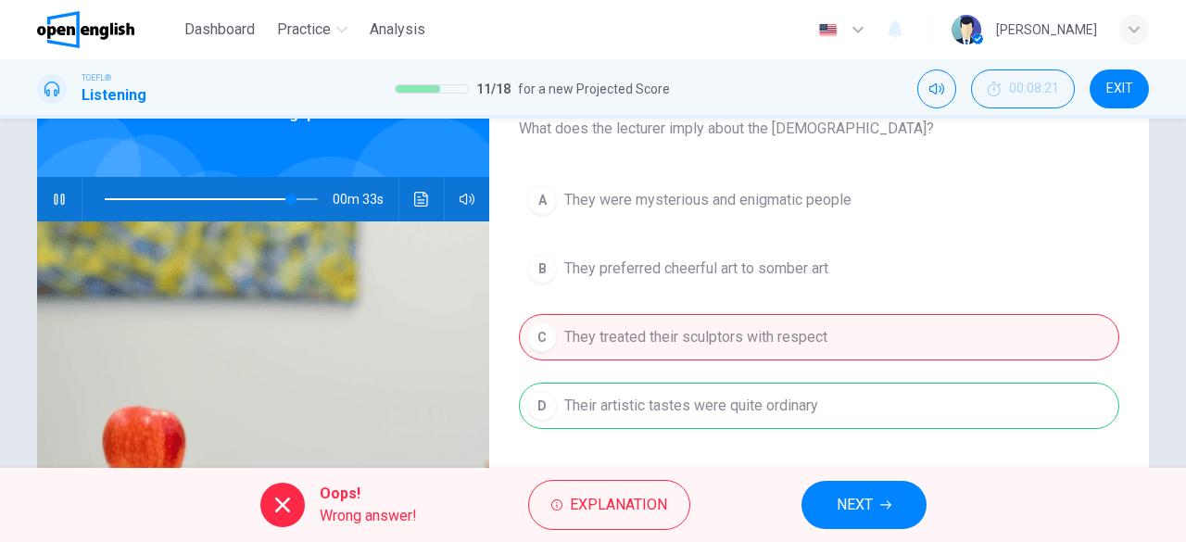
click at [854, 501] on span "NEXT" at bounding box center [855, 505] width 36 height 26
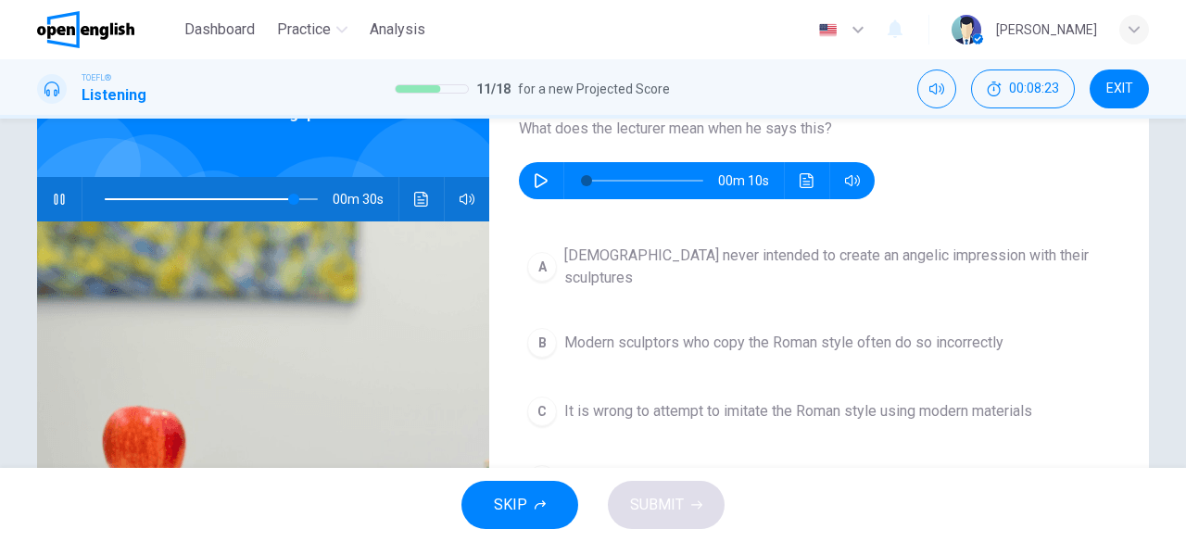
click at [54, 192] on icon "button" at bounding box center [59, 199] width 15 height 15
type input "**"
click at [519, 180] on div "00m 10s" at bounding box center [697, 180] width 356 height 37
click at [537, 180] on icon "button" at bounding box center [541, 180] width 15 height 15
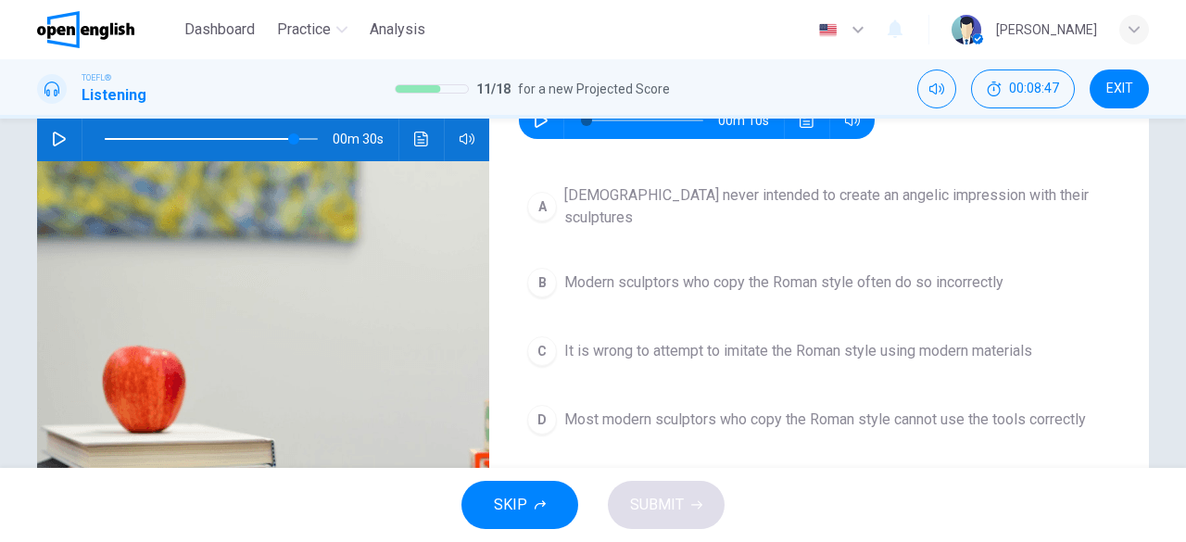
scroll to position [161, 0]
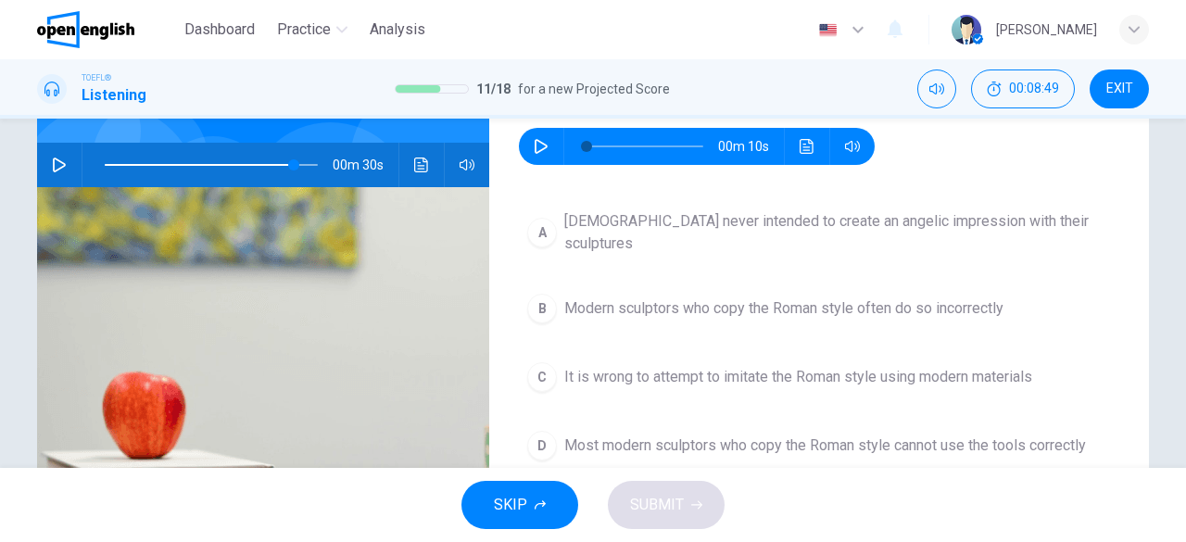
click at [528, 148] on button "button" at bounding box center [541, 146] width 30 height 37
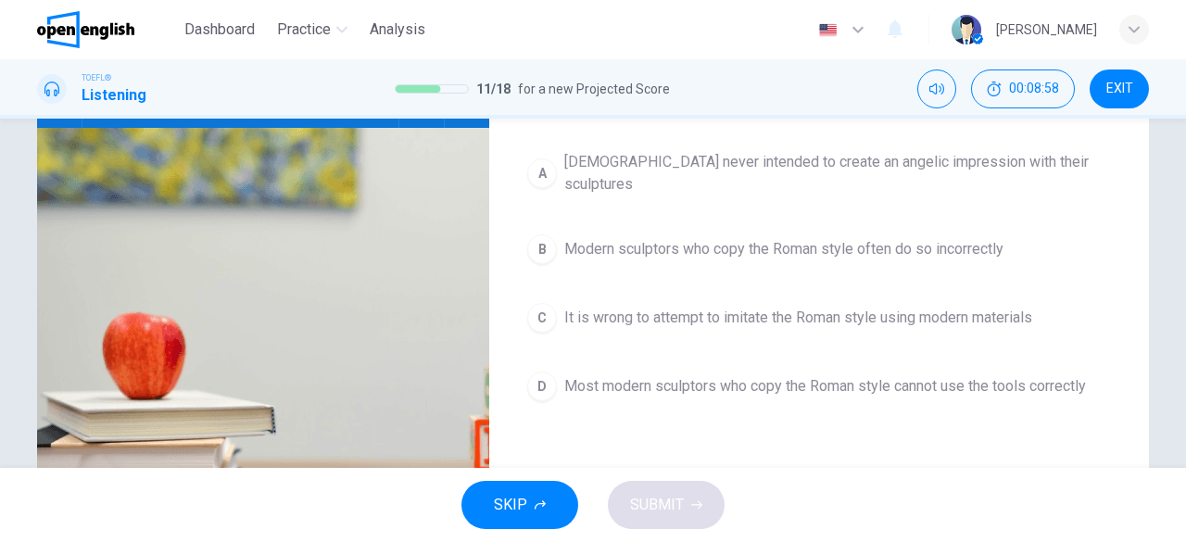
scroll to position [221, 0]
type input "*"
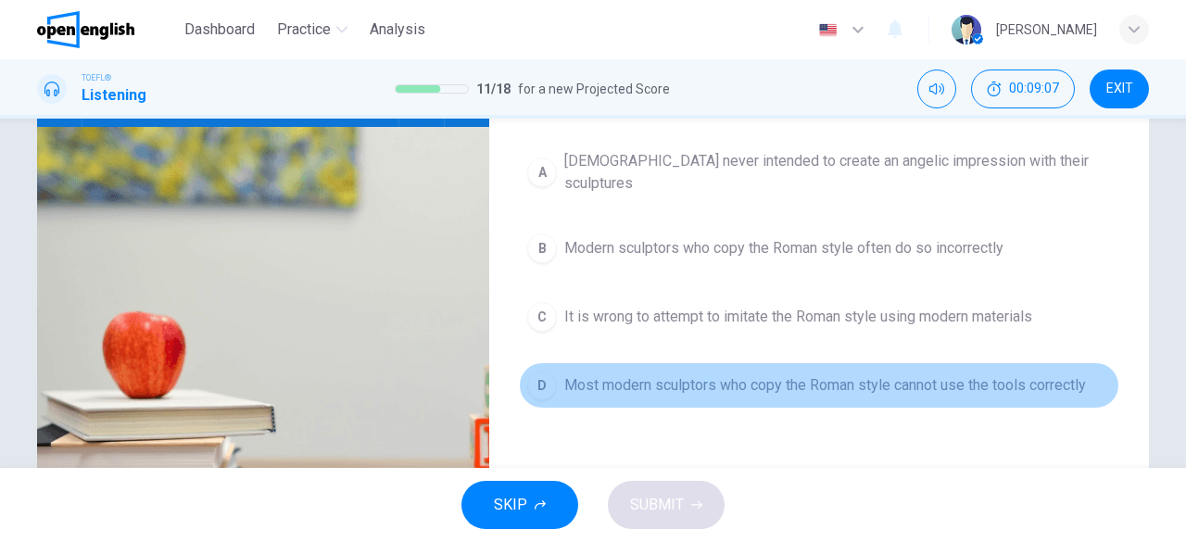
click at [838, 374] on span "Most modern sculptors who copy the Roman style cannot use the tools correctly" at bounding box center [825, 385] width 522 height 22
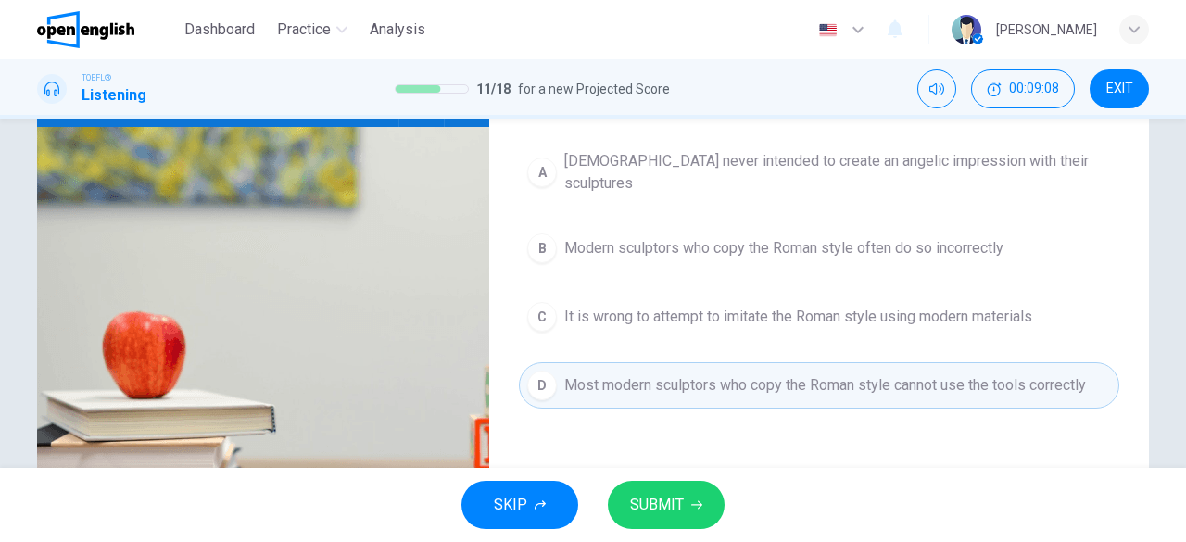
click at [674, 496] on span "SUBMIT" at bounding box center [657, 505] width 54 height 26
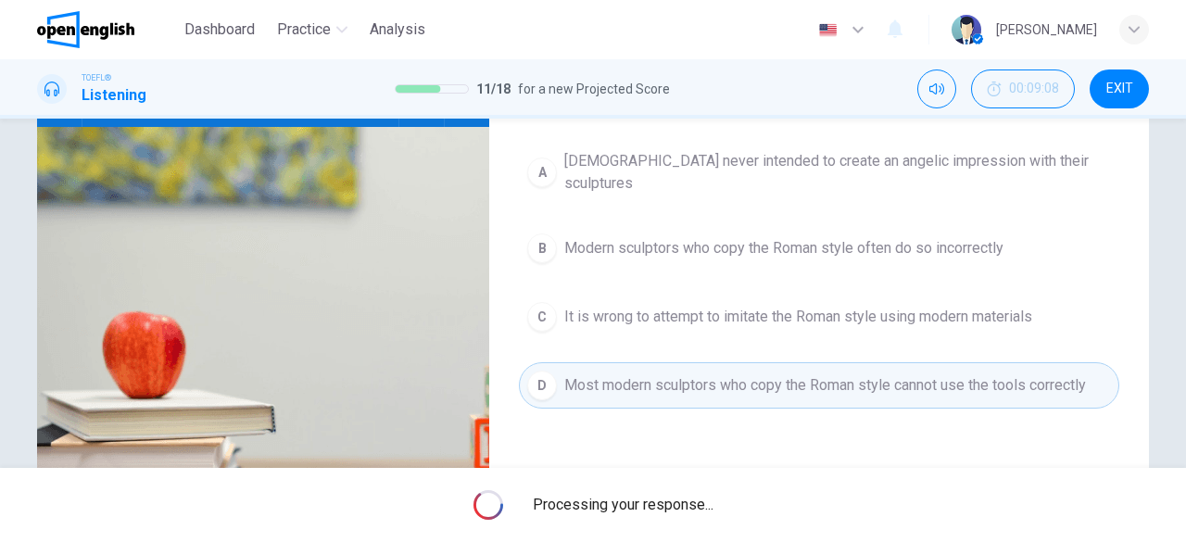
type input "**"
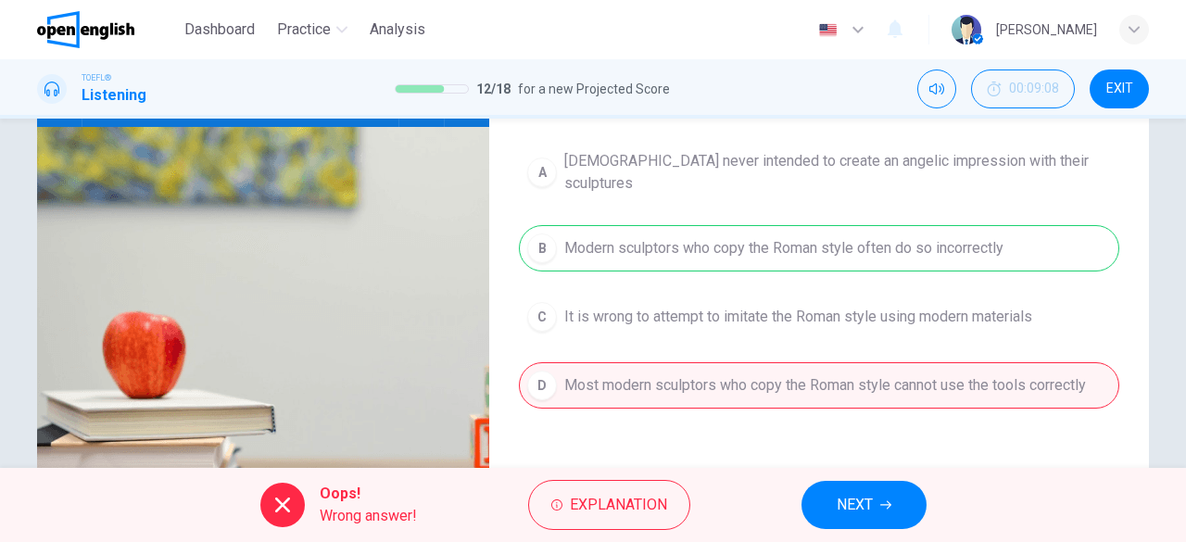
click at [881, 512] on button "NEXT" at bounding box center [863, 505] width 125 height 48
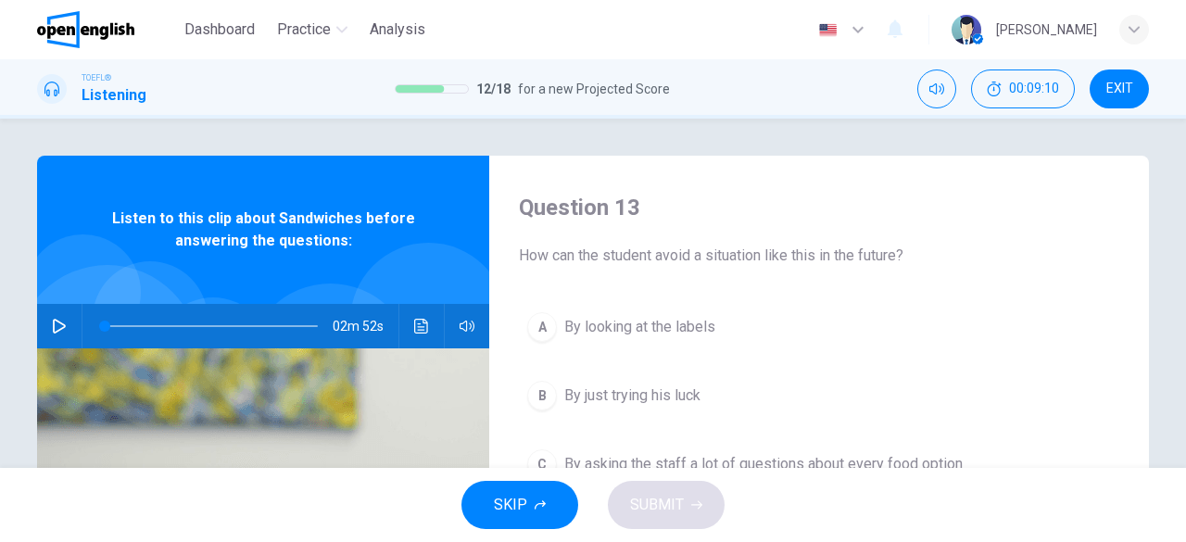
click at [59, 326] on icon "button" at bounding box center [59, 326] width 13 height 15
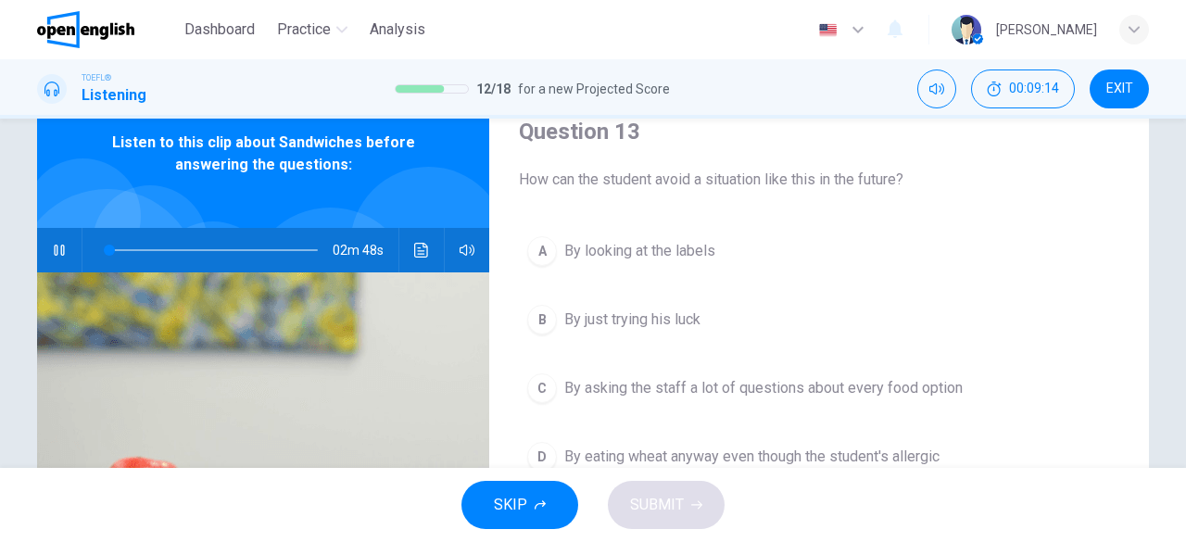
scroll to position [78, 0]
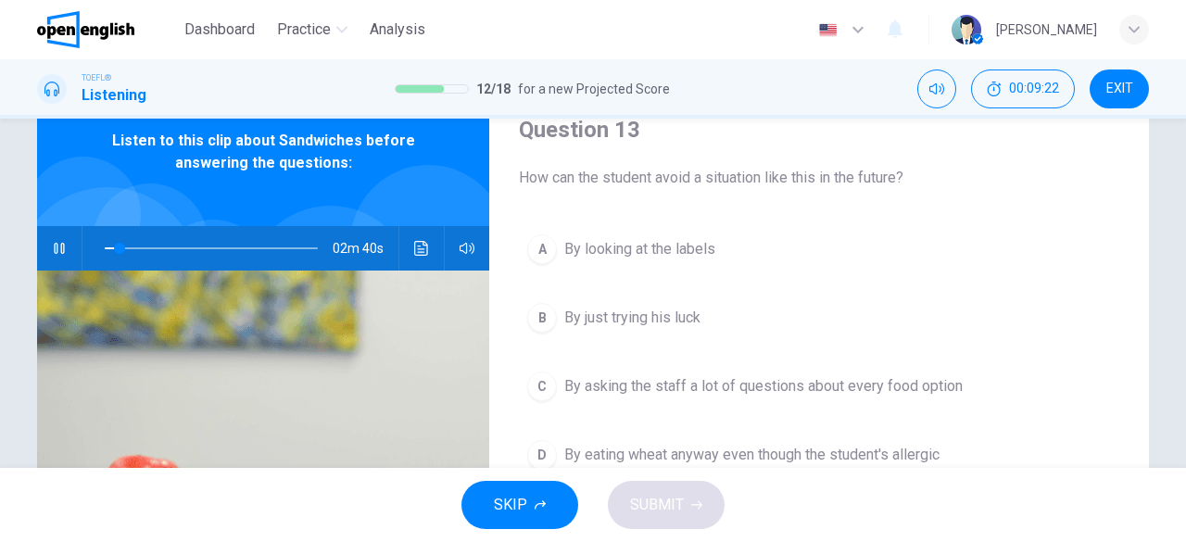
click at [741, 300] on button "B By just trying his luck" at bounding box center [819, 318] width 600 height 46
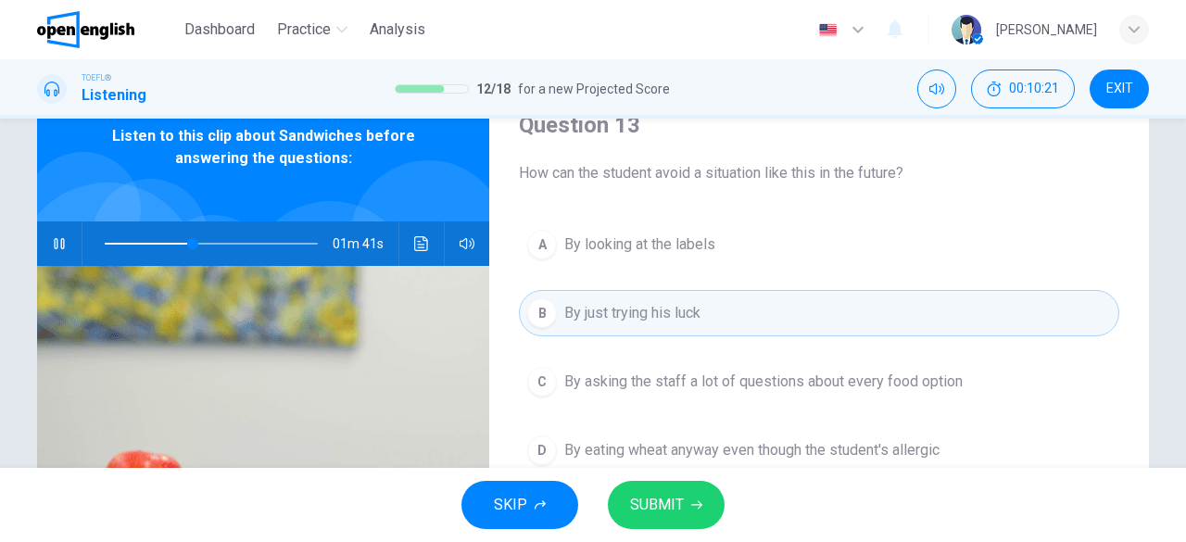
scroll to position [83, 0]
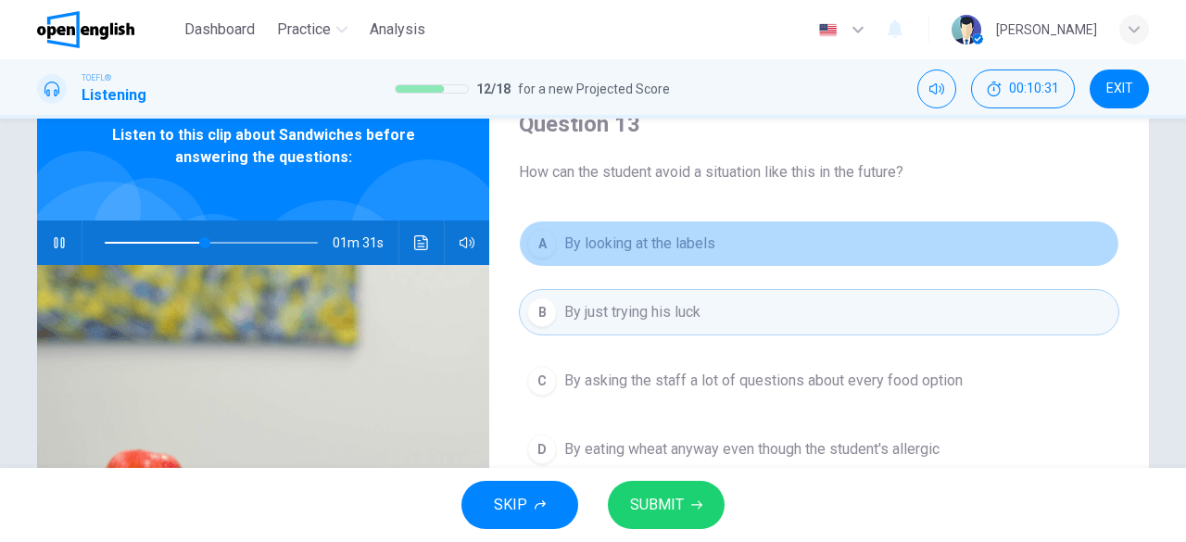
click at [809, 256] on button "A By looking at the labels" at bounding box center [819, 244] width 600 height 46
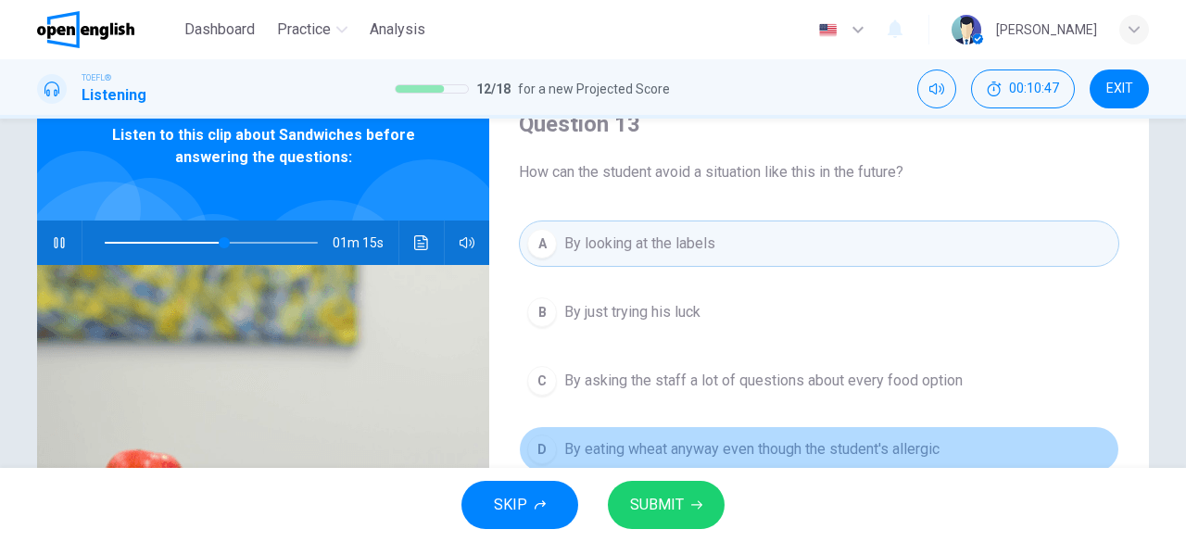
click at [810, 446] on span "By eating wheat anyway even though the student's allergic" at bounding box center [751, 449] width 375 height 22
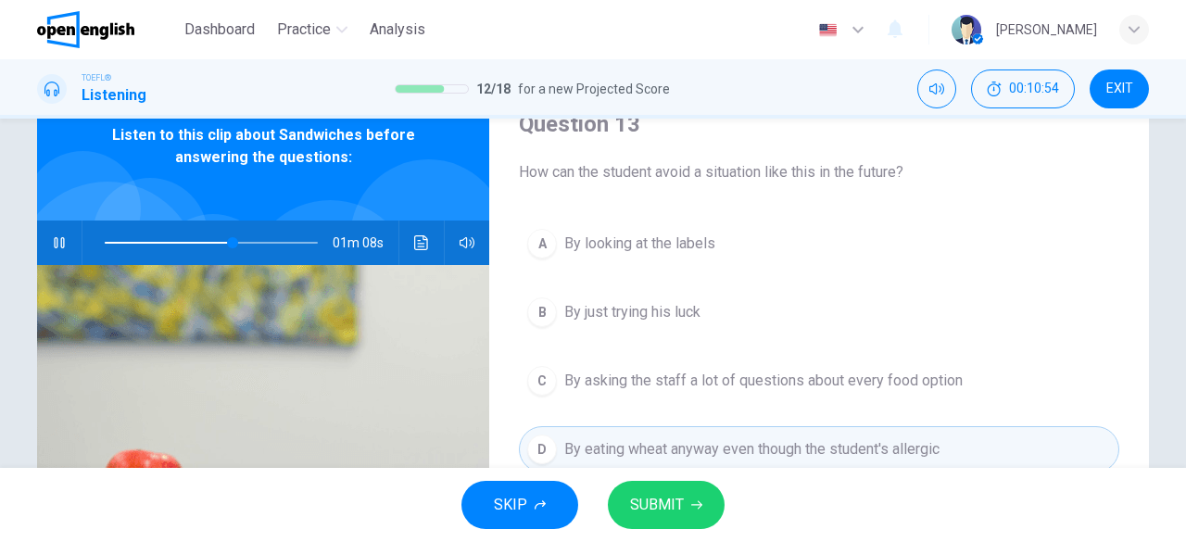
click at [675, 234] on span "By looking at the labels" at bounding box center [639, 244] width 151 height 22
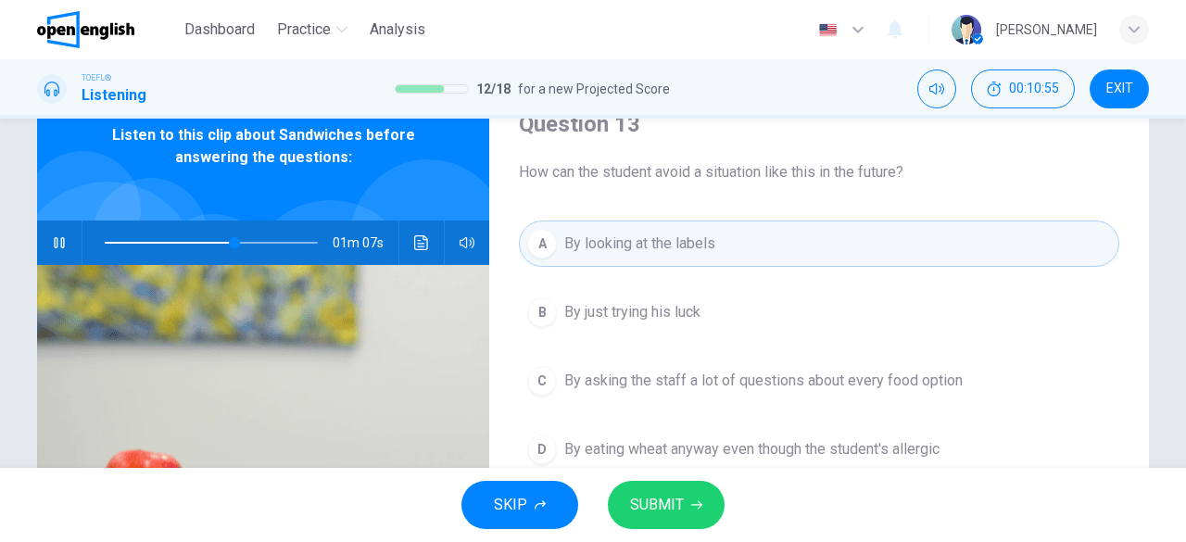
click at [678, 510] on span "SUBMIT" at bounding box center [657, 505] width 54 height 26
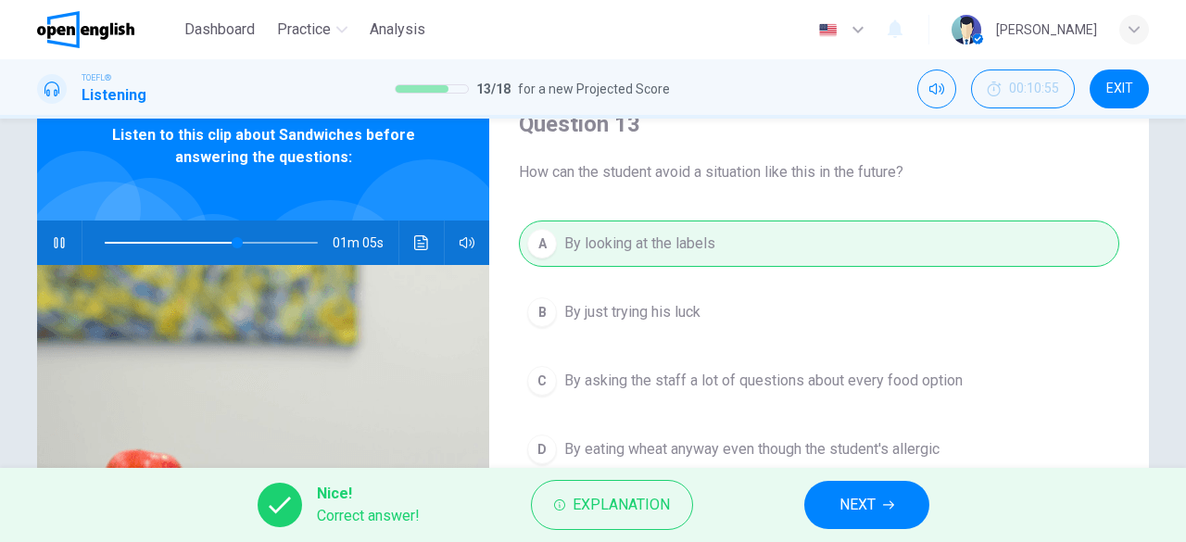
click at [861, 505] on span "NEXT" at bounding box center [857, 505] width 36 height 26
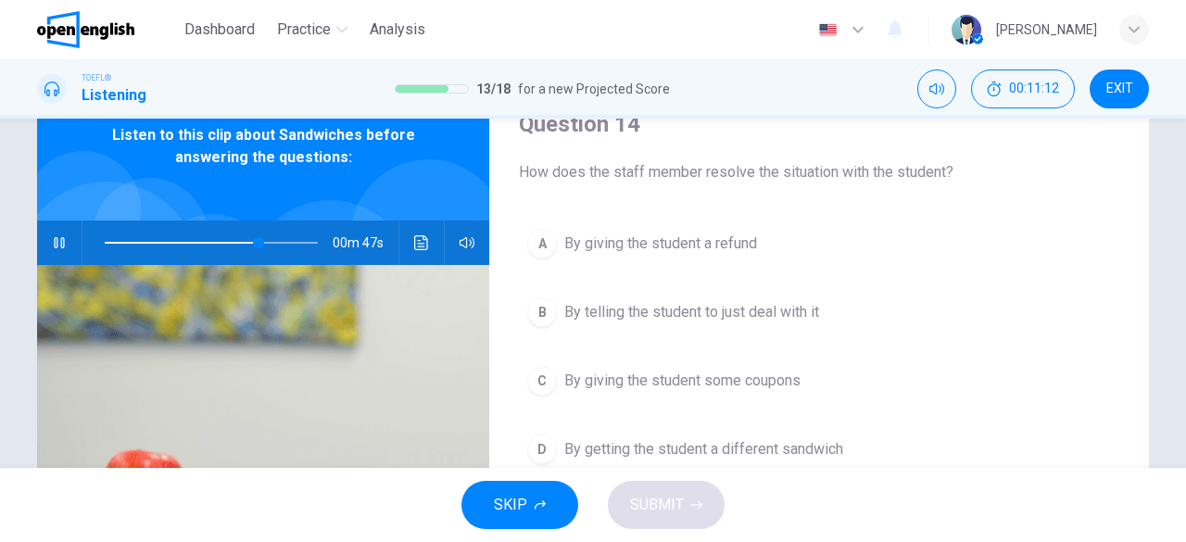
click at [755, 309] on span "By telling the student to just deal with it" at bounding box center [691, 312] width 255 height 22
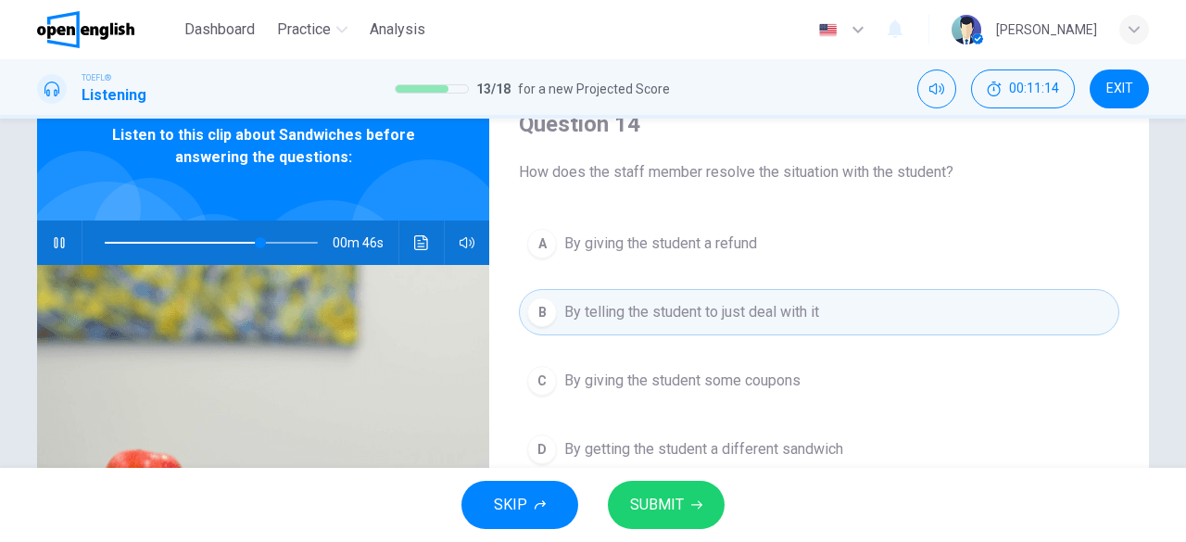
click at [662, 498] on span "SUBMIT" at bounding box center [657, 505] width 54 height 26
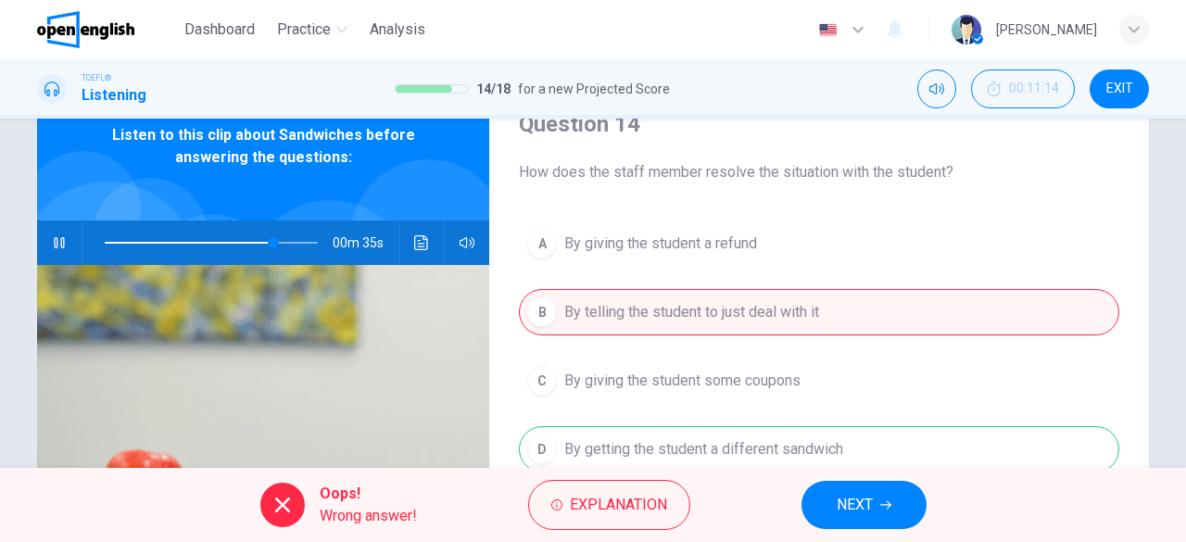
click at [847, 510] on span "NEXT" at bounding box center [855, 505] width 36 height 26
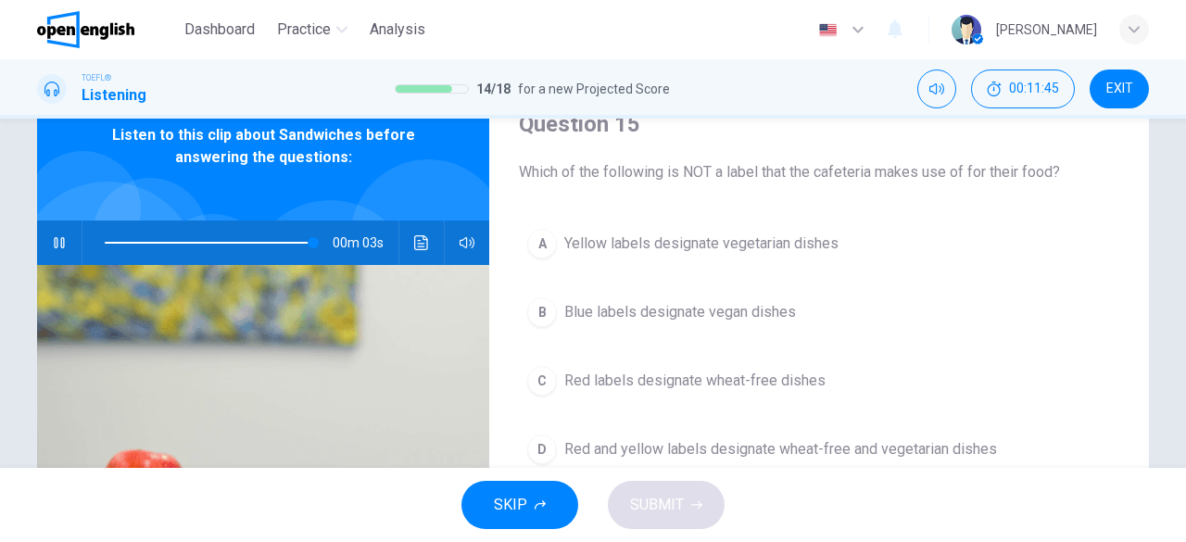
click at [191, 237] on span at bounding box center [211, 243] width 213 height 26
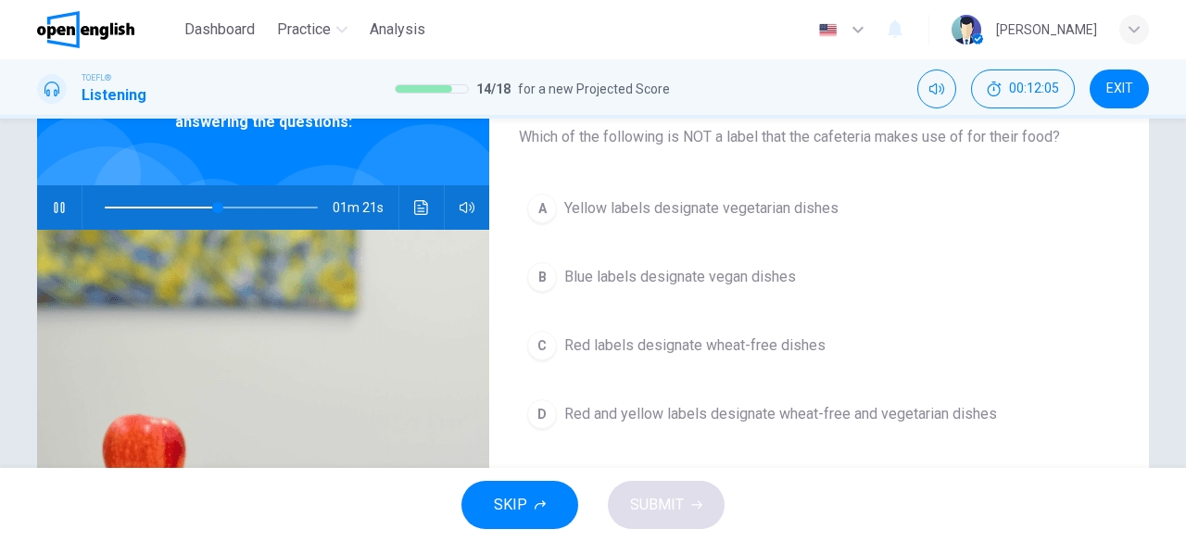
scroll to position [120, 0]
click at [822, 424] on button "D Red and yellow labels designate wheat-free and vegetarian dishes" at bounding box center [819, 413] width 600 height 46
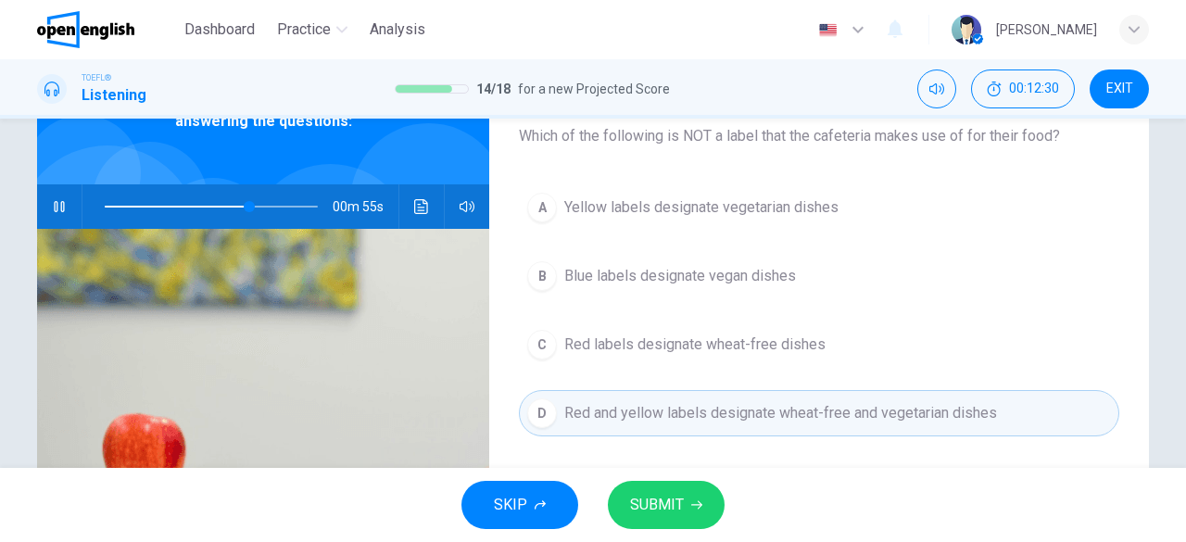
click at [658, 518] on span "SUBMIT" at bounding box center [657, 505] width 54 height 26
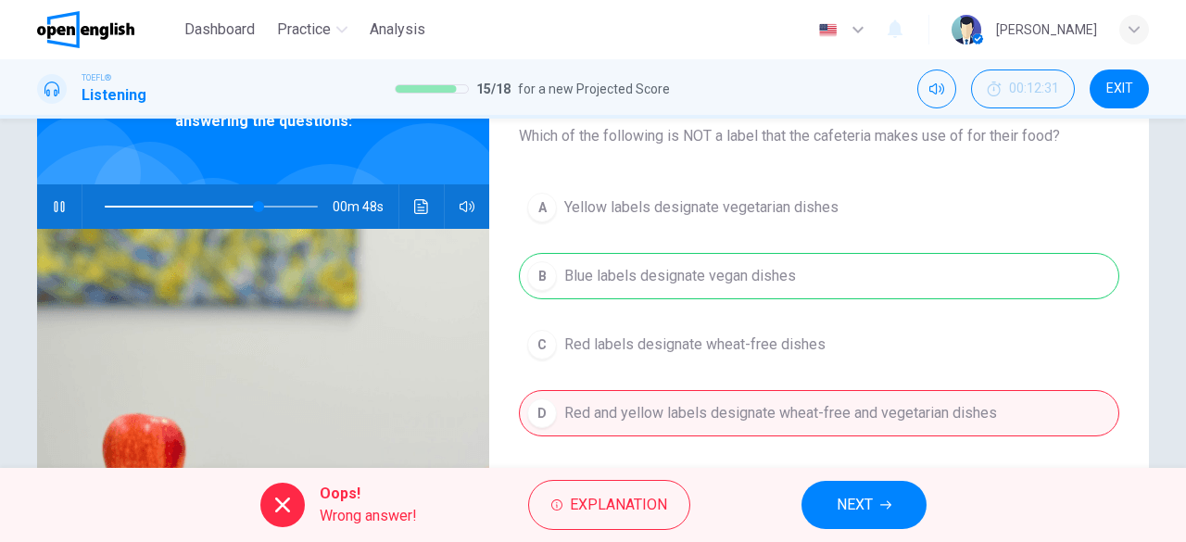
click at [851, 498] on span "NEXT" at bounding box center [855, 505] width 36 height 26
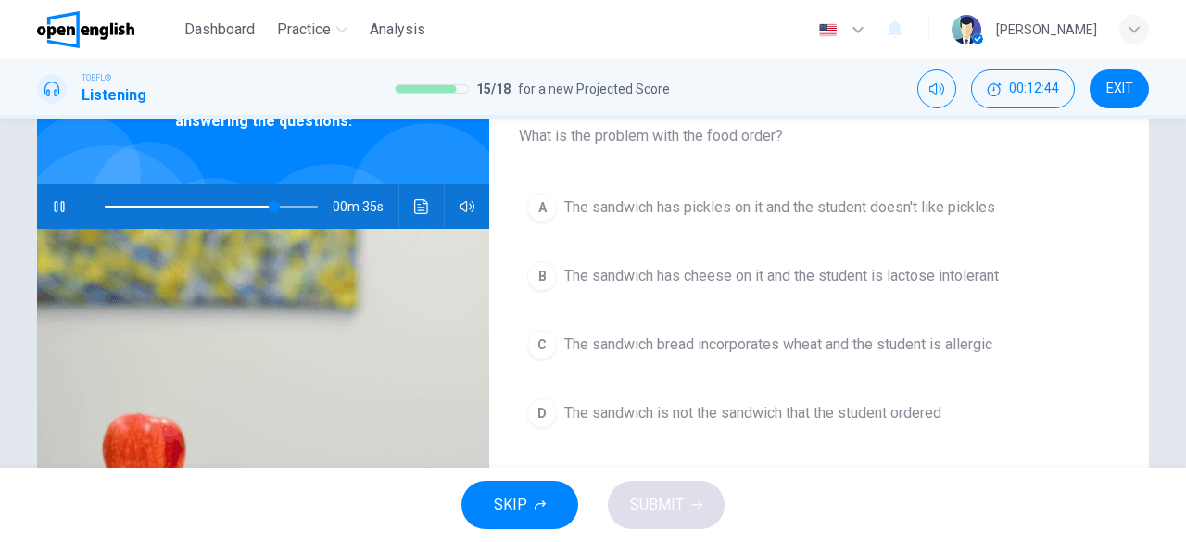
click at [854, 340] on span "The sandwich bread incorporates wheat and the student is allergic" at bounding box center [778, 345] width 428 height 22
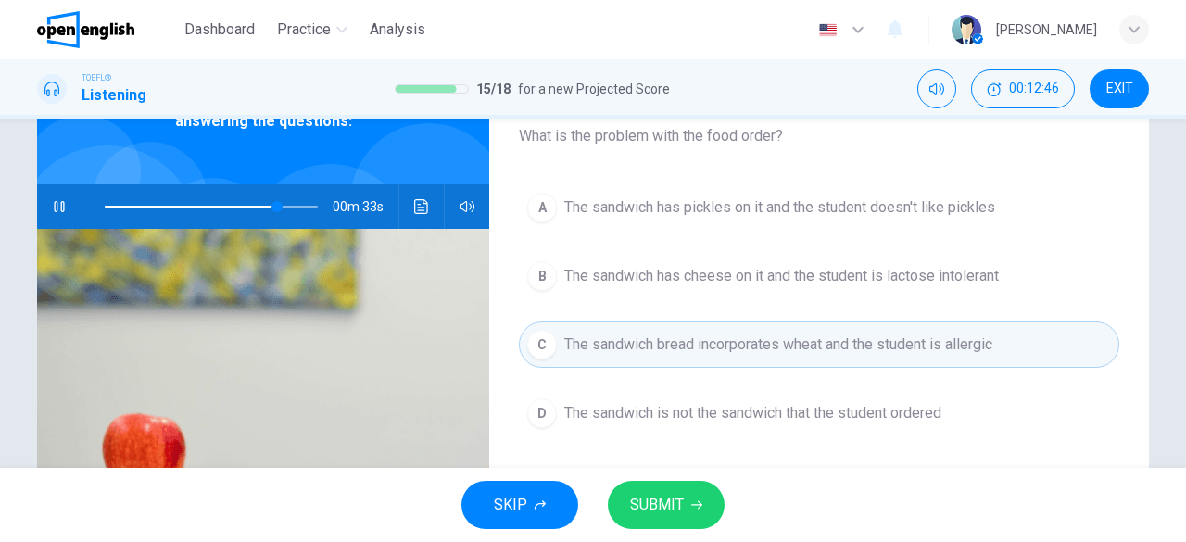
click at [671, 502] on span "SUBMIT" at bounding box center [657, 505] width 54 height 26
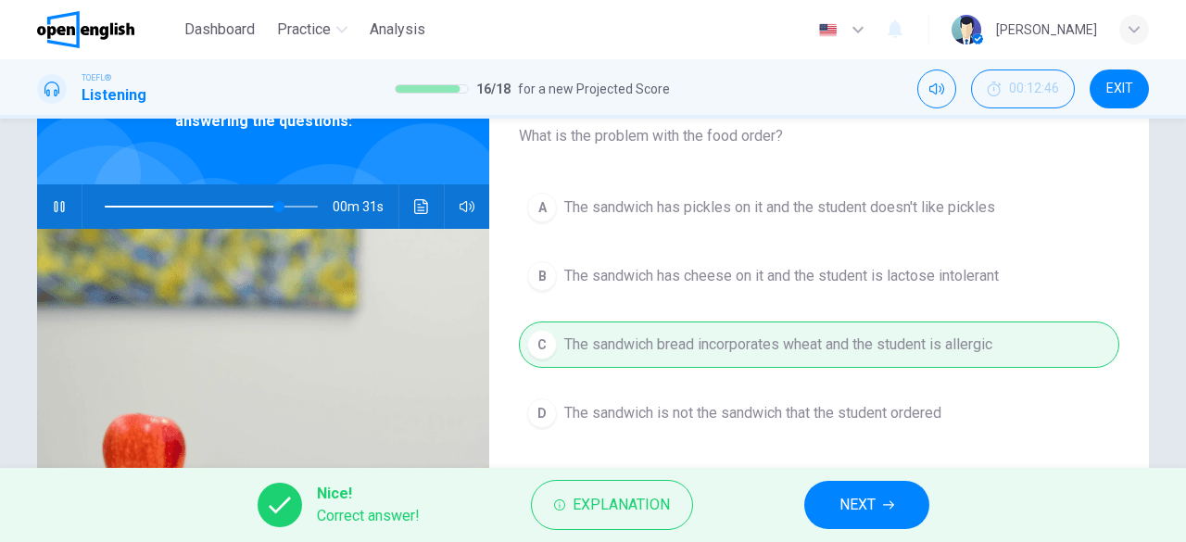
click at [854, 499] on span "NEXT" at bounding box center [857, 505] width 36 height 26
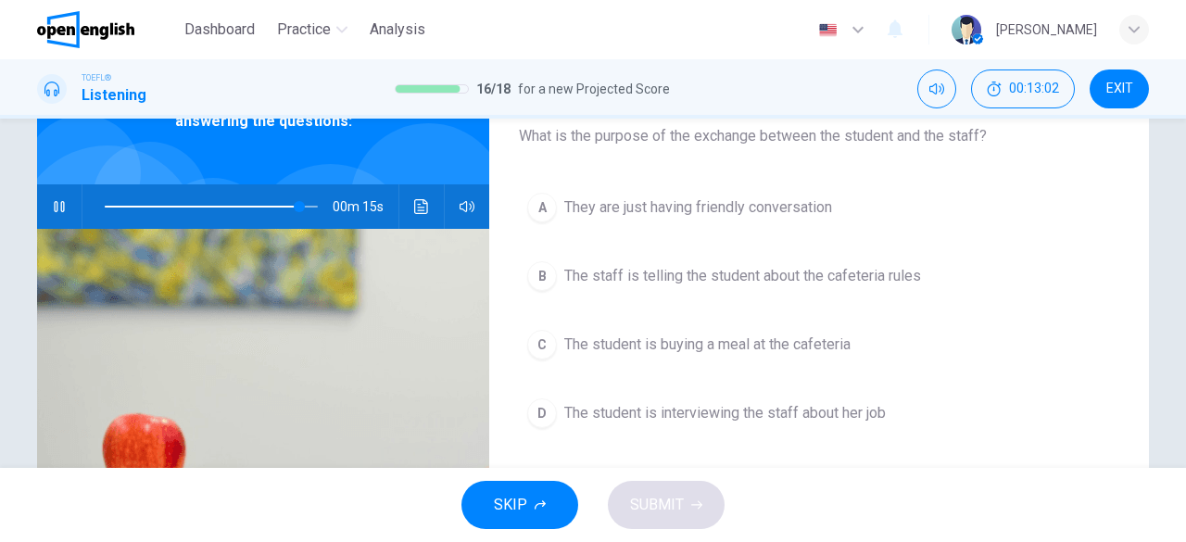
click at [850, 277] on span "The staff is telling the student about the cafeteria rules" at bounding box center [742, 276] width 357 height 22
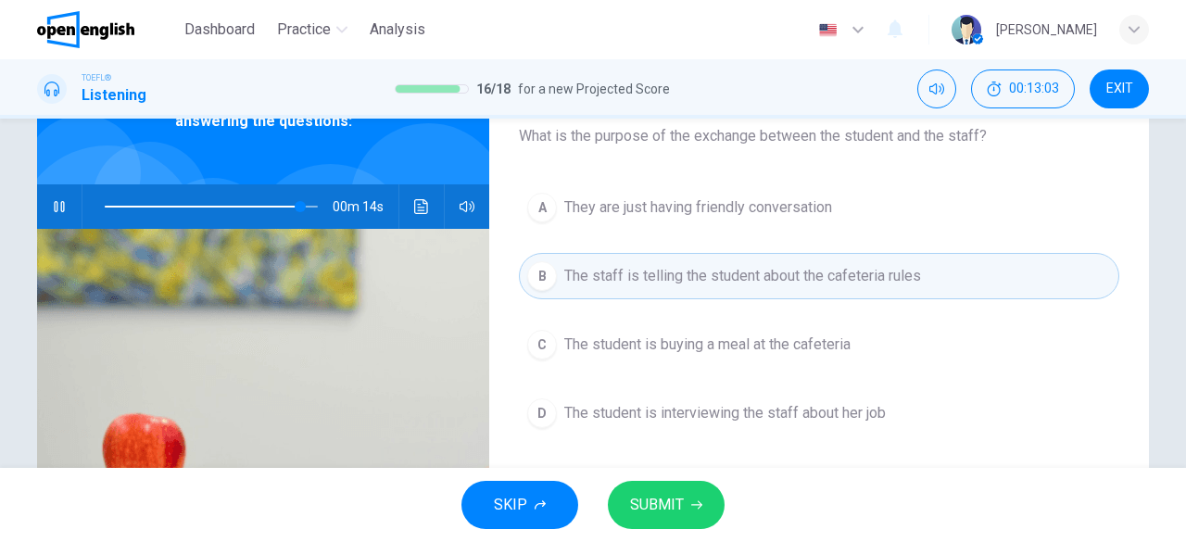
click at [706, 493] on button "SUBMIT" at bounding box center [666, 505] width 117 height 48
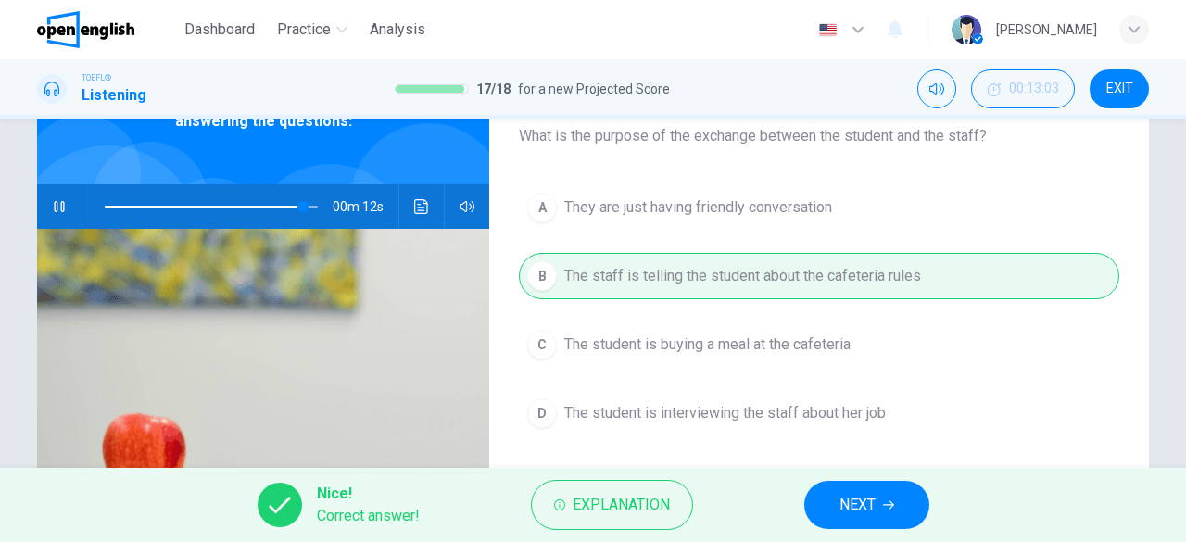
type input "**"
click at [867, 507] on span "NEXT" at bounding box center [857, 505] width 36 height 26
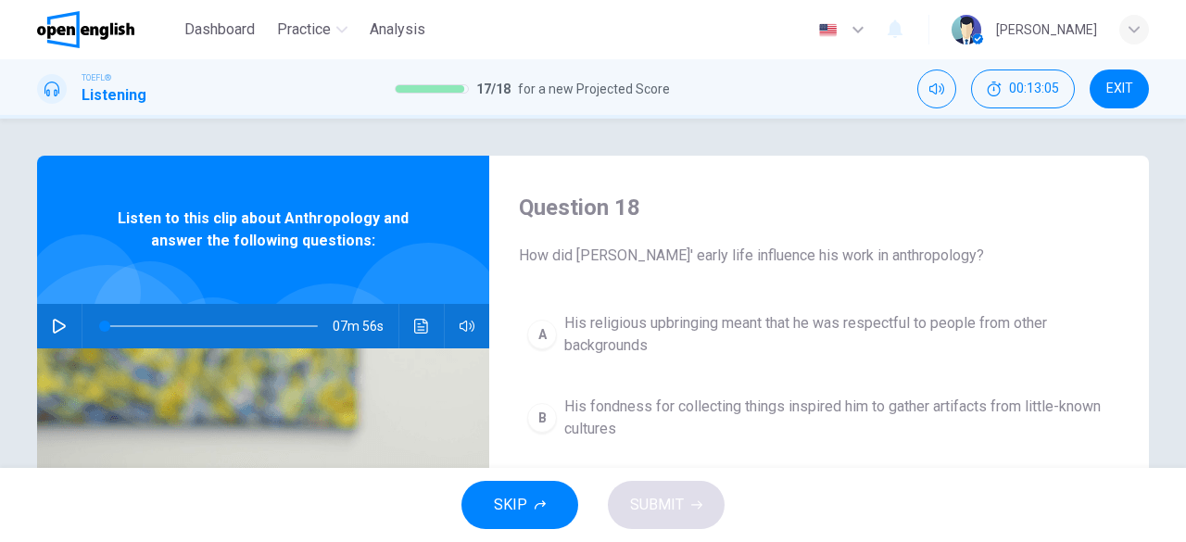
click at [53, 321] on icon "button" at bounding box center [59, 326] width 13 height 15
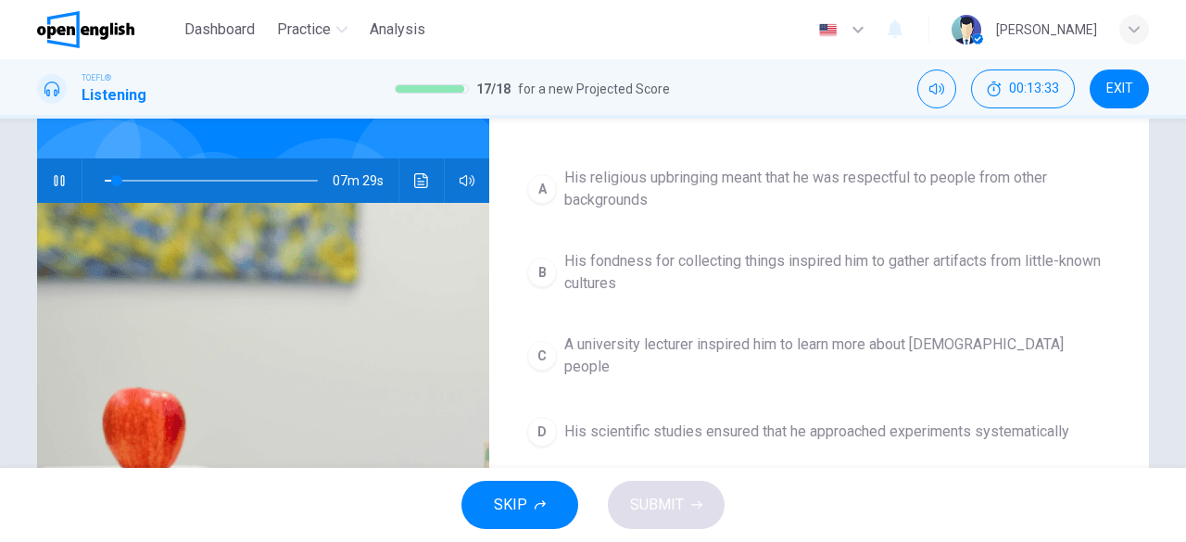
scroll to position [148, 0]
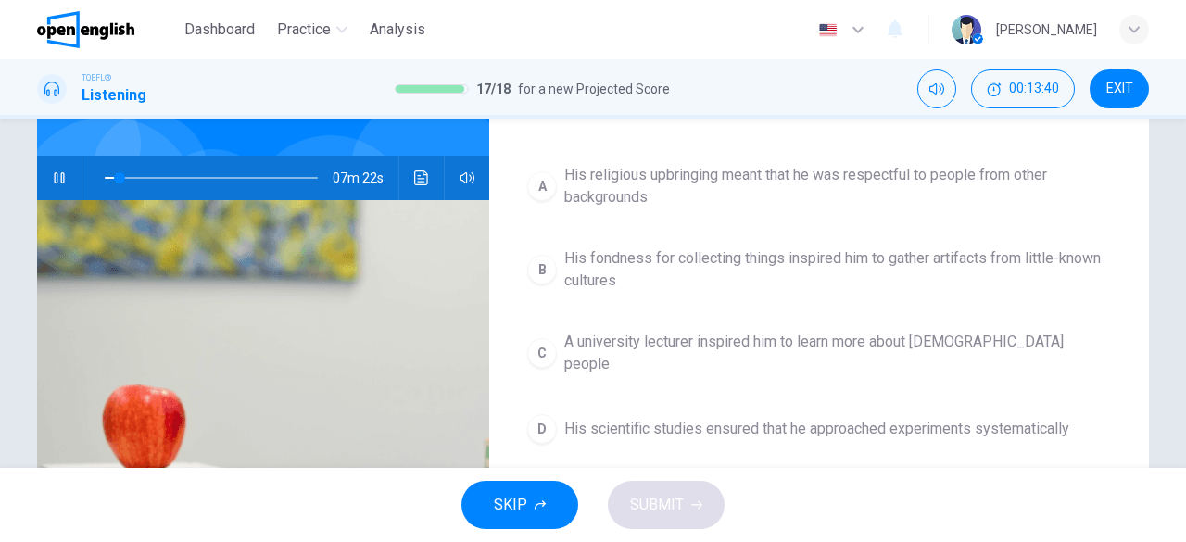
click at [737, 263] on span "His fondness for collecting things inspired him to gather artifacts from little…" at bounding box center [837, 269] width 547 height 44
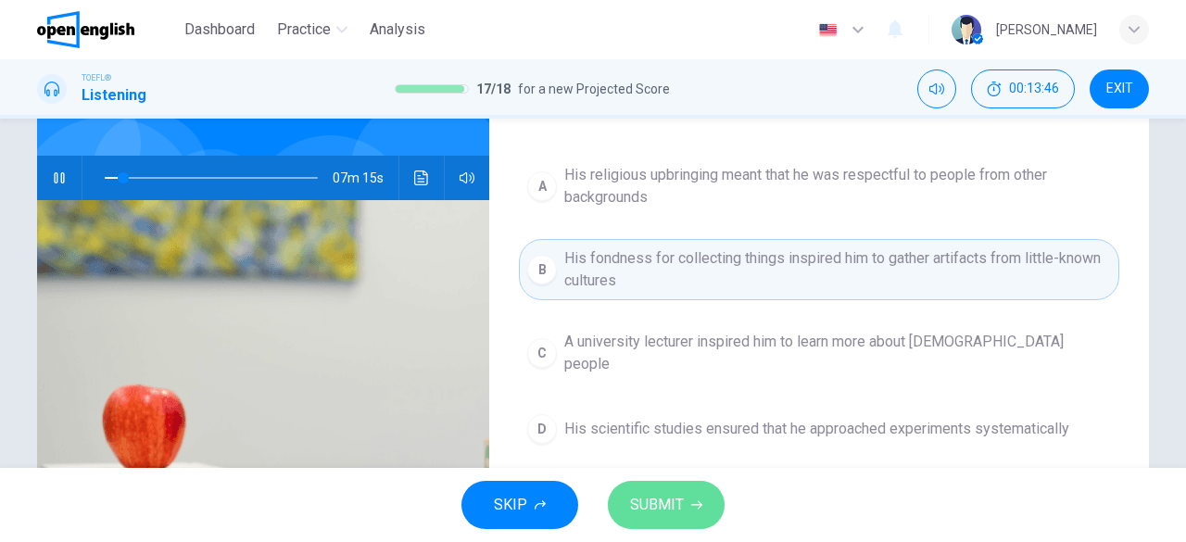
click at [677, 509] on span "SUBMIT" at bounding box center [657, 505] width 54 height 26
type input "*"
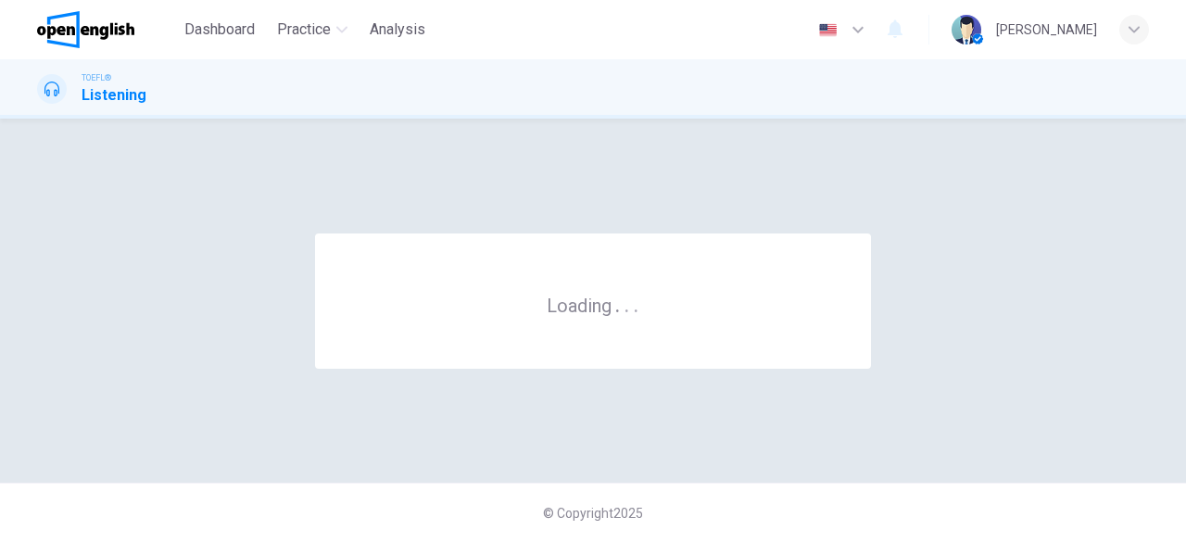
scroll to position [0, 0]
